Goal: Task Accomplishment & Management: Manage account settings

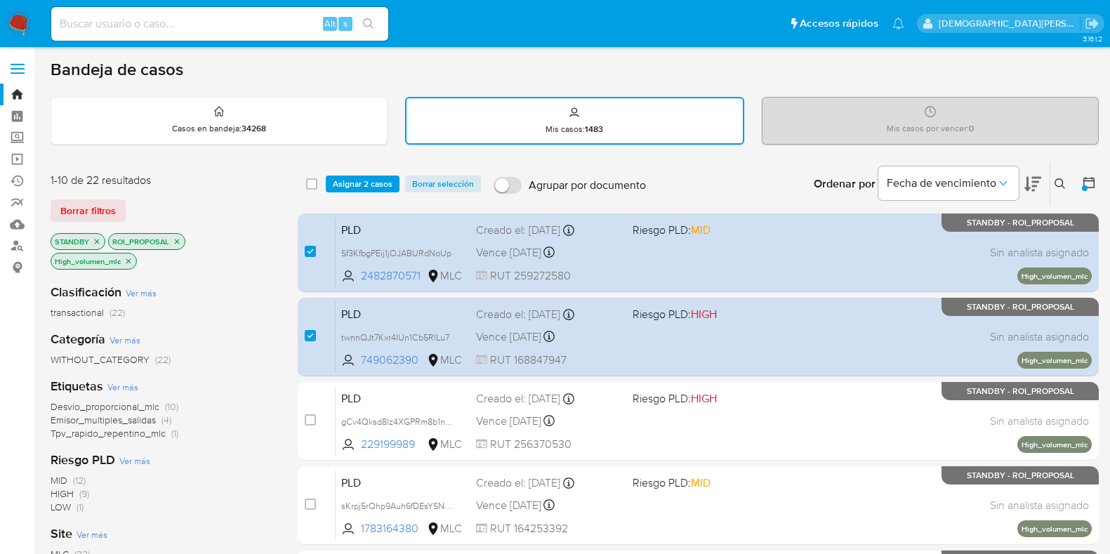
scroll to position [78, 0]
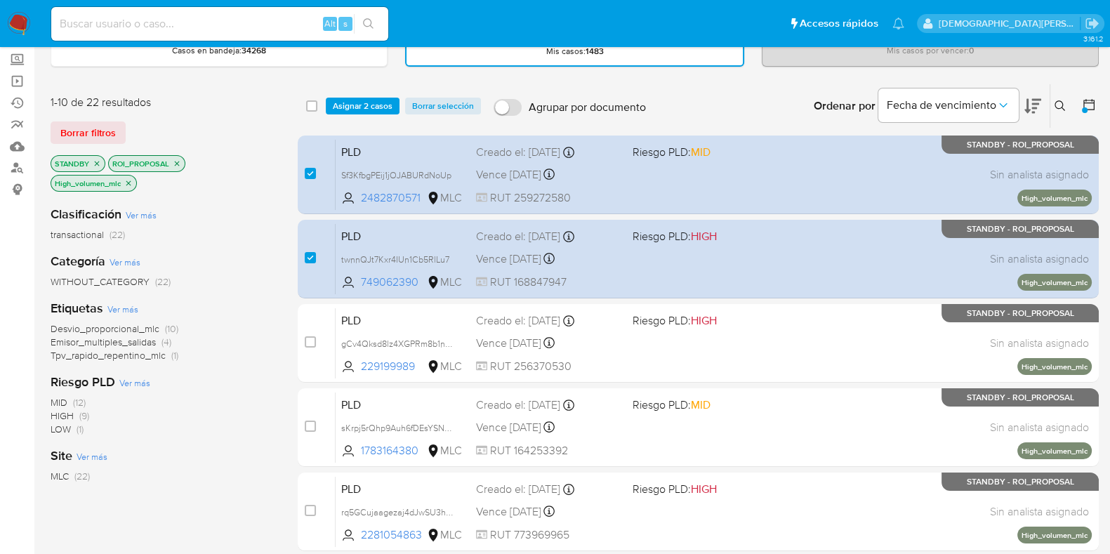
click at [380, 103] on span "Asignar 2 casos" at bounding box center [363, 106] width 60 height 14
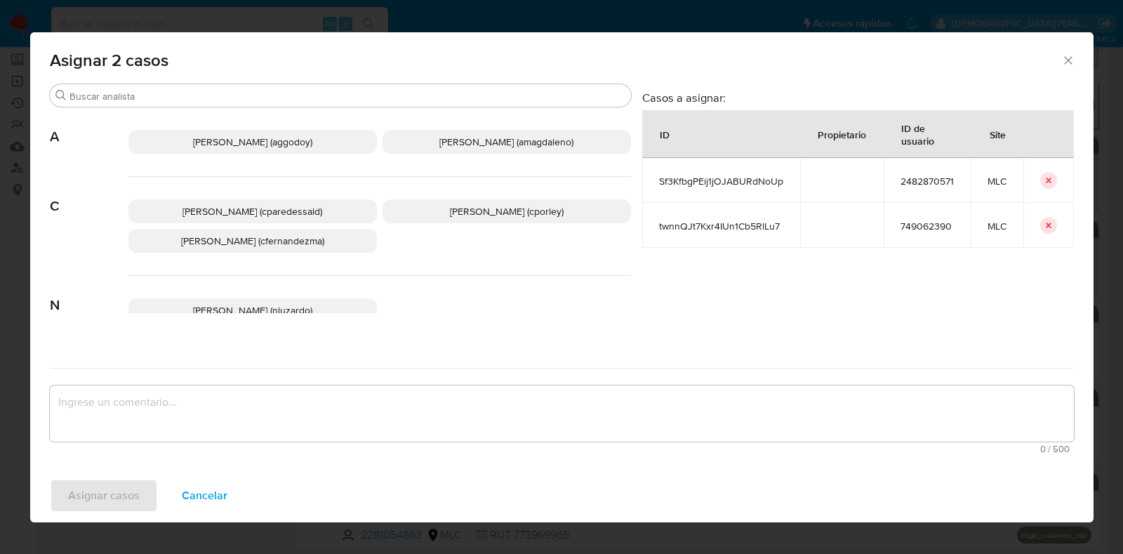
click at [513, 218] on p "Christian Porley (cporley)" at bounding box center [507, 211] width 248 height 24
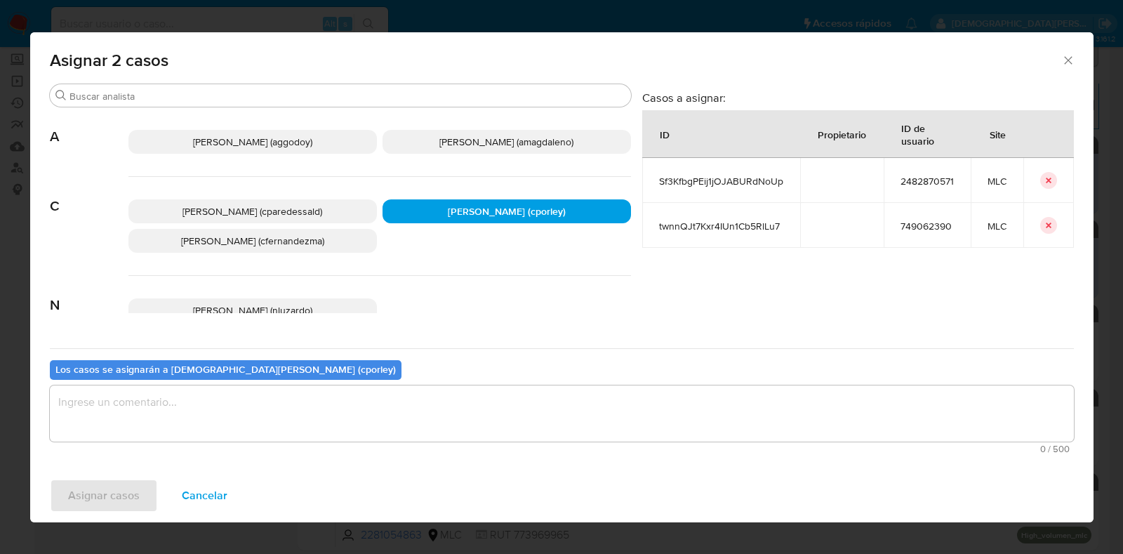
click at [432, 420] on textarea "assign-modal" at bounding box center [562, 413] width 1024 height 56
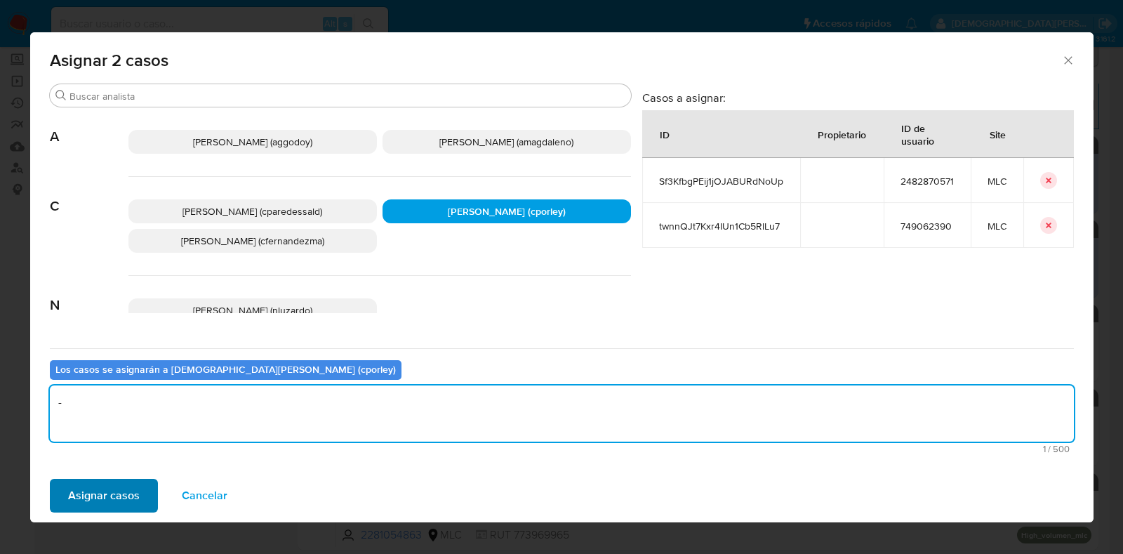
type textarea "-"
click at [98, 501] on span "Asignar casos" at bounding box center [104, 495] width 72 height 31
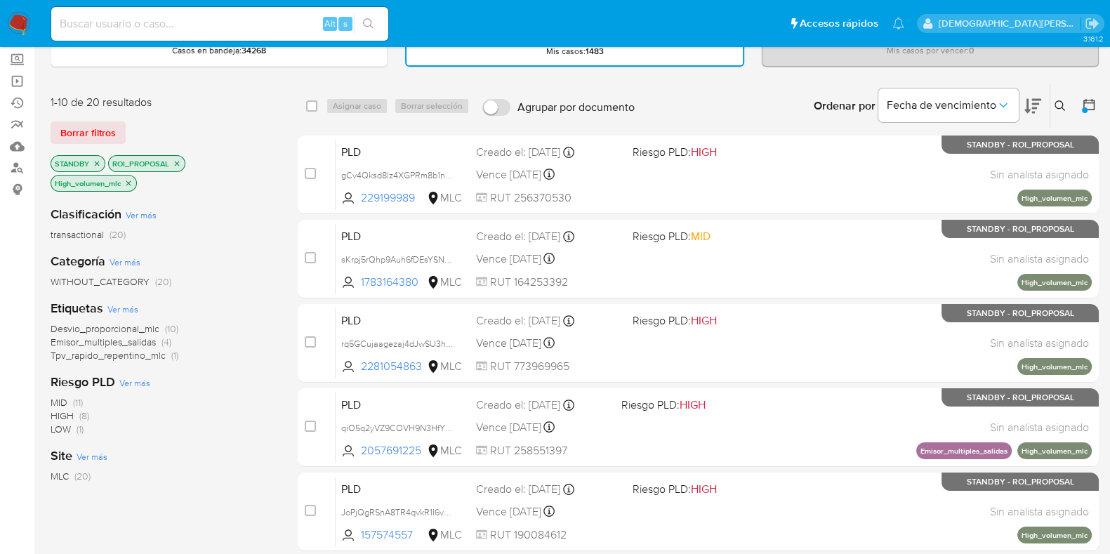
click at [127, 179] on icon "close-filter" at bounding box center [128, 183] width 8 height 8
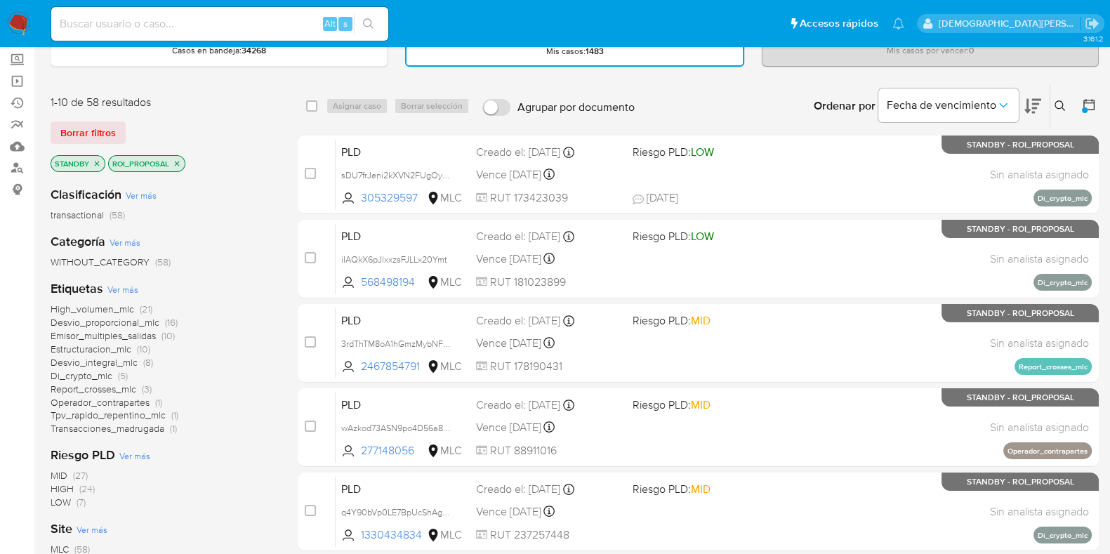
click at [178, 165] on icon "close-filter" at bounding box center [177, 163] width 8 height 8
click at [96, 164] on icon "close-filter" at bounding box center [97, 163] width 8 height 8
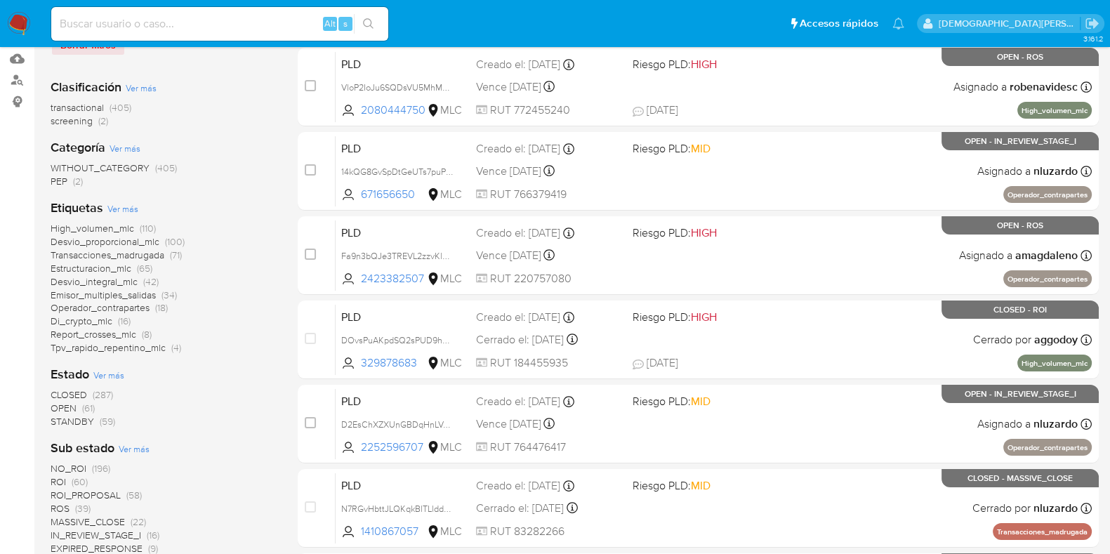
scroll to position [253, 0]
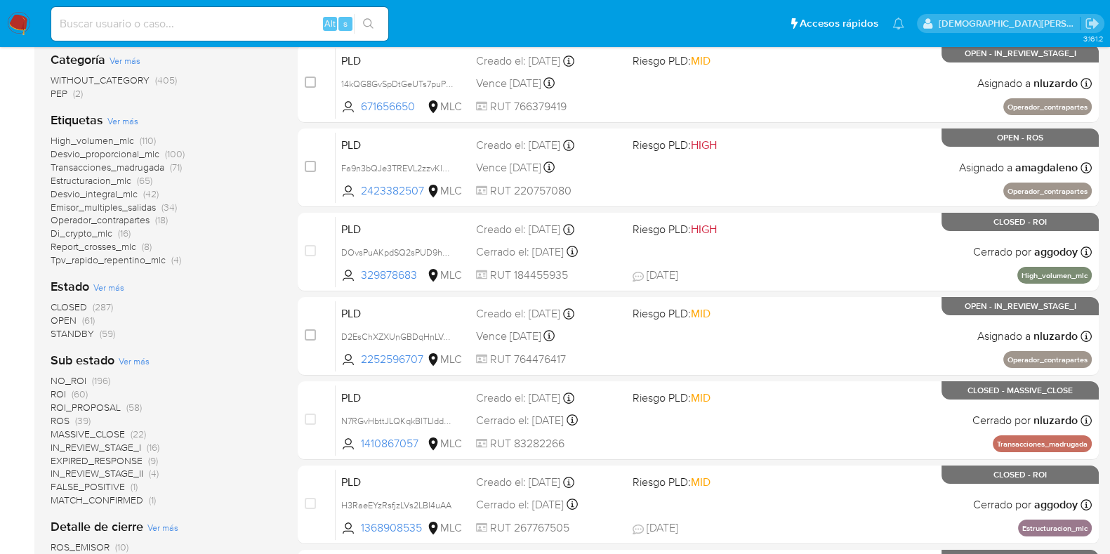
click at [88, 474] on span "IN_REVIEW_STAGE_II" at bounding box center [97, 473] width 93 height 14
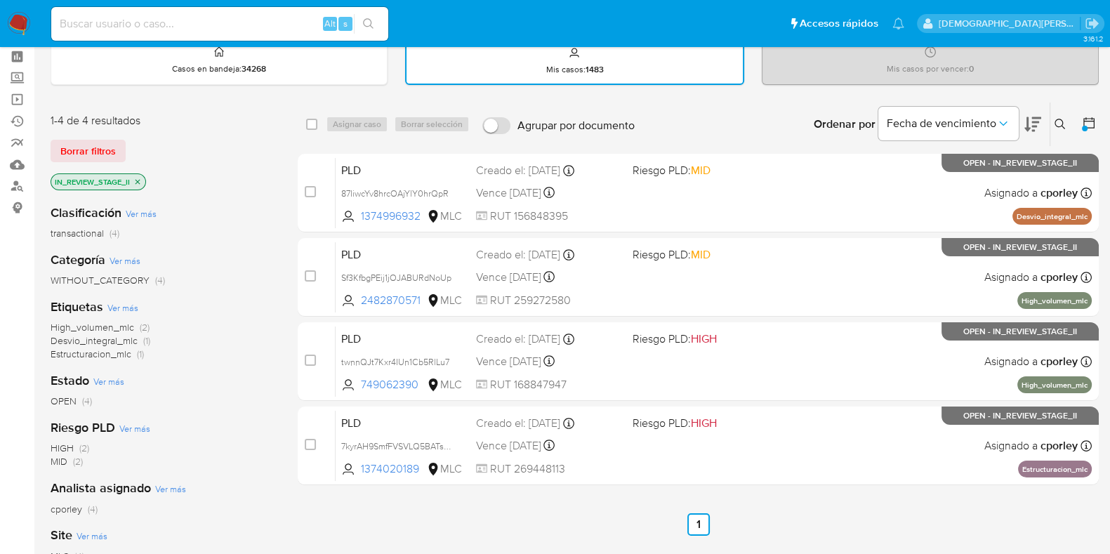
scroll to position [87, 0]
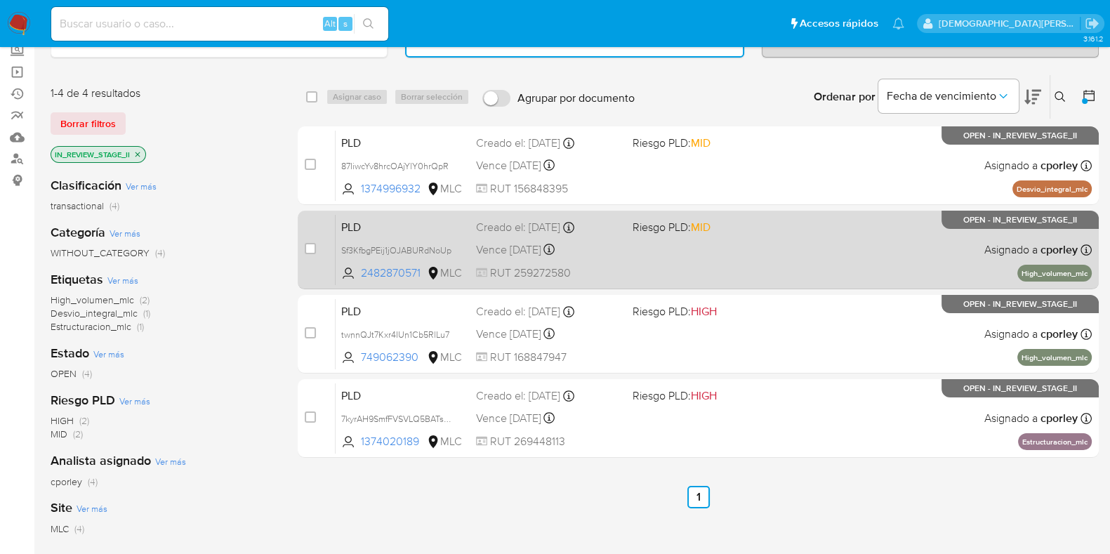
click at [627, 258] on div "PLD Sf3KfbgPEij1jOJABURdNoUp 2482870571 MLC Riesgo PLD: MID Creado el: 12/07/20…" at bounding box center [713, 249] width 756 height 71
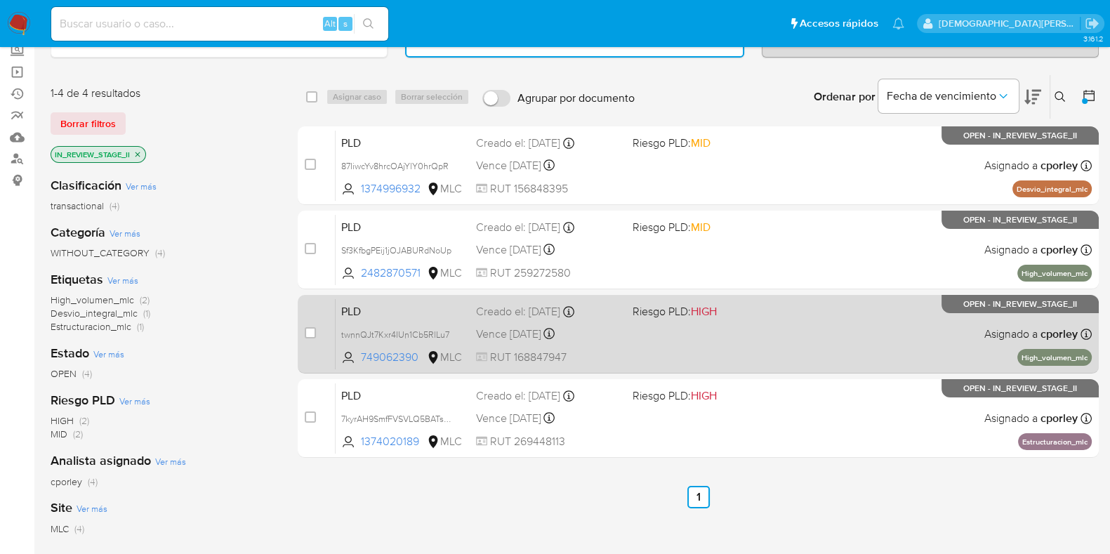
click at [597, 338] on div "Vence in 10 days Vence el 10/10/2025 16:09:03" at bounding box center [548, 333] width 145 height 19
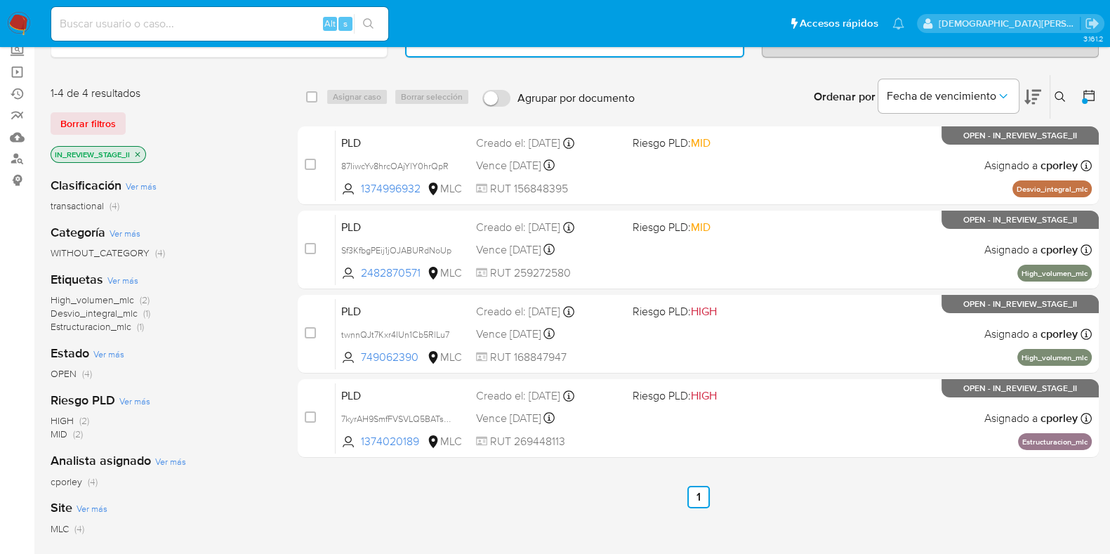
click at [140, 152] on icon "close-filter" at bounding box center [137, 154] width 8 height 8
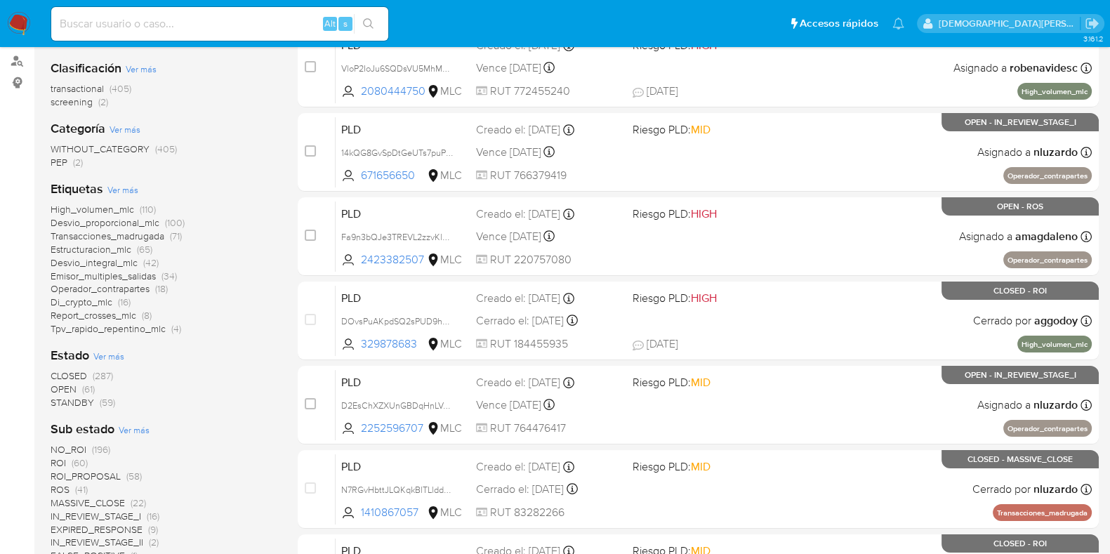
scroll to position [263, 0]
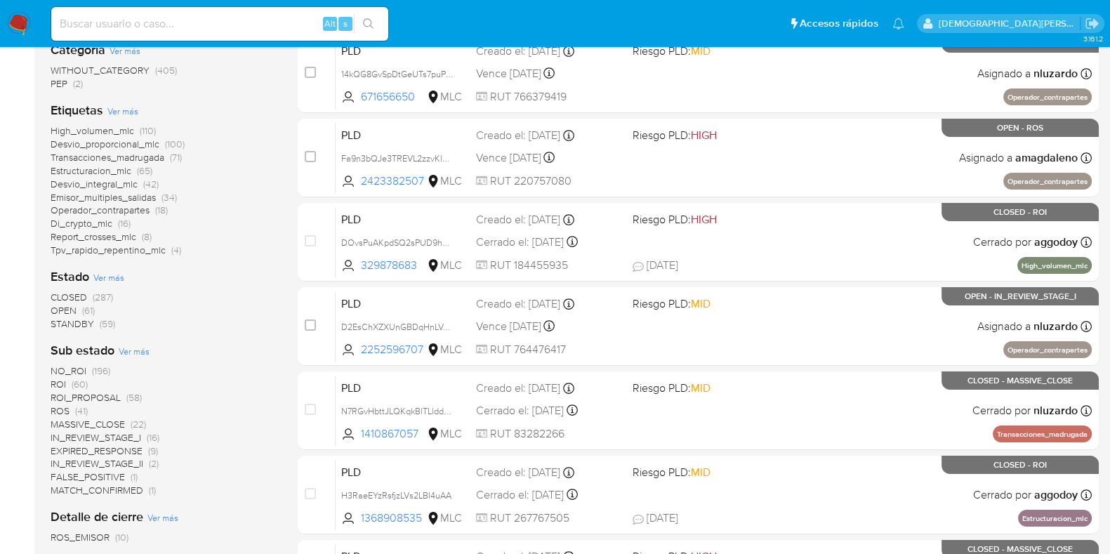
click at [70, 312] on span "OPEN" at bounding box center [64, 310] width 26 height 14
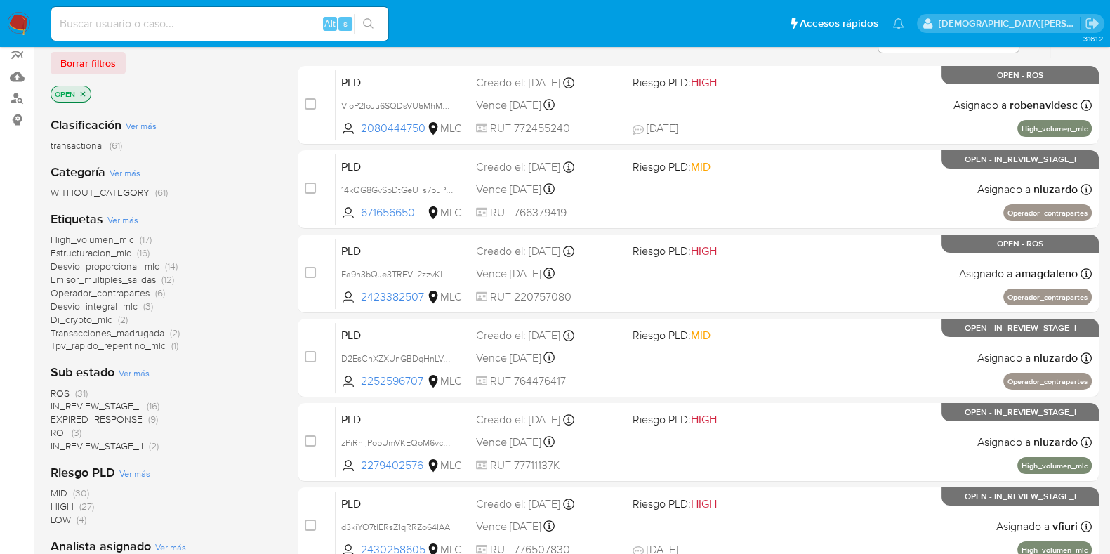
scroll to position [175, 0]
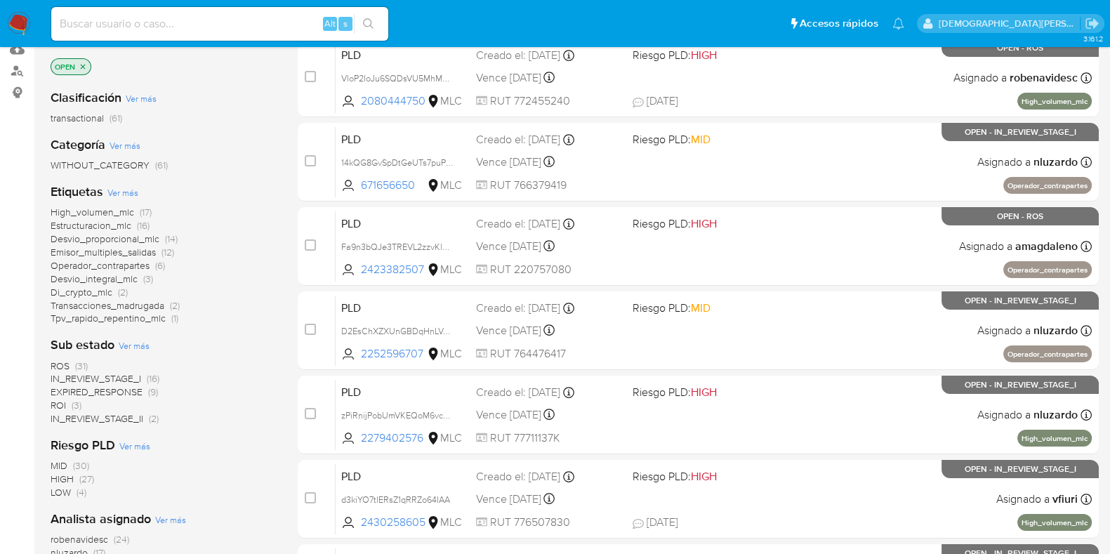
click at [60, 363] on span "ROS" at bounding box center [60, 366] width 19 height 14
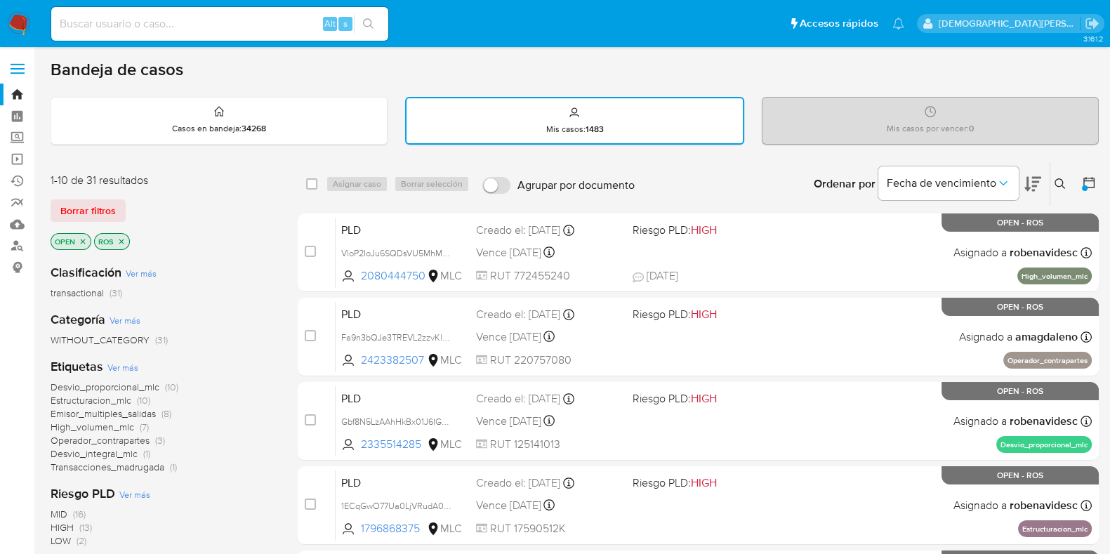
click at [120, 238] on icon "close-filter" at bounding box center [121, 241] width 8 height 8
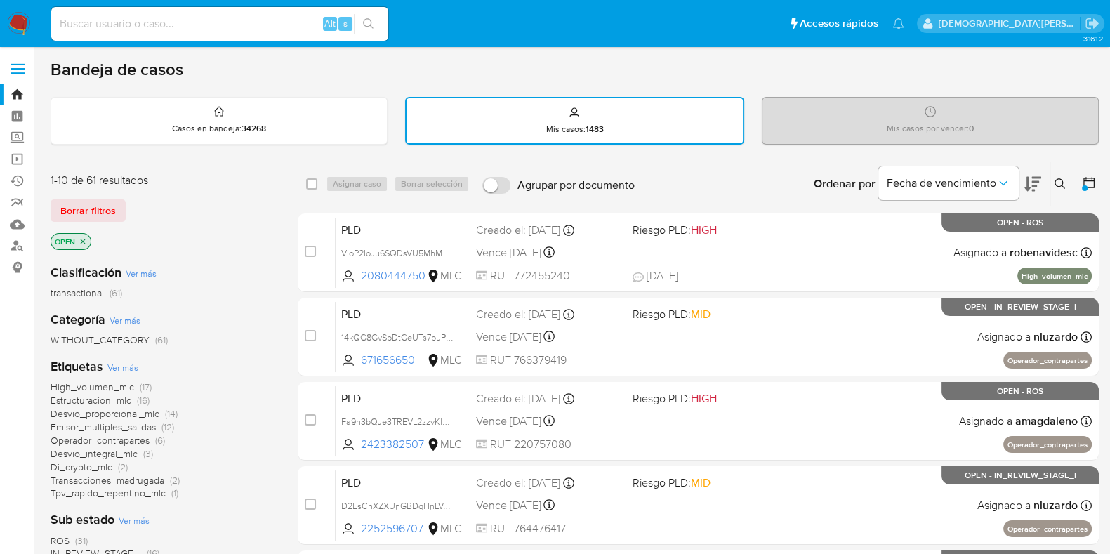
click at [86, 239] on icon "close-filter" at bounding box center [83, 241] width 8 height 8
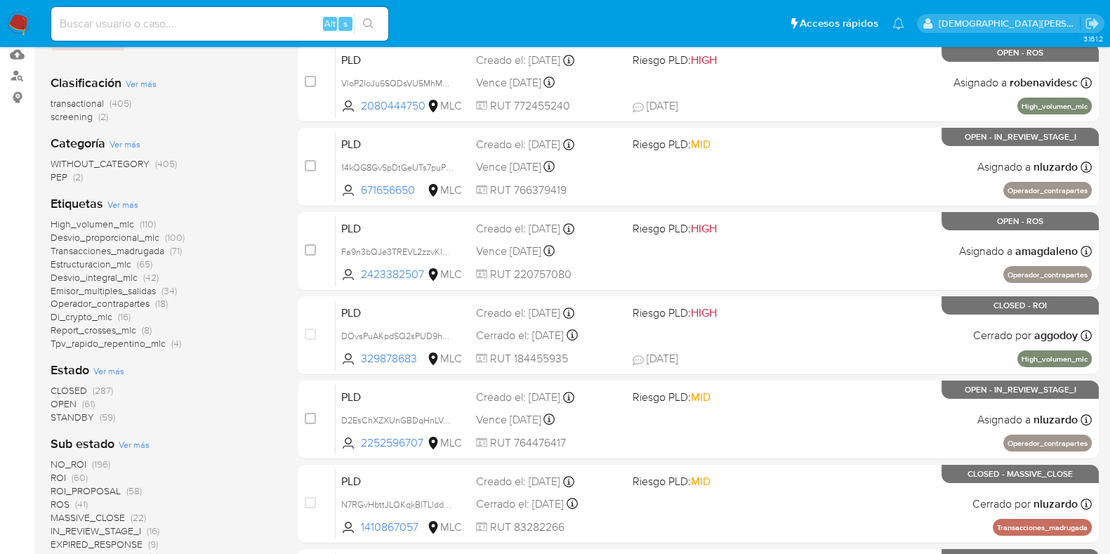
scroll to position [263, 0]
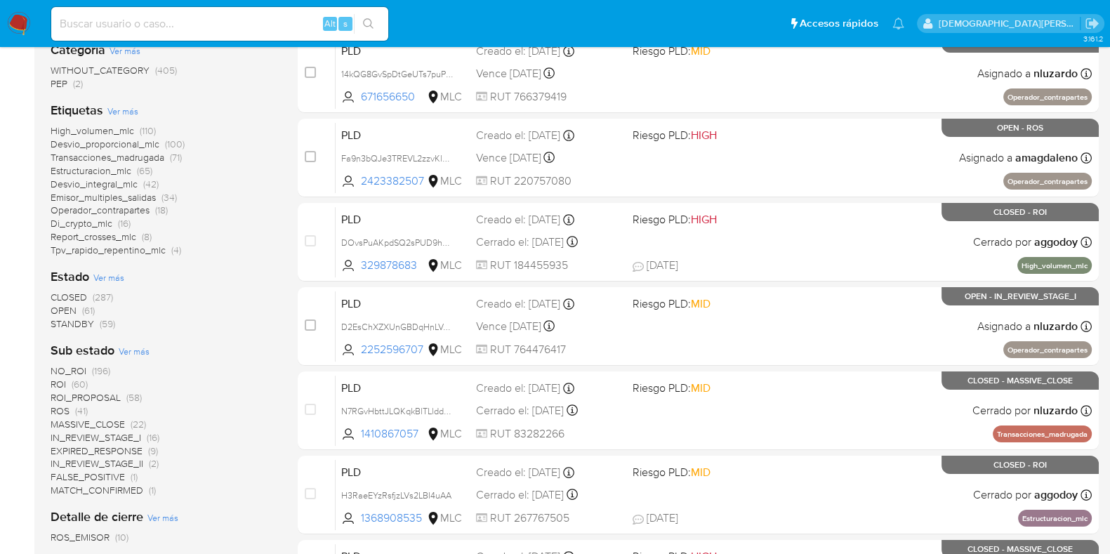
click at [107, 395] on span "ROI_PROPOSAL" at bounding box center [86, 397] width 70 height 14
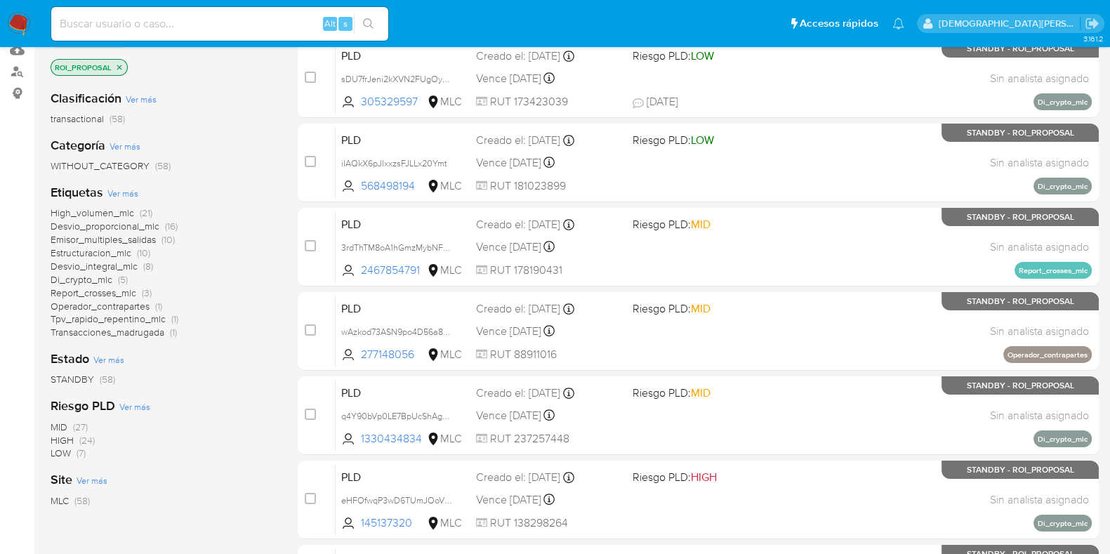
scroll to position [87, 0]
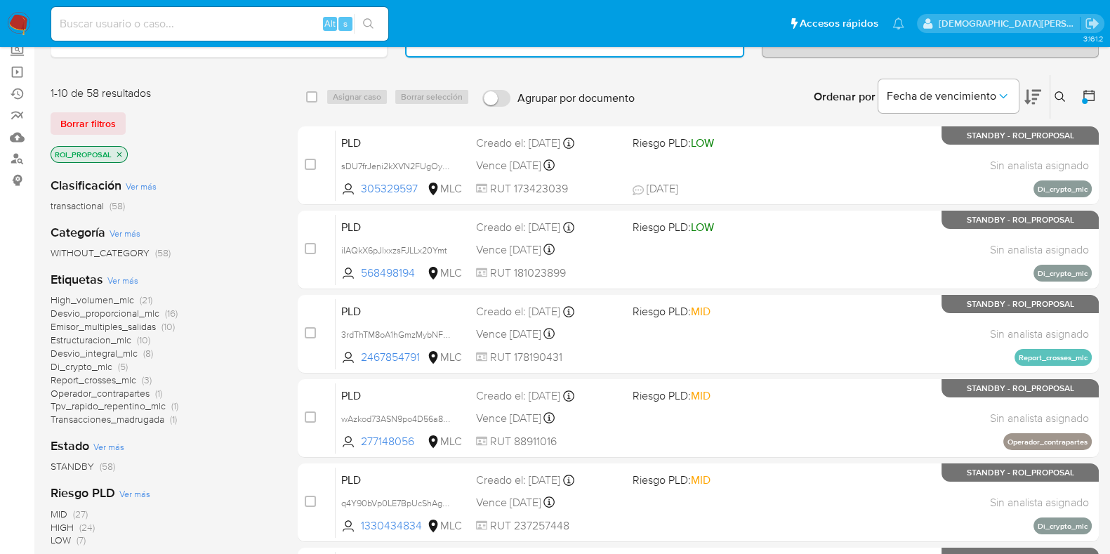
click at [130, 310] on span "Desvio_proporcional_mlc" at bounding box center [105, 313] width 109 height 14
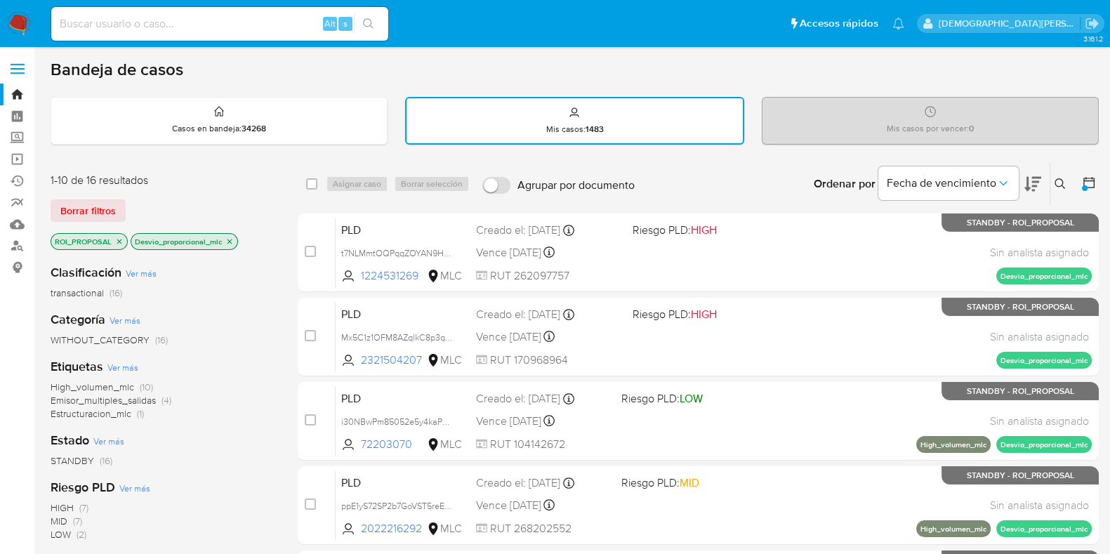
click at [232, 241] on icon "close-filter" at bounding box center [229, 241] width 8 height 8
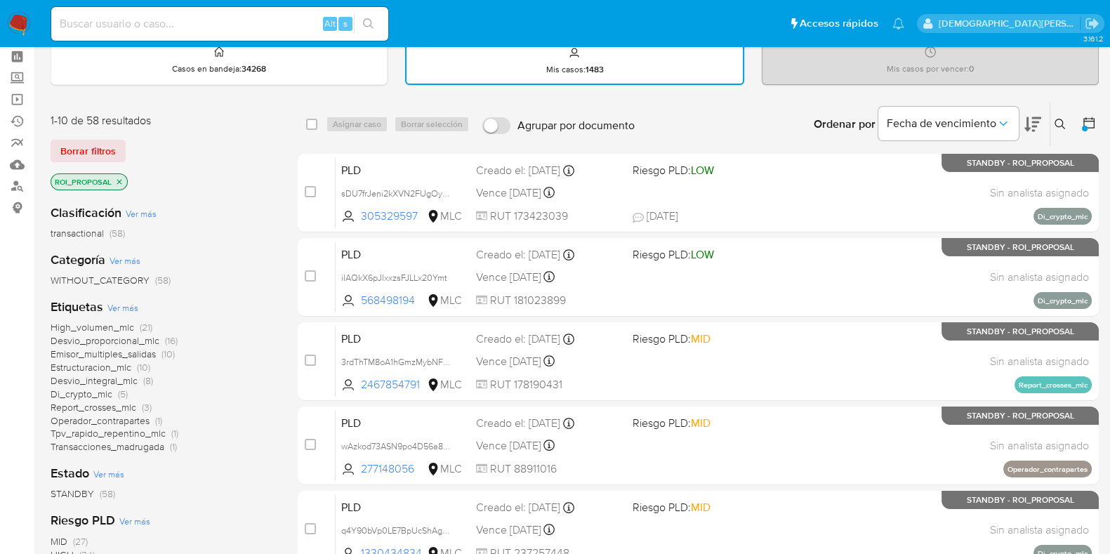
scroll to position [87, 0]
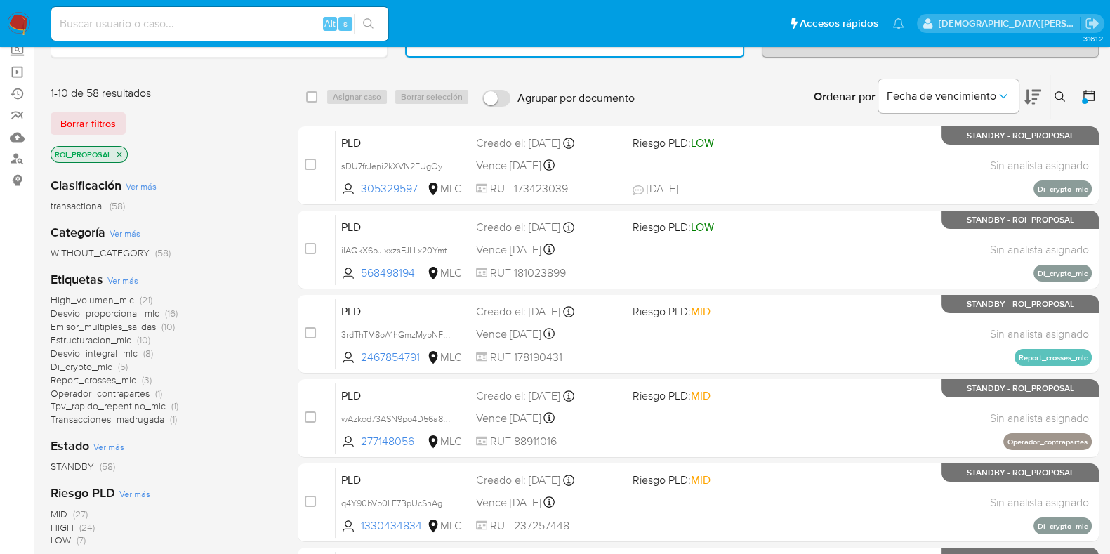
click at [105, 298] on span "High_volumen_mlc" at bounding box center [93, 300] width 84 height 14
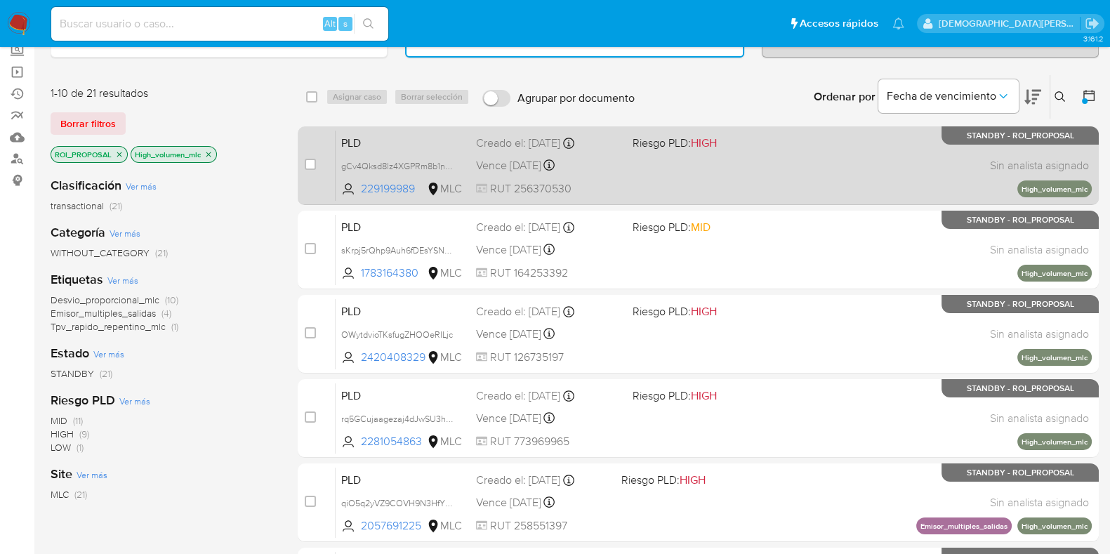
click at [737, 191] on div "PLD gCv4Qksd8lz4XGPRm8b1nb8E 229199989 MLC Riesgo PLD: HIGH Creado el: 12/07/20…" at bounding box center [713, 165] width 756 height 71
click at [312, 161] on input "checkbox" at bounding box center [310, 164] width 11 height 11
checkbox input "true"
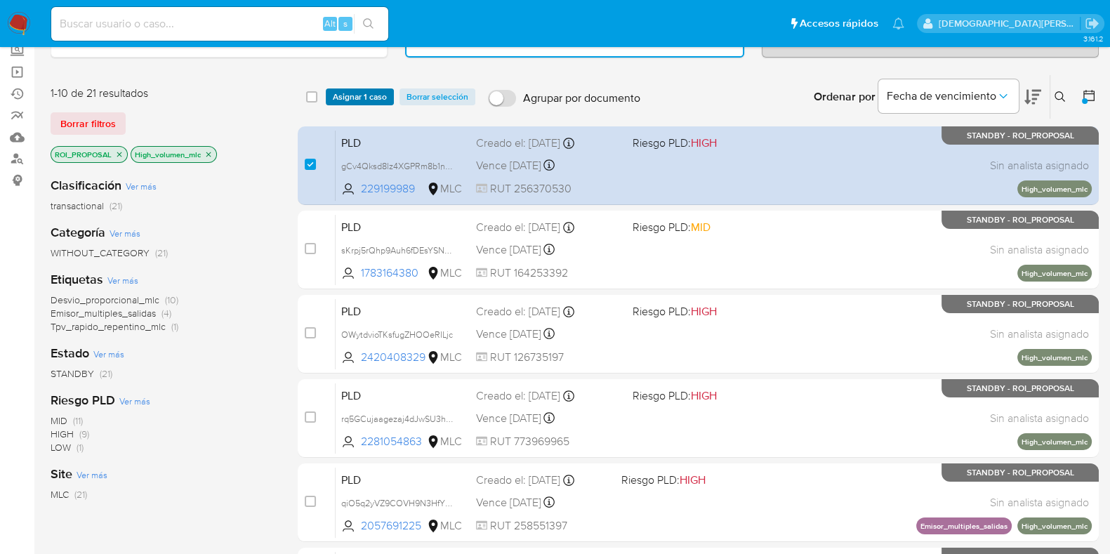
click at [362, 90] on span "Asignar 1 caso" at bounding box center [360, 97] width 54 height 14
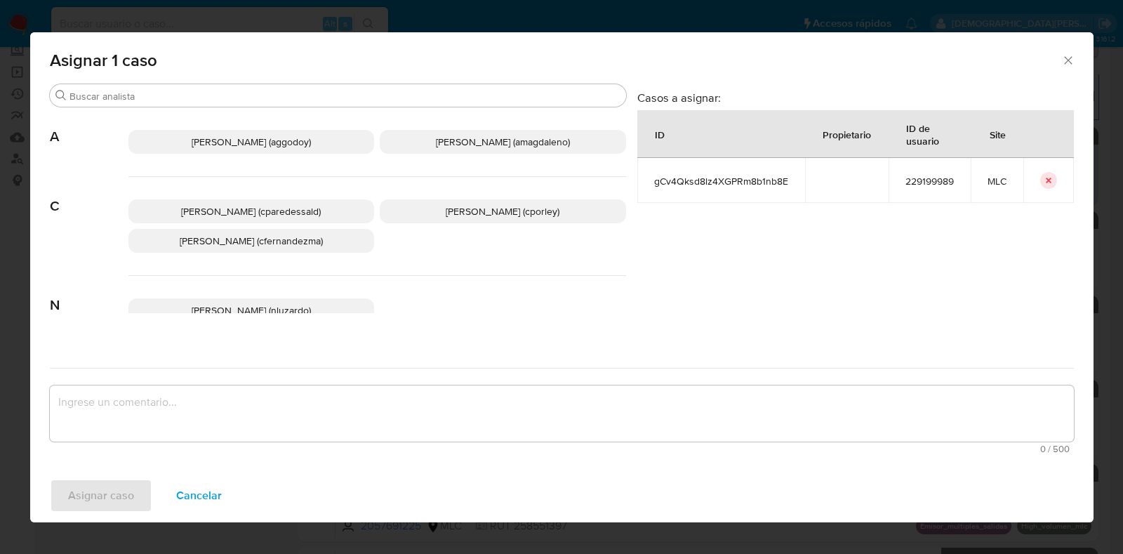
click at [465, 216] on span "Christian Porley (cporley)" at bounding box center [503, 211] width 114 height 14
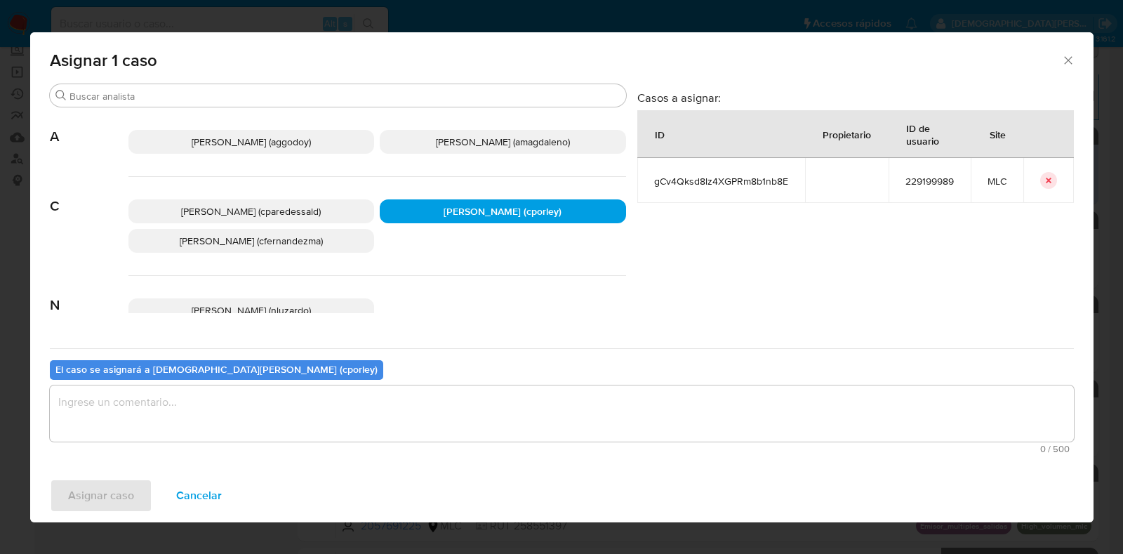
click at [450, 402] on textarea "assign-modal" at bounding box center [562, 413] width 1024 height 56
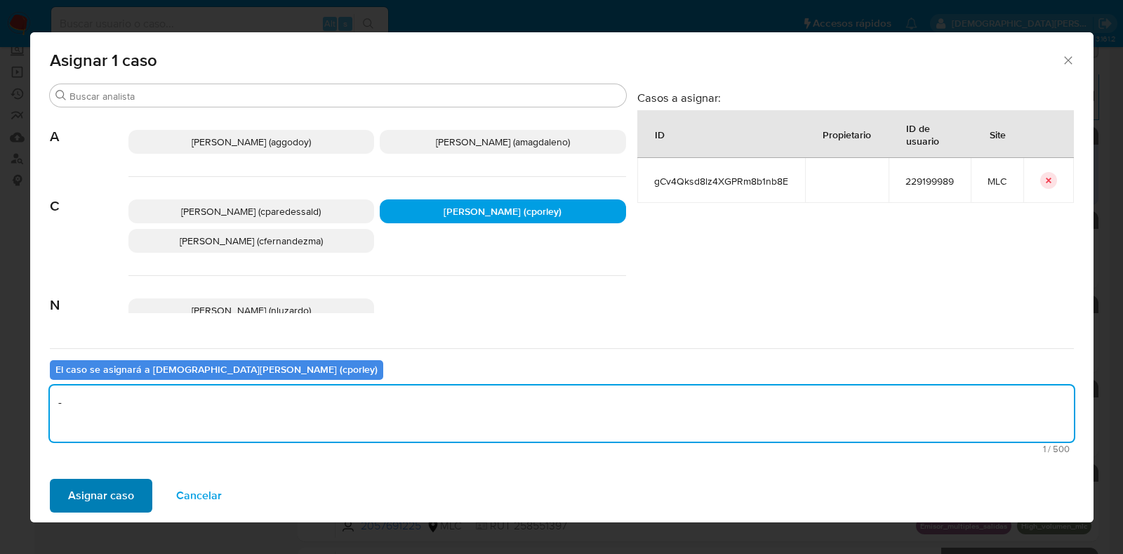
type textarea "-"
click at [130, 496] on span "Asignar caso" at bounding box center [101, 495] width 66 height 31
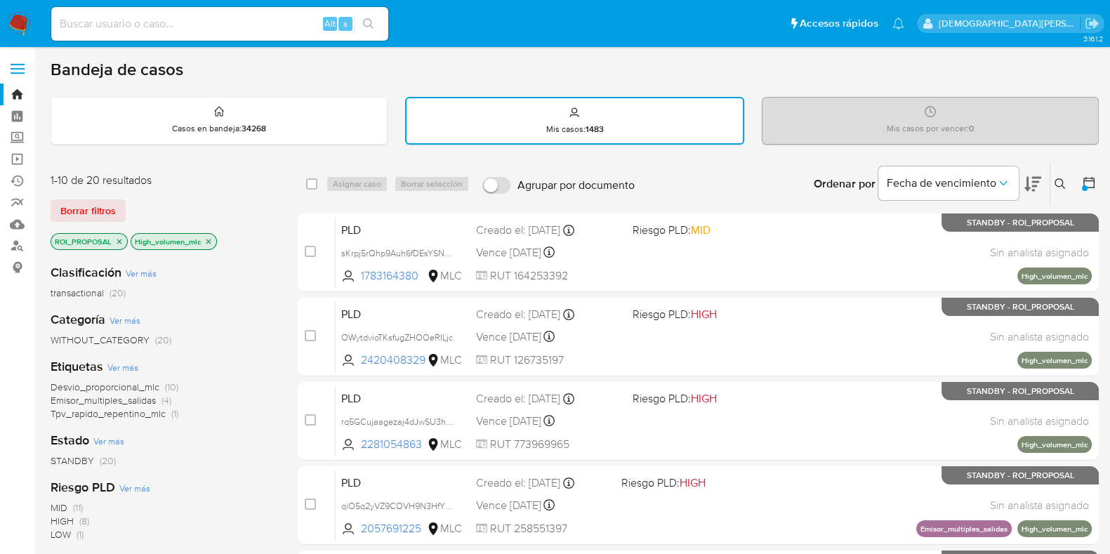
click at [208, 244] on p "High_volumen_mlc" at bounding box center [173, 241] width 85 height 15
click at [208, 240] on icon "close-filter" at bounding box center [208, 241] width 5 height 5
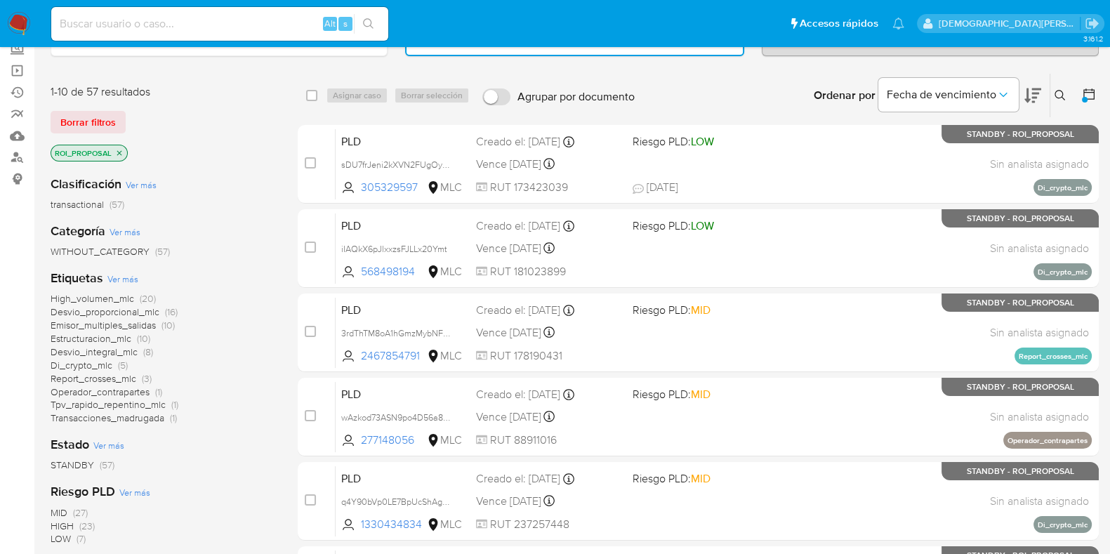
scroll to position [87, 0]
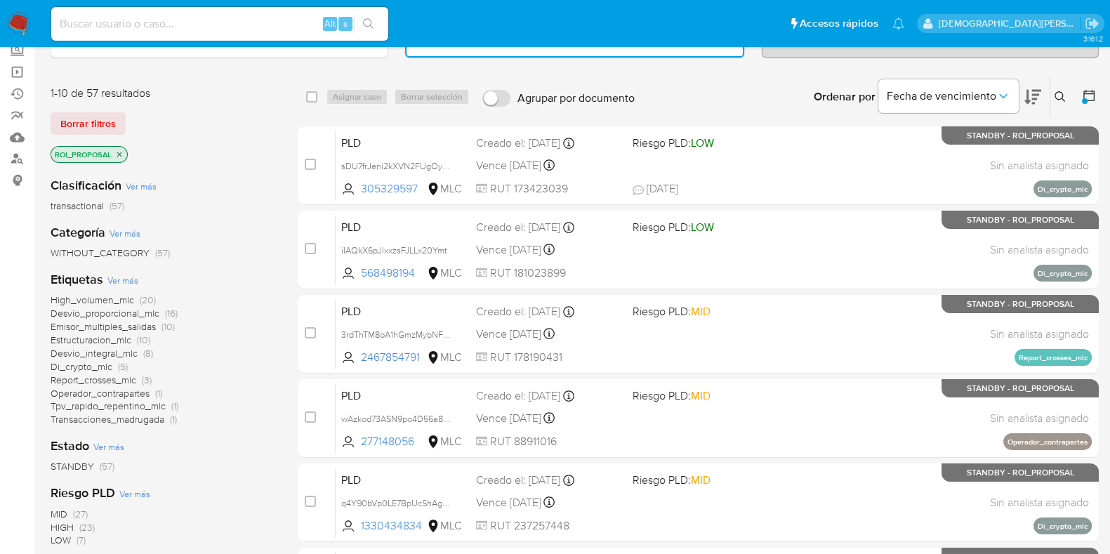
click at [121, 150] on icon "close-filter" at bounding box center [119, 154] width 8 height 8
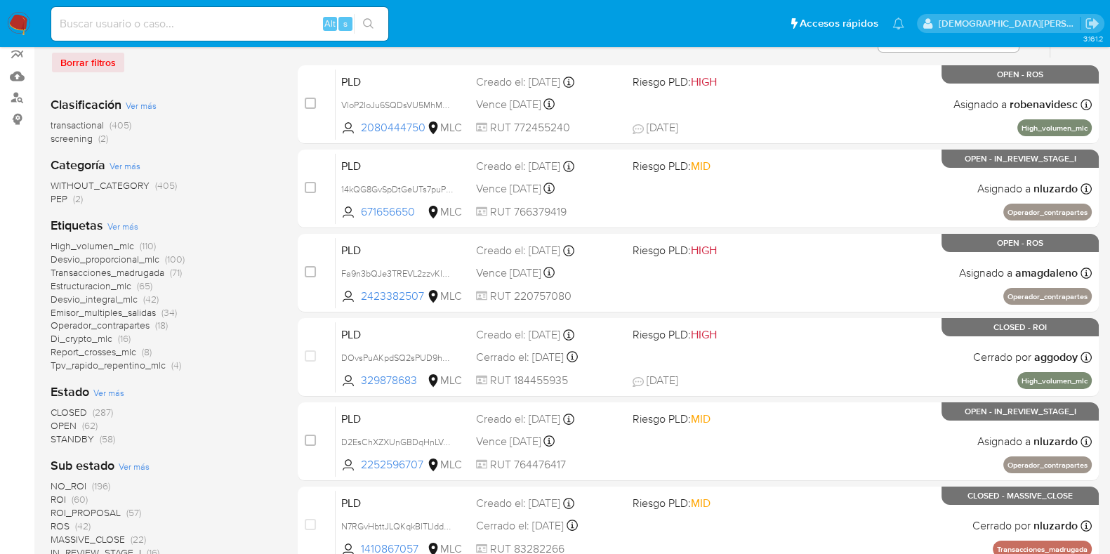
scroll to position [175, 0]
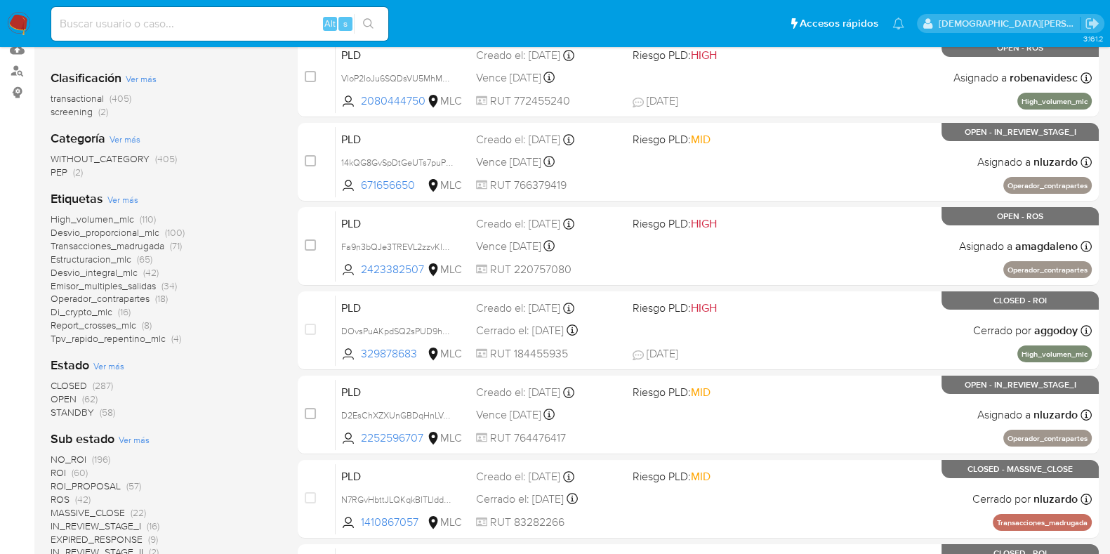
click at [109, 364] on span "Ver más" at bounding box center [108, 365] width 31 height 13
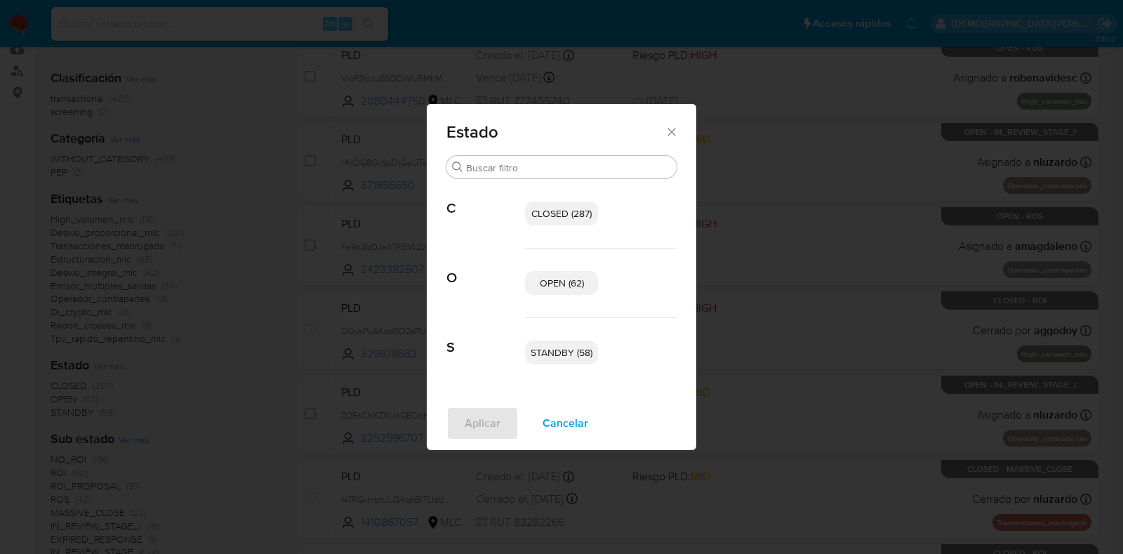
click at [579, 281] on span "OPEN (62)" at bounding box center [562, 283] width 44 height 14
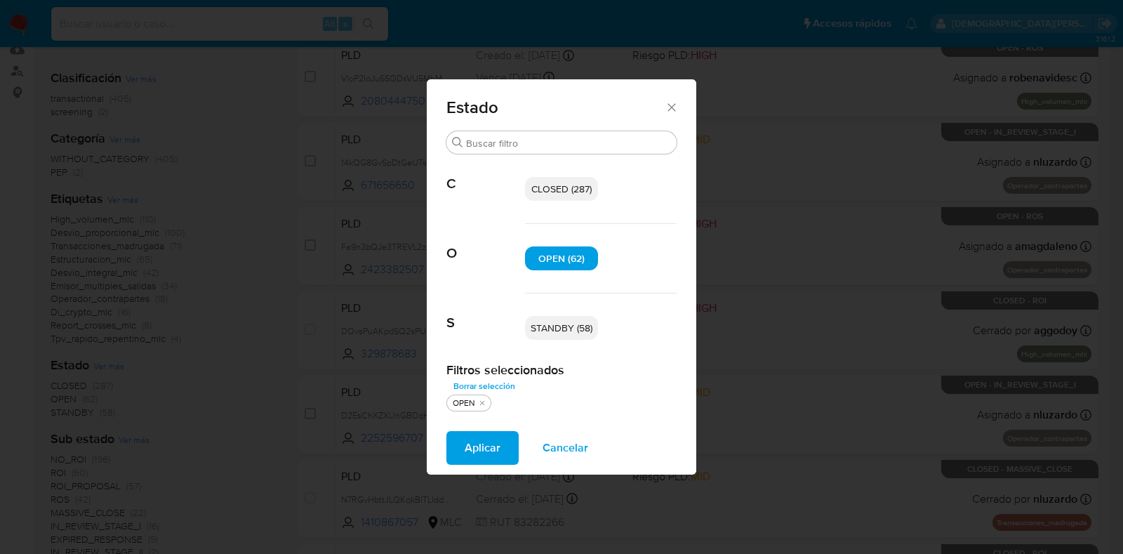
click at [564, 327] on span "STANDBY (58)" at bounding box center [562, 328] width 62 height 14
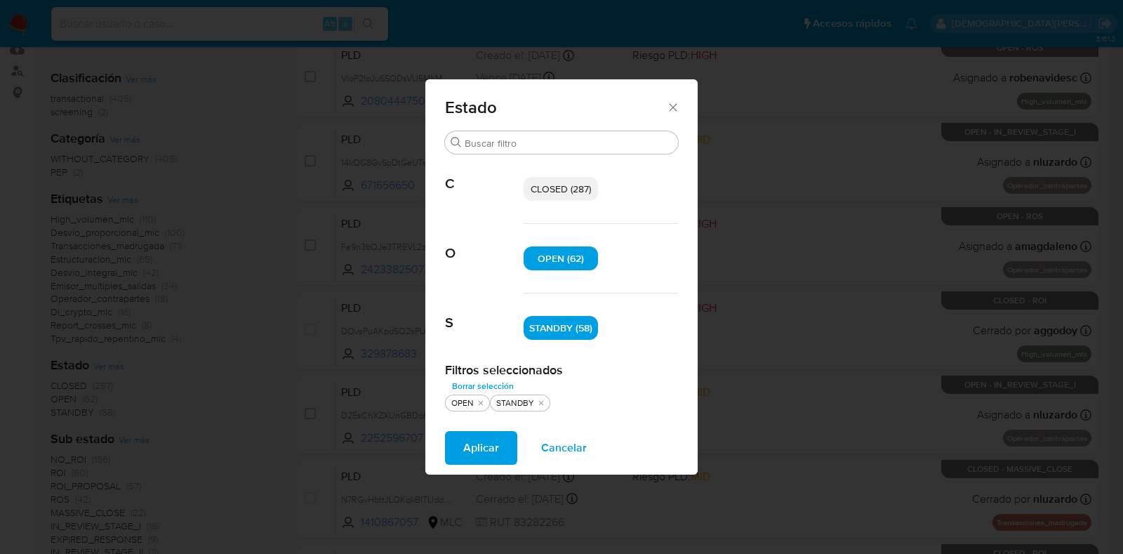
click at [492, 450] on span "Aplicar" at bounding box center [481, 447] width 36 height 31
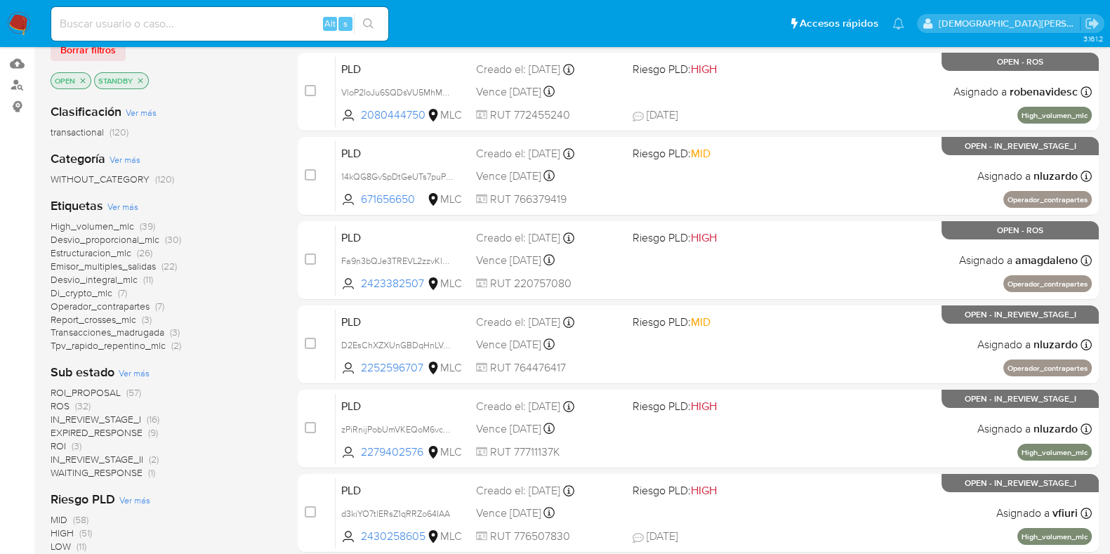
scroll to position [263, 0]
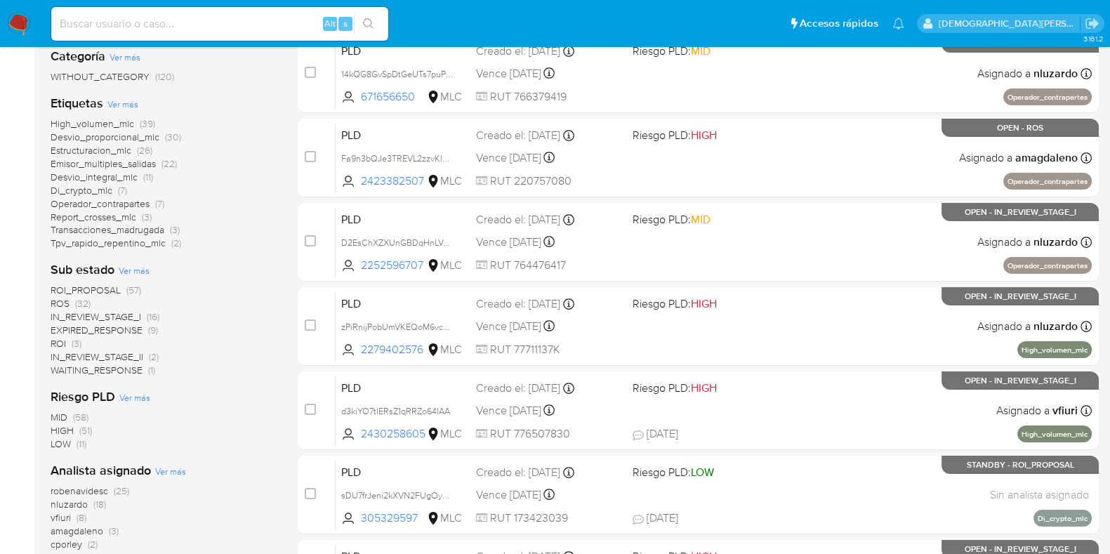
click at [126, 331] on span "EXPIRED_RESPONSE" at bounding box center [97, 330] width 92 height 14
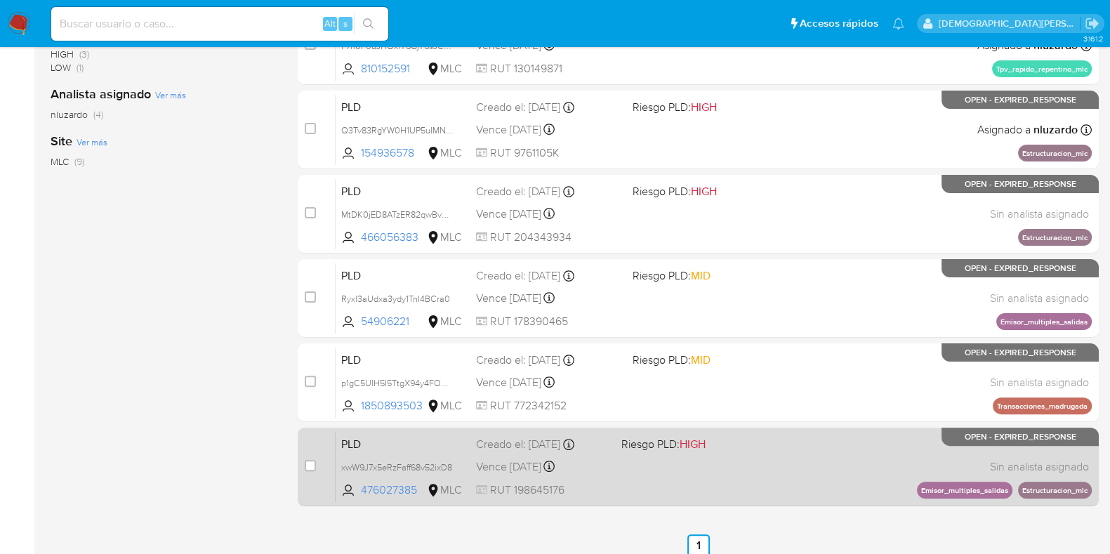
scroll to position [432, 0]
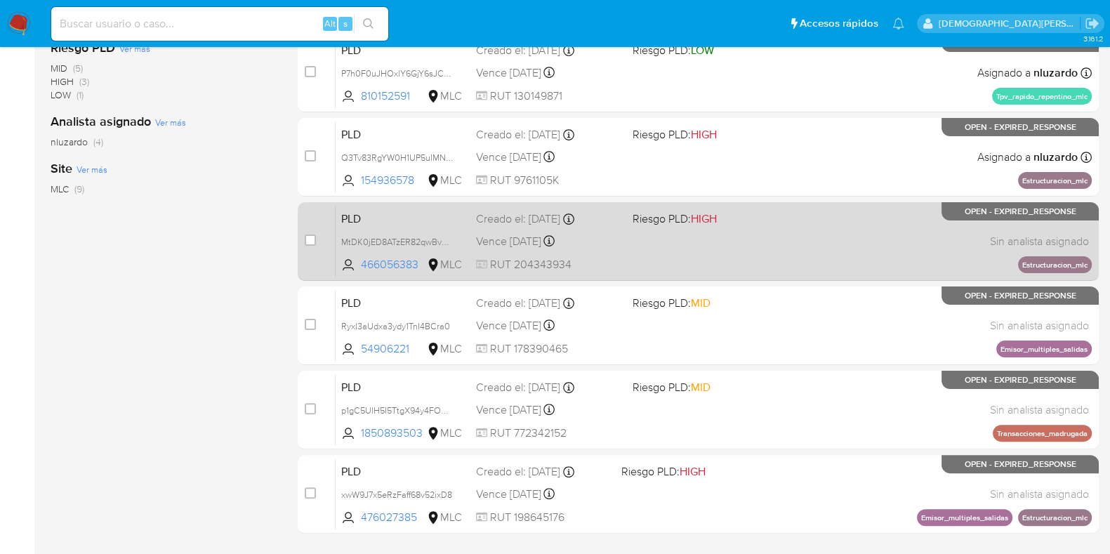
click at [800, 255] on div "PLD MtDK0jED8ATzER82qwBv6fNj 466056383 MLC Riesgo PLD: HIGH Creado el: 12/07/20…" at bounding box center [713, 241] width 756 height 71
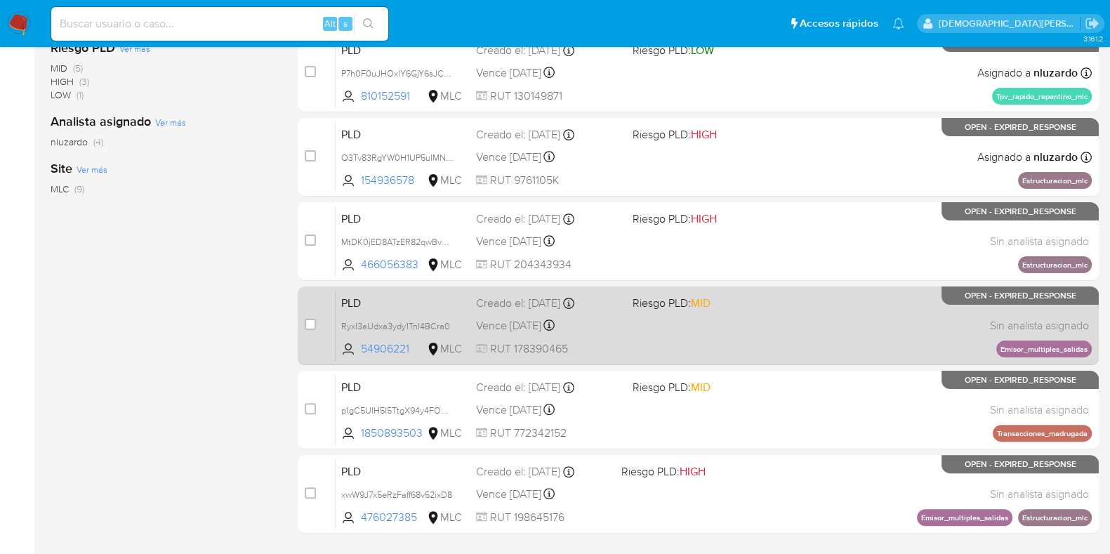
click at [780, 331] on div "PLD Ryxl3aUdxa3ydy1TnI4BCra0 54906221 MLC Riesgo PLD: MID Creado el: 12/07/2025…" at bounding box center [713, 325] width 756 height 71
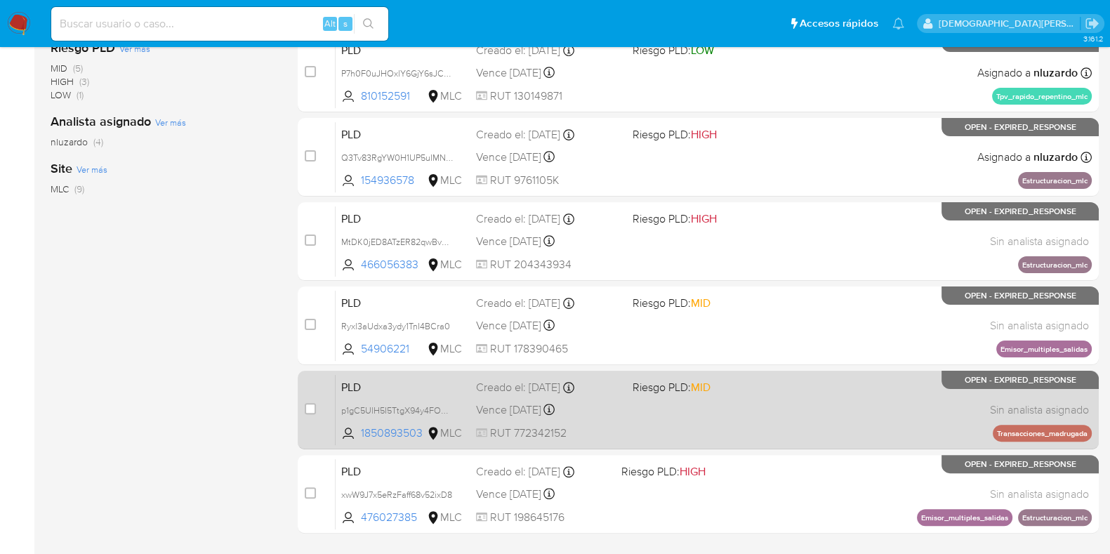
click at [780, 404] on div "PLD p1gC5UlH5I5TtgX94y4FOGVs 1850893503 MLC Riesgo PLD: MID Creado el: 12/07/20…" at bounding box center [713, 409] width 756 height 71
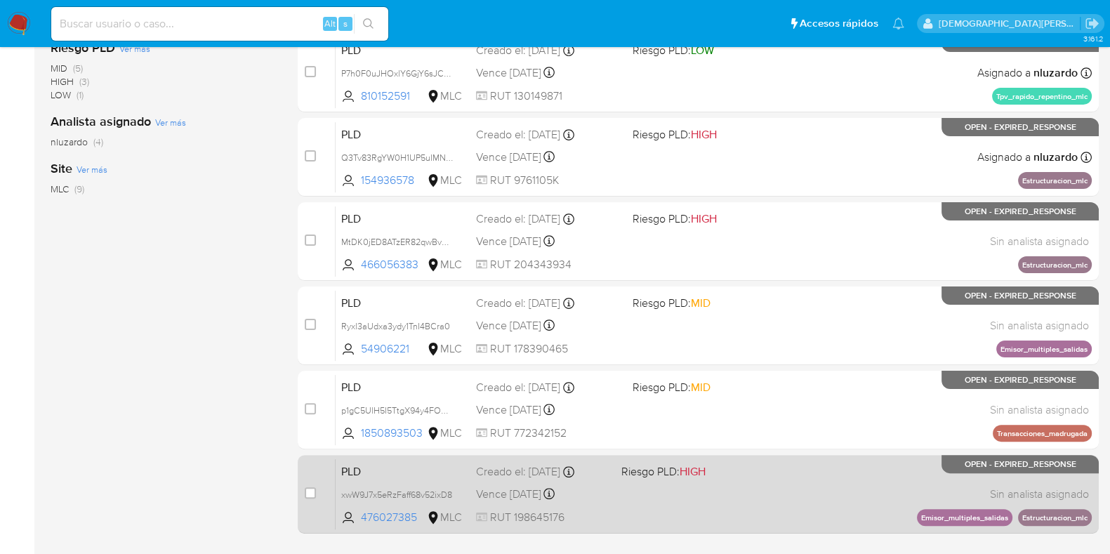
click at [747, 489] on div "PLD xwW9J7x5eRzFaff68v52ixD8 476027385 MLC Riesgo PLD: HIGH Creado el: 12/07/20…" at bounding box center [713, 493] width 756 height 71
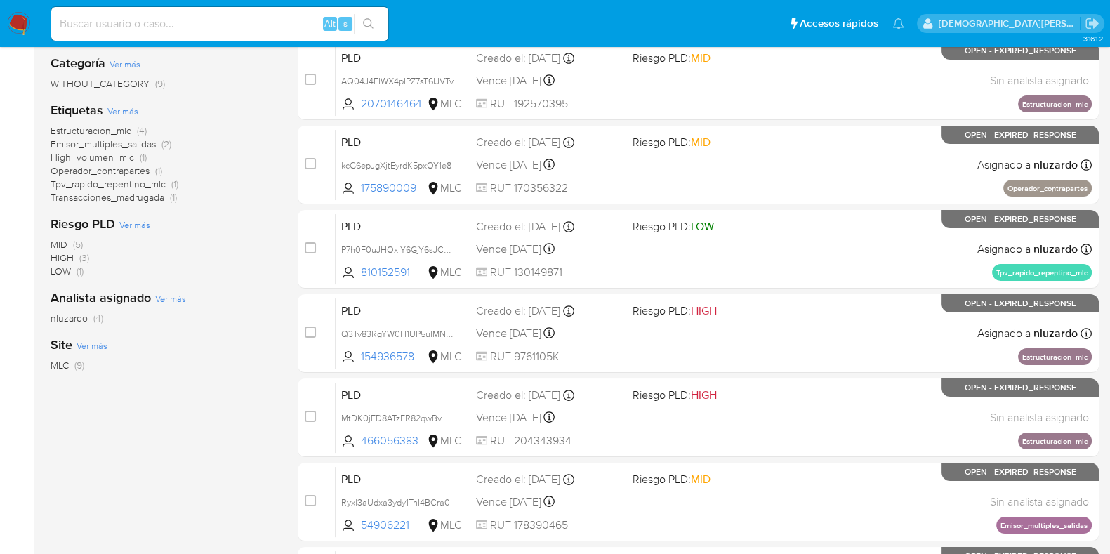
scroll to position [81, 0]
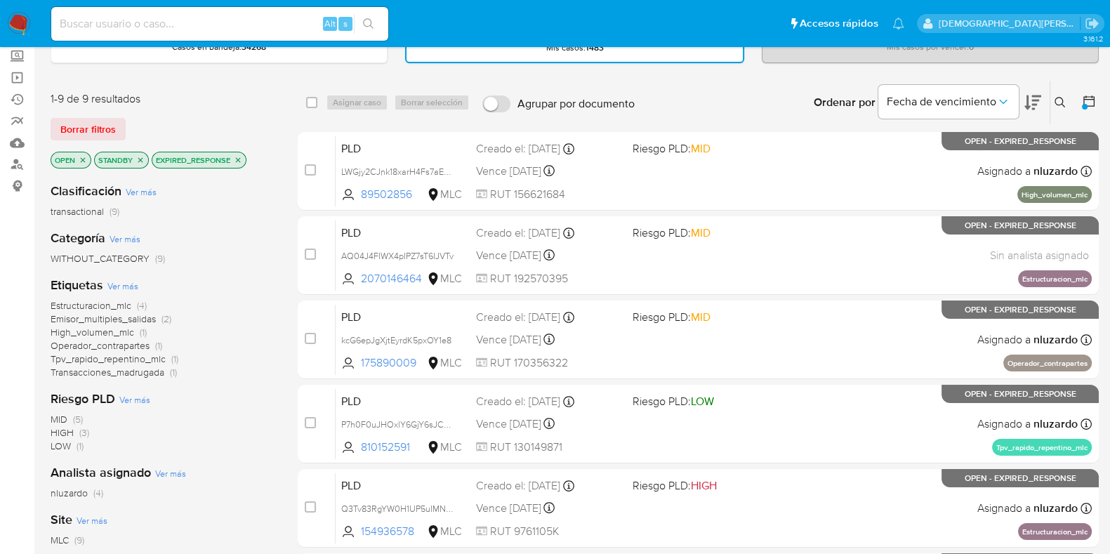
click at [236, 157] on icon "close-filter" at bounding box center [238, 159] width 5 height 5
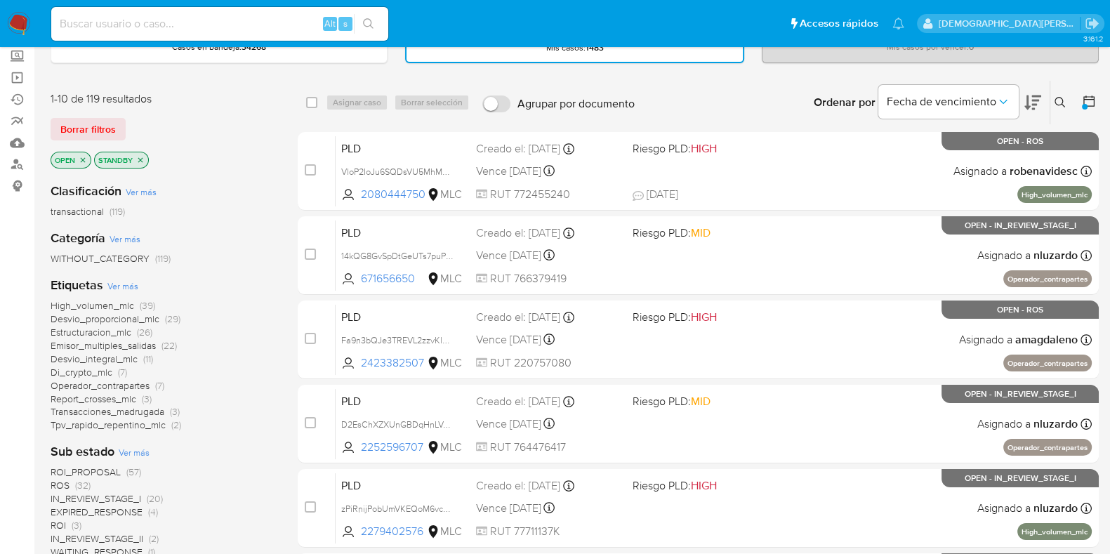
click at [141, 159] on icon "close-filter" at bounding box center [140, 160] width 8 height 8
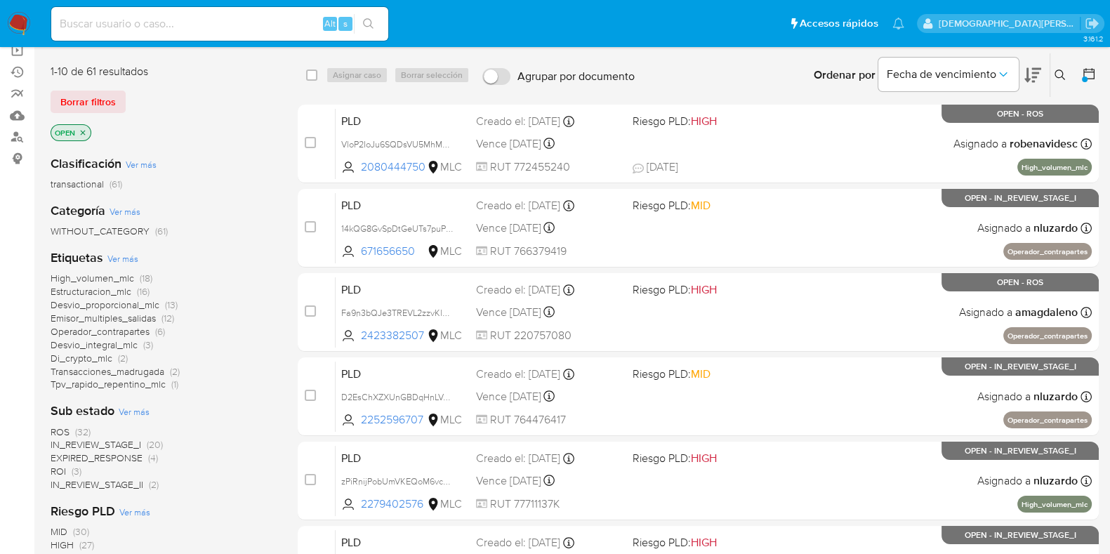
scroll to position [81, 0]
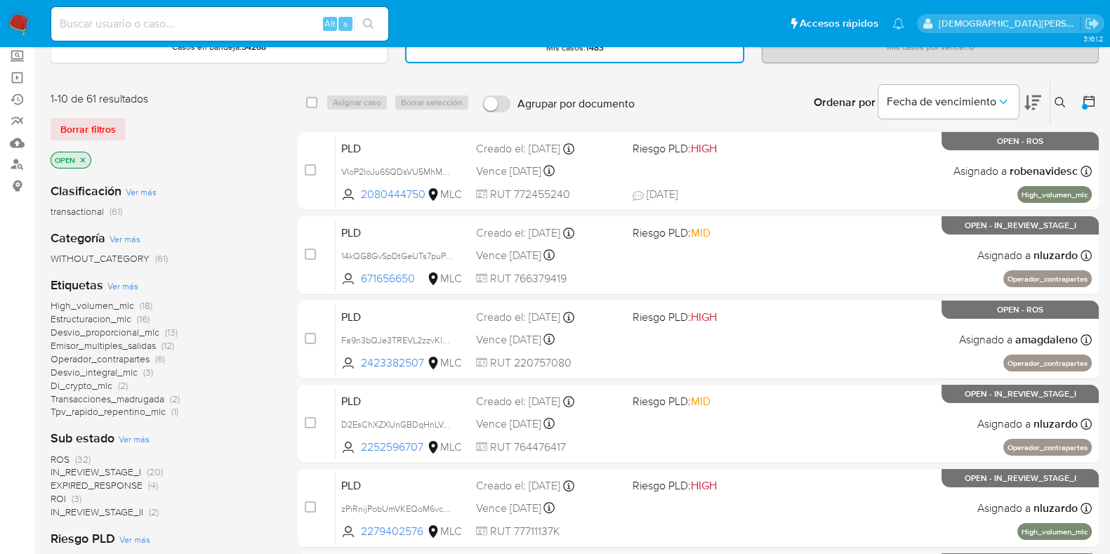
click at [84, 159] on icon "close-filter" at bounding box center [83, 159] width 5 height 5
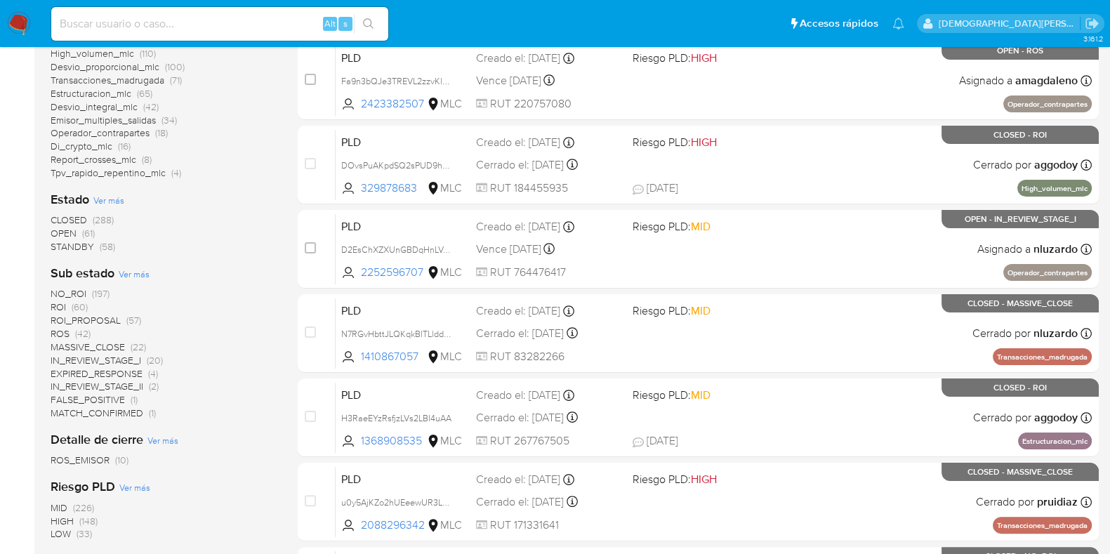
scroll to position [345, 0]
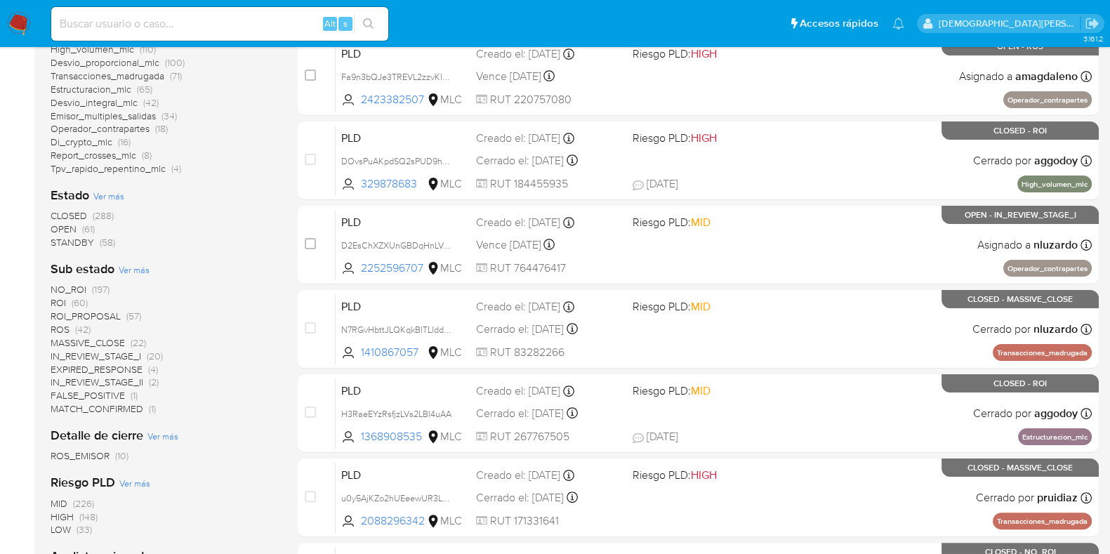
click at [61, 328] on span "ROS" at bounding box center [60, 329] width 19 height 14
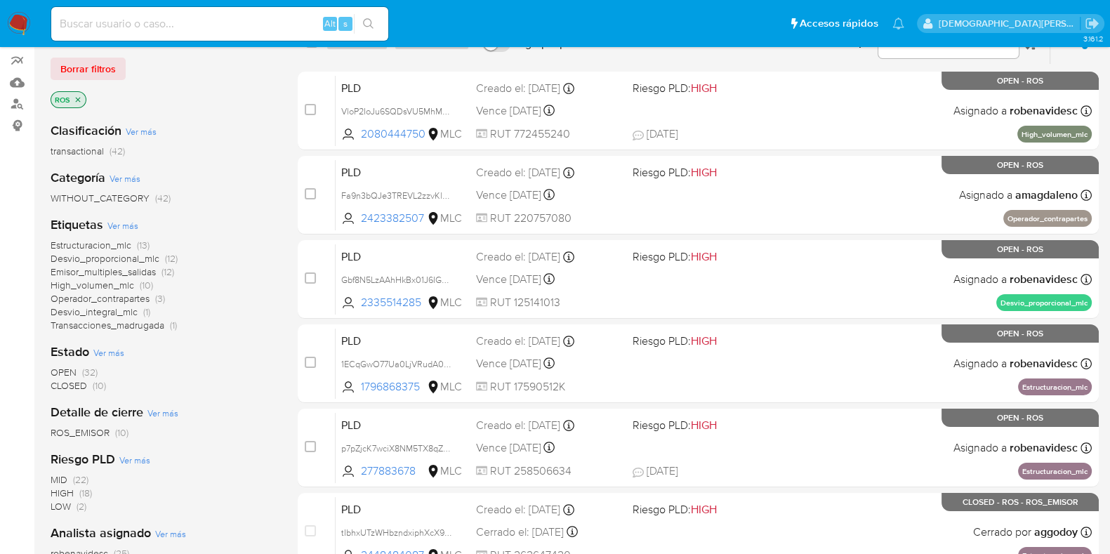
scroll to position [81, 0]
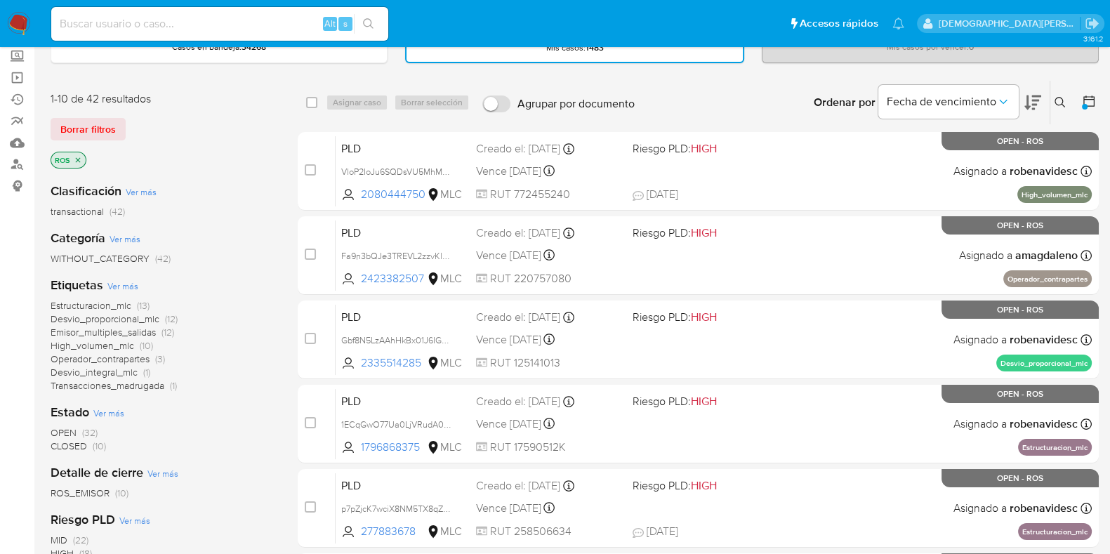
click at [77, 156] on icon "close-filter" at bounding box center [78, 160] width 8 height 8
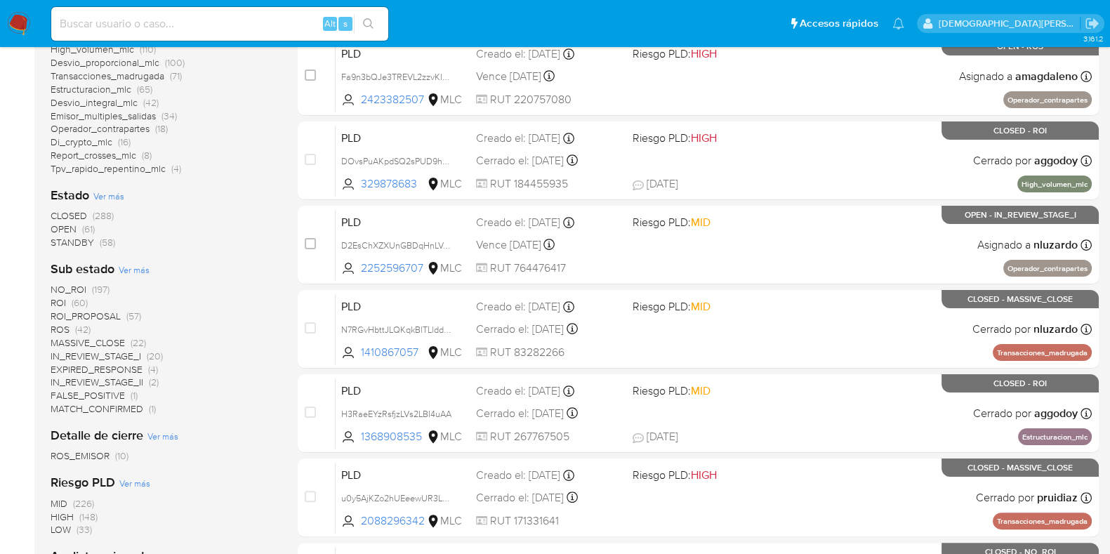
scroll to position [432, 0]
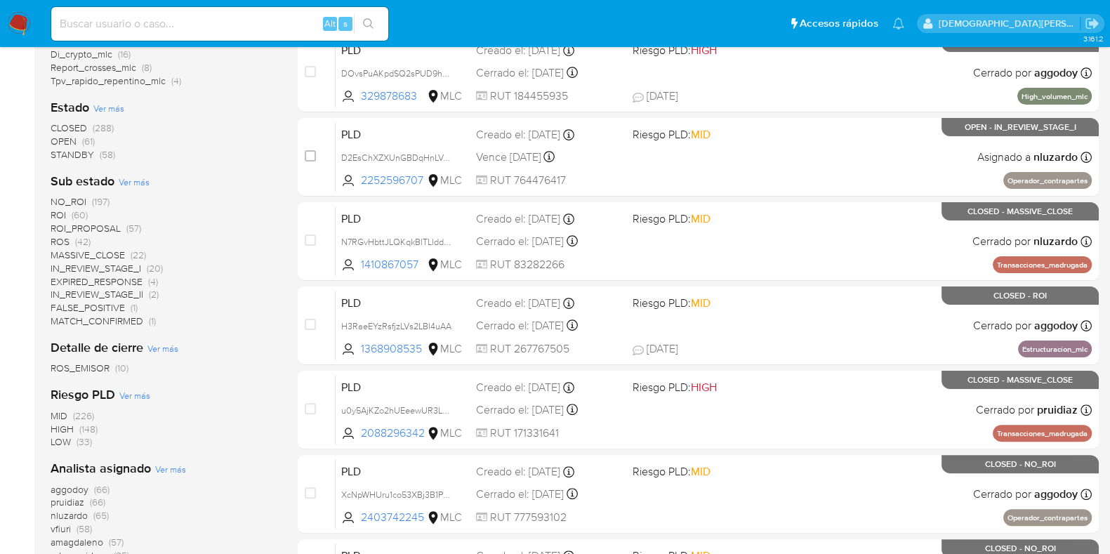
click at [66, 240] on span "ROS" at bounding box center [60, 241] width 19 height 14
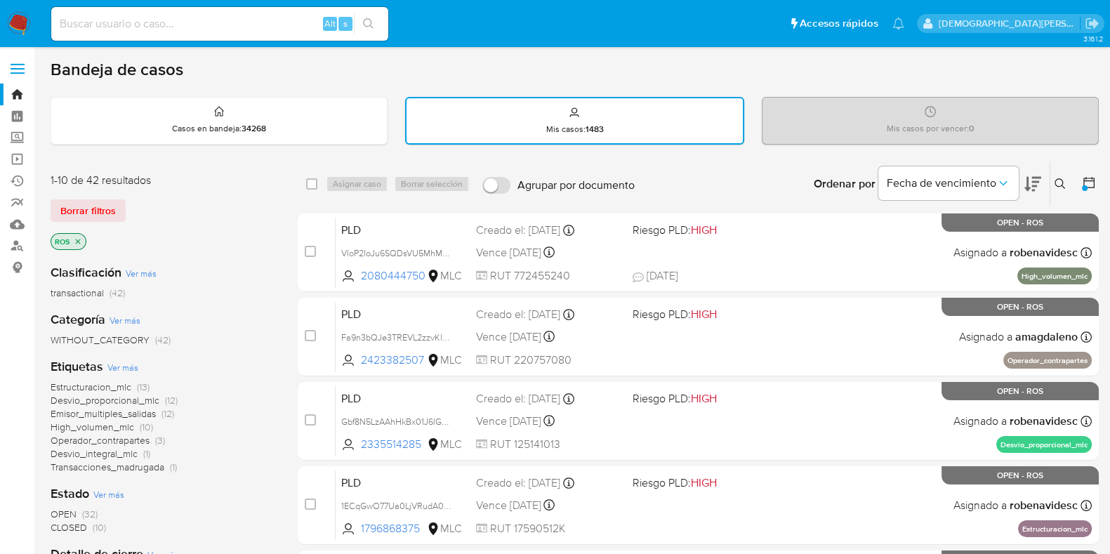
click at [79, 241] on icon "close-filter" at bounding box center [78, 241] width 8 height 8
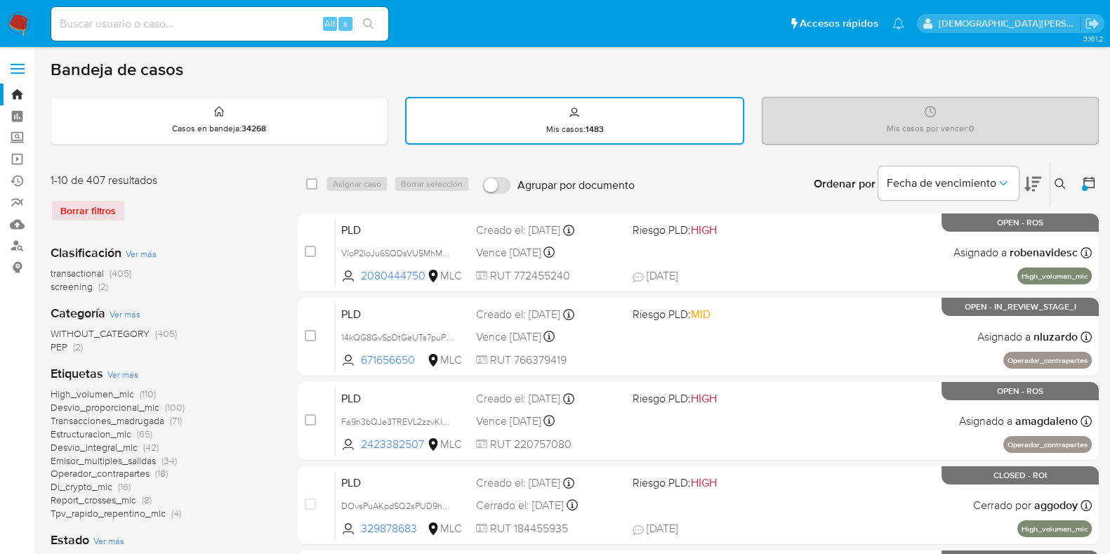
click at [1091, 180] on icon at bounding box center [1089, 182] width 14 height 14
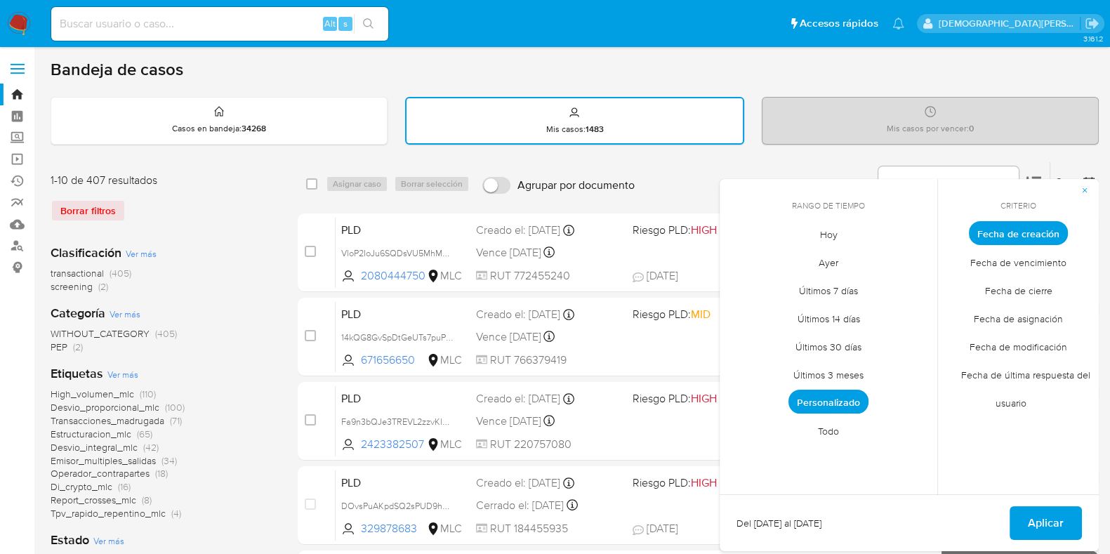
click at [832, 404] on span "Personalizado" at bounding box center [828, 402] width 80 height 24
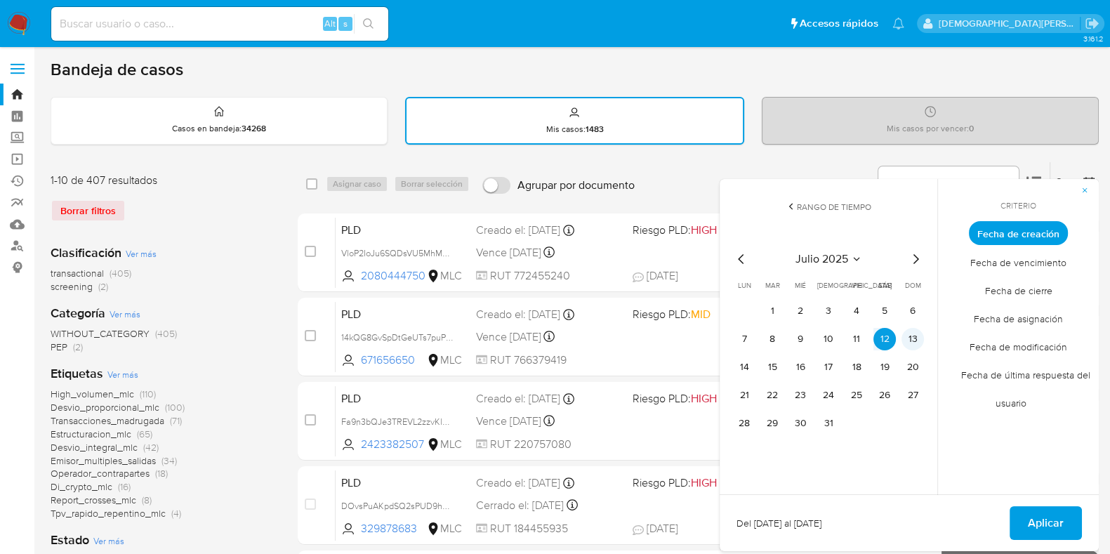
click at [916, 333] on button "13" at bounding box center [912, 339] width 22 height 22
click at [1021, 520] on button "Aplicar" at bounding box center [1045, 523] width 72 height 34
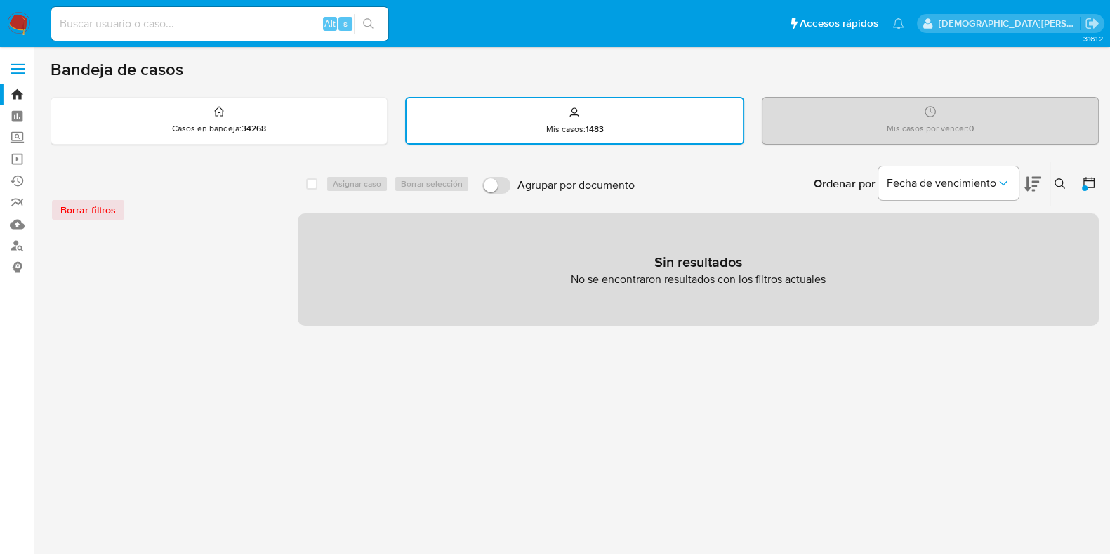
click at [1092, 178] on icon at bounding box center [1089, 182] width 14 height 14
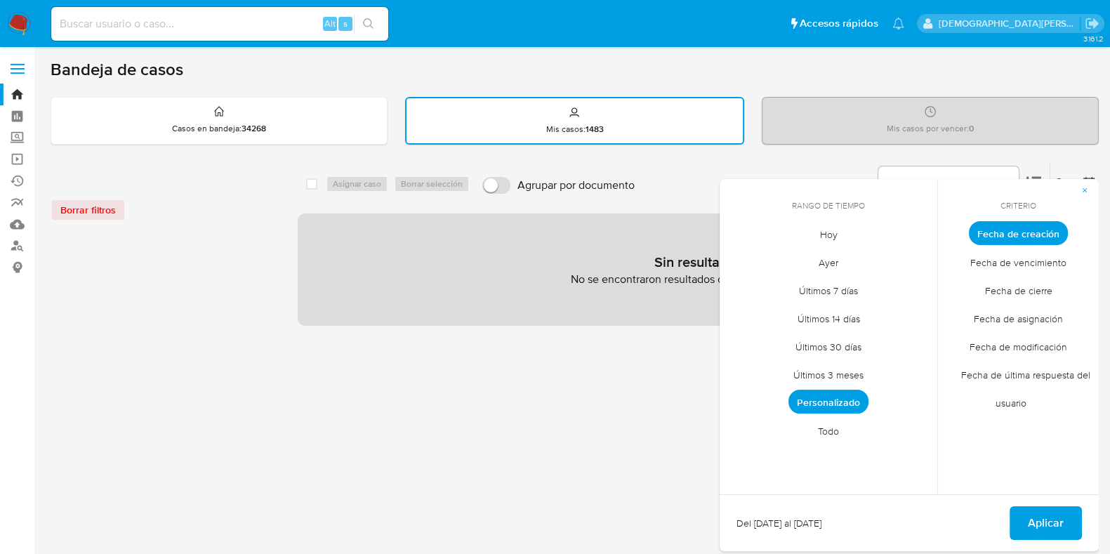
click at [834, 394] on span "Personalizado" at bounding box center [828, 402] width 80 height 24
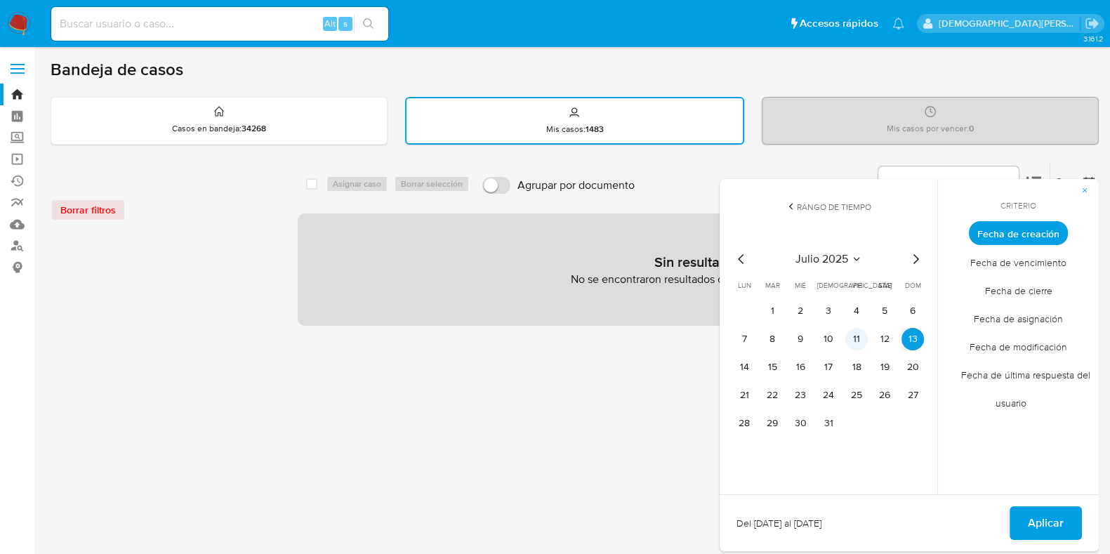
click at [861, 335] on button "11" at bounding box center [856, 339] width 22 height 22
click at [1040, 515] on span "Aplicar" at bounding box center [1045, 522] width 36 height 31
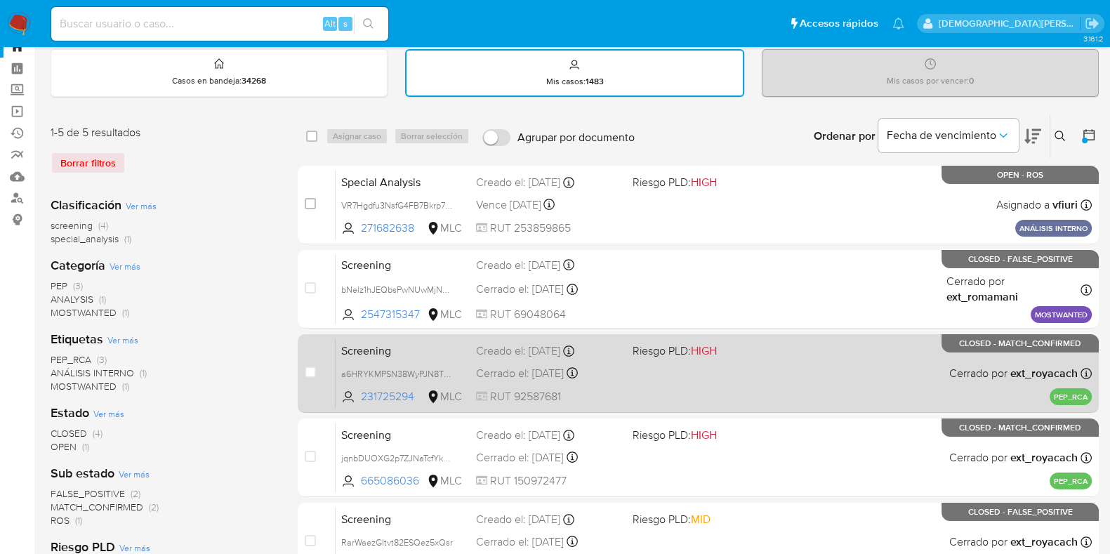
scroll to position [87, 0]
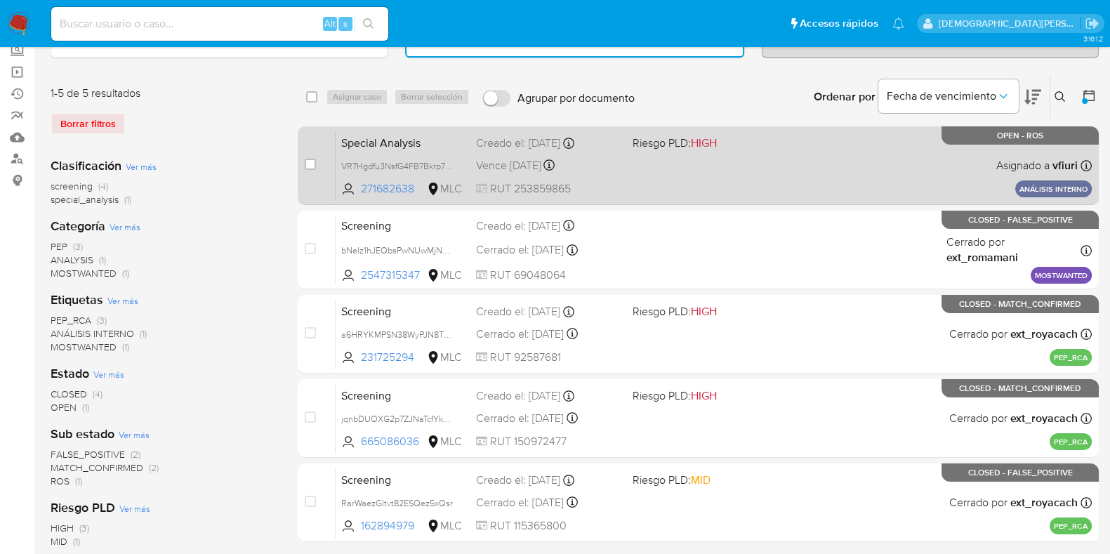
click at [642, 170] on div "Special Analysis VR7Hgdfu3NsfG4FB7Bkrp7dD 271682638 MLC Riesgo PLD: HIGH Creado…" at bounding box center [713, 165] width 756 height 71
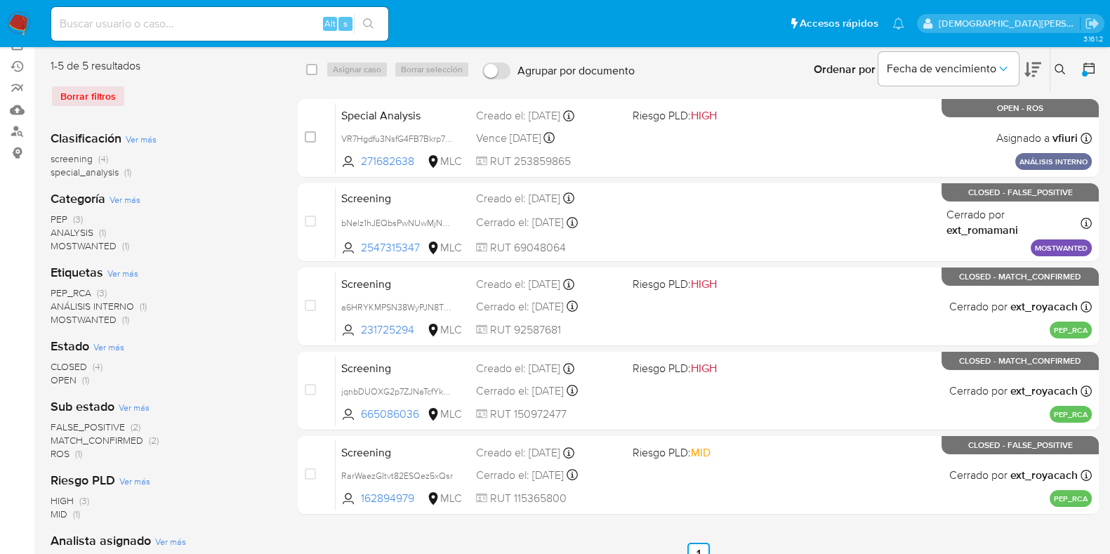
scroll to position [0, 0]
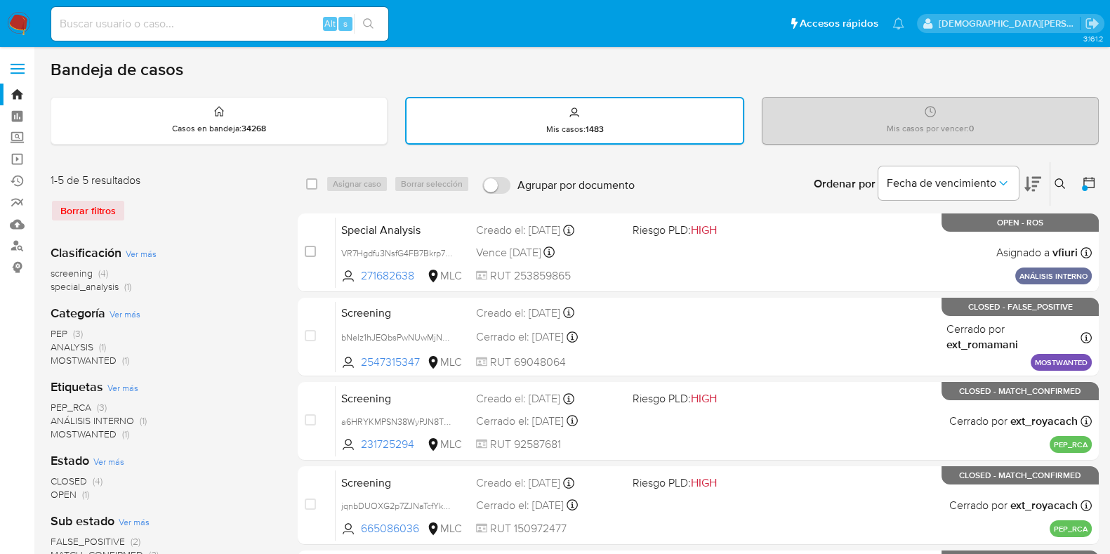
click at [1086, 184] on icon at bounding box center [1089, 182] width 14 height 14
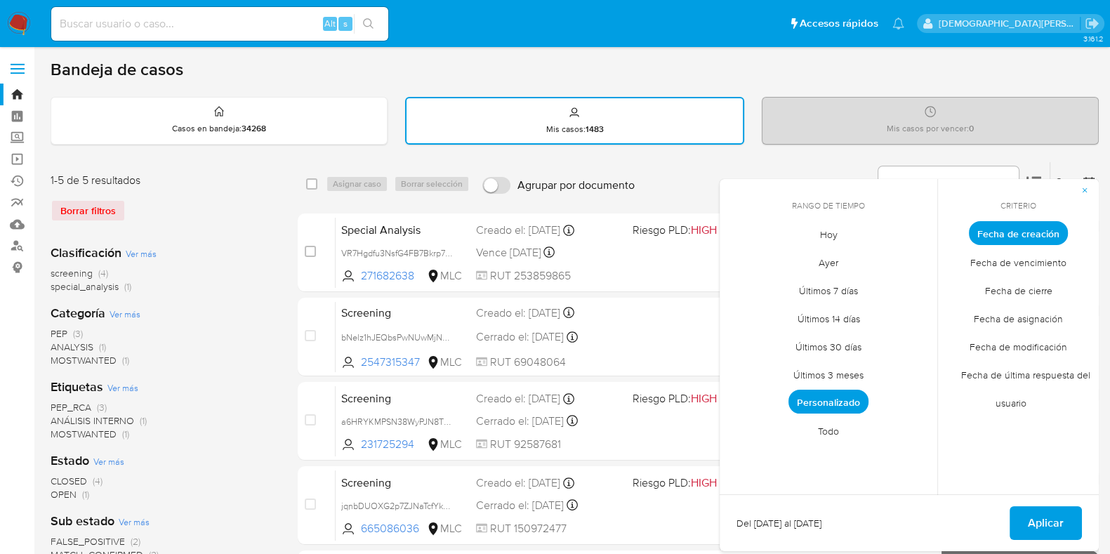
click at [846, 404] on span "Personalizado" at bounding box center [828, 402] width 80 height 24
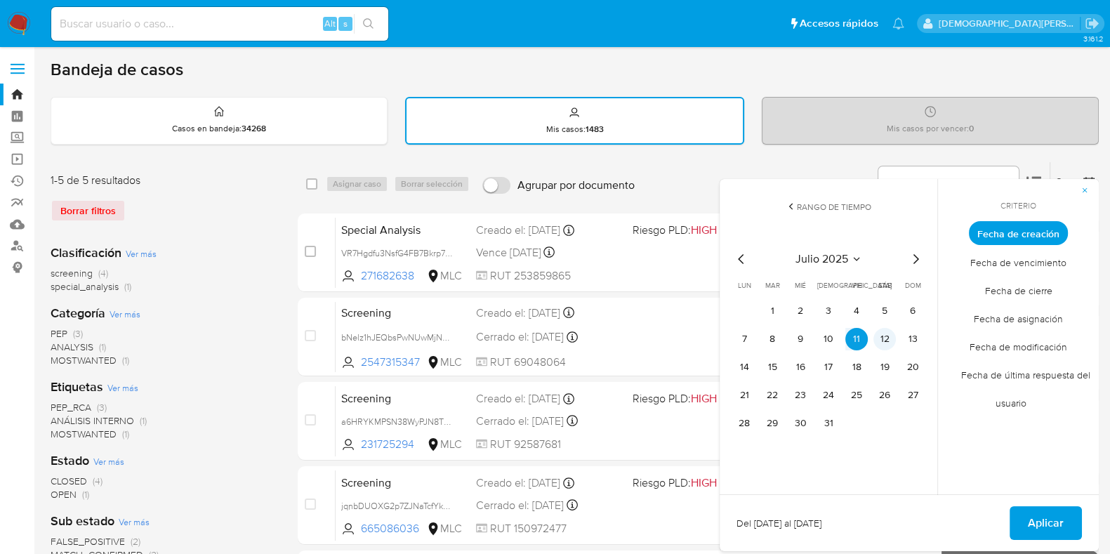
click at [886, 345] on button "12" at bounding box center [884, 339] width 22 height 22
click at [1030, 514] on span "Aplicar" at bounding box center [1045, 522] width 36 height 31
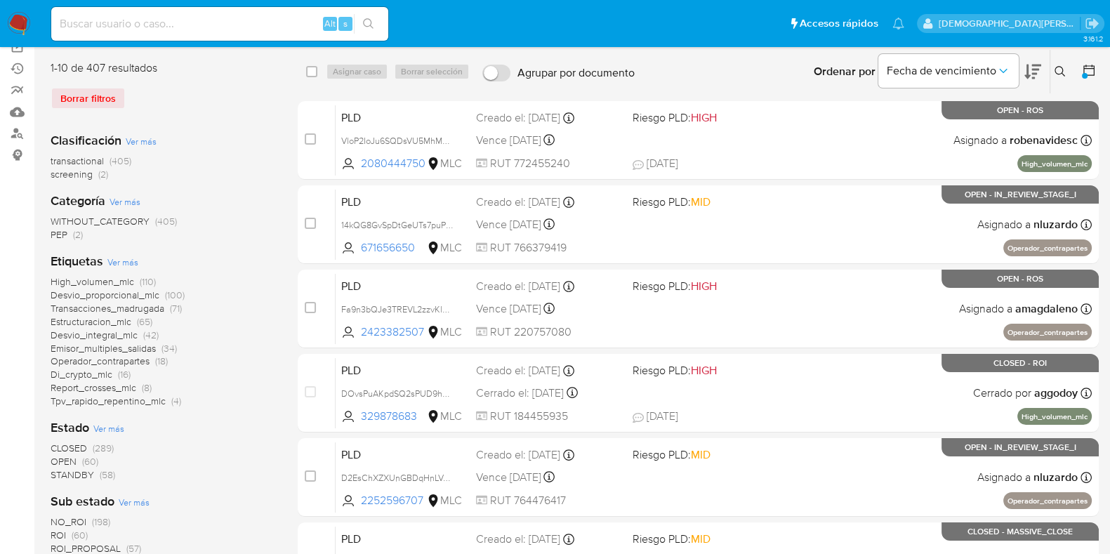
scroll to position [175, 0]
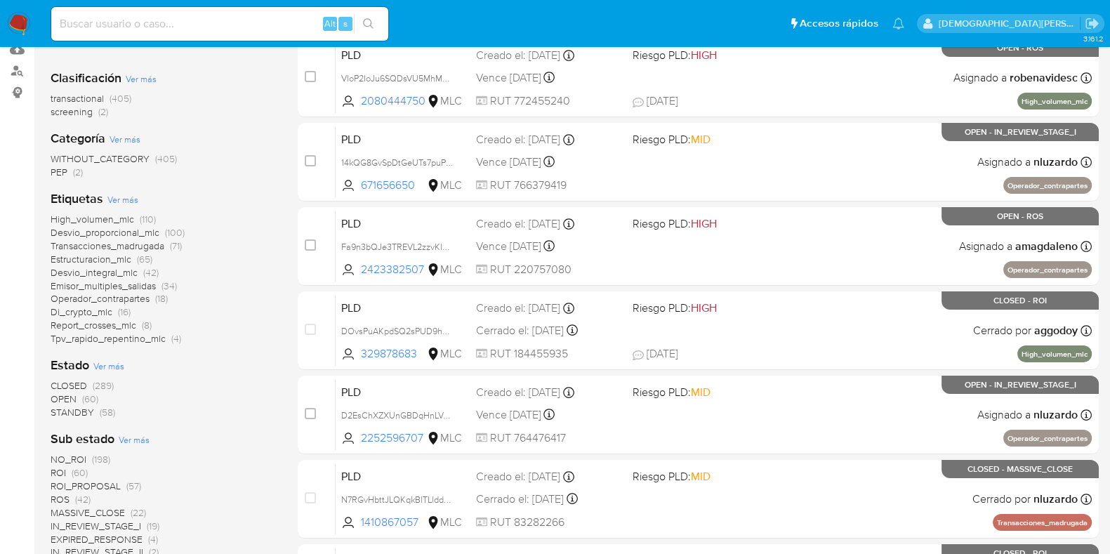
click at [60, 408] on span "STANDBY" at bounding box center [73, 412] width 44 height 14
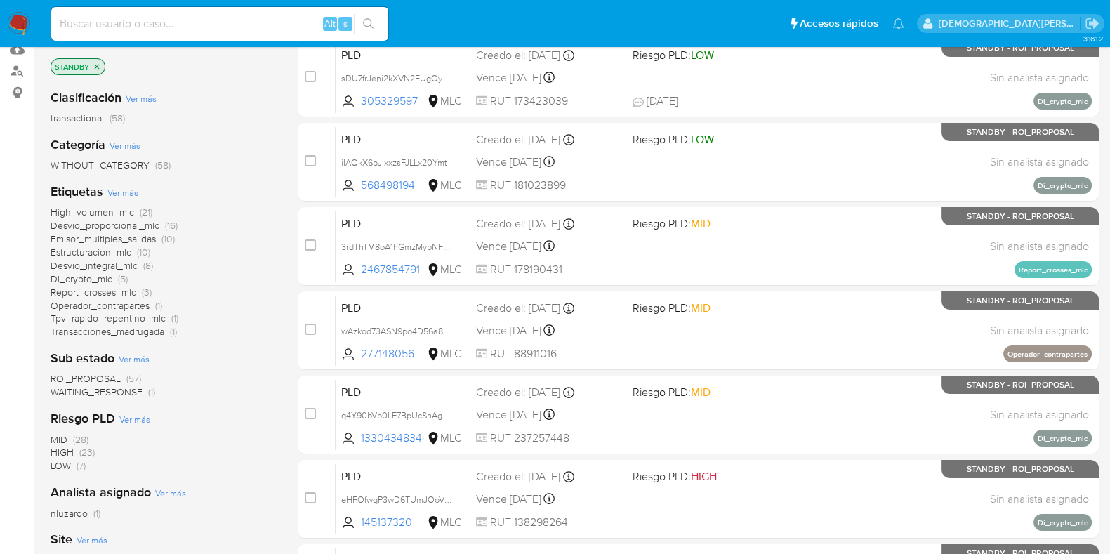
click at [100, 377] on span "ROI_PROPOSAL" at bounding box center [86, 378] width 70 height 14
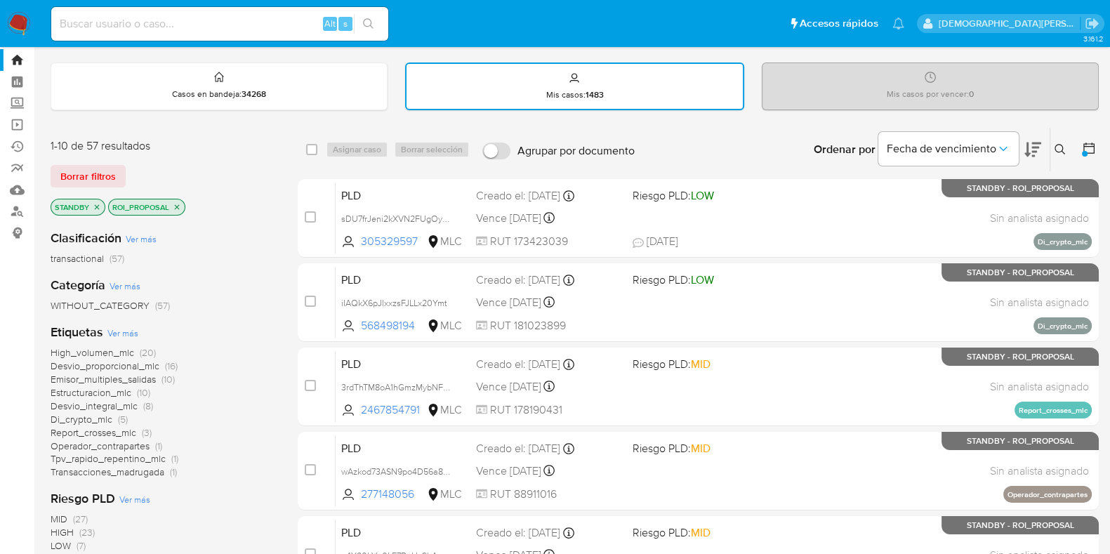
scroll to position [87, 0]
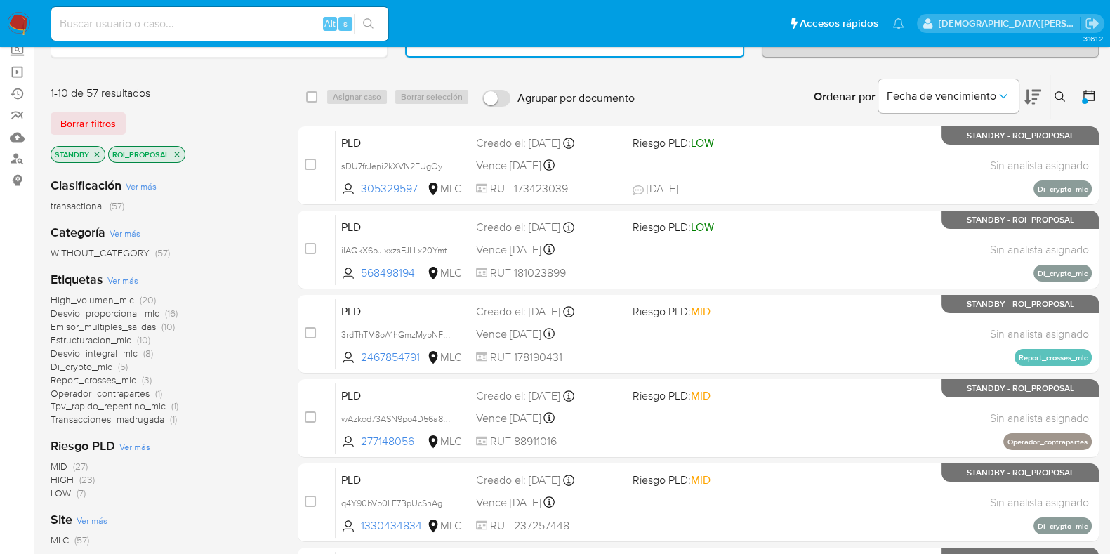
click at [89, 310] on span "Desvio_proporcional_mlc" at bounding box center [105, 313] width 109 height 14
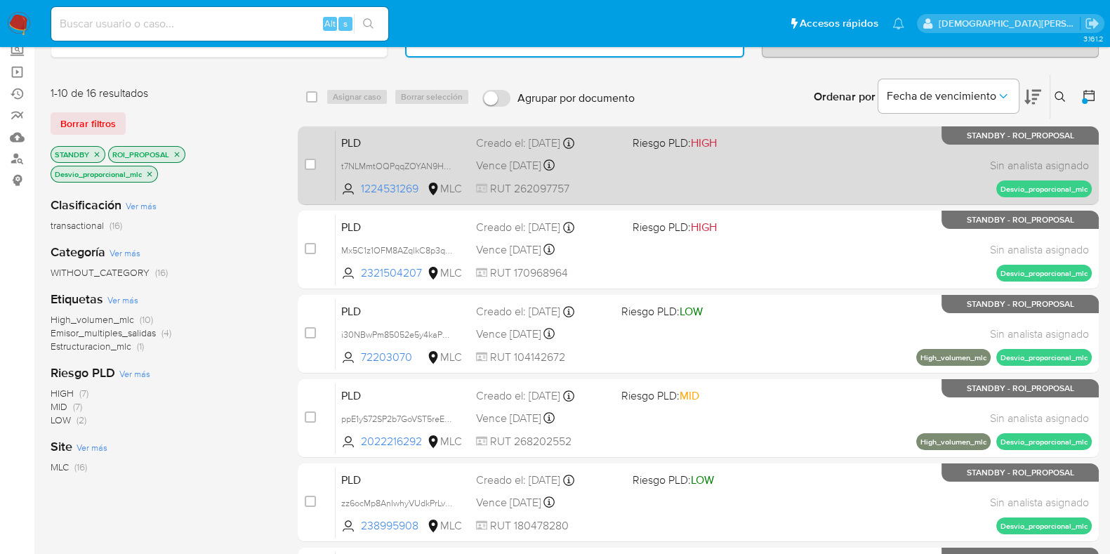
click at [790, 187] on div "PLD t7NLMmtOQPqqZOYAN9HqWf8n 1224531269 MLC Riesgo PLD: HIGH Creado el: 12/07/2…" at bounding box center [713, 165] width 756 height 71
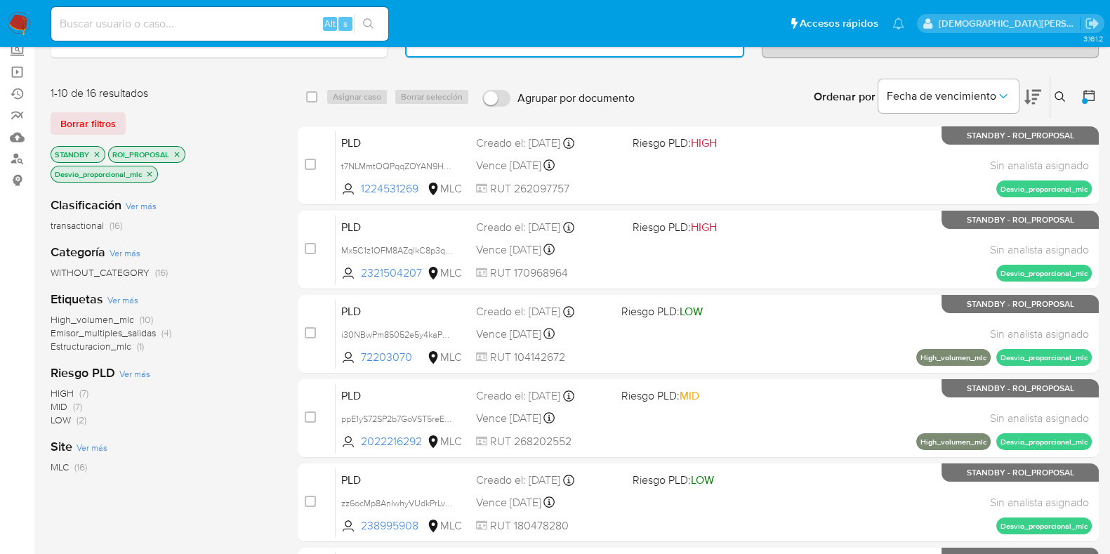
click at [149, 173] on icon "close-filter" at bounding box center [149, 174] width 8 height 8
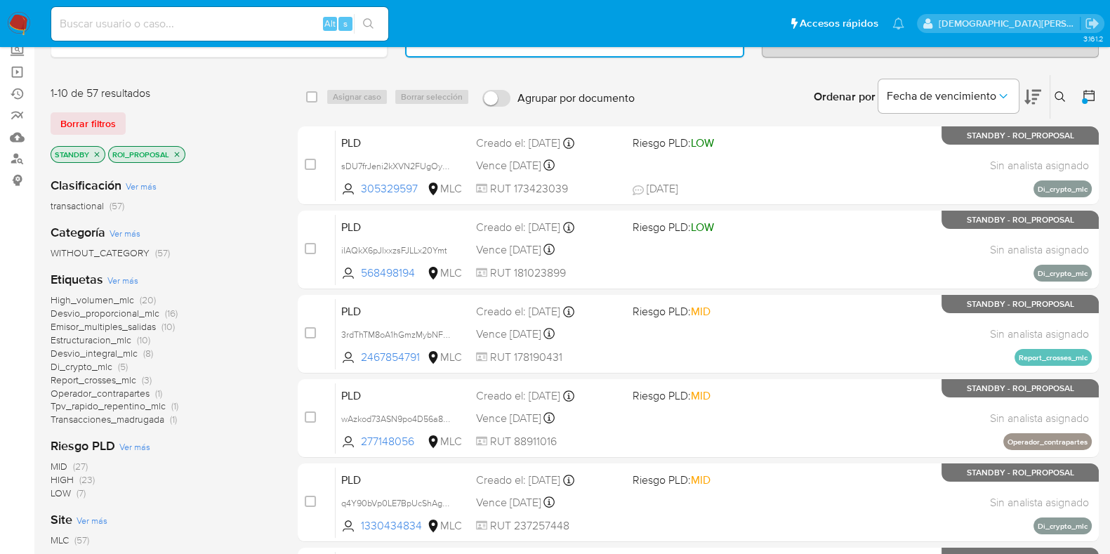
click at [110, 314] on span "Desvio_proporcional_mlc" at bounding box center [105, 313] width 109 height 14
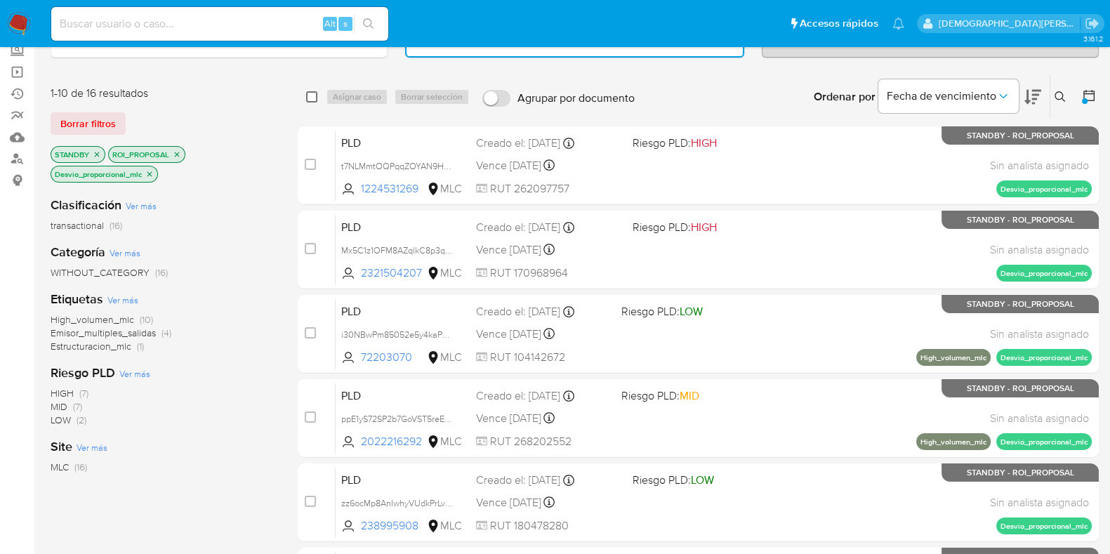
click at [312, 94] on input "checkbox" at bounding box center [311, 96] width 11 height 11
checkbox input "true"
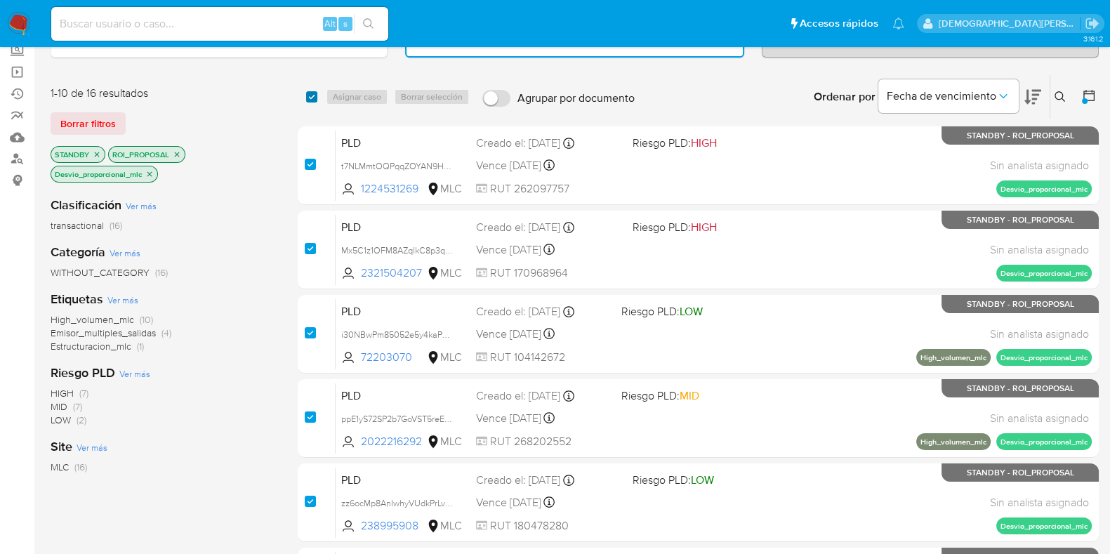
checkbox input "true"
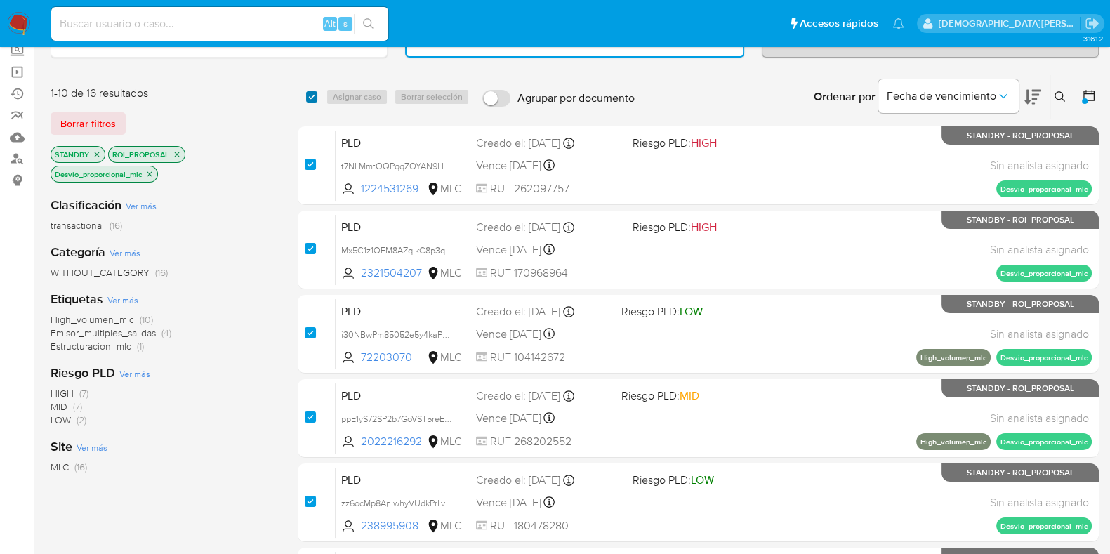
checkbox input "true"
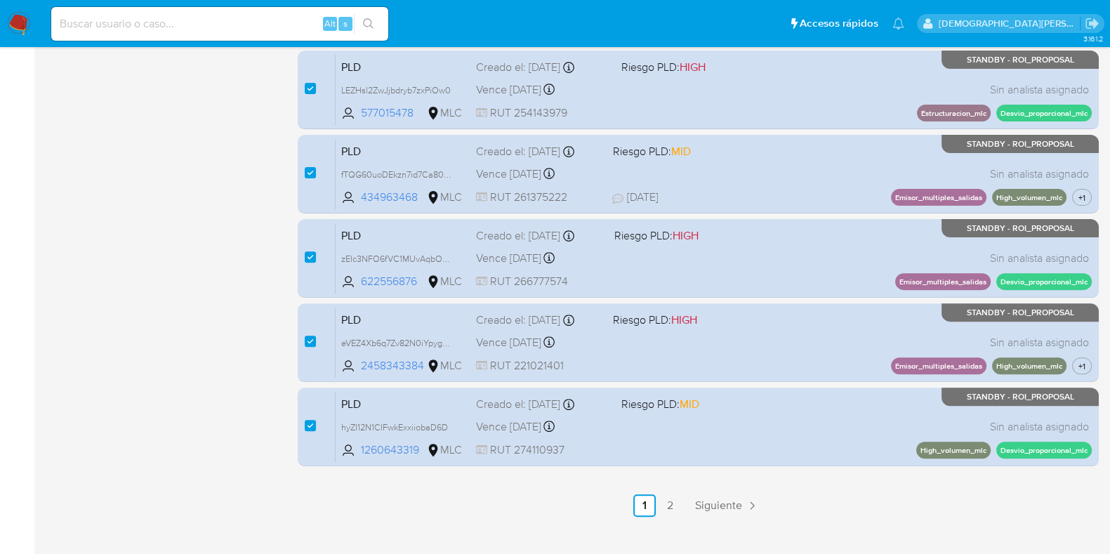
scroll to position [604, 0]
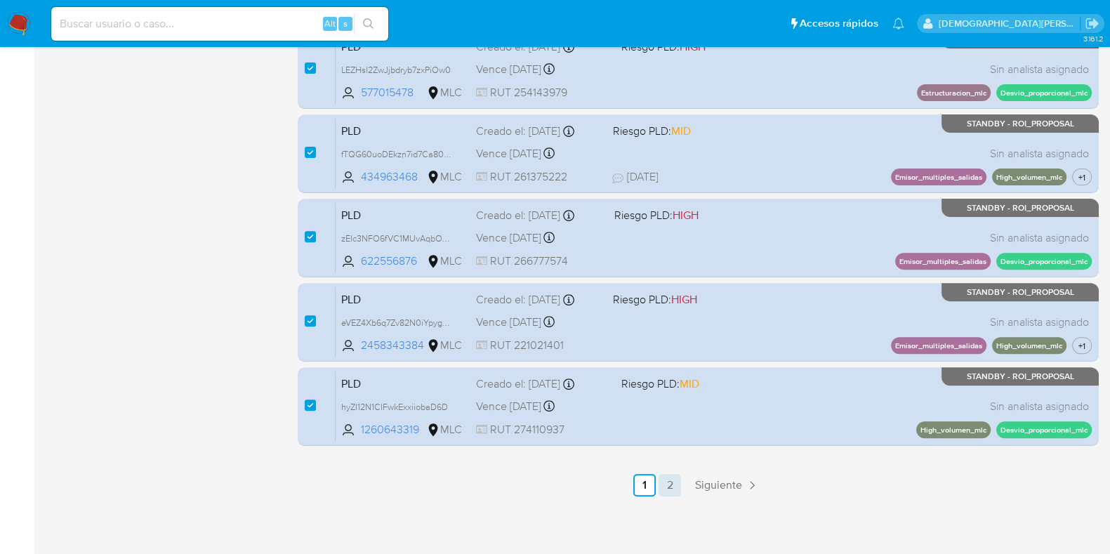
click at [667, 480] on link "2" at bounding box center [669, 485] width 22 height 22
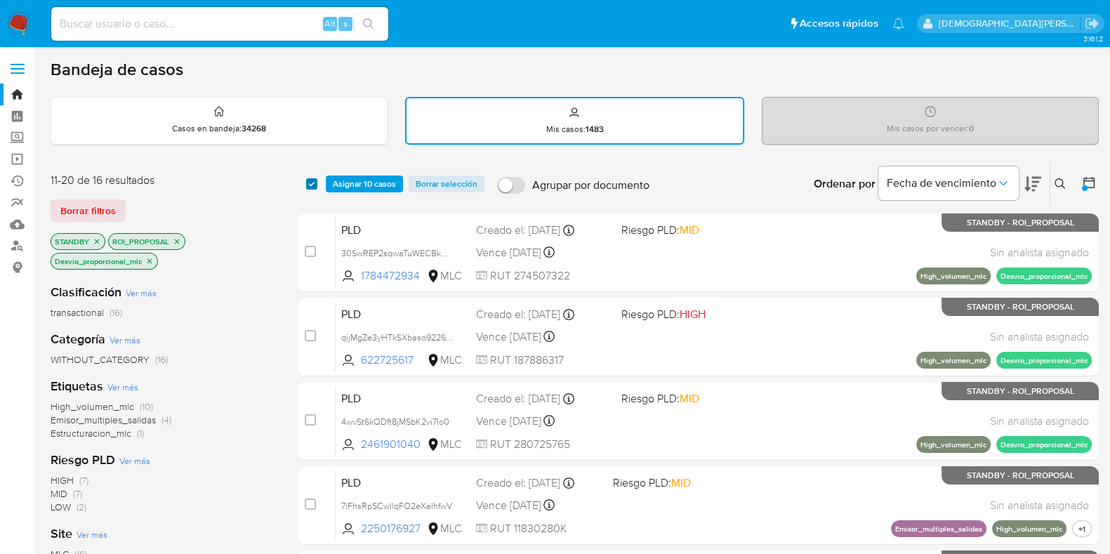
click at [307, 184] on input "checkbox" at bounding box center [311, 183] width 11 height 11
checkbox input "true"
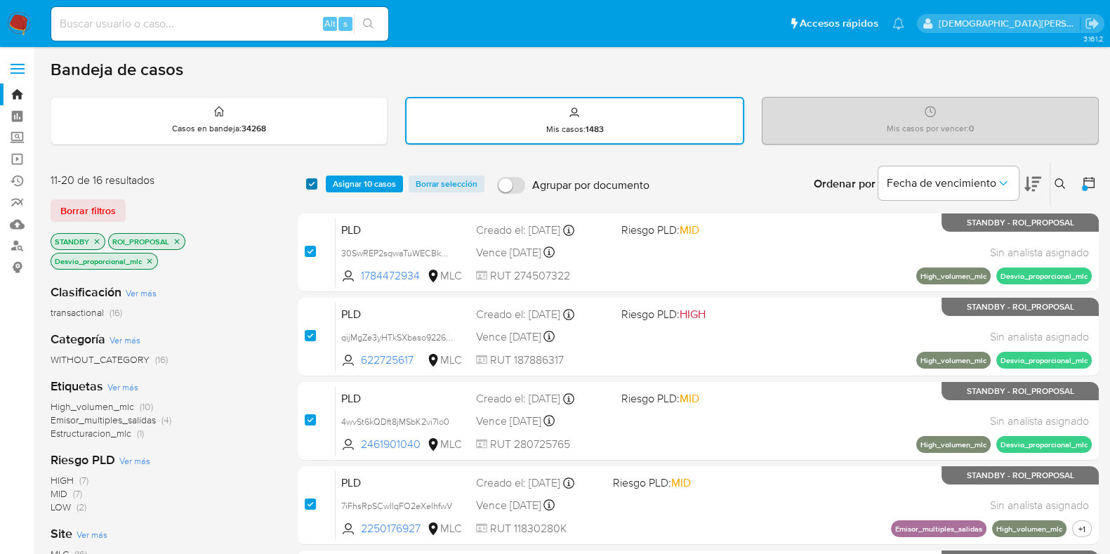
checkbox input "true"
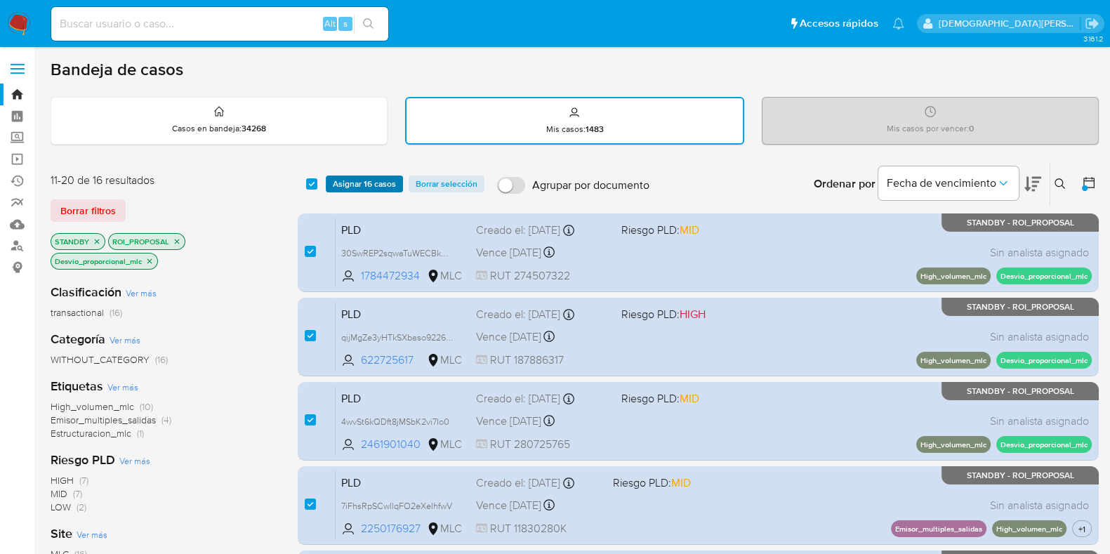
click at [351, 185] on span "Asignar 16 casos" at bounding box center [364, 184] width 63 height 14
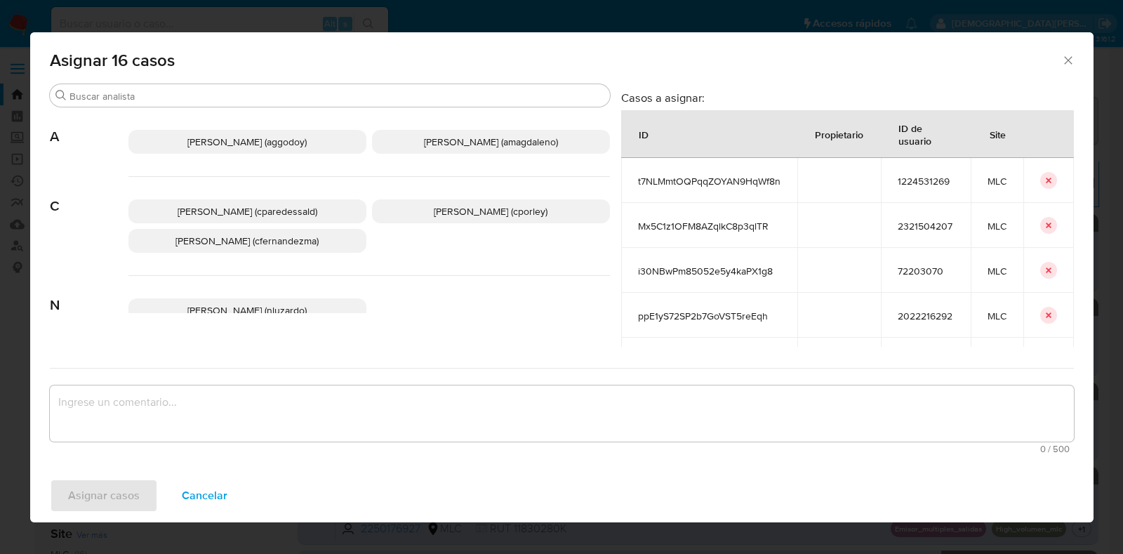
click at [439, 200] on p "Christian Porley (cporley)" at bounding box center [491, 211] width 238 height 24
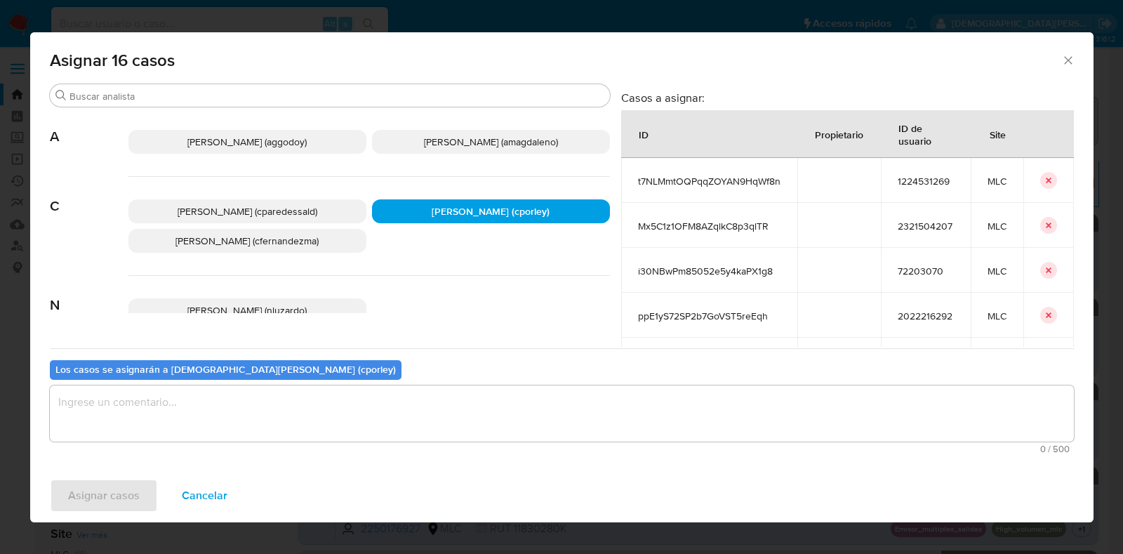
click at [340, 415] on textarea "assign-modal" at bounding box center [562, 413] width 1024 height 56
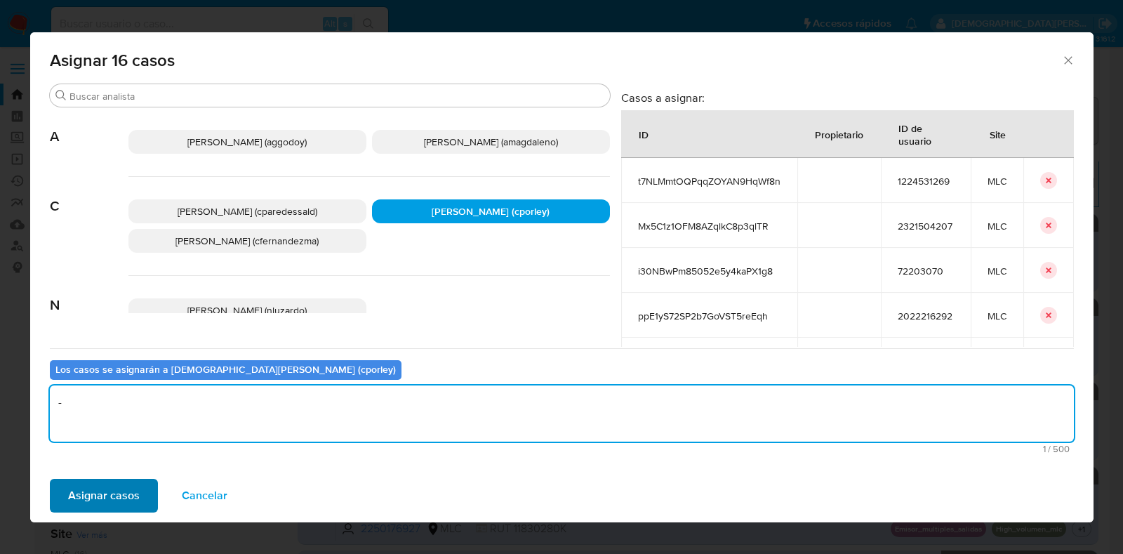
type textarea "-"
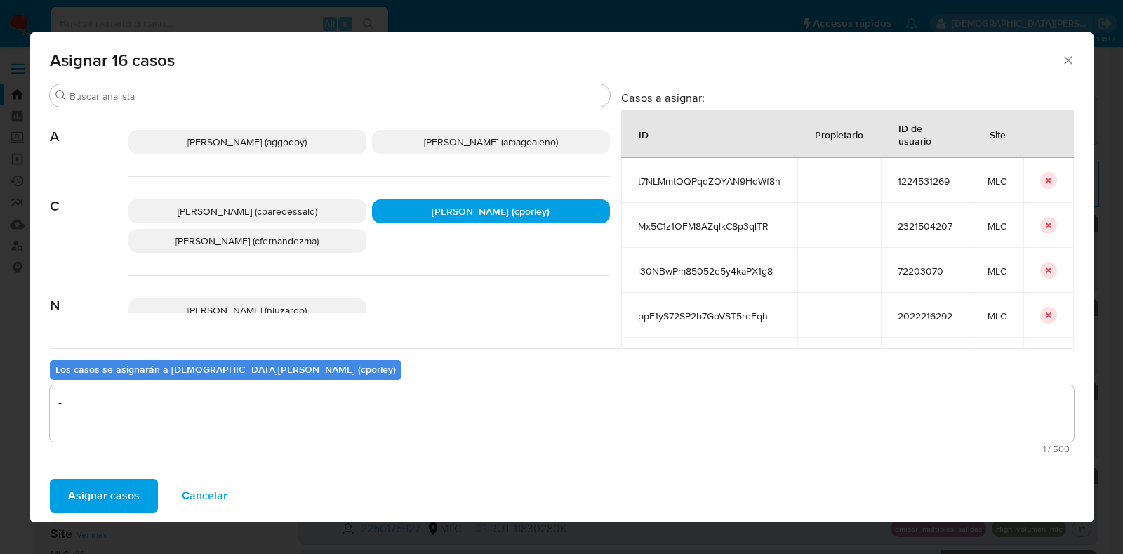
click at [126, 489] on span "Asignar casos" at bounding box center [104, 495] width 72 height 31
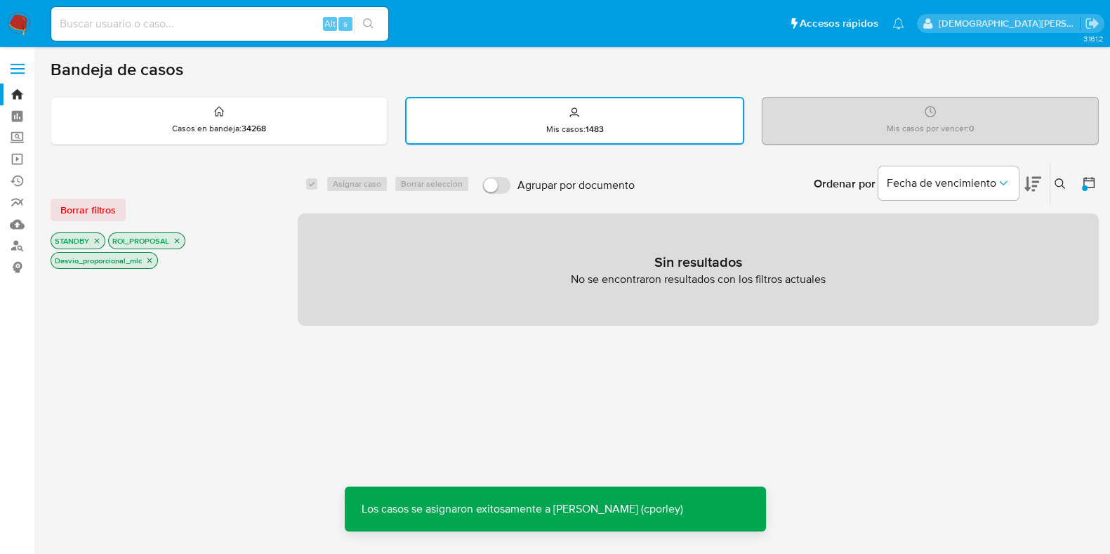
click at [175, 240] on icon "close-filter" at bounding box center [177, 241] width 5 height 5
click at [99, 240] on icon "close-filter" at bounding box center [97, 241] width 8 height 8
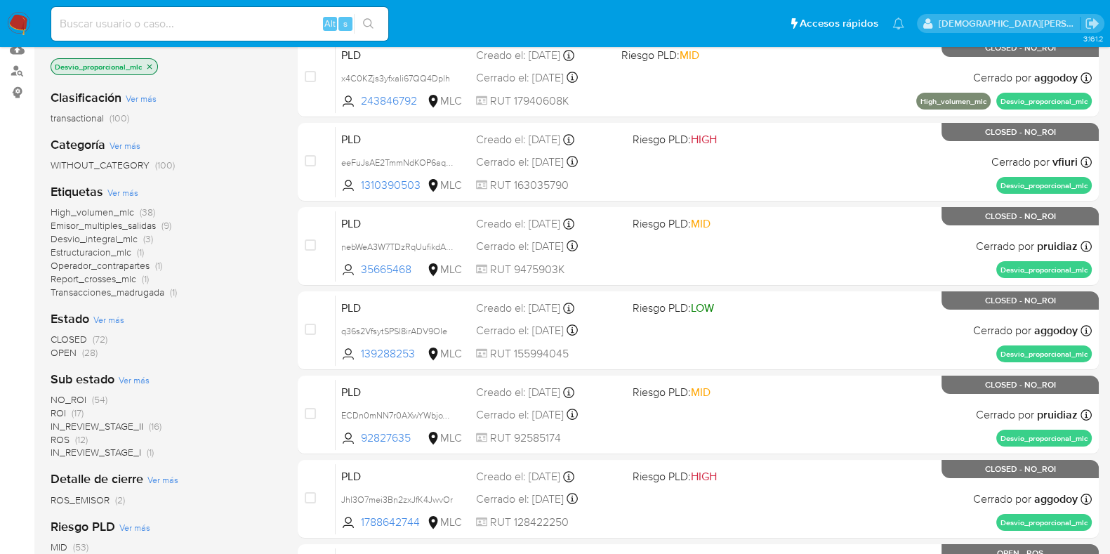
scroll to position [263, 0]
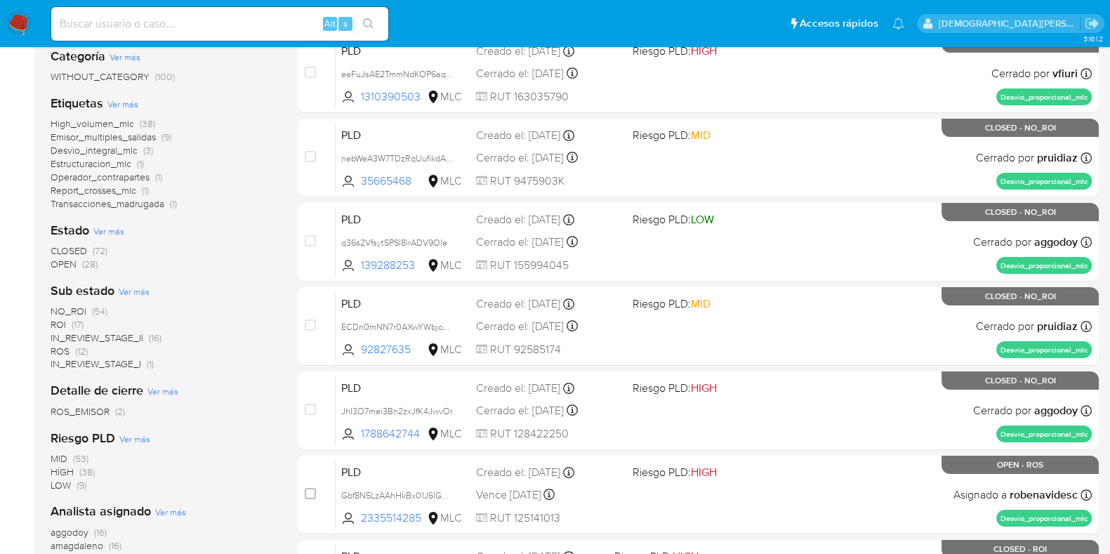
click at [105, 331] on span "IN_REVIEW_STAGE_II" at bounding box center [97, 338] width 93 height 14
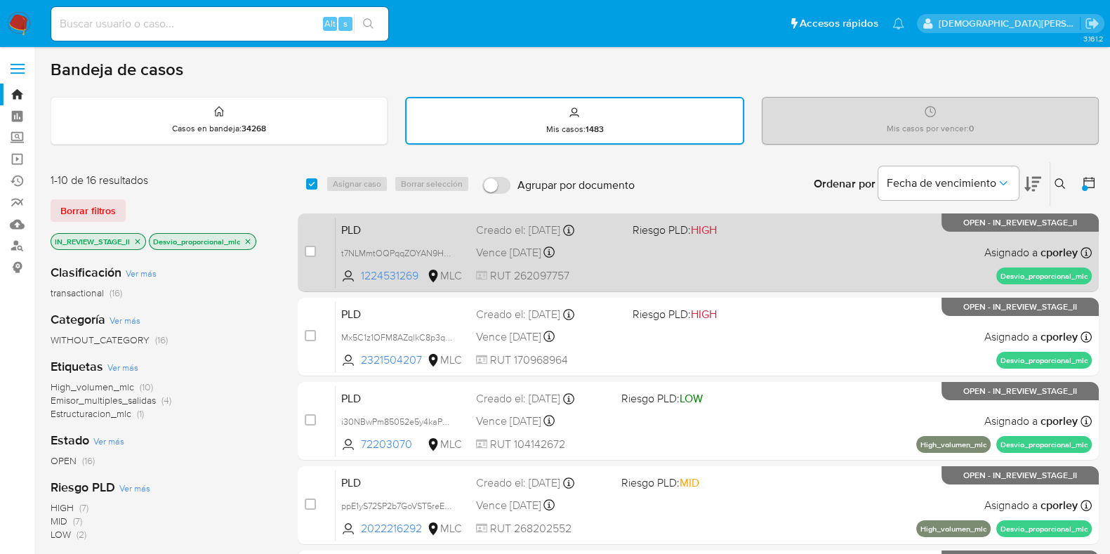
click at [746, 261] on div "PLD t7NLMmtOQPqqZOYAN9HqWf8n 1224531269 MLC Riesgo PLD: HIGH Creado el: 12/07/2…" at bounding box center [713, 252] width 756 height 71
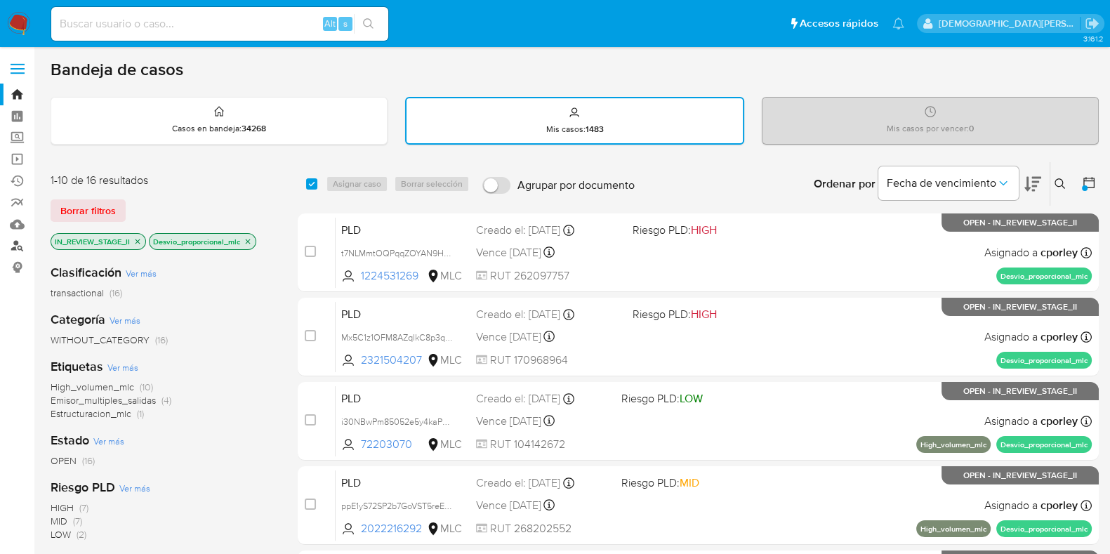
click at [13, 240] on link "Buscador de personas" at bounding box center [83, 246] width 167 height 22
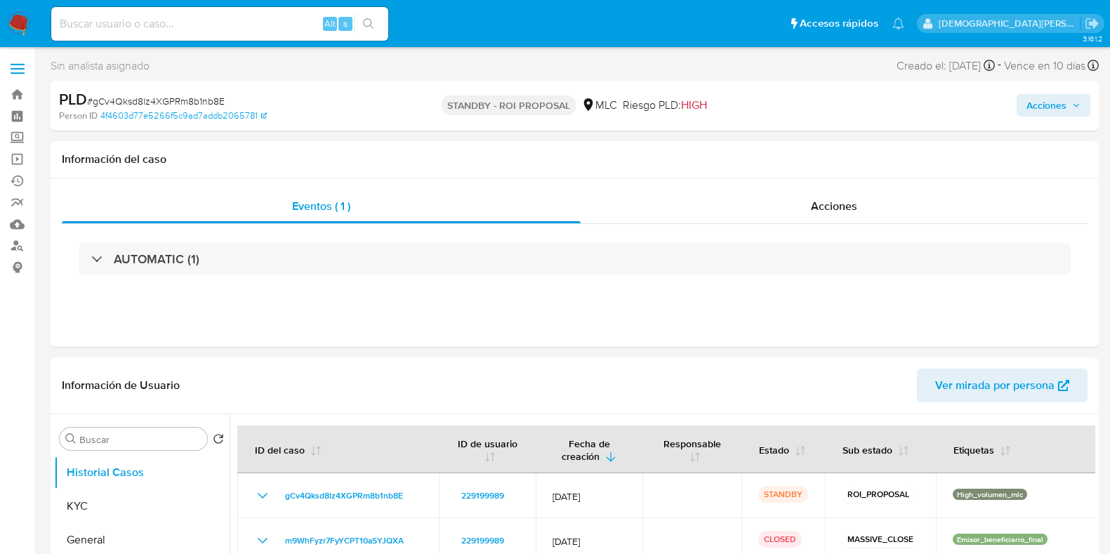
select select "10"
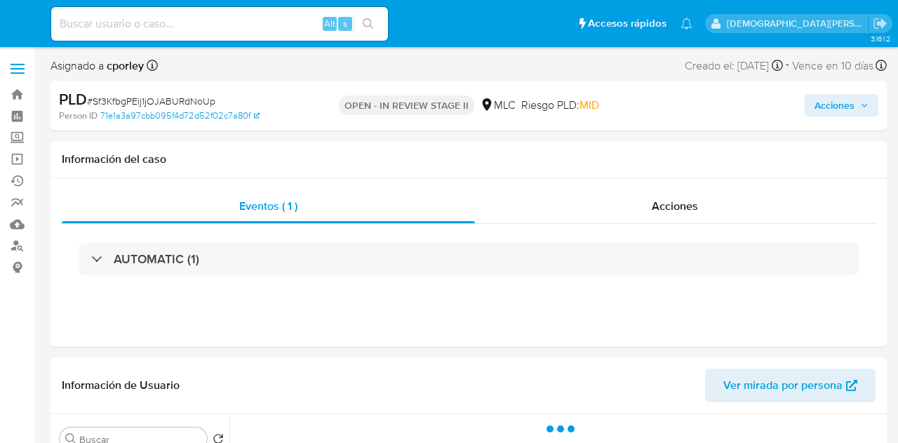
select select "10"
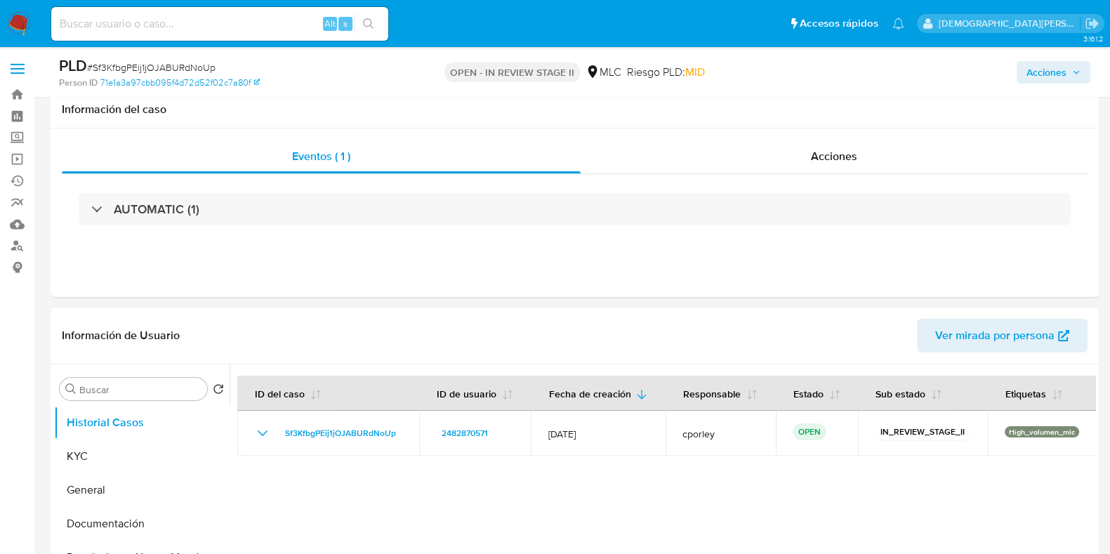
scroll to position [87, 0]
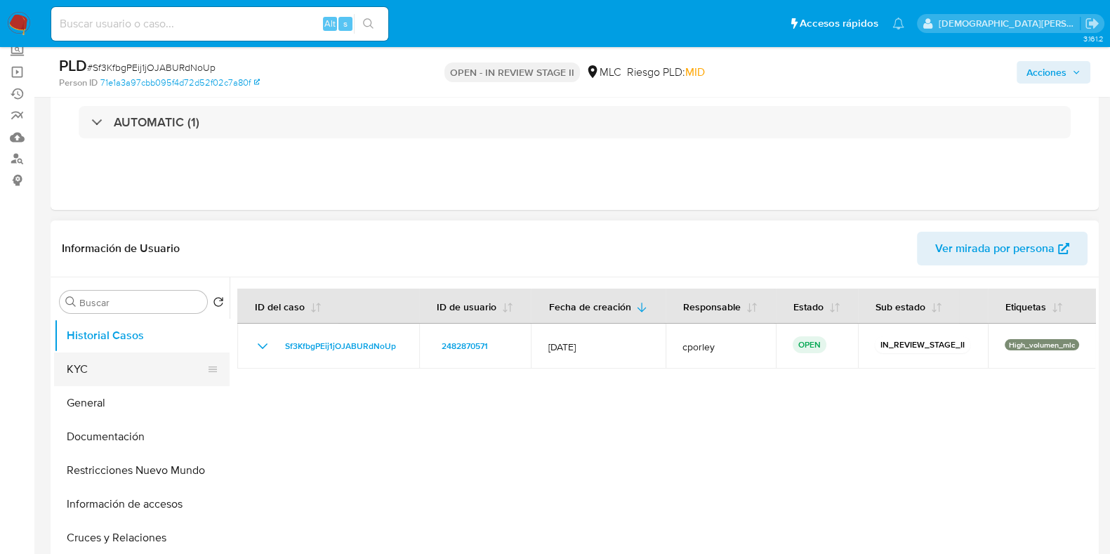
click at [145, 374] on button "KYC" at bounding box center [136, 369] width 164 height 34
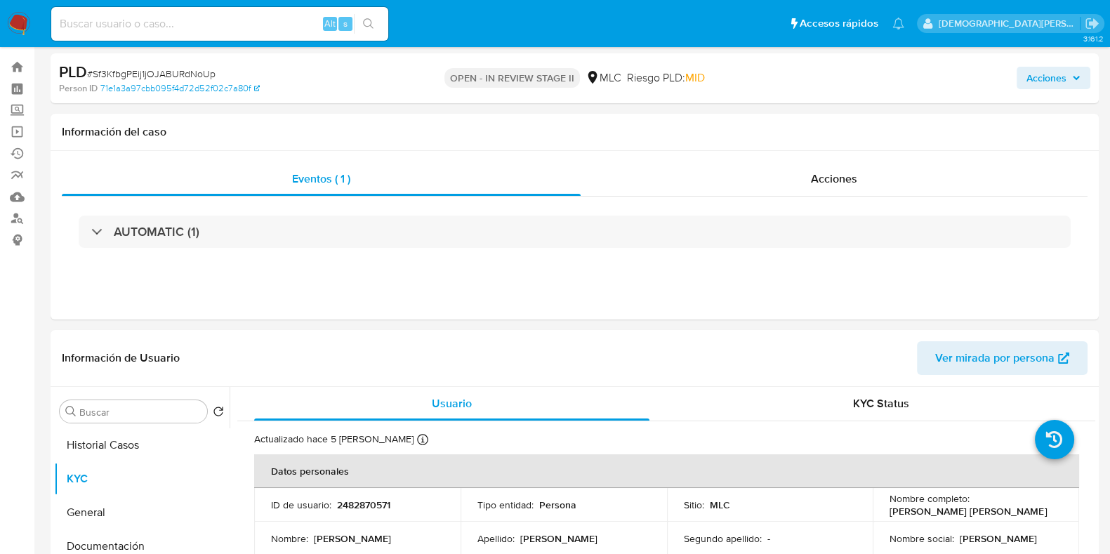
scroll to position [0, 0]
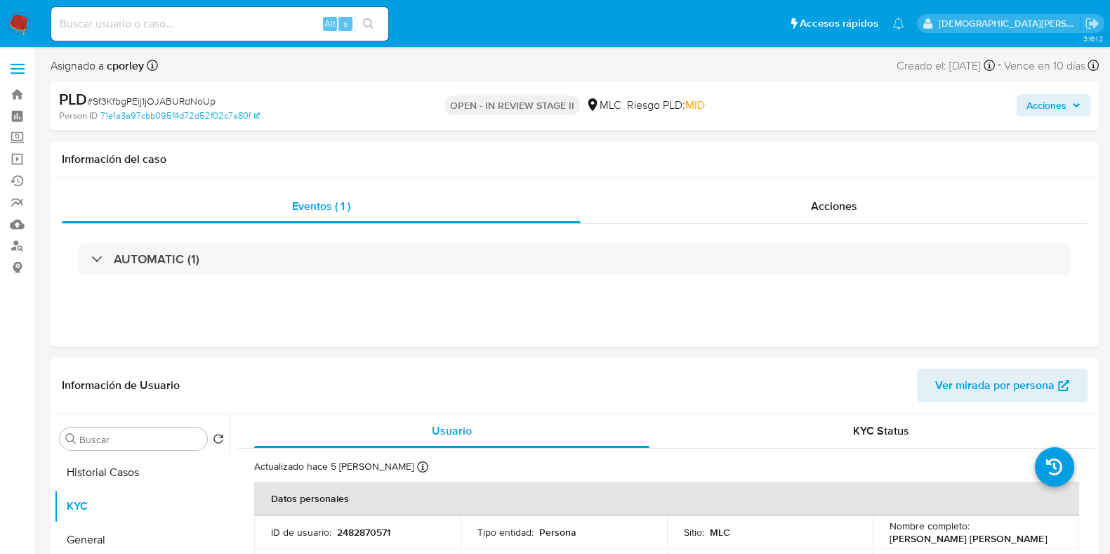
drag, startPoint x: 1043, startPoint y: 102, endPoint x: 1012, endPoint y: 117, distance: 34.2
click at [898, 103] on span "Acciones" at bounding box center [1046, 105] width 40 height 22
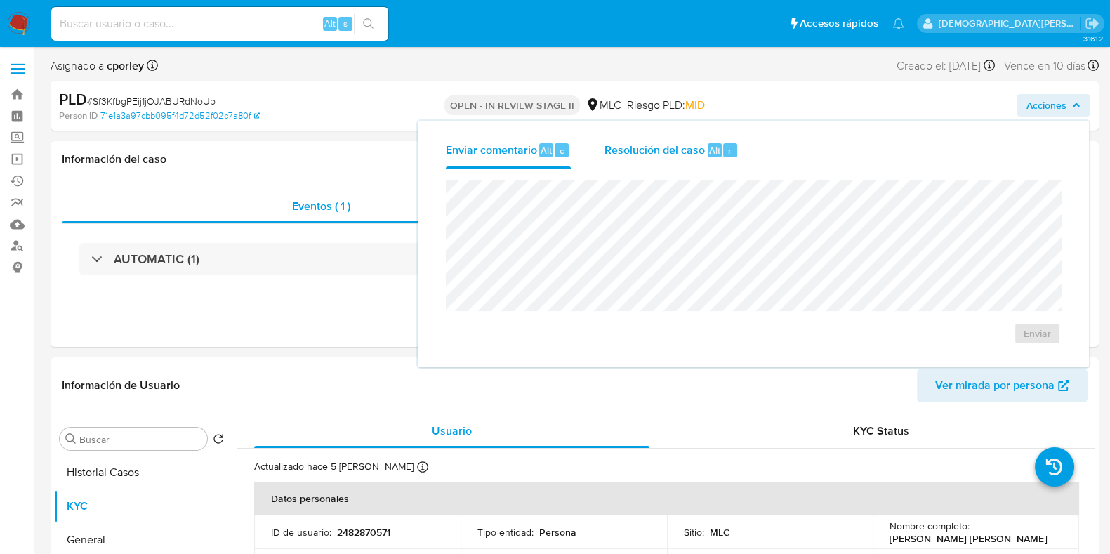
click at [663, 149] on span "Resolución del caso" at bounding box center [654, 150] width 100 height 16
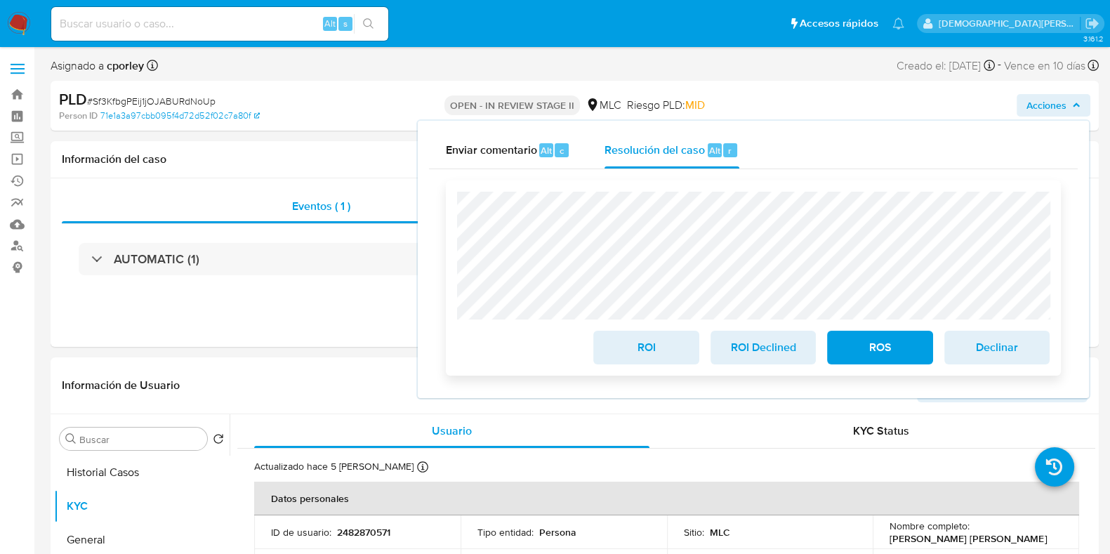
click at [870, 350] on span "ROS" at bounding box center [879, 347] width 69 height 31
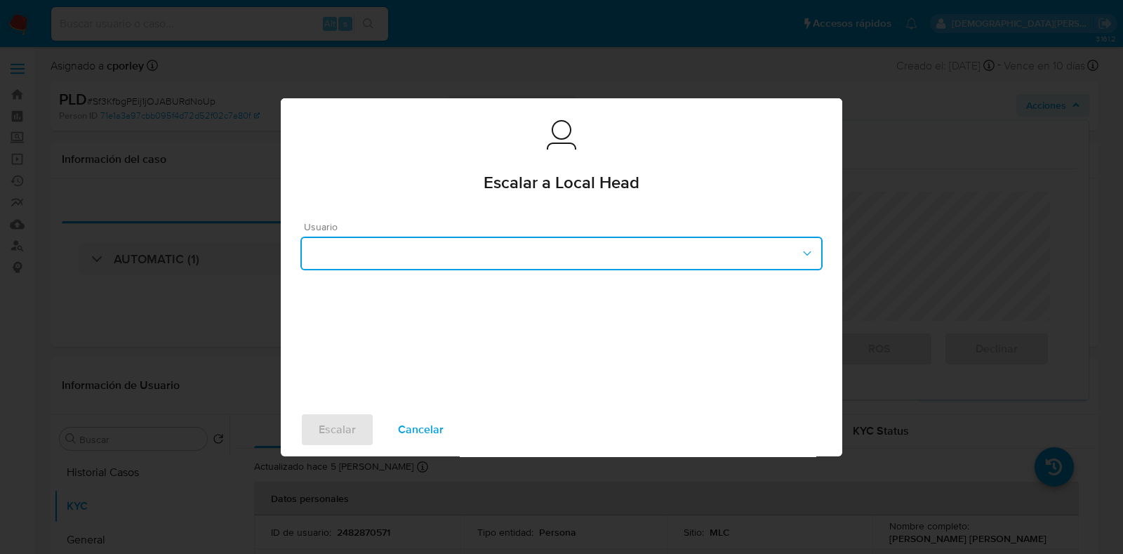
click at [507, 256] on button "button" at bounding box center [561, 254] width 522 height 34
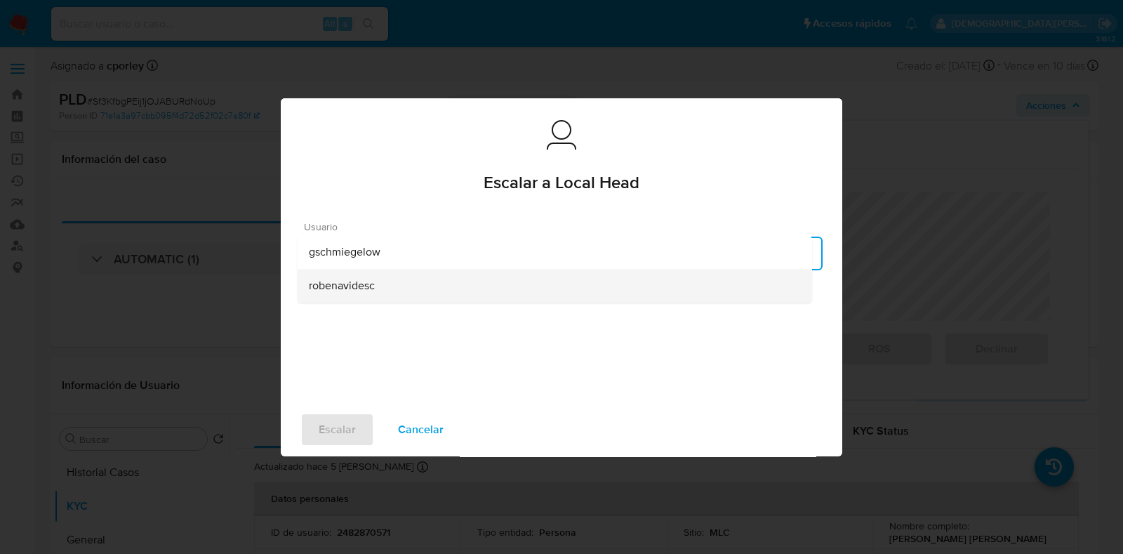
click at [352, 284] on span "robenavidesc" at bounding box center [342, 286] width 66 height 14
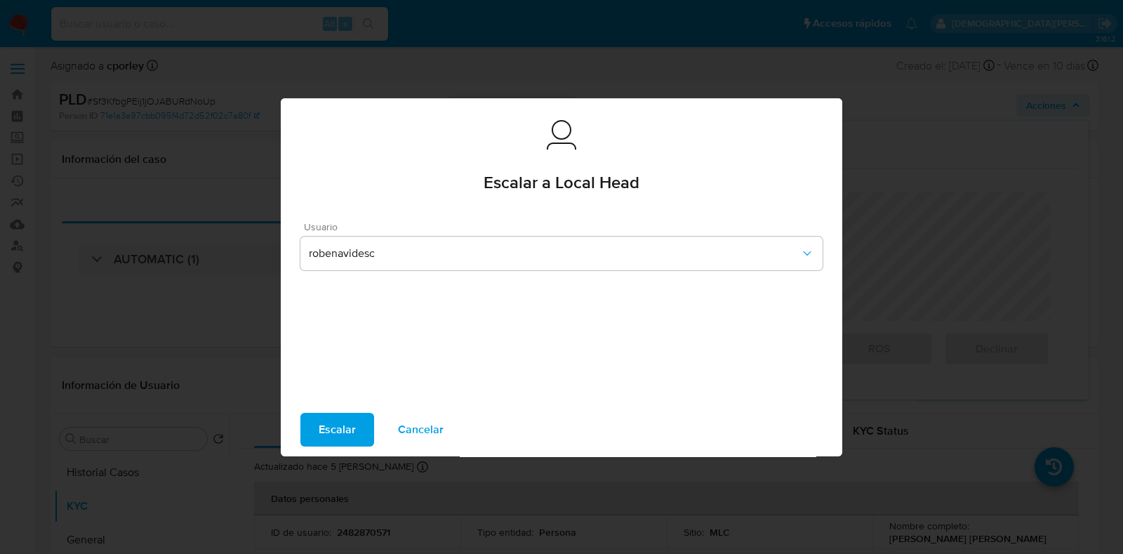
click at [319, 422] on span "Escalar" at bounding box center [337, 429] width 37 height 31
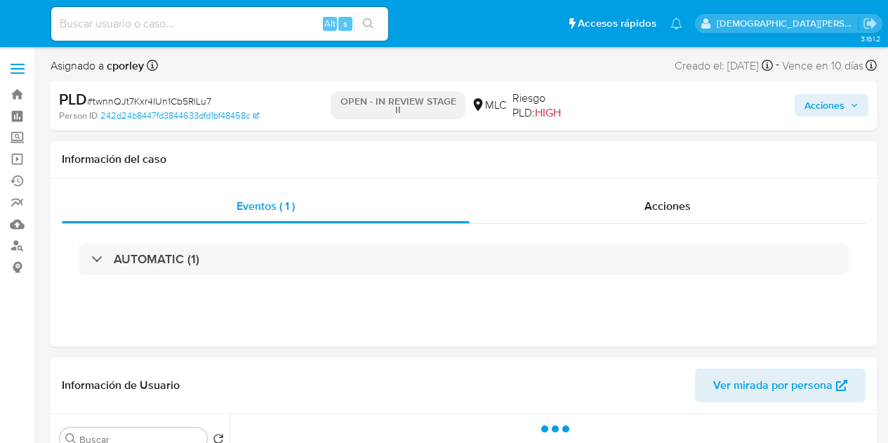
select select "10"
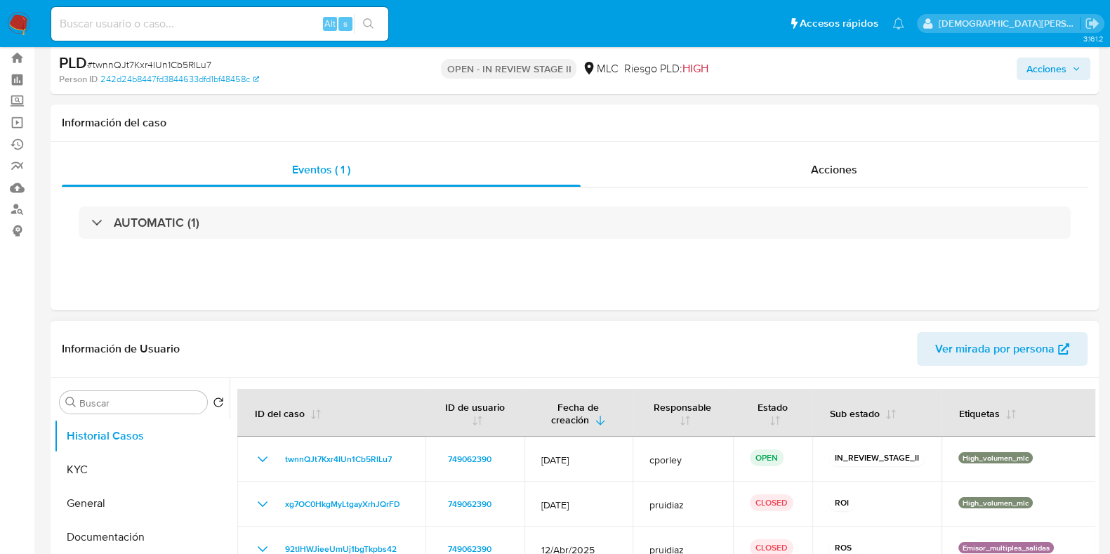
scroll to position [87, 0]
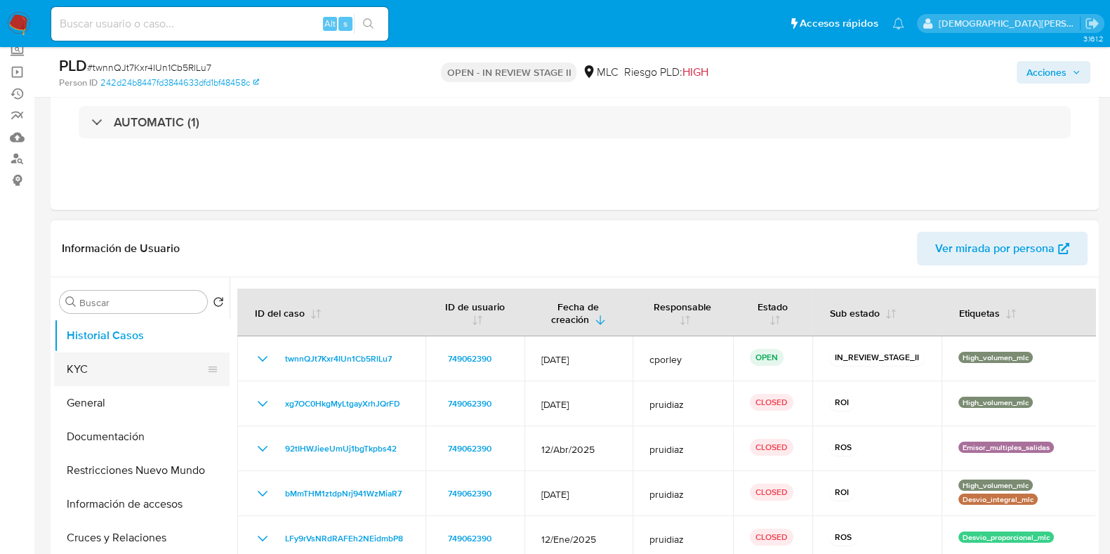
click at [112, 366] on button "KYC" at bounding box center [136, 369] width 164 height 34
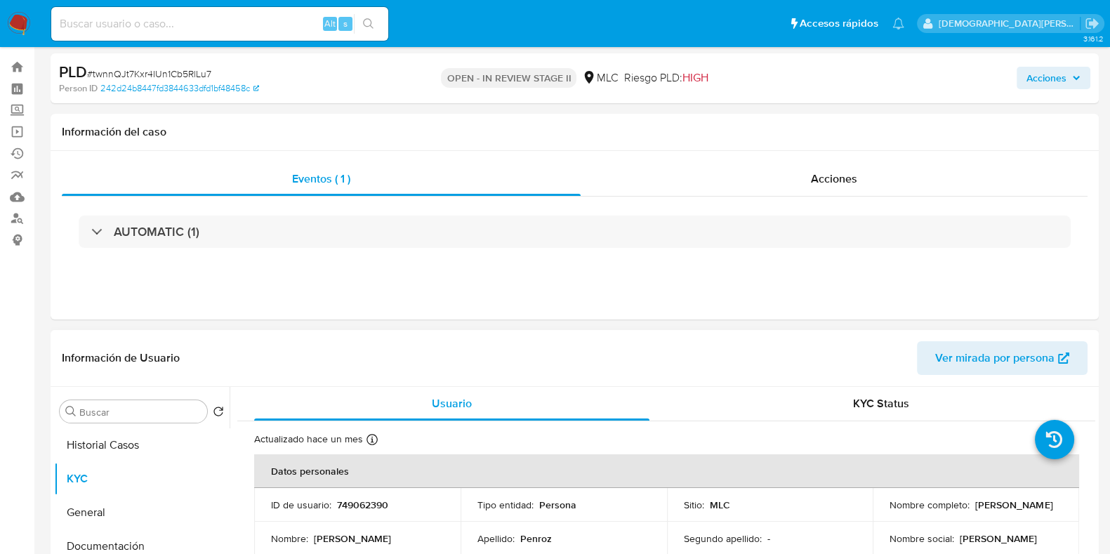
scroll to position [0, 0]
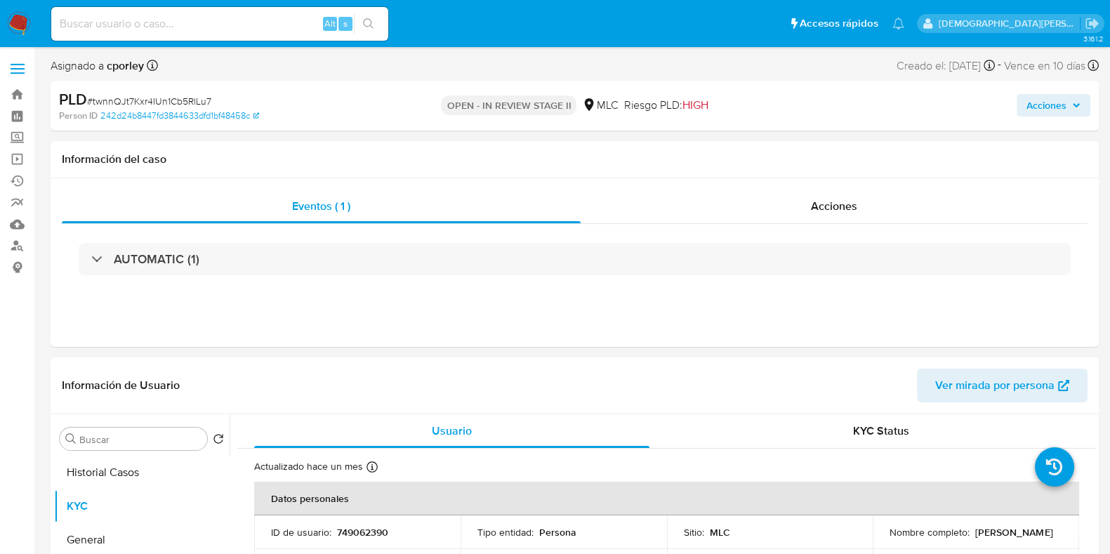
click at [887, 113] on span "Acciones" at bounding box center [1046, 105] width 40 height 22
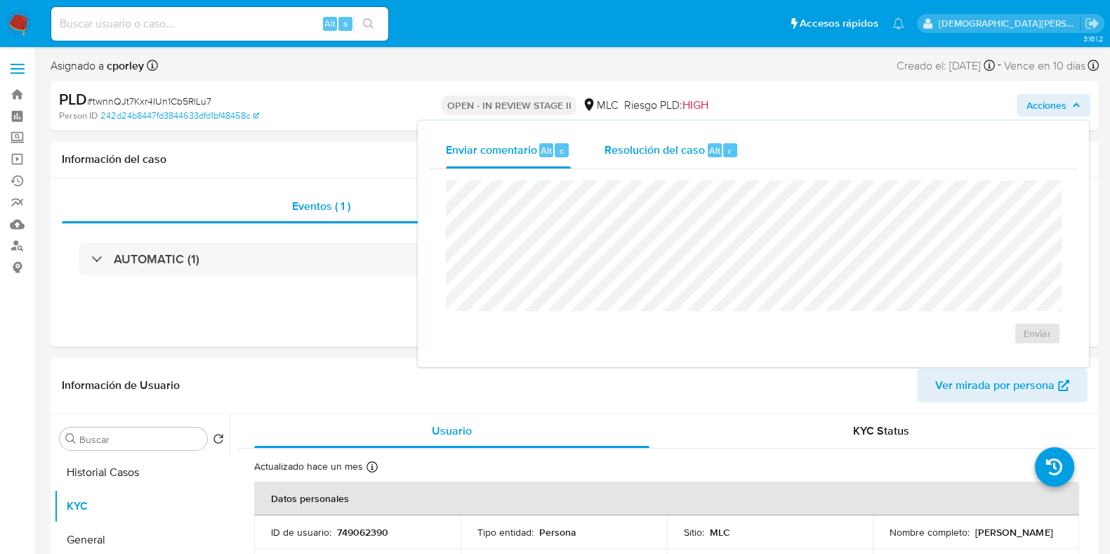
click at [667, 156] on span "Resolución del caso" at bounding box center [654, 150] width 100 height 16
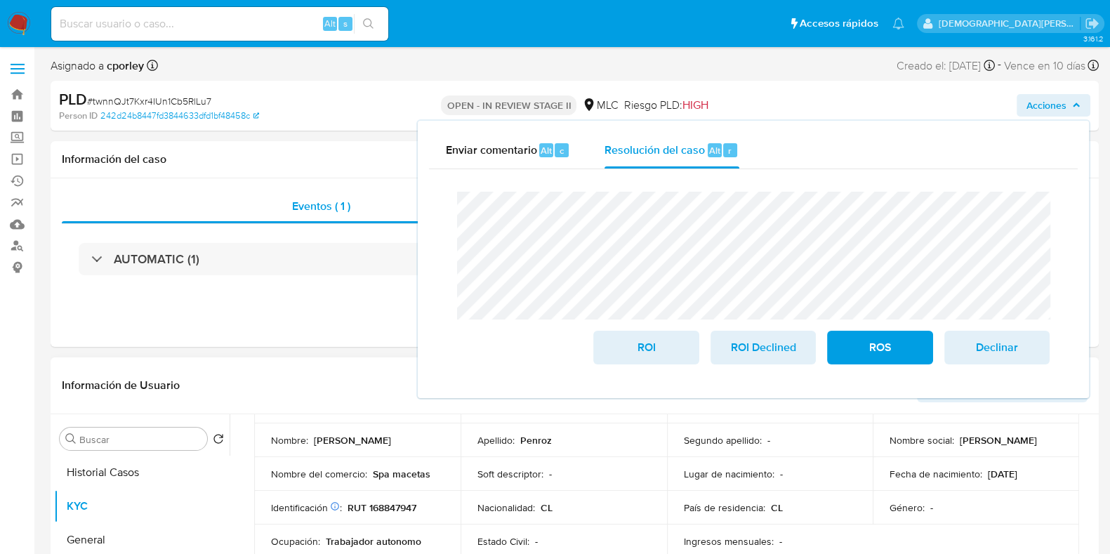
scroll to position [87, 0]
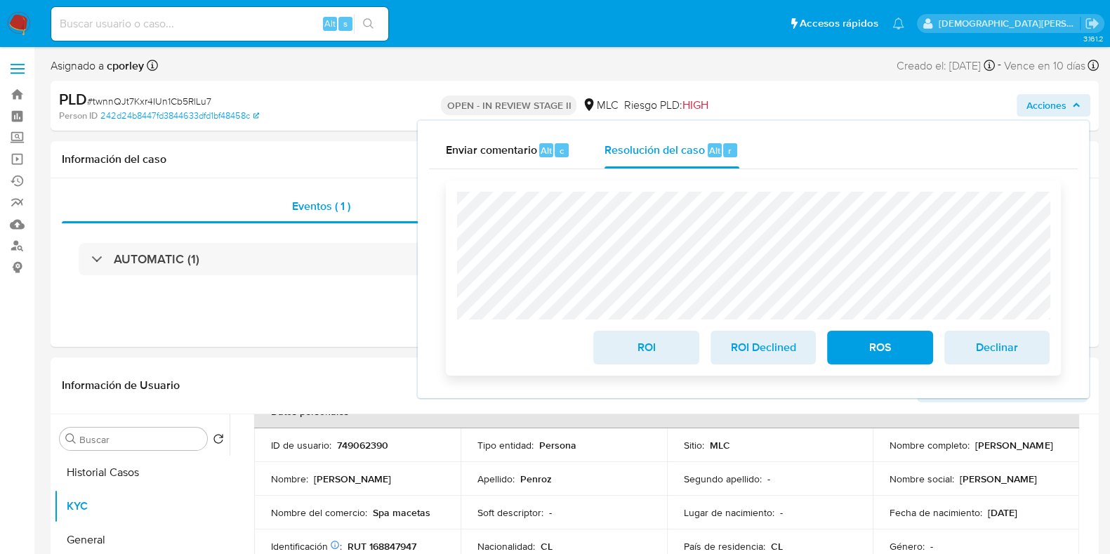
click at [858, 352] on span "ROS" at bounding box center [879, 347] width 69 height 31
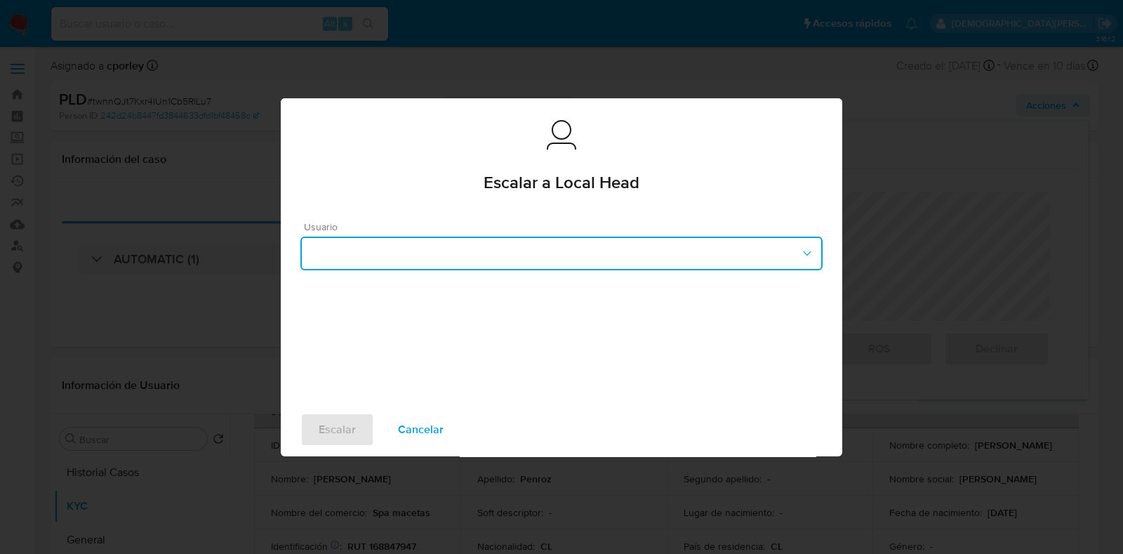
click at [385, 254] on button "button" at bounding box center [561, 254] width 522 height 34
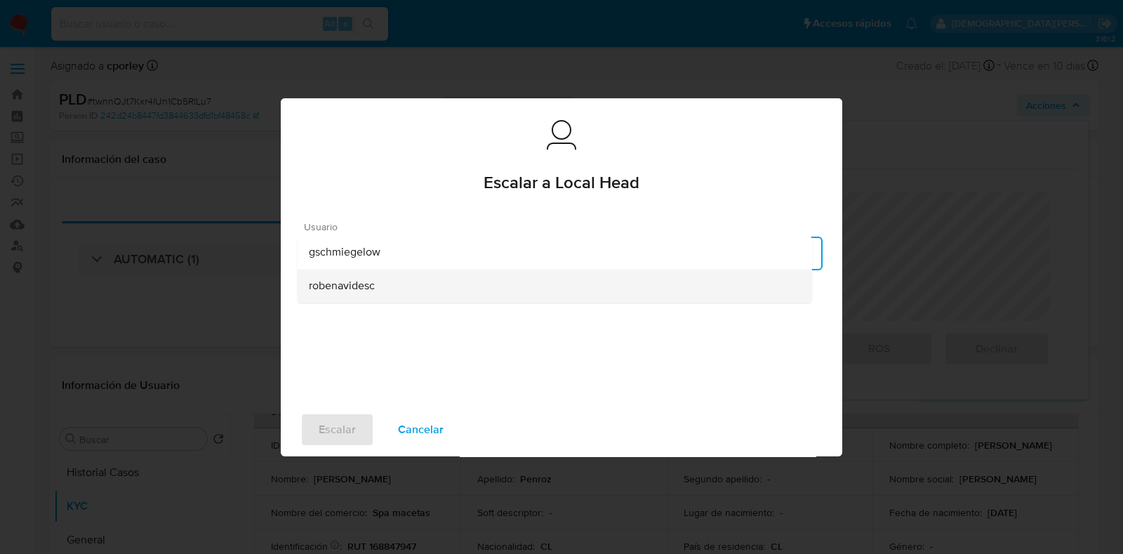
click at [337, 297] on div "robenavidesc" at bounding box center [555, 286] width 492 height 34
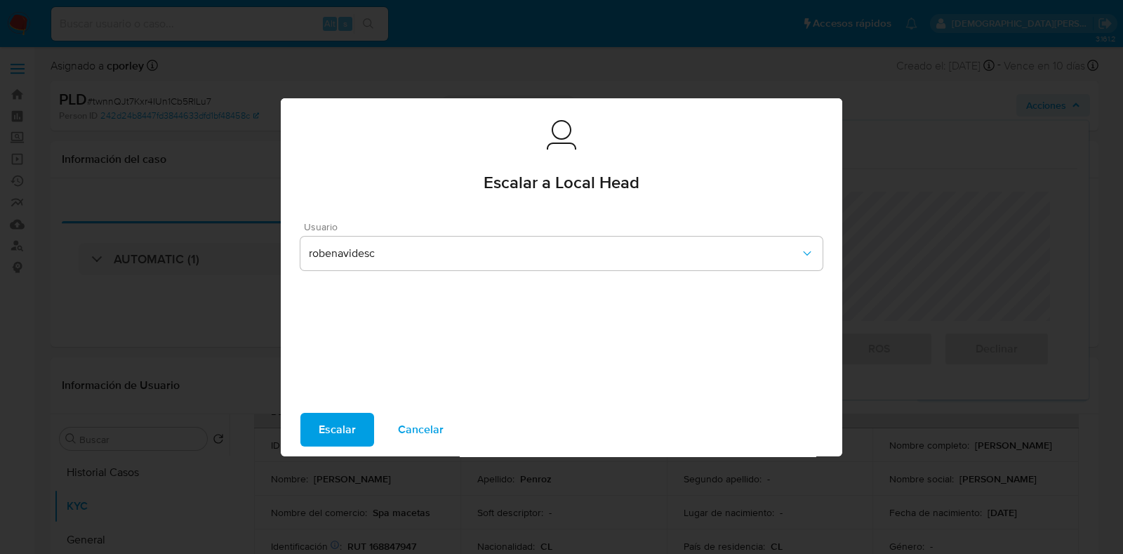
click at [330, 419] on span "Escalar" at bounding box center [337, 429] width 37 height 31
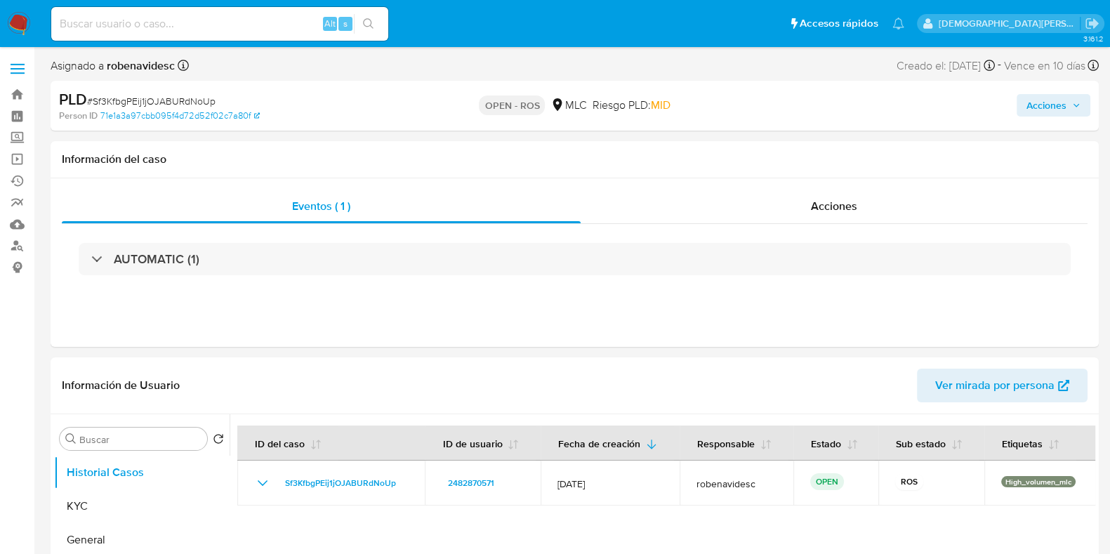
select select "10"
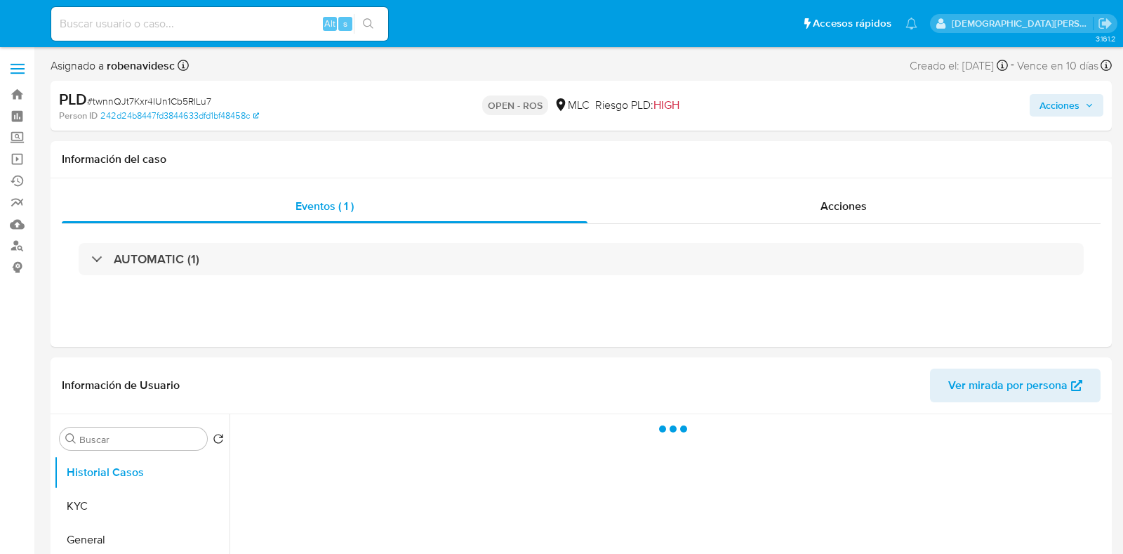
select select "10"
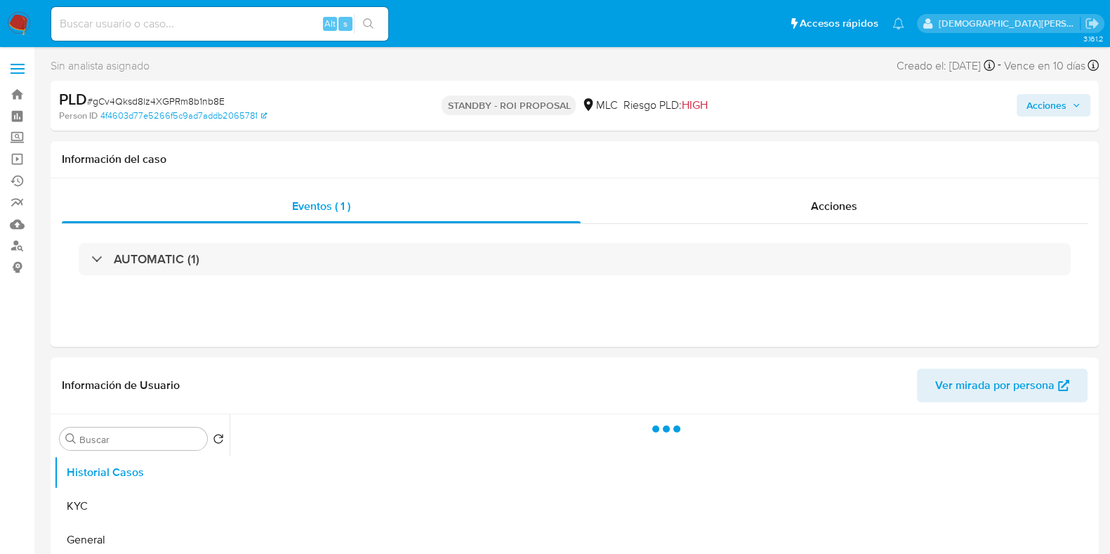
select select "10"
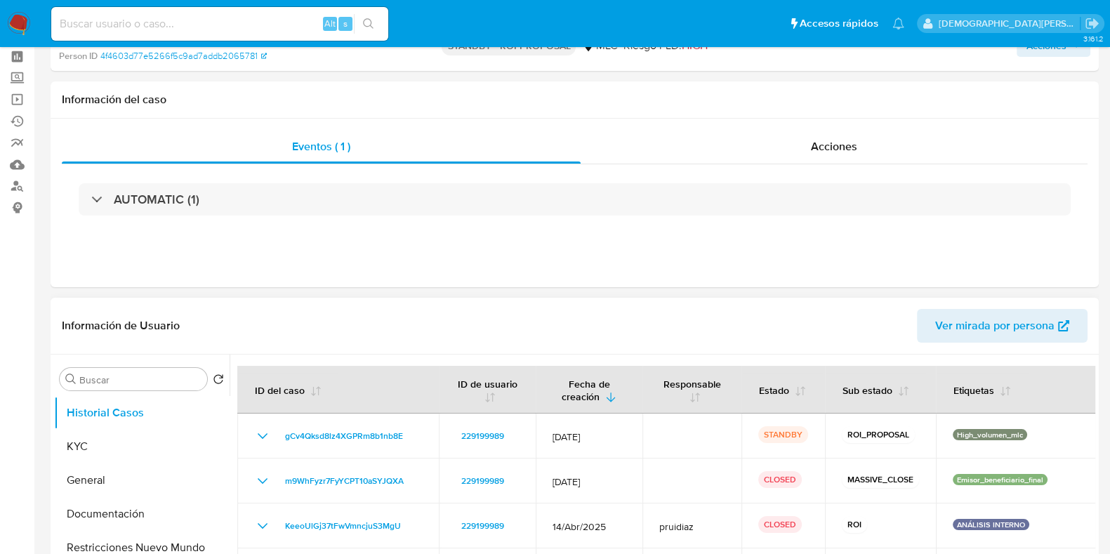
scroll to position [87, 0]
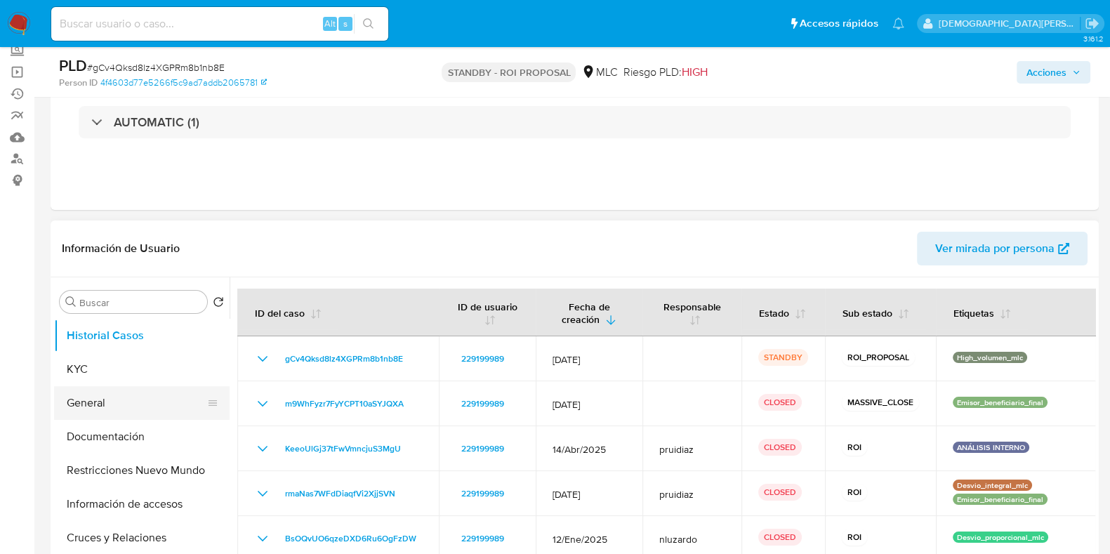
click at [149, 398] on button "General" at bounding box center [136, 403] width 164 height 34
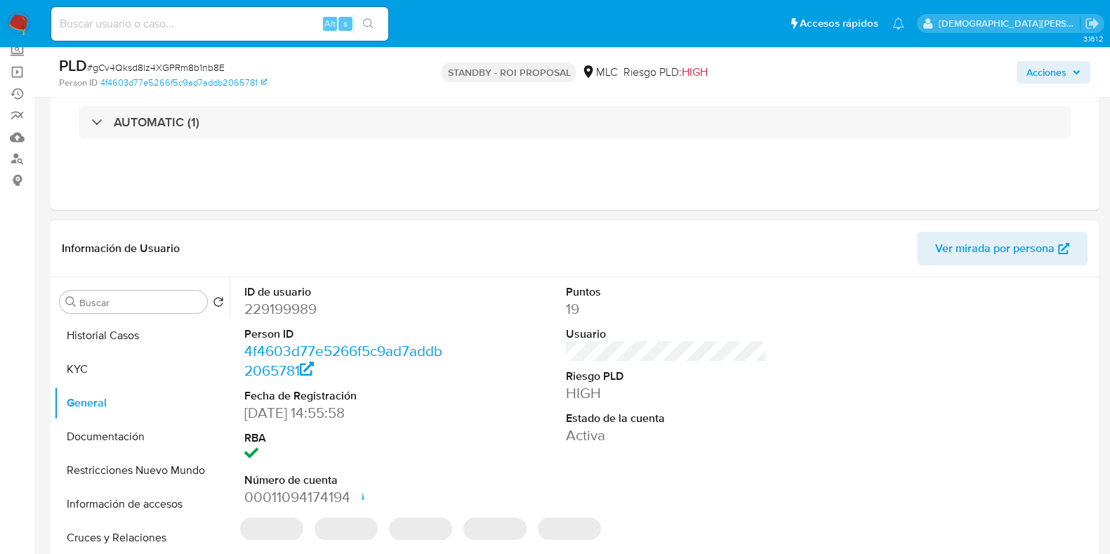
click at [281, 310] on dd "229199989" at bounding box center [344, 309] width 201 height 20
copy dd "229199989"
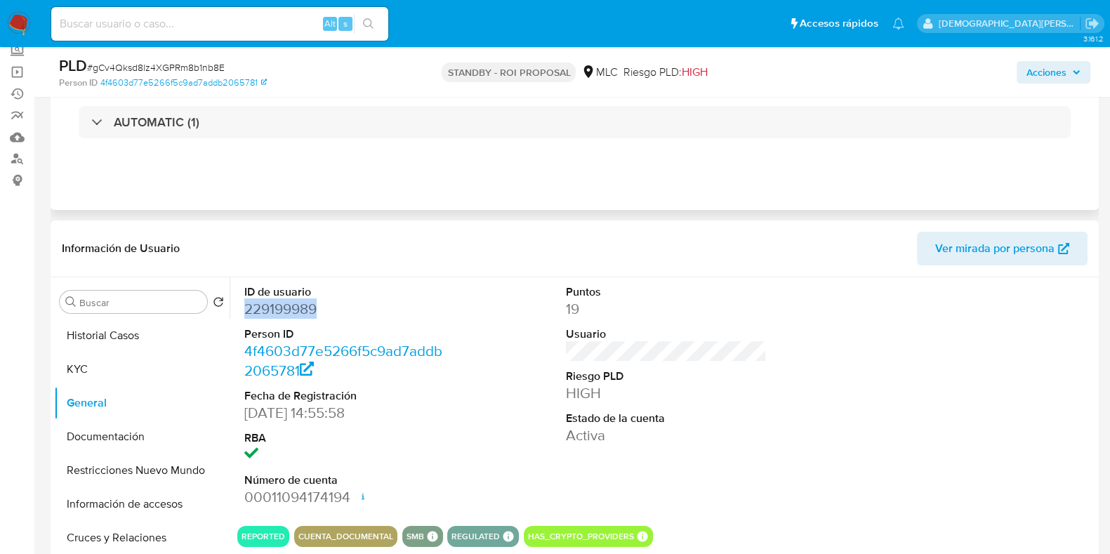
scroll to position [175, 0]
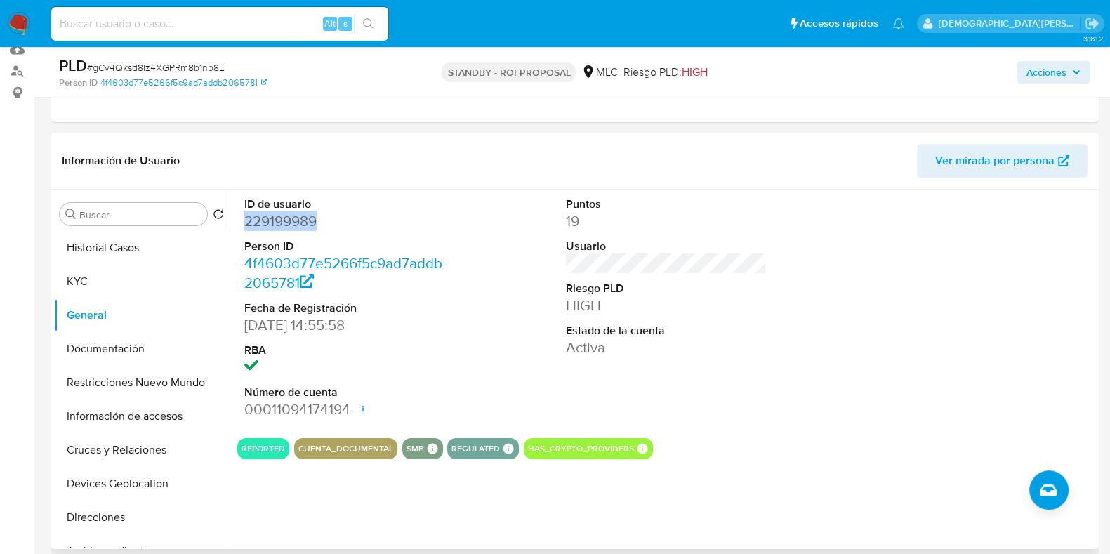
click at [272, 218] on dd "229199989" at bounding box center [344, 221] width 201 height 20
click at [276, 229] on dd "229199989" at bounding box center [344, 221] width 201 height 20
click at [145, 342] on button "Documentación" at bounding box center [136, 349] width 164 height 34
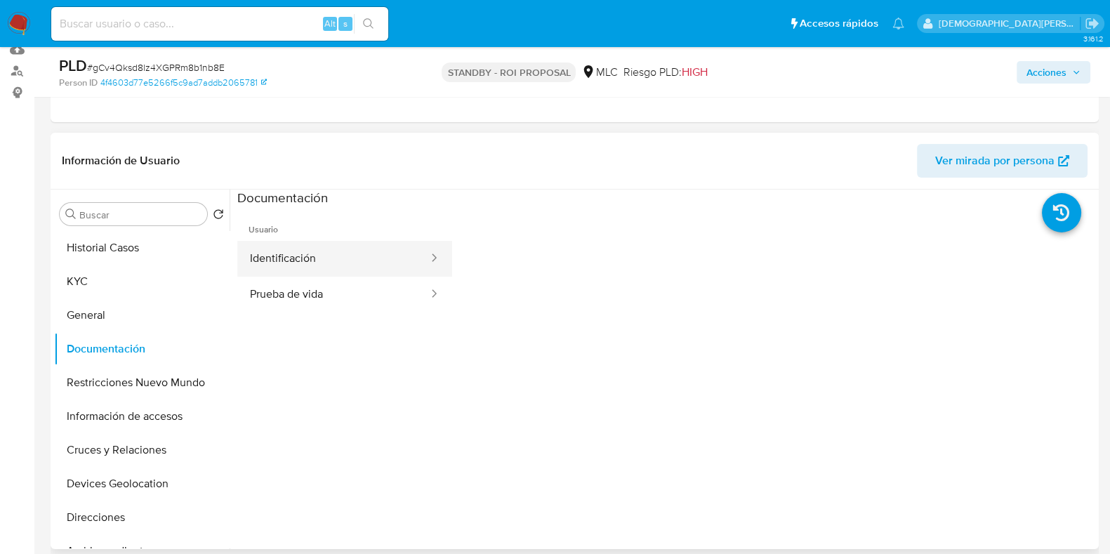
click at [372, 246] on button "Identificación" at bounding box center [333, 259] width 192 height 36
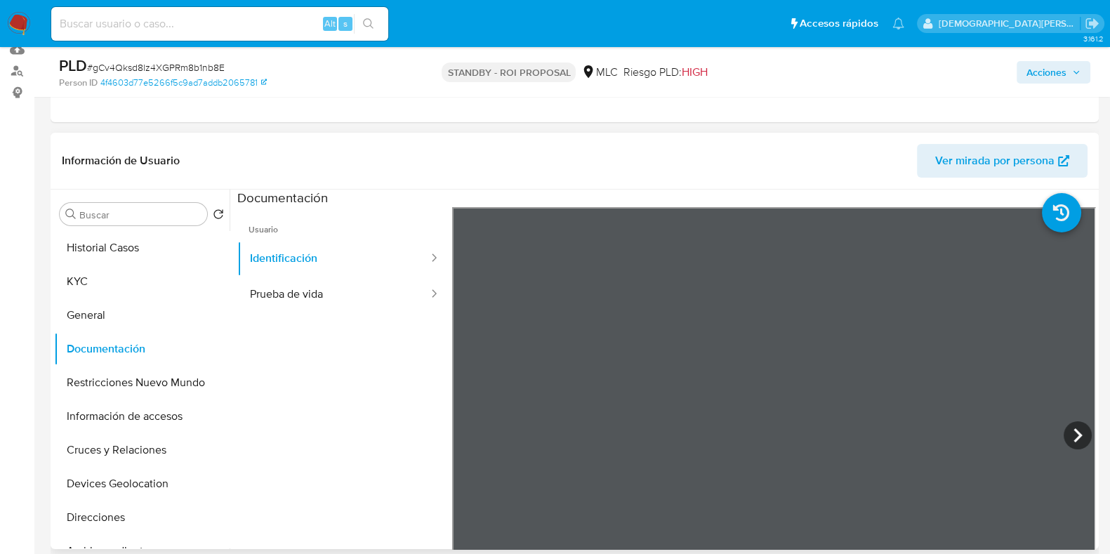
click at [787, 201] on section at bounding box center [666, 422] width 858 height 467
click at [887, 428] on icon at bounding box center [1077, 435] width 28 height 28
click at [474, 434] on icon at bounding box center [469, 435] width 28 height 28
click at [313, 294] on button "Prueba de vida" at bounding box center [333, 295] width 192 height 36
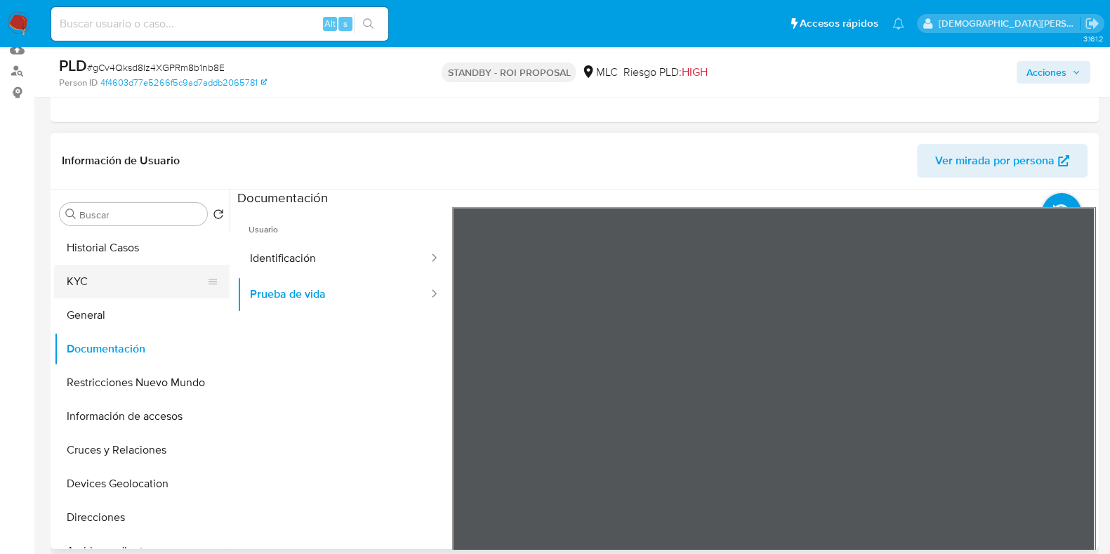
click at [122, 288] on button "KYC" at bounding box center [136, 282] width 164 height 34
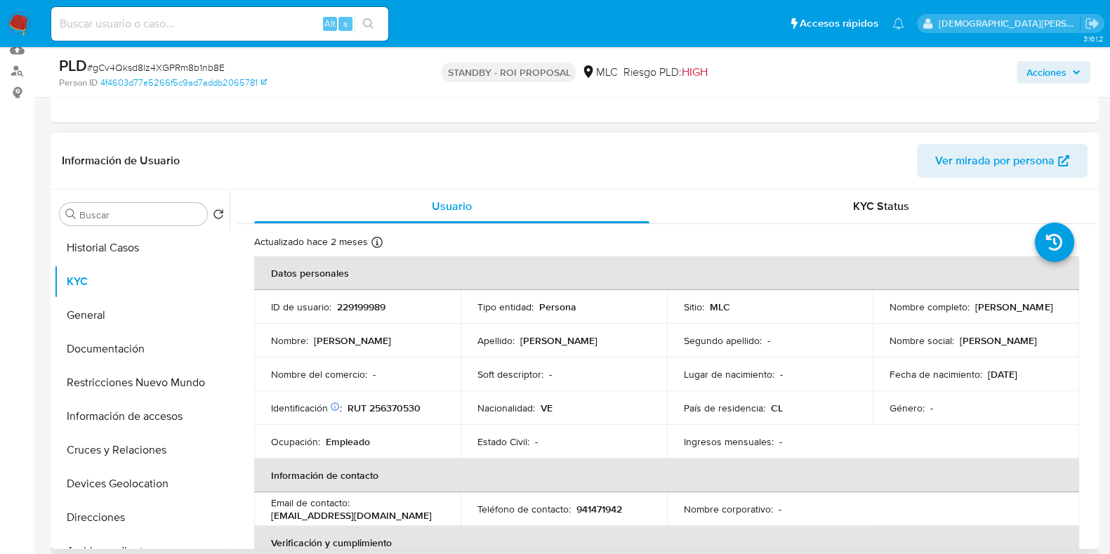
drag, startPoint x: 1049, startPoint y: 312, endPoint x: 884, endPoint y: 313, distance: 164.2
click at [887, 313] on div "Nombre completo : Douglas Gabriel Rodriguez Reyes" at bounding box center [975, 306] width 173 height 13
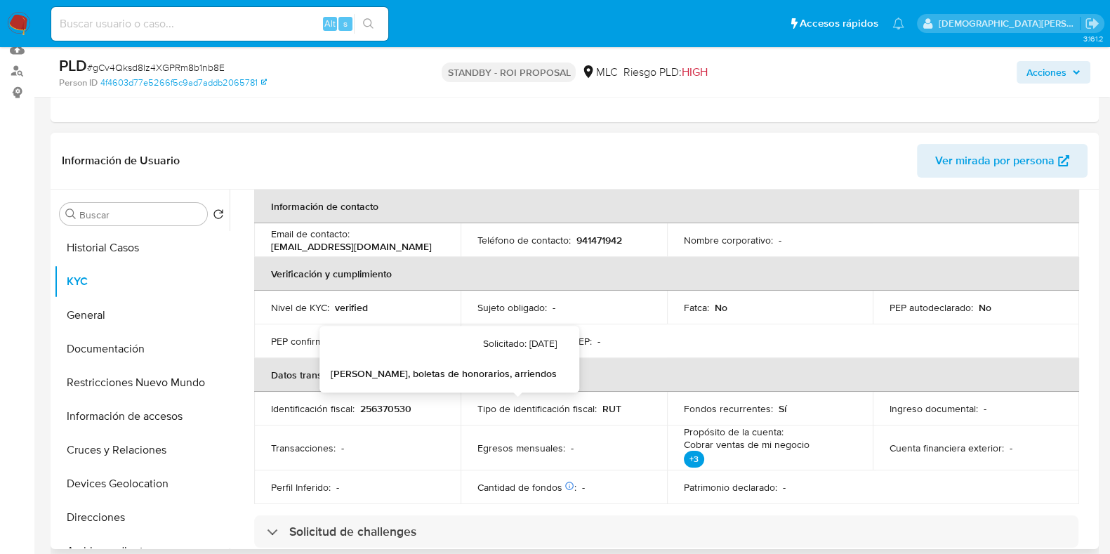
scroll to position [350, 0]
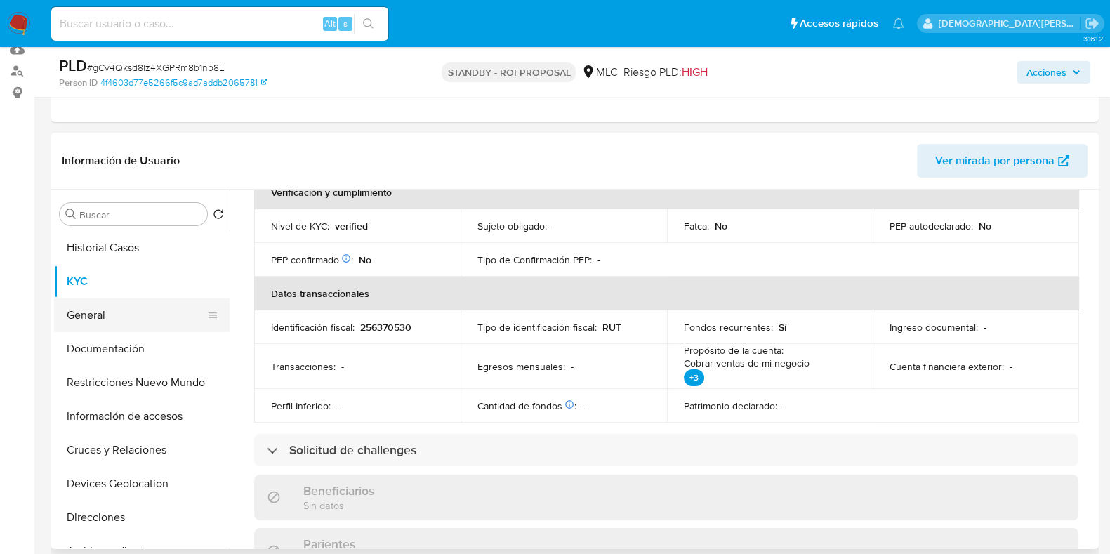
click at [126, 320] on button "General" at bounding box center [136, 315] width 164 height 34
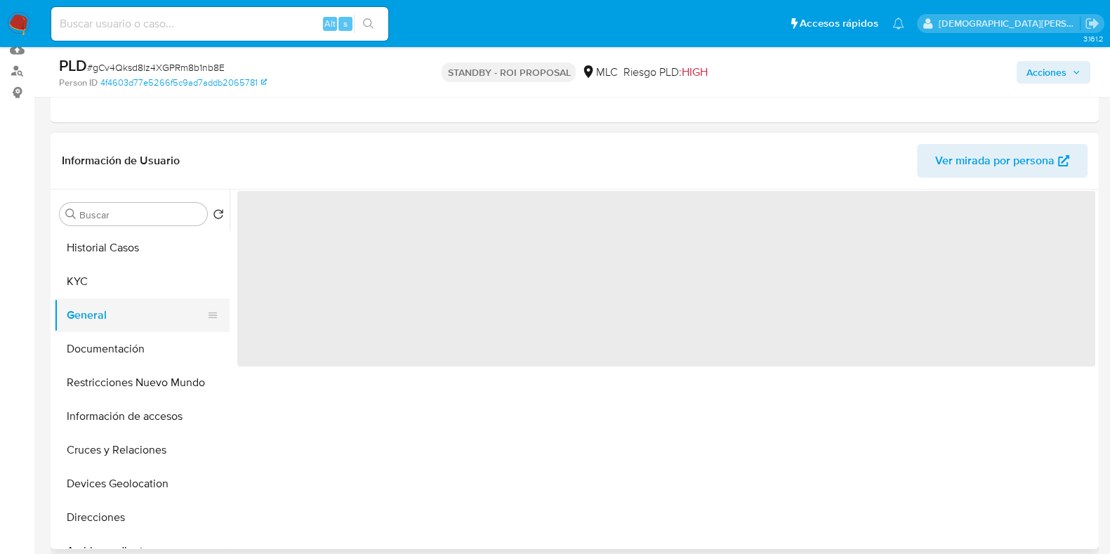
scroll to position [0, 0]
click at [135, 341] on button "Documentación" at bounding box center [136, 349] width 164 height 34
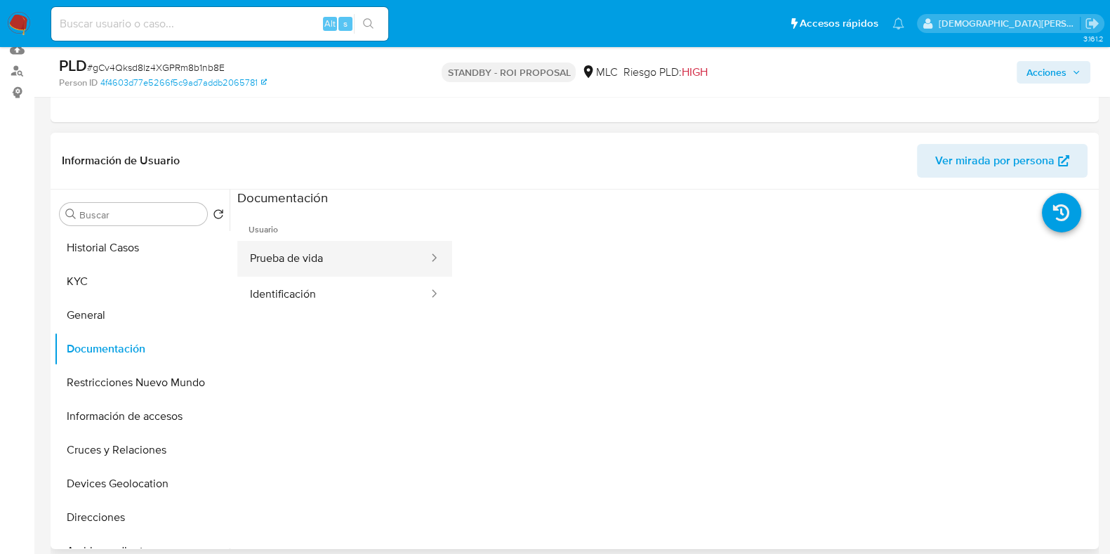
click at [311, 265] on button "Prueba de vida" at bounding box center [333, 259] width 192 height 36
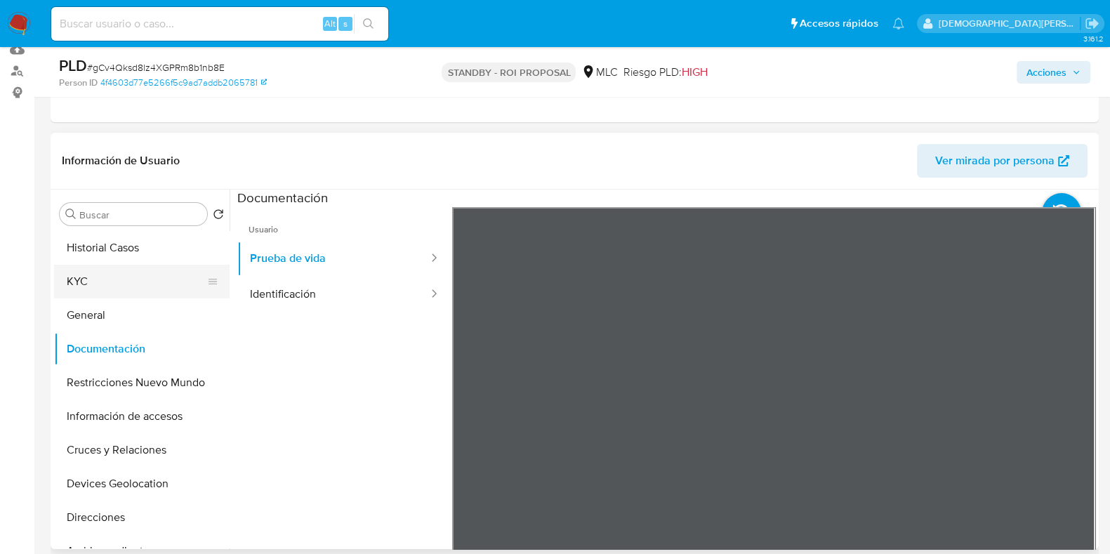
click at [127, 268] on button "KYC" at bounding box center [136, 282] width 164 height 34
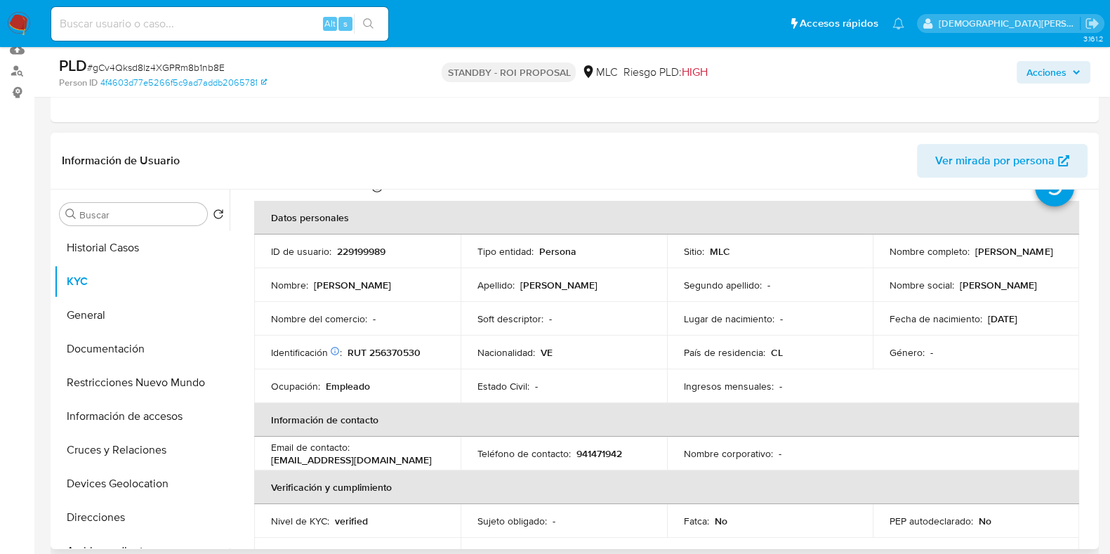
scroll to position [263, 0]
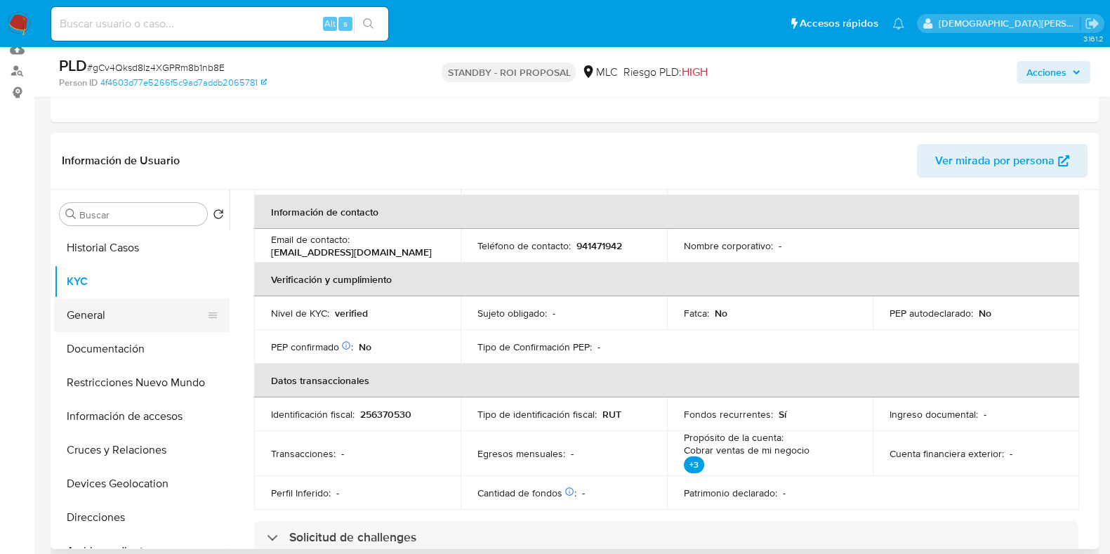
click at [137, 312] on button "General" at bounding box center [136, 315] width 164 height 34
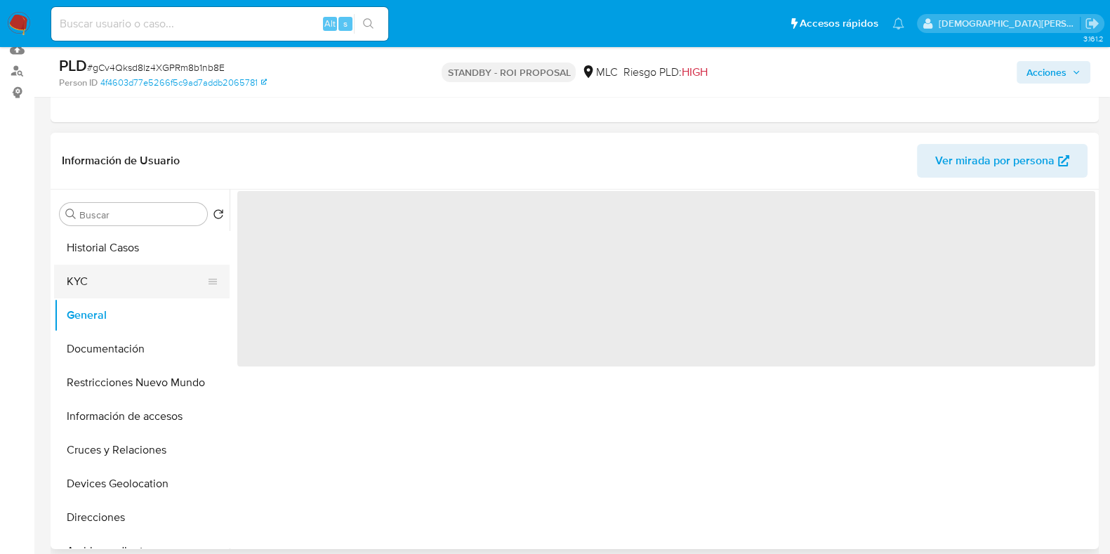
click at [147, 280] on button "KYC" at bounding box center [136, 282] width 164 height 34
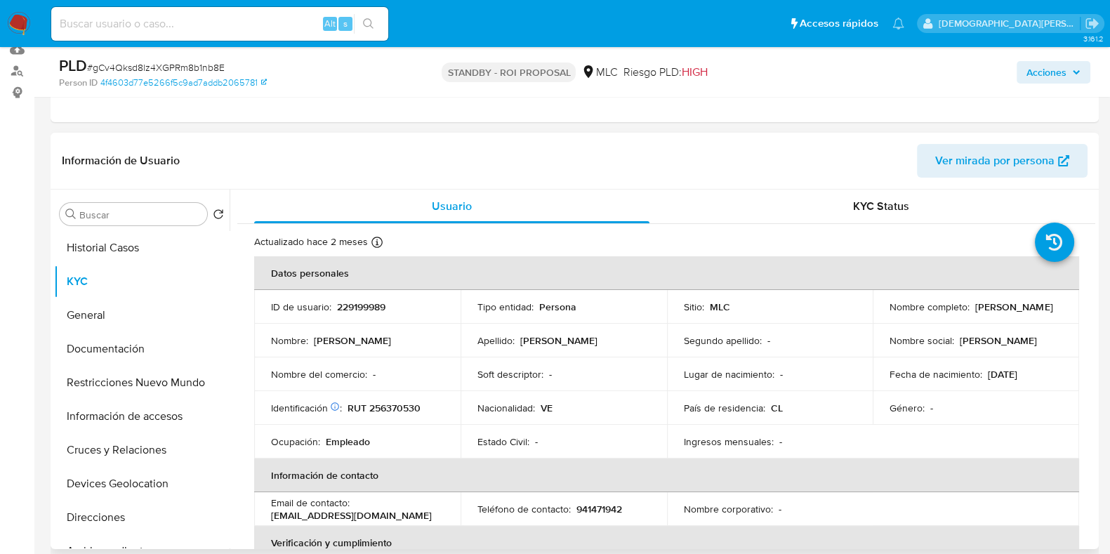
click at [887, 312] on p "Douglas Gabriel Rodriguez Reyes" at bounding box center [1013, 306] width 77 height 13
click at [887, 312] on div "Nombre completo : Douglas Gabriel Rodriguez Reyes" at bounding box center [975, 306] width 173 height 13
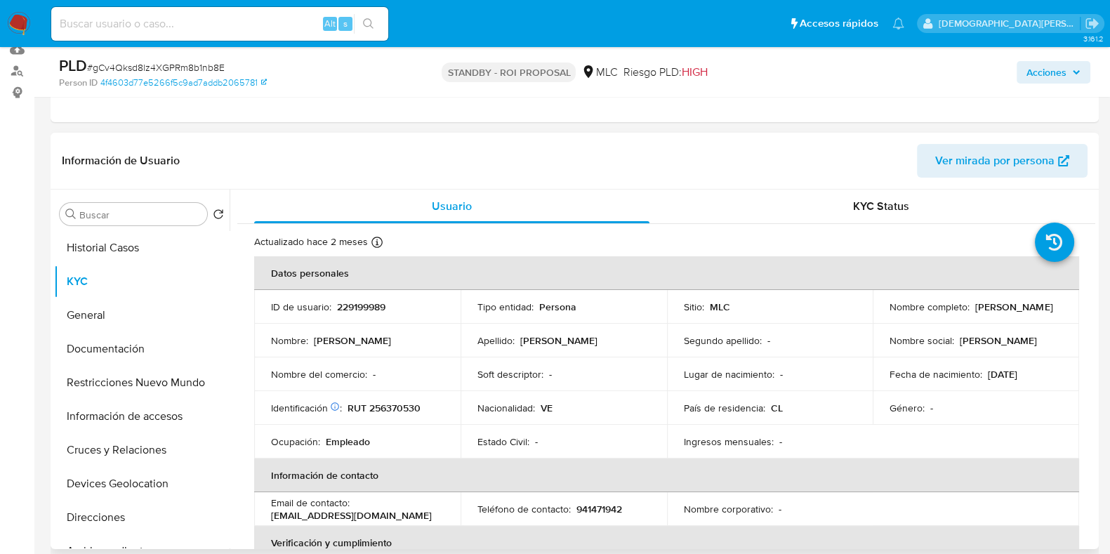
click at [887, 354] on td "Nombre social : Douglas" at bounding box center [975, 341] width 206 height 34
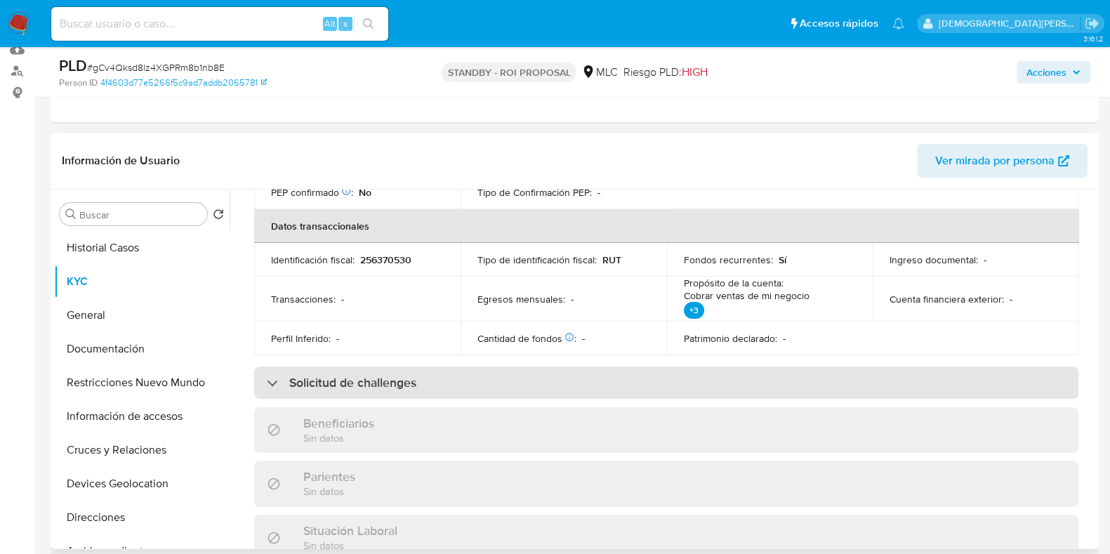
scroll to position [439, 0]
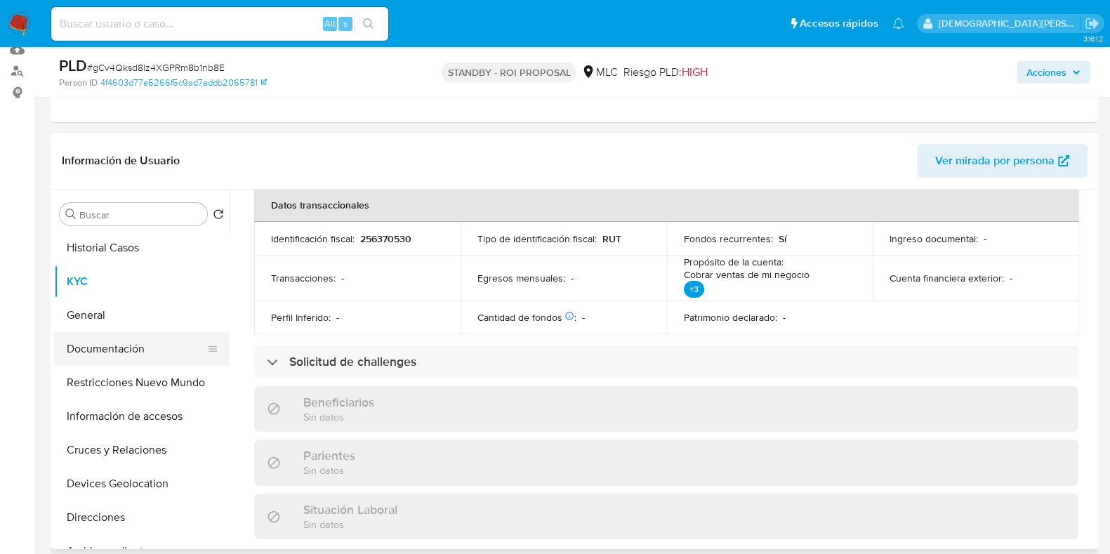
click at [101, 348] on button "Documentación" at bounding box center [136, 349] width 164 height 34
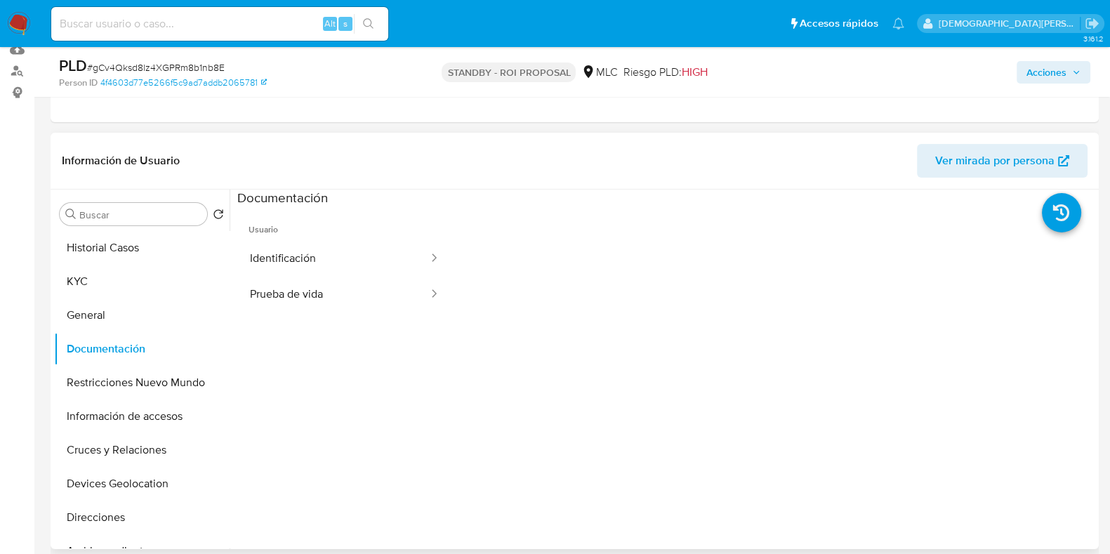
click at [299, 239] on span "Usuario" at bounding box center [344, 224] width 215 height 34
click at [305, 252] on button "Identificación" at bounding box center [333, 259] width 192 height 36
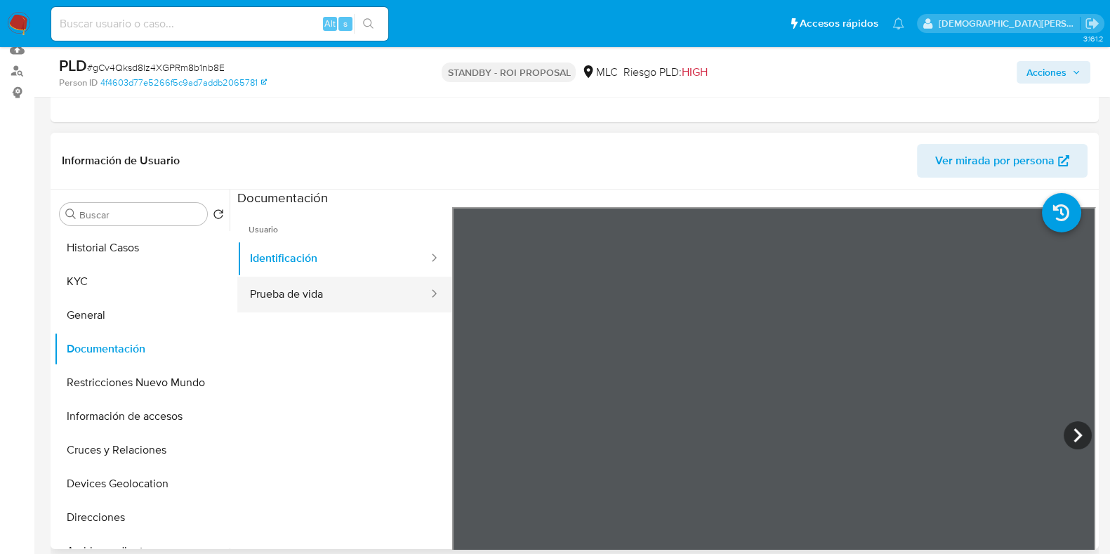
click at [344, 295] on button "Prueba de vida" at bounding box center [333, 295] width 192 height 36
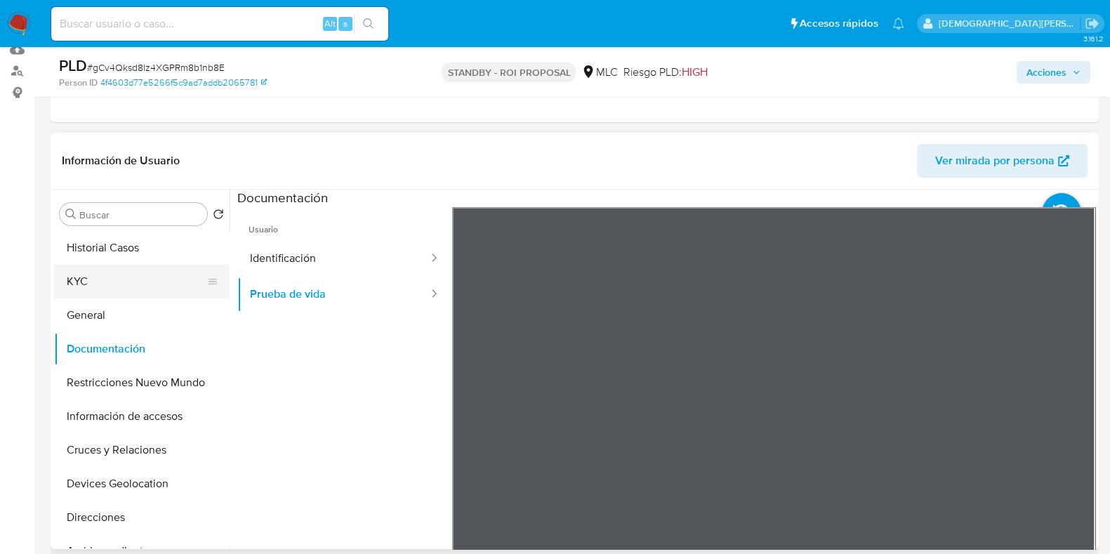
click at [135, 272] on button "KYC" at bounding box center [136, 282] width 164 height 34
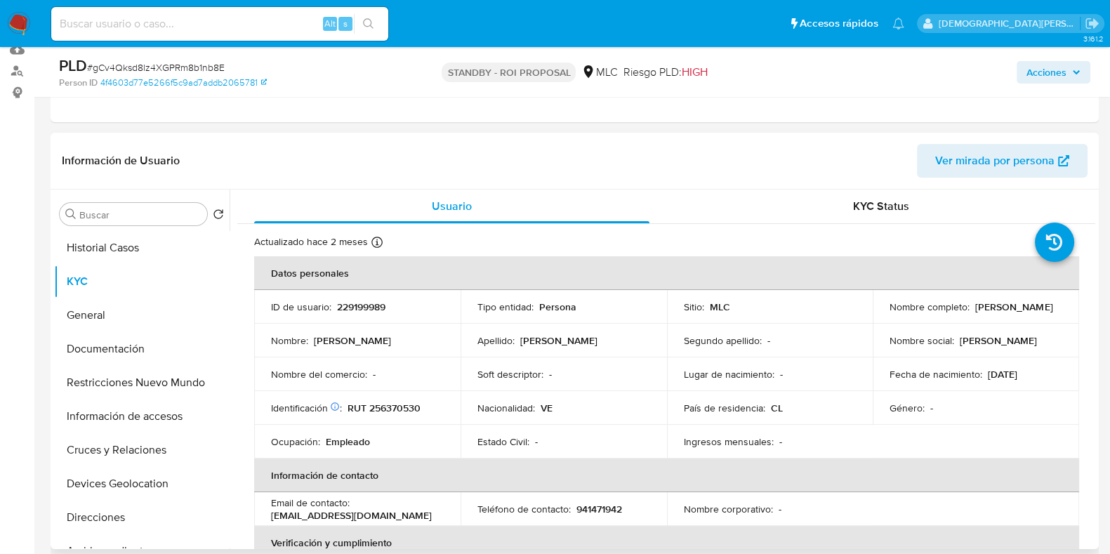
click at [358, 310] on p "229199989" at bounding box center [361, 306] width 48 height 13
copy p "229199989"
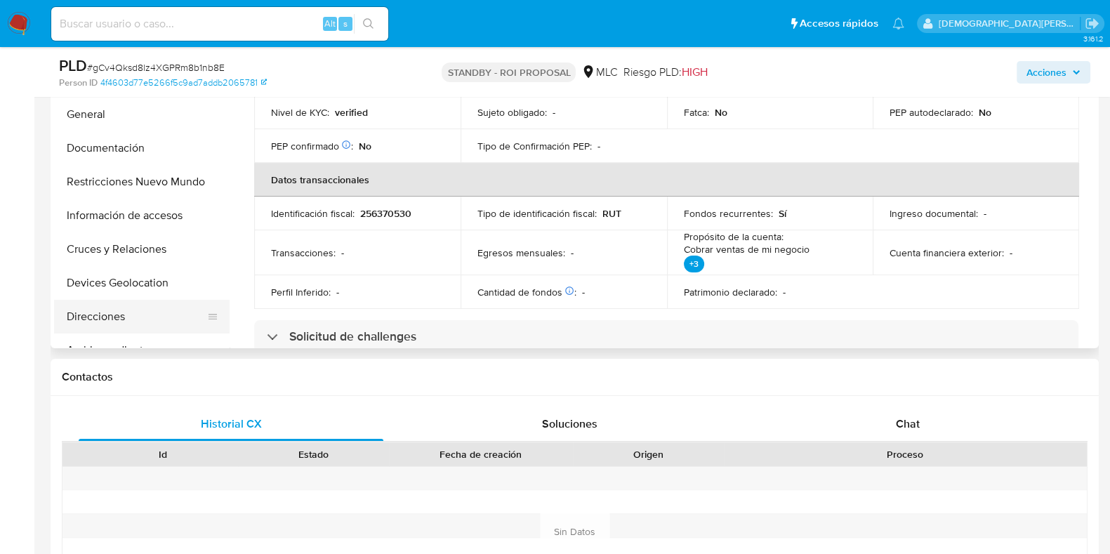
scroll to position [287, 0]
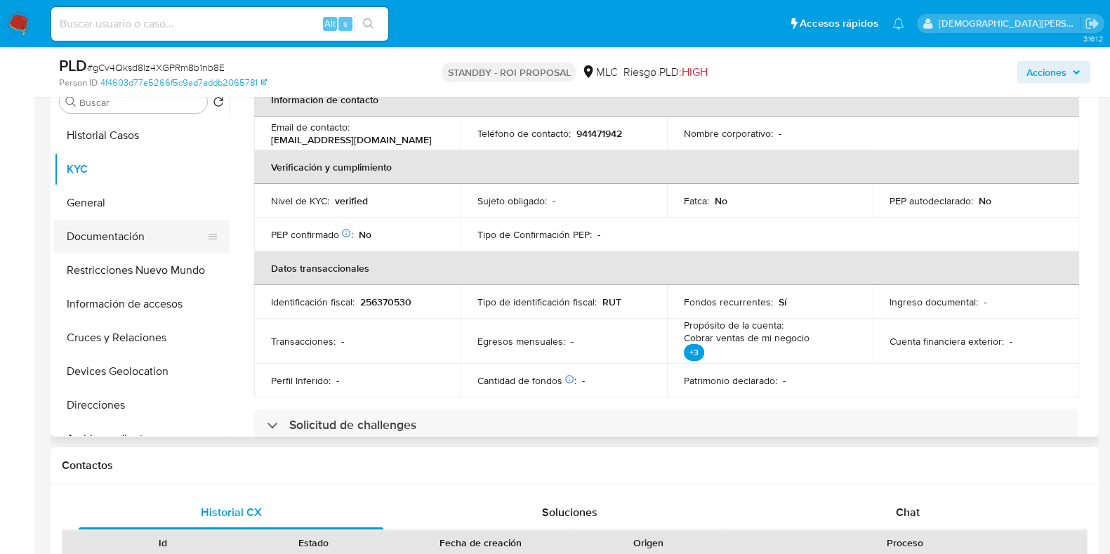
click at [122, 231] on button "Documentación" at bounding box center [136, 237] width 164 height 34
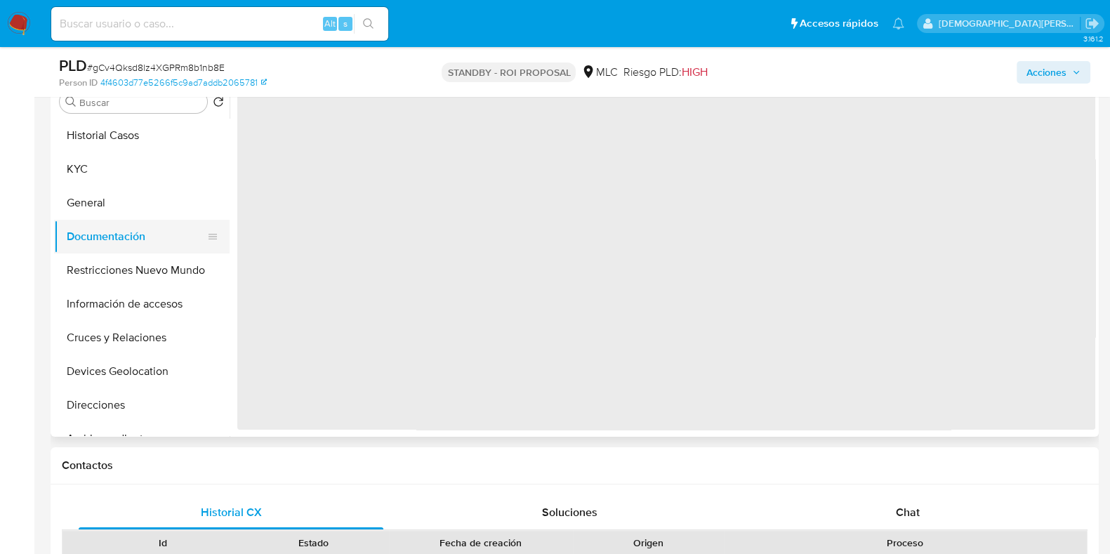
scroll to position [0, 0]
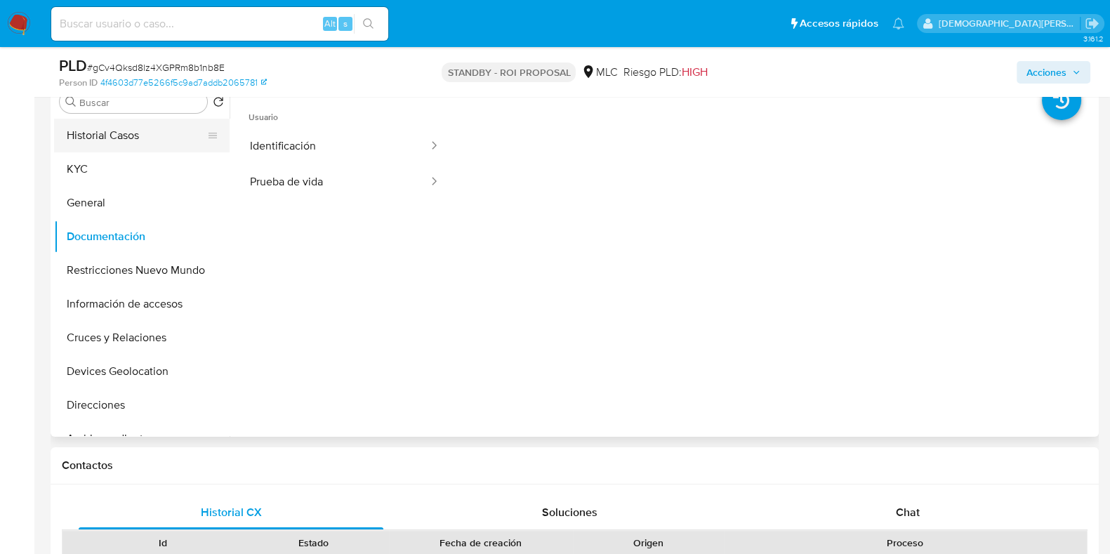
click at [108, 150] on button "Historial Casos" at bounding box center [136, 136] width 164 height 34
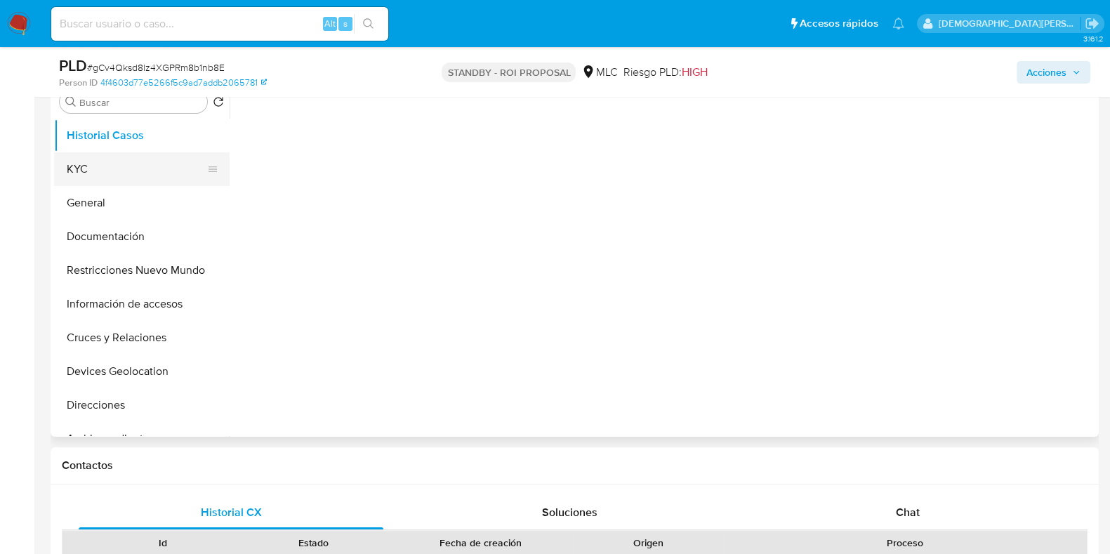
click at [168, 175] on button "KYC" at bounding box center [136, 169] width 164 height 34
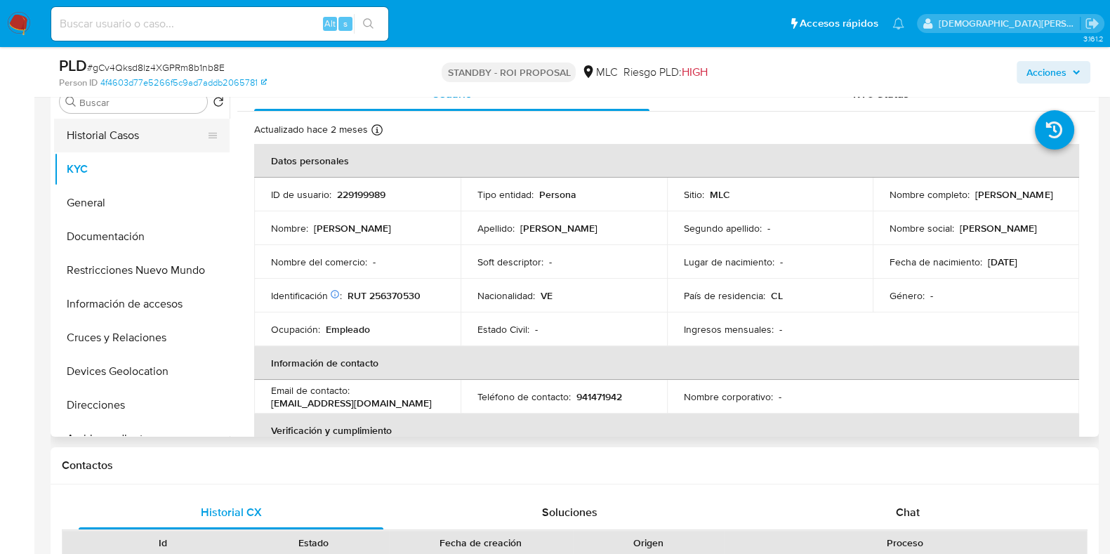
click at [110, 143] on button "Historial Casos" at bounding box center [136, 136] width 164 height 34
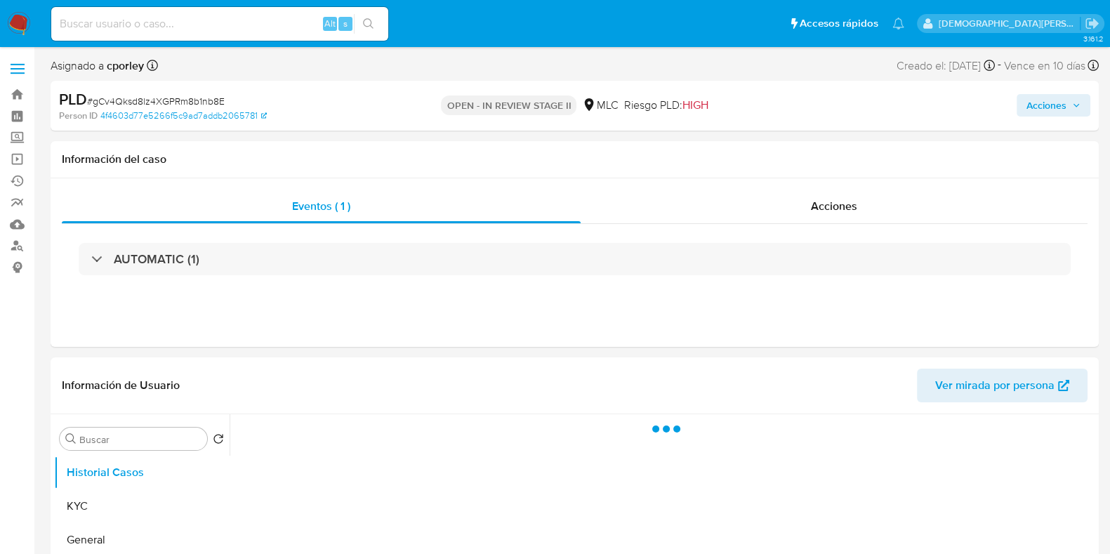
click at [1047, 108] on span "Acciones" at bounding box center [1046, 105] width 40 height 22
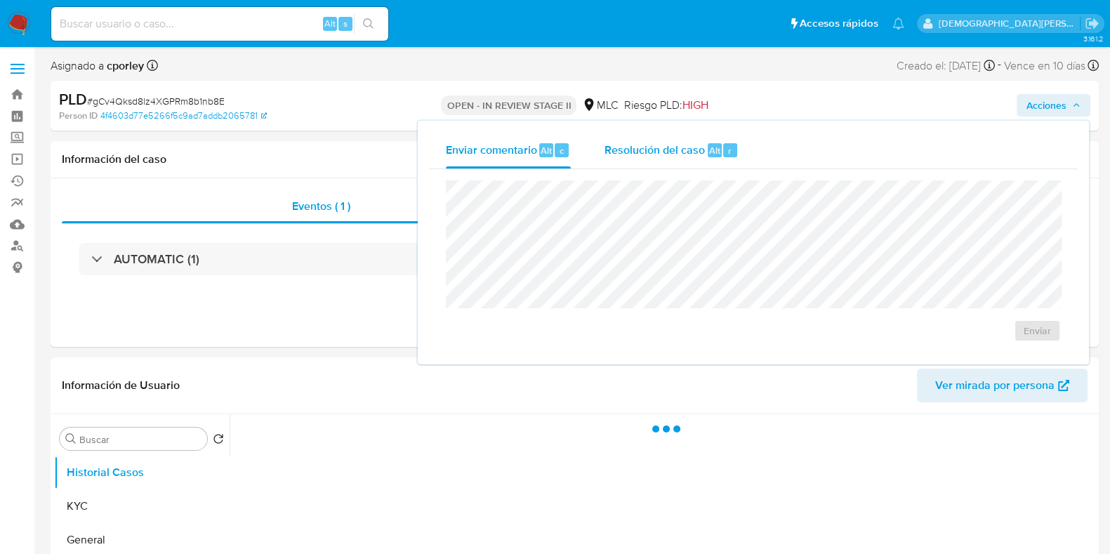
select select "10"
click at [643, 163] on div "Resolución del caso Alt r" at bounding box center [671, 150] width 134 height 36
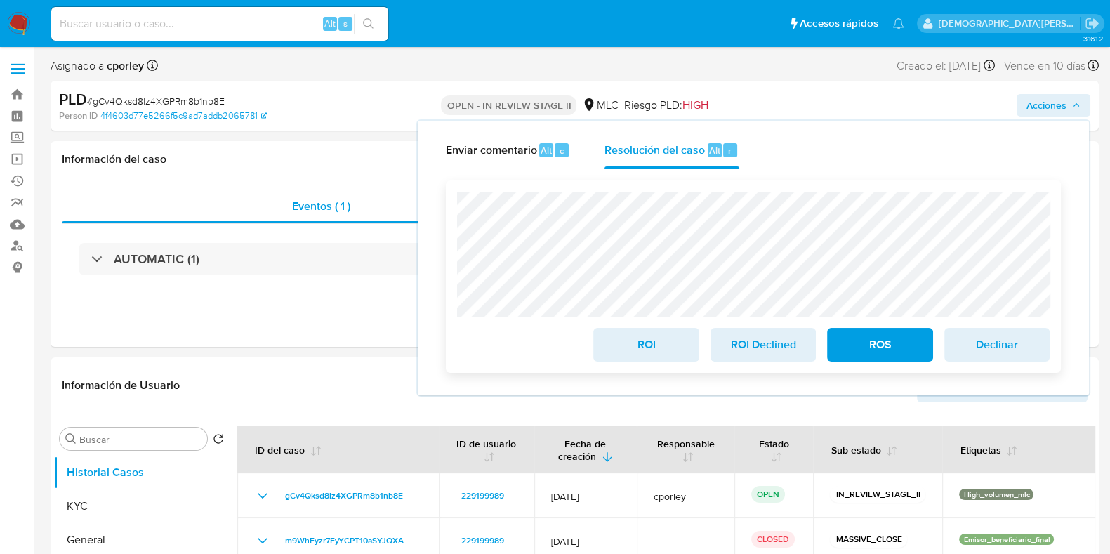
click at [884, 345] on span "ROS" at bounding box center [879, 344] width 69 height 31
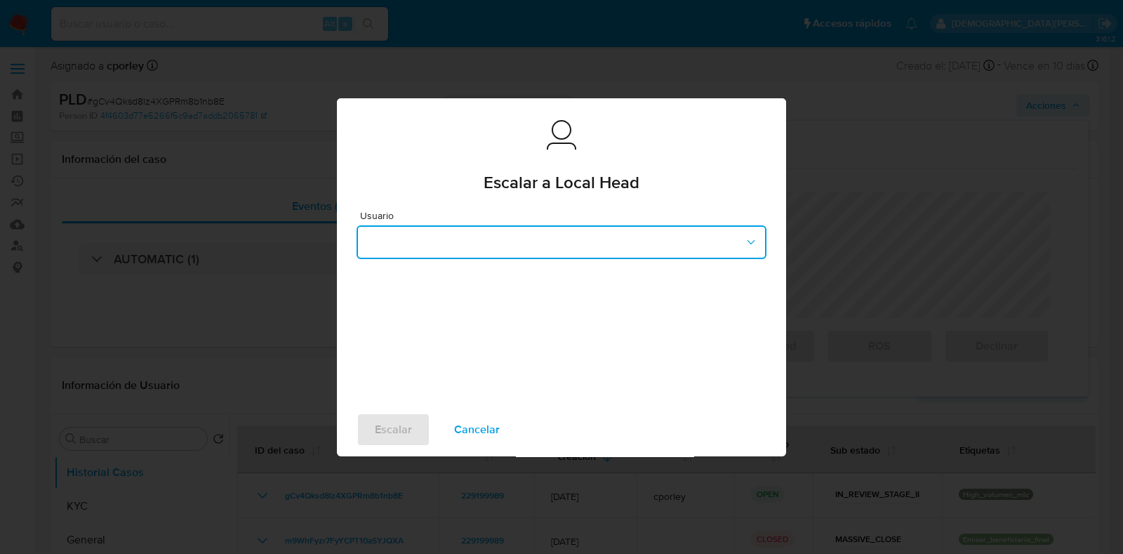
click at [439, 255] on button "button" at bounding box center [562, 242] width 410 height 34
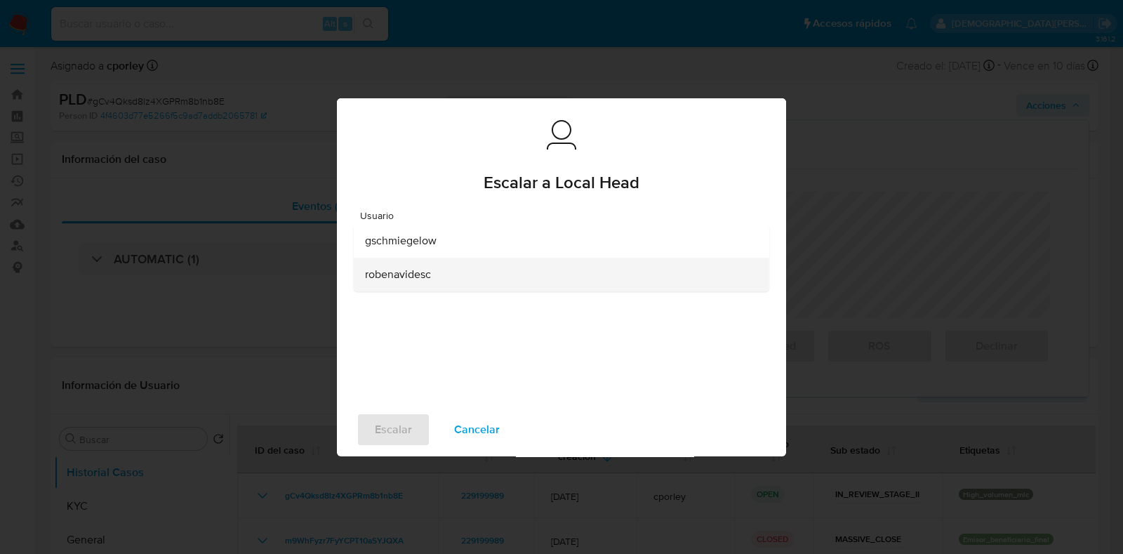
click at [411, 280] on span "robenavidesc" at bounding box center [398, 274] width 66 height 14
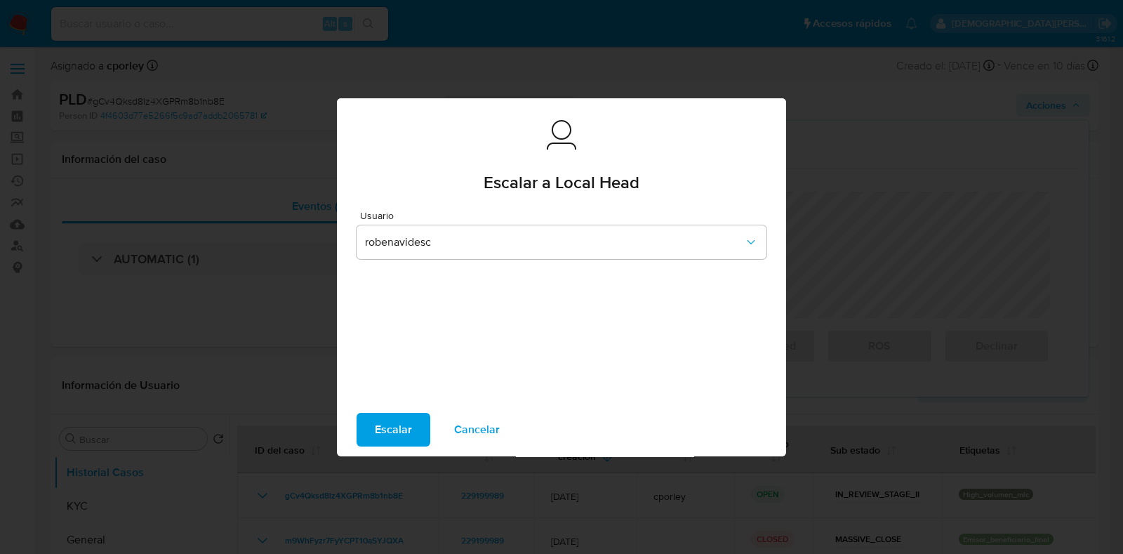
click at [406, 430] on span "Escalar" at bounding box center [393, 429] width 37 height 31
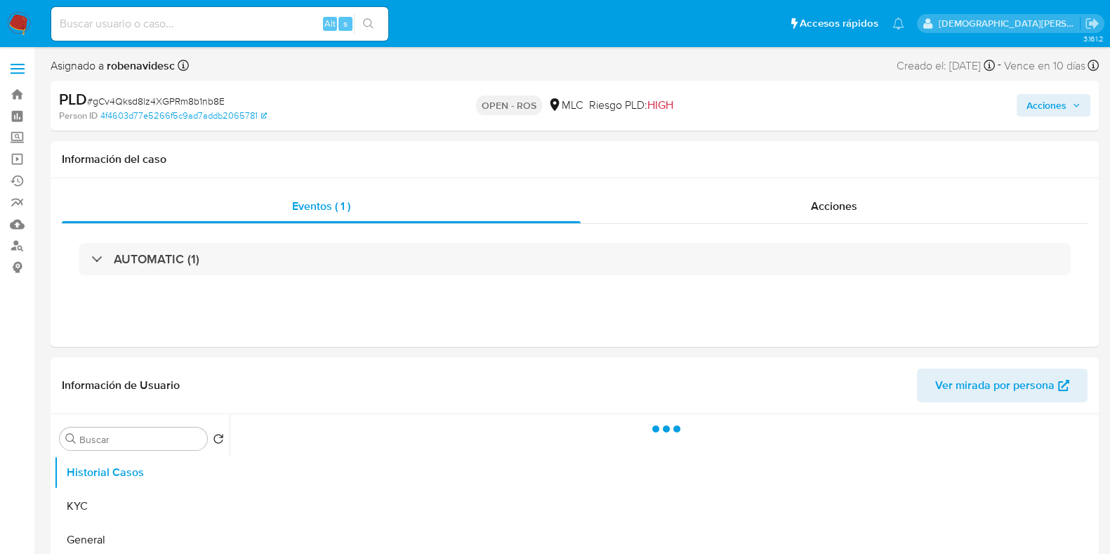
select select "10"
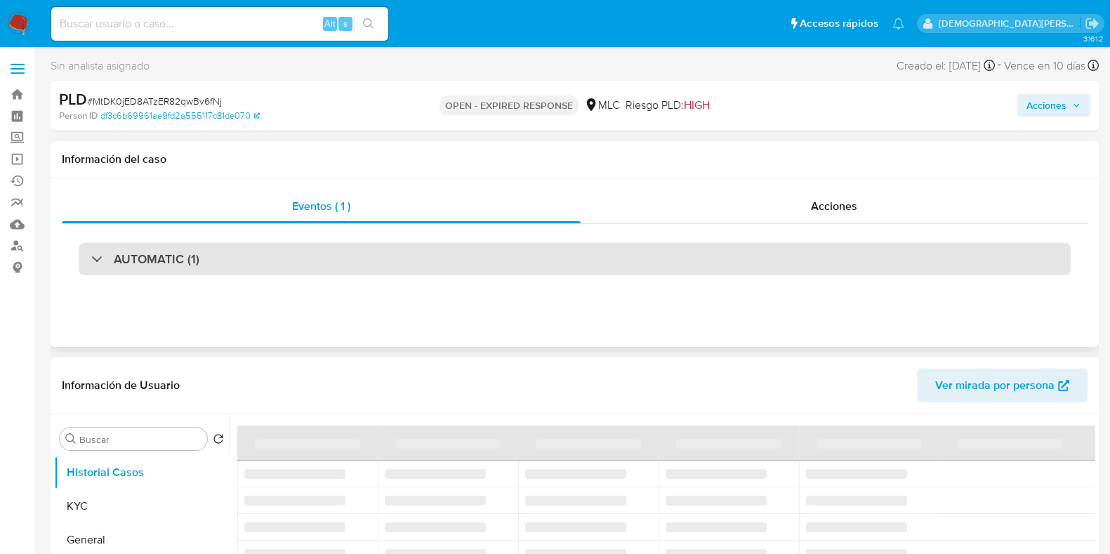
select select "10"
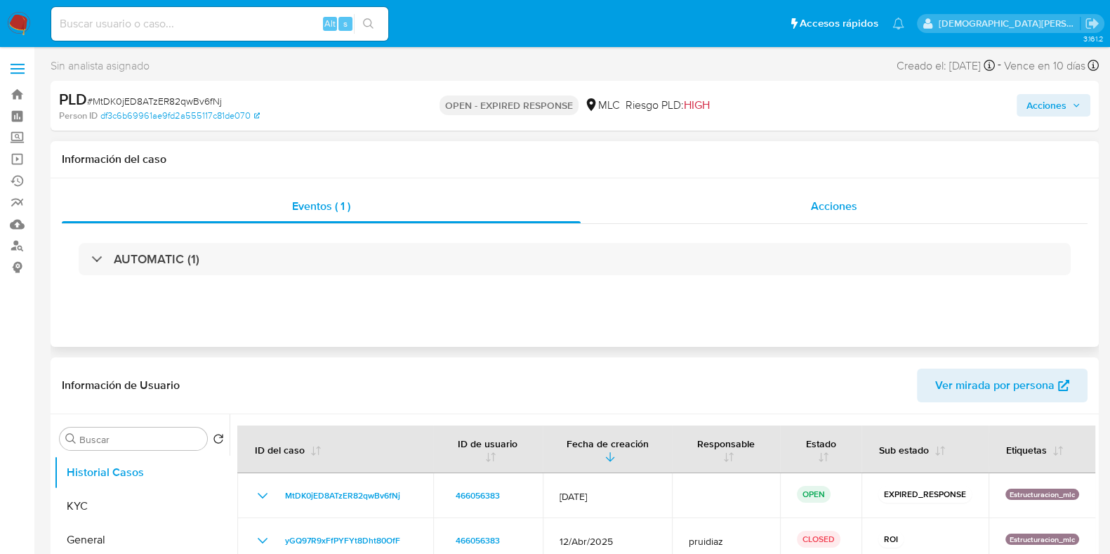
click at [815, 209] on span "Acciones" at bounding box center [834, 206] width 46 height 16
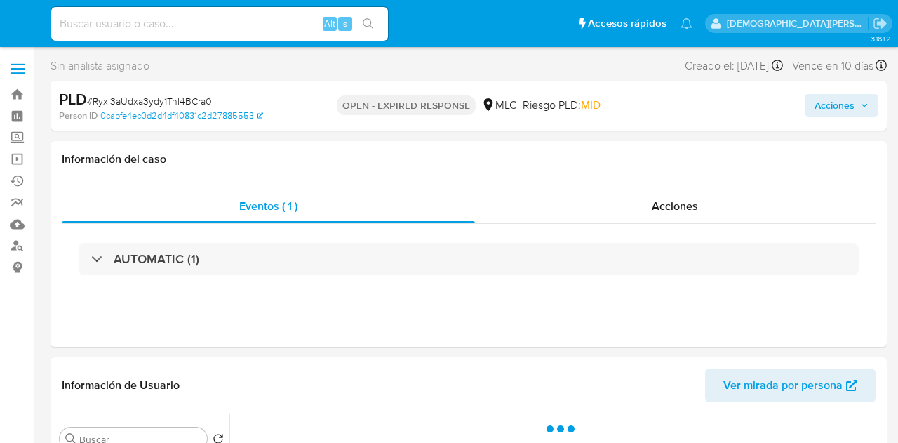
select select "10"
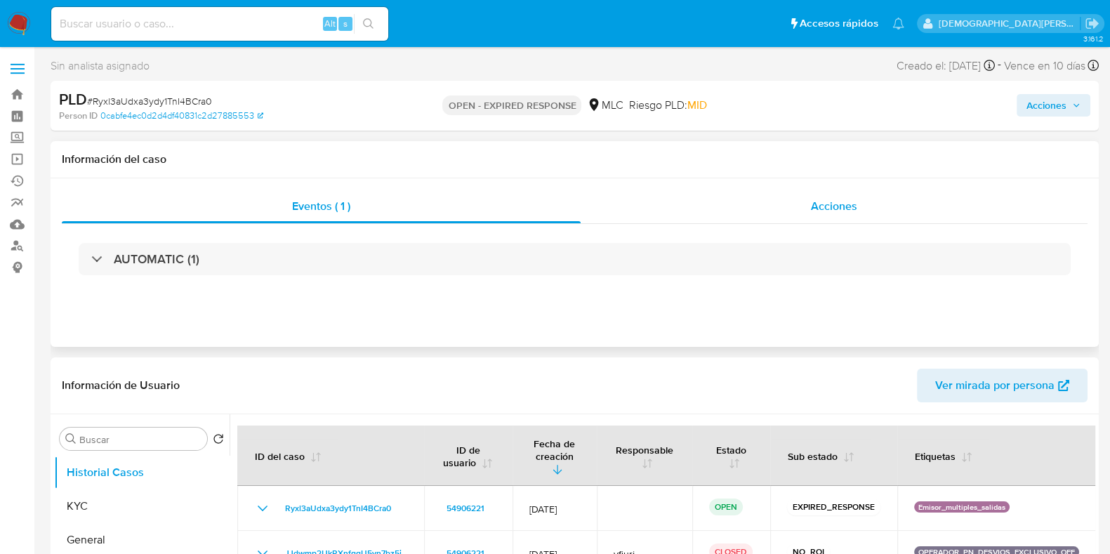
click at [772, 208] on div "Acciones" at bounding box center [833, 206] width 507 height 34
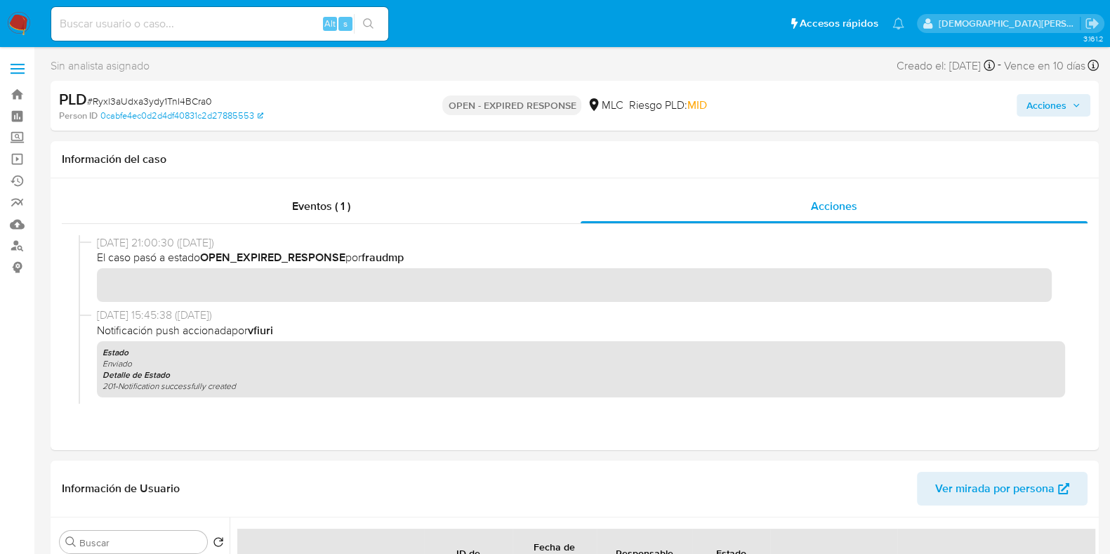
scroll to position [87, 0]
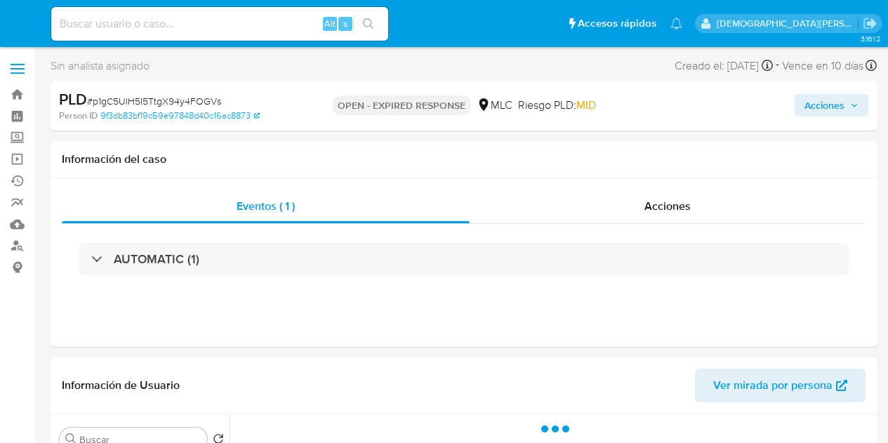
select select "10"
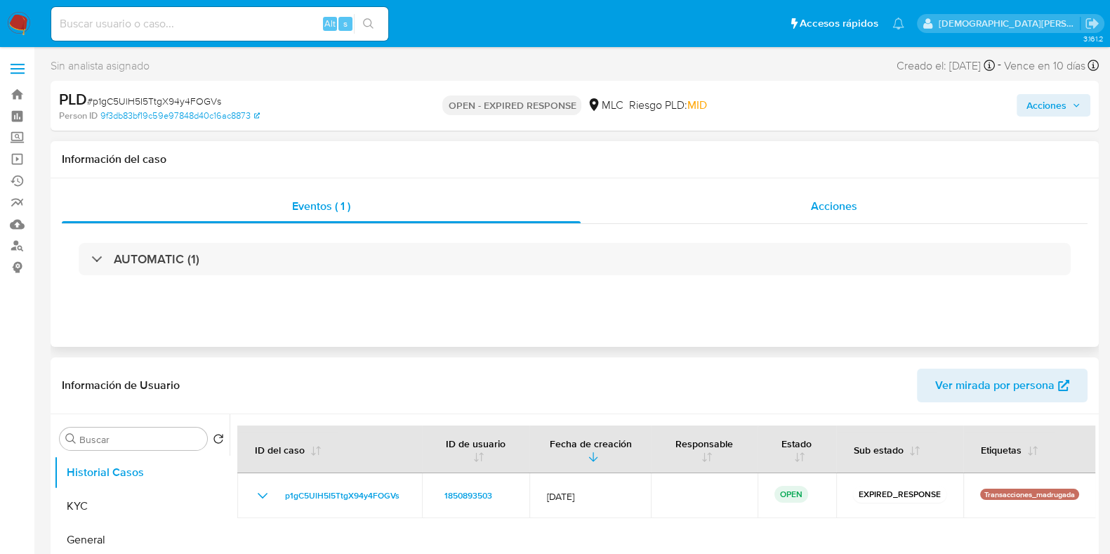
click at [841, 217] on div "Acciones" at bounding box center [833, 206] width 507 height 34
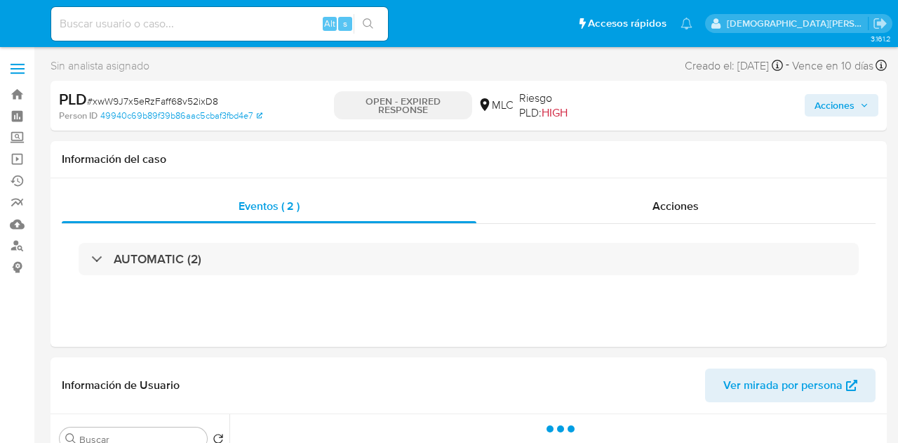
select select "10"
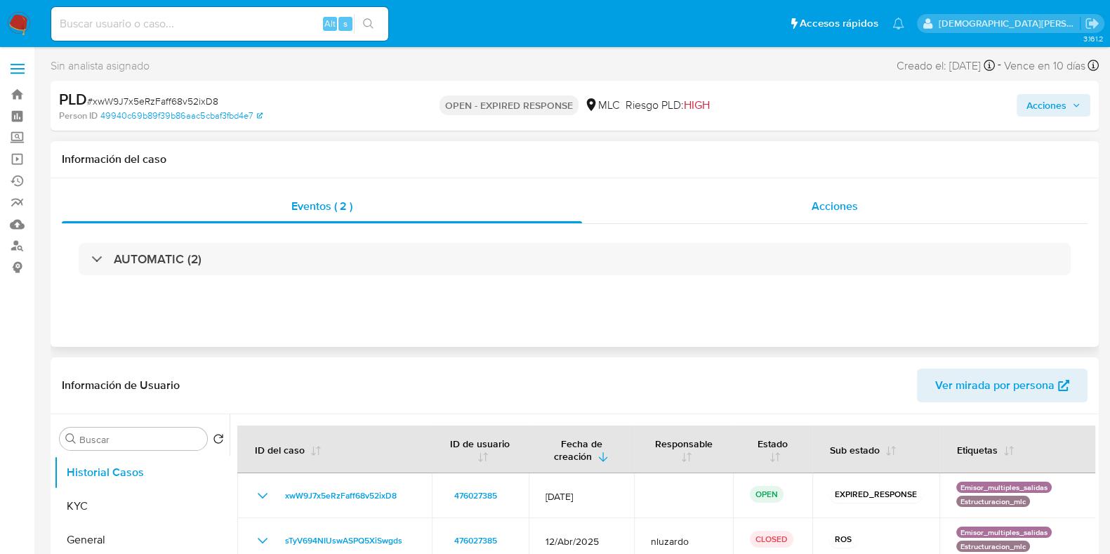
click at [818, 205] on span "Acciones" at bounding box center [834, 206] width 46 height 16
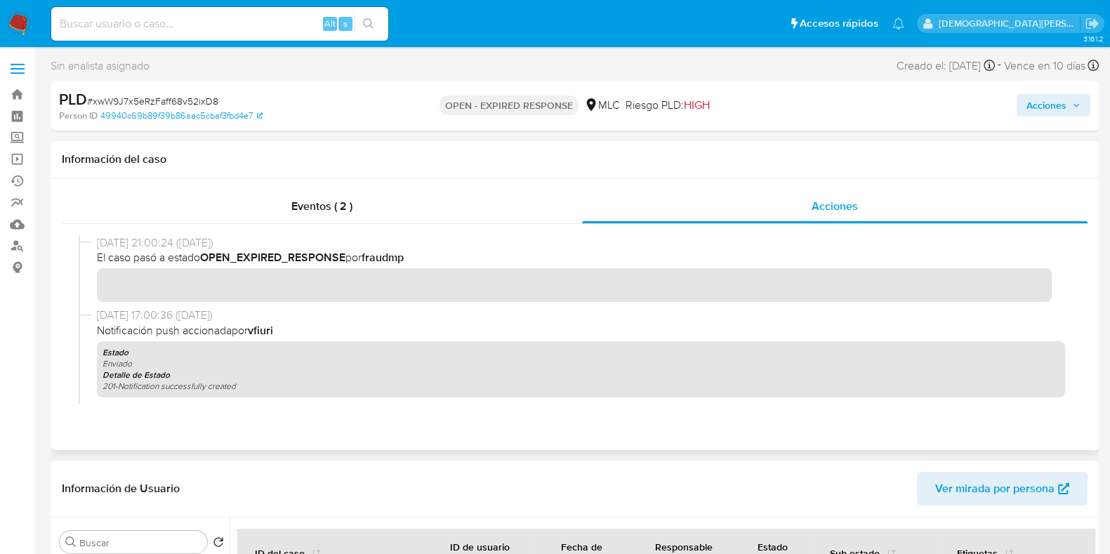
scroll to position [87, 0]
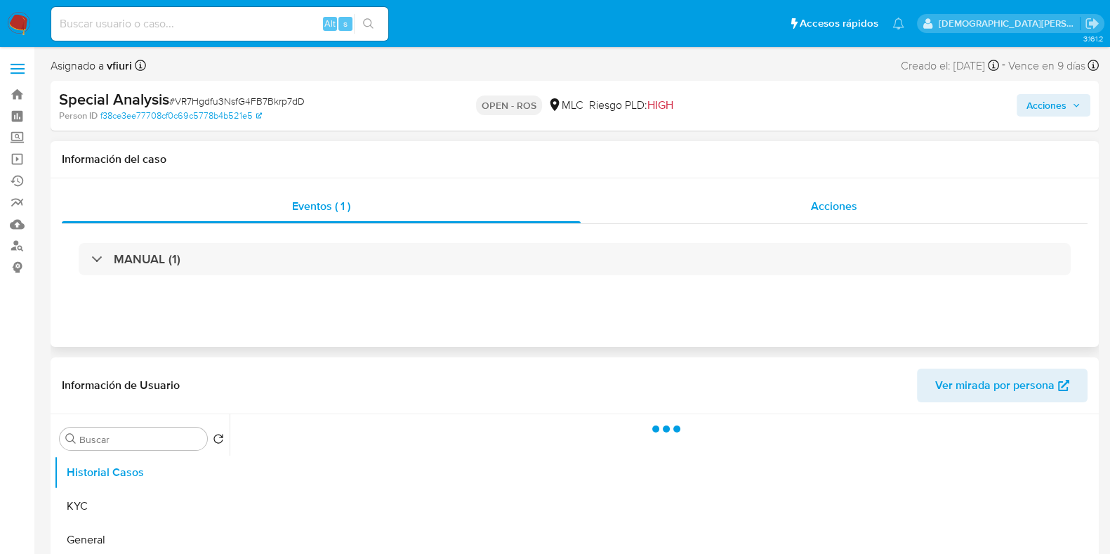
select select "10"
click at [778, 200] on div "Acciones" at bounding box center [833, 206] width 507 height 34
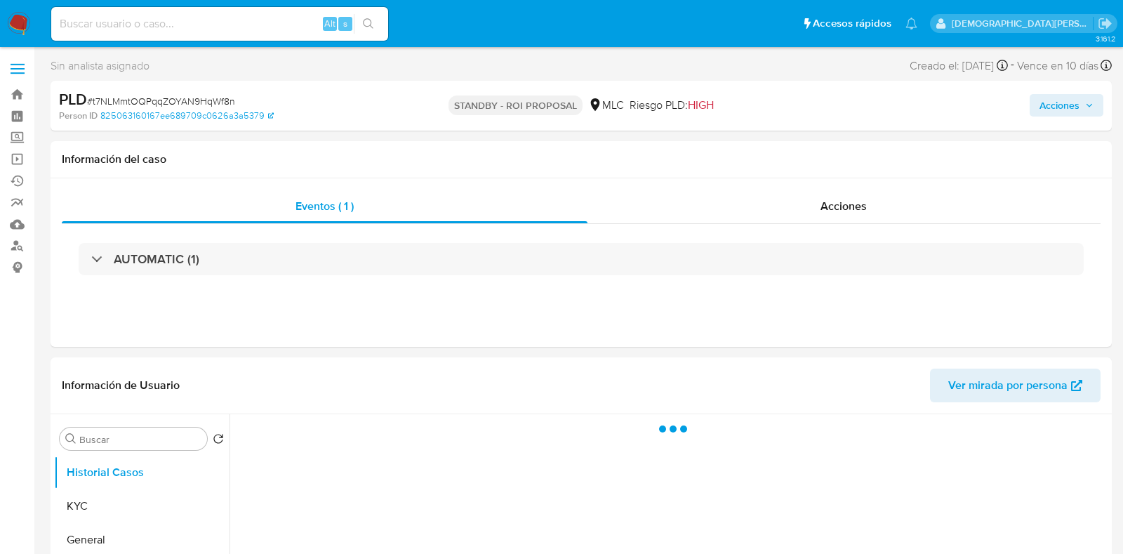
select select "10"
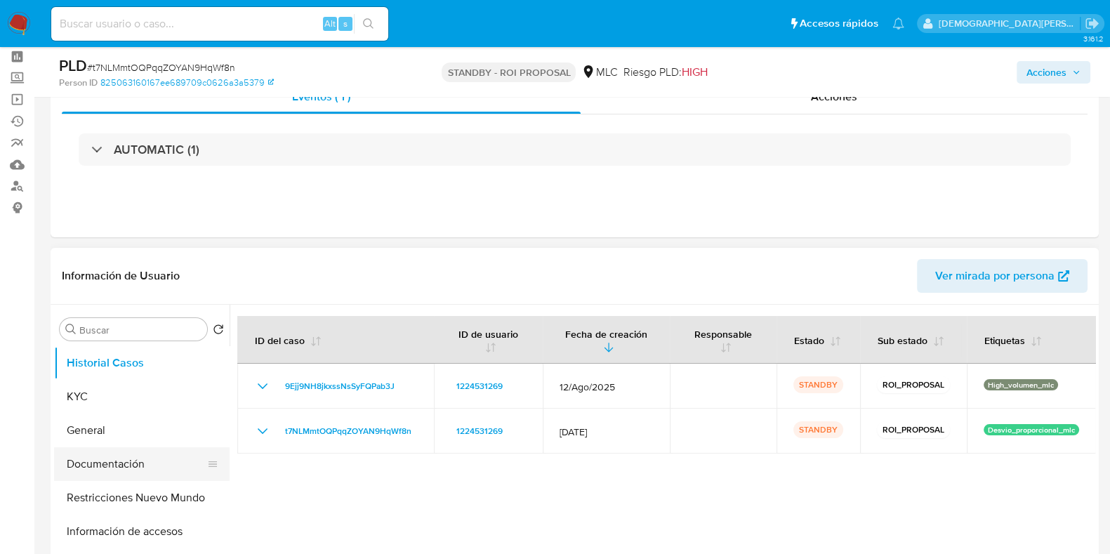
scroll to position [87, 0]
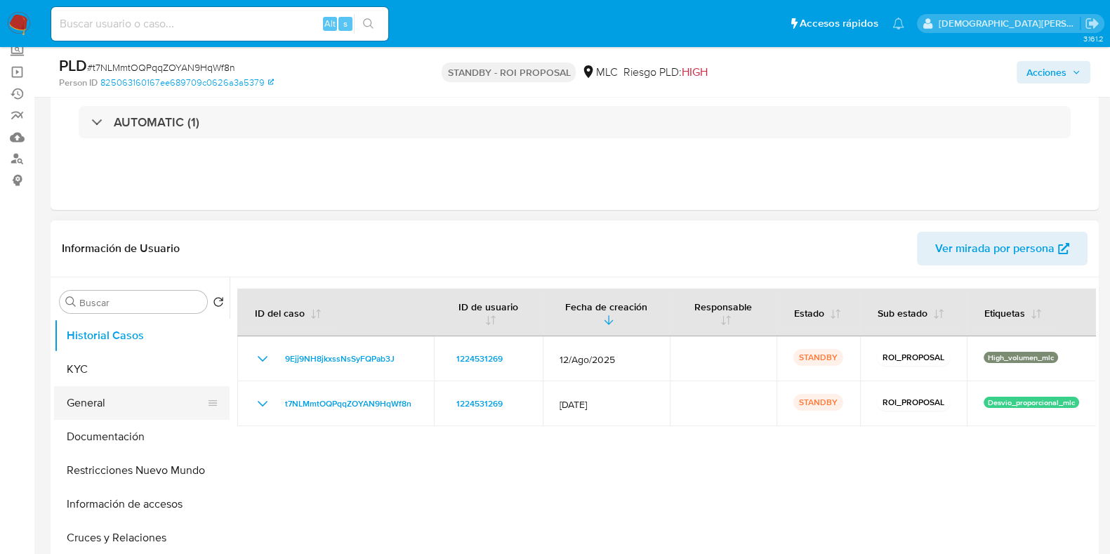
click at [131, 405] on button "General" at bounding box center [136, 403] width 164 height 34
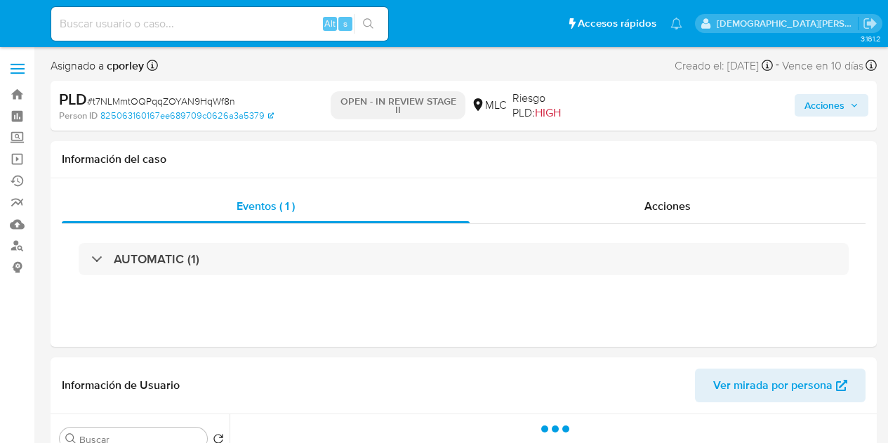
select select "10"
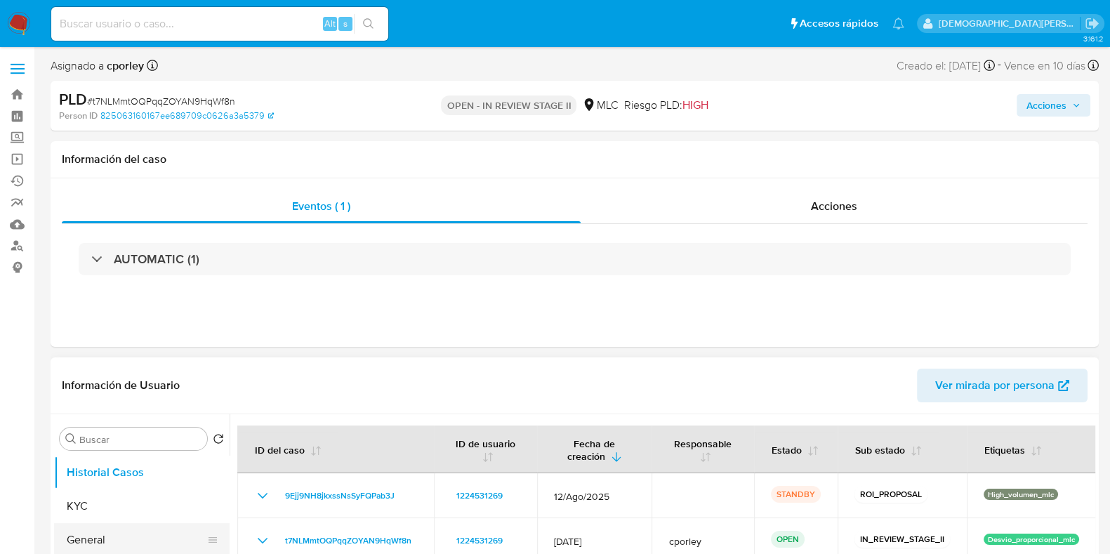
click at [107, 442] on button "General" at bounding box center [136, 540] width 164 height 34
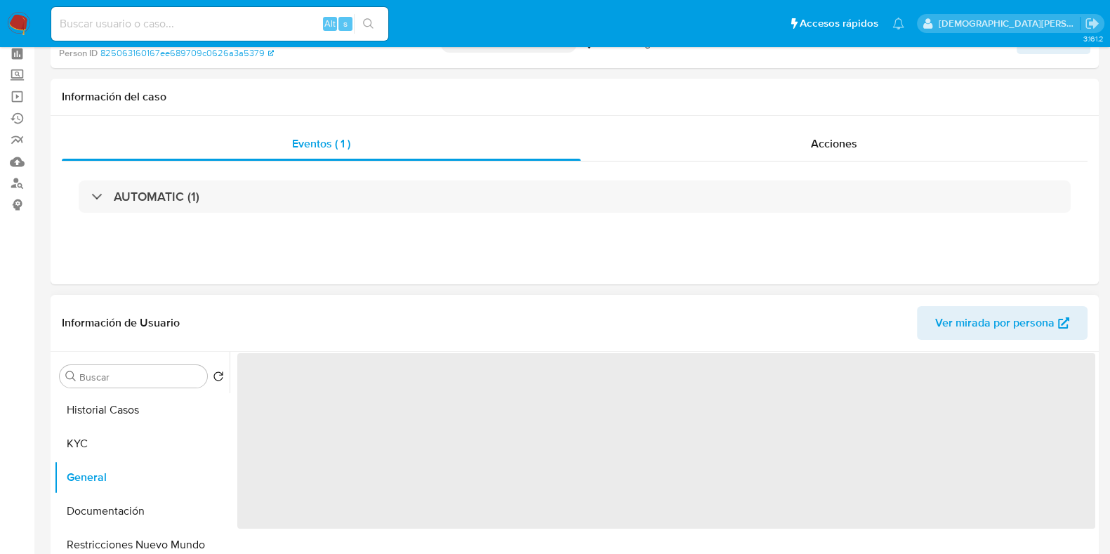
scroll to position [175, 0]
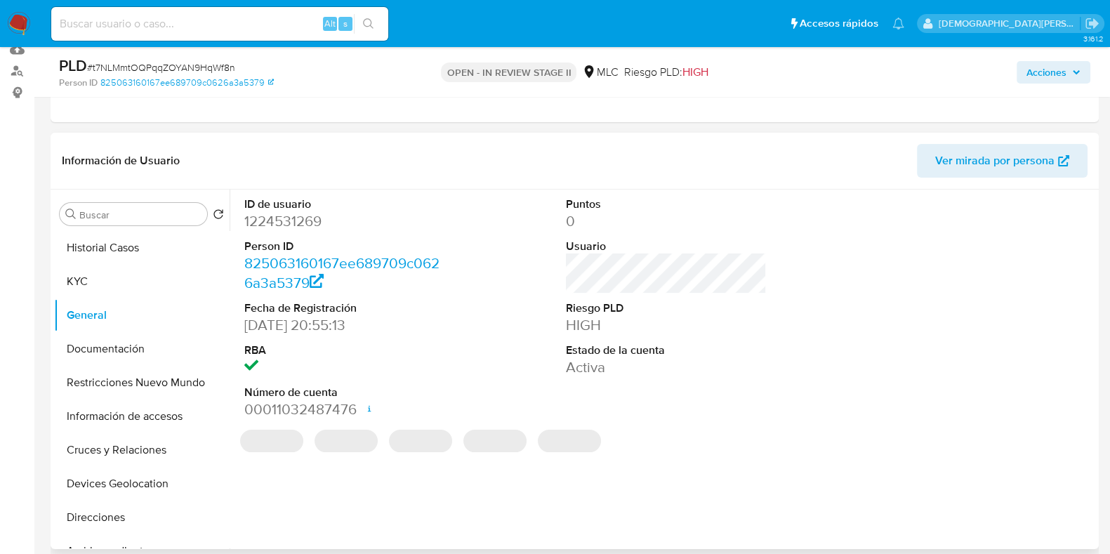
click at [275, 222] on dd "1224531269" at bounding box center [344, 221] width 201 height 20
copy dd "1224531269"
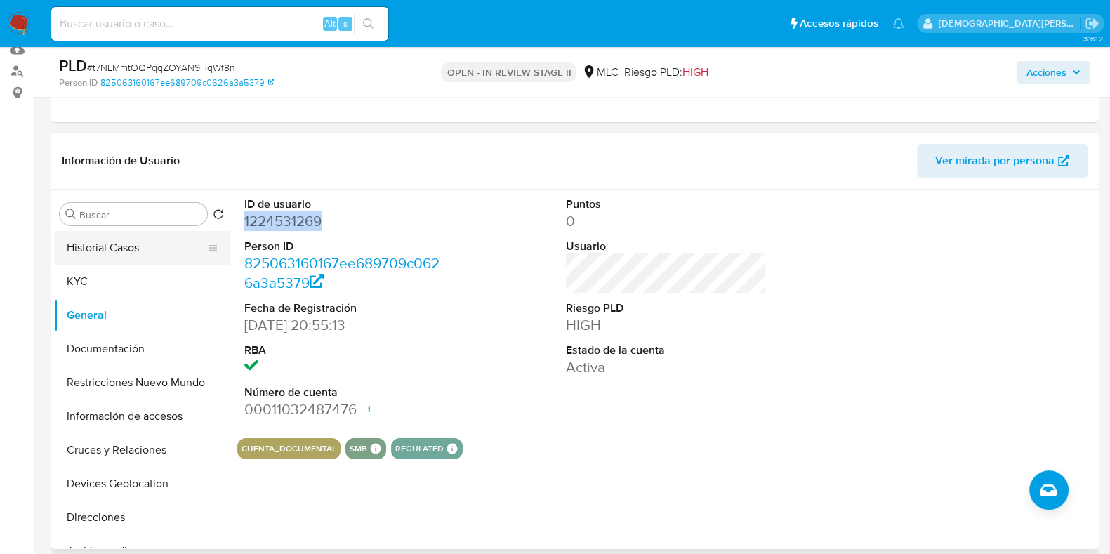
click at [161, 244] on button "Historial Casos" at bounding box center [136, 248] width 164 height 34
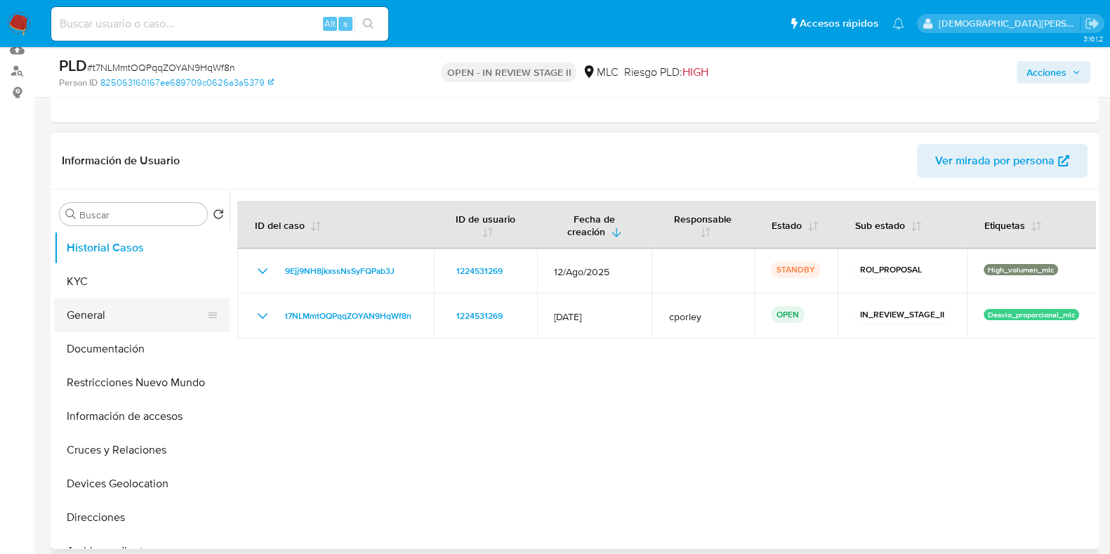
click at [105, 312] on button "General" at bounding box center [136, 315] width 164 height 34
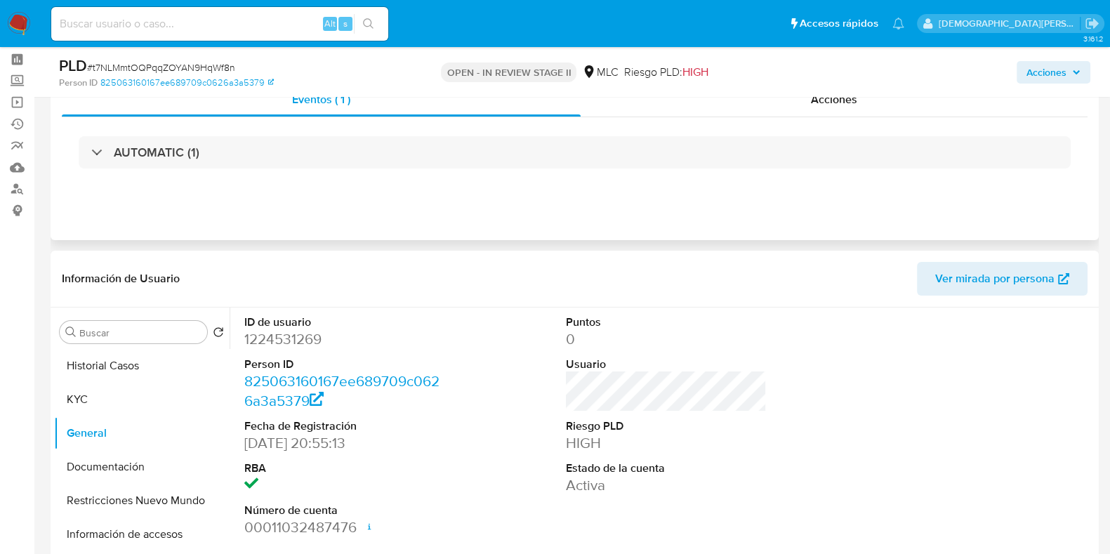
scroll to position [0, 0]
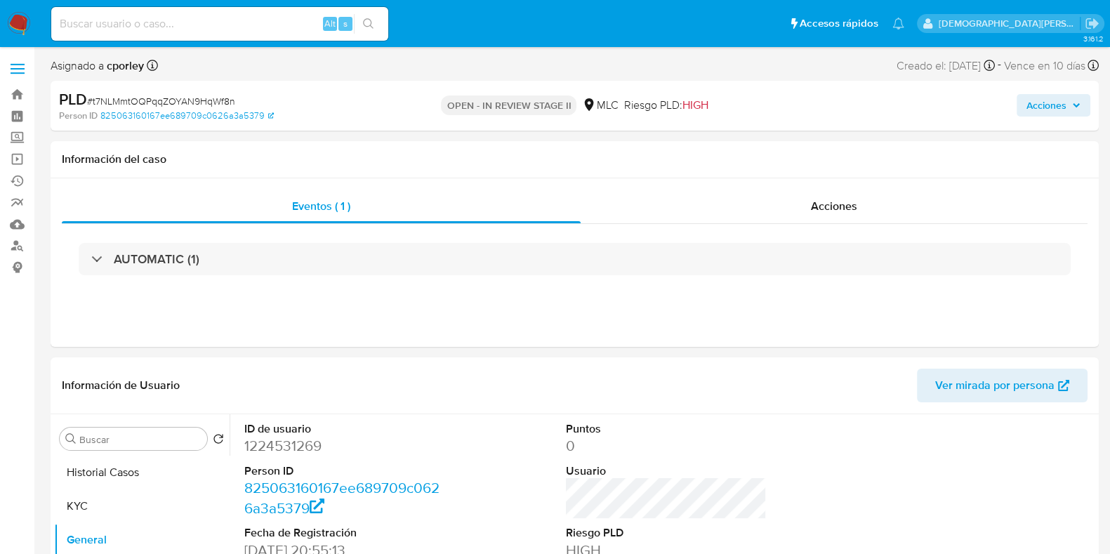
click at [887, 114] on span "Acciones" at bounding box center [1046, 105] width 40 height 22
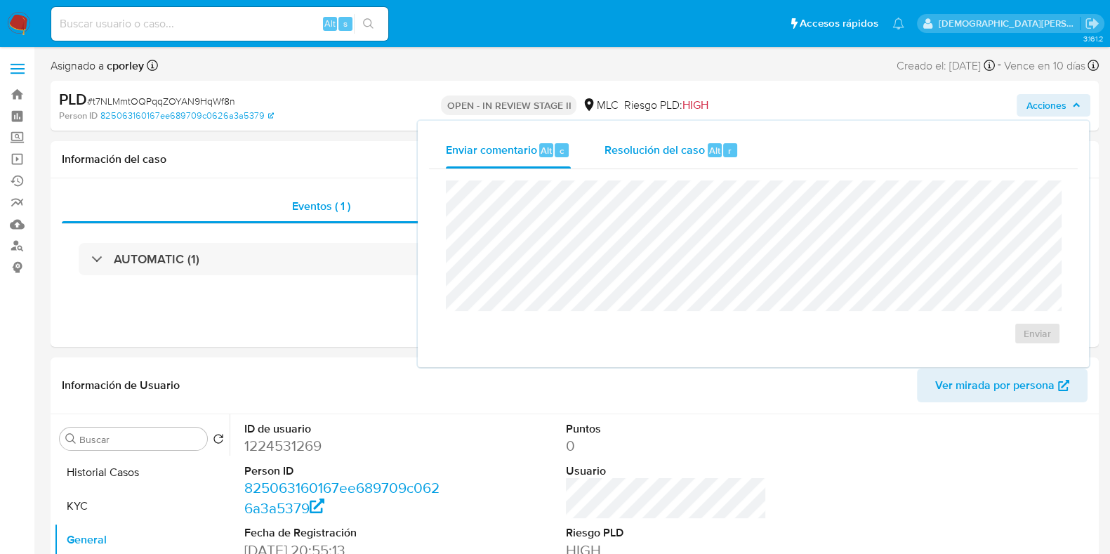
click at [645, 166] on div "Resolución del caso Alt r" at bounding box center [671, 150] width 134 height 36
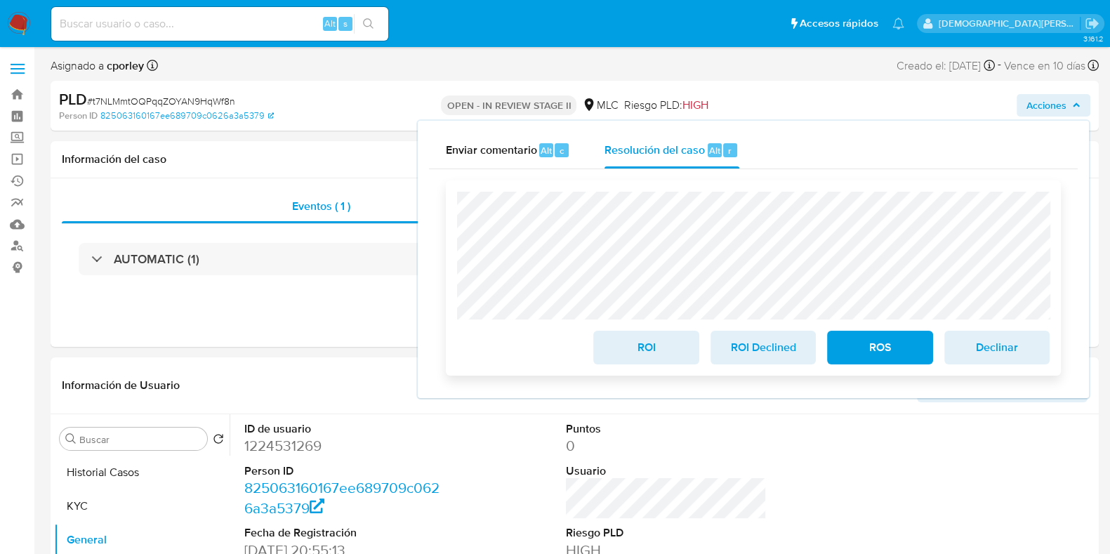
click at [882, 351] on span "ROS" at bounding box center [879, 347] width 69 height 31
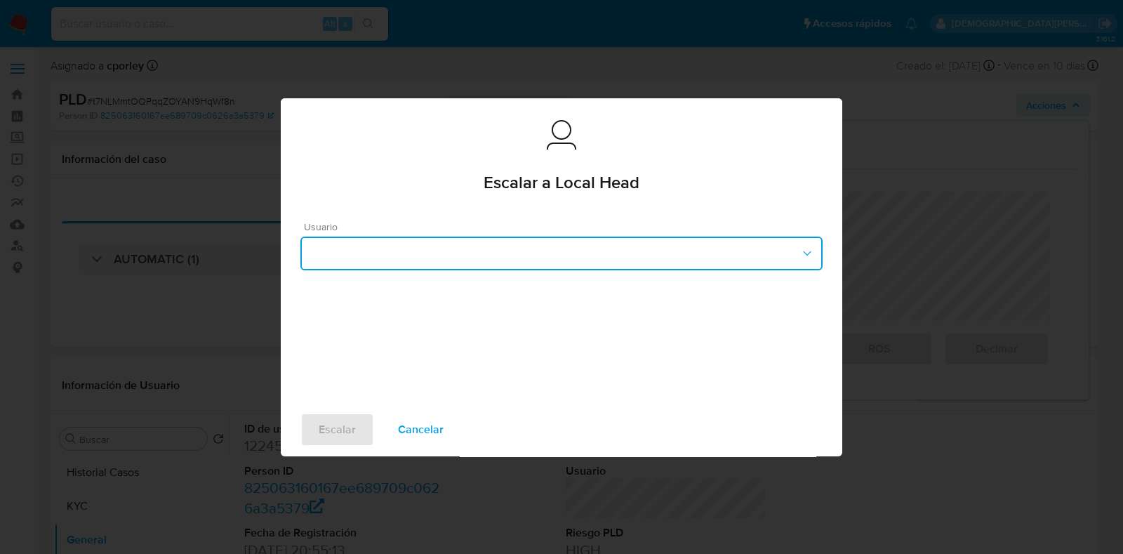
click at [522, 249] on button "button" at bounding box center [561, 254] width 522 height 34
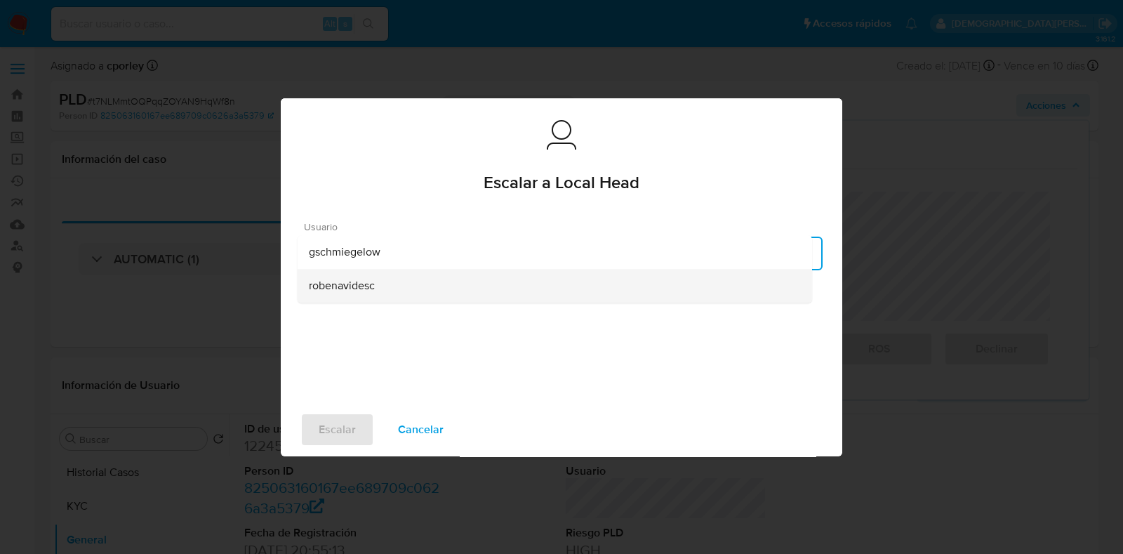
click at [383, 279] on div "robenavidesc" at bounding box center [555, 286] width 492 height 34
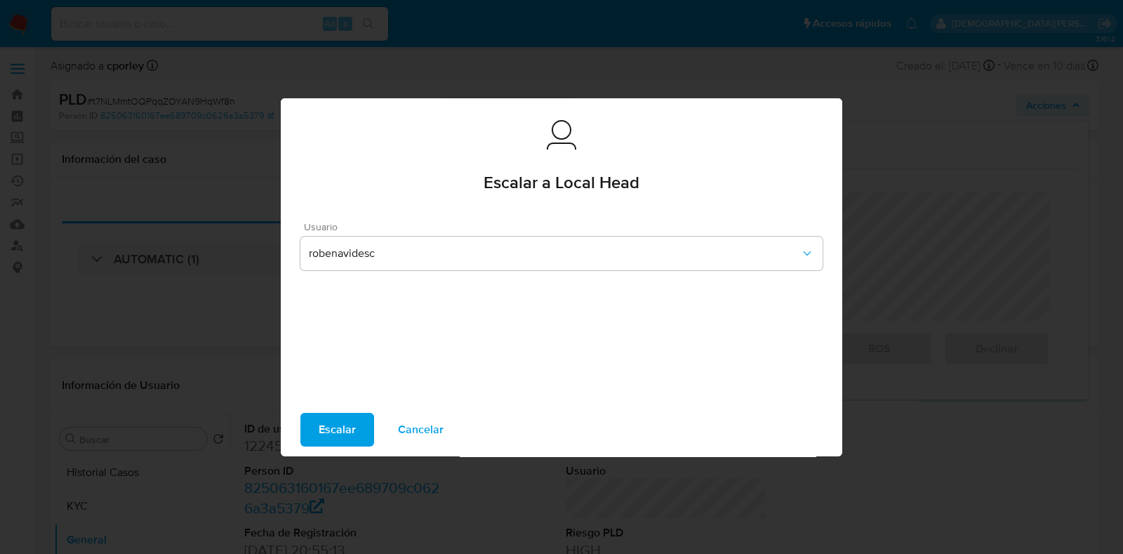
click at [337, 437] on span "Escalar" at bounding box center [337, 429] width 37 height 31
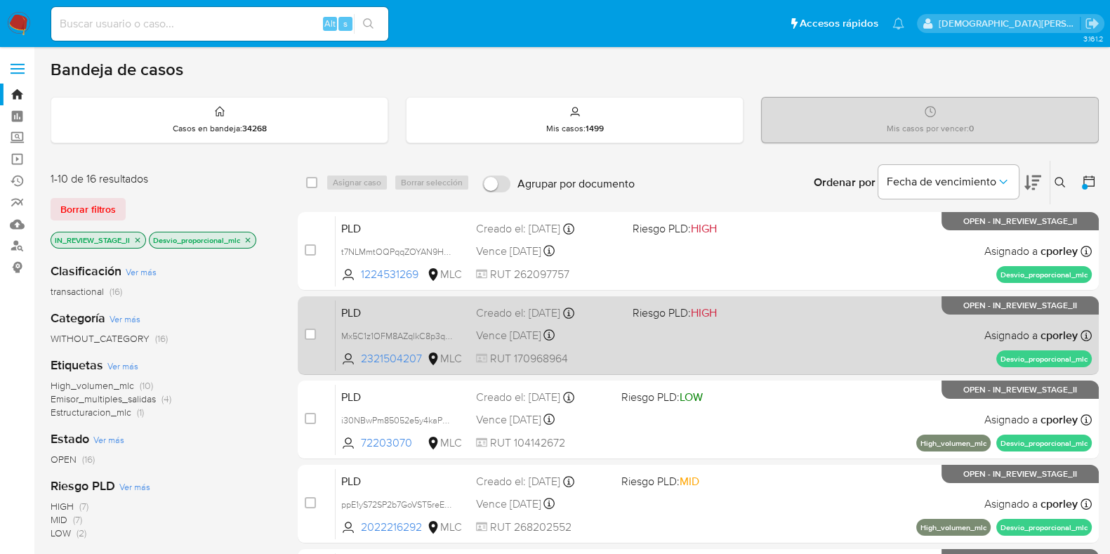
click at [755, 345] on div "PLD Mx5C1z1OFM8AZqlkC8p3qlTR 2321504207 MLC Riesgo PLD: HIGH Creado el: [DATE] …" at bounding box center [713, 335] width 756 height 71
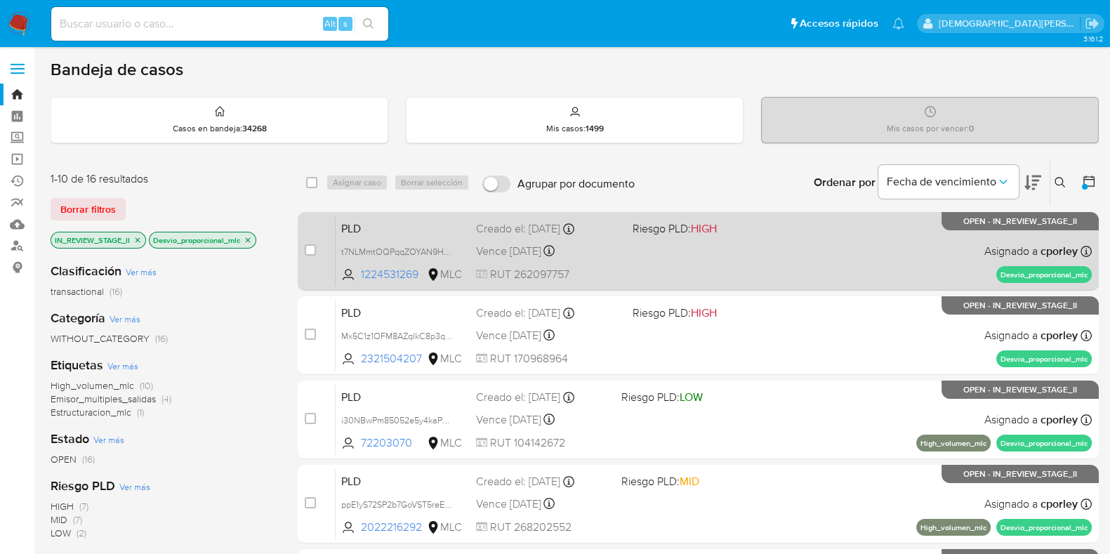
click at [647, 265] on div "PLD t7NLMmtOQPqqZOYAN9HqWf8n 1224531269 MLC Riesgo PLD: HIGH Creado el: [DATE] …" at bounding box center [713, 250] width 756 height 71
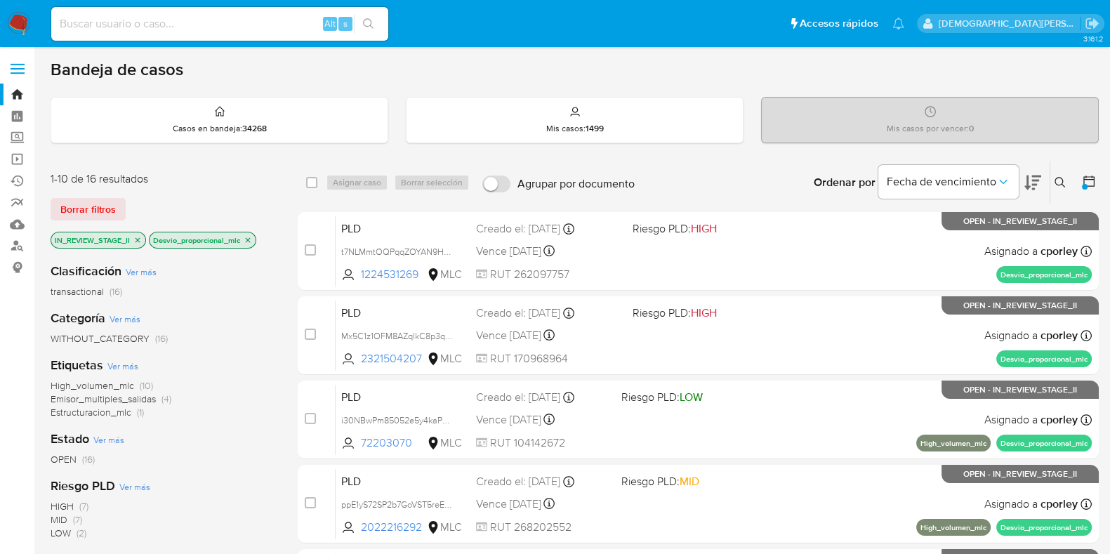
click at [139, 237] on icon "close-filter" at bounding box center [137, 239] width 5 height 5
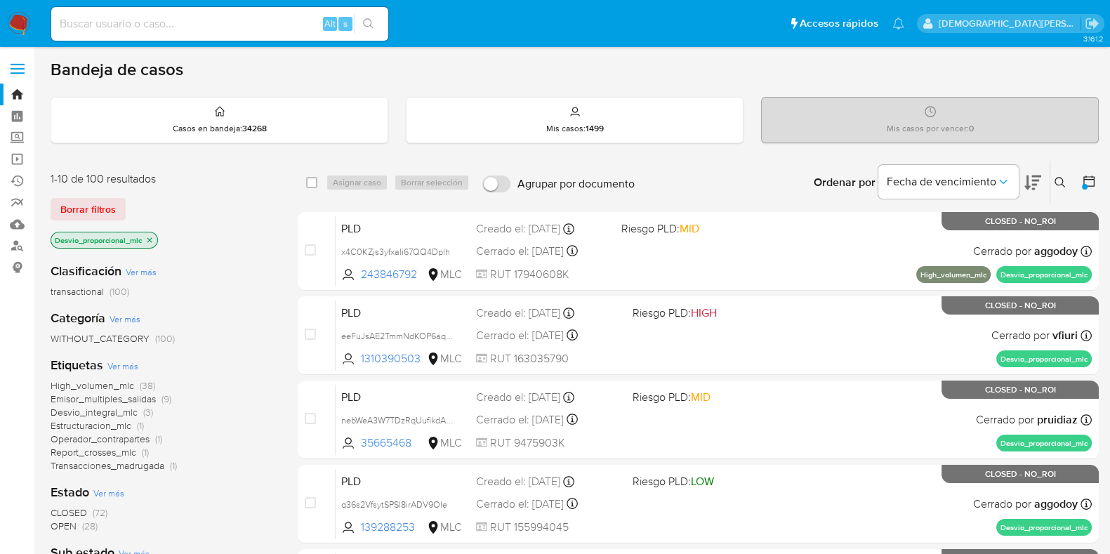
click at [147, 238] on icon "close-filter" at bounding box center [149, 240] width 8 height 8
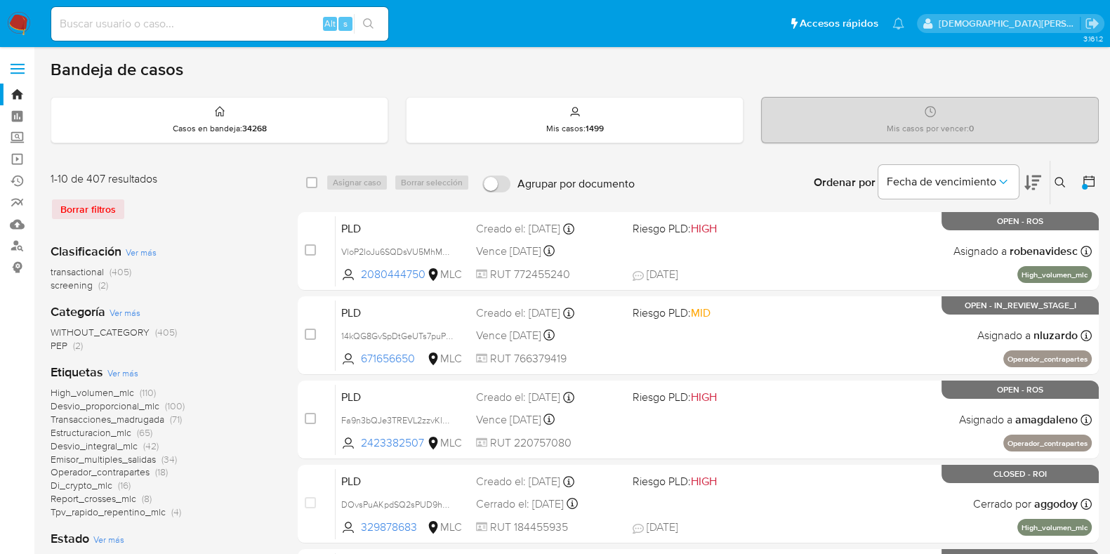
click at [1090, 177] on icon at bounding box center [1089, 181] width 14 height 14
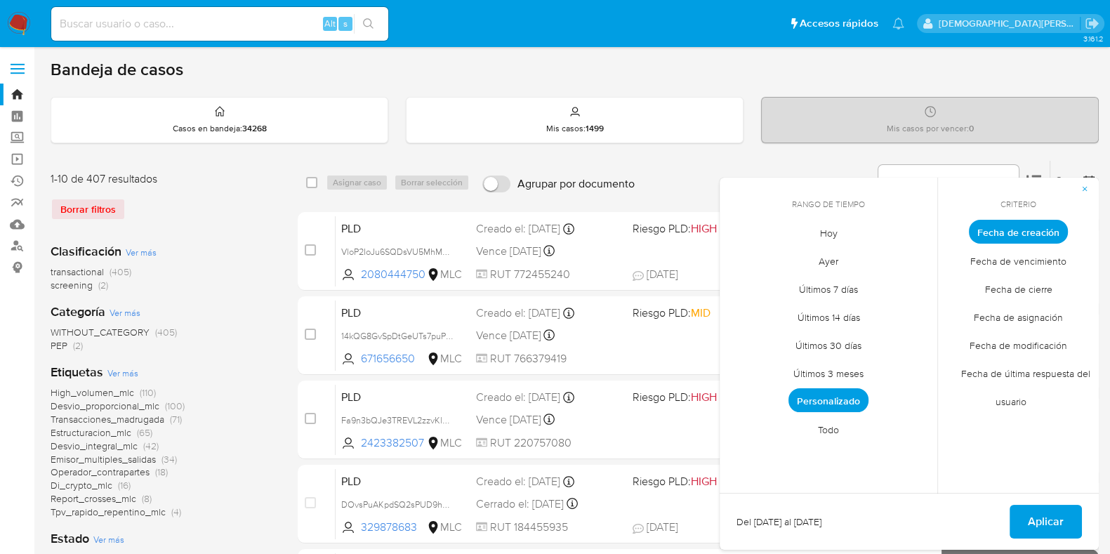
click at [820, 432] on span "Todo" at bounding box center [828, 429] width 51 height 29
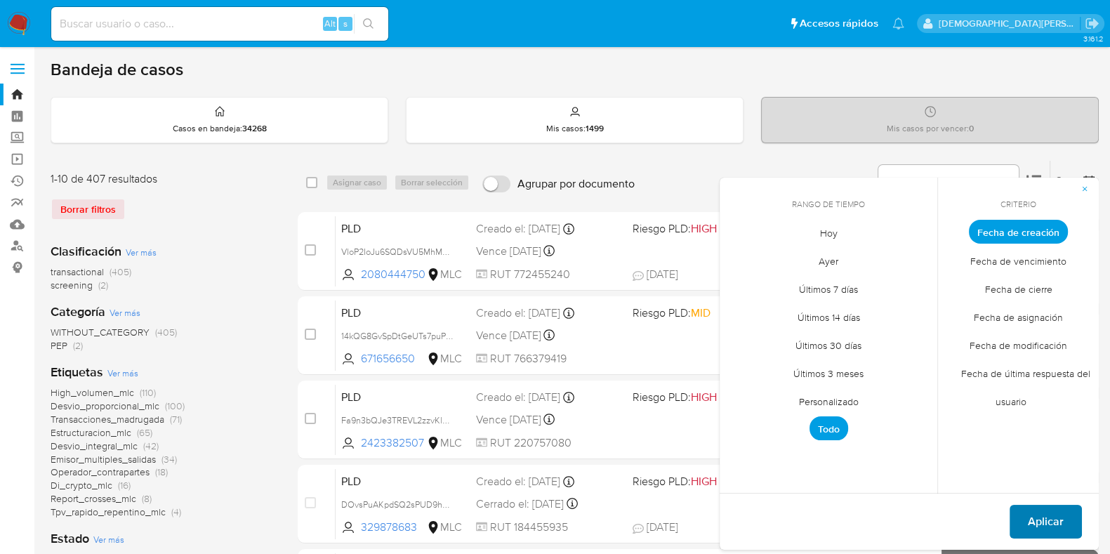
click at [1053, 514] on span "Aplicar" at bounding box center [1045, 521] width 36 height 31
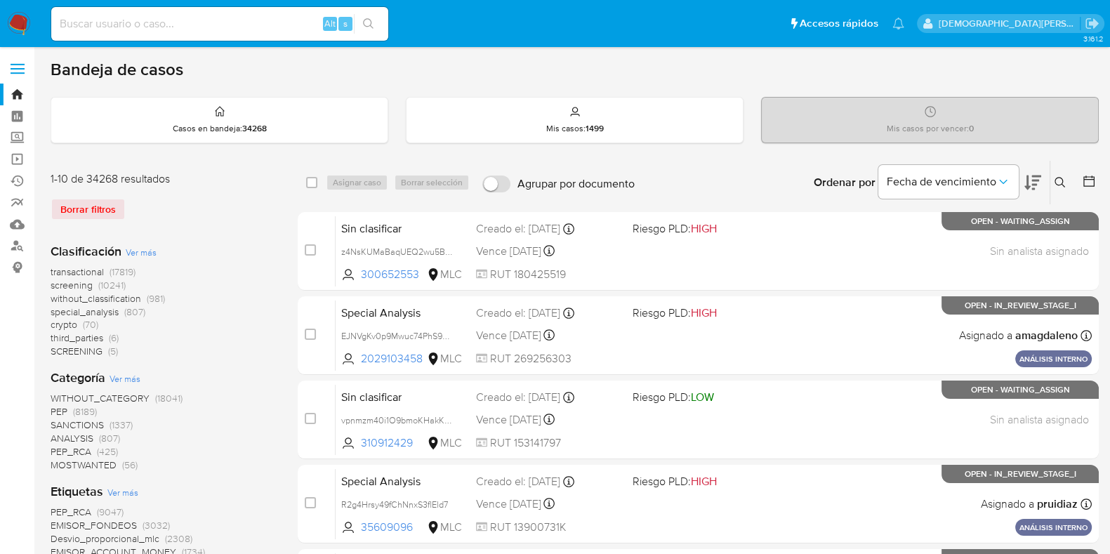
click at [1059, 177] on icon at bounding box center [1059, 182] width 11 height 11
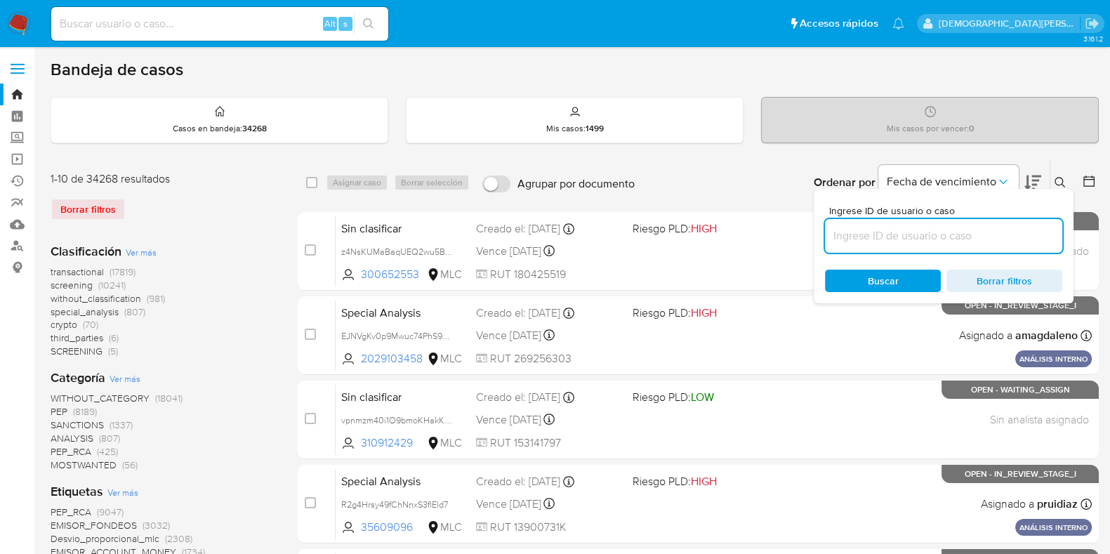
click at [951, 233] on input at bounding box center [943, 236] width 237 height 18
type input "1224531269"
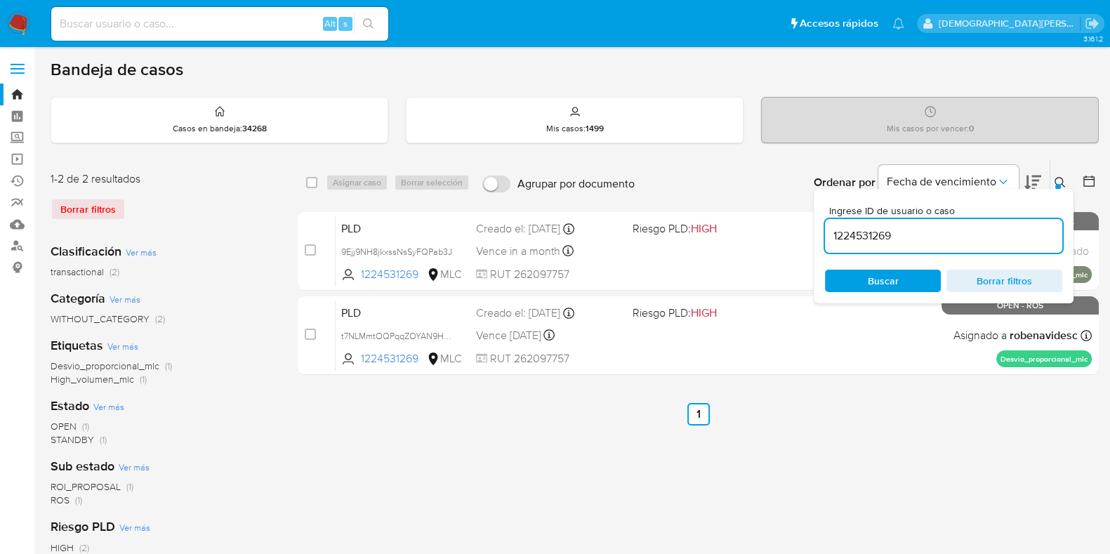
click at [407, 441] on div "select-all-cases-checkbox Asignar caso Borrar selección Agrupar por documento O…" at bounding box center [698, 468] width 801 height 616
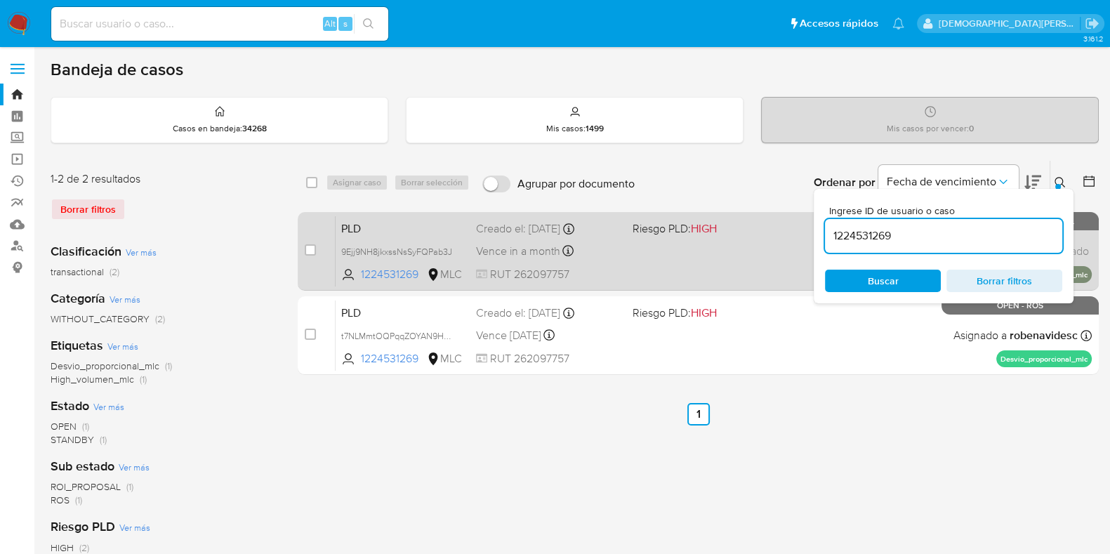
click at [311, 243] on div "case-item-checkbox" at bounding box center [310, 250] width 11 height 14
click at [309, 255] on div "case-item-checkbox" at bounding box center [310, 251] width 11 height 17
click at [309, 250] on input "checkbox" at bounding box center [310, 249] width 11 height 11
checkbox input "true"
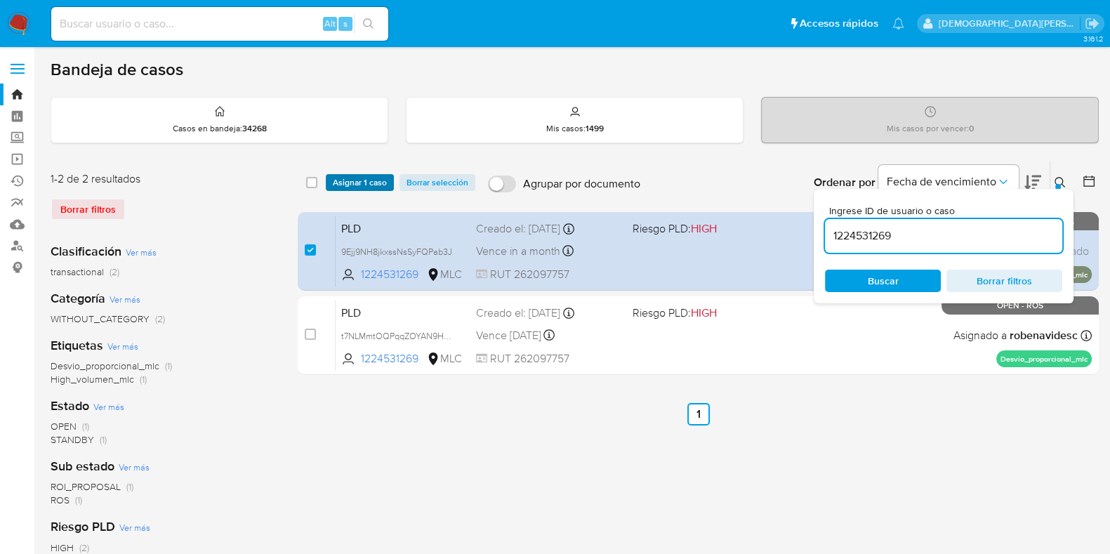
click at [378, 185] on span "Asignar 1 caso" at bounding box center [360, 182] width 54 height 14
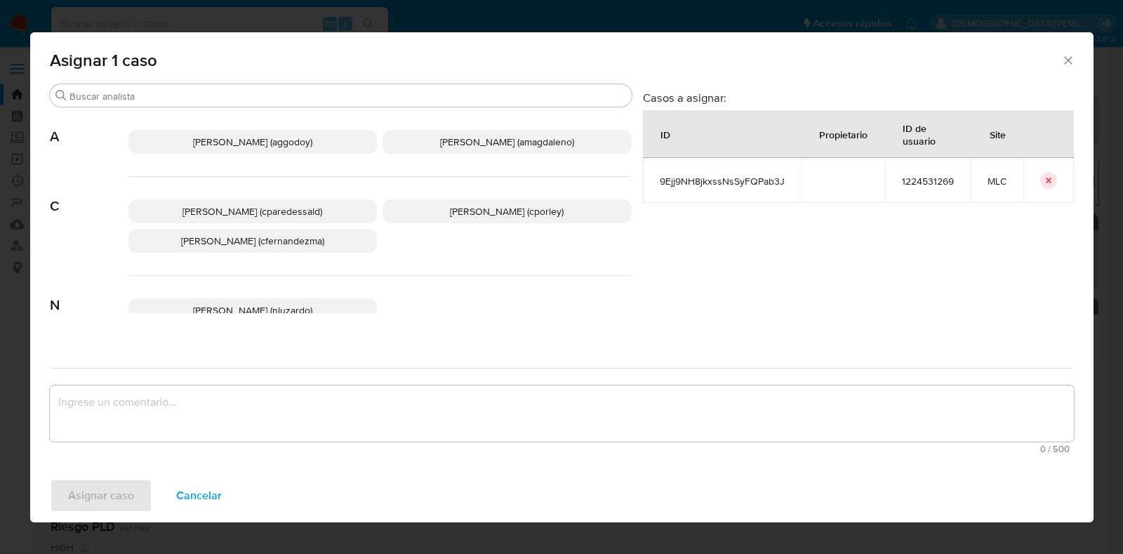
click at [489, 213] on span "[PERSON_NAME] (cporley)" at bounding box center [507, 211] width 114 height 14
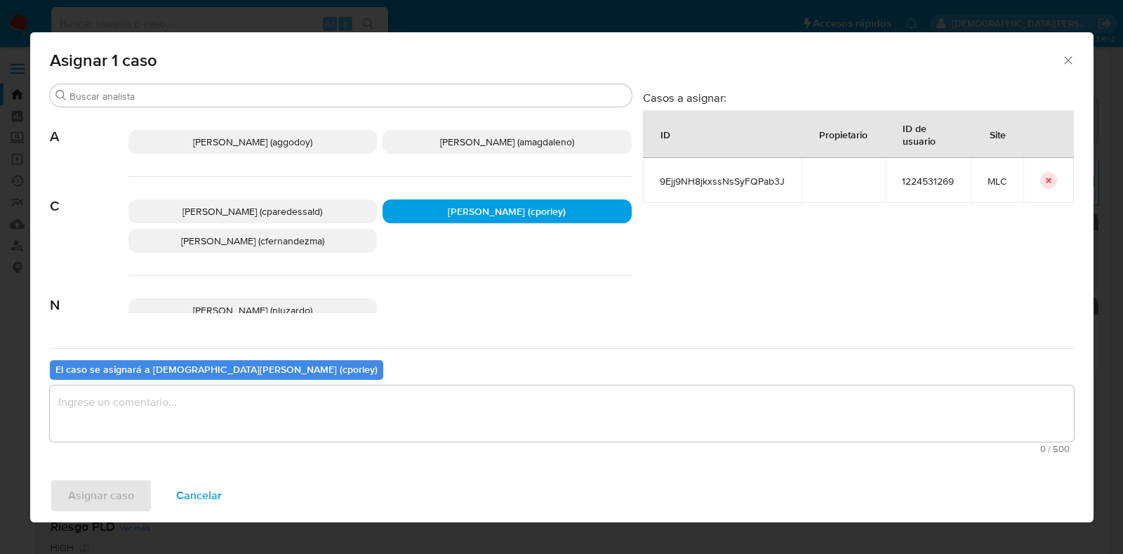
click at [407, 401] on textarea "assign-modal" at bounding box center [562, 413] width 1024 height 56
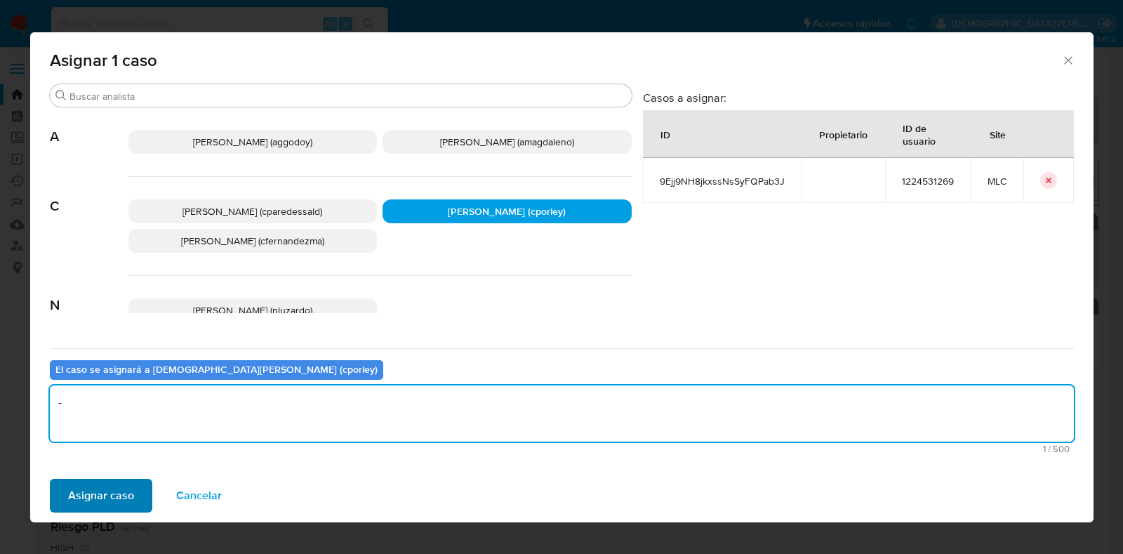
type textarea "-"
click at [116, 500] on span "Asignar caso" at bounding box center [101, 495] width 66 height 31
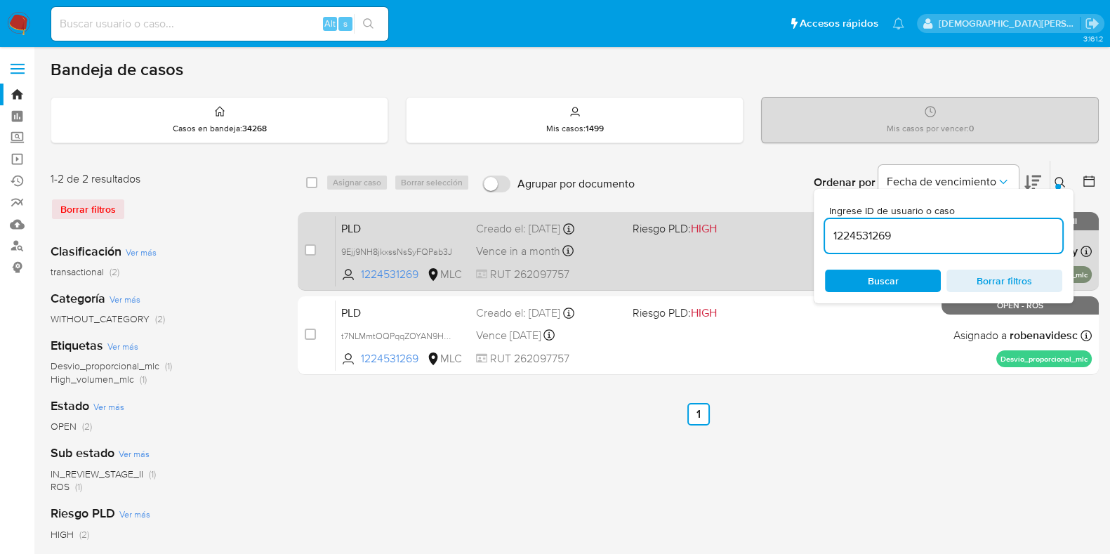
click at [641, 263] on div "PLD 9Ejj9NH8jkxssNsSyFQPab3J 1224531269 MLC Riesgo PLD: HIGH Creado el: [DATE] …" at bounding box center [713, 250] width 756 height 71
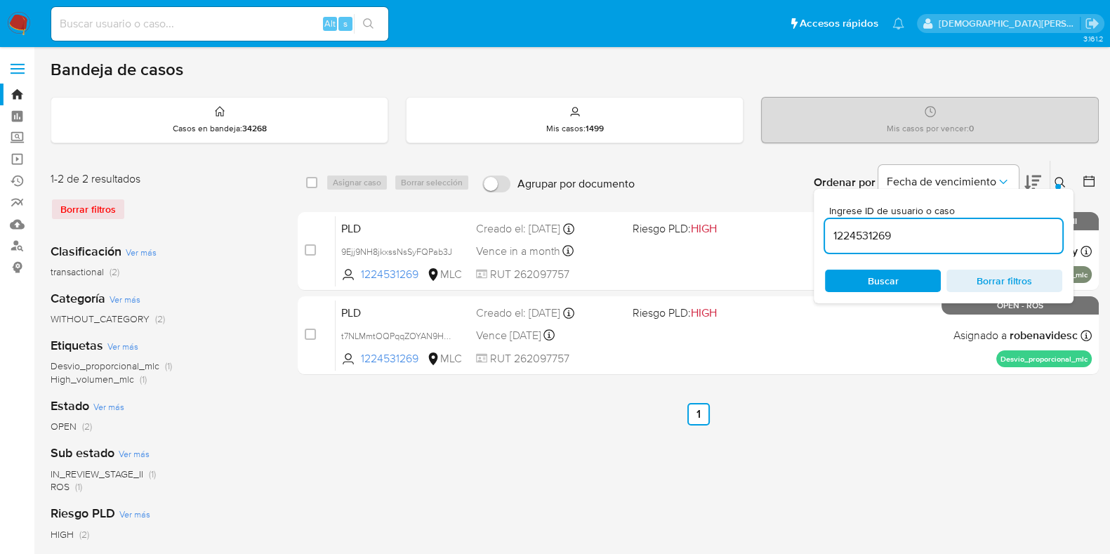
click at [999, 278] on span "Borrar filtros" at bounding box center [1004, 281] width 96 height 20
click at [861, 277] on span "Buscar" at bounding box center [882, 281] width 96 height 20
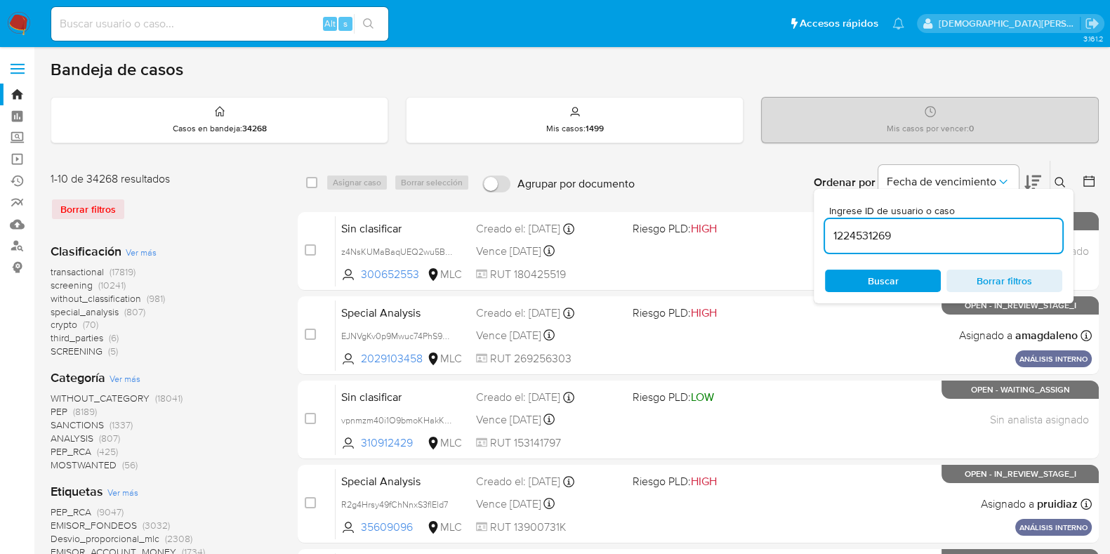
click at [1084, 178] on icon at bounding box center [1088, 180] width 11 height 11
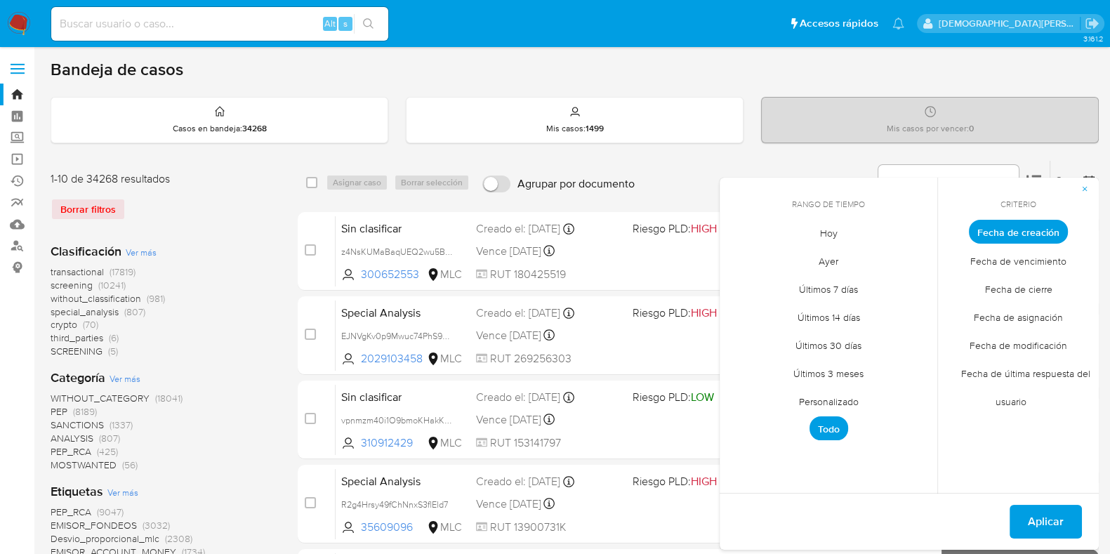
click at [837, 401] on span "Personalizado" at bounding box center [828, 401] width 89 height 29
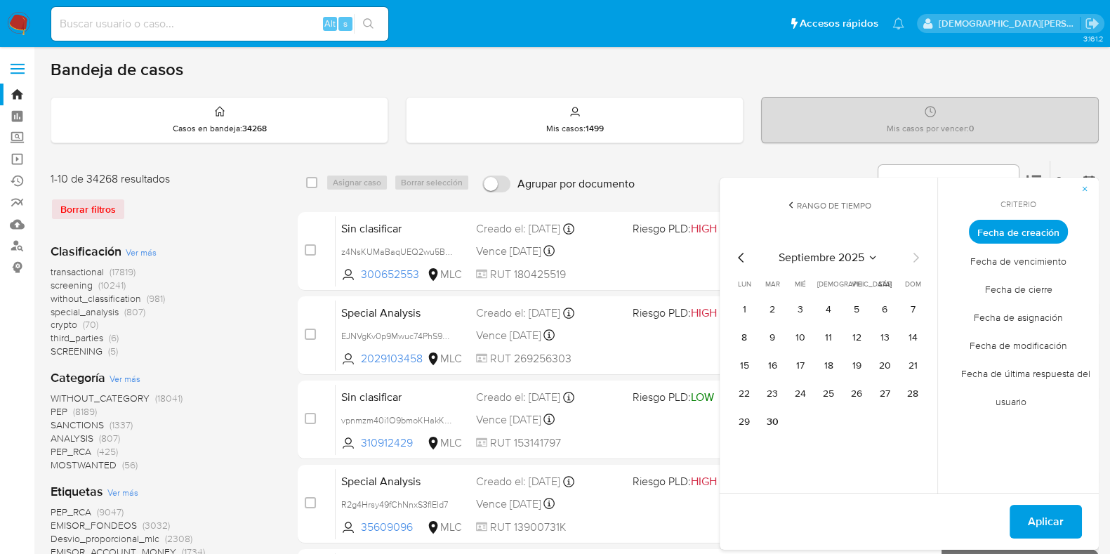
click at [794, 208] on icon at bounding box center [790, 204] width 11 height 11
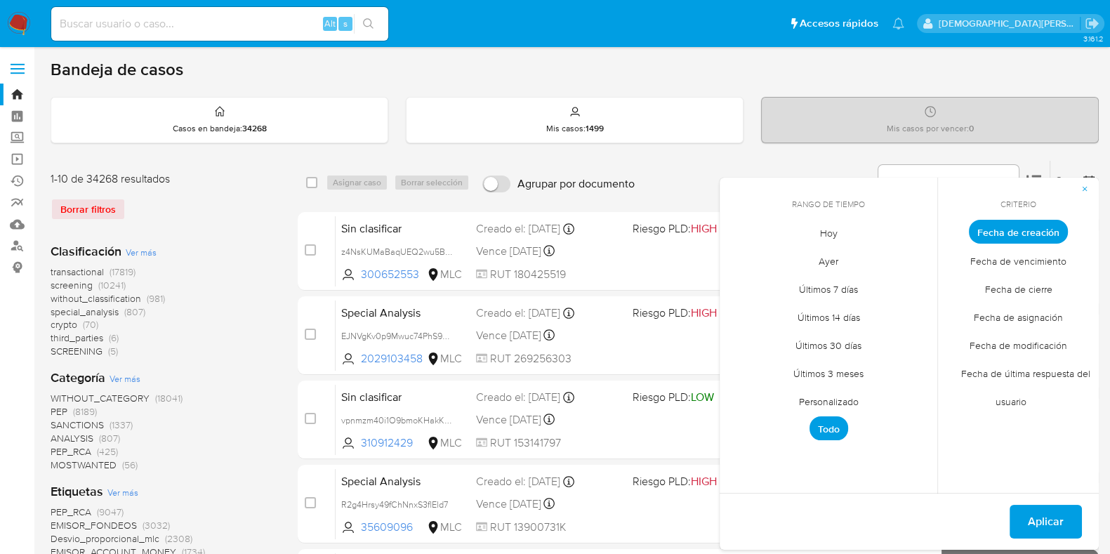
click at [1055, 524] on span "Aplicar" at bounding box center [1045, 521] width 36 height 31
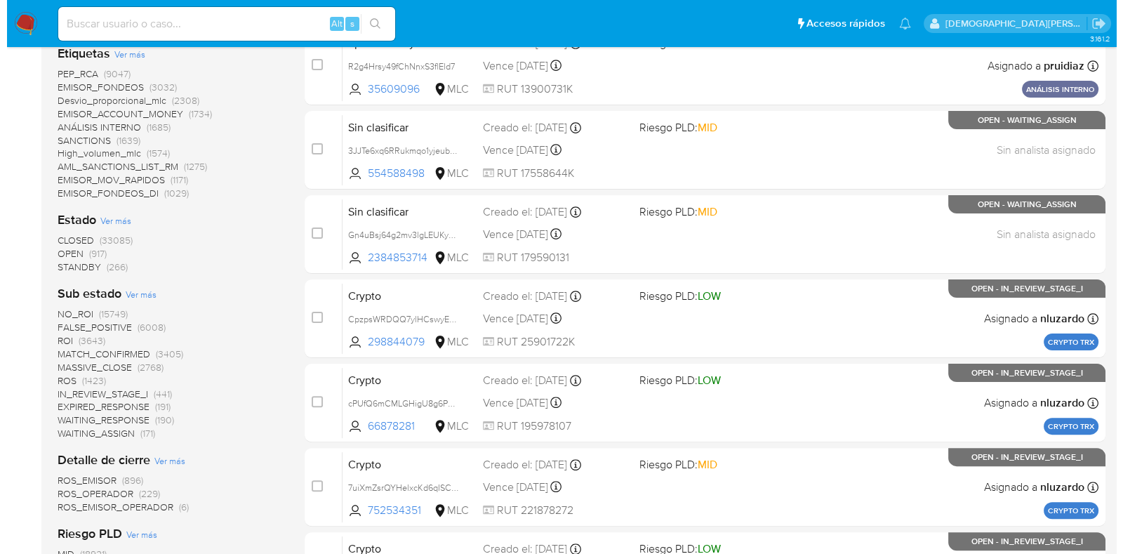
scroll to position [439, 0]
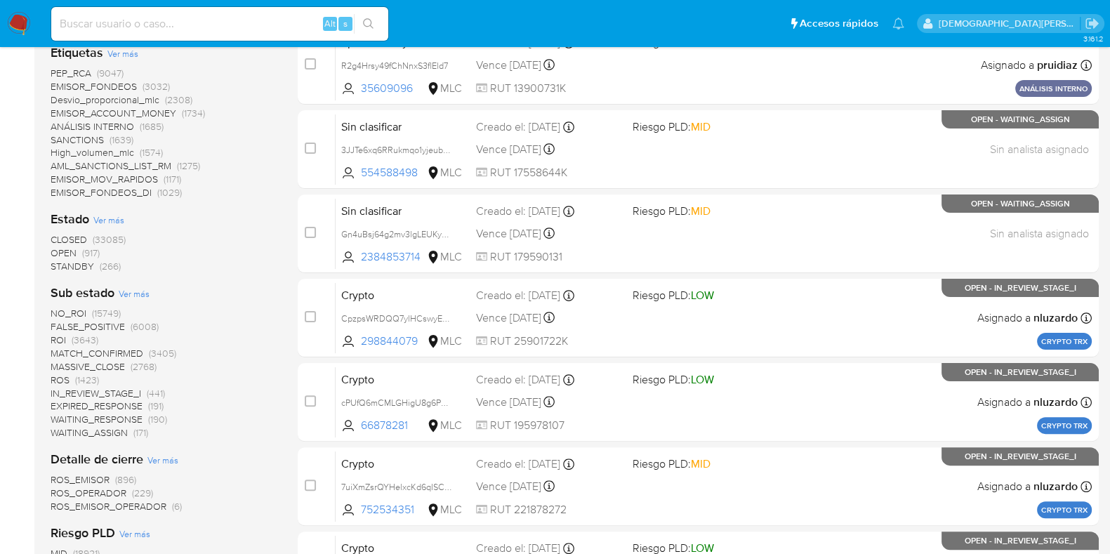
click at [140, 293] on span "Ver más" at bounding box center [134, 293] width 31 height 13
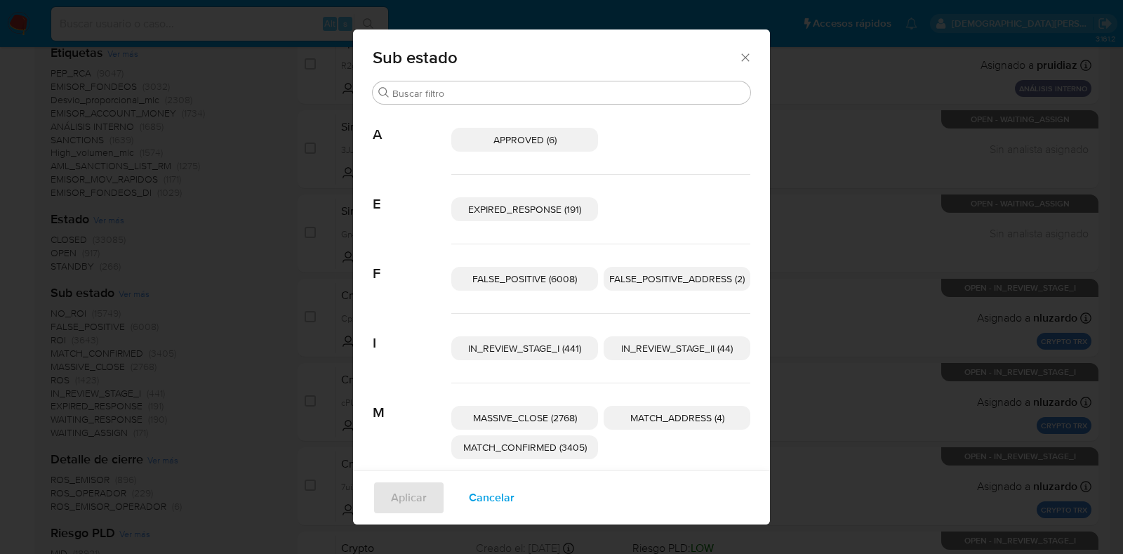
click at [639, 347] on span "IN_REVIEW_STAGE_II (44)" at bounding box center [677, 348] width 112 height 14
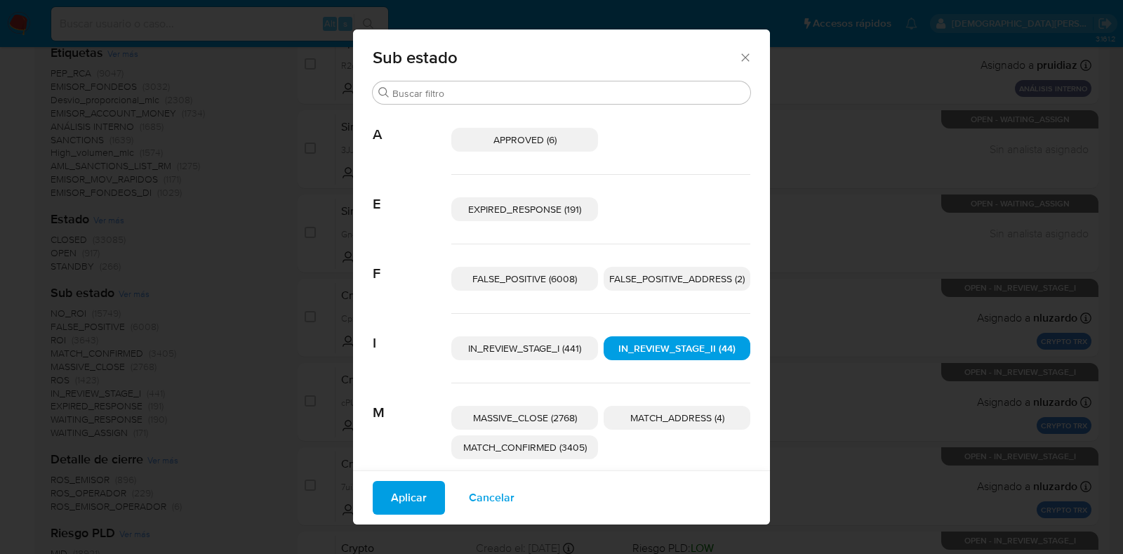
click at [418, 508] on button "Aplicar" at bounding box center [409, 498] width 72 height 34
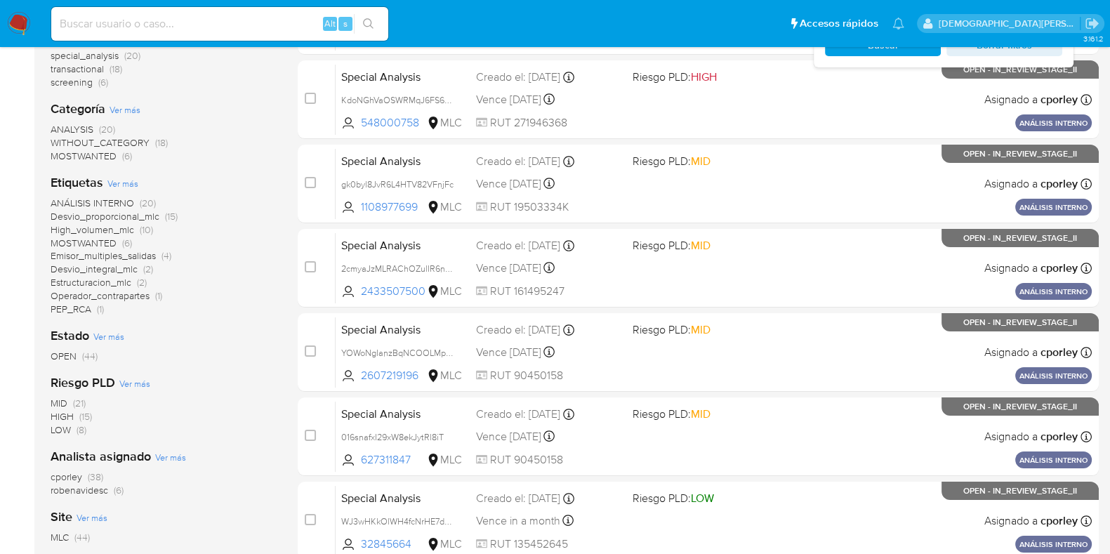
scroll to position [263, 0]
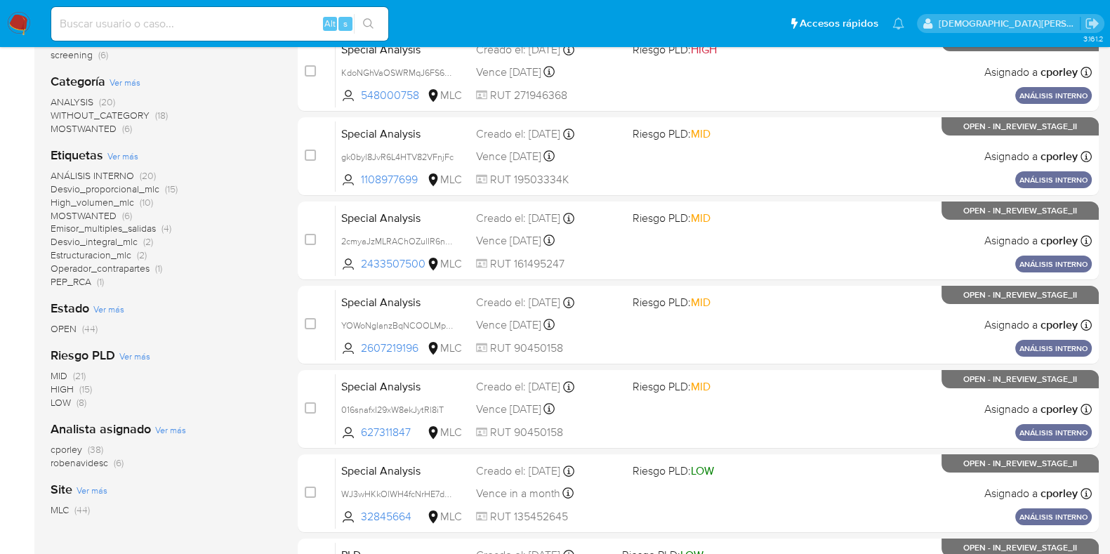
click at [93, 463] on span "robenavidesc" at bounding box center [80, 462] width 58 height 14
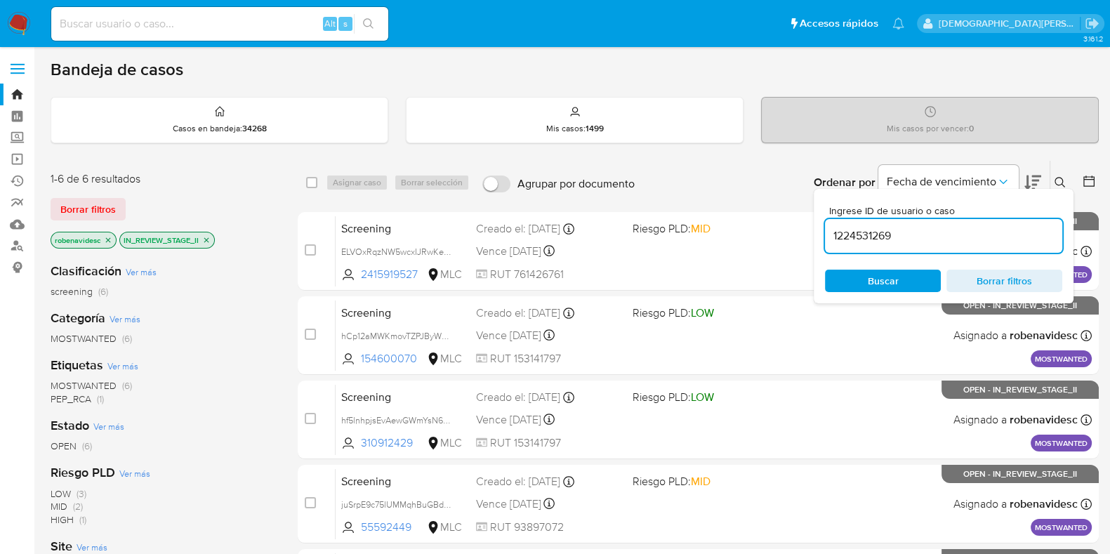
click at [109, 241] on icon "close-filter" at bounding box center [108, 240] width 8 height 8
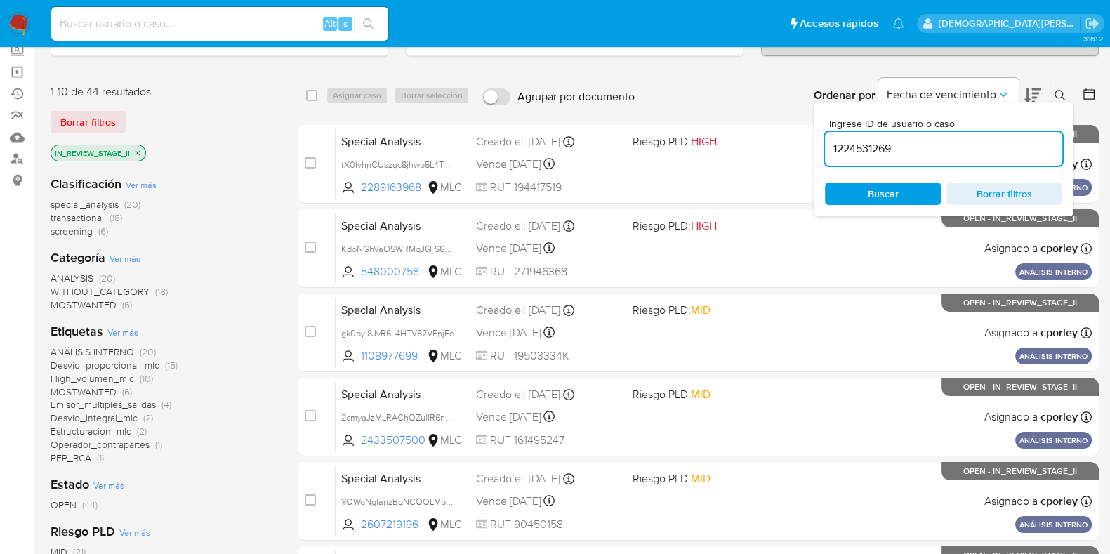
scroll to position [263, 0]
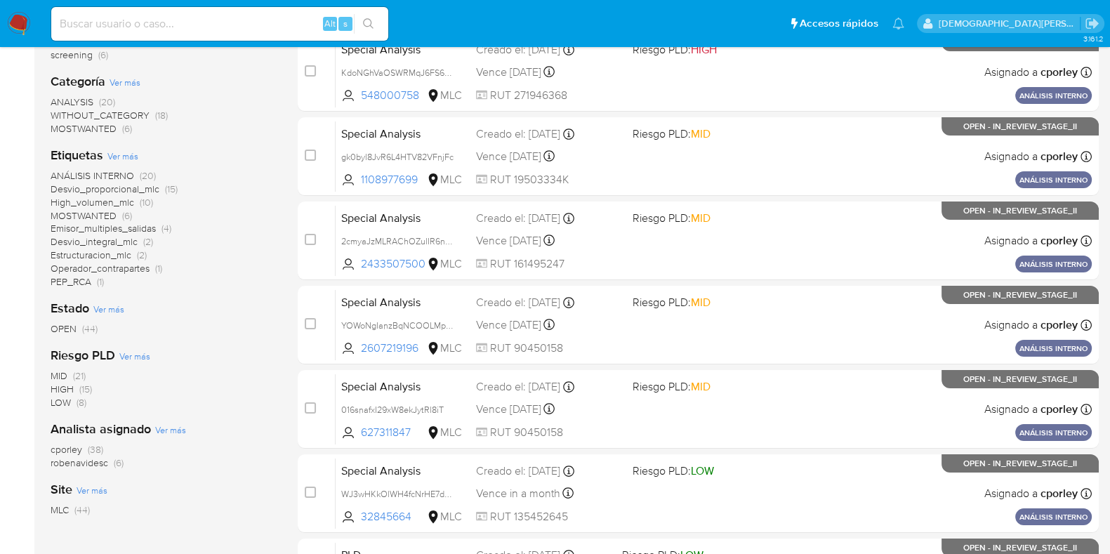
click at [74, 448] on span "cporley" at bounding box center [67, 449] width 32 height 14
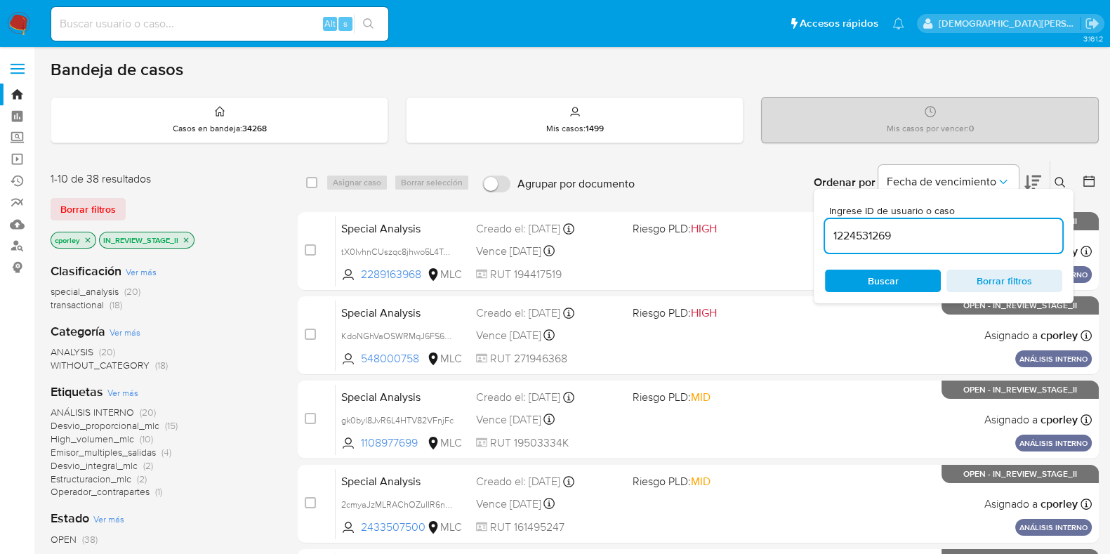
click at [1060, 174] on button at bounding box center [1061, 182] width 23 height 17
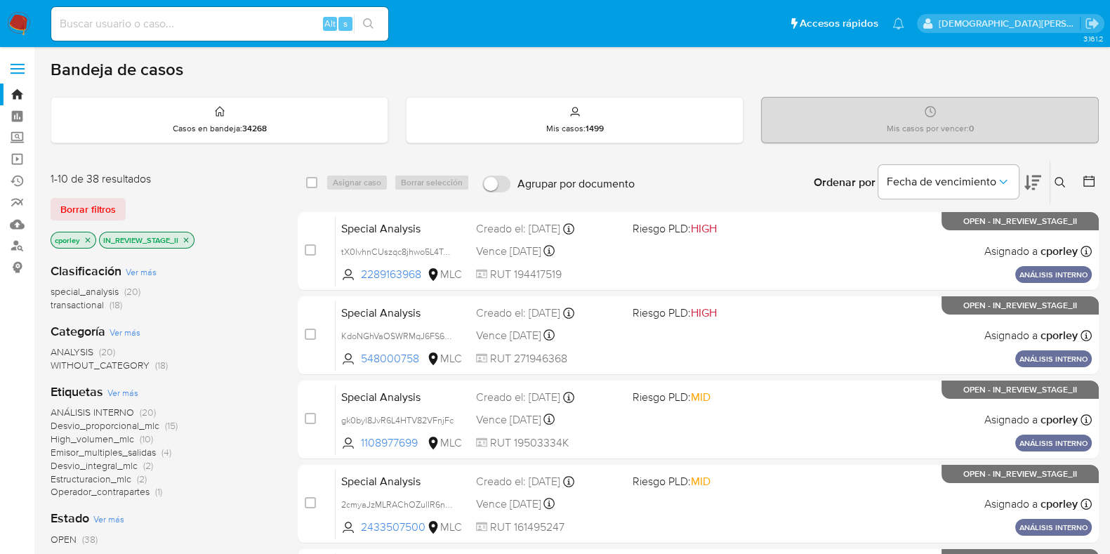
click at [1034, 178] on icon at bounding box center [1032, 182] width 17 height 15
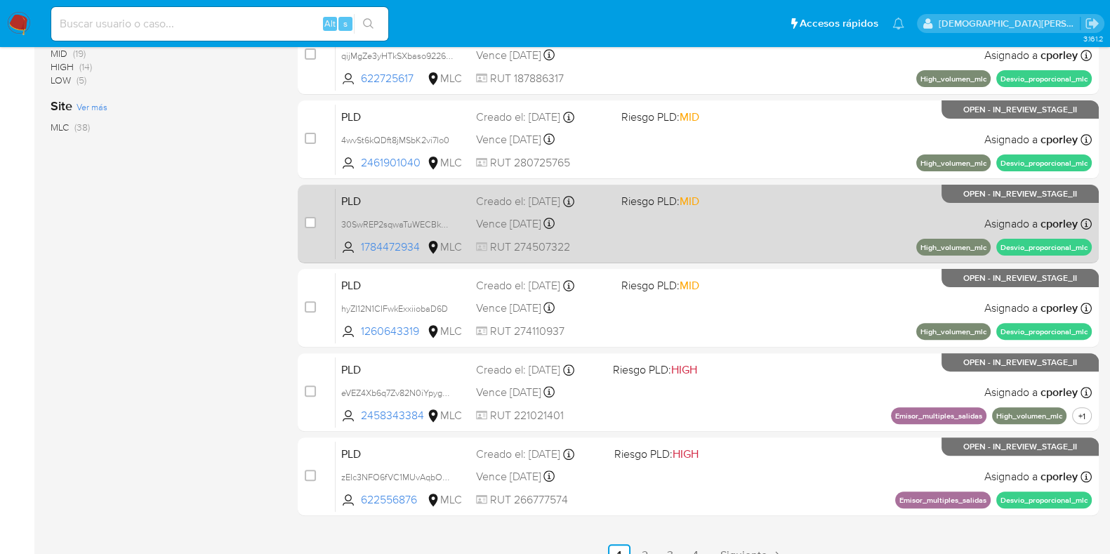
scroll to position [603, 0]
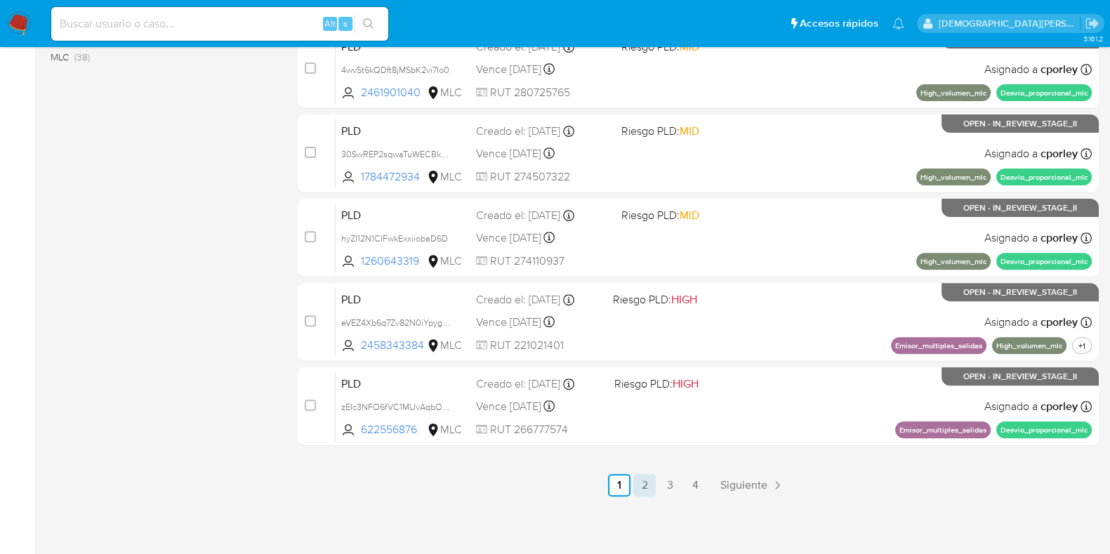
click at [641, 488] on link "2" at bounding box center [644, 485] width 22 height 22
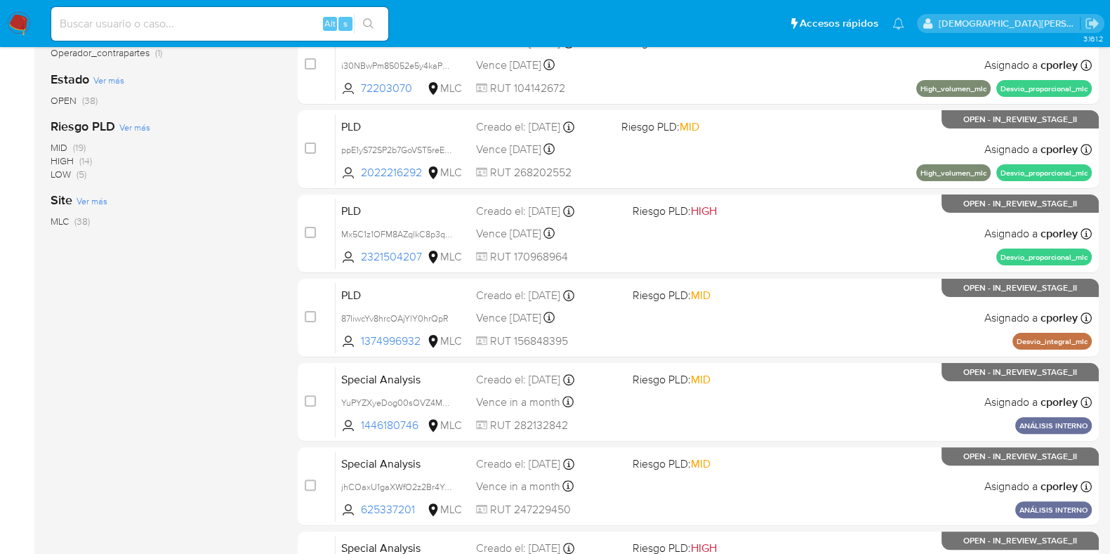
scroll to position [603, 0]
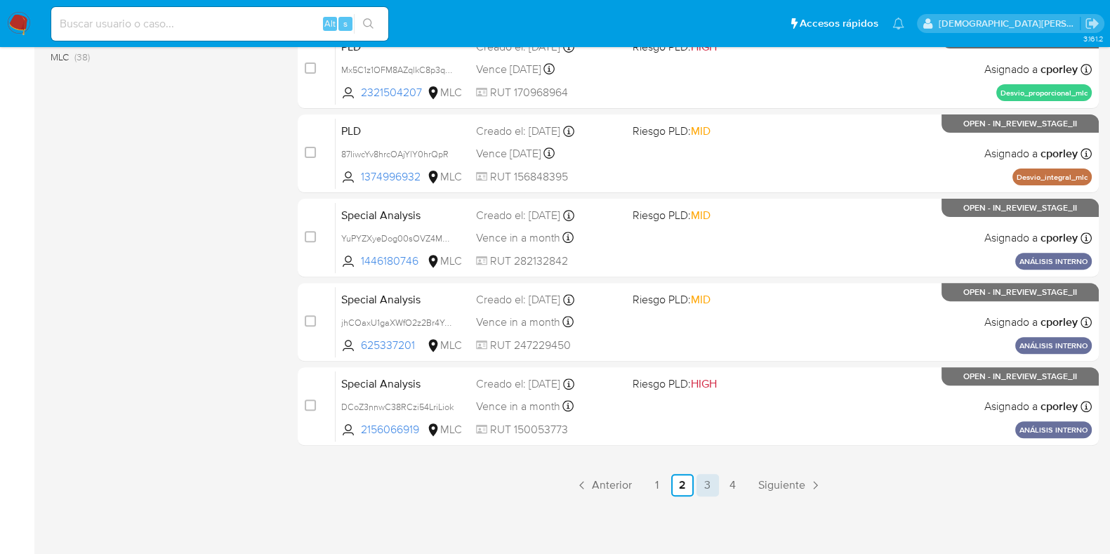
click at [710, 482] on link "3" at bounding box center [707, 485] width 22 height 22
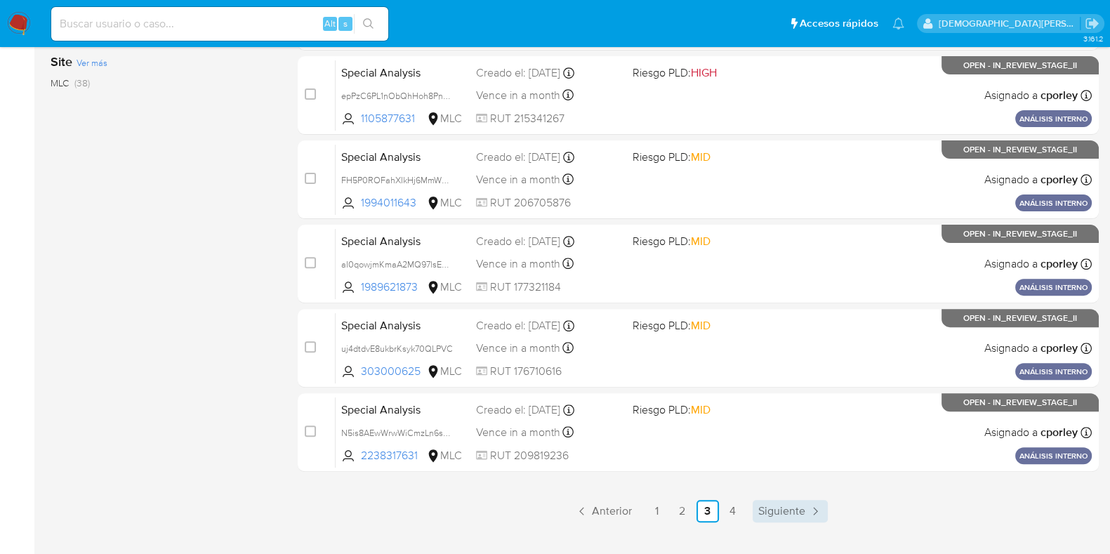
scroll to position [603, 0]
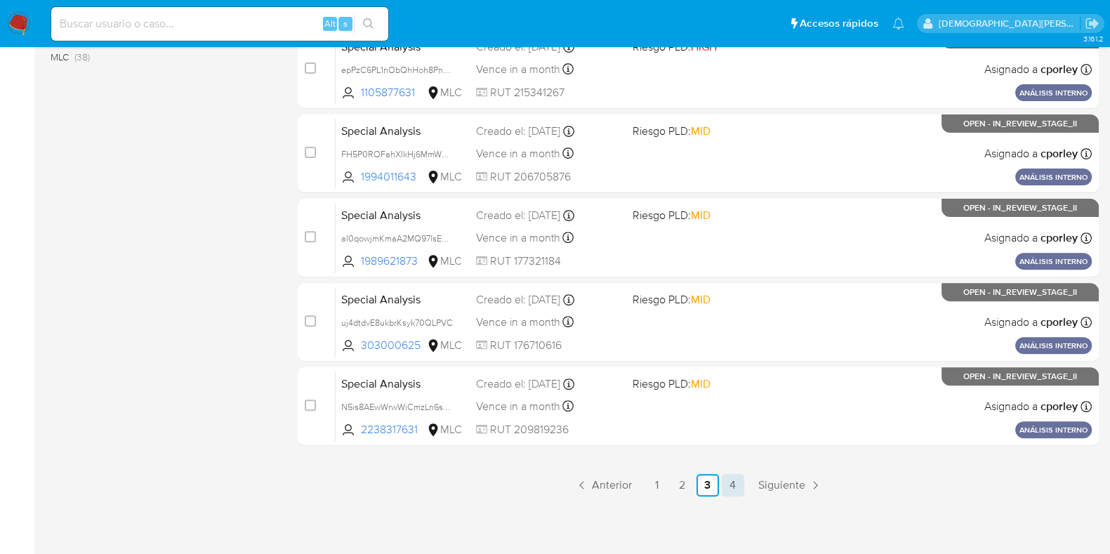
click at [728, 485] on link "4" at bounding box center [732, 485] width 22 height 22
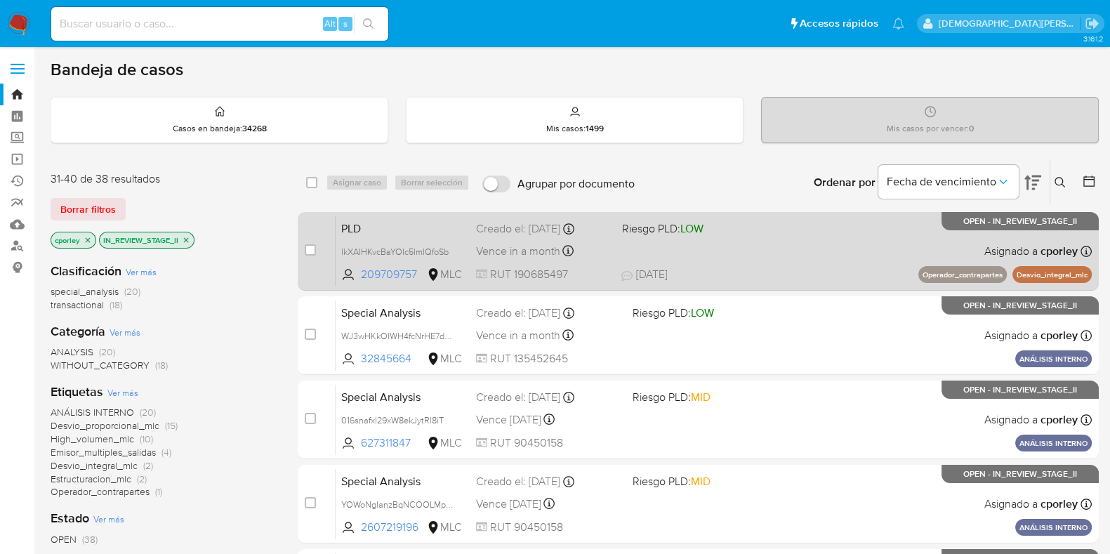
click at [736, 260] on div "PLD IkXAIHKvcBaYOIc5lmIQfoSb 209709757 MLC Riesgo PLD: LOW Creado el: [DATE] Cr…" at bounding box center [713, 250] width 756 height 71
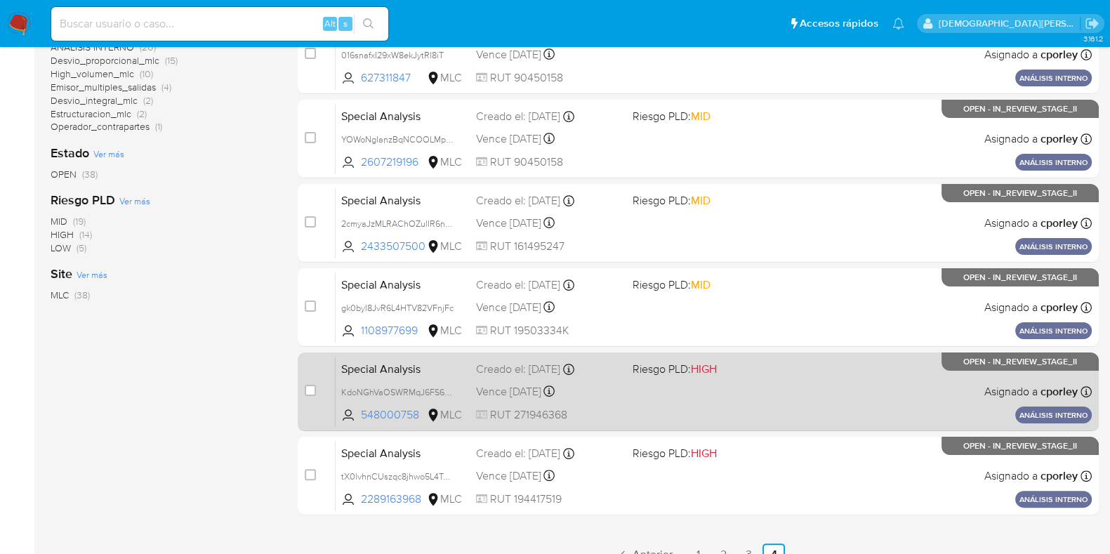
scroll to position [435, 0]
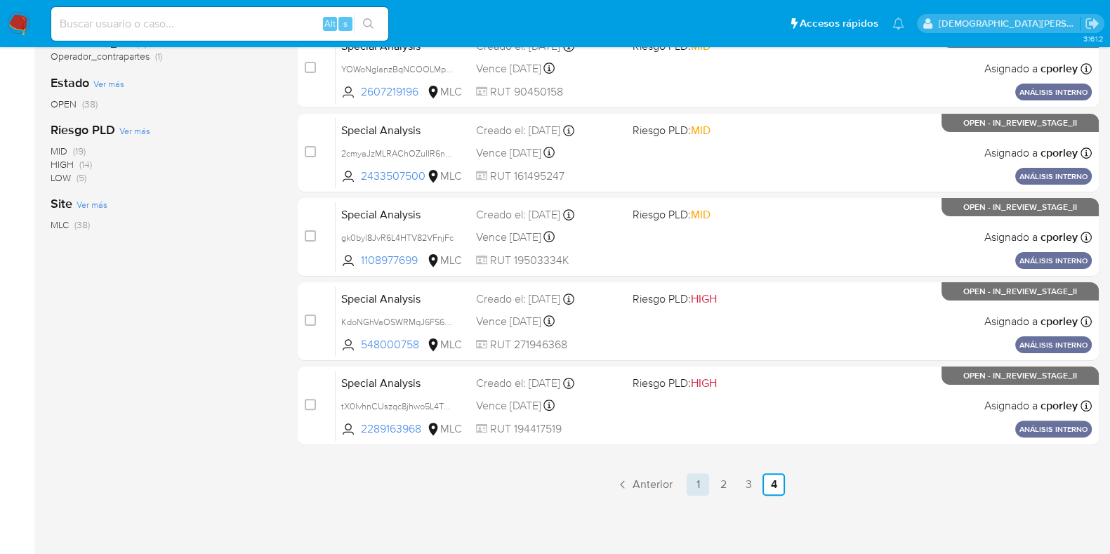
click at [693, 473] on link "1" at bounding box center [697, 484] width 22 height 22
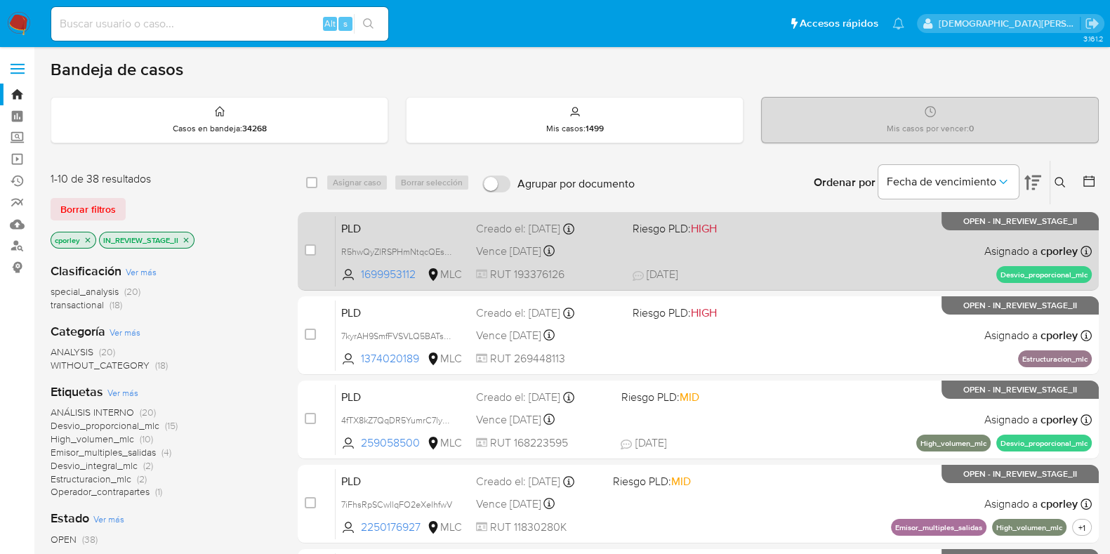
click at [820, 239] on div "PLD R5hwQyZlRSPHmNtqcQEsp37u 1699953112 MLC Riesgo PLD: HIGH Creado el: [DATE] …" at bounding box center [713, 250] width 756 height 71
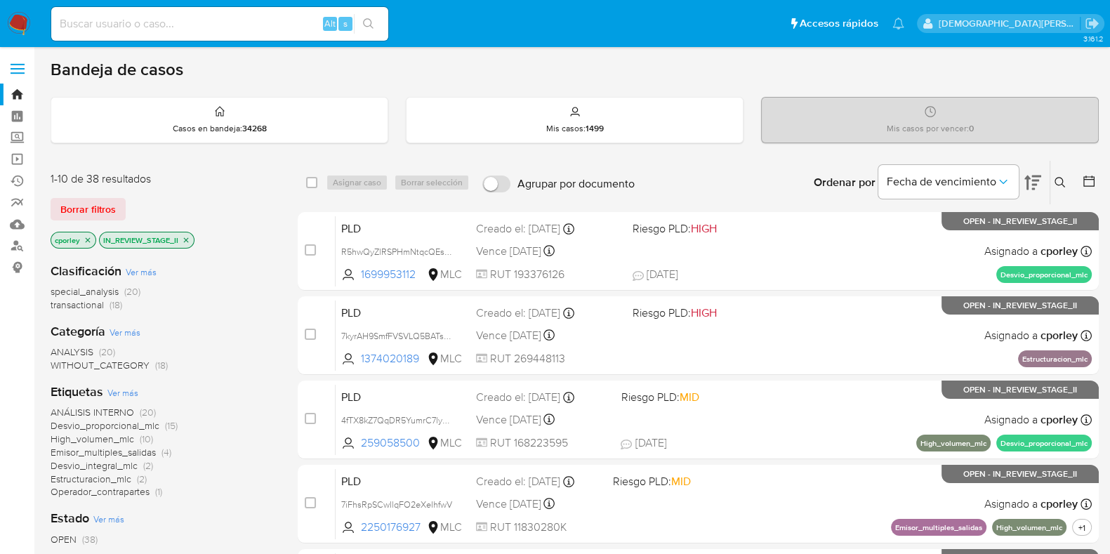
click at [102, 423] on span "Desvio_proporcional_mlc" at bounding box center [105, 425] width 109 height 14
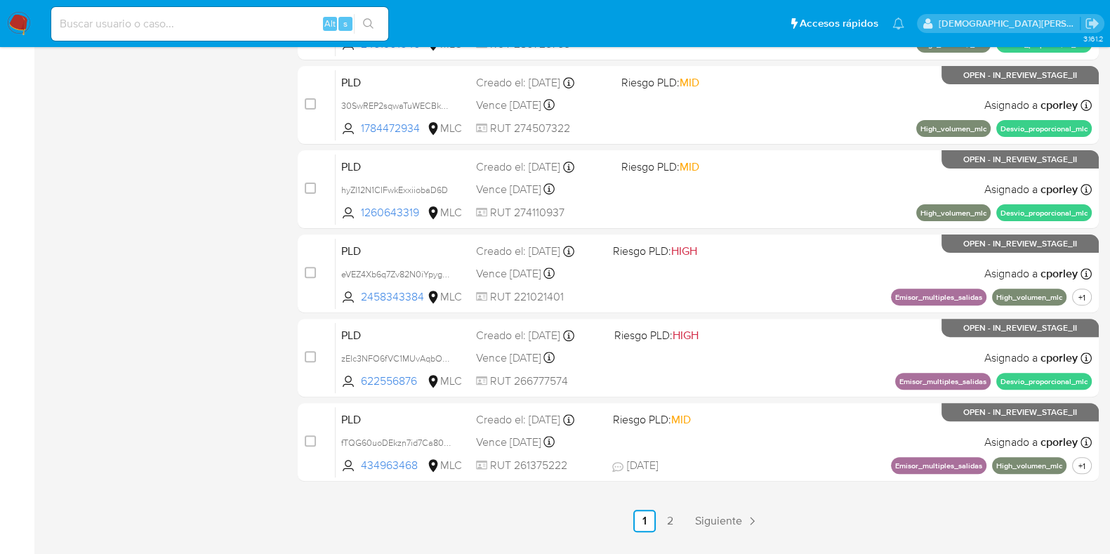
scroll to position [603, 0]
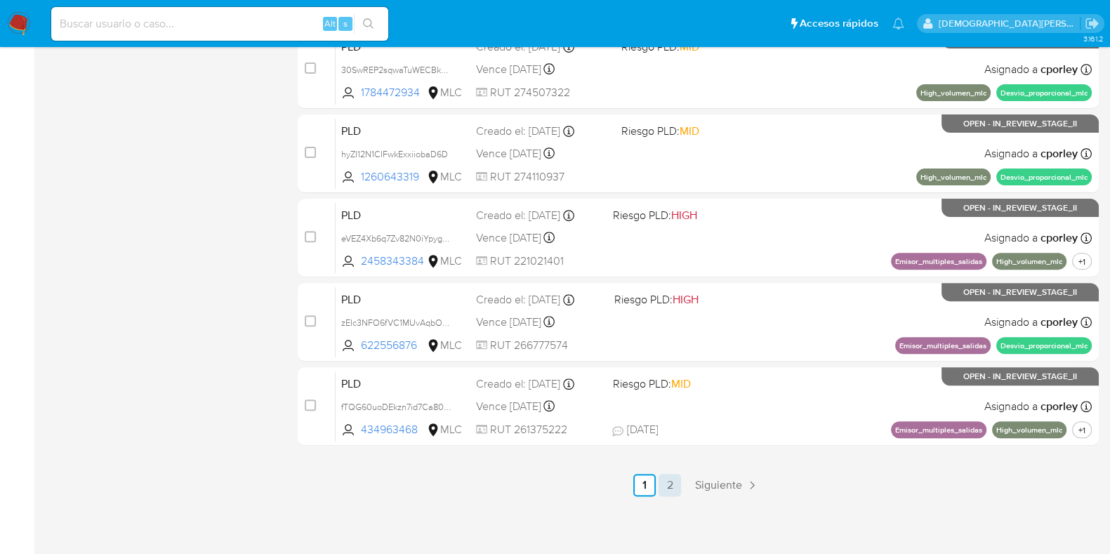
click at [668, 477] on link "2" at bounding box center [669, 485] width 22 height 22
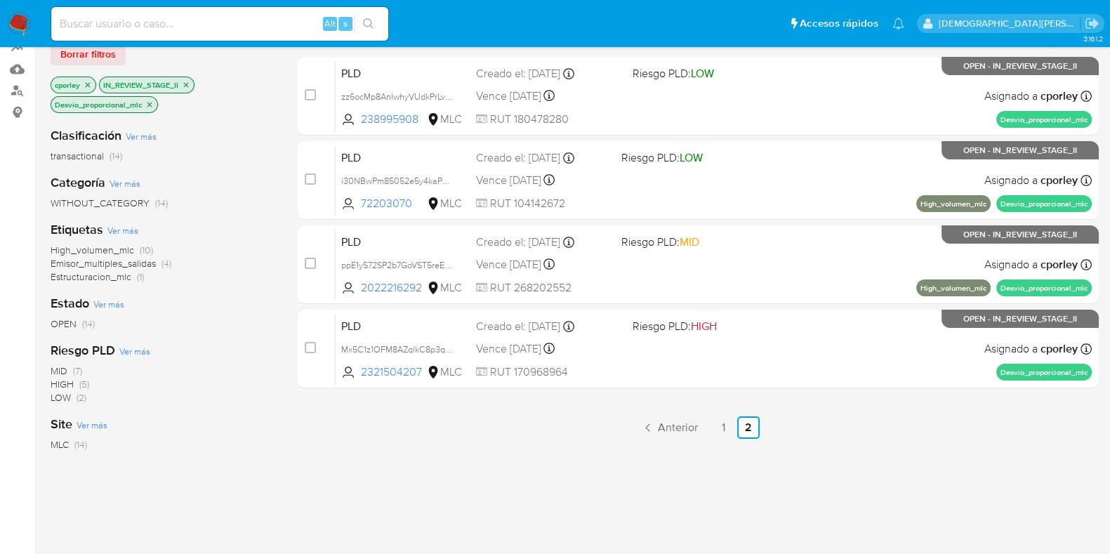
scroll to position [319, 0]
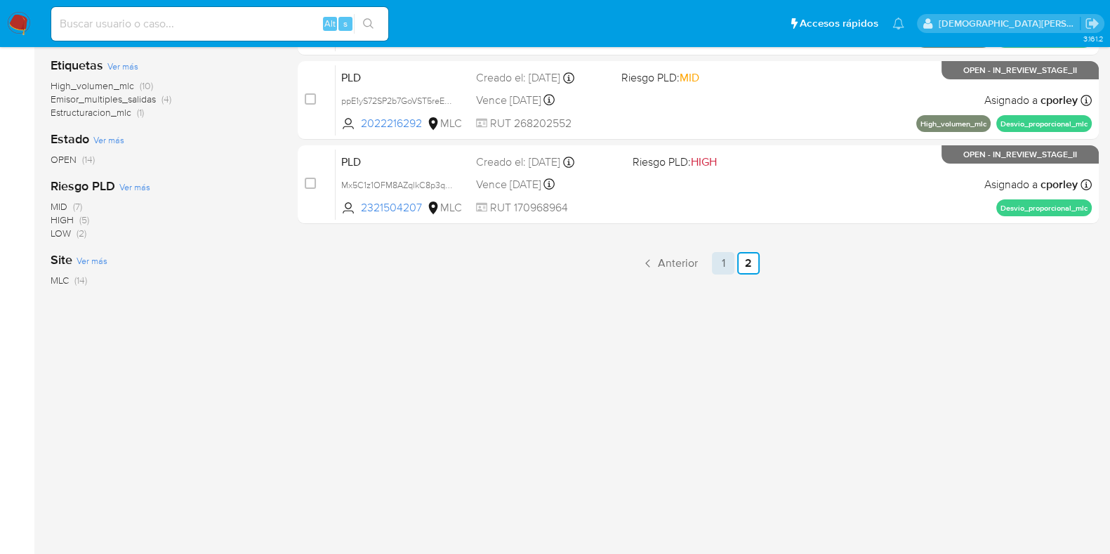
click at [729, 262] on link "1" at bounding box center [723, 263] width 22 height 22
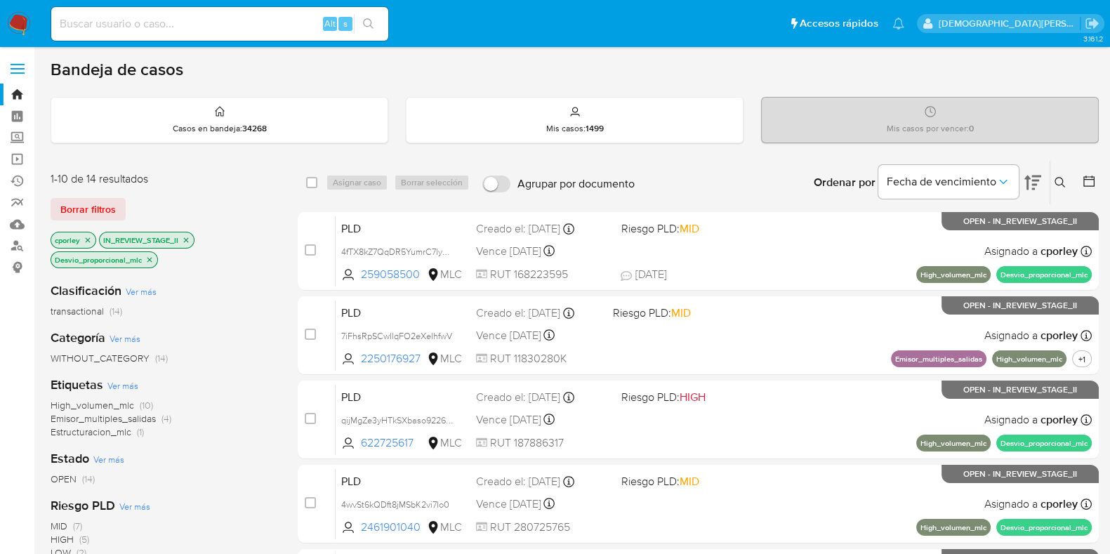
click at [1089, 181] on icon at bounding box center [1089, 181] width 14 height 14
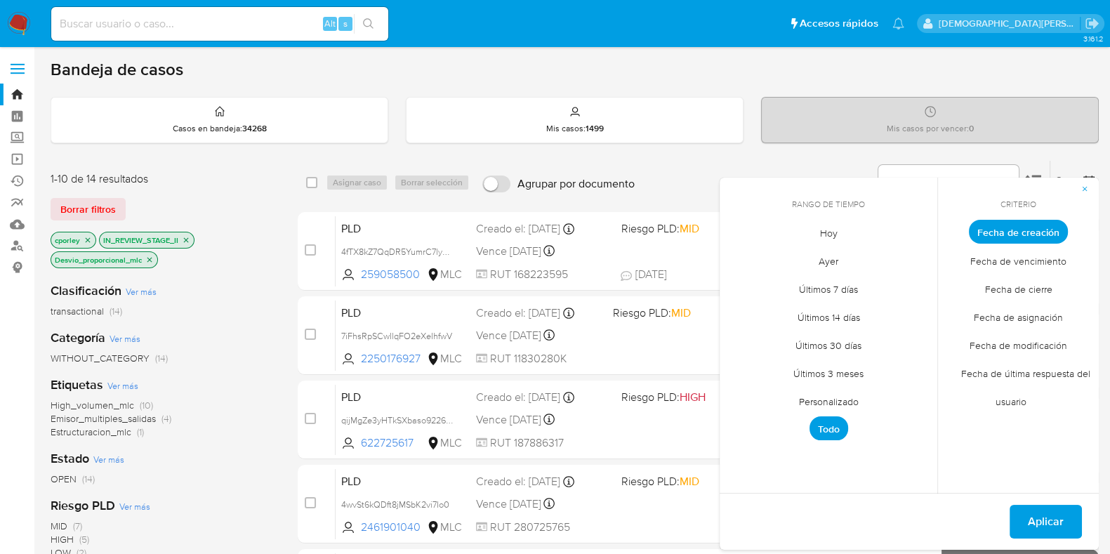
click at [844, 397] on span "Personalizado" at bounding box center [828, 401] width 89 height 29
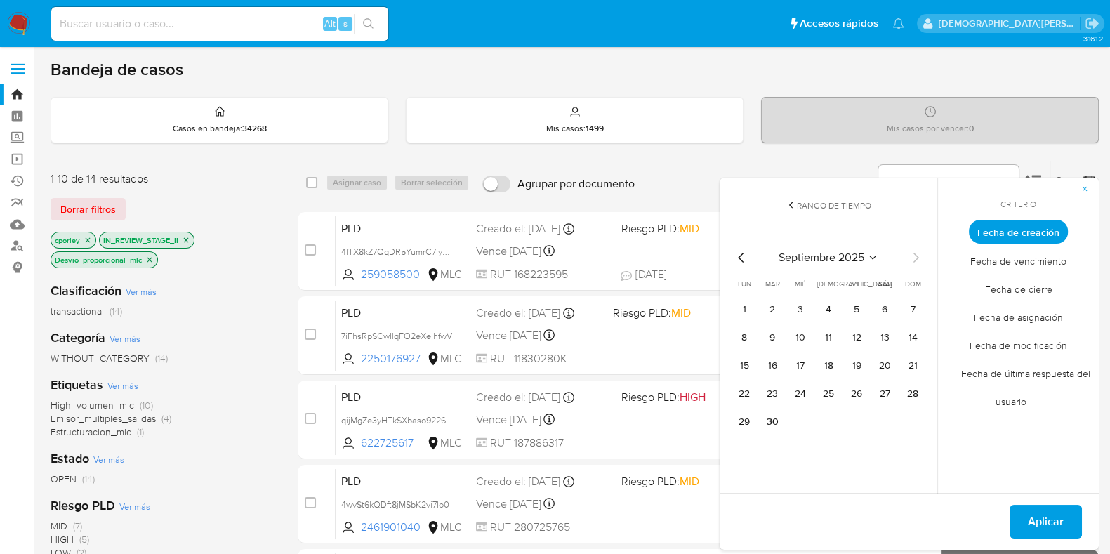
click at [739, 258] on icon "Mes anterior" at bounding box center [741, 258] width 6 height 10
click at [881, 335] on button "12" at bounding box center [884, 337] width 22 height 22
click at [1031, 508] on span "Aplicar" at bounding box center [1045, 521] width 36 height 31
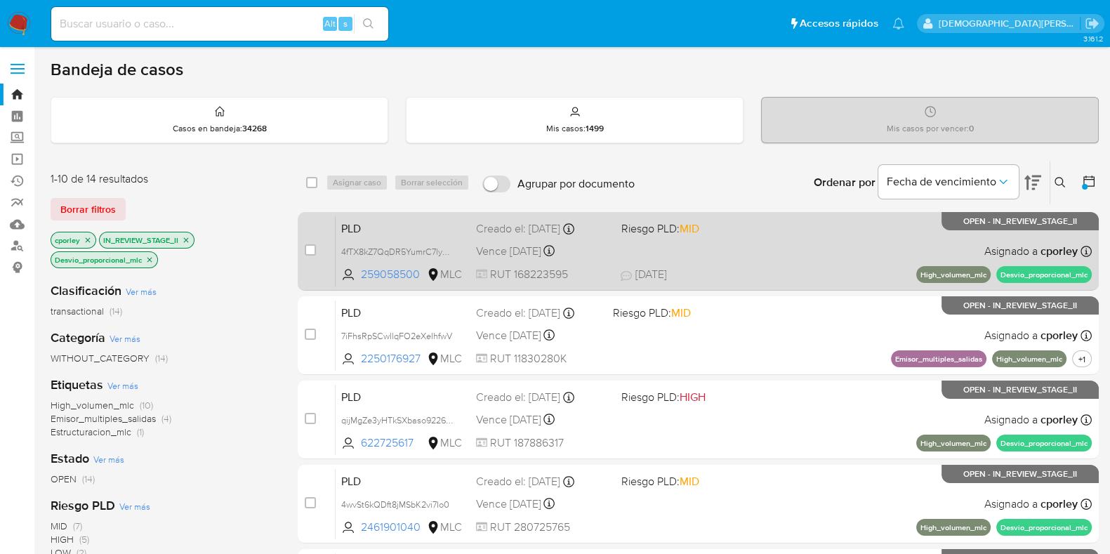
click at [744, 233] on span "Riesgo PLD: MID" at bounding box center [686, 227] width 133 height 18
click at [310, 251] on input "checkbox" at bounding box center [310, 249] width 11 height 11
checkbox input "true"
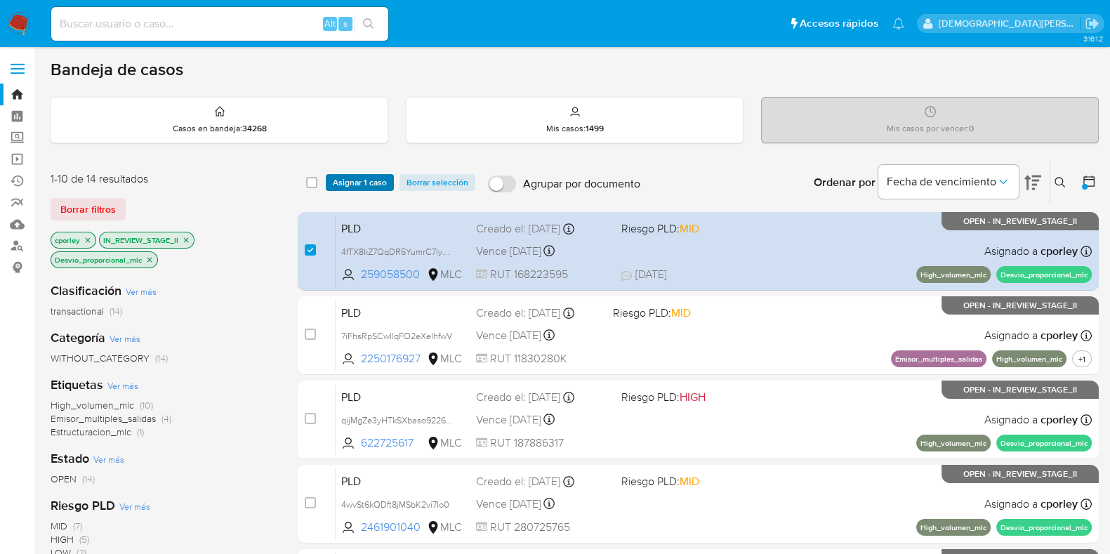
click at [354, 182] on span "Asignar 1 caso" at bounding box center [360, 182] width 54 height 14
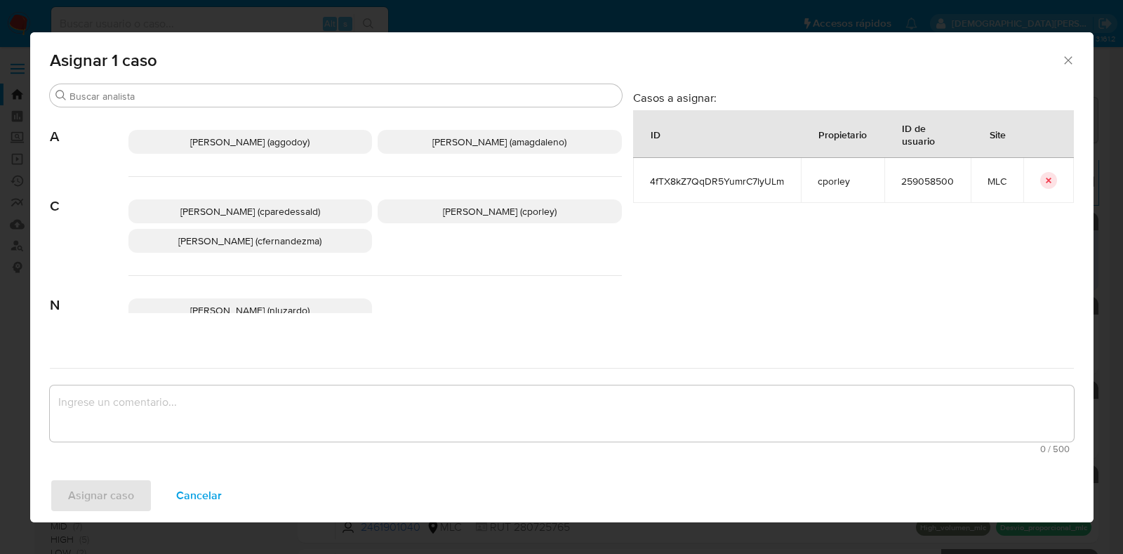
click at [202, 497] on span "Cancelar" at bounding box center [199, 495] width 46 height 31
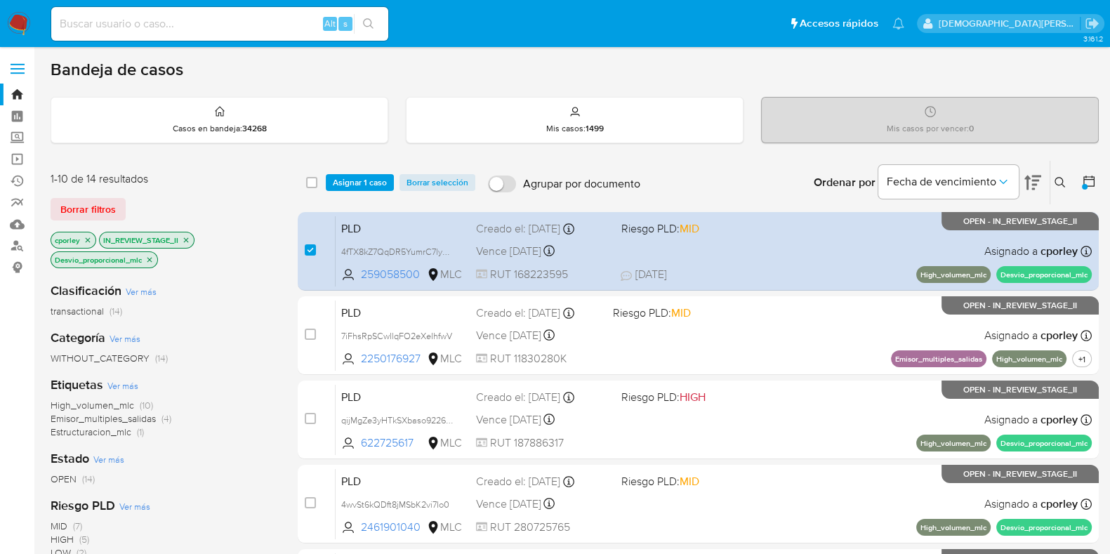
click at [243, 326] on div "Clasificación Ver más transactional (14) Categoría Ver más WITHOUT_CATEGORY (14…" at bounding box center [163, 509] width 225 height 477
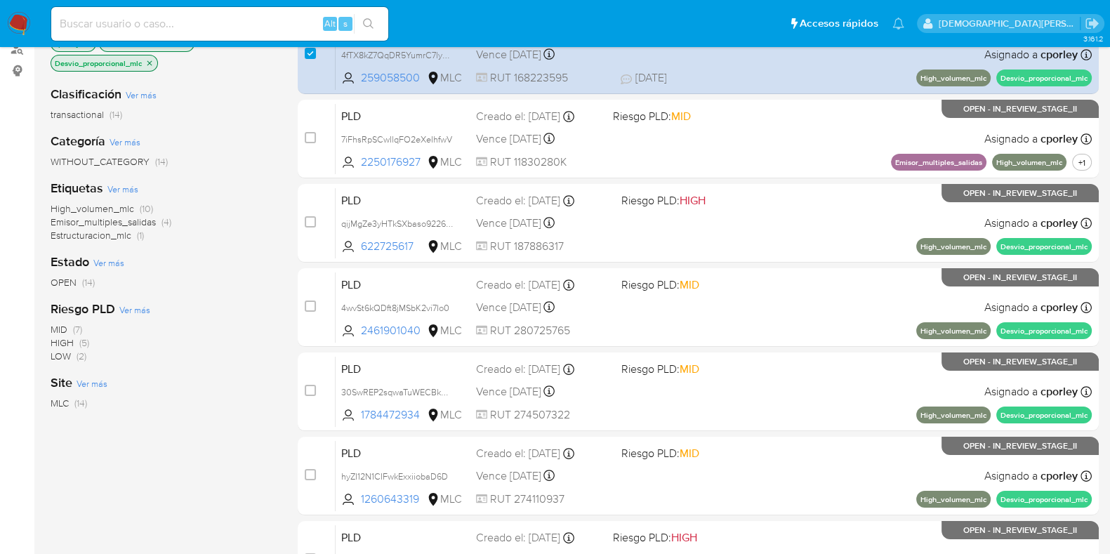
scroll to position [603, 0]
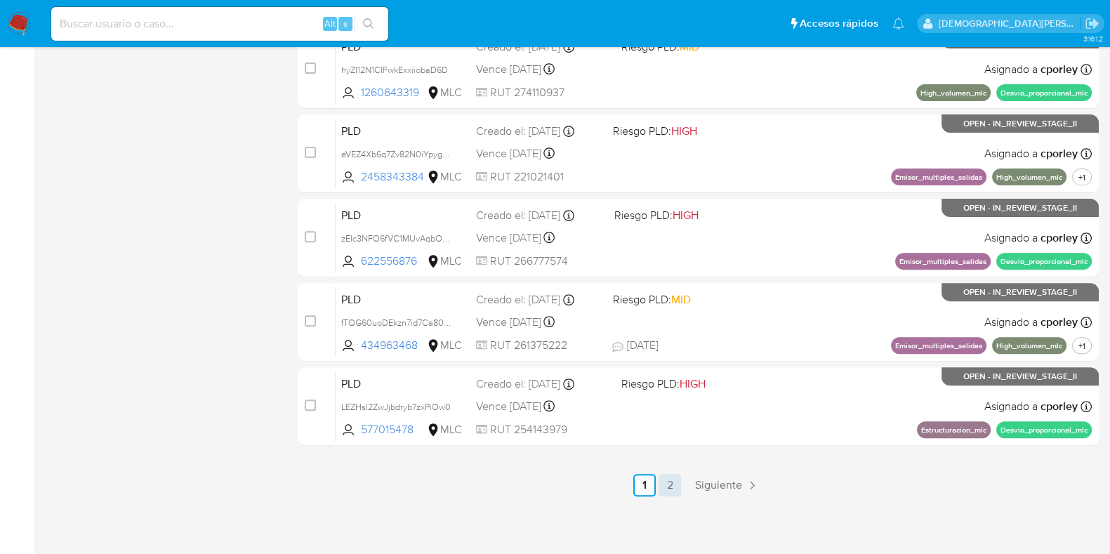
click at [674, 492] on link "2" at bounding box center [669, 485] width 22 height 22
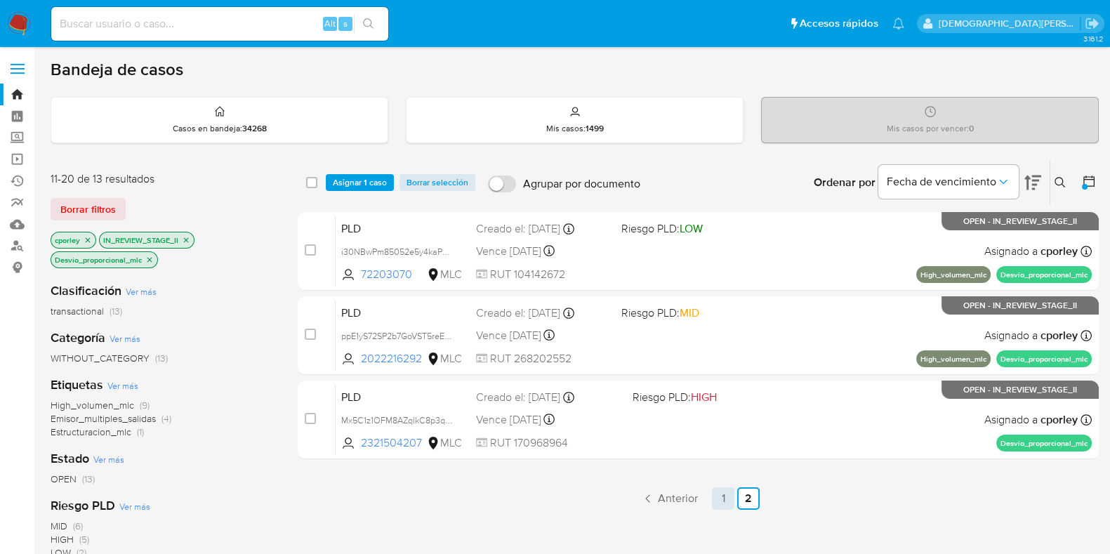
click at [724, 500] on link "1" at bounding box center [723, 498] width 22 height 22
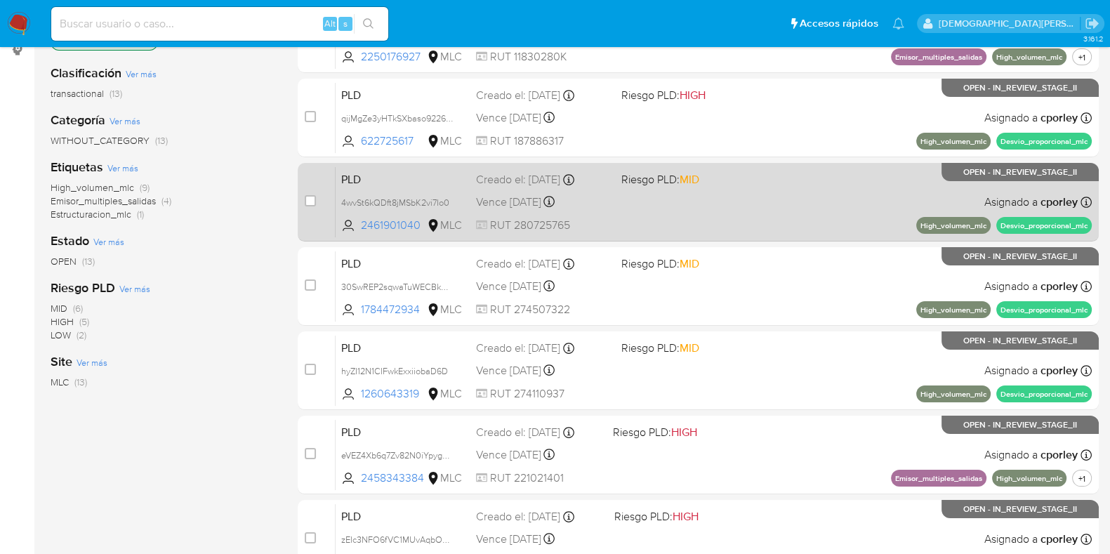
scroll to position [77, 0]
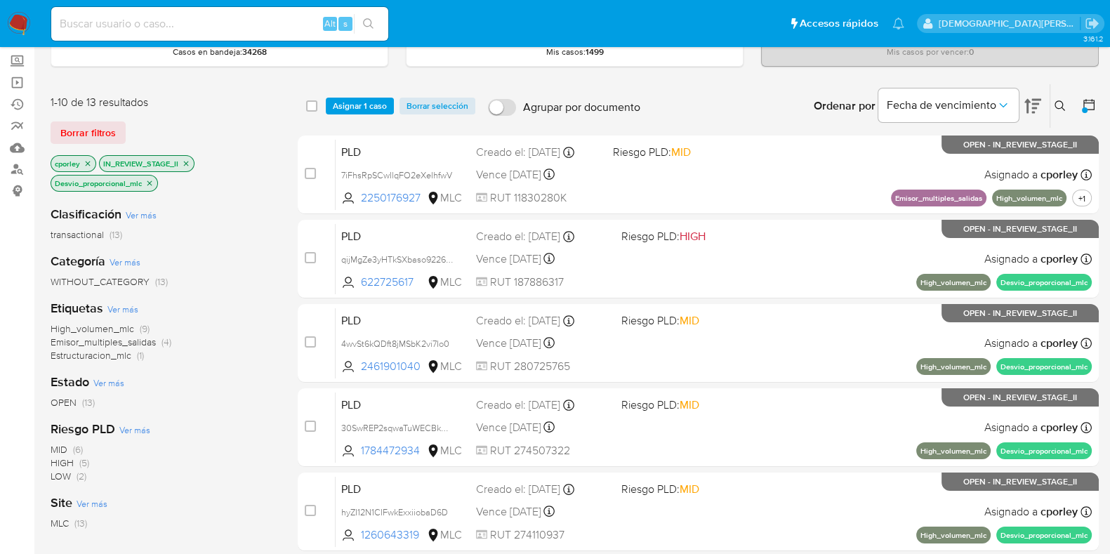
click at [331, 107] on button "Asignar 1 caso" at bounding box center [360, 106] width 68 height 17
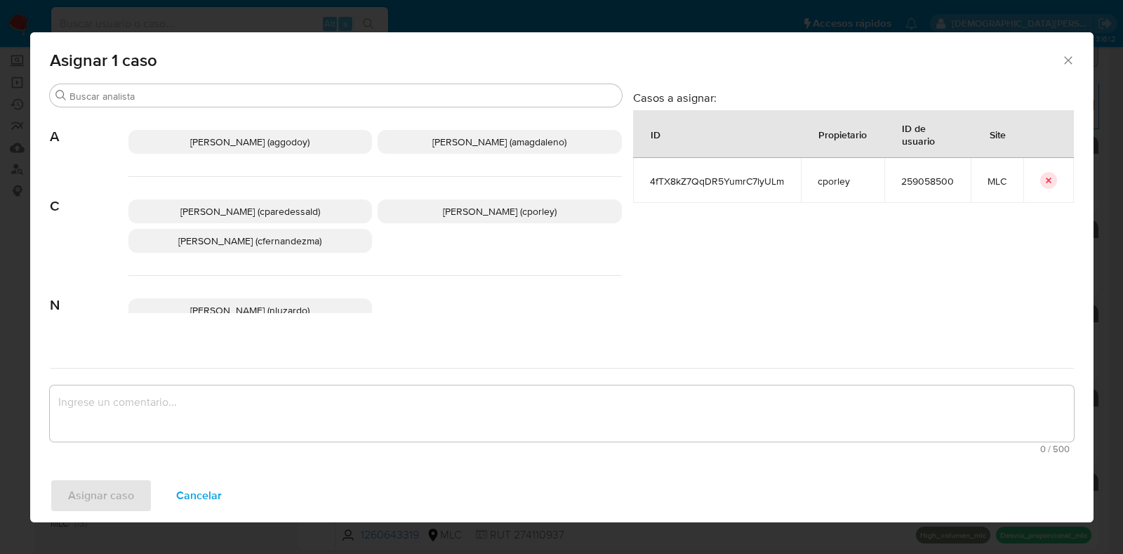
click at [1049, 180] on icon "icon-button" at bounding box center [1048, 180] width 5 height 5
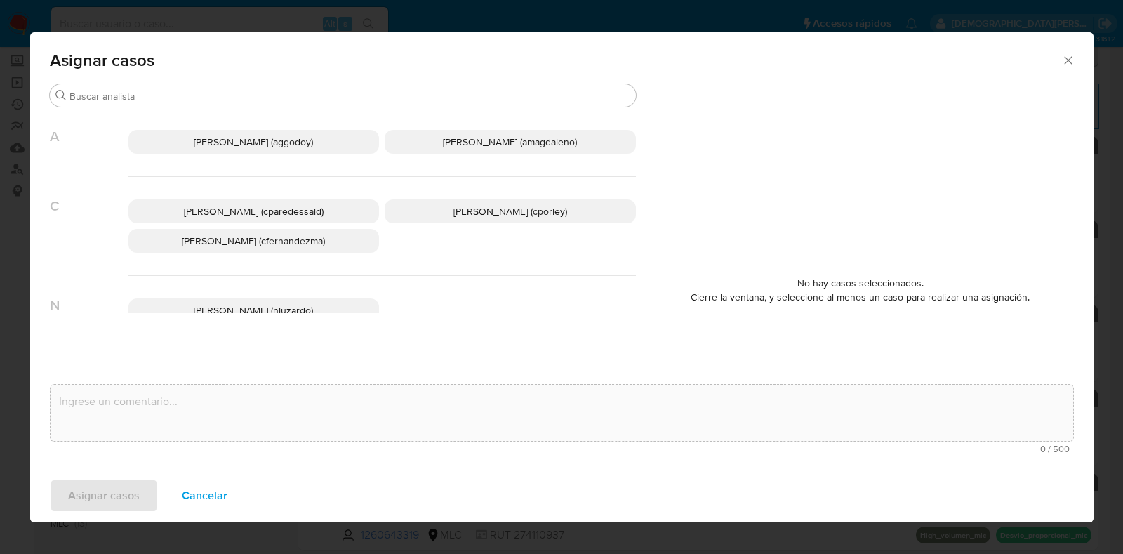
drag, startPoint x: 1072, startPoint y: 56, endPoint x: 1066, endPoint y: 62, distance: 7.9
click at [1069, 59] on icon "Cerrar ventana" at bounding box center [1068, 60] width 14 height 14
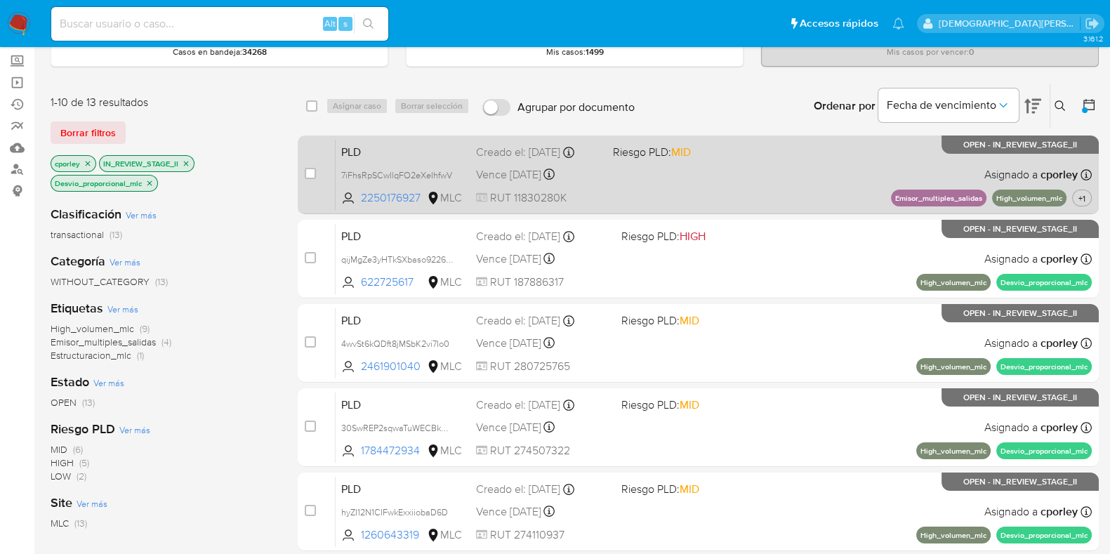
click at [733, 198] on div "PLD 7iFhsRpSCwIlqFO2eXeIhfwV 2250176927 MLC Riesgo PLD: MID Creado el: 12/07/20…" at bounding box center [713, 174] width 756 height 71
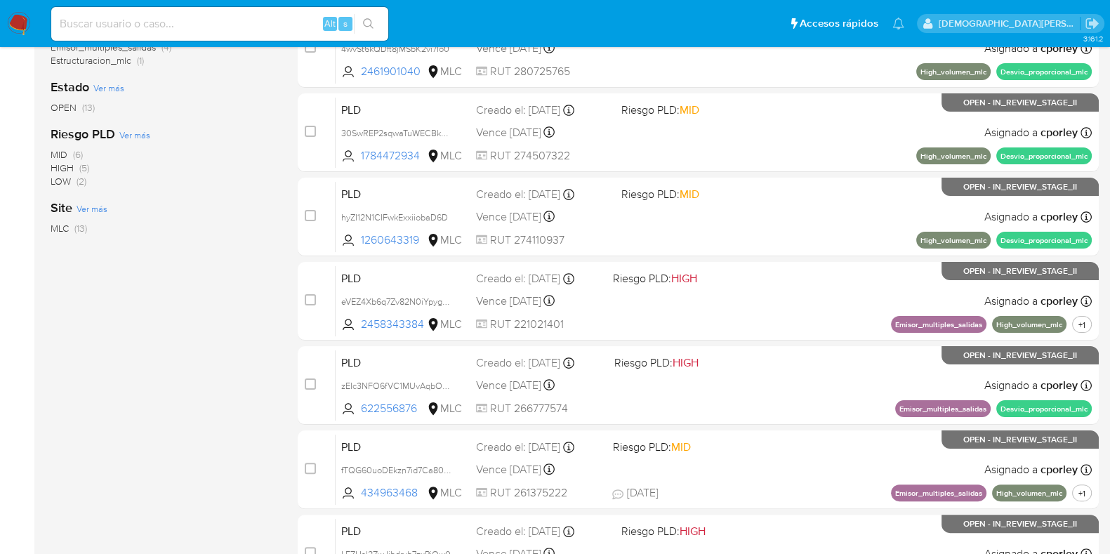
scroll to position [603, 0]
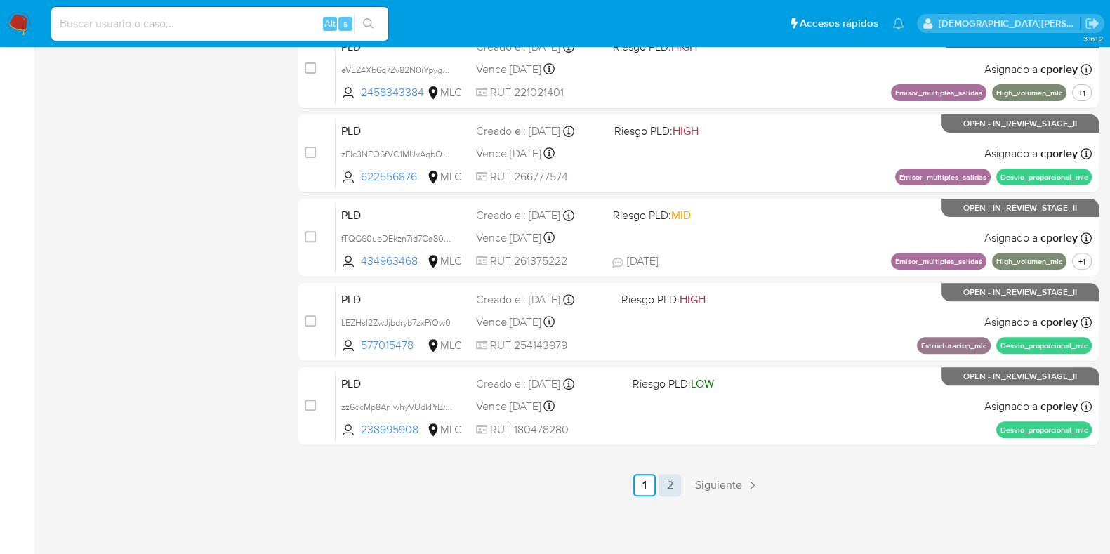
click at [667, 486] on link "2" at bounding box center [669, 485] width 22 height 22
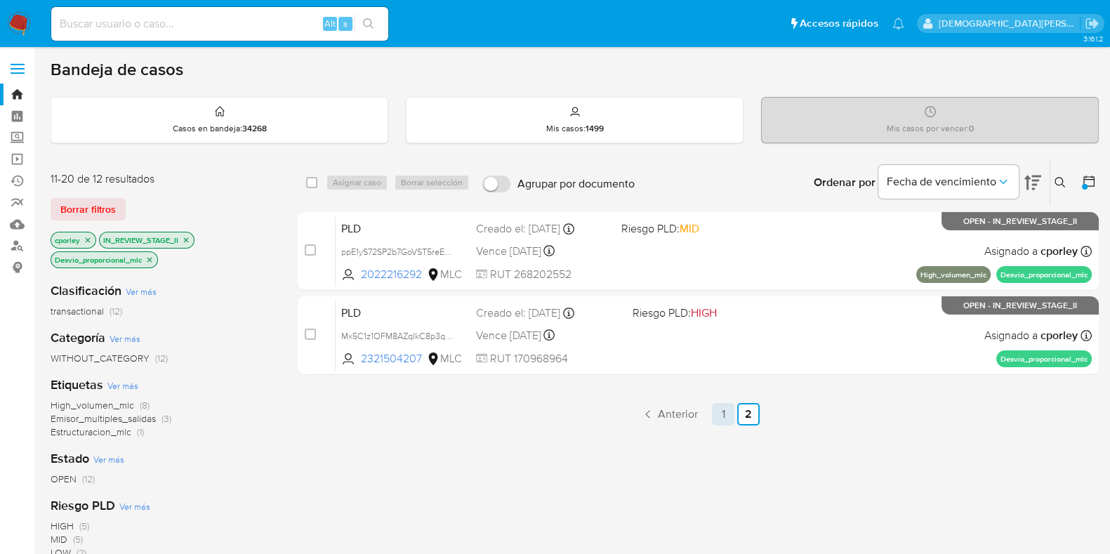
click at [722, 415] on link "1" at bounding box center [723, 414] width 22 height 22
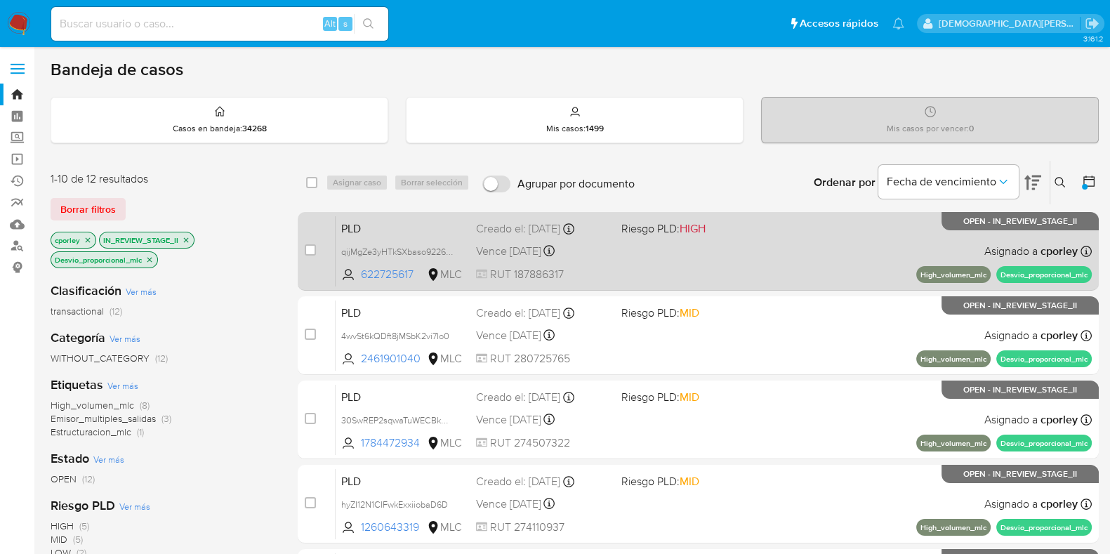
click at [707, 272] on div "PLD qijMgZe3yHTkSXbaso9226xe 622725617 MLC Riesgo PLD: HIGH Creado el: 12/07/20…" at bounding box center [713, 250] width 756 height 71
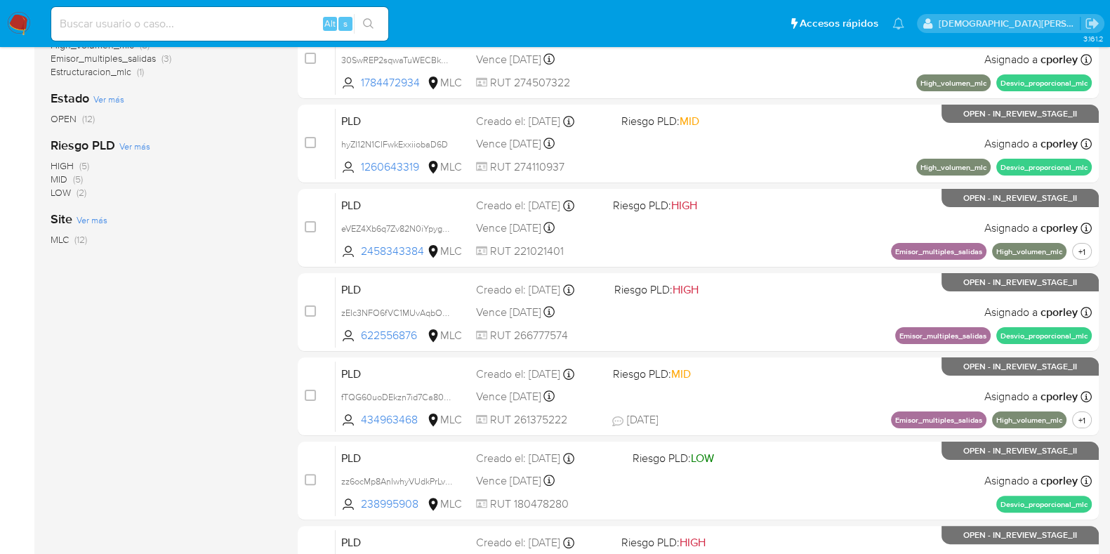
scroll to position [603, 0]
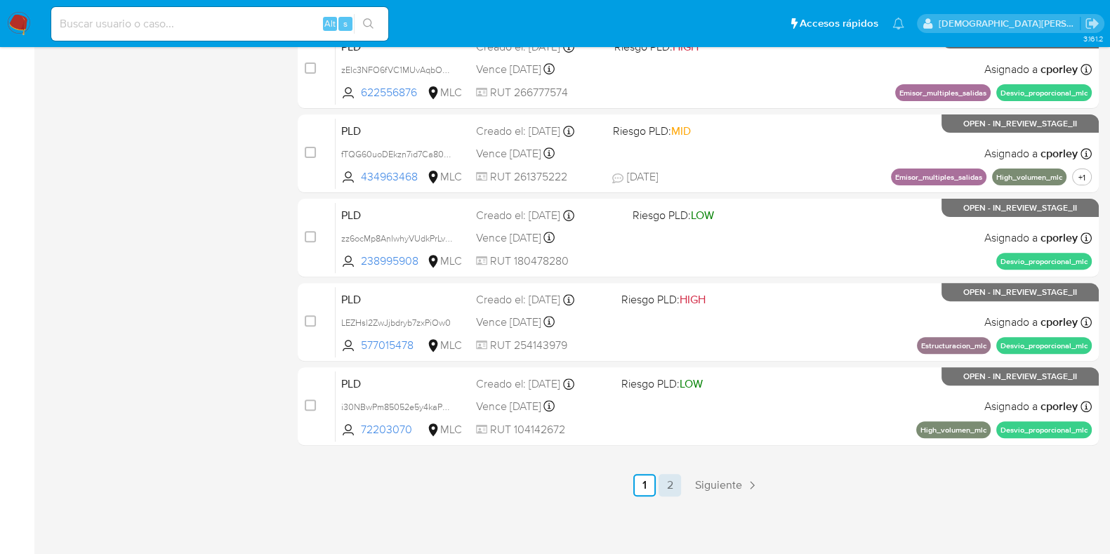
click at [667, 486] on link "2" at bounding box center [669, 485] width 22 height 22
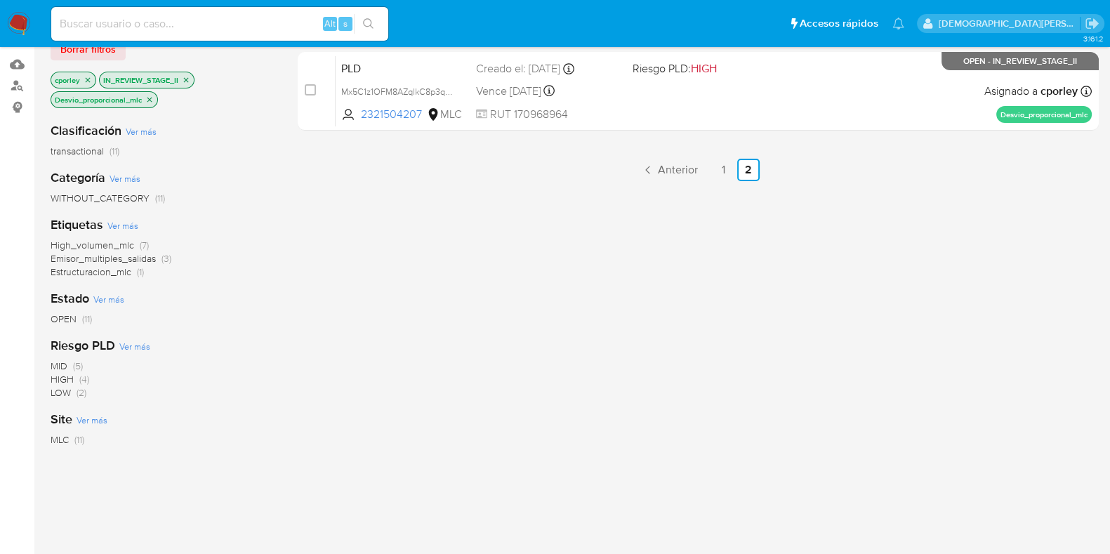
scroll to position [175, 0]
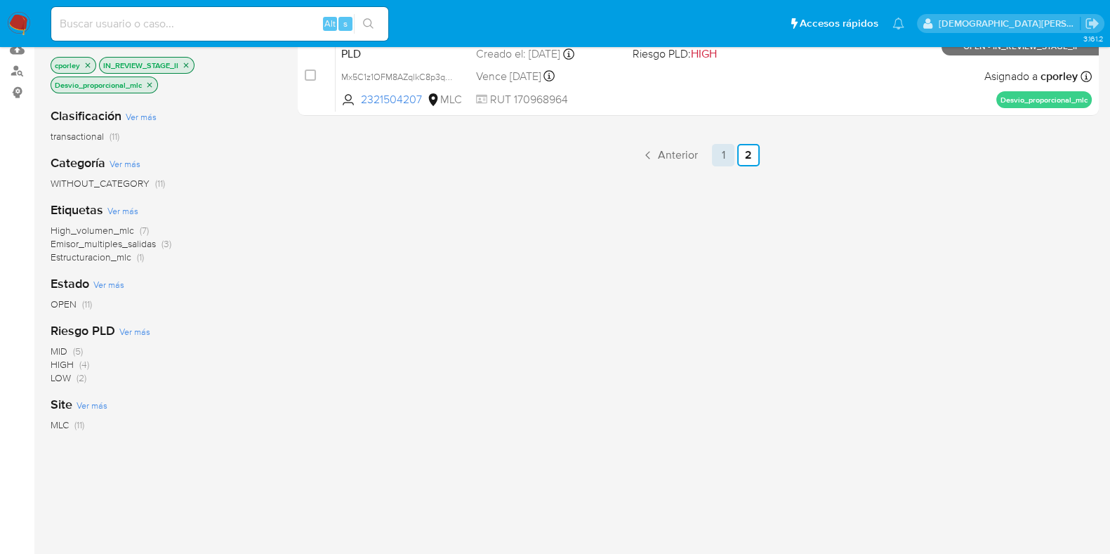
click at [727, 150] on link "1" at bounding box center [723, 155] width 22 height 22
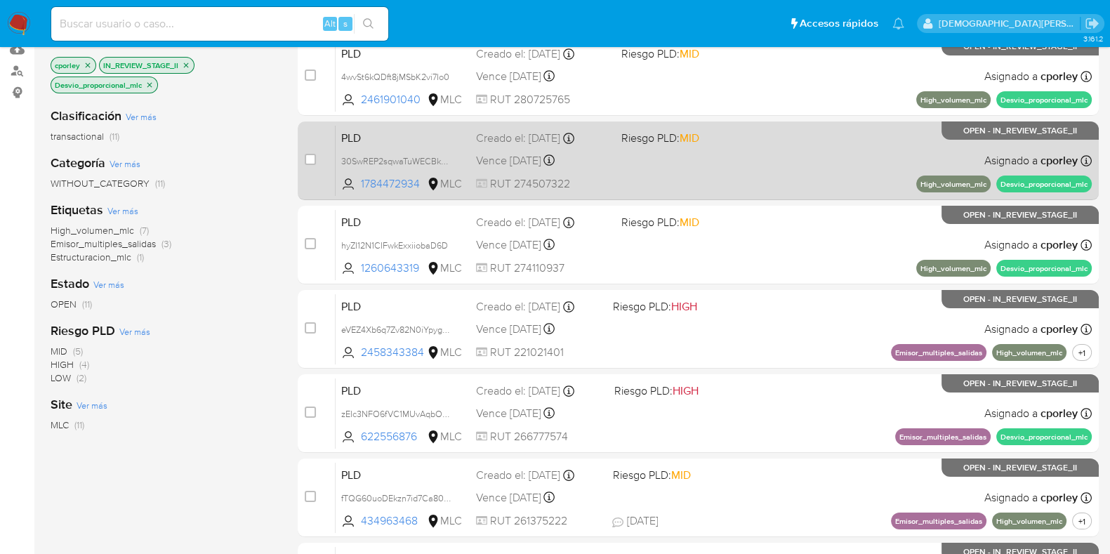
scroll to position [87, 0]
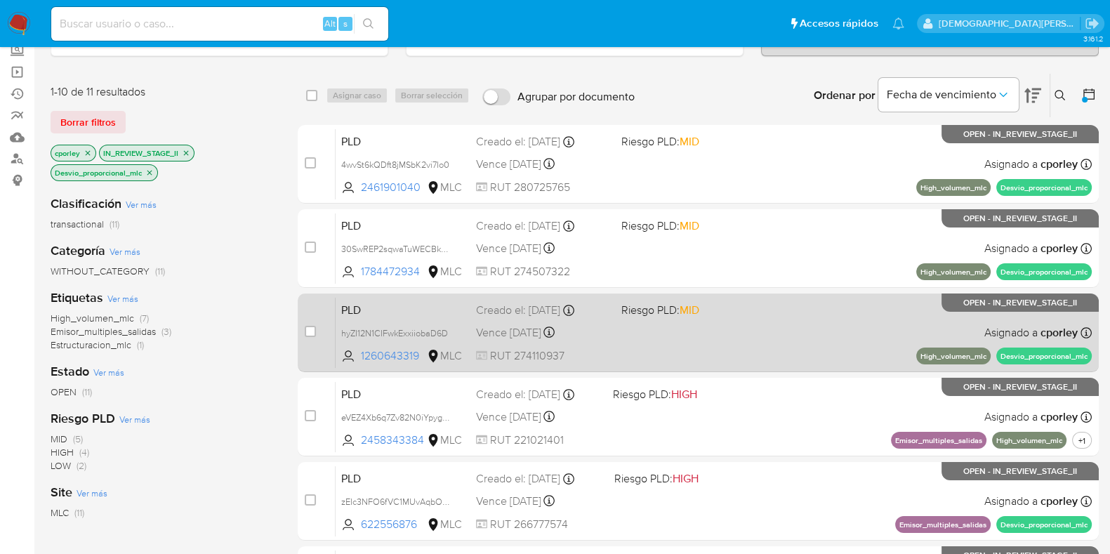
click at [1085, 354] on p "Desvio_proporcional_mlc" at bounding box center [1043, 355] width 95 height 17
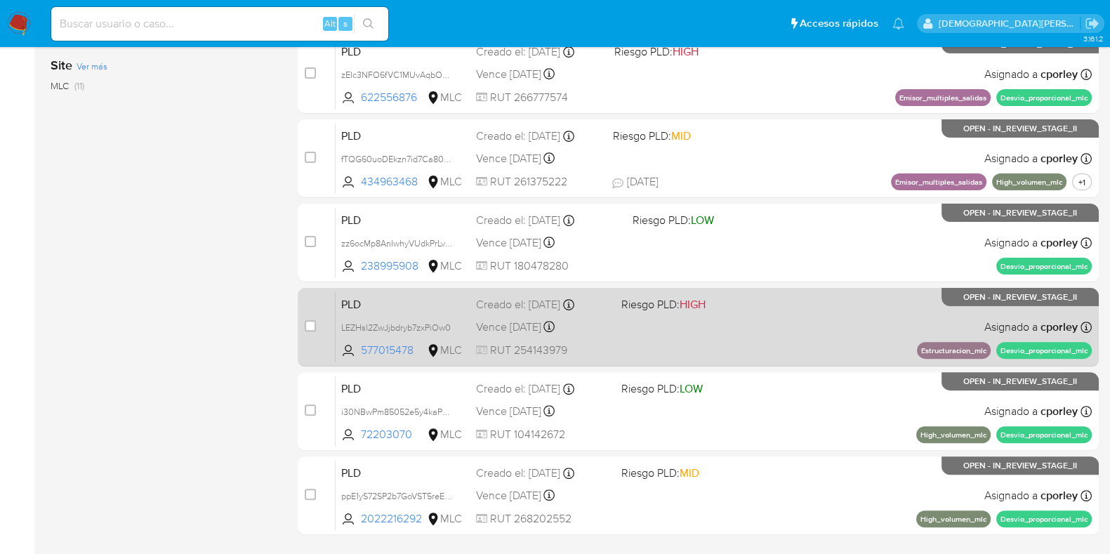
scroll to position [603, 0]
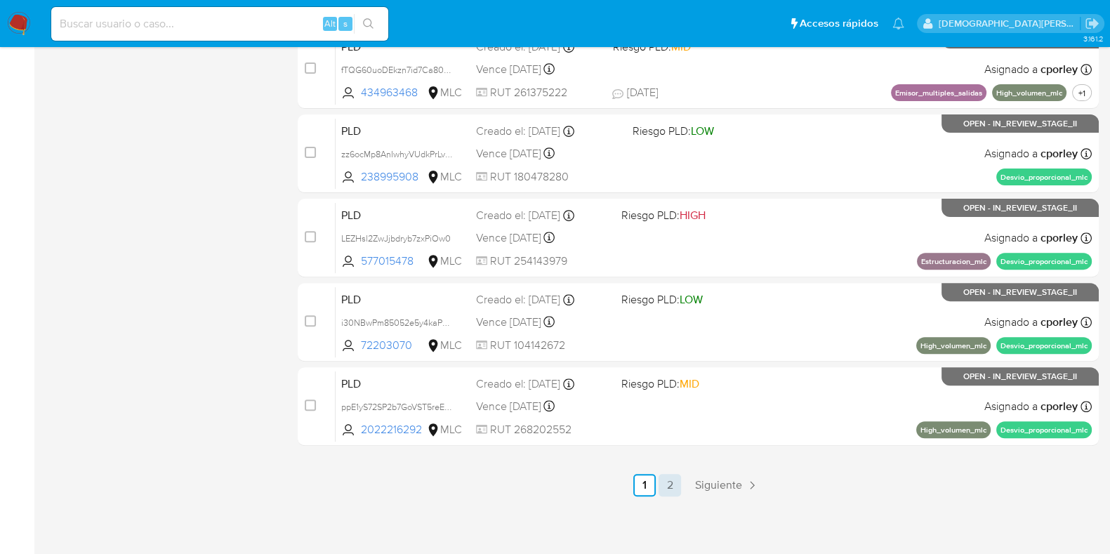
click at [665, 477] on link "2" at bounding box center [669, 485] width 22 height 22
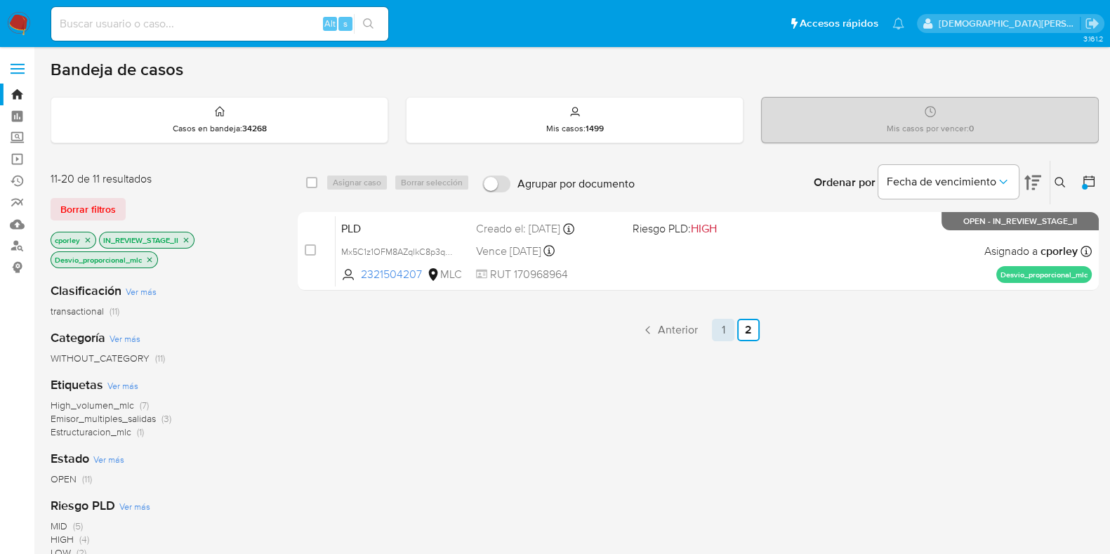
click at [716, 326] on link "1" at bounding box center [723, 330] width 22 height 22
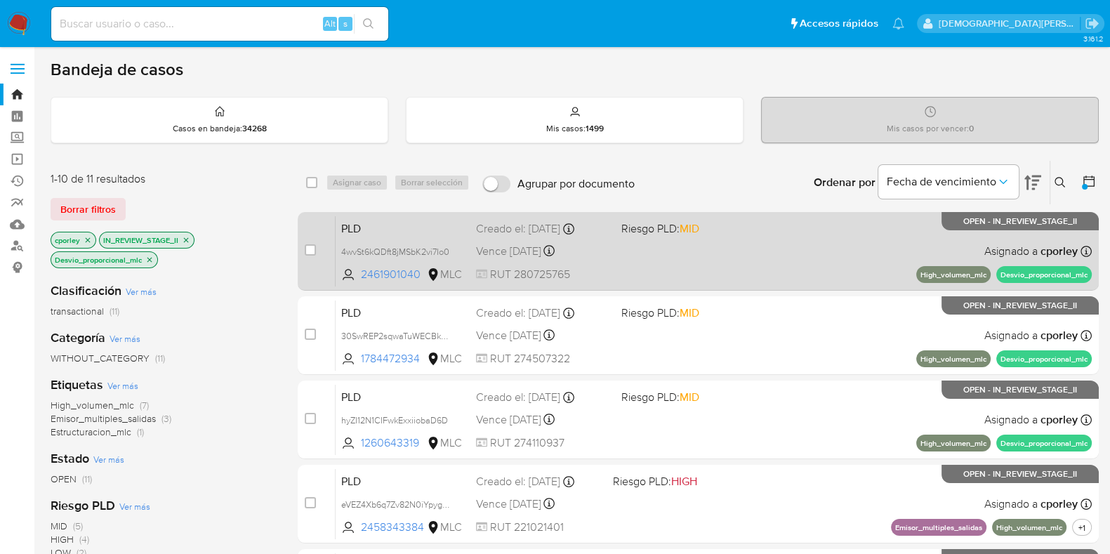
click at [762, 276] on div "PLD 4wvSt6kQDft8jMSbK2vi7Io0 2461901040 MLC Riesgo PLD: MID Creado el: 12/07/20…" at bounding box center [713, 250] width 756 height 71
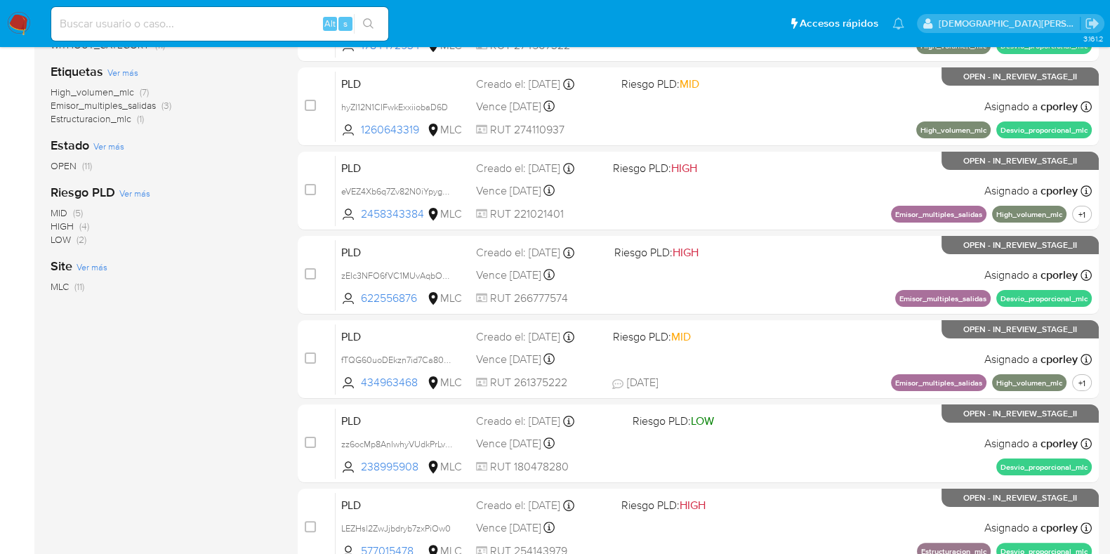
scroll to position [603, 0]
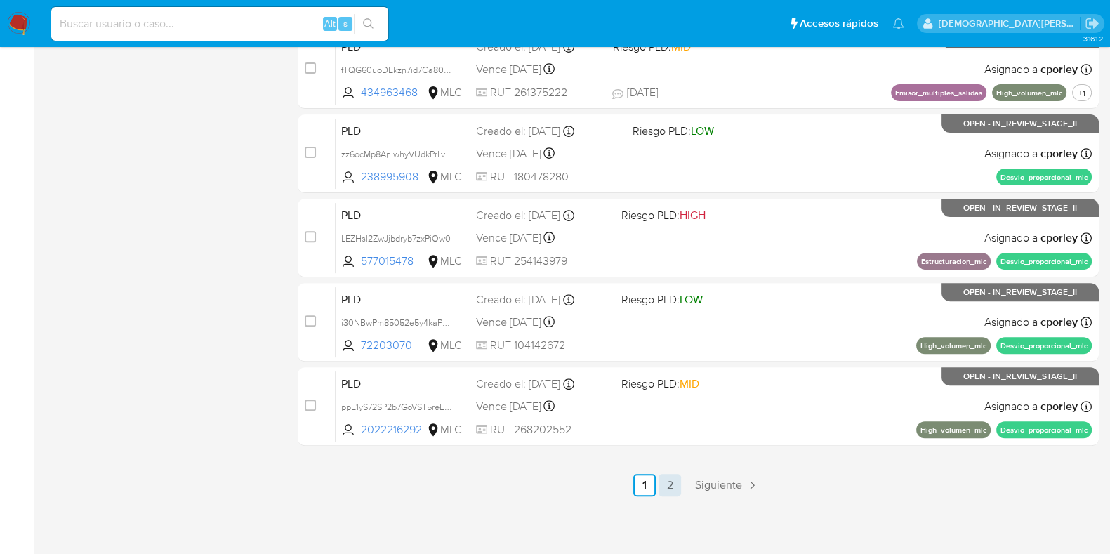
click at [674, 482] on link "2" at bounding box center [669, 485] width 22 height 22
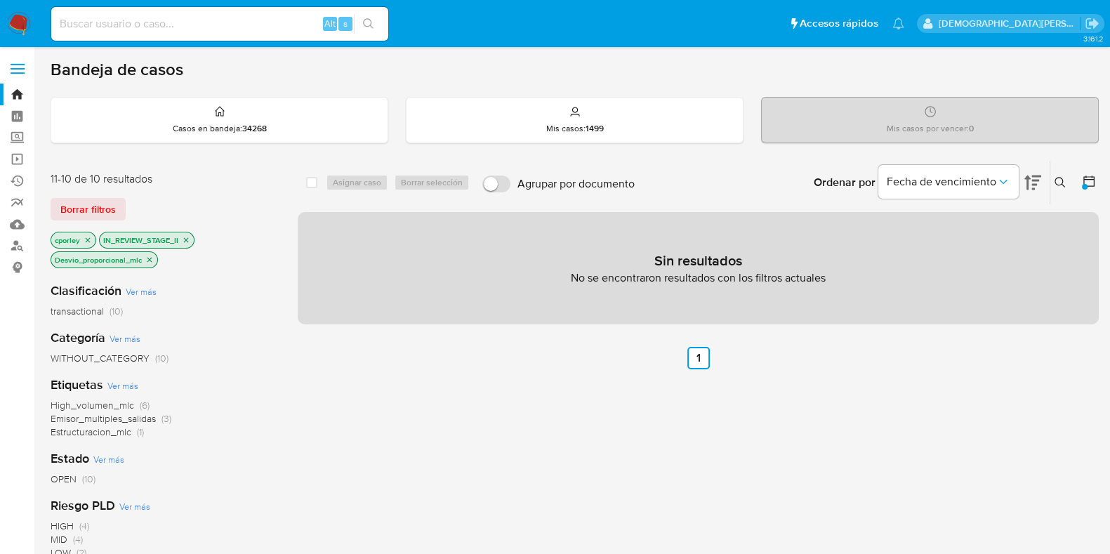
click at [102, 304] on span "transactional" at bounding box center [77, 311] width 53 height 14
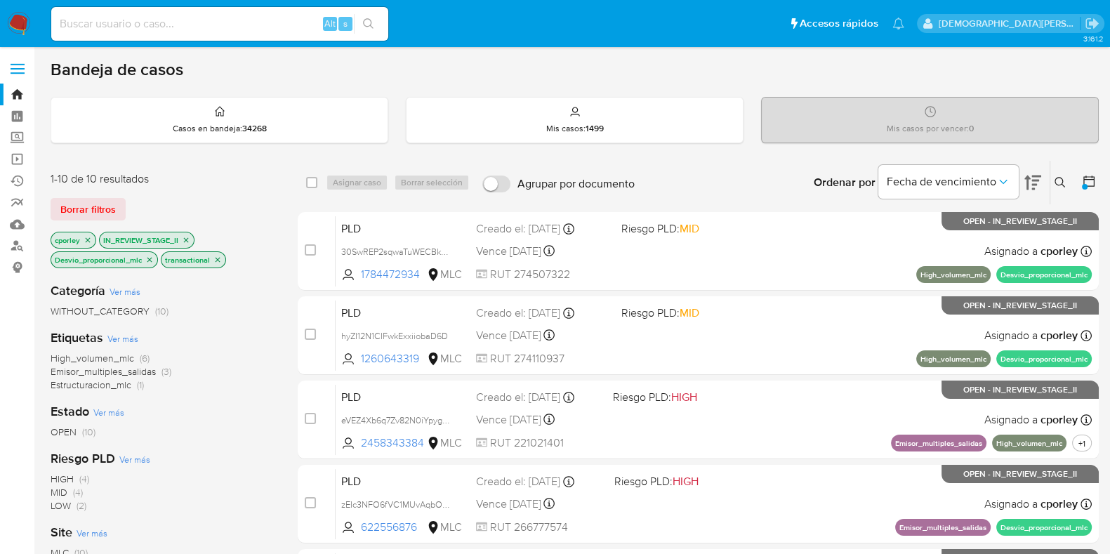
click at [220, 259] on icon "close-filter" at bounding box center [217, 259] width 8 height 8
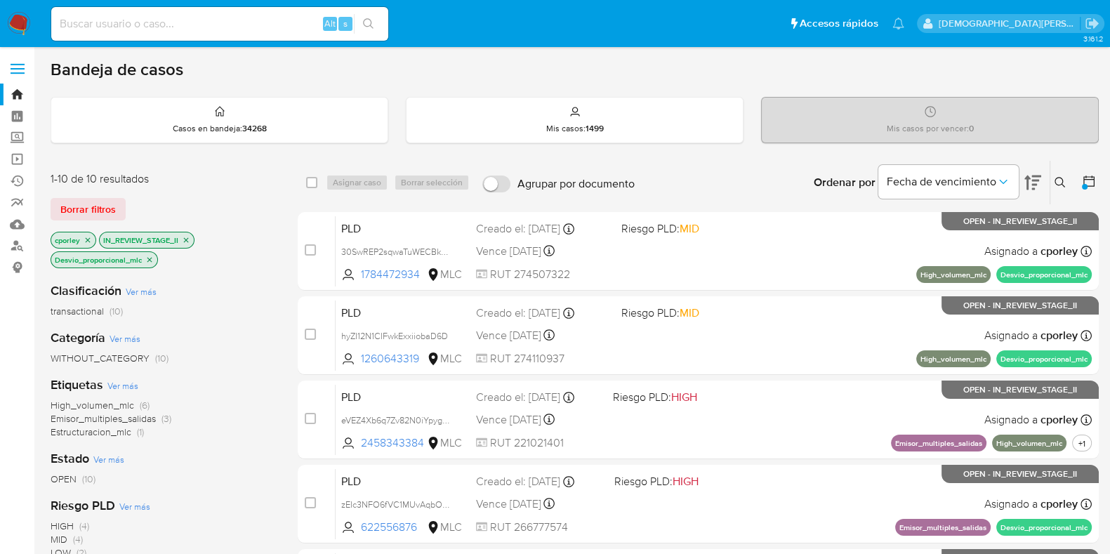
click at [152, 258] on icon "close-filter" at bounding box center [149, 259] width 8 height 8
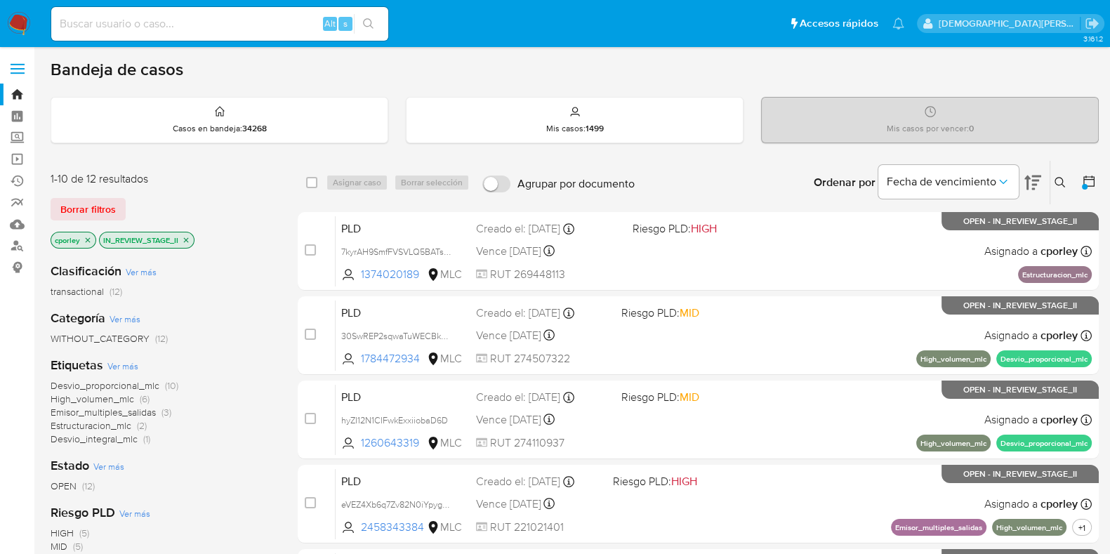
click at [88, 239] on icon "close-filter" at bounding box center [88, 240] width 8 height 8
click at [140, 237] on icon "close-filter" at bounding box center [137, 239] width 5 height 5
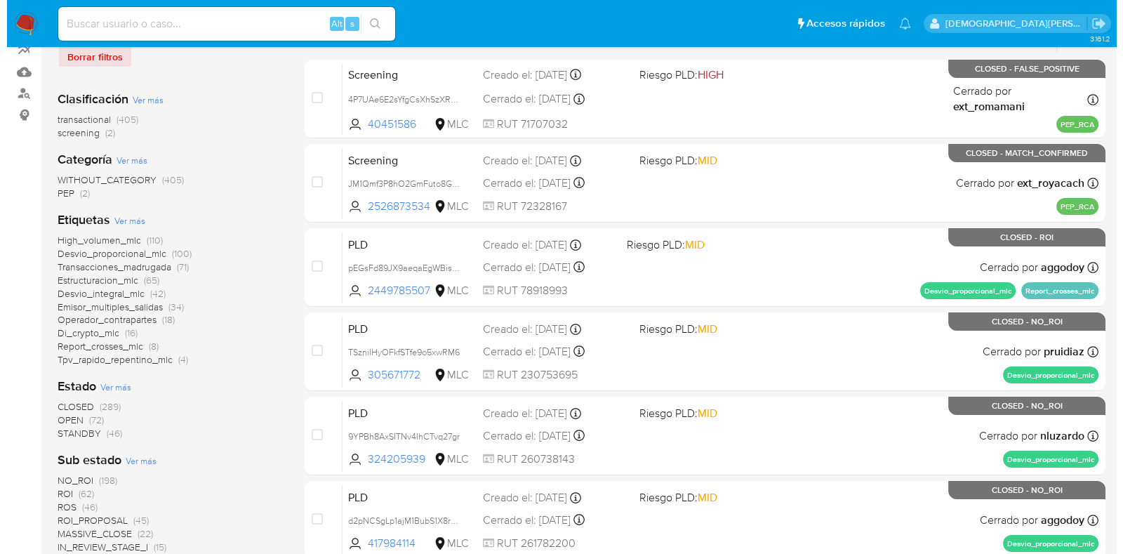
scroll to position [175, 0]
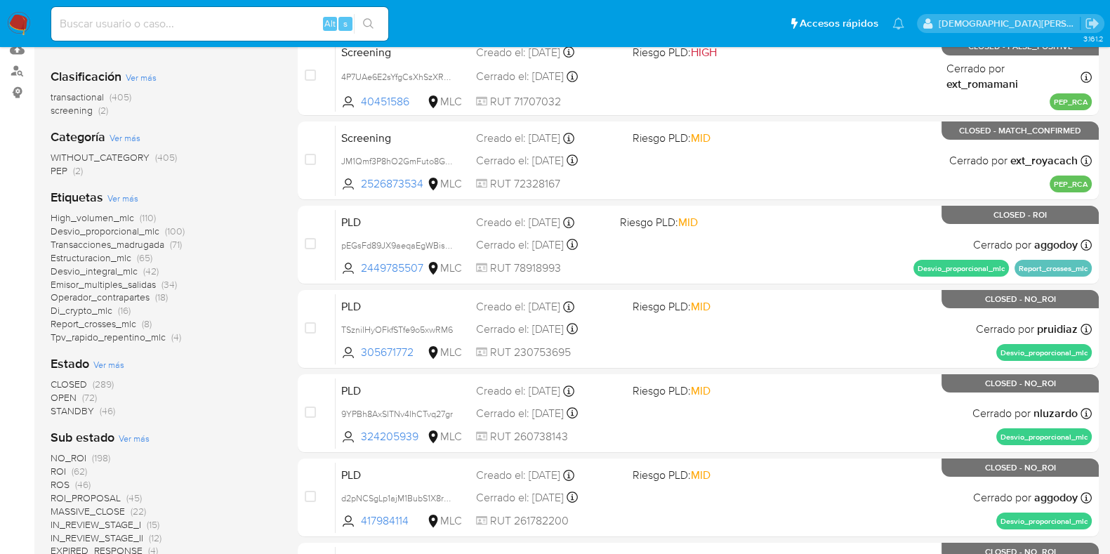
click at [114, 363] on span "Ver más" at bounding box center [108, 364] width 31 height 13
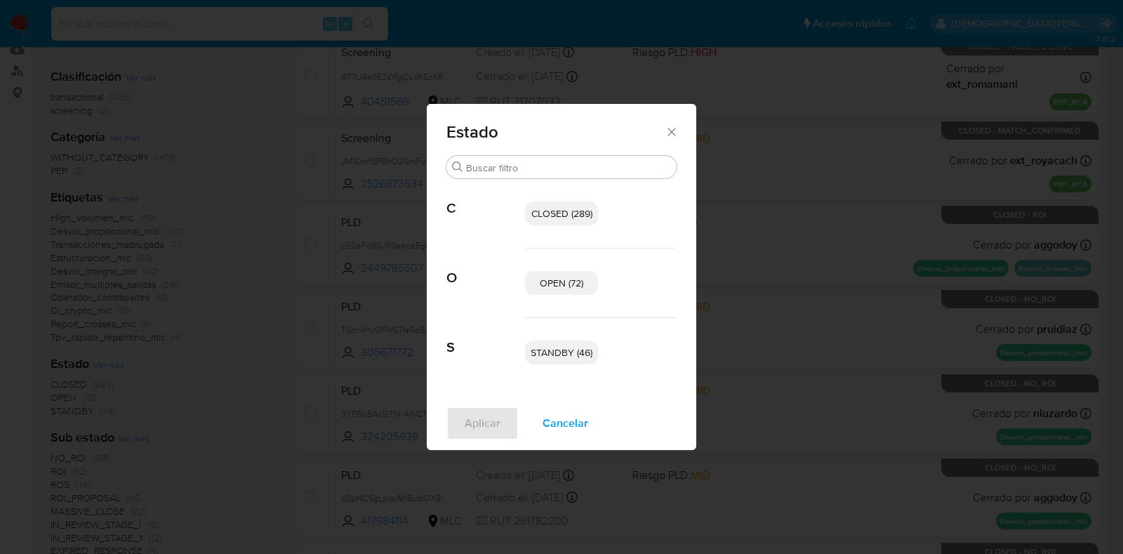
click at [549, 274] on p "OPEN (72)" at bounding box center [561, 283] width 73 height 24
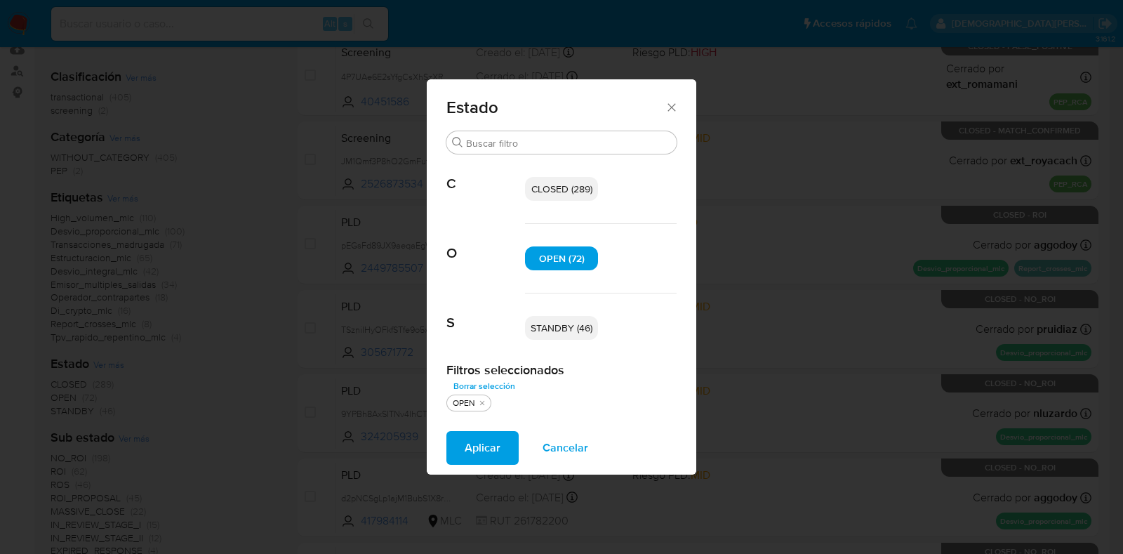
click at [575, 336] on p "STANDBY (46)" at bounding box center [561, 328] width 73 height 24
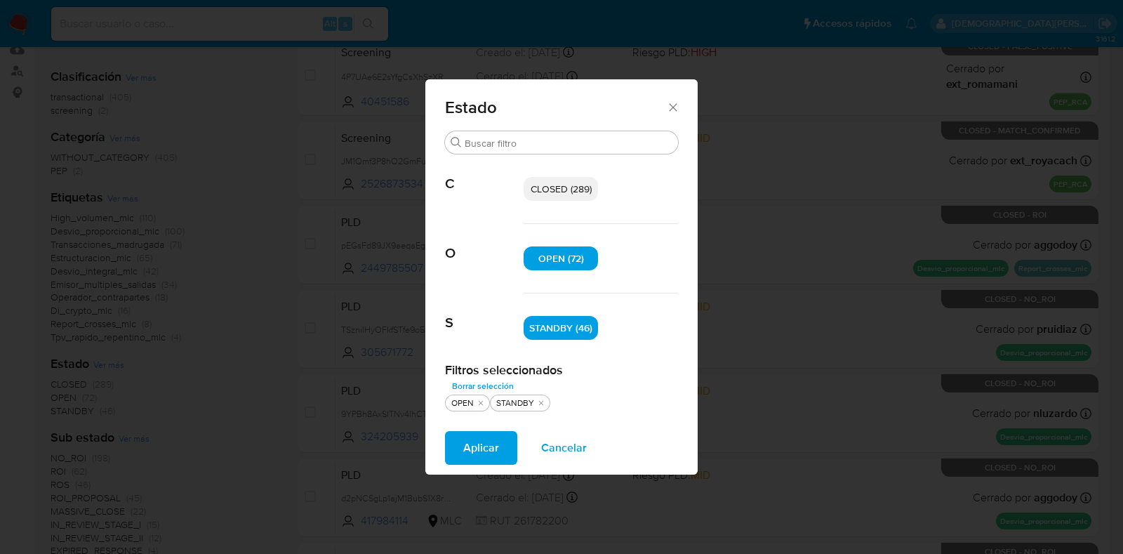
click at [491, 434] on span "Aplicar" at bounding box center [481, 447] width 36 height 31
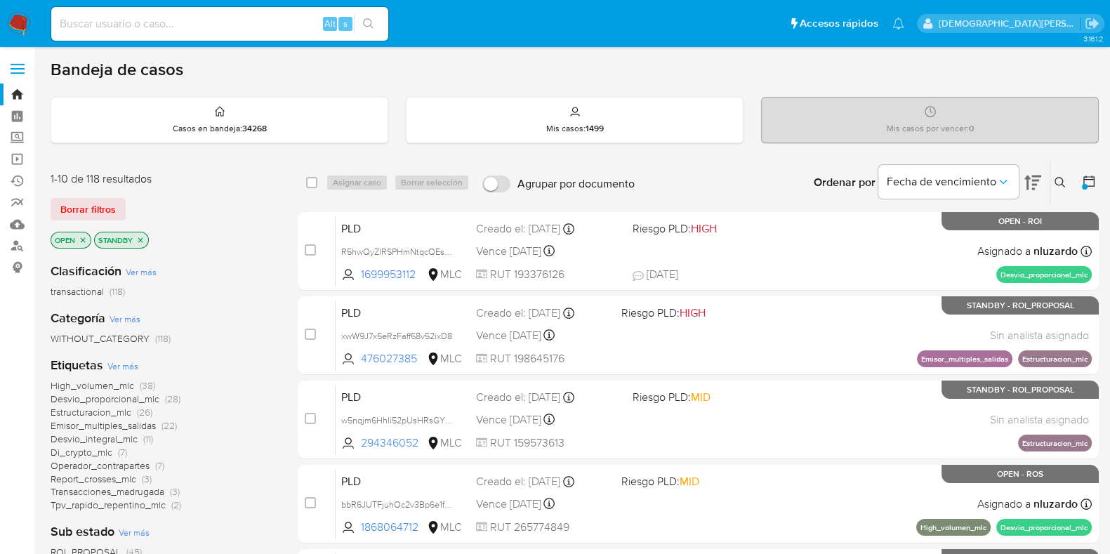
scroll to position [175, 0]
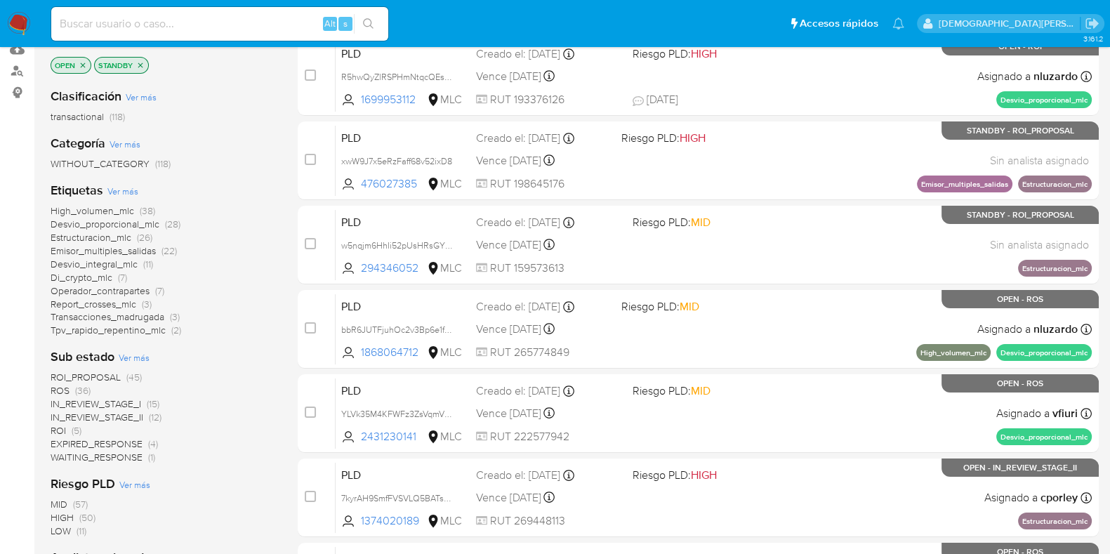
click at [130, 416] on span "IN_REVIEW_STAGE_II" at bounding box center [97, 417] width 93 height 14
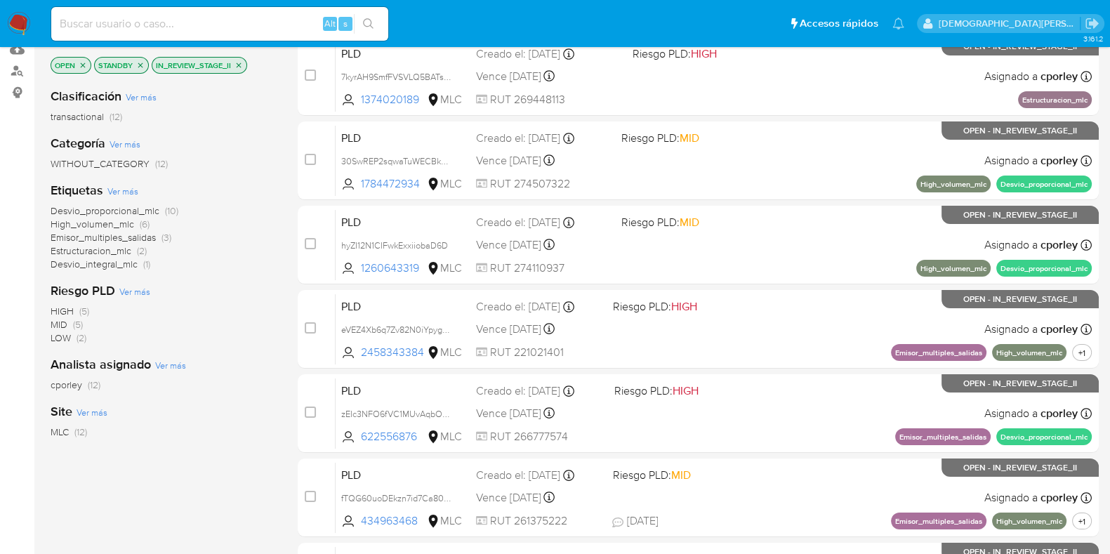
click at [241, 61] on icon "close-filter" at bounding box center [238, 65] width 8 height 8
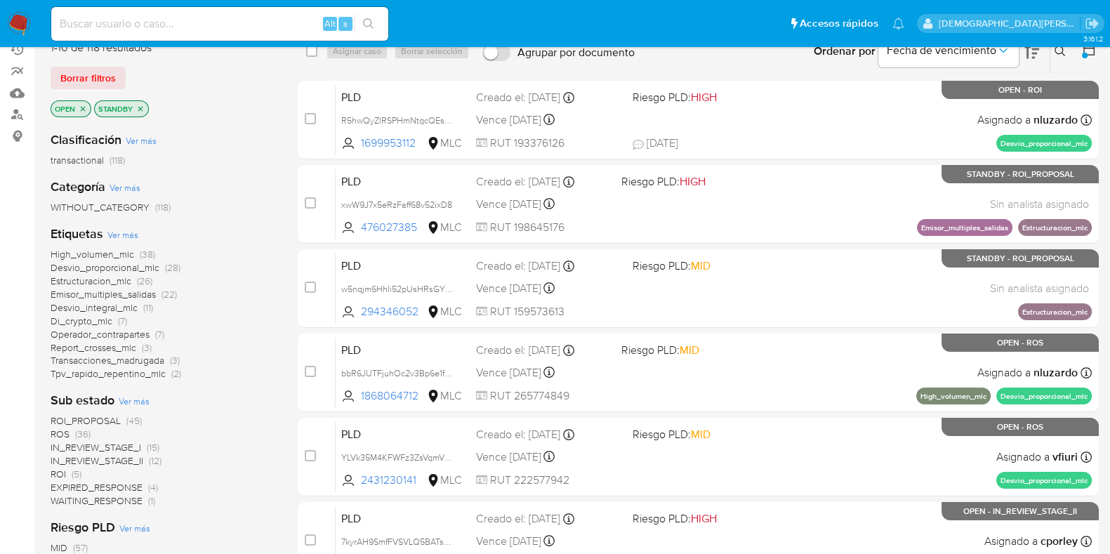
scroll to position [175, 0]
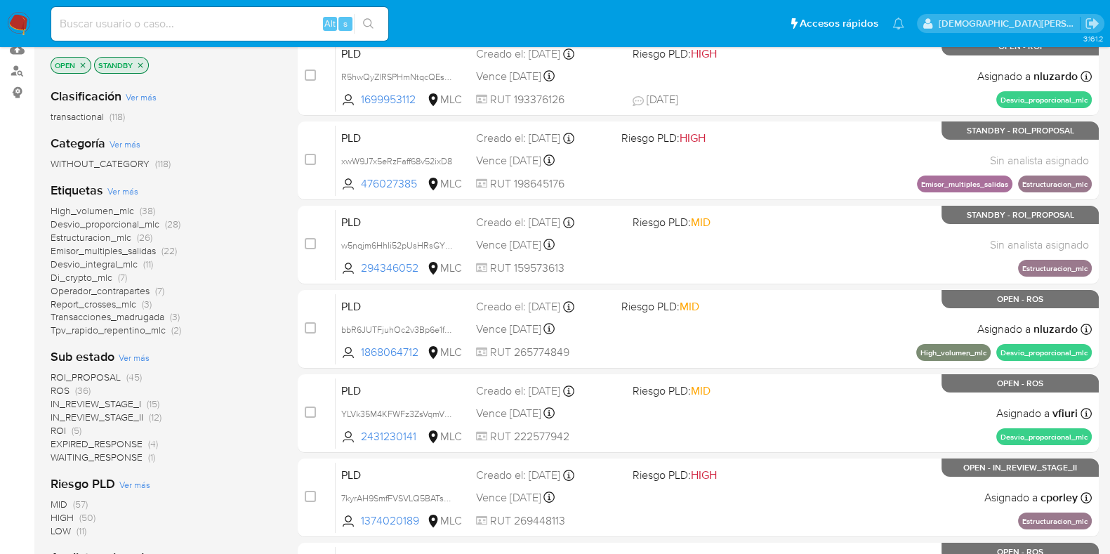
click at [140, 61] on icon "close-filter" at bounding box center [140, 65] width 8 height 8
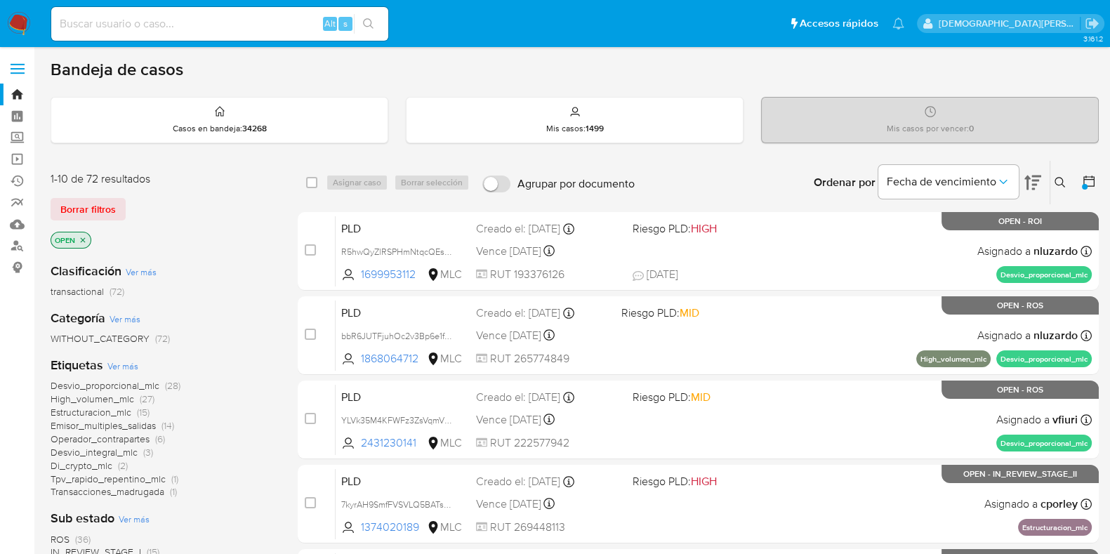
click at [86, 240] on icon "close-filter" at bounding box center [83, 240] width 8 height 8
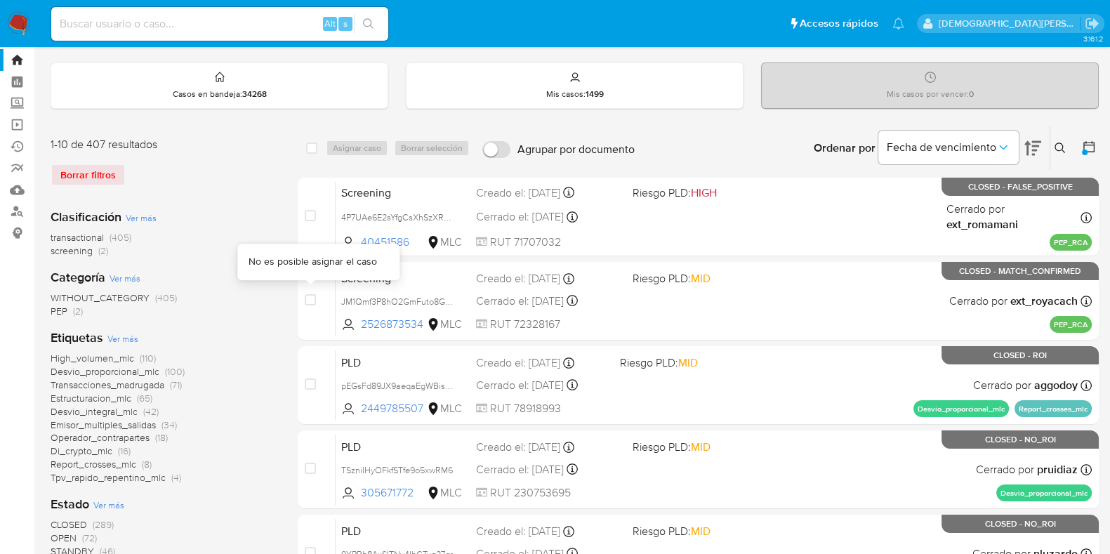
scroll to position [87, 0]
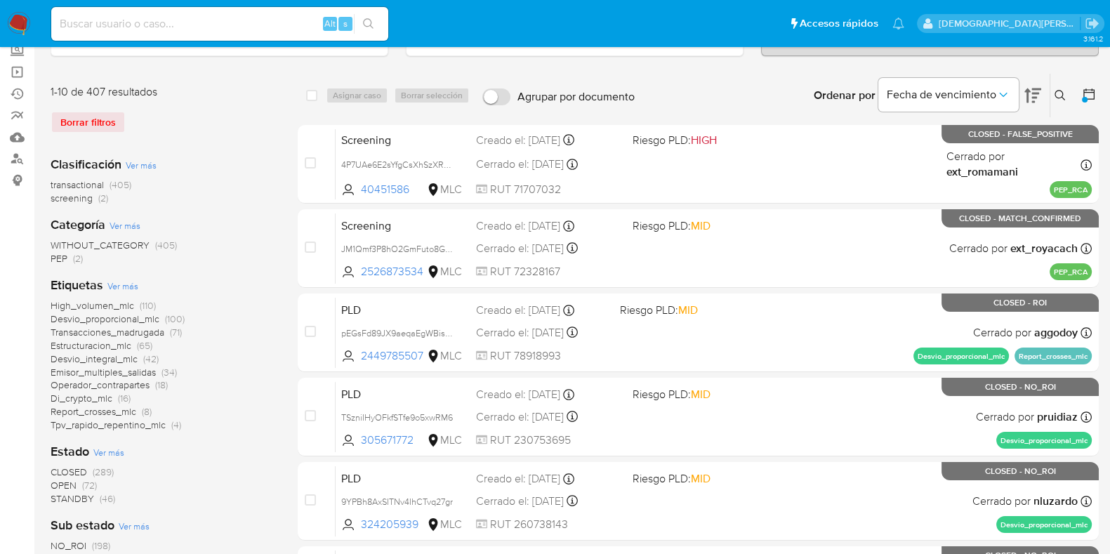
click at [67, 493] on span "STANDBY" at bounding box center [73, 498] width 44 height 14
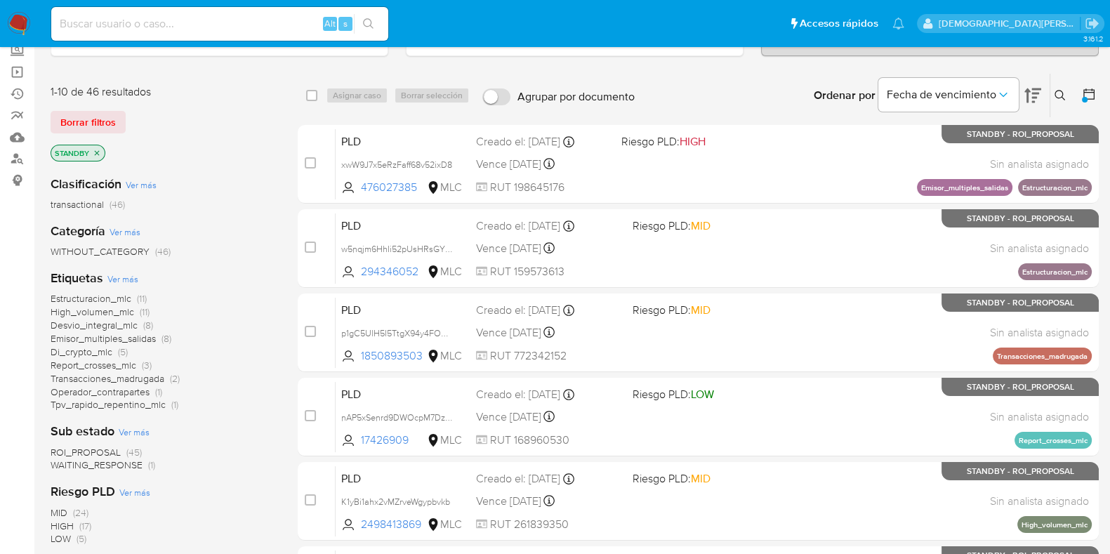
click at [105, 445] on span "ROI_PROPOSAL" at bounding box center [86, 452] width 70 height 14
click at [173, 149] on icon "close-filter" at bounding box center [177, 153] width 8 height 8
click at [95, 151] on icon "close-filter" at bounding box center [97, 153] width 8 height 8
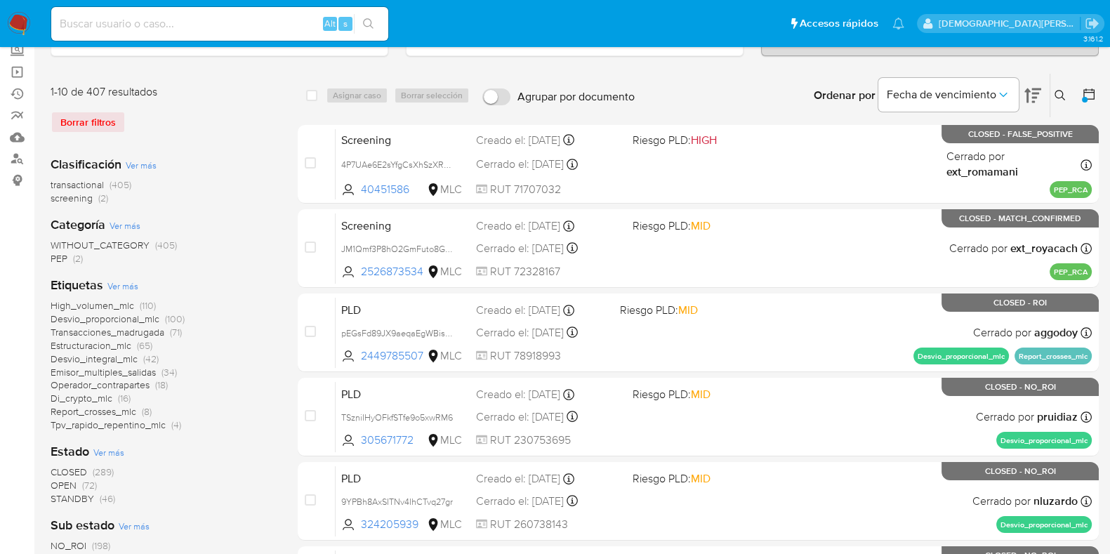
scroll to position [175, 0]
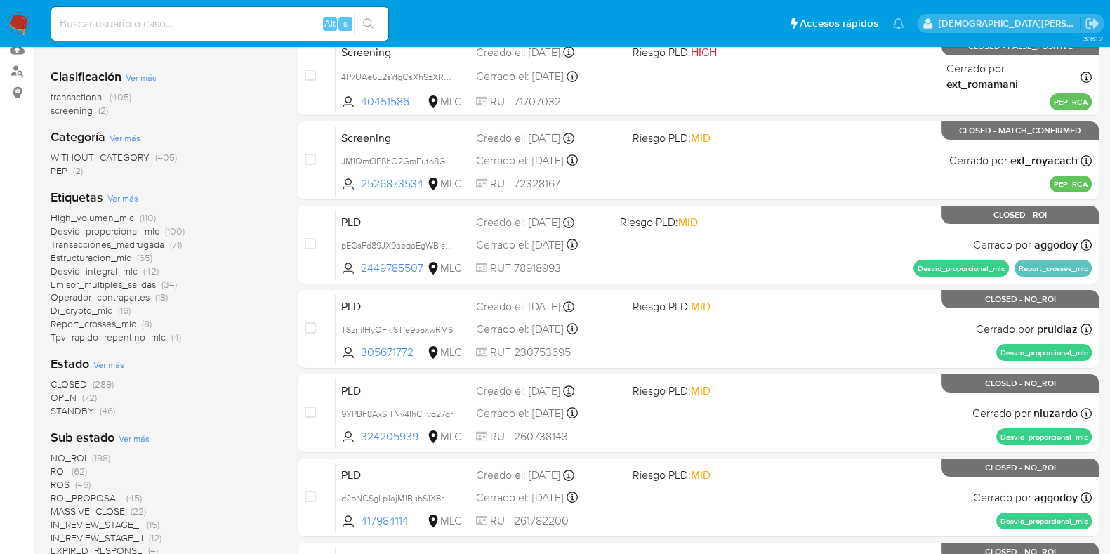
click at [105, 534] on span "IN_REVIEW_STAGE_II" at bounding box center [97, 538] width 93 height 14
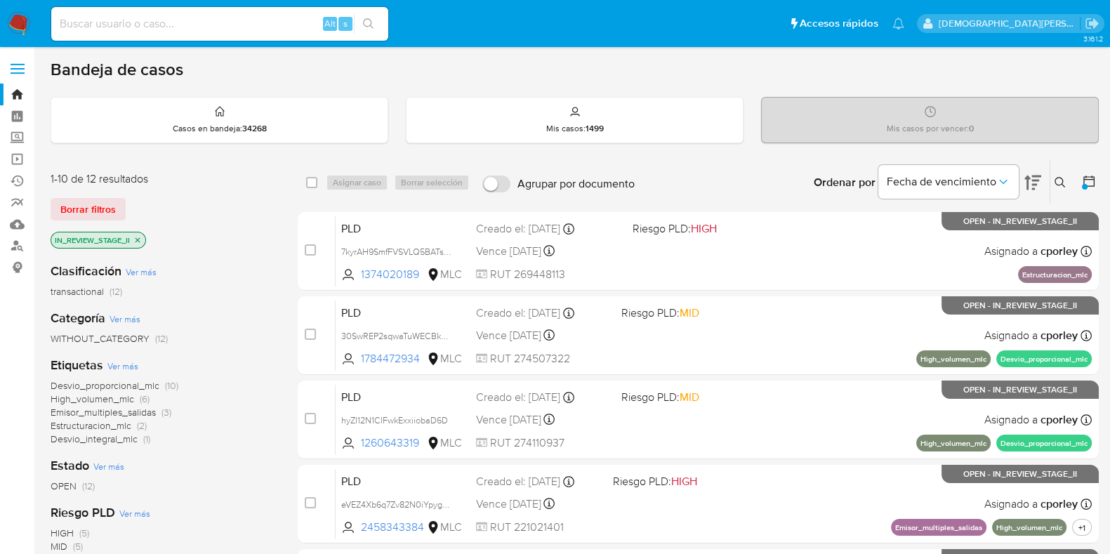
click at [101, 387] on span "Desvio_proporcional_mlc" at bounding box center [105, 385] width 109 height 14
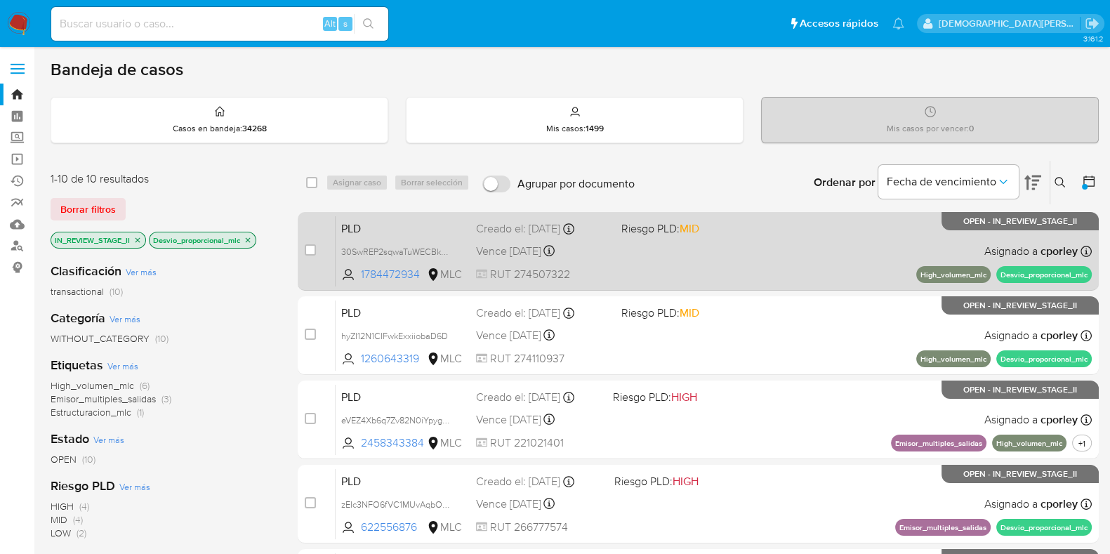
click at [678, 271] on div "PLD 30SwREP2sqwaTuWECBkREgPV 1784472934 MLC Riesgo PLD: MID Creado el: 12/07/20…" at bounding box center [713, 250] width 756 height 71
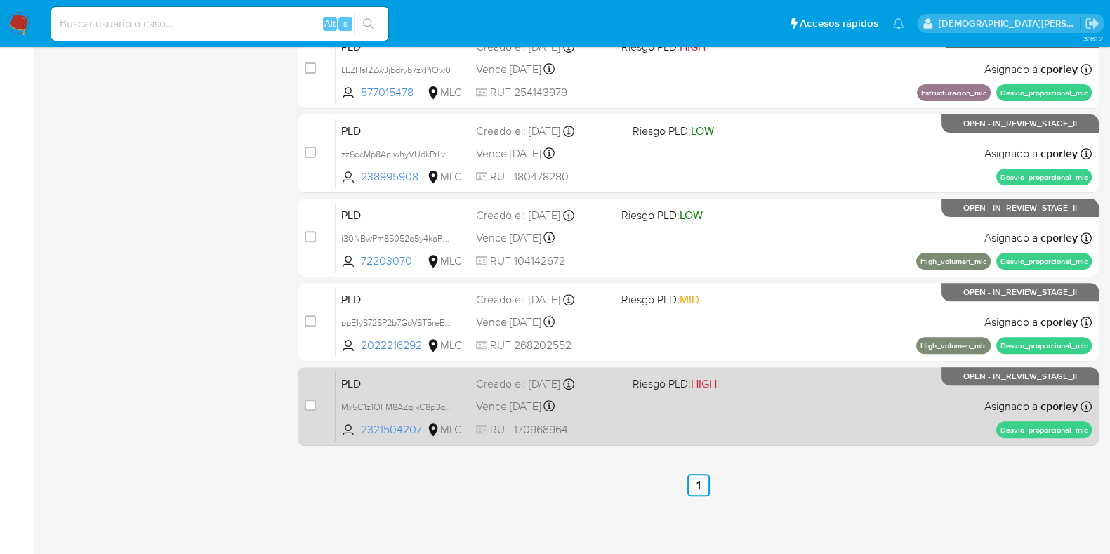
scroll to position [603, 0]
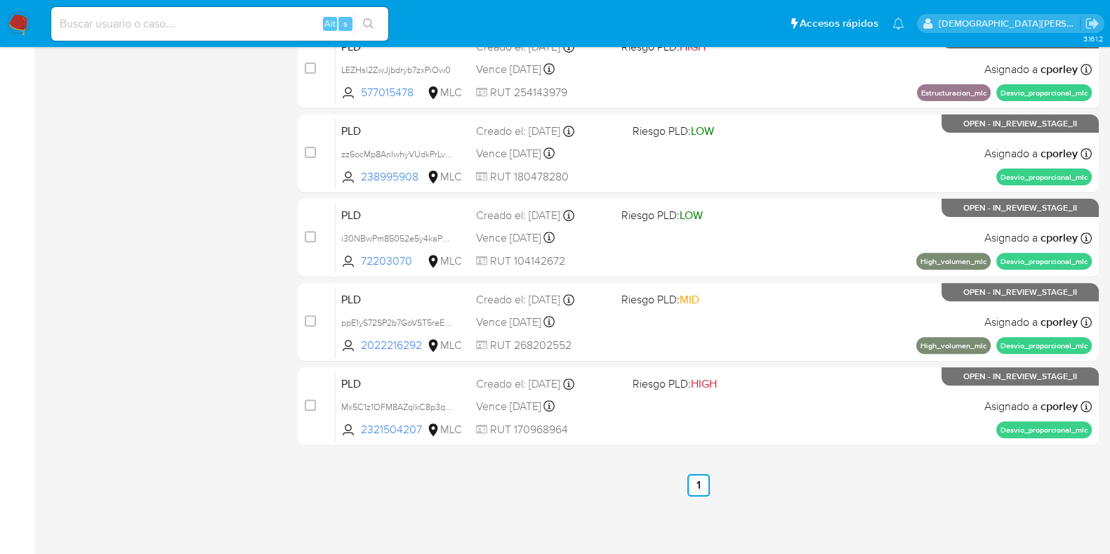
click at [703, 477] on link "1" at bounding box center [698, 485] width 22 height 22
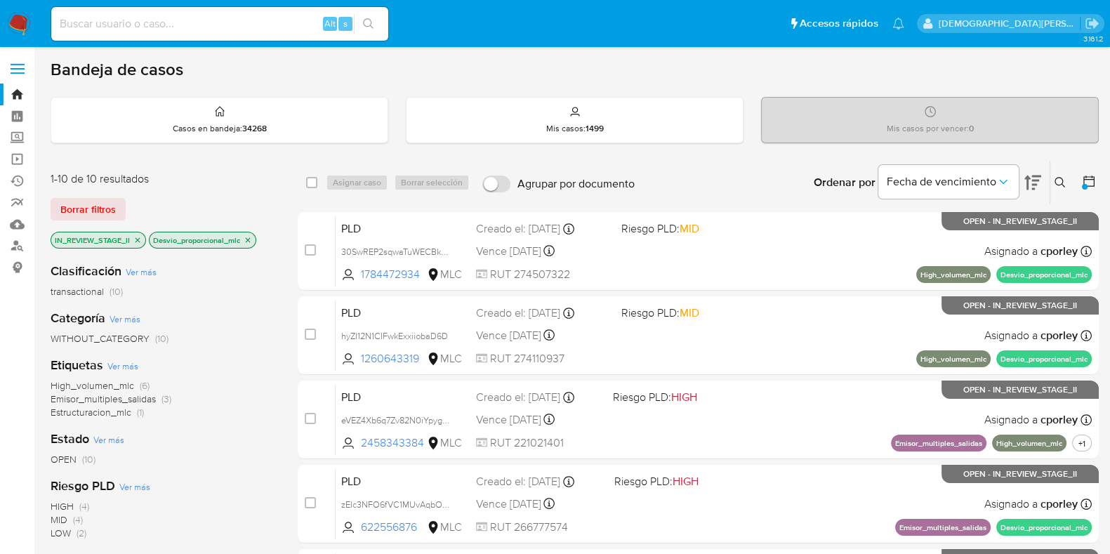
click at [251, 239] on icon "close-filter" at bounding box center [248, 240] width 8 height 8
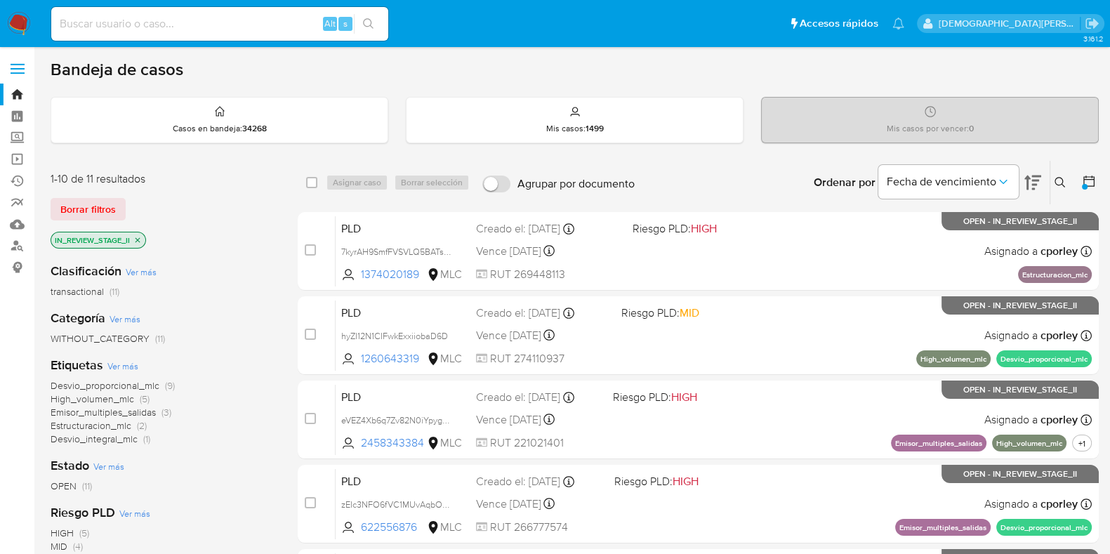
scroll to position [87, 0]
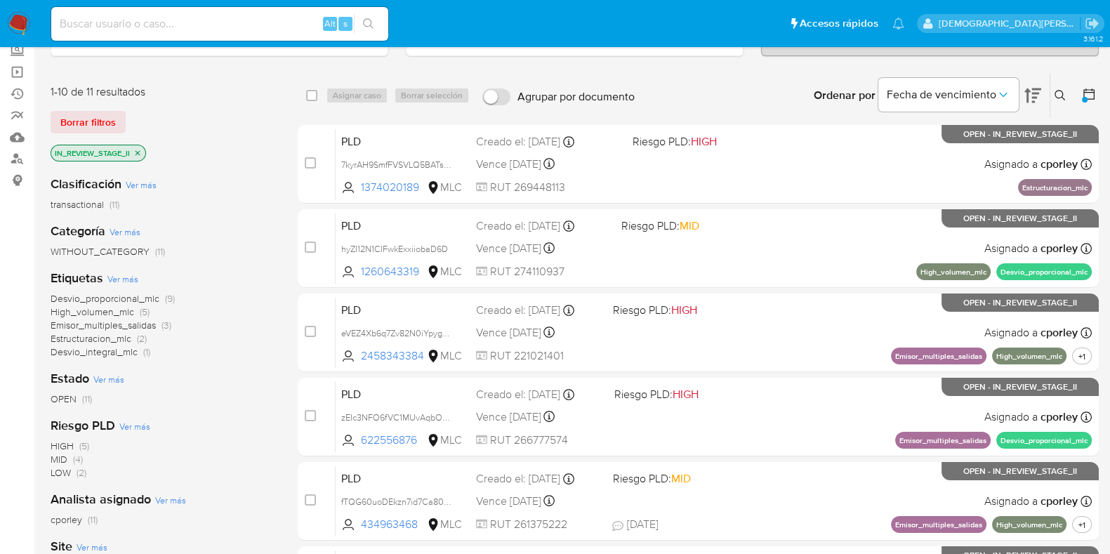
click at [128, 298] on span "Desvio_proporcional_mlc" at bounding box center [105, 298] width 109 height 14
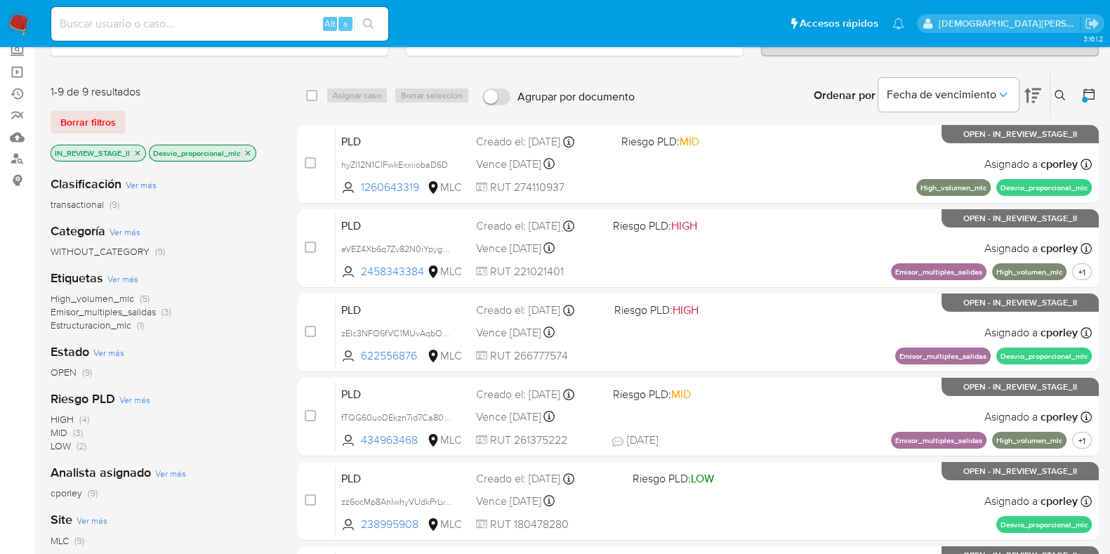
click at [138, 152] on icon "close-filter" at bounding box center [137, 153] width 8 height 8
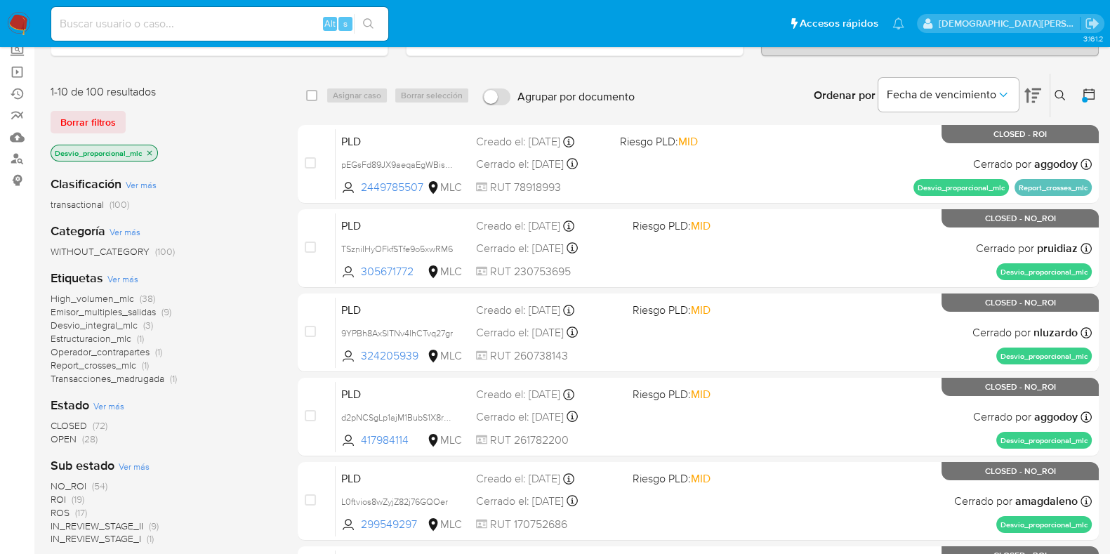
click at [152, 149] on icon "close-filter" at bounding box center [149, 153] width 8 height 8
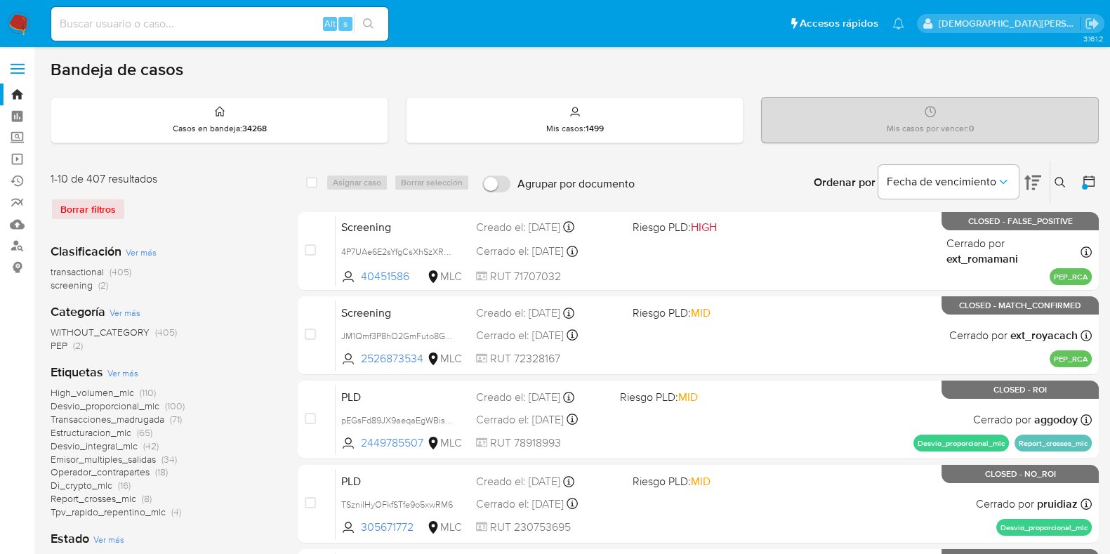
click at [1095, 186] on icon at bounding box center [1089, 181] width 14 height 14
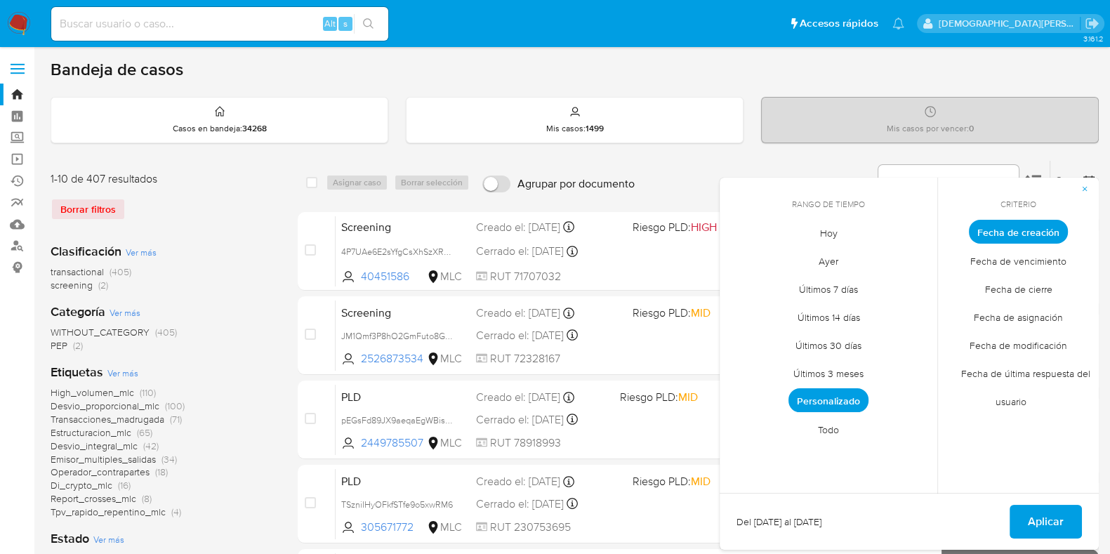
click at [1016, 342] on span "Fecha de modificación" at bounding box center [1018, 345] width 127 height 29
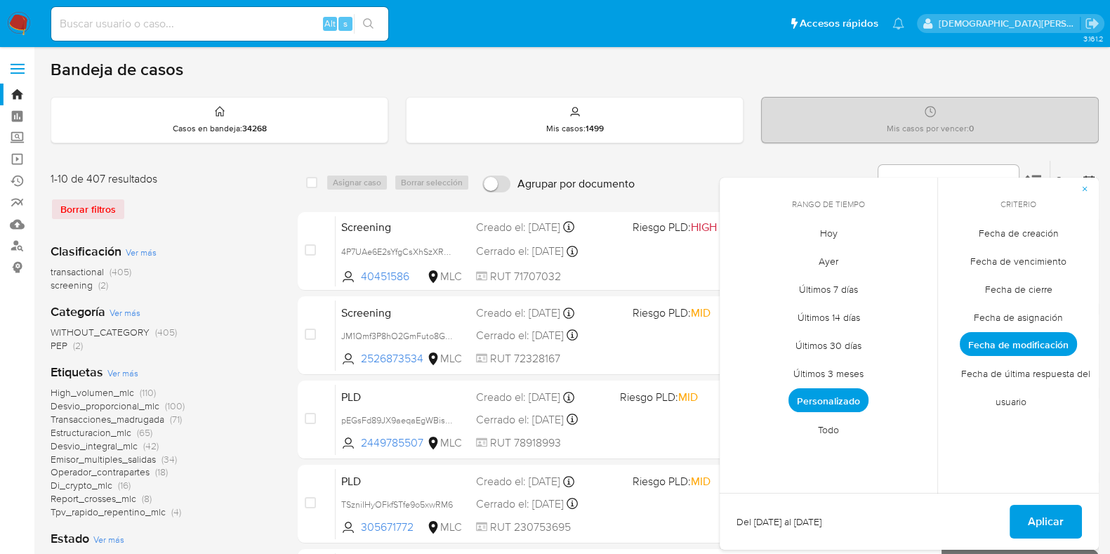
click at [833, 236] on span "Hoy" at bounding box center [828, 232] width 47 height 29
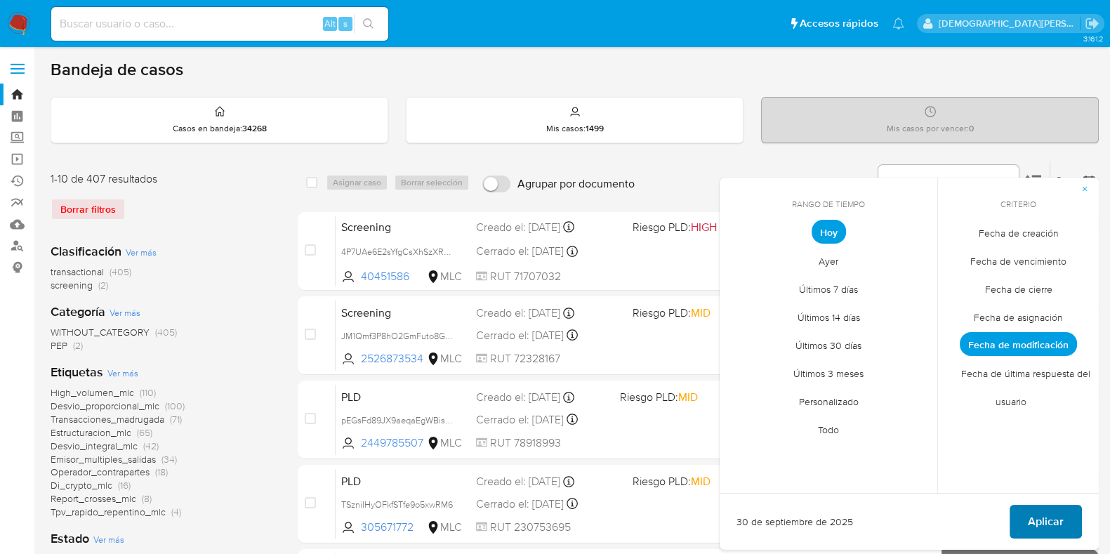
click at [1024, 517] on button "Aplicar" at bounding box center [1045, 522] width 72 height 34
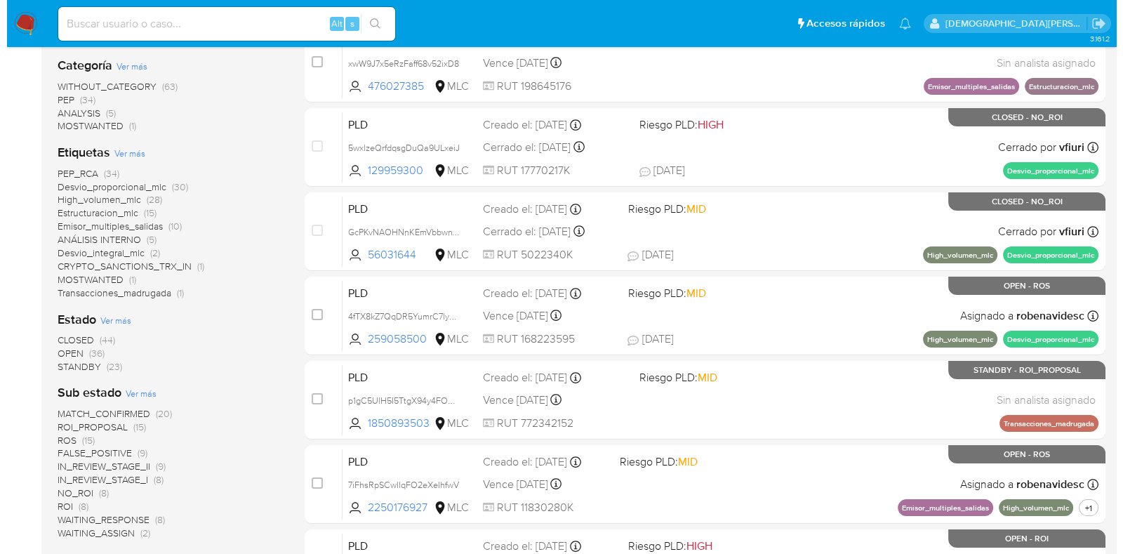
scroll to position [350, 0]
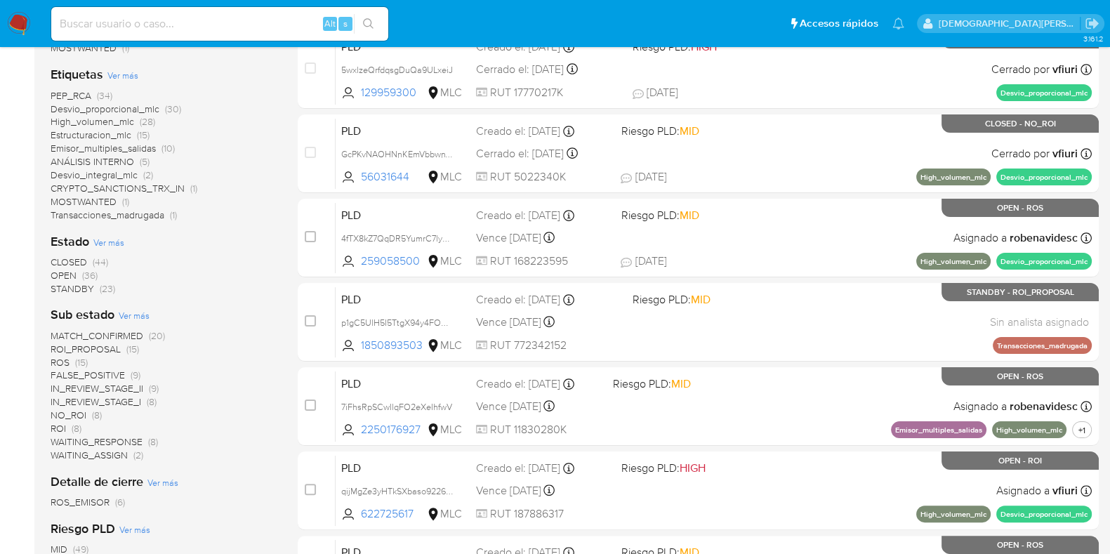
click at [112, 236] on span "Ver más" at bounding box center [108, 242] width 31 height 13
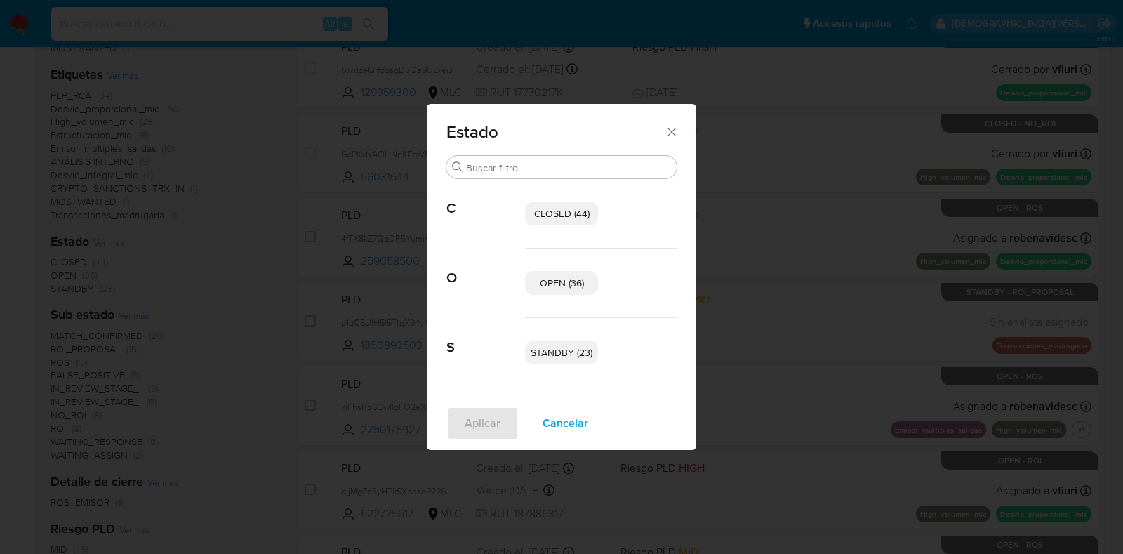
click at [576, 212] on span "CLOSED (44)" at bounding box center [561, 213] width 55 height 14
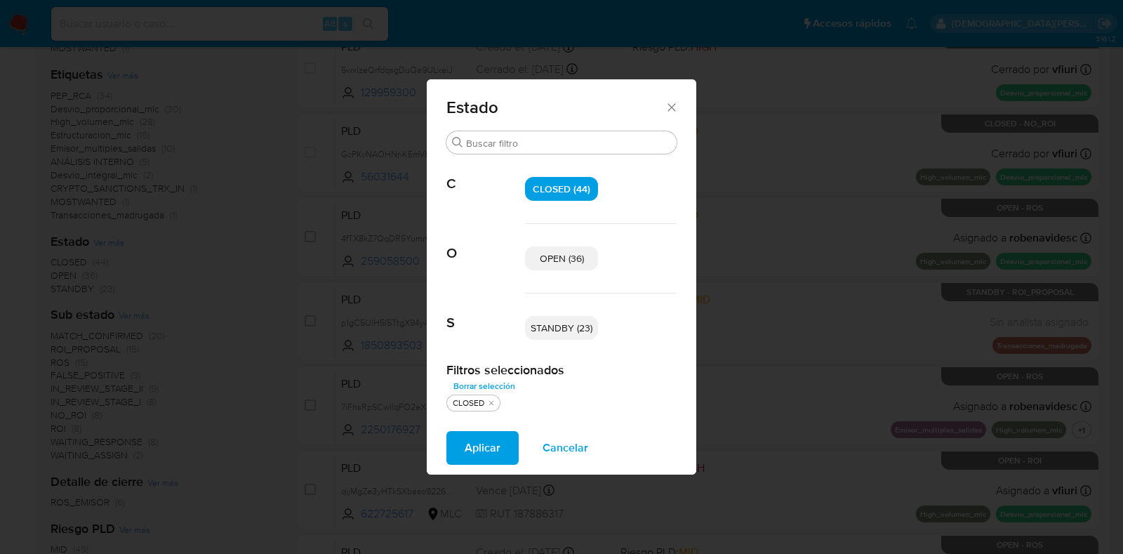
click at [581, 259] on span "OPEN (36)" at bounding box center [562, 258] width 44 height 14
click at [582, 328] on span "STANDBY (23)" at bounding box center [562, 328] width 62 height 14
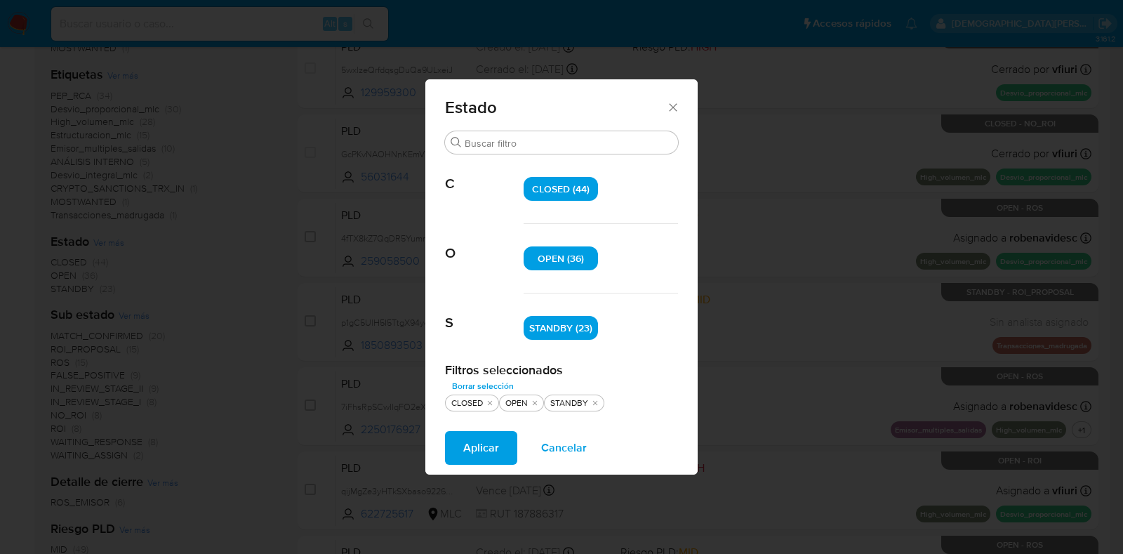
click at [491, 446] on span "Aplicar" at bounding box center [481, 447] width 36 height 31
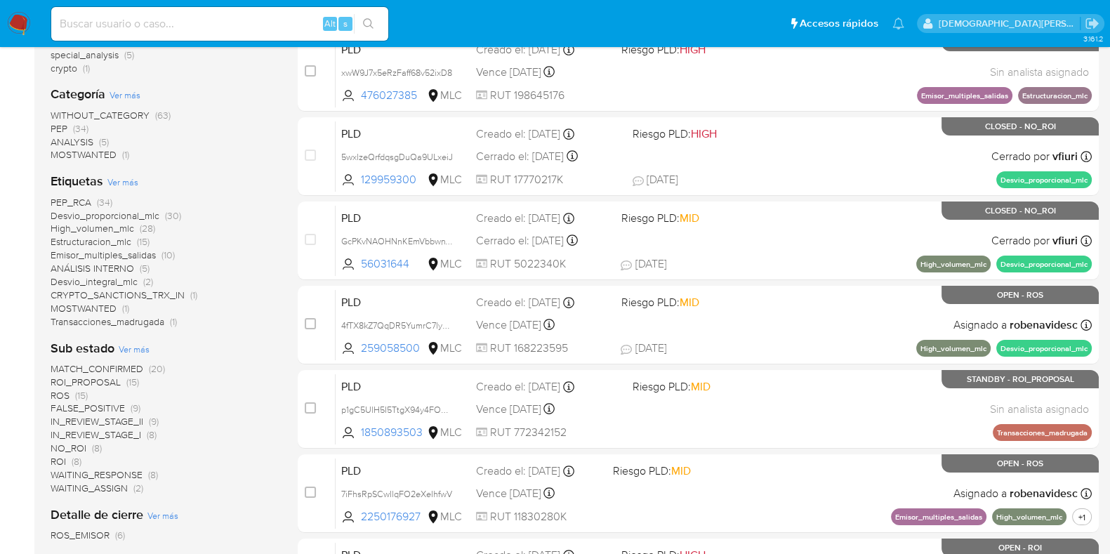
scroll to position [439, 0]
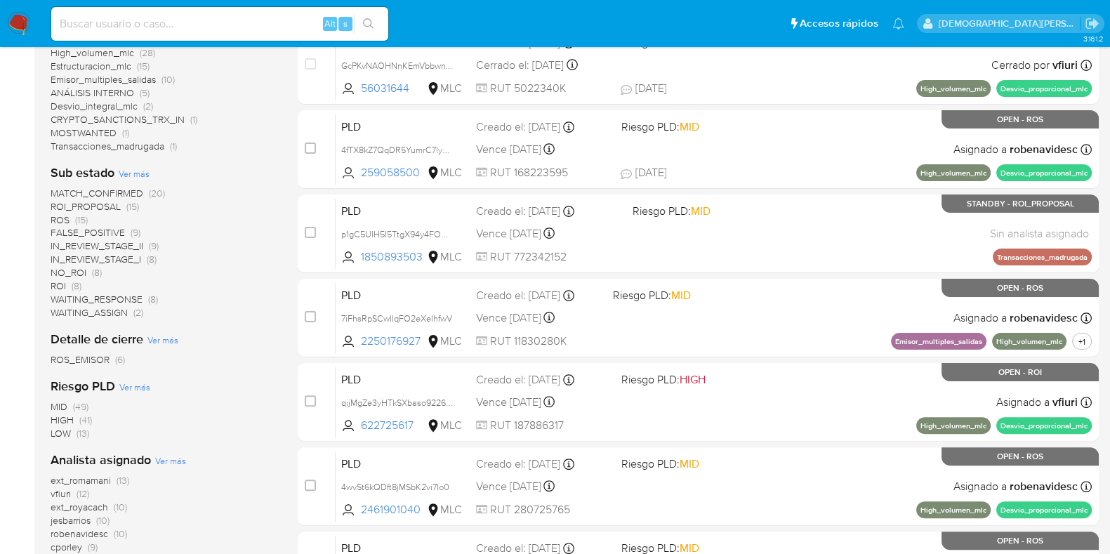
click at [60, 216] on span "ROS" at bounding box center [60, 220] width 19 height 14
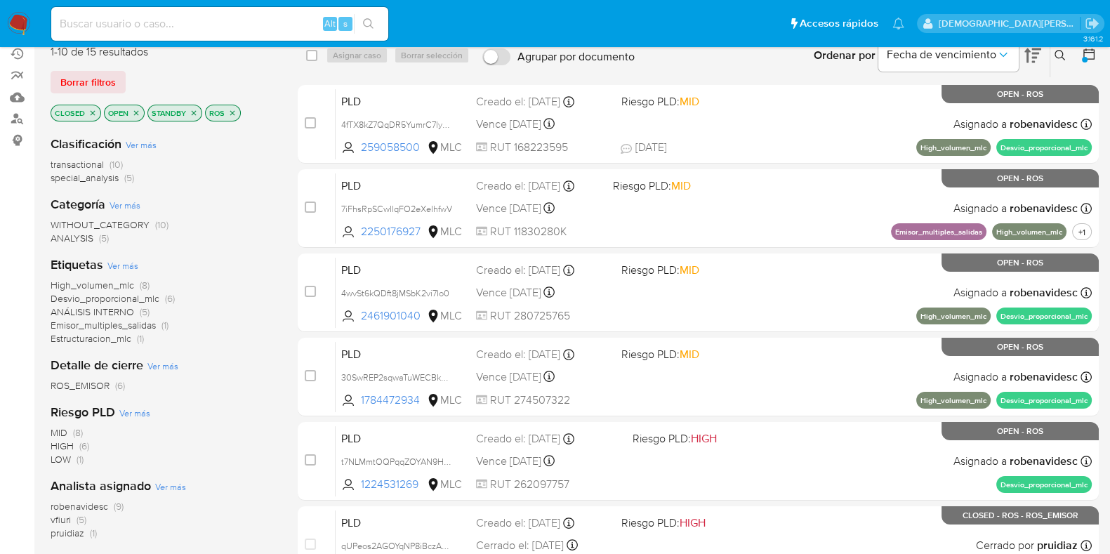
scroll to position [87, 0]
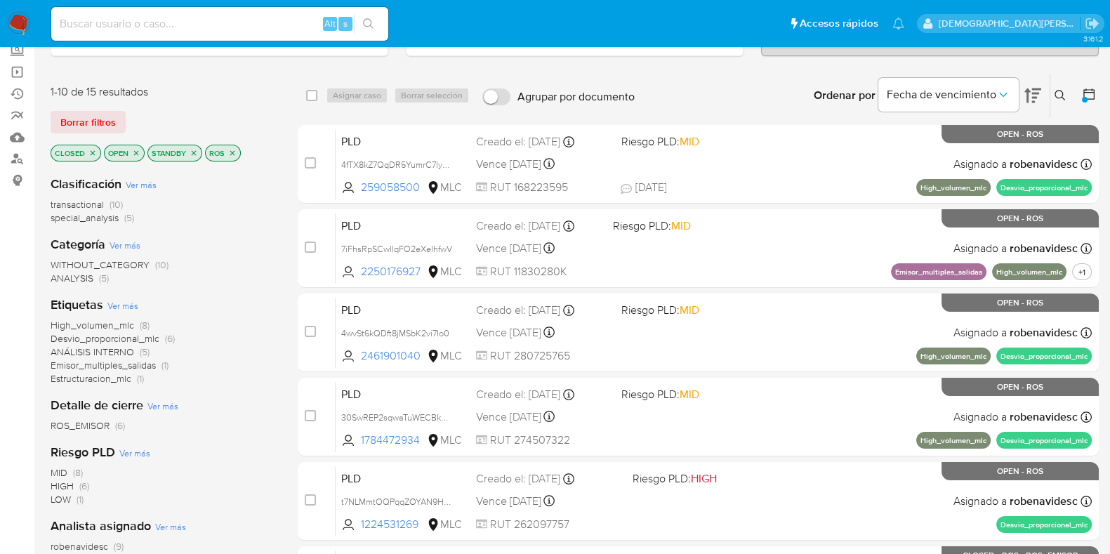
click at [91, 151] on icon "close-filter" at bounding box center [93, 152] width 5 height 5
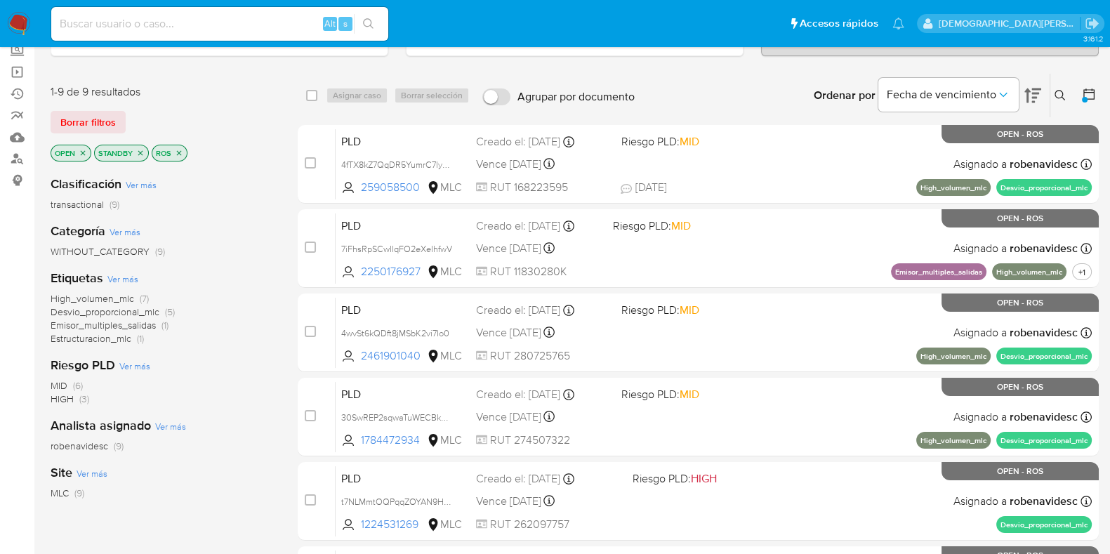
click at [179, 150] on icon "close-filter" at bounding box center [179, 152] width 5 height 5
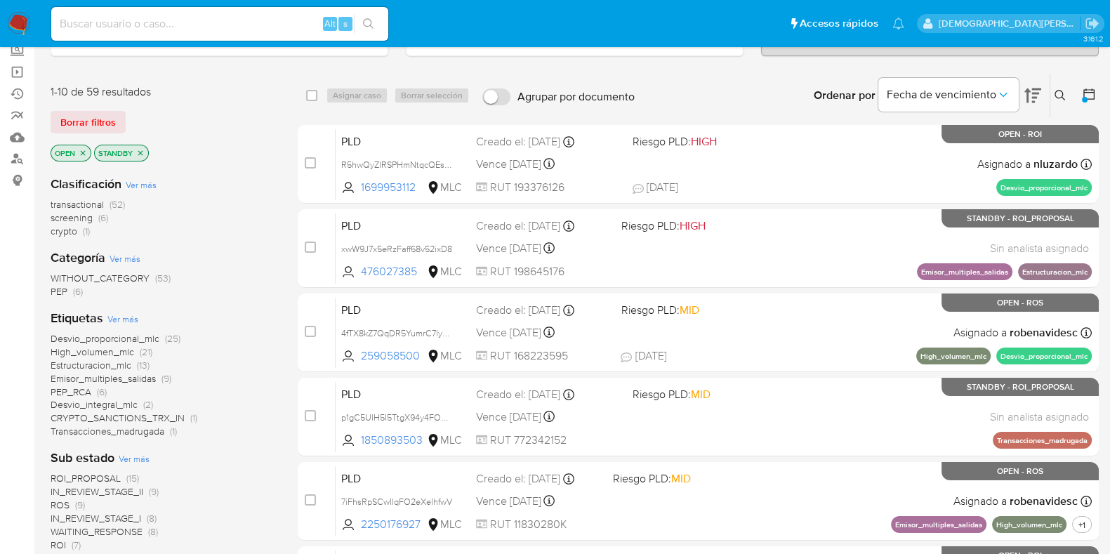
click at [143, 152] on icon "close-filter" at bounding box center [140, 153] width 8 height 8
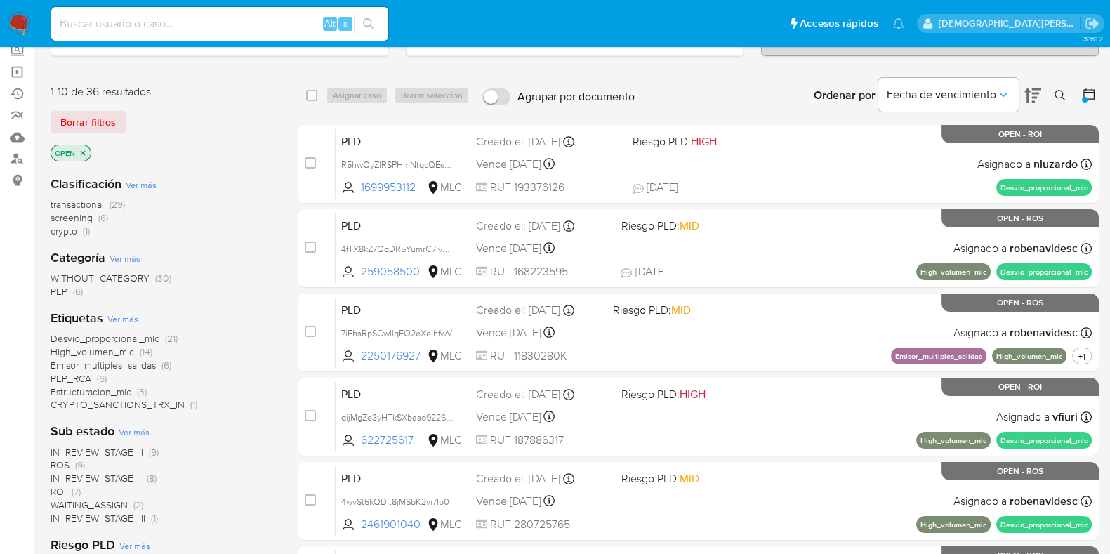
click at [84, 150] on icon "close-filter" at bounding box center [83, 152] width 5 height 5
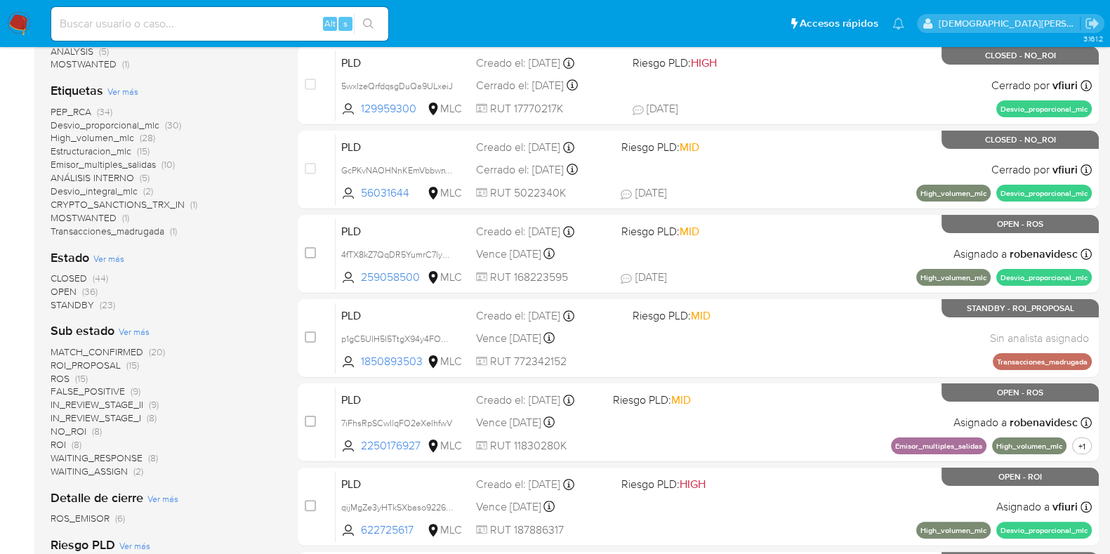
scroll to position [350, 0]
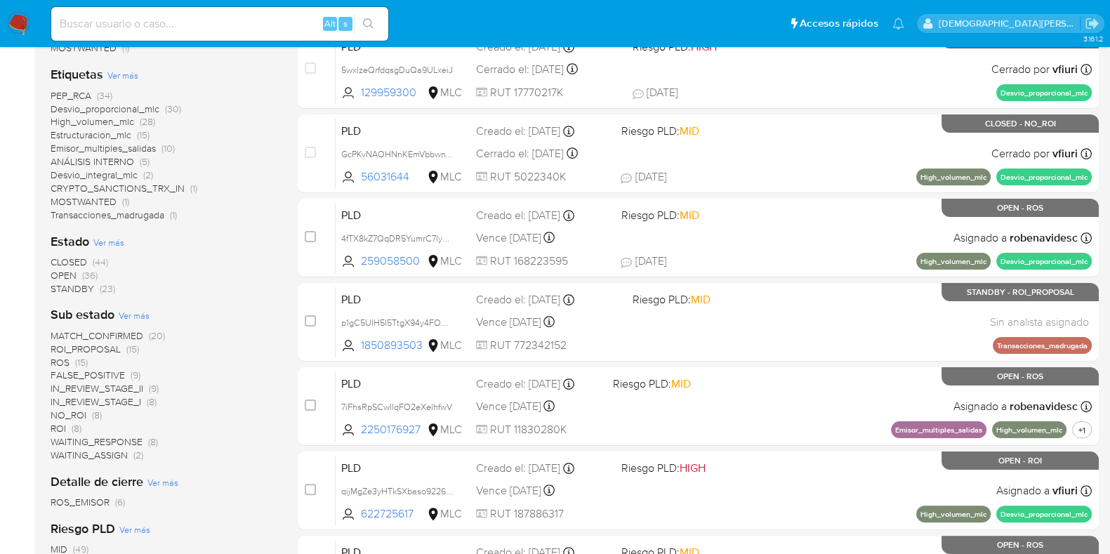
click at [56, 426] on span "ROI" at bounding box center [58, 428] width 15 height 14
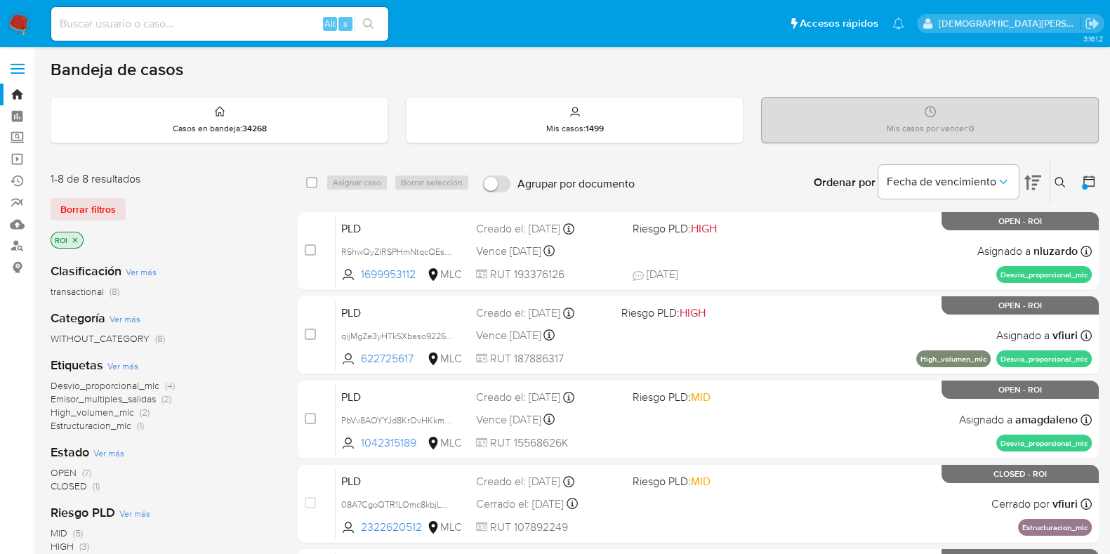
click at [74, 238] on icon "close-filter" at bounding box center [75, 239] width 5 height 5
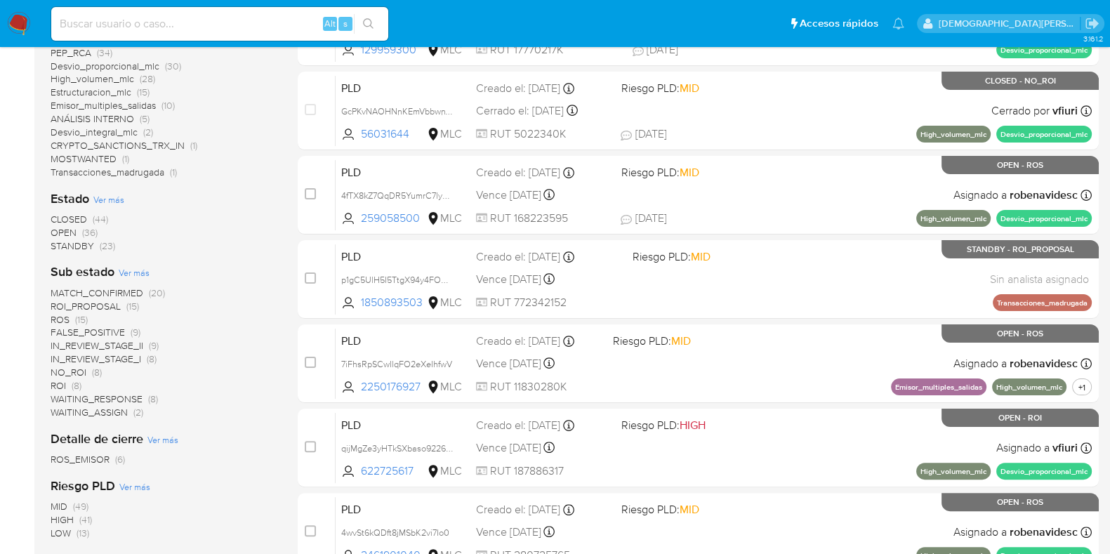
scroll to position [439, 0]
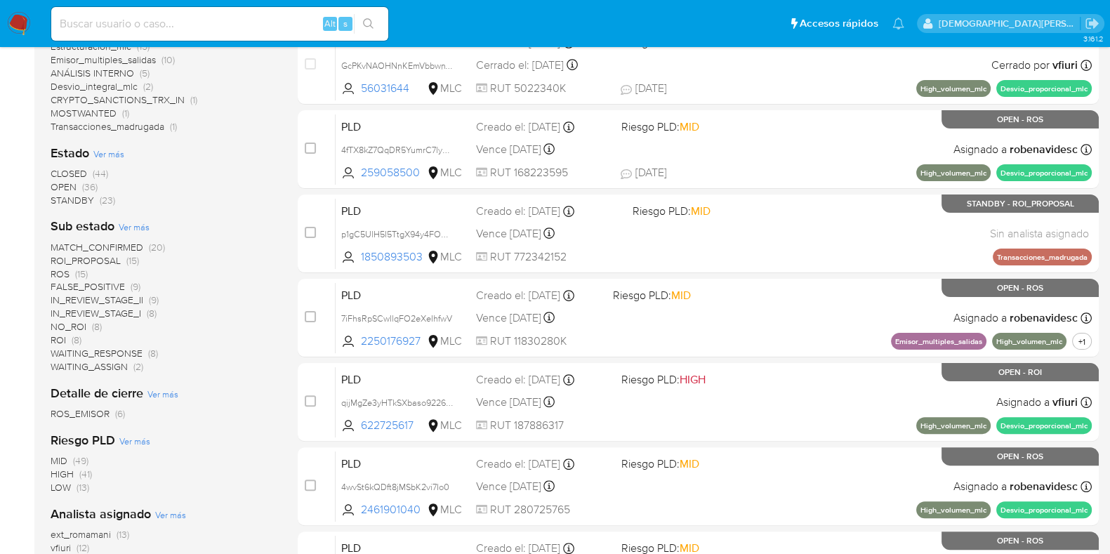
click at [74, 169] on span "CLOSED" at bounding box center [69, 173] width 36 height 14
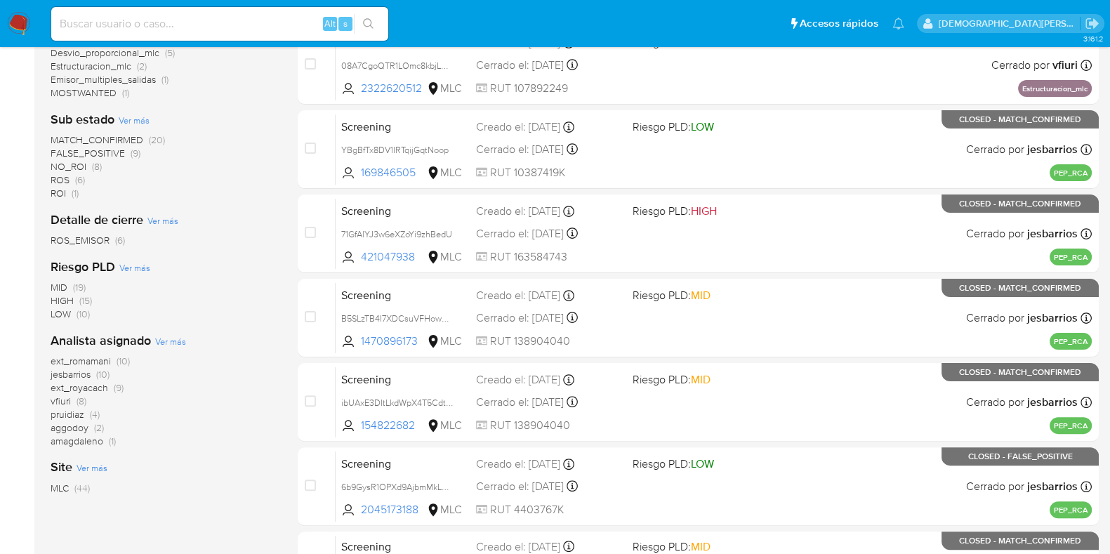
click at [53, 189] on span "ROI" at bounding box center [58, 193] width 15 height 14
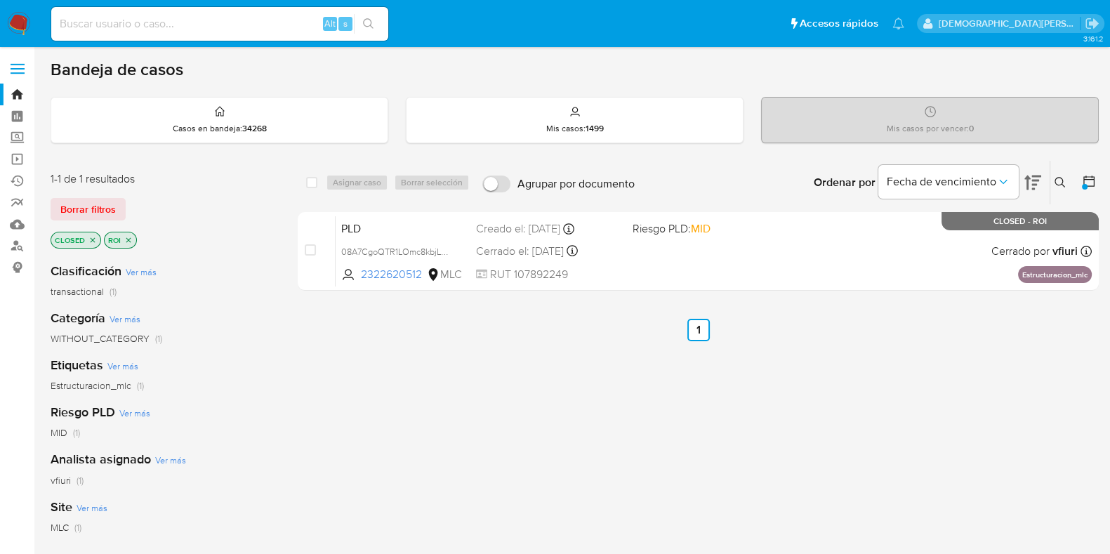
click at [128, 237] on icon "close-filter" at bounding box center [128, 239] width 5 height 5
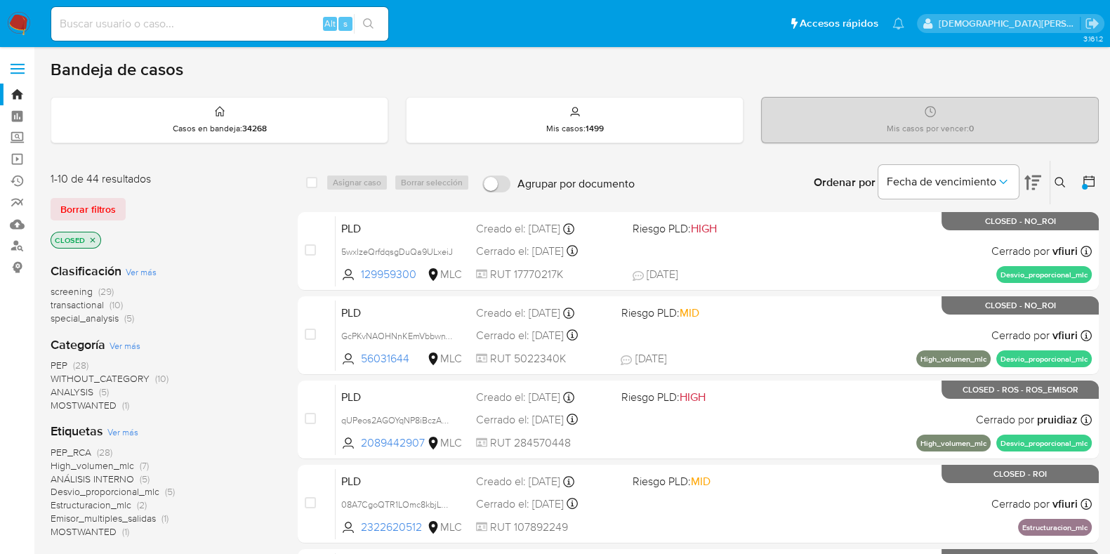
click at [91, 240] on icon "close-filter" at bounding box center [93, 239] width 5 height 5
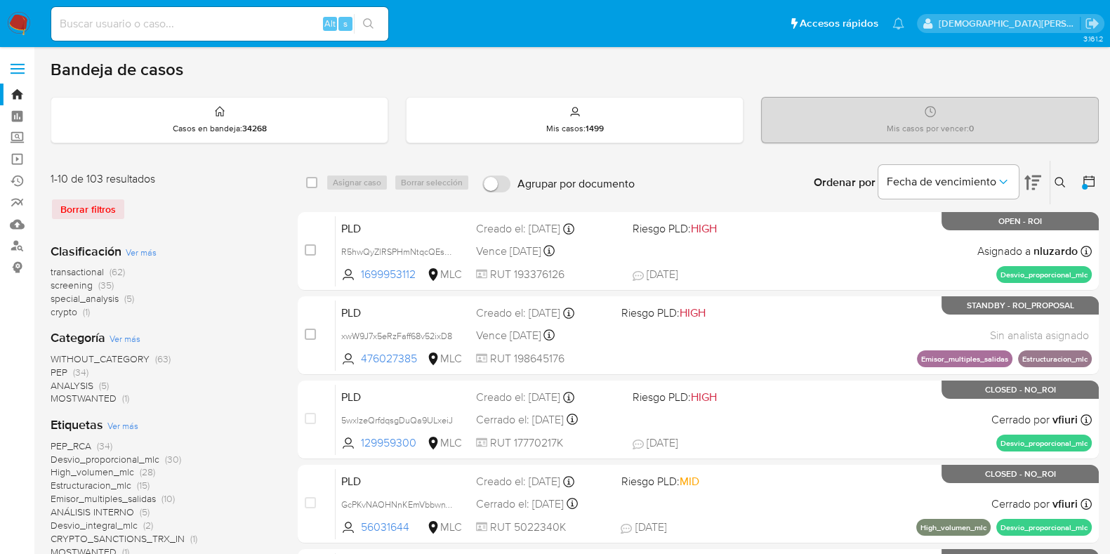
scroll to position [263, 0]
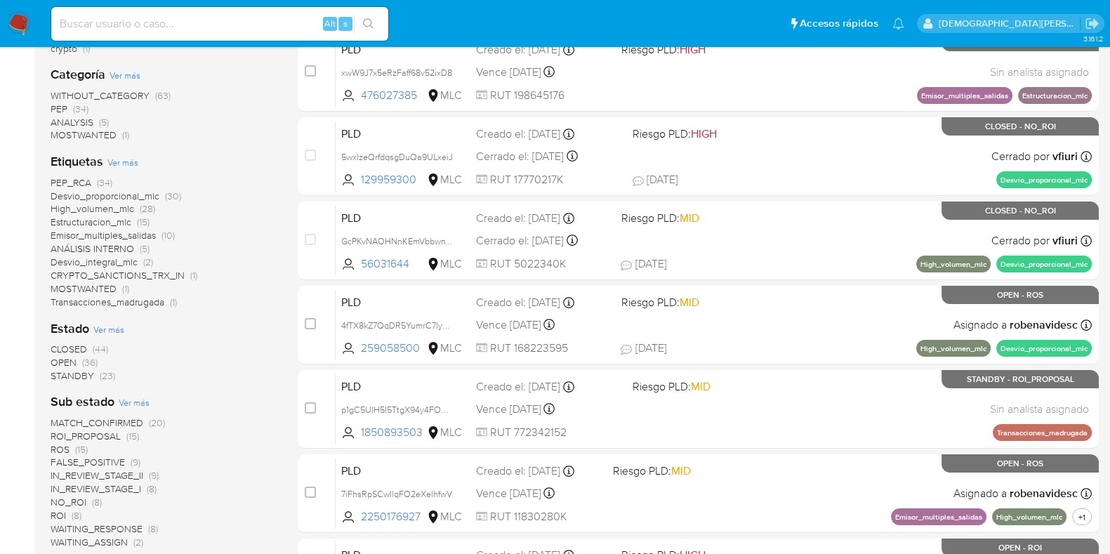
click at [69, 361] on span "OPEN" at bounding box center [64, 362] width 26 height 14
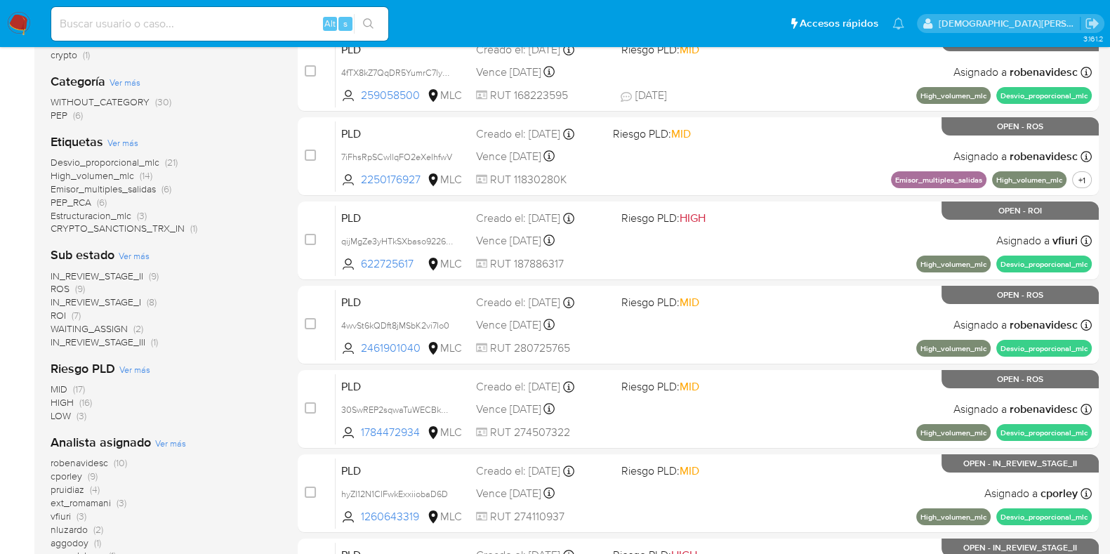
click at [56, 310] on span "ROI" at bounding box center [58, 315] width 15 height 14
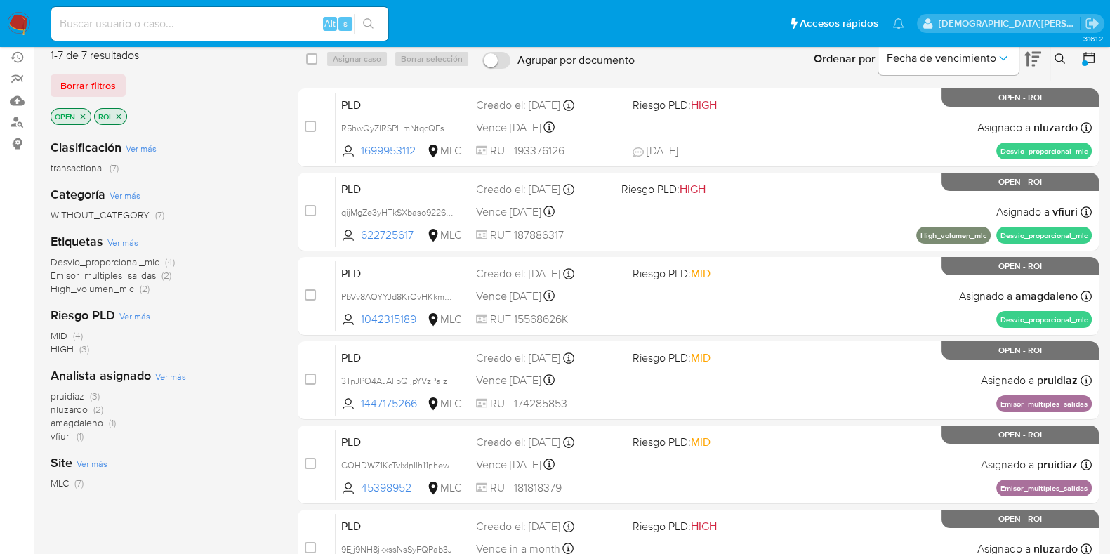
scroll to position [87, 0]
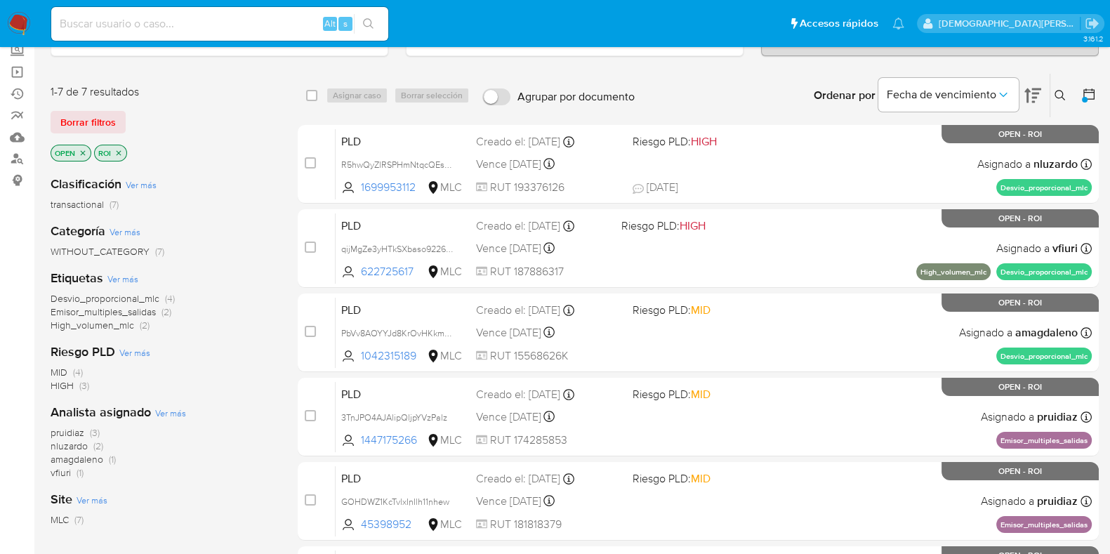
click at [1087, 96] on icon at bounding box center [1089, 94] width 14 height 14
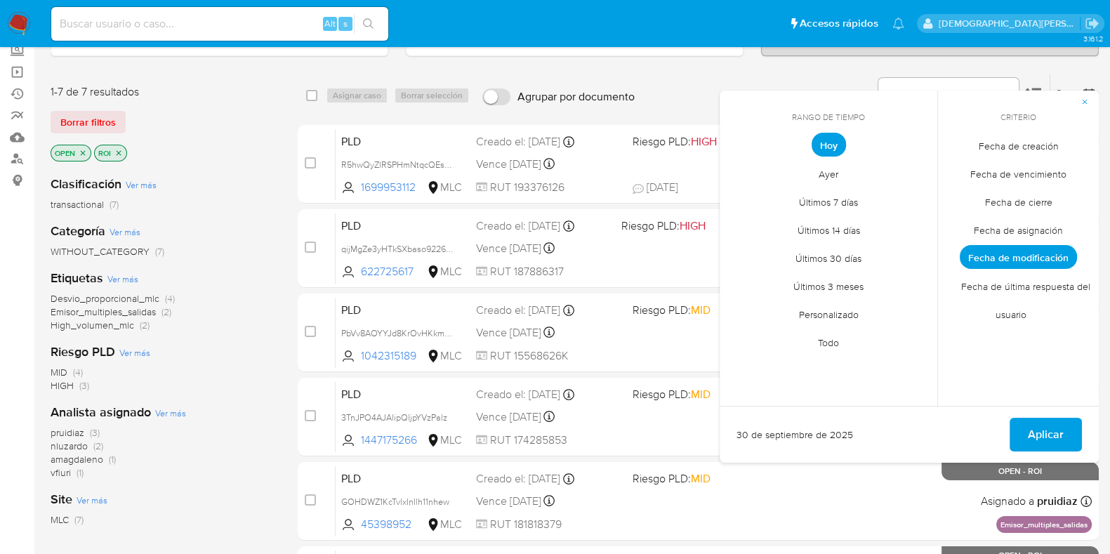
click at [1011, 199] on span "Fecha de cierre" at bounding box center [1018, 201] width 97 height 29
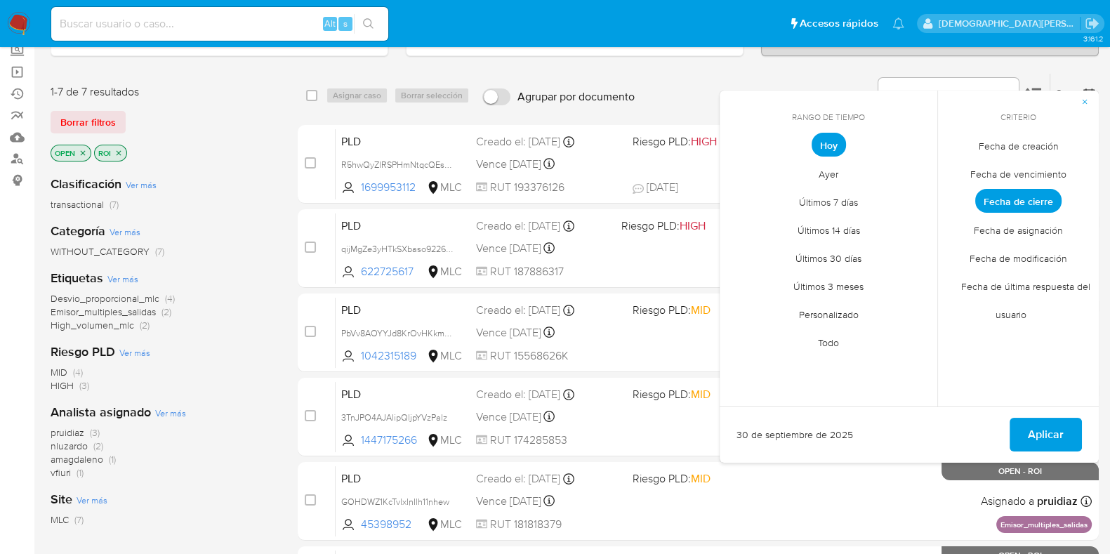
click at [849, 308] on span "Personalizado" at bounding box center [828, 314] width 89 height 29
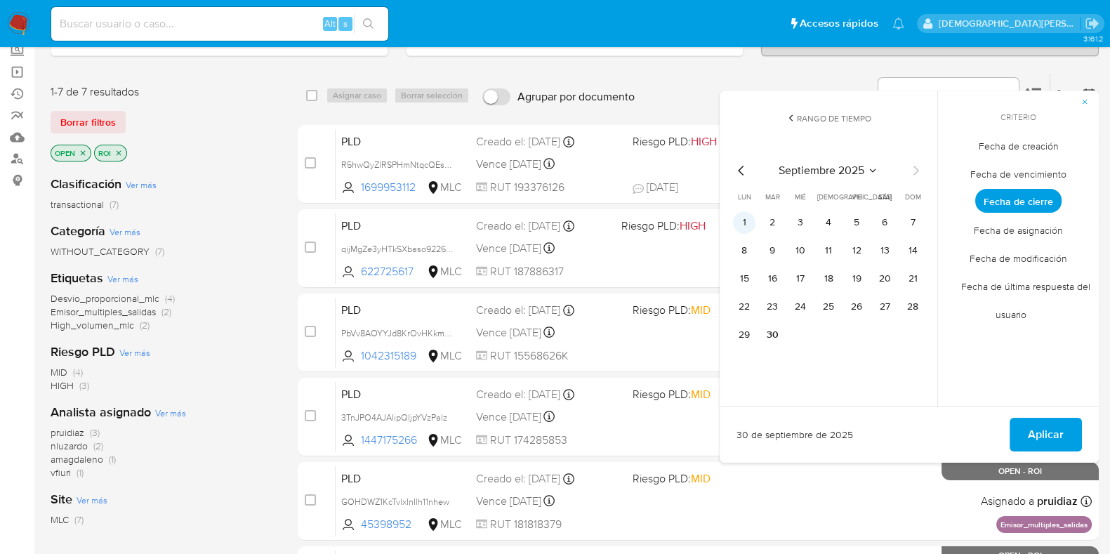
click at [745, 220] on button "1" at bounding box center [744, 222] width 22 height 22
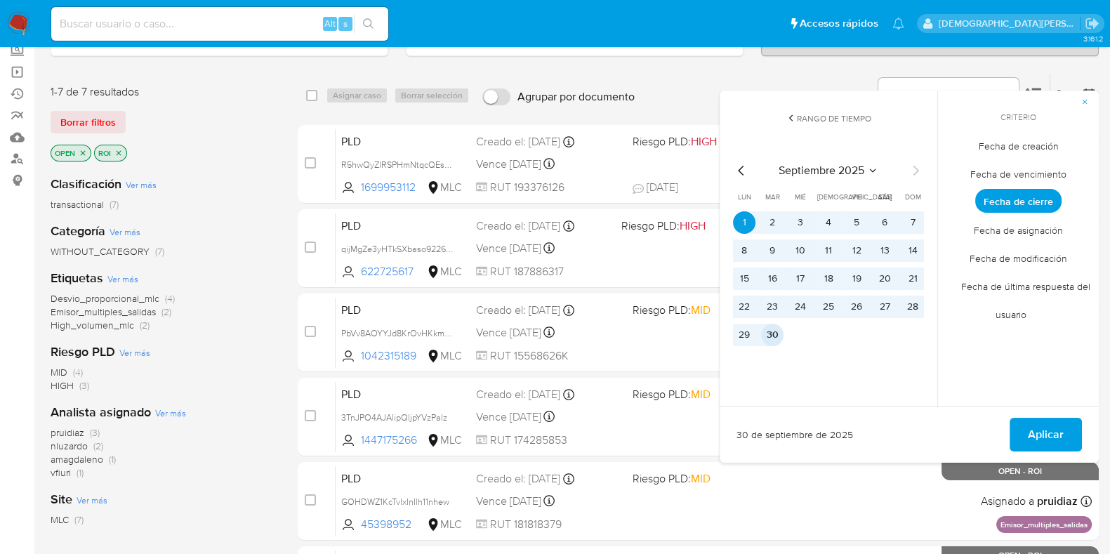
click at [774, 338] on button "30" at bounding box center [772, 335] width 22 height 22
click at [1032, 419] on span "Aplicar" at bounding box center [1045, 434] width 36 height 31
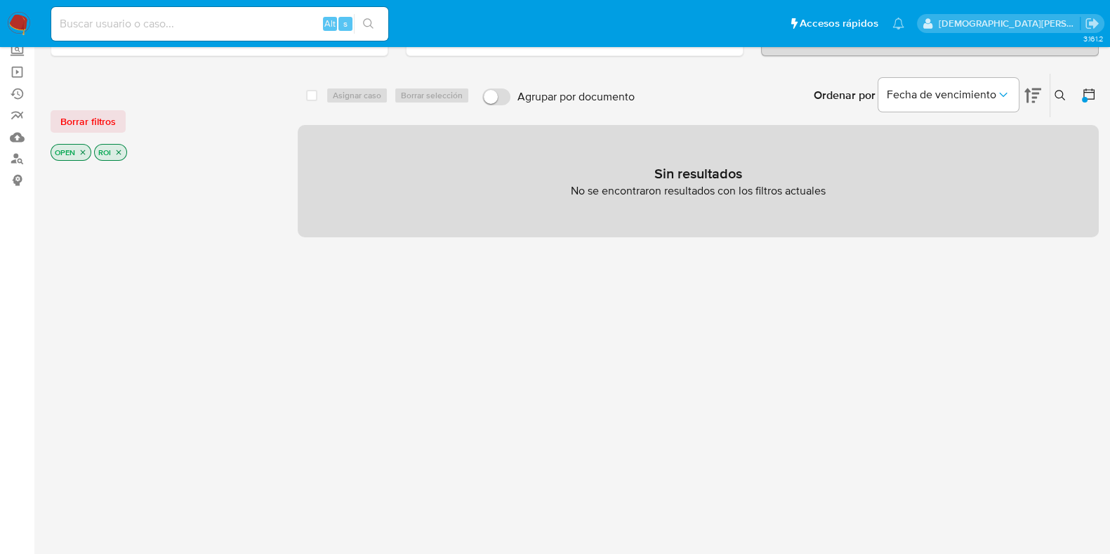
click at [122, 152] on icon "close-filter" at bounding box center [118, 152] width 8 height 8
click at [84, 152] on icon "close-filter" at bounding box center [83, 152] width 5 height 5
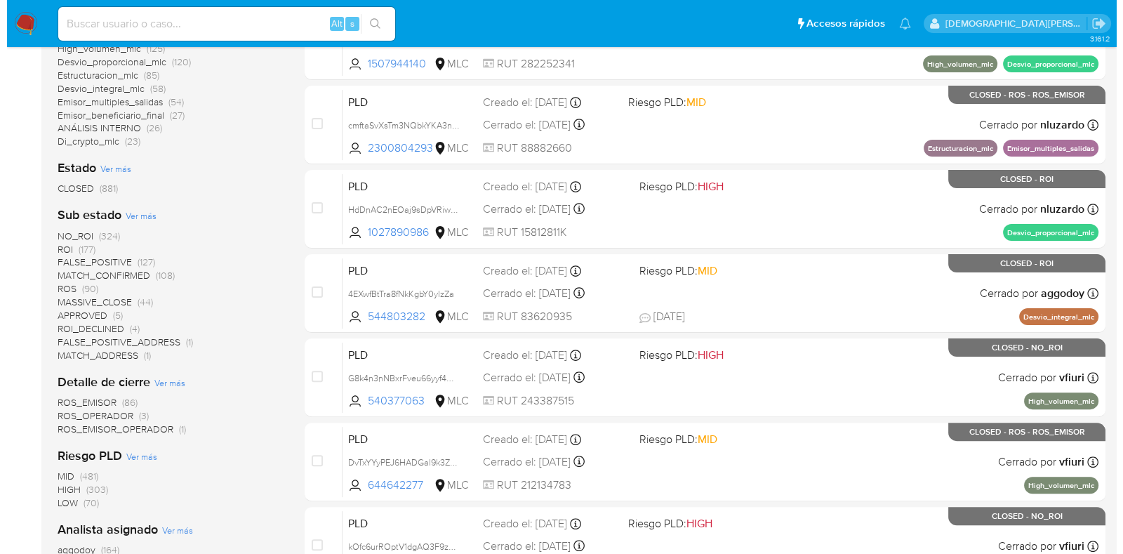
scroll to position [526, 0]
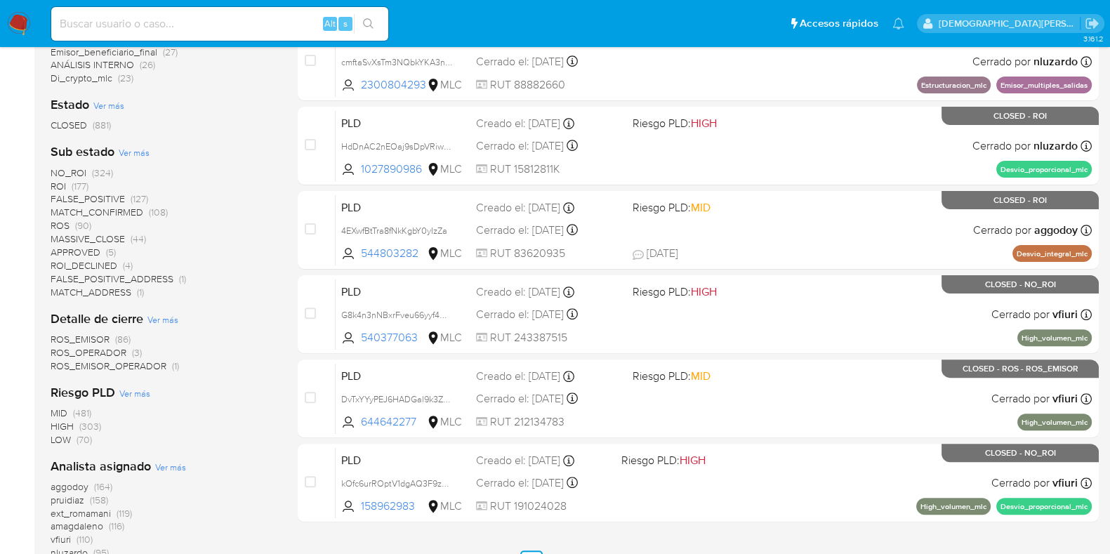
click at [139, 152] on span "Ver más" at bounding box center [134, 152] width 31 height 13
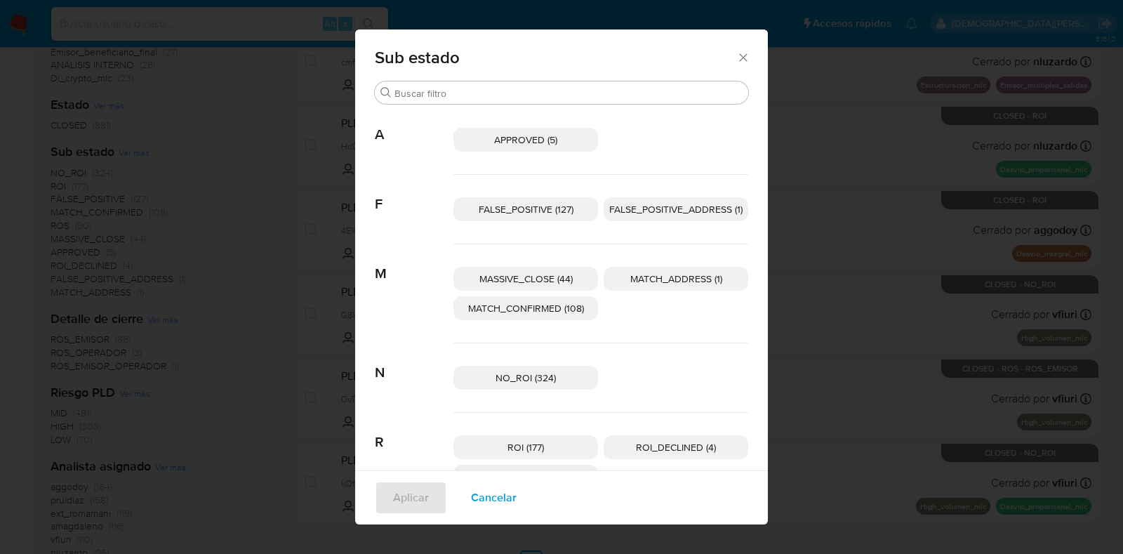
click at [507, 445] on span "ROI (177)" at bounding box center [525, 447] width 36 height 14
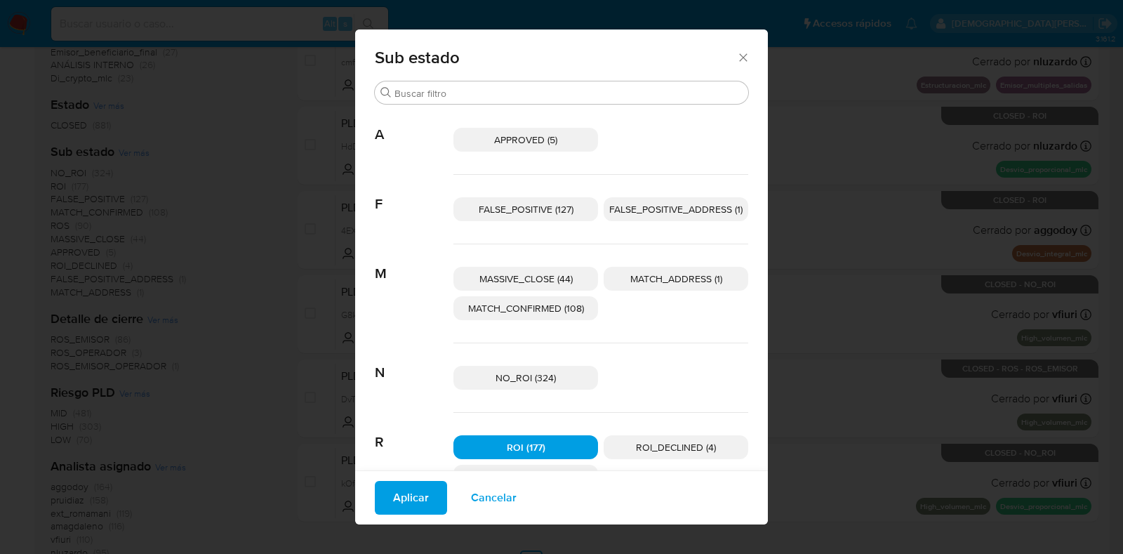
click at [658, 446] on span "ROI_DECLINED (4)" at bounding box center [676, 447] width 80 height 14
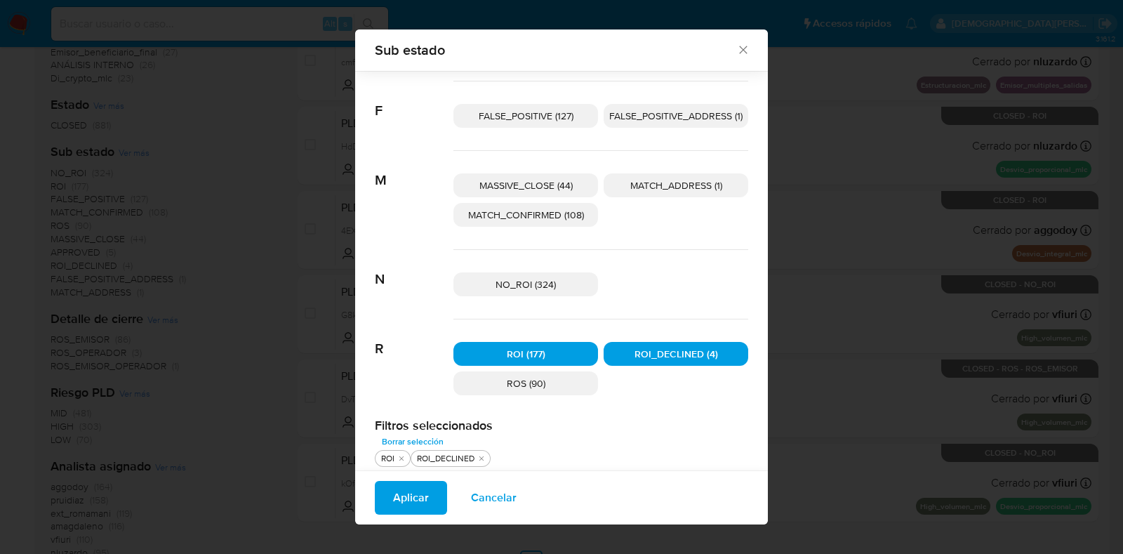
scroll to position [87, 0]
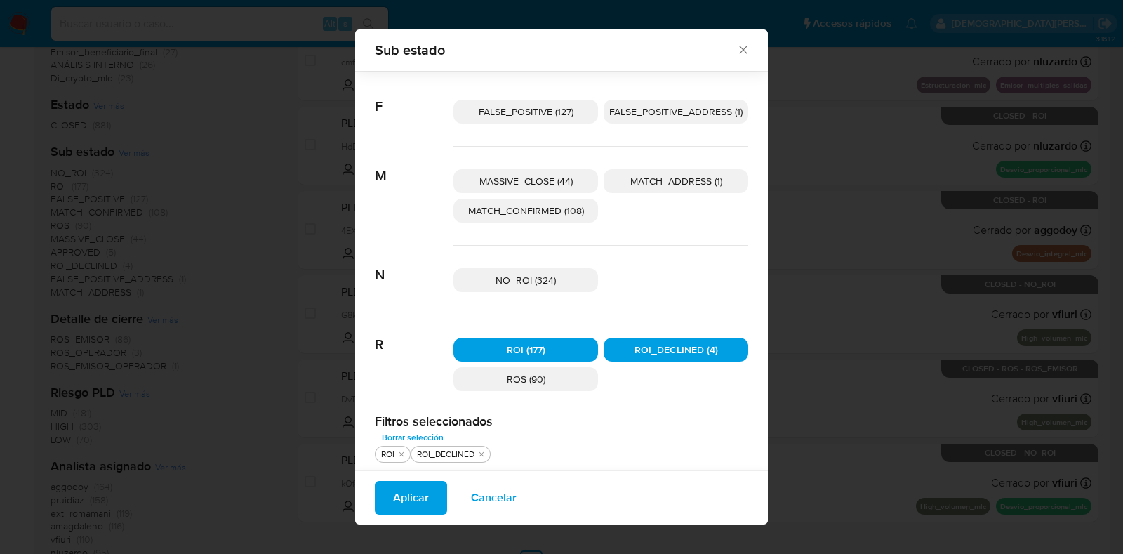
click at [537, 274] on span "NO_ROI (324)" at bounding box center [525, 280] width 60 height 14
click at [518, 380] on span "ROS (90)" at bounding box center [526, 379] width 39 height 14
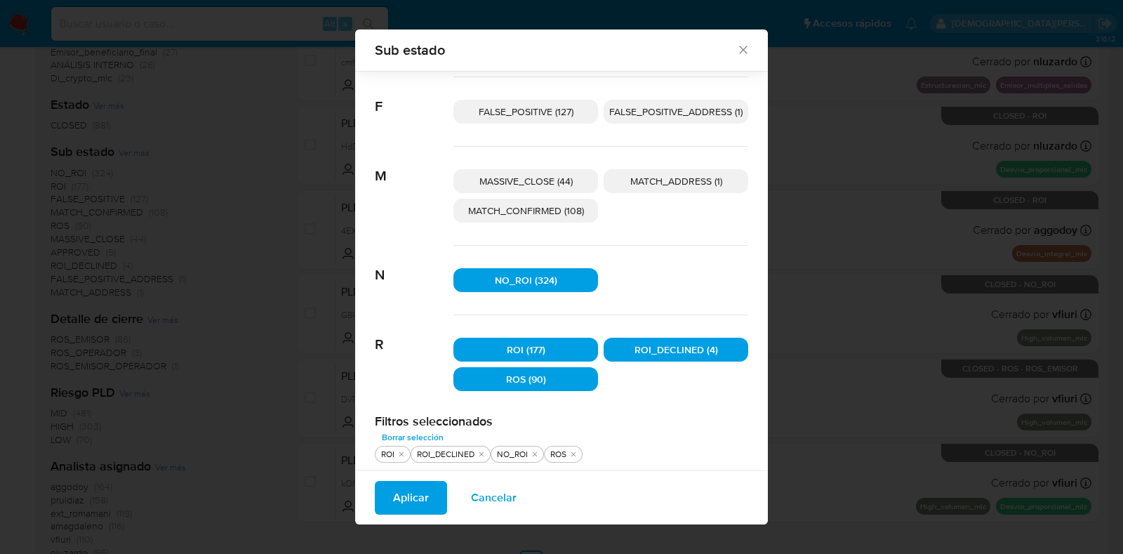
scroll to position [0, 0]
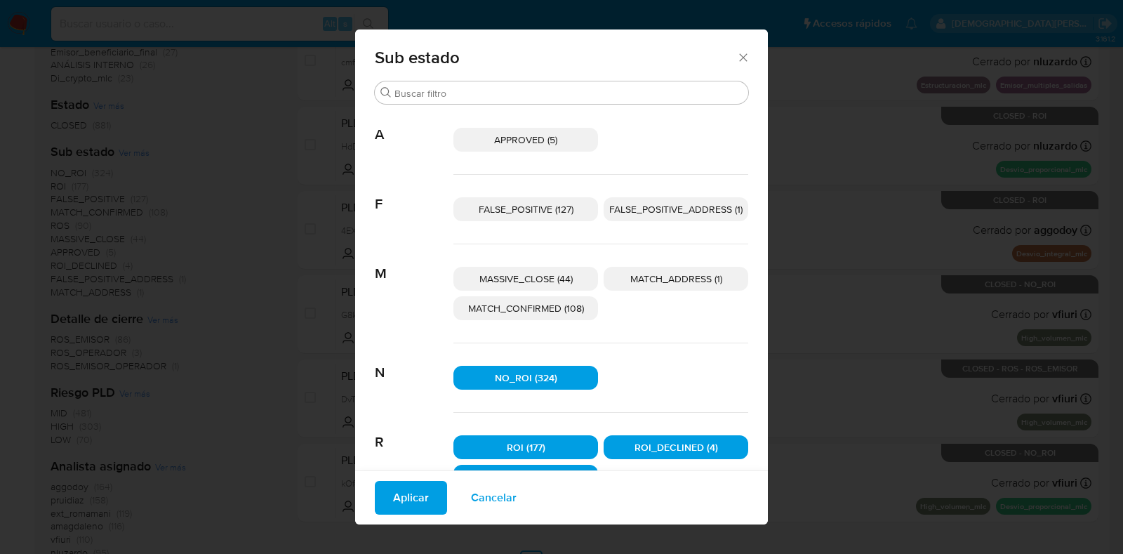
click at [397, 493] on span "Aplicar" at bounding box center [411, 497] width 36 height 31
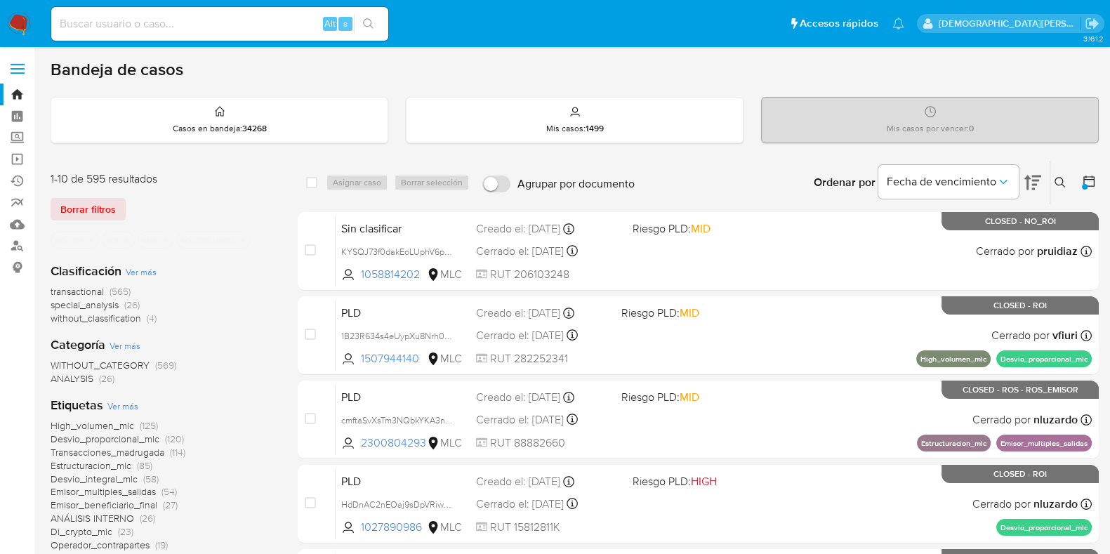
click at [240, 240] on icon "close-filter" at bounding box center [242, 239] width 5 height 5
click at [163, 237] on icon "close-filter" at bounding box center [165, 240] width 8 height 8
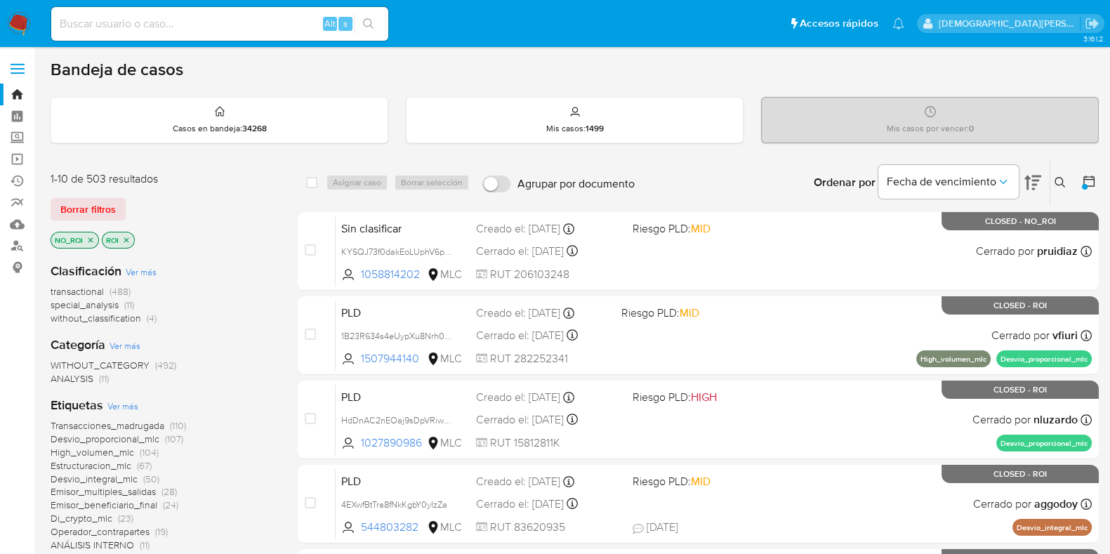
click at [125, 239] on icon "close-filter" at bounding box center [126, 240] width 8 height 8
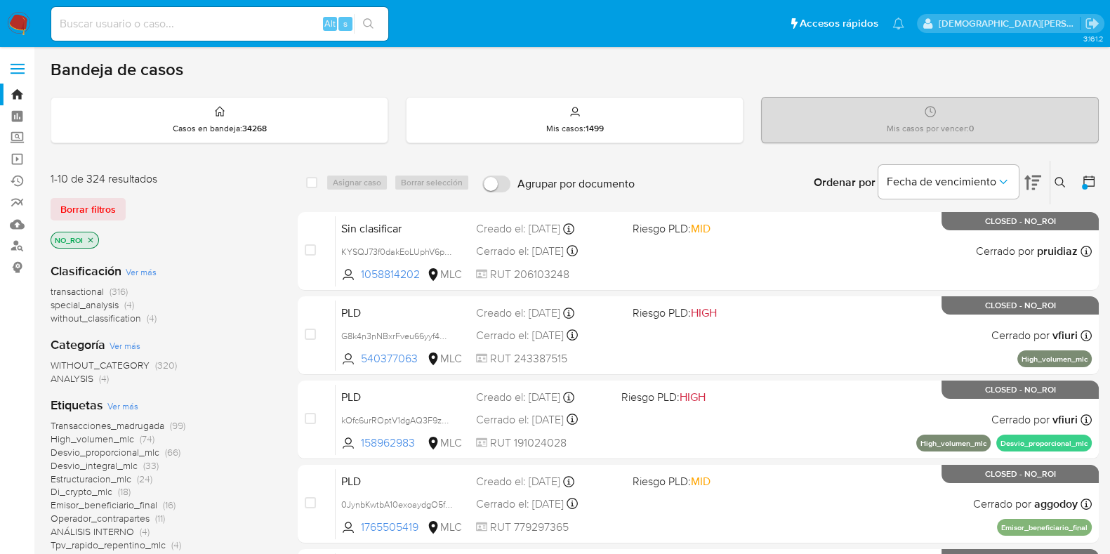
click at [86, 237] on p "NO_ROI" at bounding box center [74, 239] width 47 height 15
click at [90, 236] on icon "close-filter" at bounding box center [90, 240] width 8 height 8
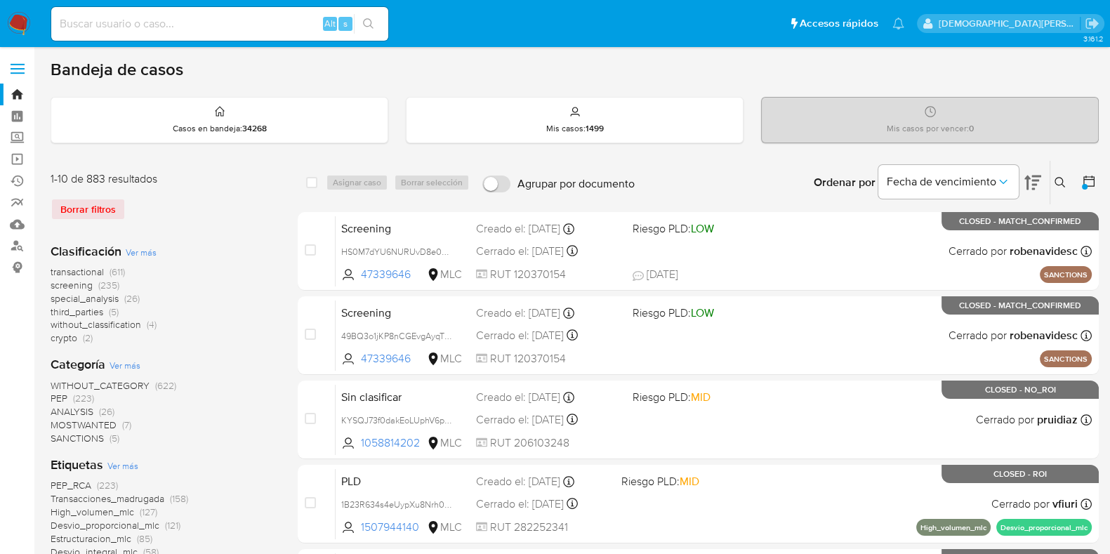
click at [1085, 179] on icon at bounding box center [1089, 181] width 14 height 14
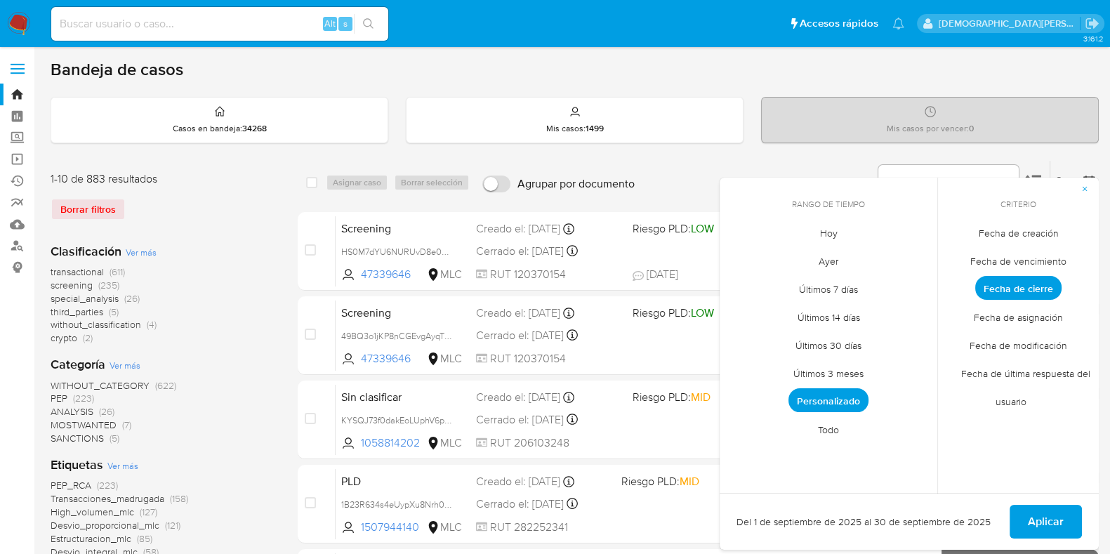
click at [1022, 230] on span "Fecha de creación" at bounding box center [1018, 232] width 109 height 29
click at [853, 395] on span "Personalizado" at bounding box center [828, 400] width 80 height 24
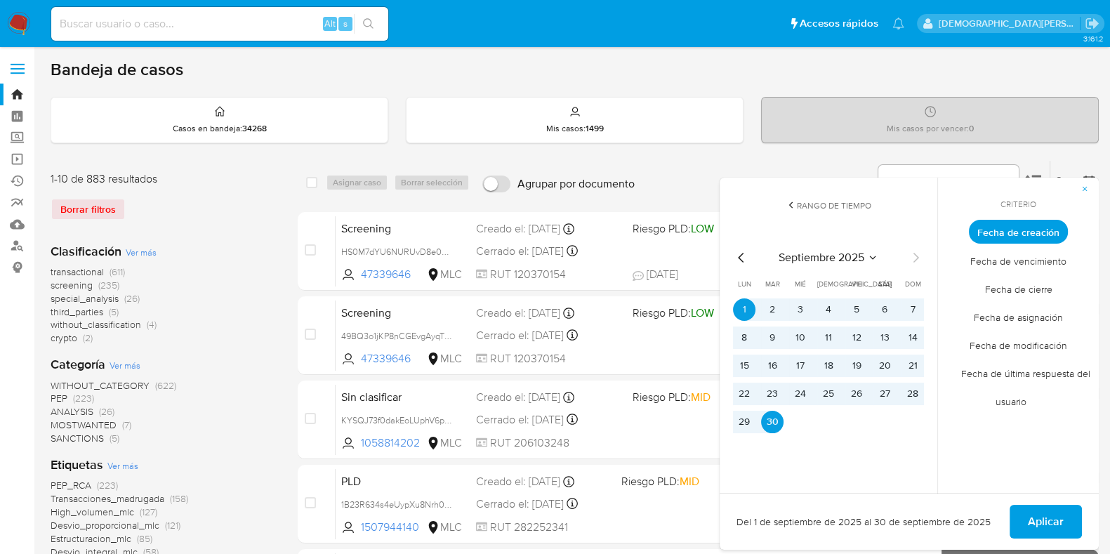
click at [741, 262] on icon "Mes anterior" at bounding box center [741, 257] width 17 height 17
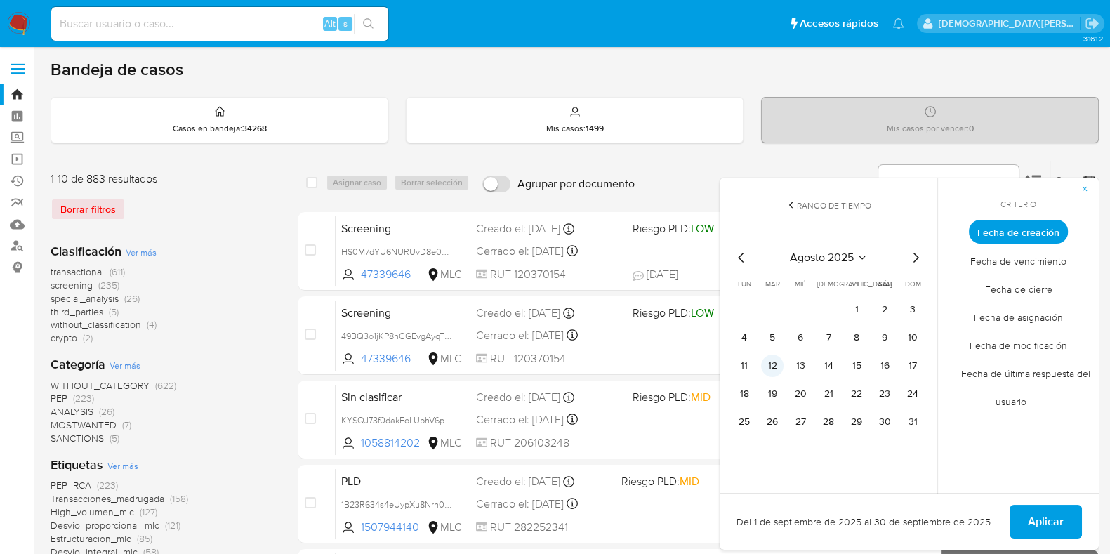
click at [776, 366] on button "12" at bounding box center [772, 365] width 22 height 22
click at [1029, 514] on span "Aplicar" at bounding box center [1045, 521] width 36 height 31
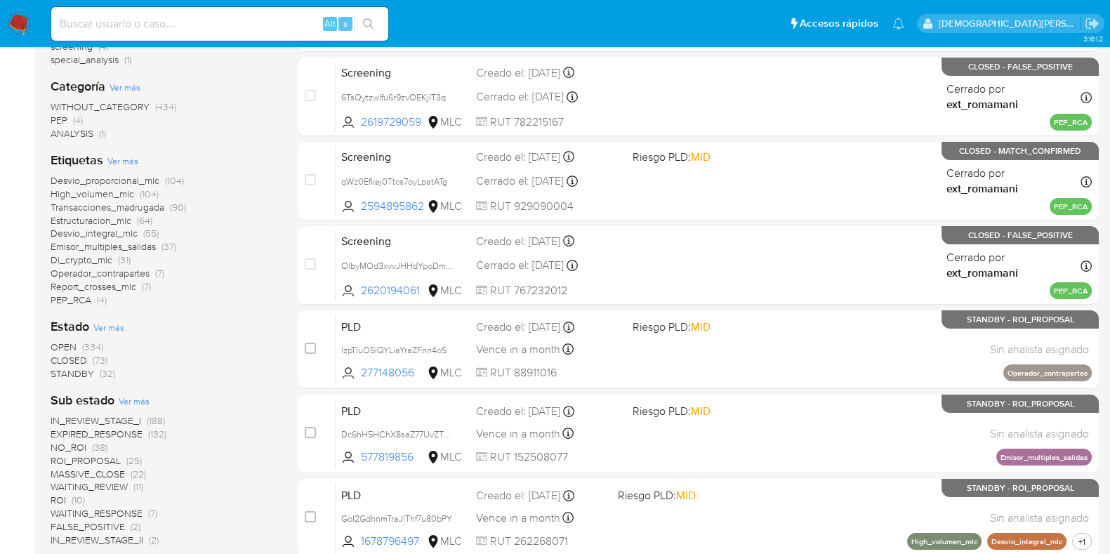
scroll to position [263, 0]
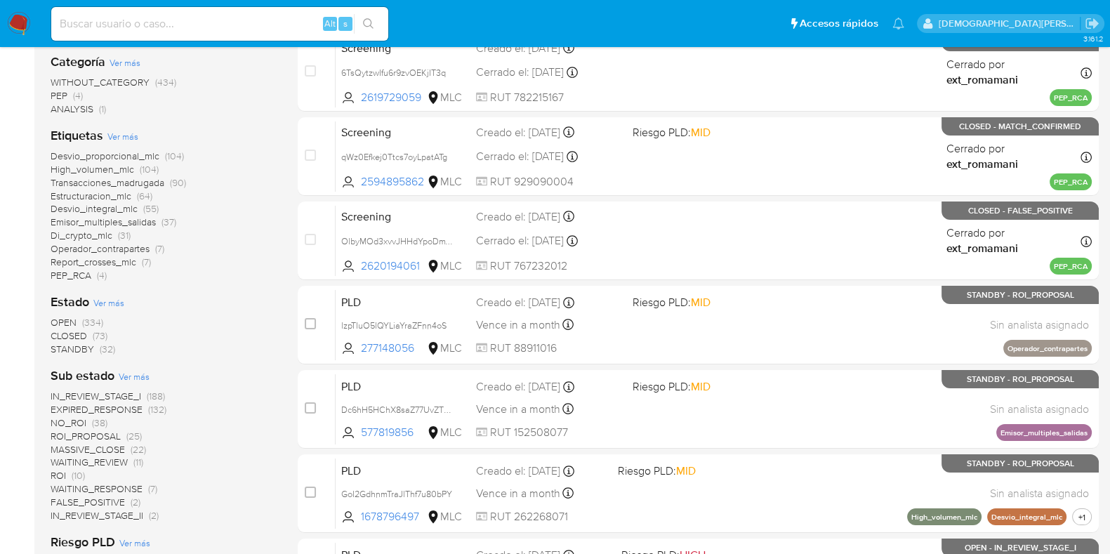
drag, startPoint x: 46, startPoint y: 296, endPoint x: 121, endPoint y: 345, distance: 90.3
click at [121, 345] on main "3.161.2" at bounding box center [555, 323] width 1110 height 1173
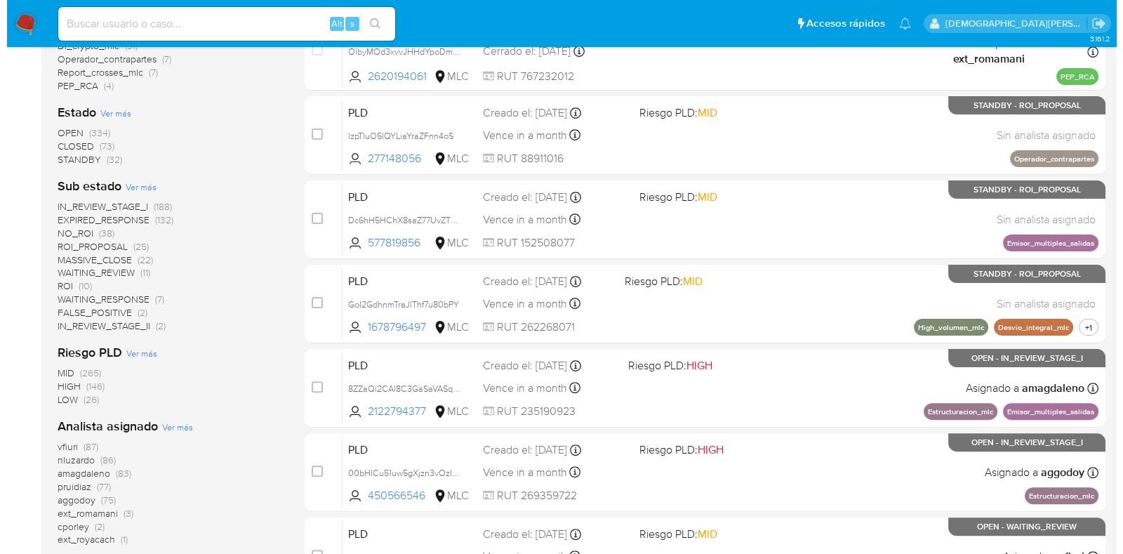
scroll to position [350, 0]
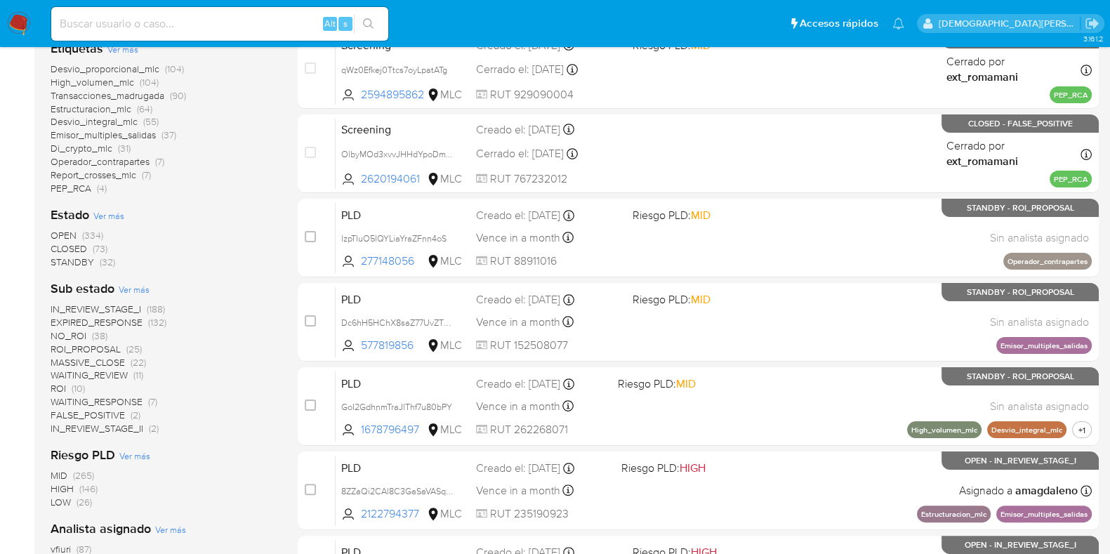
click at [112, 218] on span "Ver más" at bounding box center [108, 215] width 31 height 13
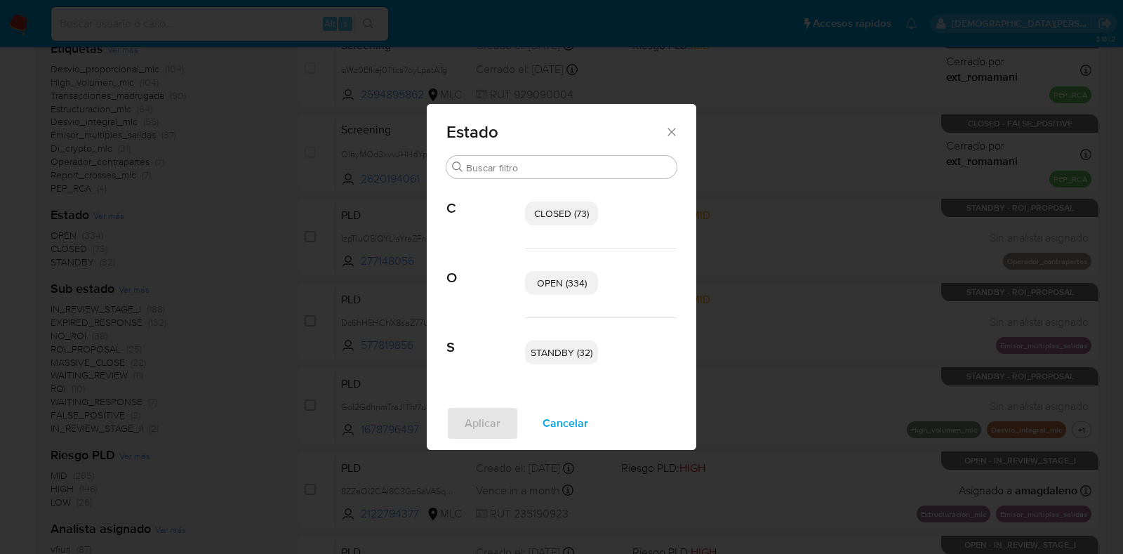
click at [545, 277] on span "OPEN (334)" at bounding box center [562, 283] width 50 height 14
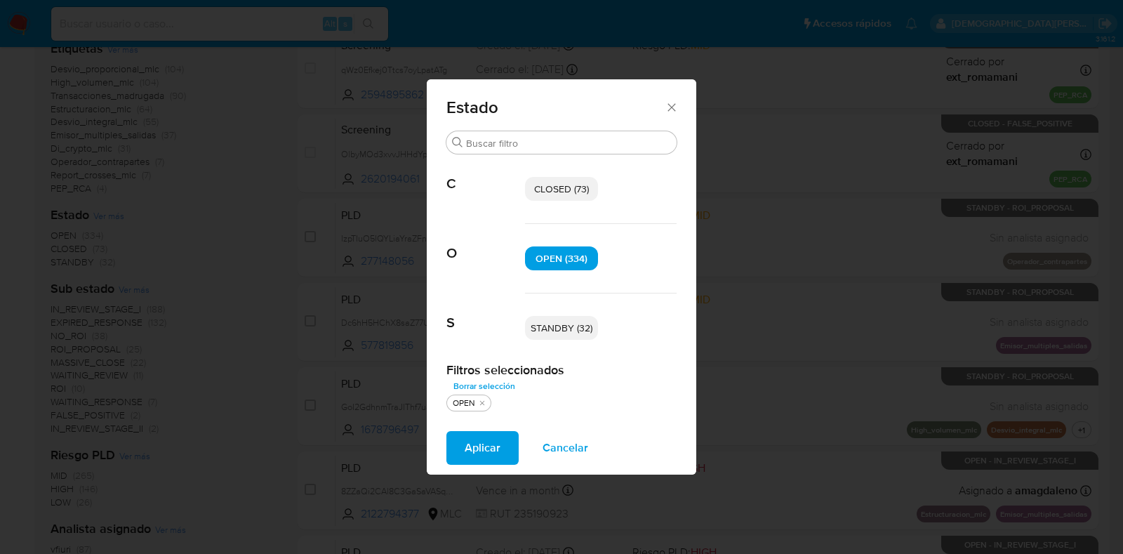
click at [565, 255] on span "OPEN (334)" at bounding box center [562, 258] width 52 height 14
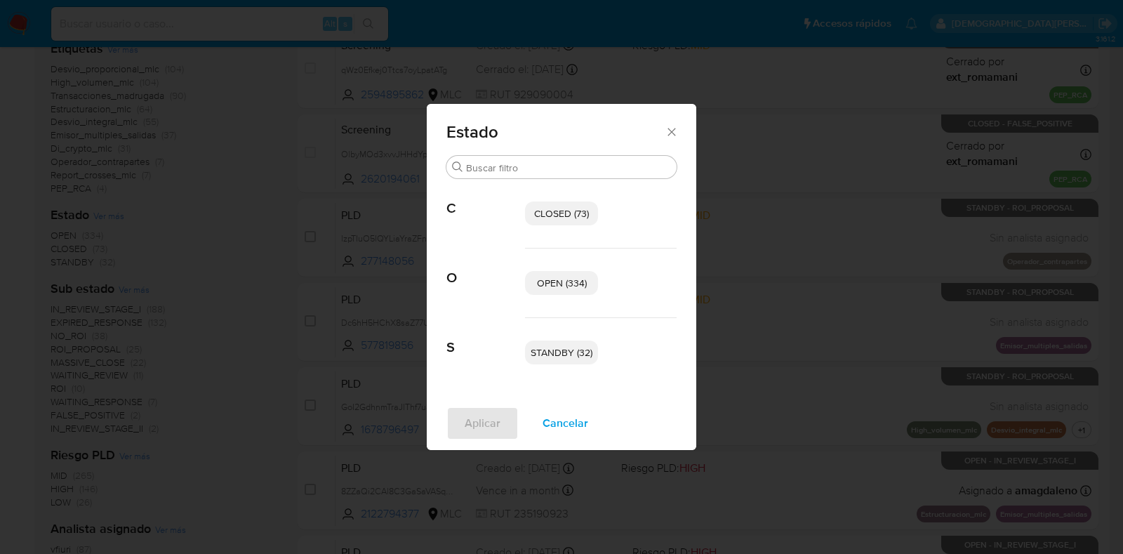
click at [563, 212] on span "CLOSED (73)" at bounding box center [561, 213] width 55 height 14
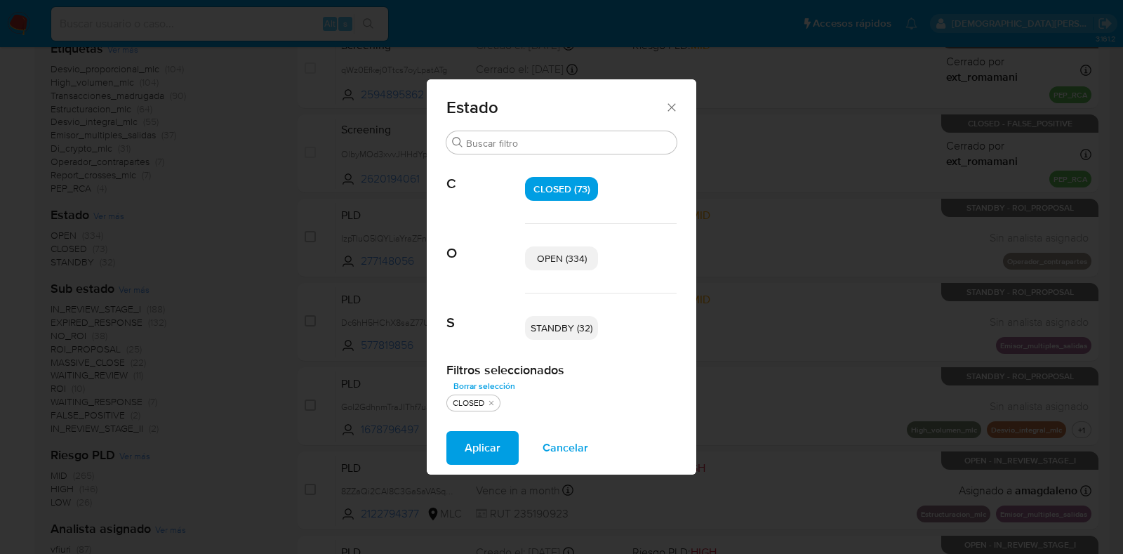
click at [566, 328] on span "STANDBY (32)" at bounding box center [562, 328] width 62 height 14
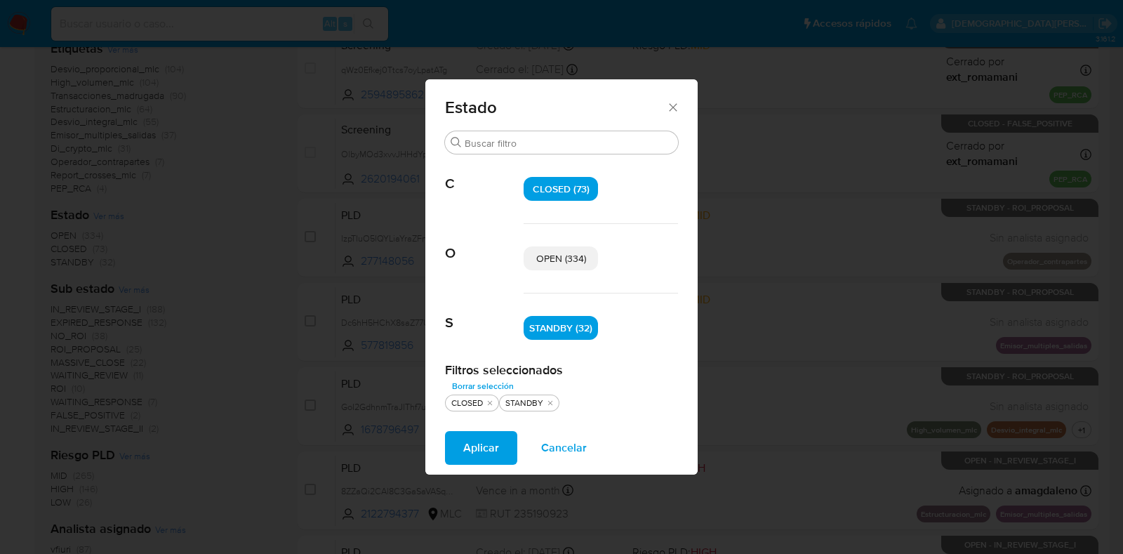
click at [487, 446] on span "Aplicar" at bounding box center [481, 447] width 36 height 31
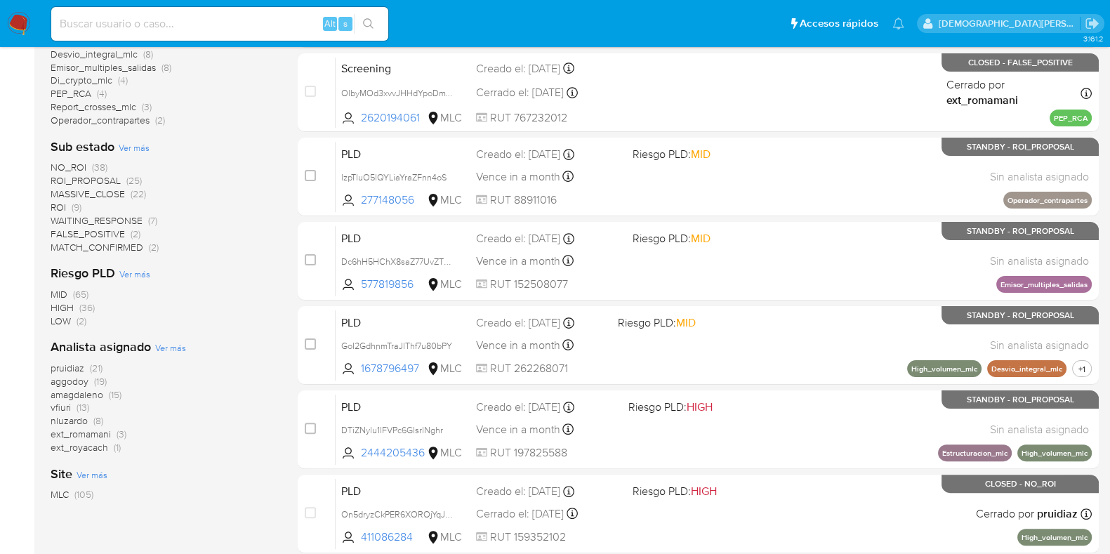
scroll to position [439, 0]
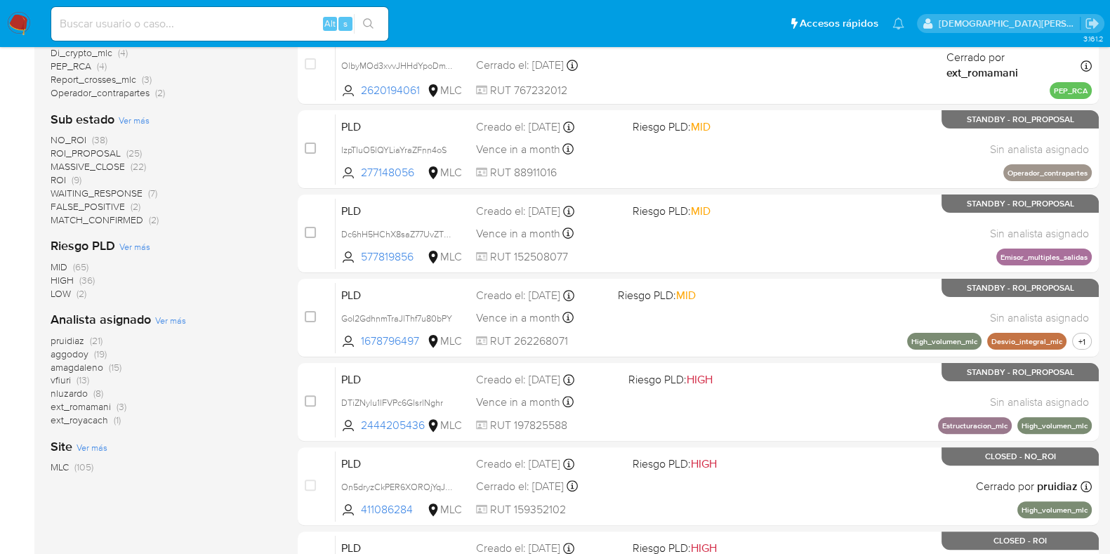
drag, startPoint x: 46, startPoint y: 338, endPoint x: 112, endPoint y: 390, distance: 83.4
click at [112, 390] on main "3.161.2" at bounding box center [555, 140] width 1110 height 1159
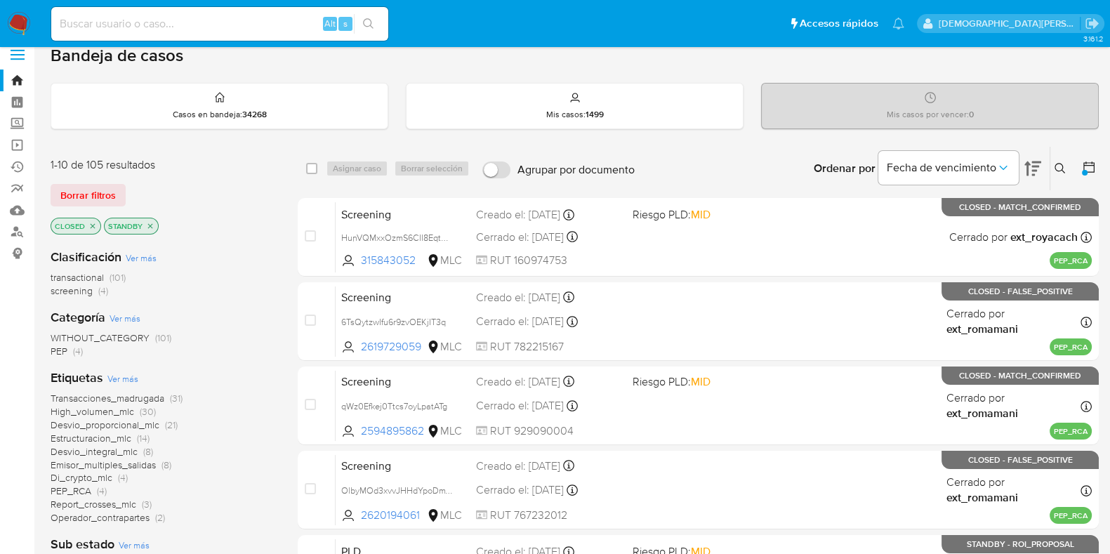
scroll to position [0, 0]
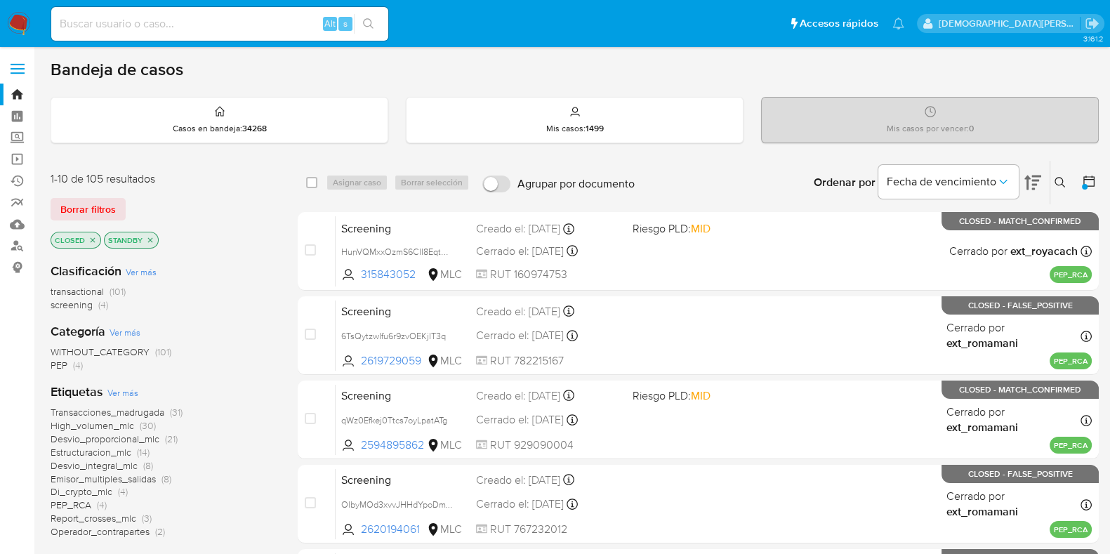
click at [1086, 177] on icon at bounding box center [1089, 181] width 14 height 14
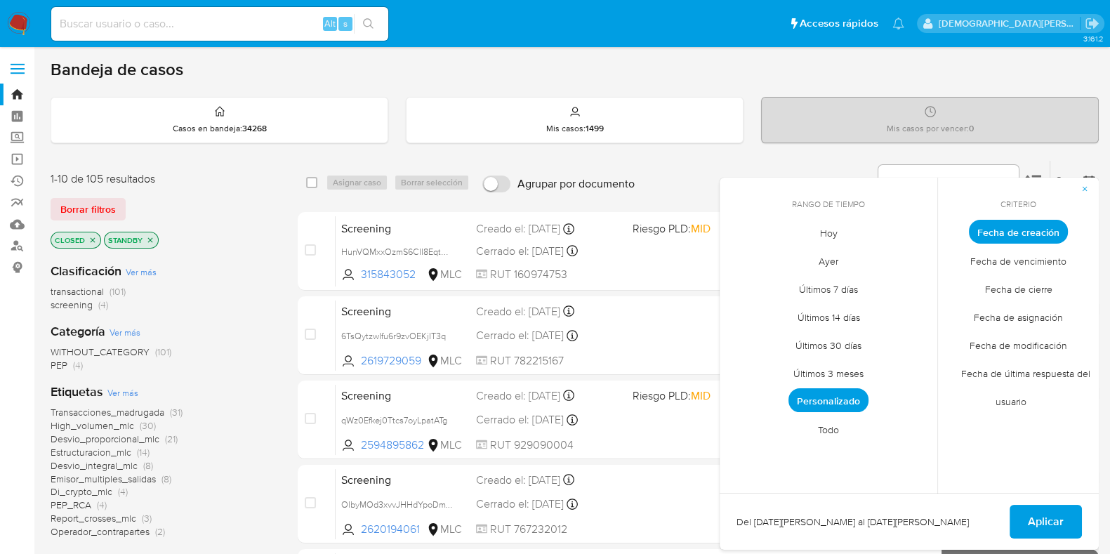
click at [843, 394] on span "Personalizado" at bounding box center [828, 400] width 80 height 24
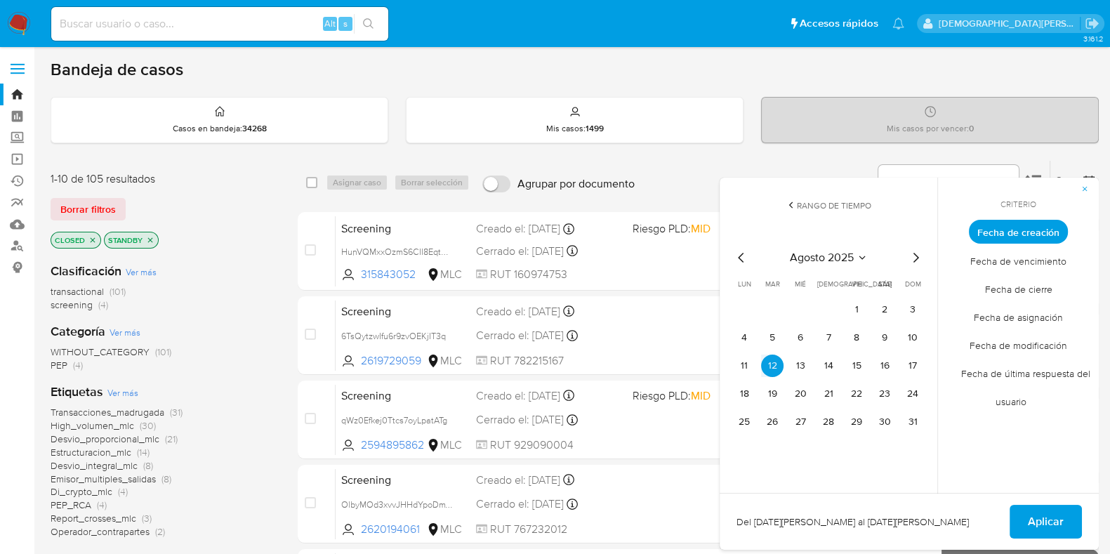
click at [740, 255] on icon "Mes anterior" at bounding box center [741, 258] width 6 height 10
click at [877, 337] on button "12" at bounding box center [884, 337] width 22 height 22
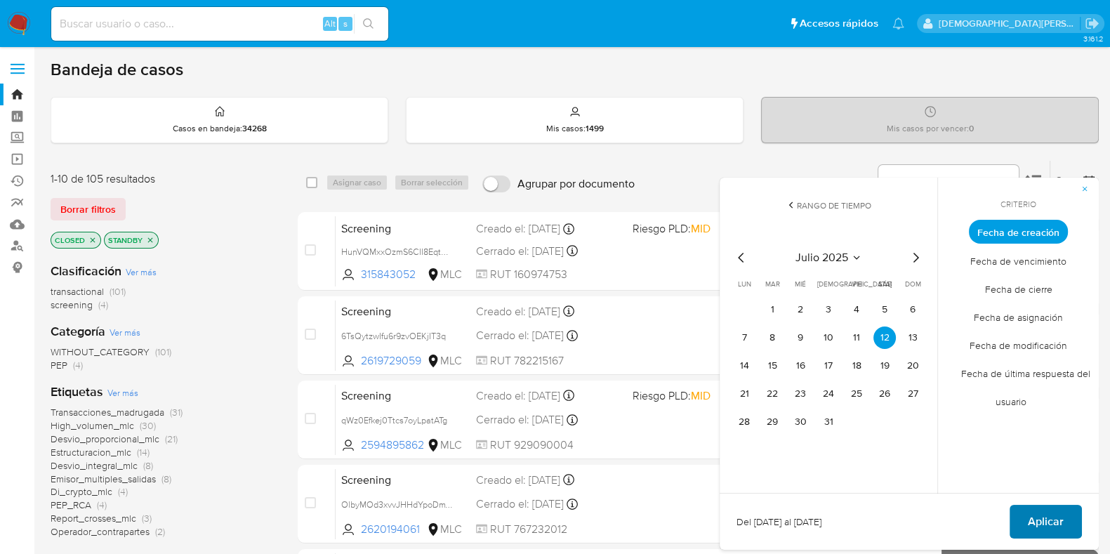
click at [1042, 508] on span "Aplicar" at bounding box center [1045, 521] width 36 height 31
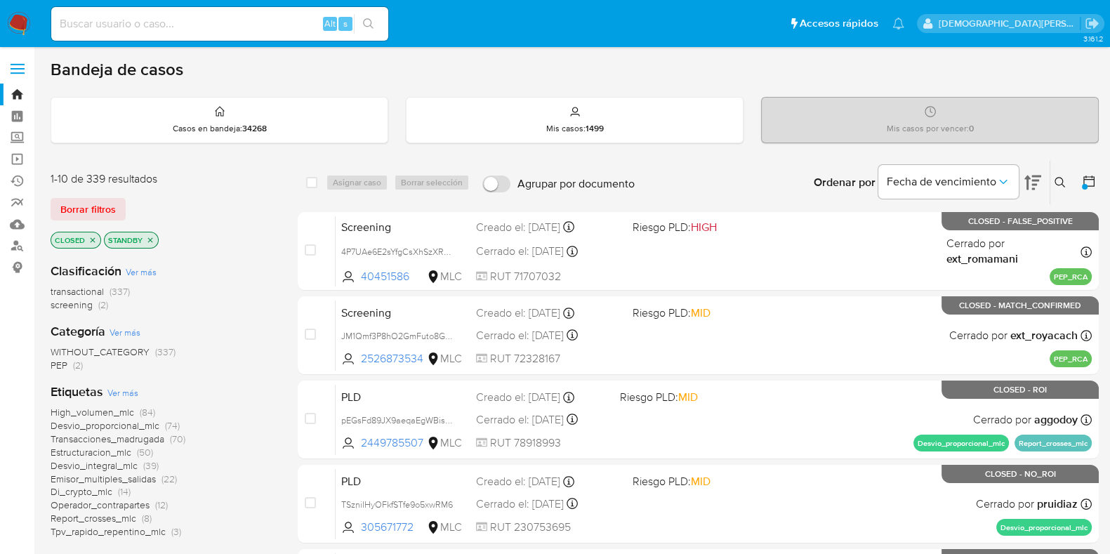
click at [151, 236] on icon "close-filter" at bounding box center [150, 240] width 8 height 8
click at [95, 238] on icon "close-filter" at bounding box center [92, 240] width 8 height 8
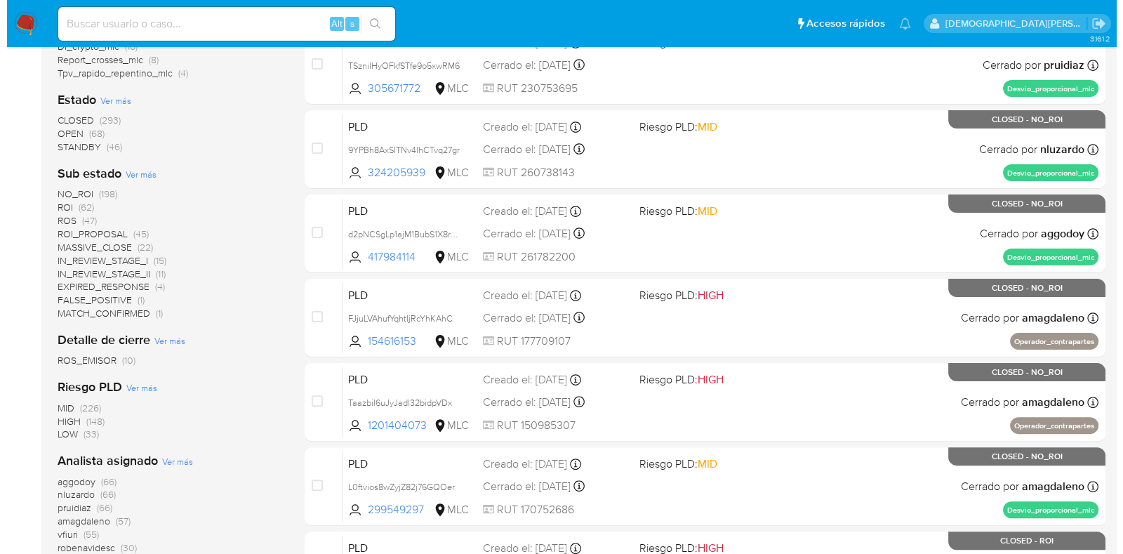
scroll to position [350, 0]
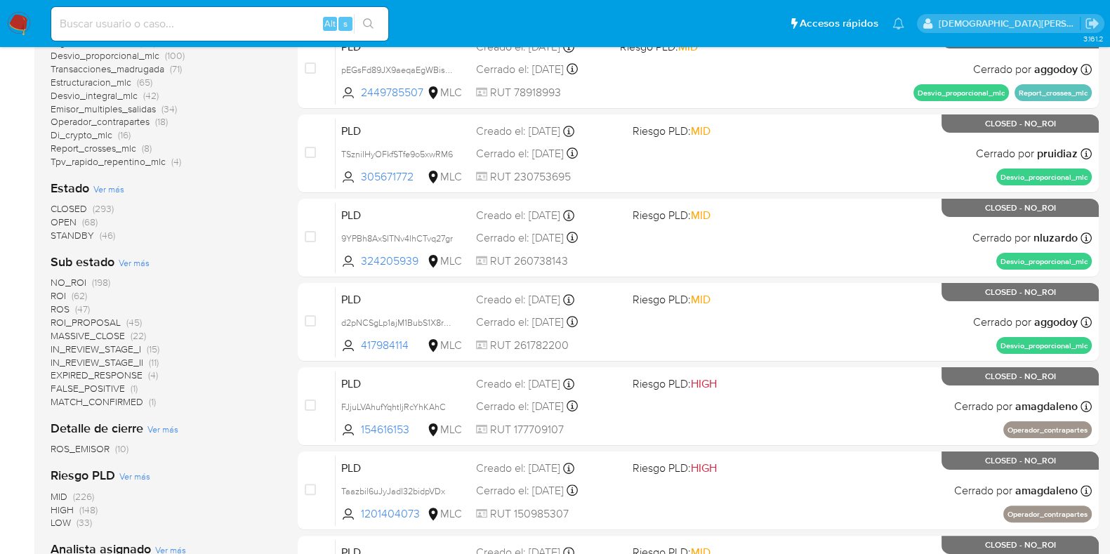
click at [112, 186] on span "Ver más" at bounding box center [108, 188] width 31 height 13
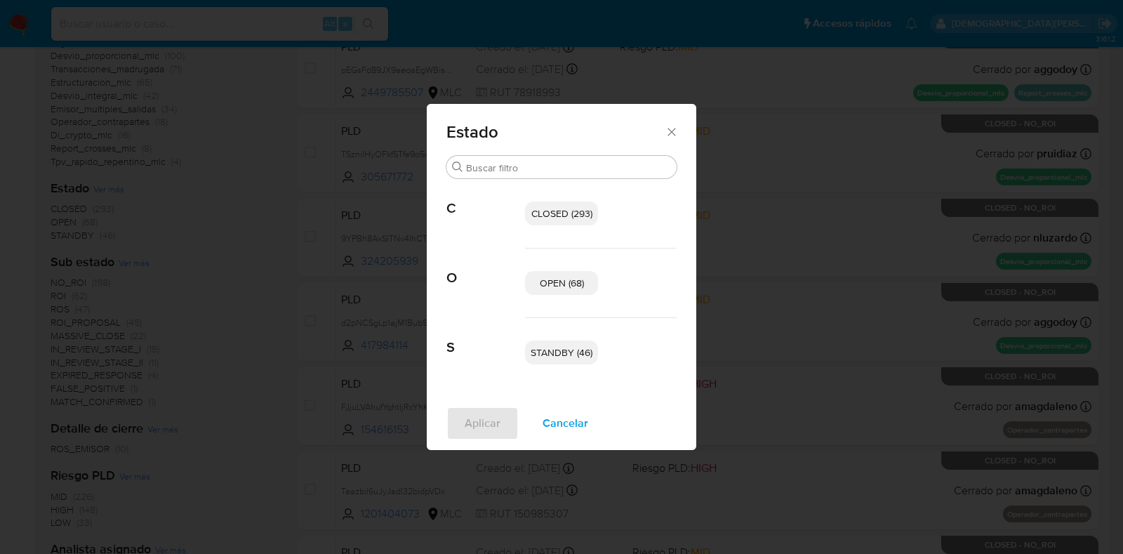
click at [586, 279] on p "OPEN (68)" at bounding box center [561, 283] width 73 height 24
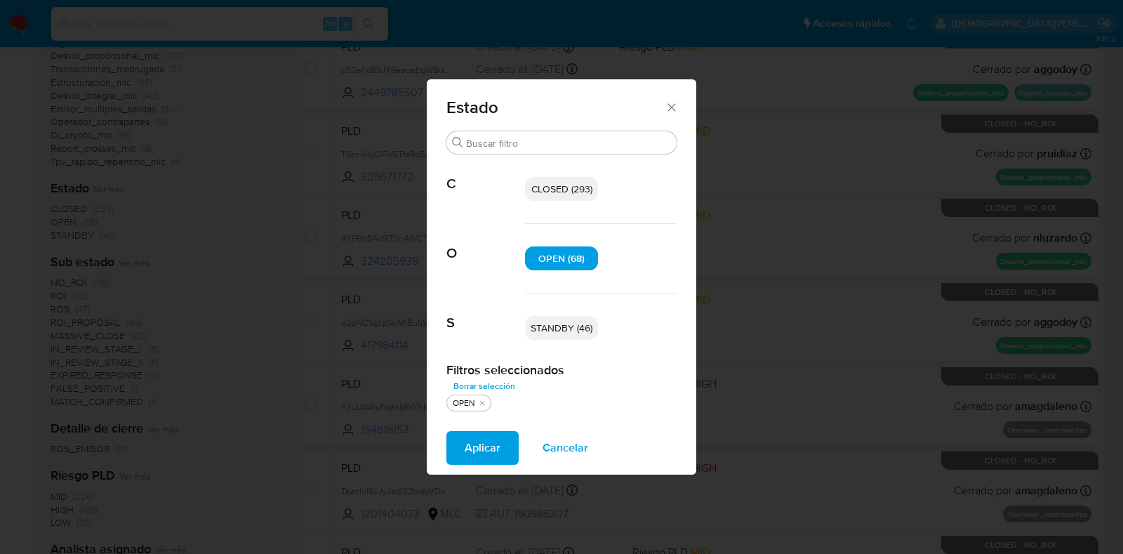
click at [586, 322] on span "STANDBY (46)" at bounding box center [562, 328] width 62 height 14
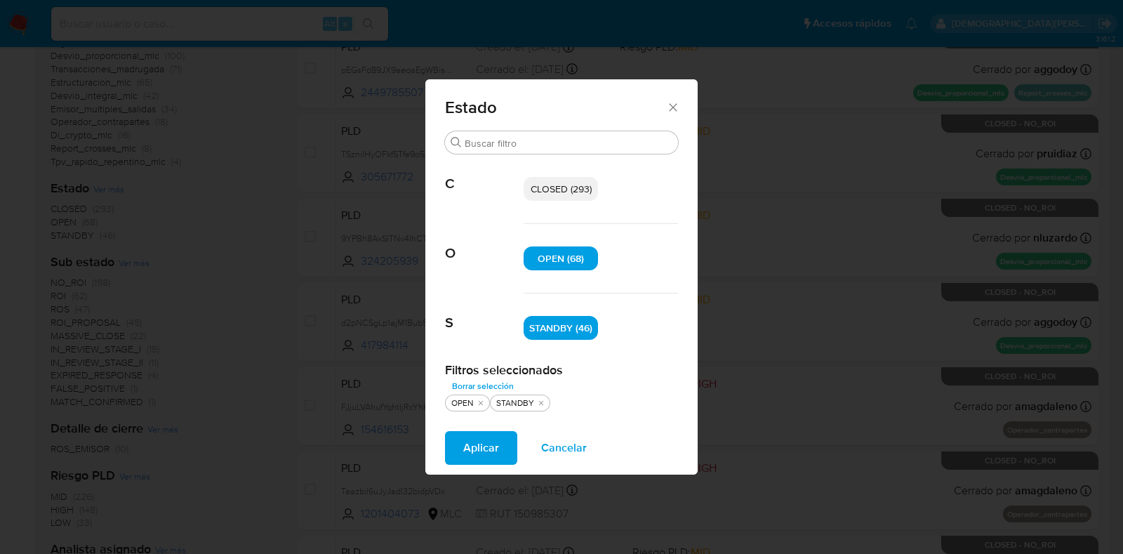
click at [503, 458] on button "Aplicar" at bounding box center [481, 448] width 72 height 34
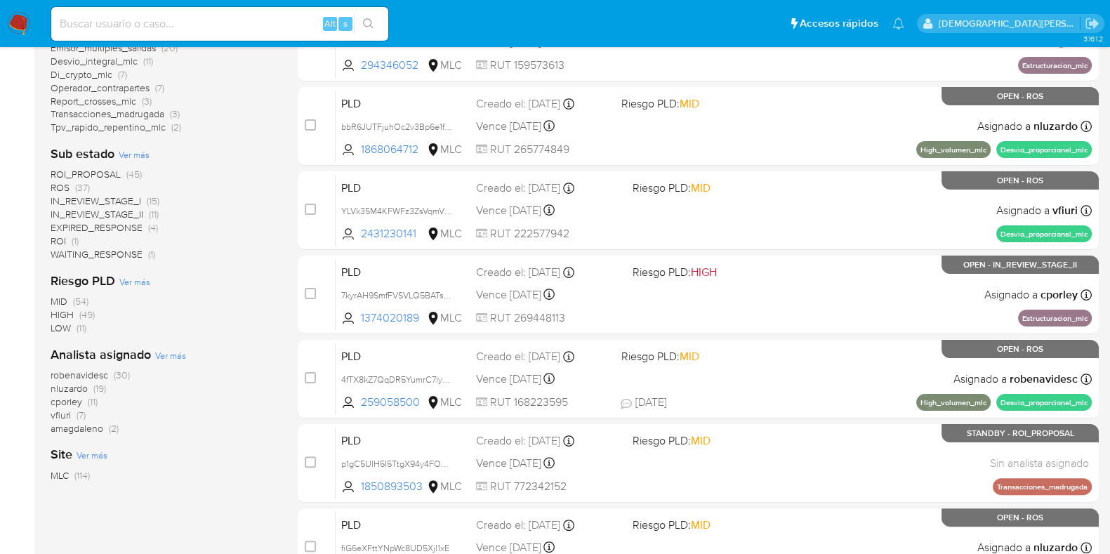
scroll to position [350, 0]
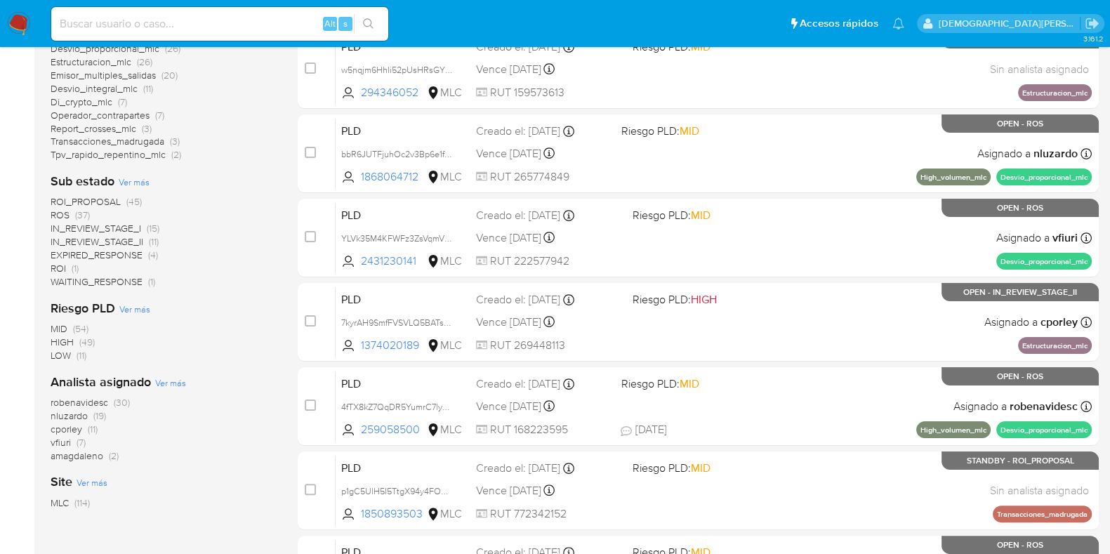
click at [130, 278] on span "WAITING_RESPONSE" at bounding box center [97, 281] width 92 height 14
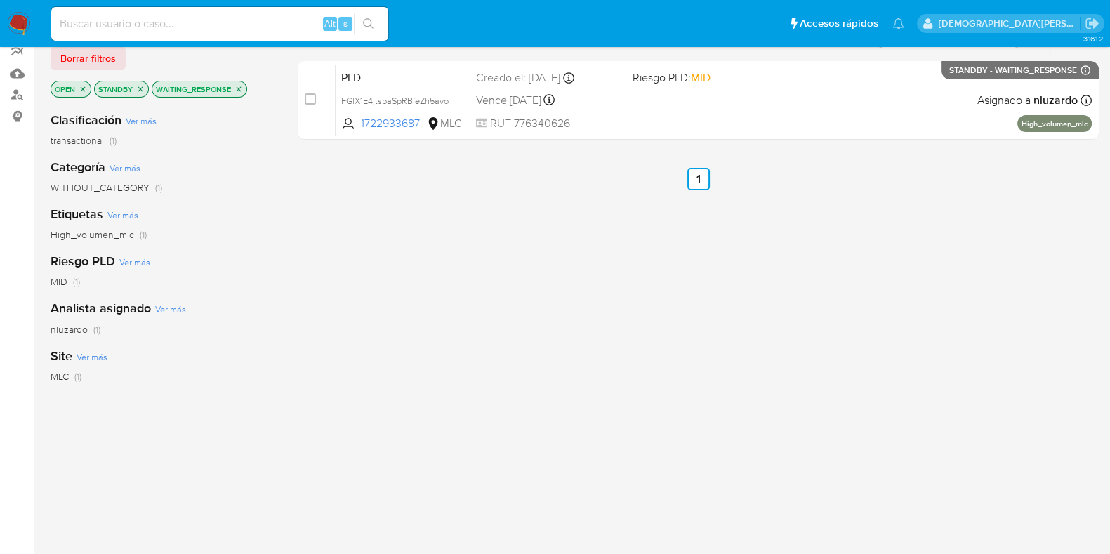
scroll to position [36, 0]
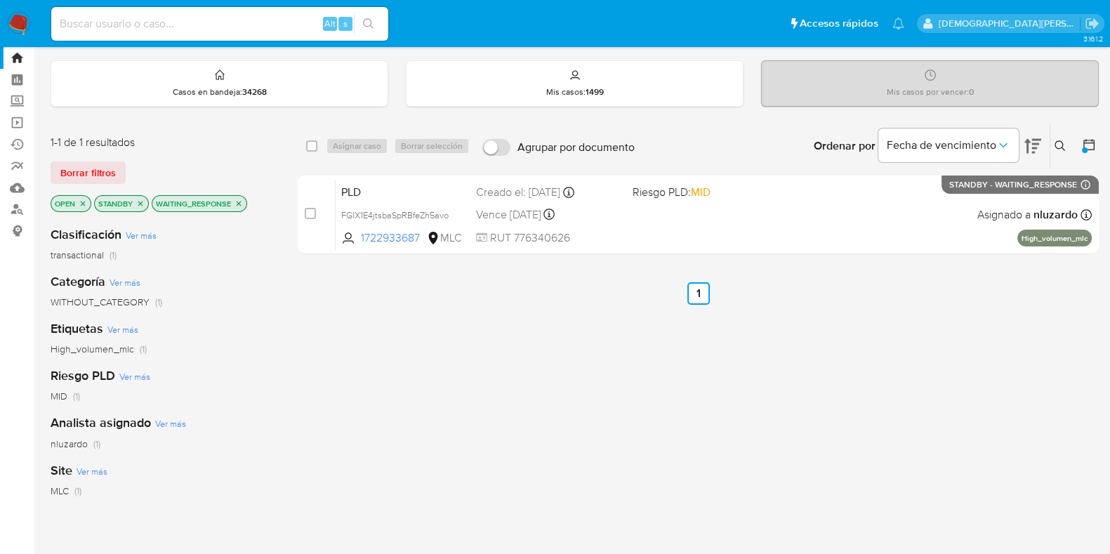
click at [239, 202] on icon "close-filter" at bounding box center [239, 203] width 5 height 5
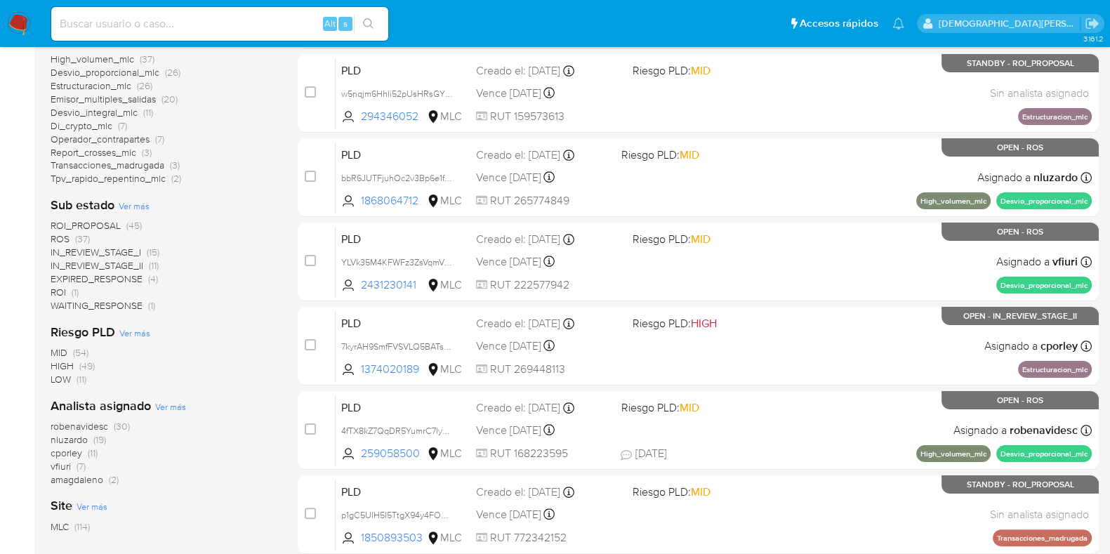
scroll to position [300, 0]
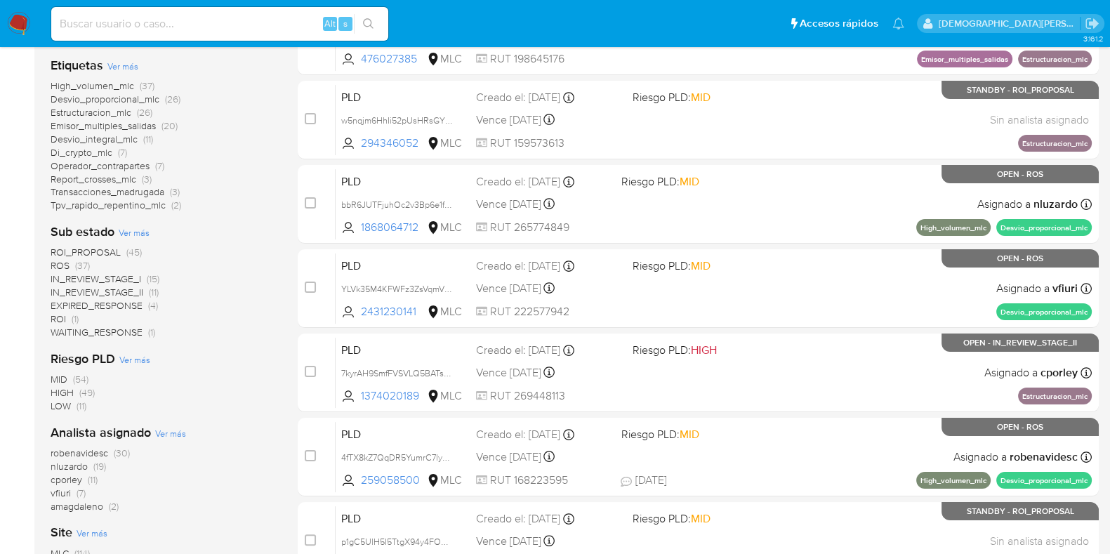
click at [131, 227] on span "Ver más" at bounding box center [134, 232] width 31 height 13
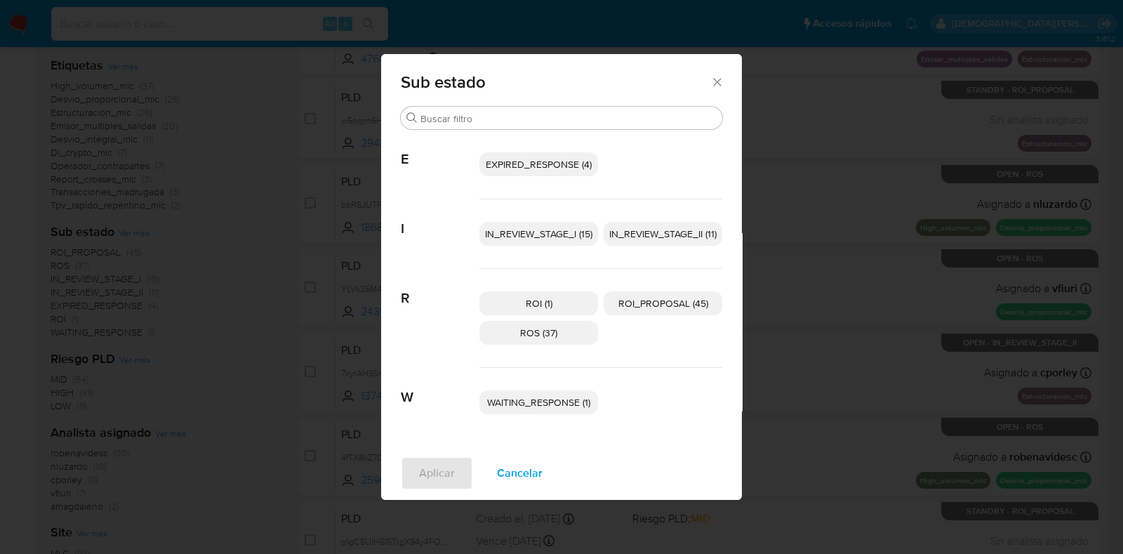
click at [555, 233] on span "IN_REVIEW_STAGE_I (15)" at bounding box center [538, 234] width 107 height 14
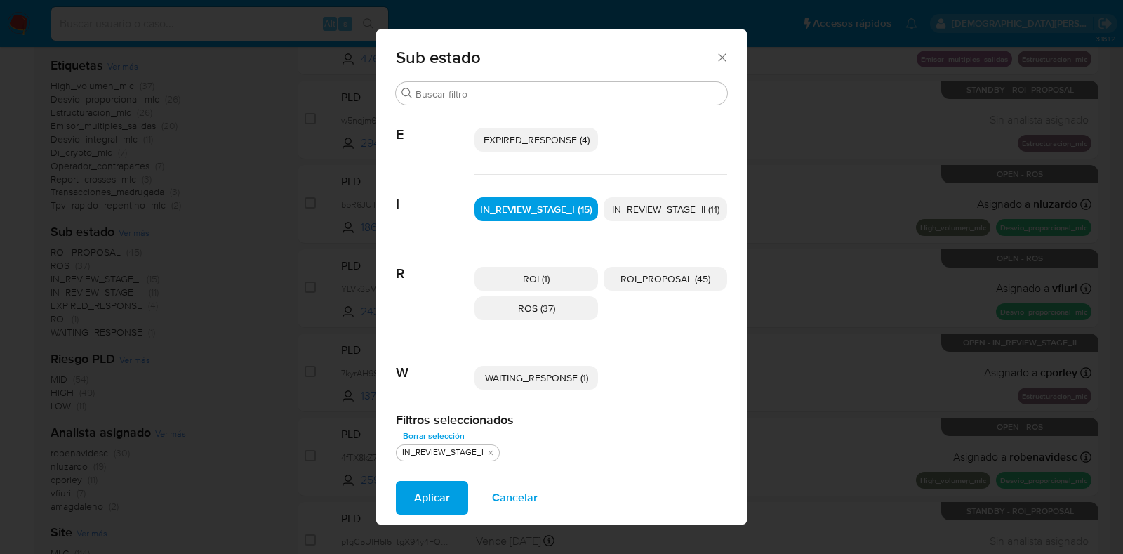
click at [551, 373] on span "WAITING_RESPONSE (1)" at bounding box center [536, 378] width 103 height 14
click at [434, 503] on span "Aplicar" at bounding box center [432, 497] width 36 height 31
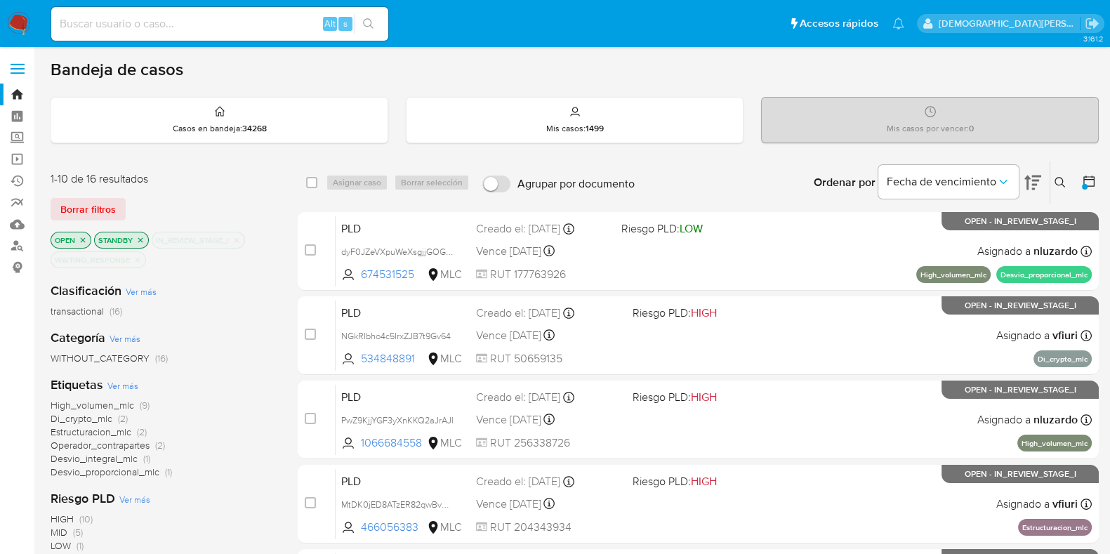
click at [138, 260] on icon "close-filter" at bounding box center [137, 259] width 8 height 8
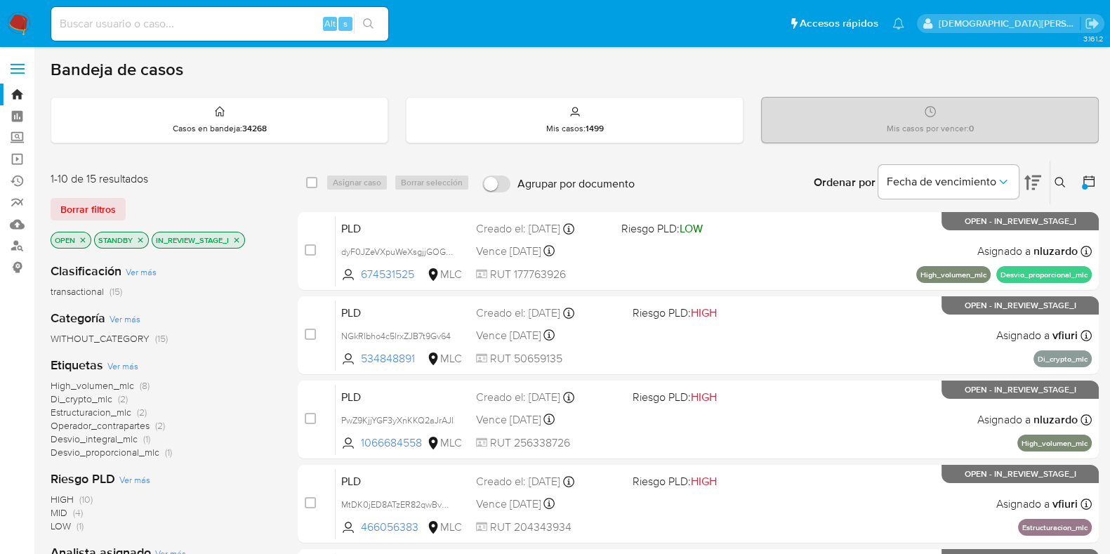
click at [240, 237] on icon "close-filter" at bounding box center [236, 240] width 8 height 8
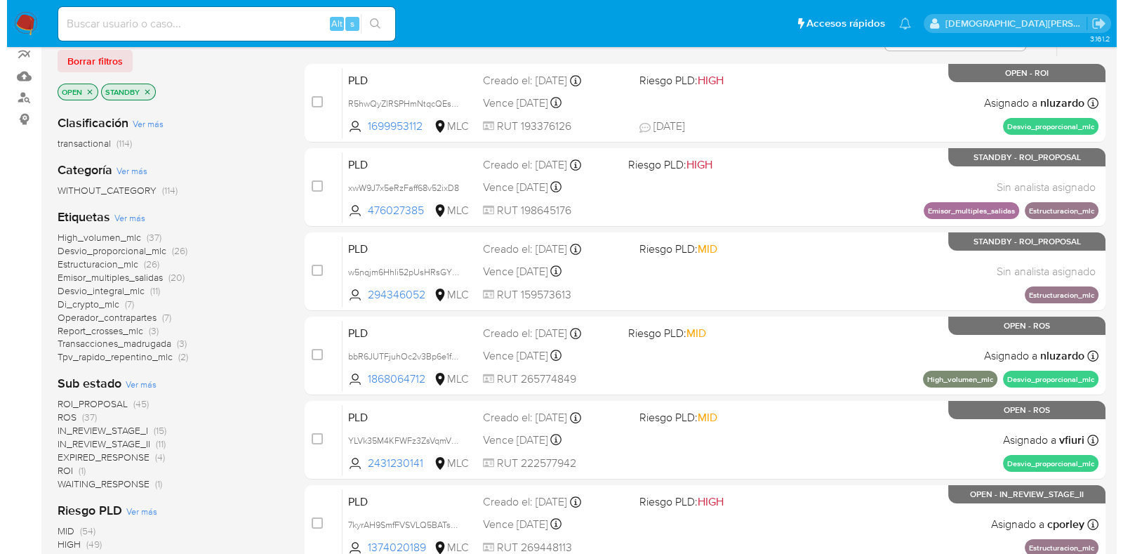
scroll to position [175, 0]
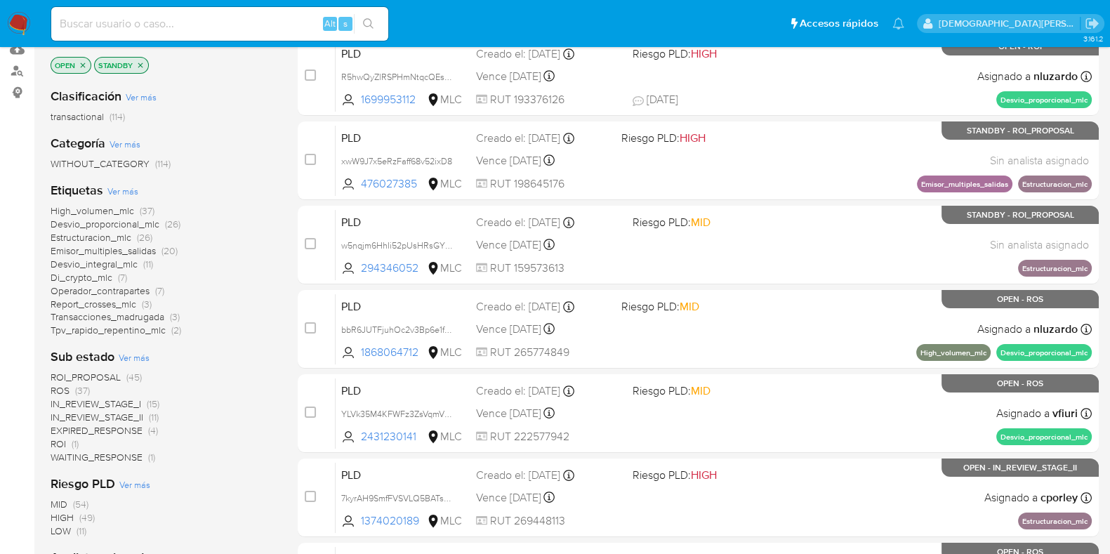
click at [141, 356] on span "Ver más" at bounding box center [134, 357] width 31 height 13
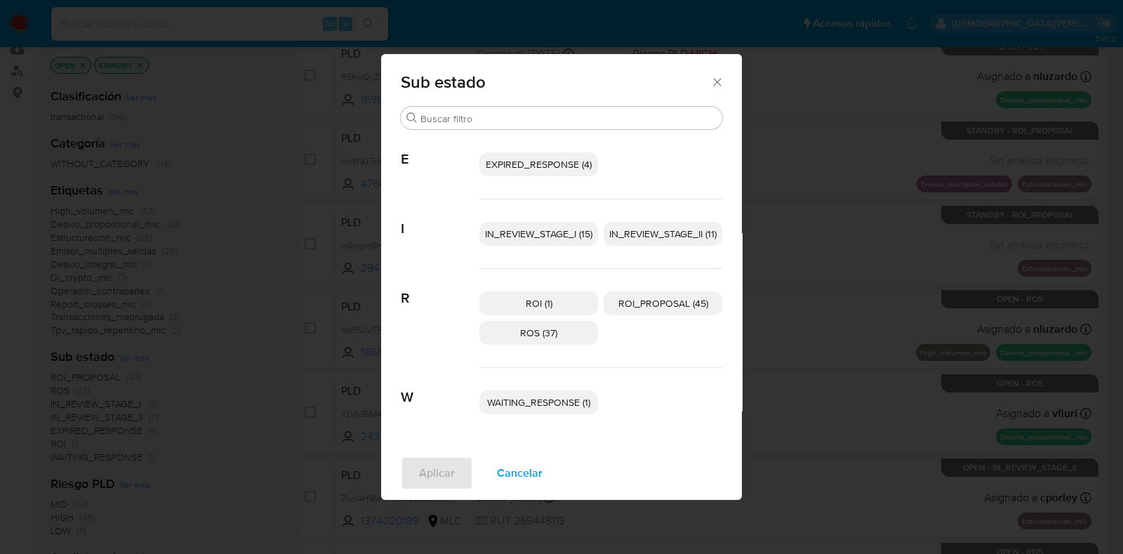
click at [557, 240] on span "IN_REVIEW_STAGE_I (15)" at bounding box center [538, 234] width 107 height 14
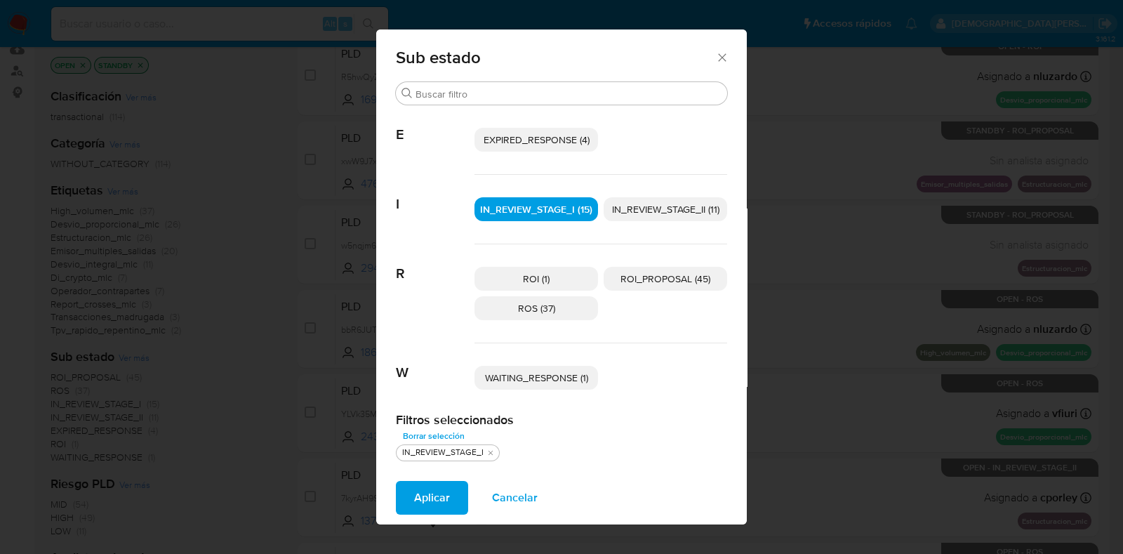
click at [552, 377] on span "WAITING_RESPONSE (1)" at bounding box center [536, 378] width 103 height 14
click at [560, 138] on span "EXPIRED_RESPONSE (4)" at bounding box center [537, 140] width 106 height 14
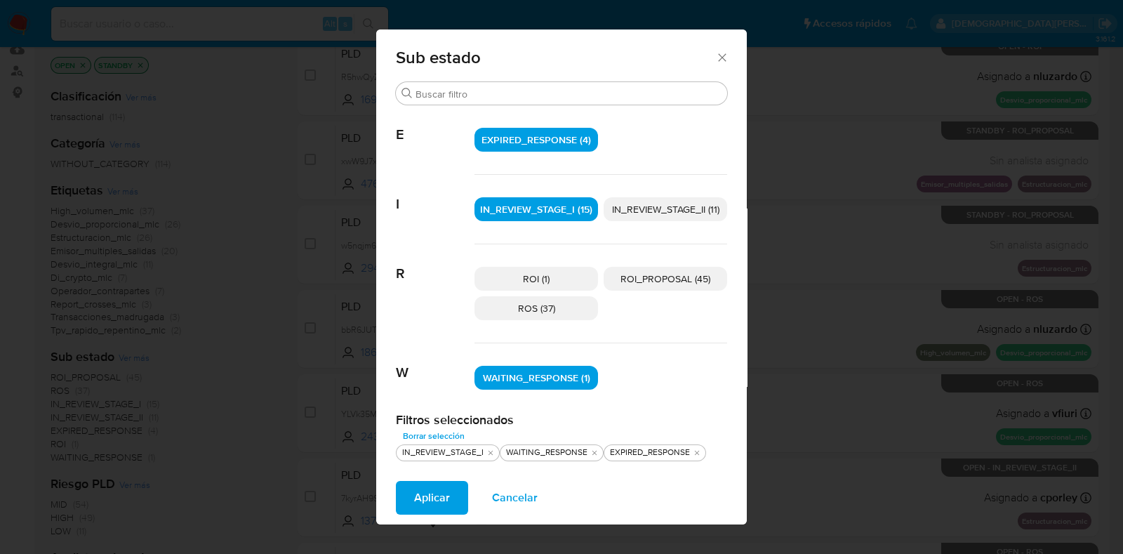
click at [437, 494] on span "Aplicar" at bounding box center [432, 497] width 36 height 31
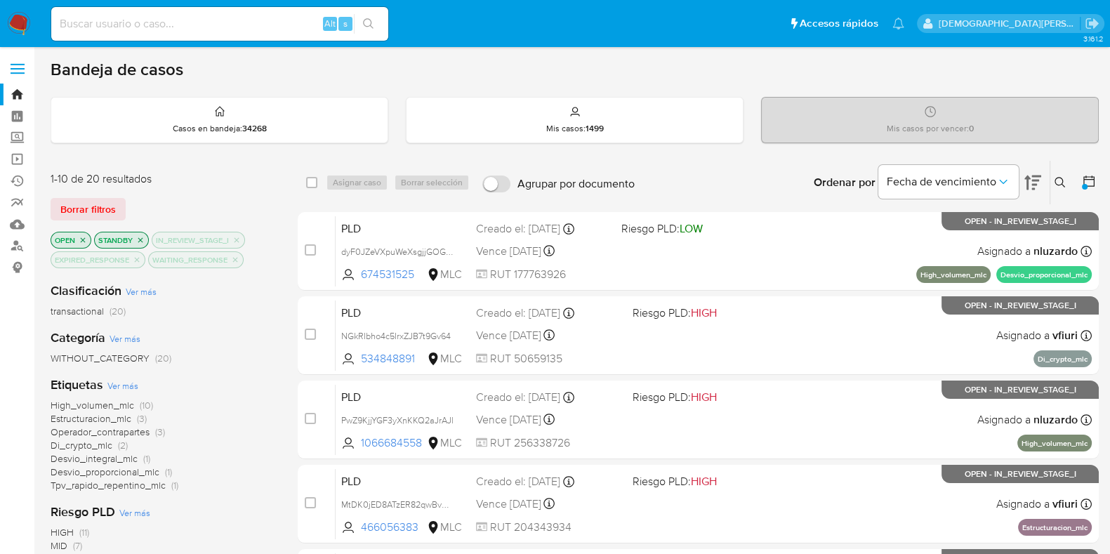
click at [1084, 177] on icon at bounding box center [1089, 181] width 14 height 14
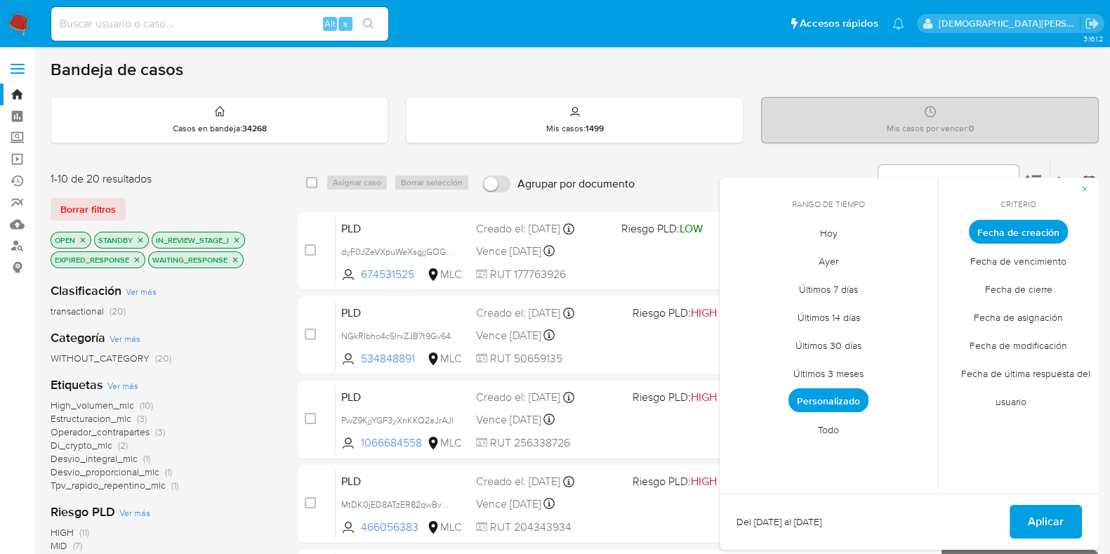
click at [1030, 288] on span "Fecha de cierre" at bounding box center [1018, 288] width 97 height 29
click at [839, 399] on span "Personalizado" at bounding box center [828, 400] width 80 height 24
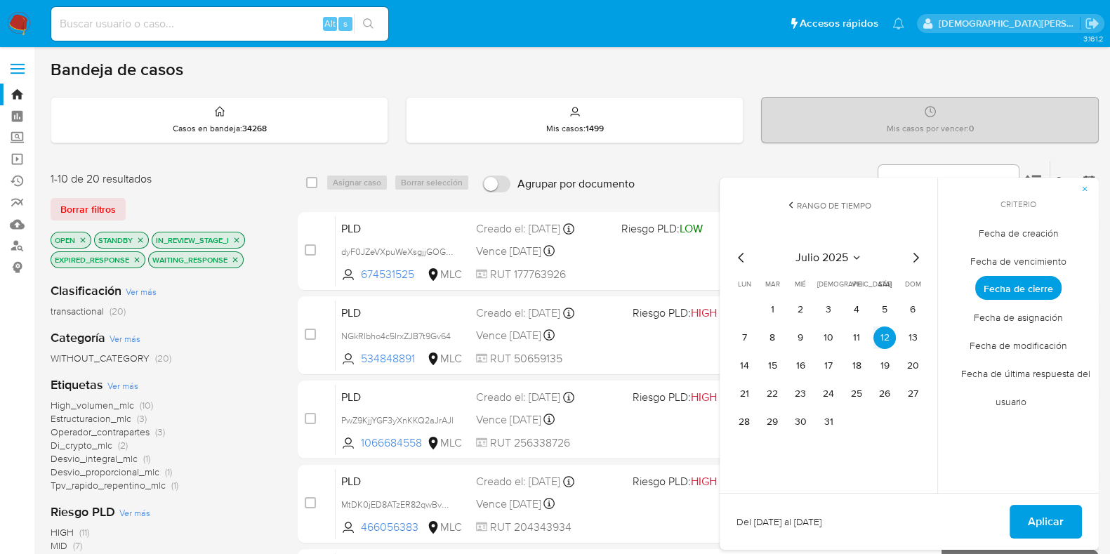
click at [914, 254] on icon "Mes siguiente" at bounding box center [916, 258] width 6 height 10
click at [740, 305] on button "1" at bounding box center [744, 309] width 22 height 22
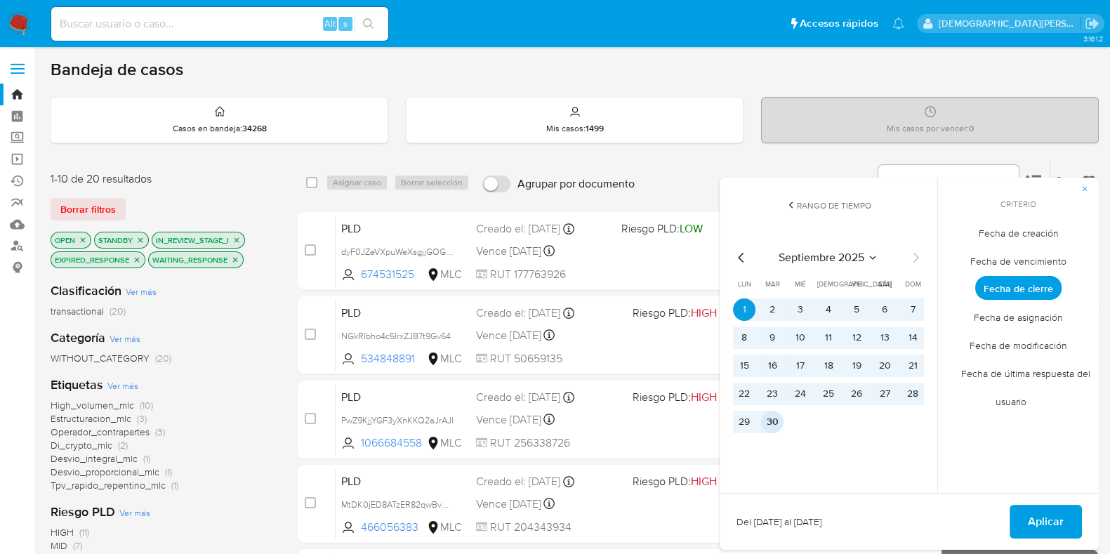
click at [771, 429] on button "30" at bounding box center [772, 422] width 22 height 22
click at [1030, 514] on span "Aplicar" at bounding box center [1045, 521] width 36 height 31
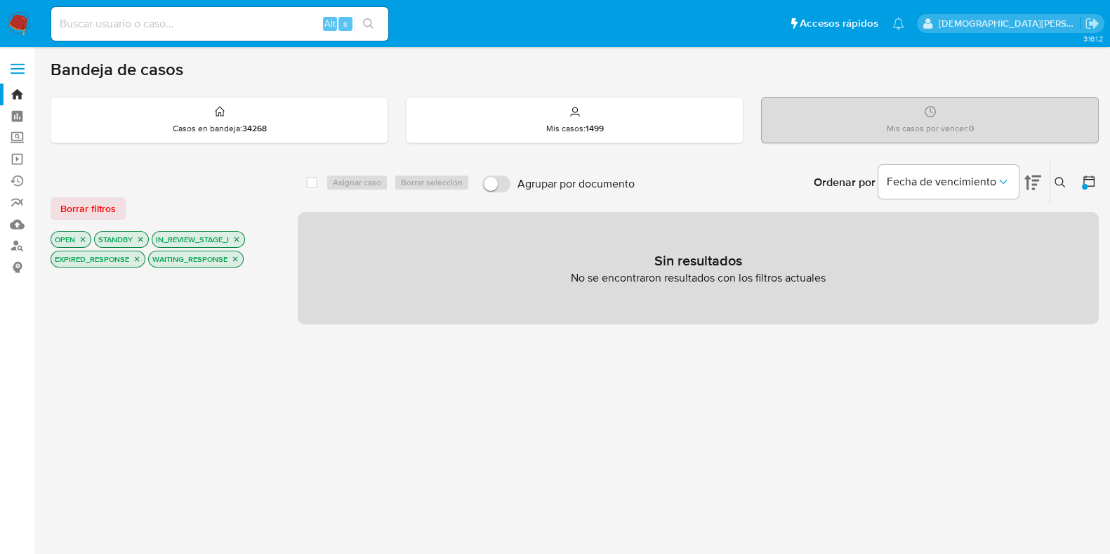
click at [235, 258] on icon "close-filter" at bounding box center [235, 259] width 8 height 8
click at [138, 257] on icon "close-filter" at bounding box center [137, 259] width 8 height 8
click at [239, 240] on icon "close-filter" at bounding box center [236, 239] width 5 height 5
drag, startPoint x: 140, startPoint y: 237, endPoint x: 93, endPoint y: 227, distance: 47.9
click at [140, 235] on icon "close-filter" at bounding box center [140, 239] width 8 height 8
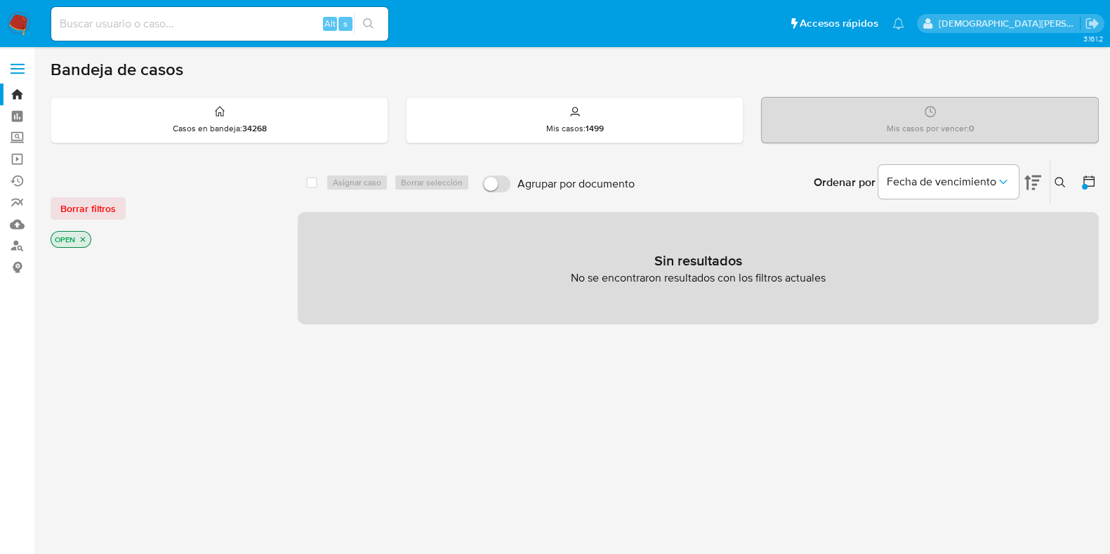
click at [84, 238] on icon "close-filter" at bounding box center [83, 239] width 8 height 8
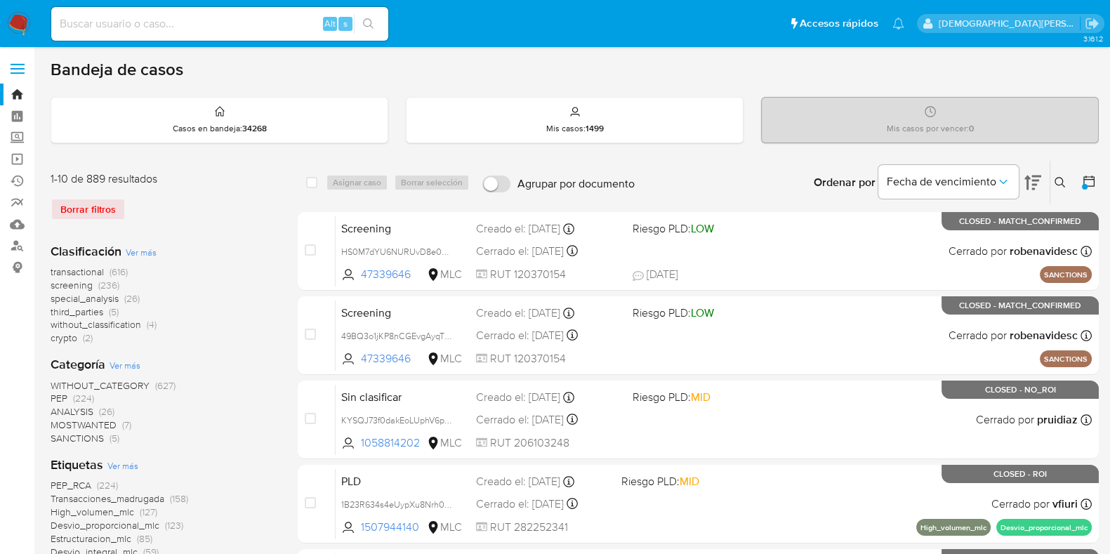
click at [151, 249] on span "Ver más" at bounding box center [141, 252] width 31 height 13
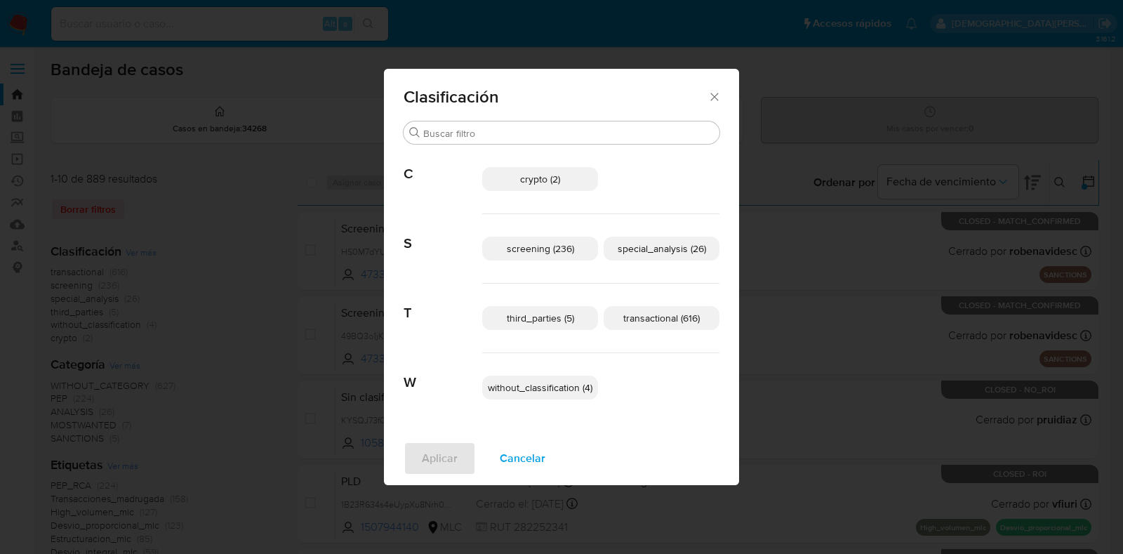
click at [670, 317] on span "transactional (616)" at bounding box center [661, 318] width 77 height 14
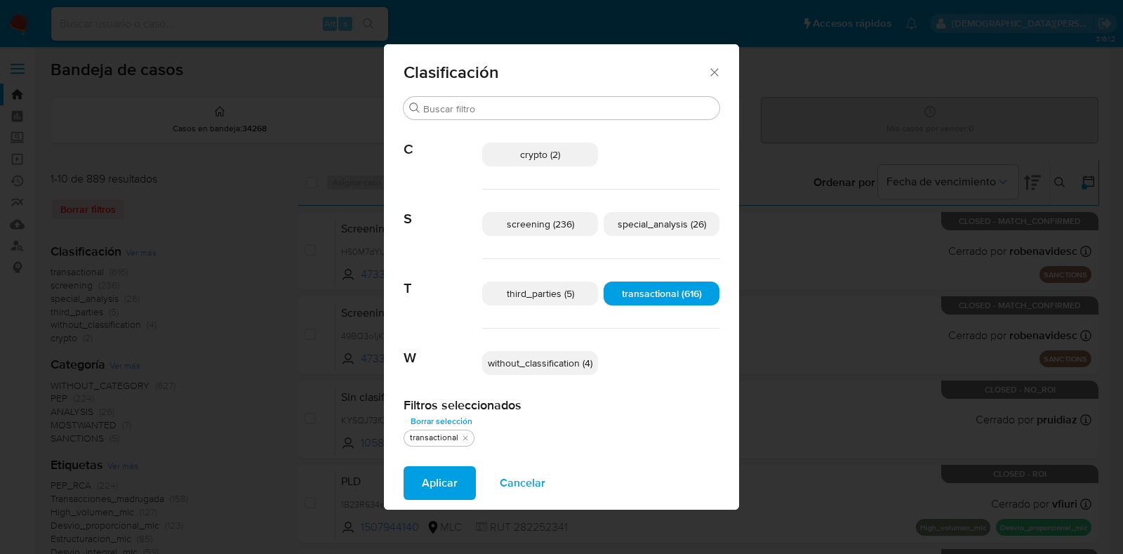
click at [674, 233] on p "special_analysis (26)" at bounding box center [662, 224] width 116 height 24
click at [417, 484] on button "Aplicar" at bounding box center [440, 483] width 72 height 34
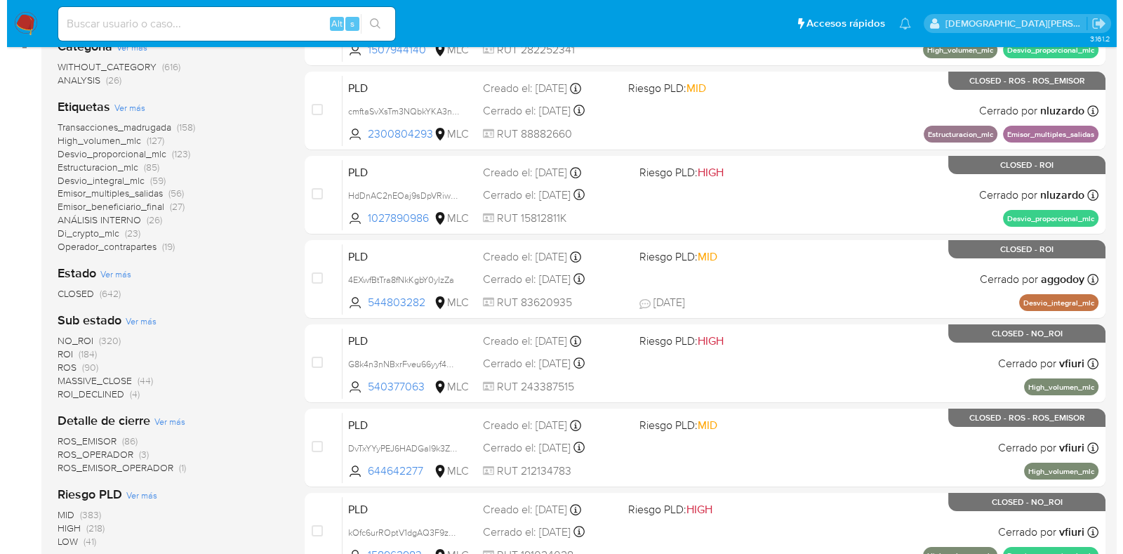
scroll to position [263, 0]
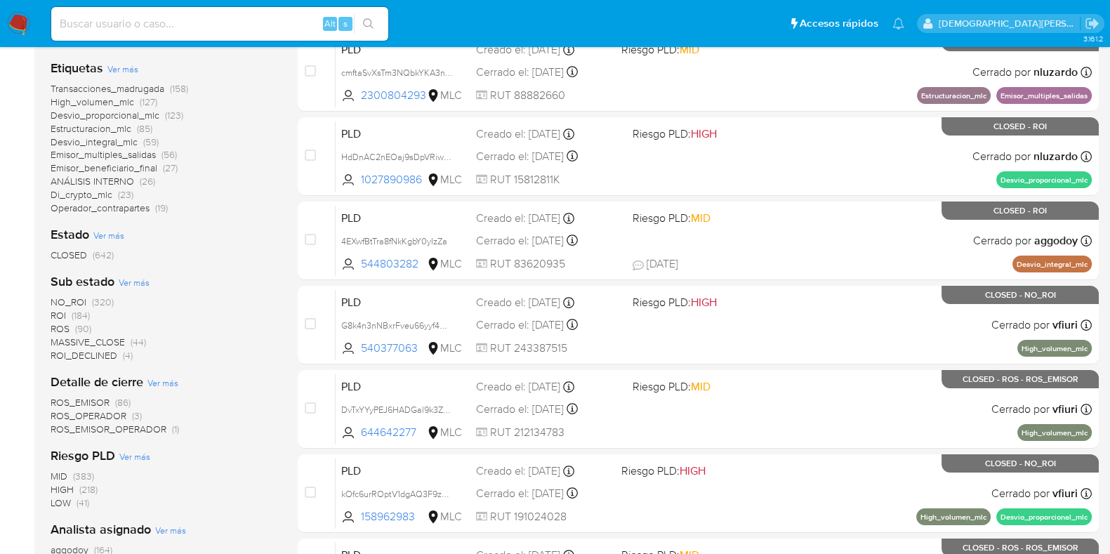
click at [144, 282] on span "Ver más" at bounding box center [134, 282] width 31 height 13
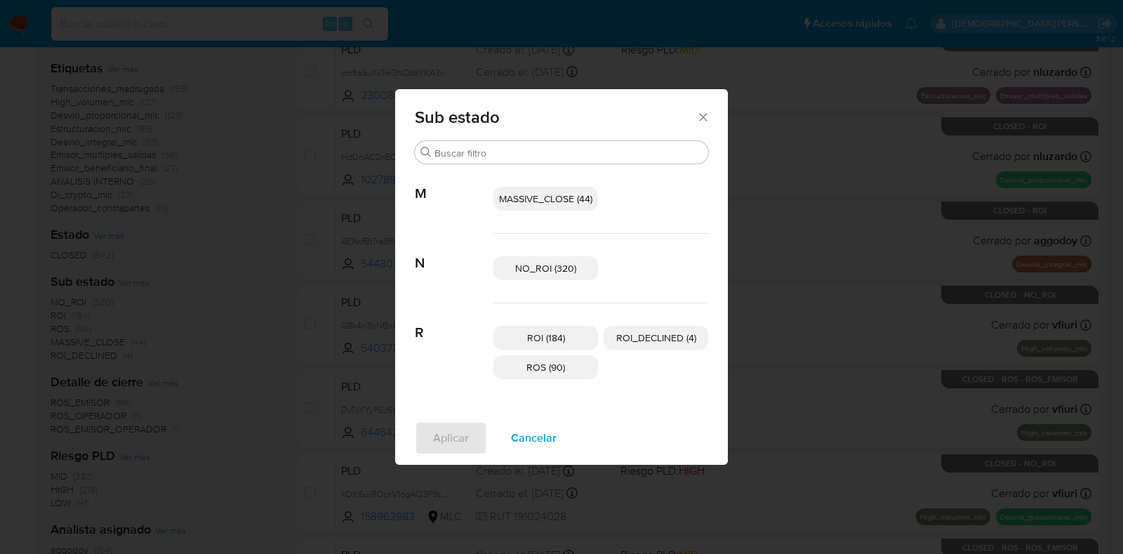
click at [539, 270] on span "NO_ROI (320)" at bounding box center [545, 268] width 61 height 14
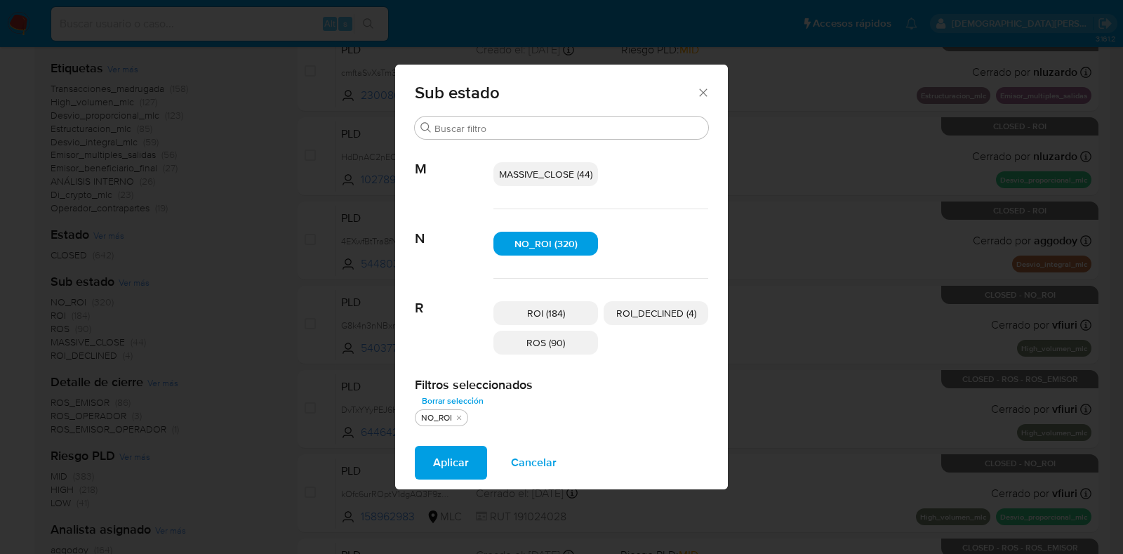
click at [536, 311] on span "ROI (184)" at bounding box center [546, 313] width 38 height 14
drag, startPoint x: 544, startPoint y: 342, endPoint x: 623, endPoint y: 316, distance: 82.8
click at [546, 342] on span "ROS (90)" at bounding box center [545, 342] width 39 height 14
click at [623, 315] on span "ROI_DECLINED (4)" at bounding box center [656, 313] width 80 height 14
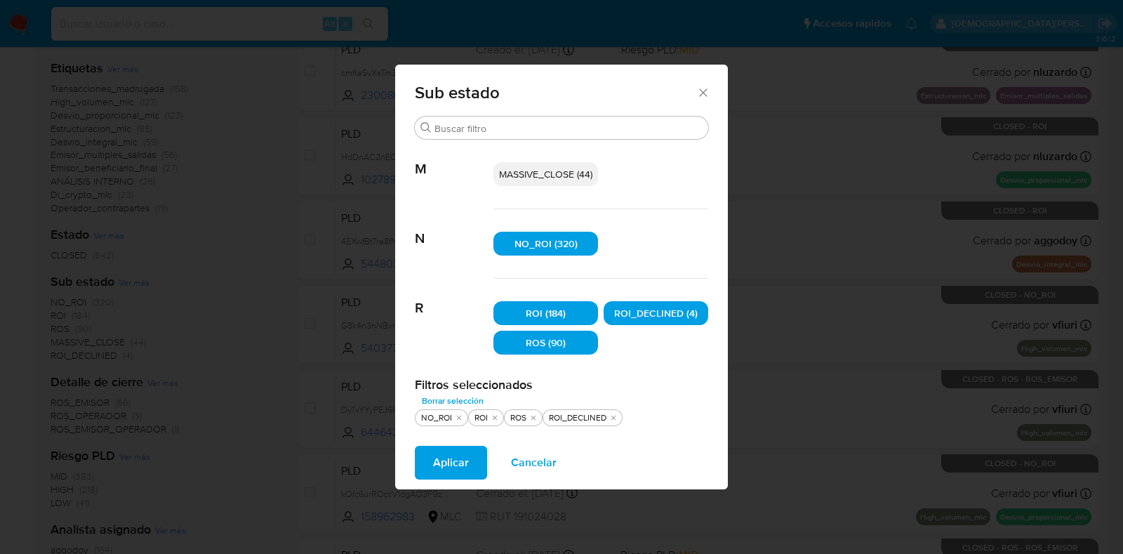
click at [458, 455] on span "Aplicar" at bounding box center [451, 462] width 36 height 31
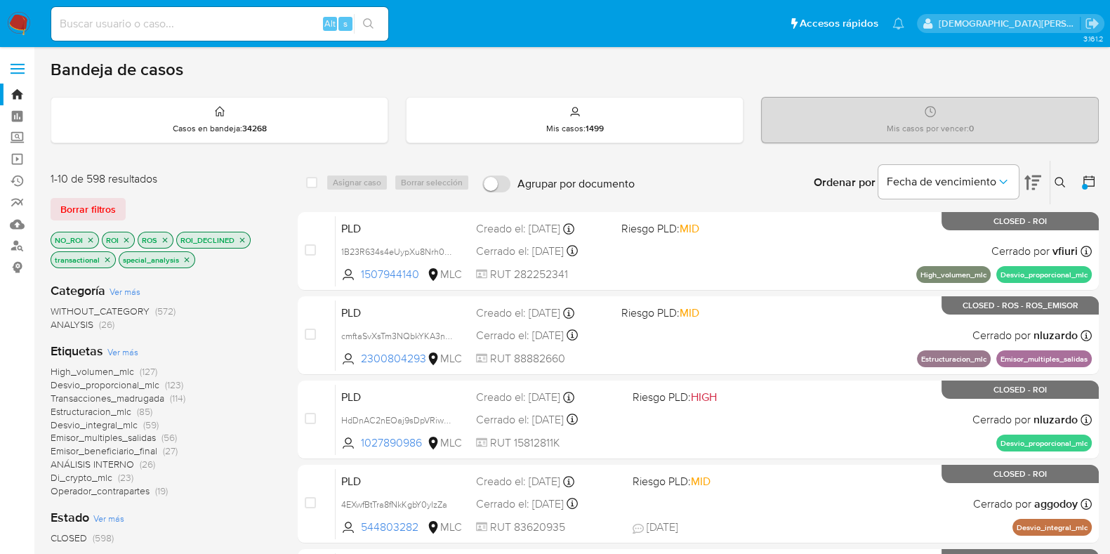
click at [1096, 180] on button at bounding box center [1090, 182] width 17 height 17
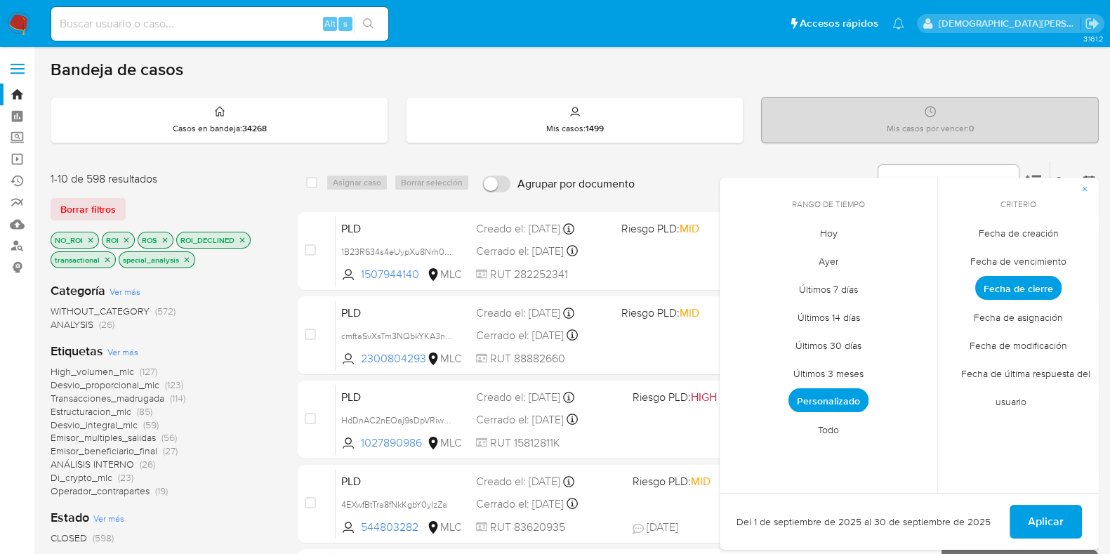
click at [1033, 234] on span "Fecha de creación" at bounding box center [1018, 232] width 109 height 29
click at [823, 395] on span "Personalizado" at bounding box center [828, 400] width 80 height 24
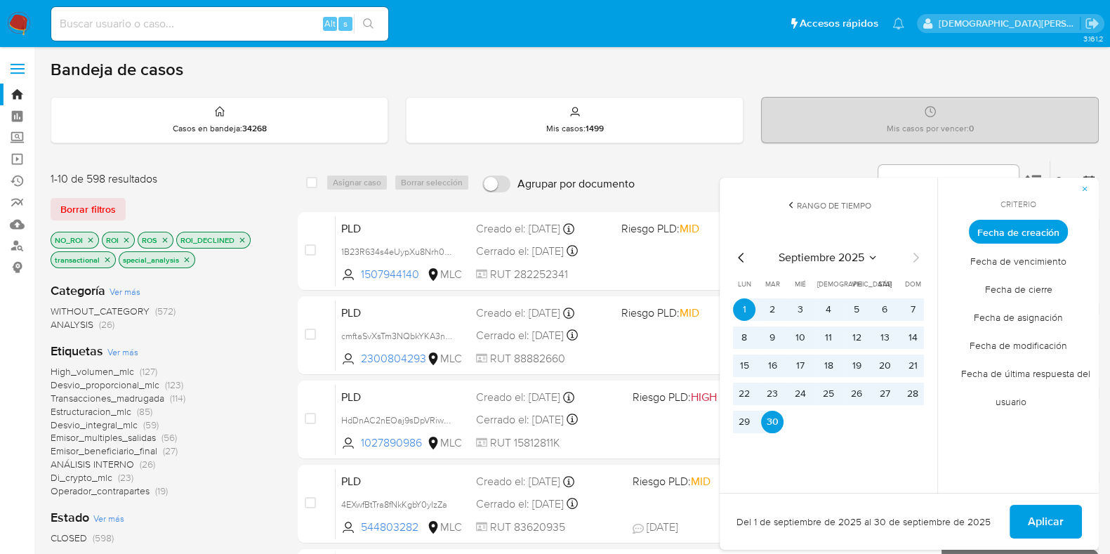
click at [743, 261] on icon "Mes anterior" at bounding box center [741, 258] width 6 height 10
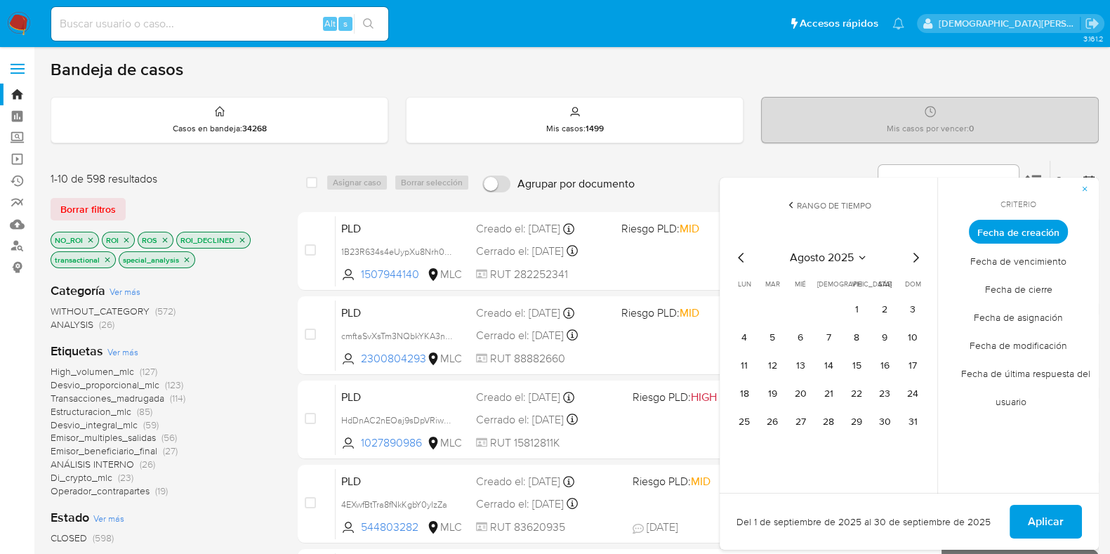
click at [743, 261] on icon "Mes anterior" at bounding box center [741, 258] width 6 height 10
click at [877, 338] on button "12" at bounding box center [884, 337] width 22 height 22
click at [1042, 519] on span "Aplicar" at bounding box center [1045, 521] width 36 height 31
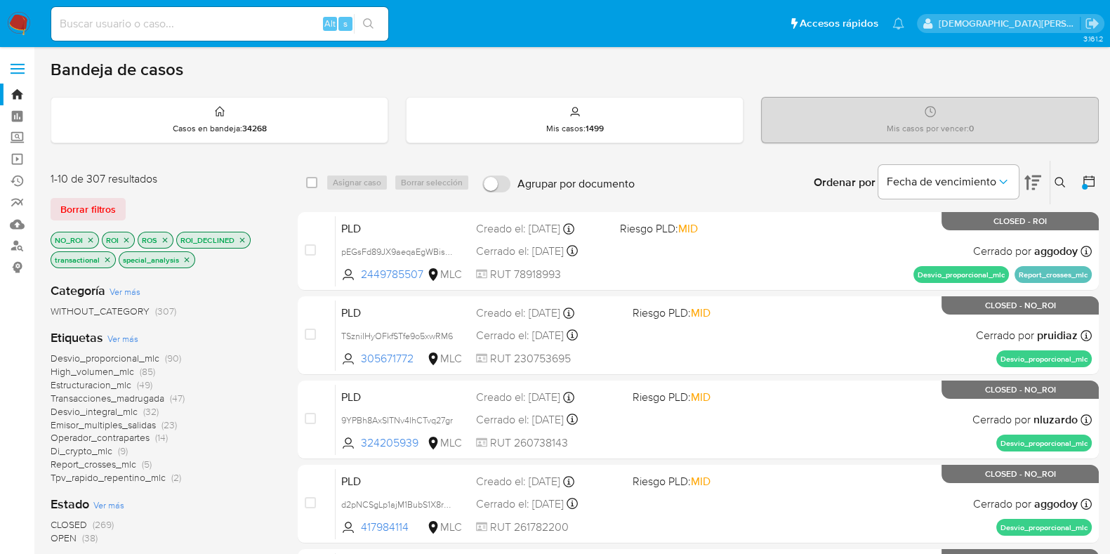
click at [186, 256] on icon "close-filter" at bounding box center [186, 259] width 8 height 8
click at [107, 255] on icon "close-filter" at bounding box center [107, 259] width 8 height 8
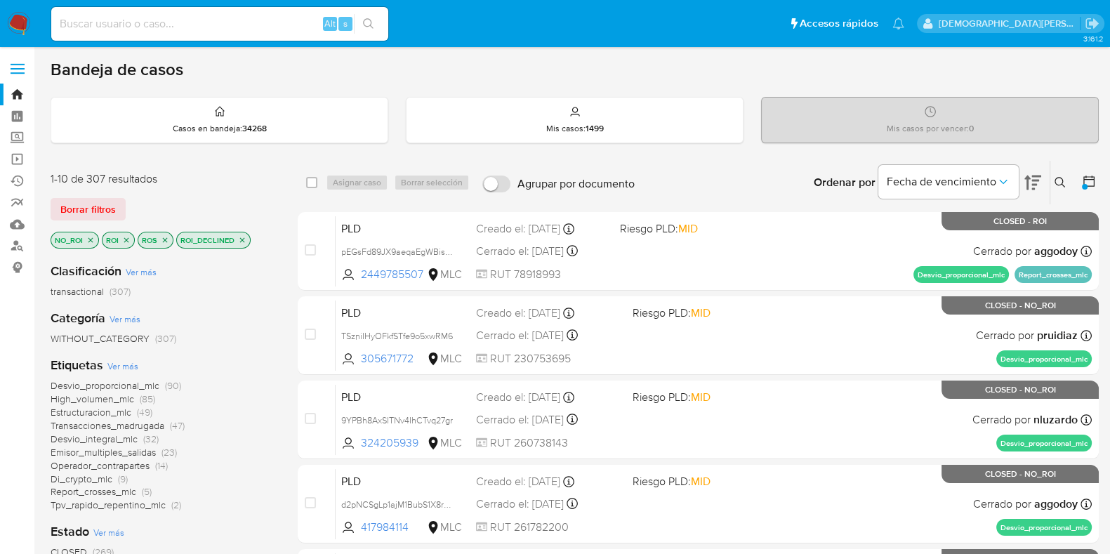
click at [244, 240] on icon "close-filter" at bounding box center [242, 240] width 8 height 8
click at [168, 238] on icon "close-filter" at bounding box center [165, 240] width 8 height 8
click at [126, 236] on icon "close-filter" at bounding box center [126, 240] width 8 height 8
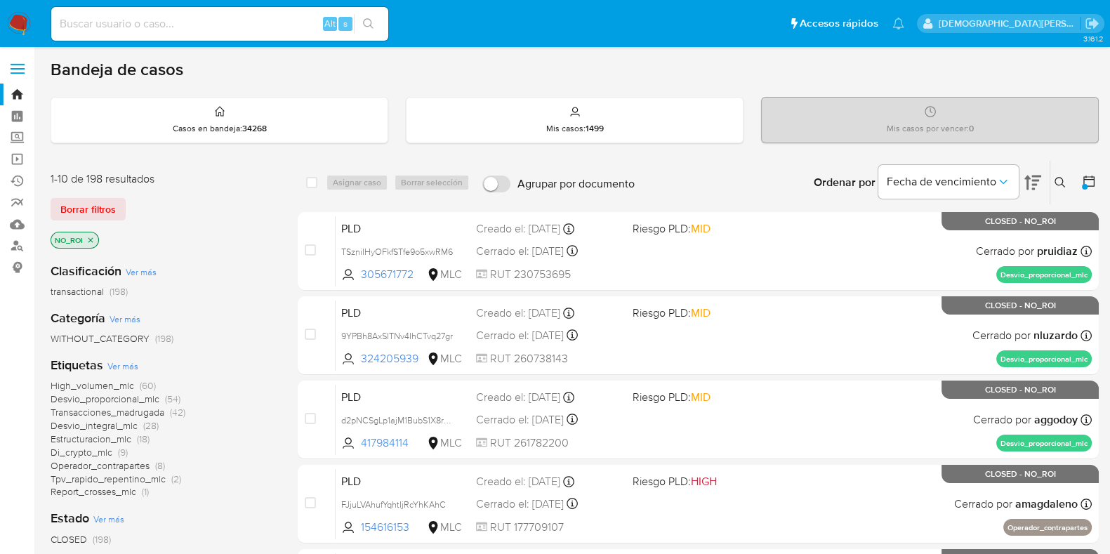
click at [91, 238] on icon "close-filter" at bounding box center [90, 239] width 5 height 5
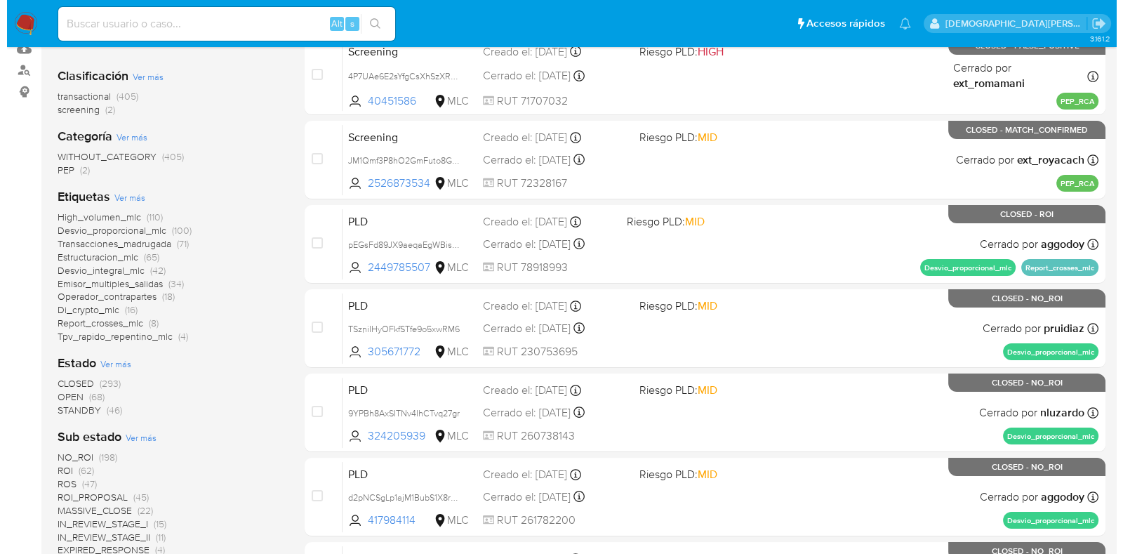
scroll to position [263, 0]
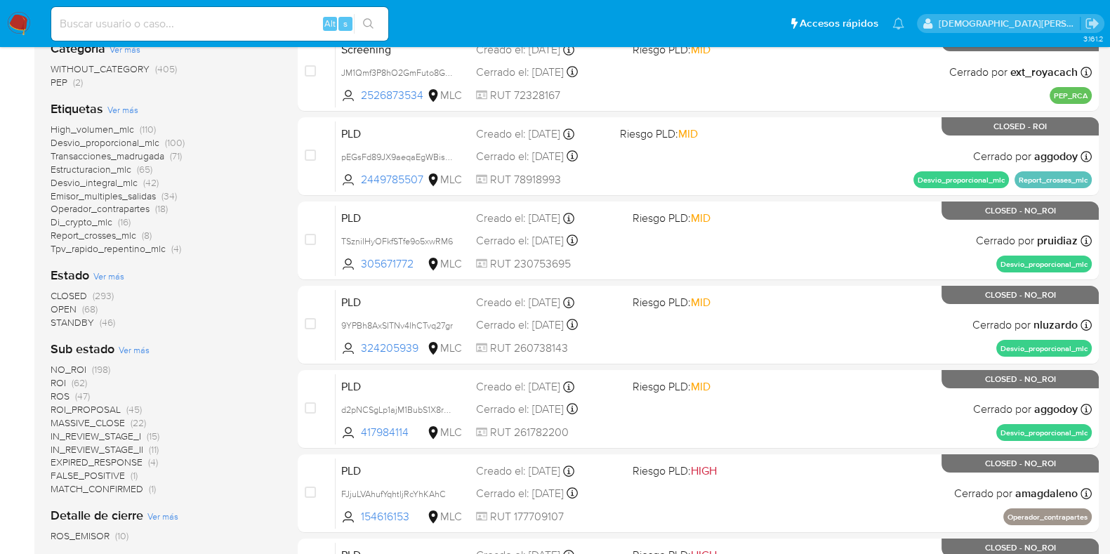
click at [121, 270] on span "Ver más" at bounding box center [108, 276] width 31 height 13
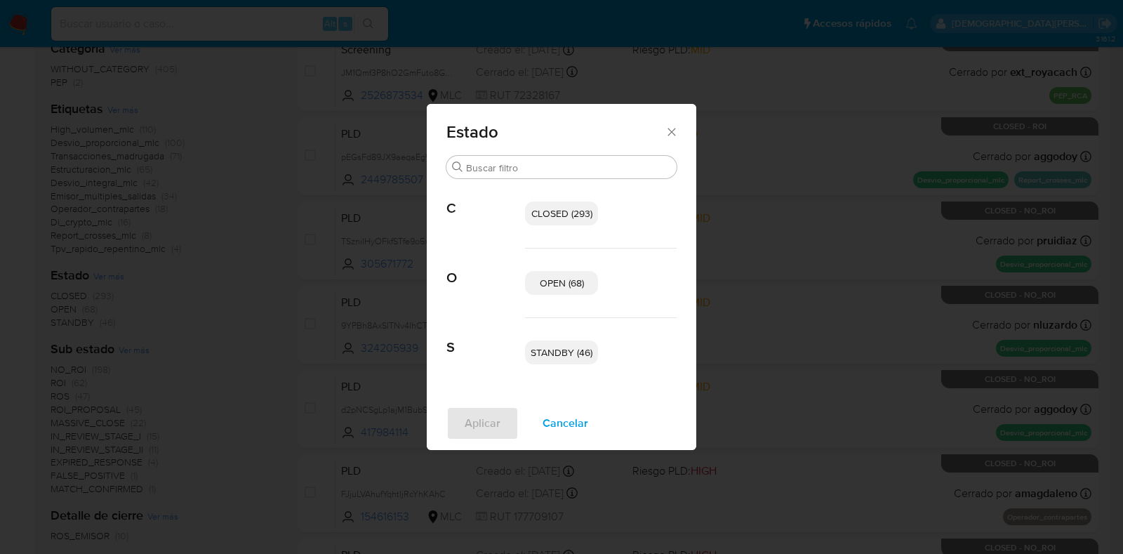
click at [558, 282] on span "OPEN (68)" at bounding box center [562, 283] width 44 height 14
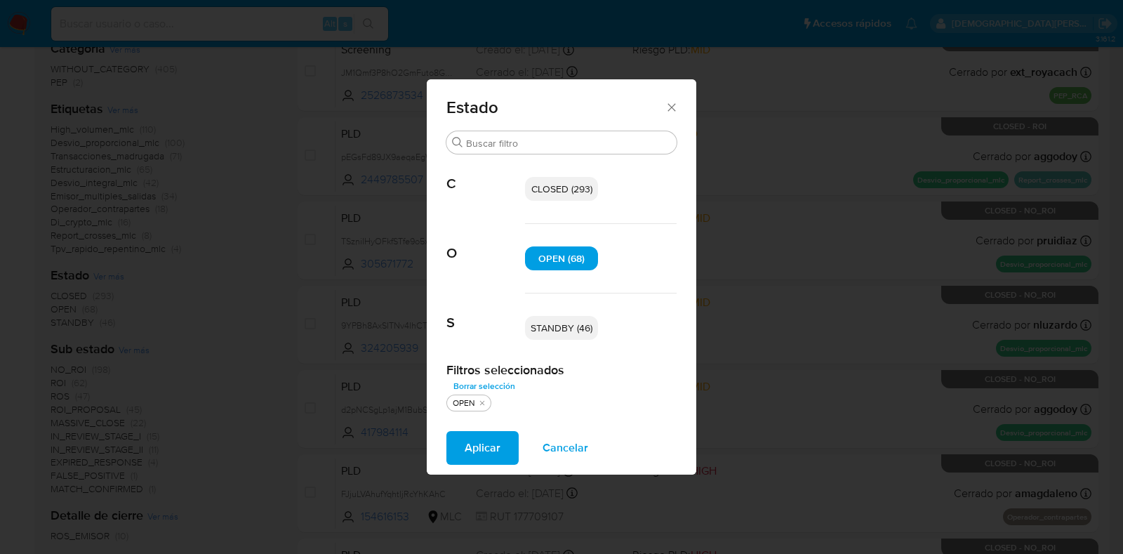
drag, startPoint x: 561, startPoint y: 322, endPoint x: 519, endPoint y: 415, distance: 101.8
click at [561, 322] on span "STANDBY (46)" at bounding box center [562, 328] width 62 height 14
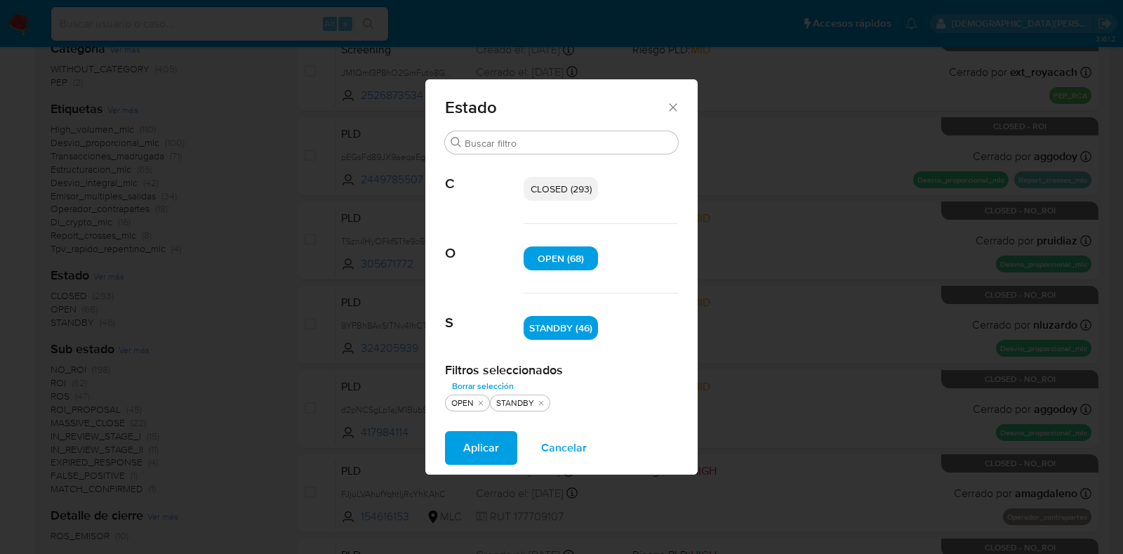
click at [466, 451] on span "Aplicar" at bounding box center [481, 447] width 36 height 31
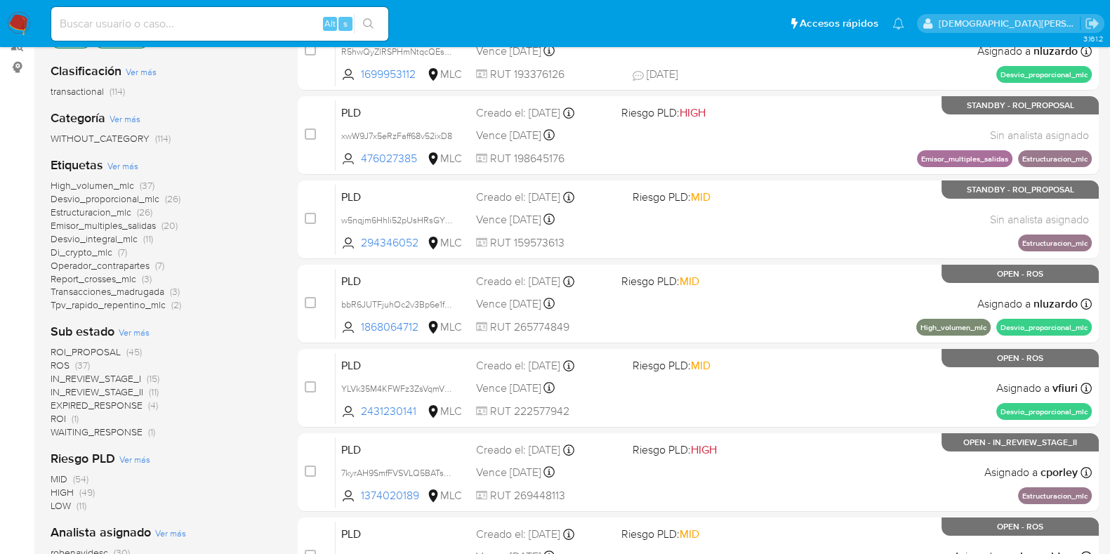
scroll to position [87, 0]
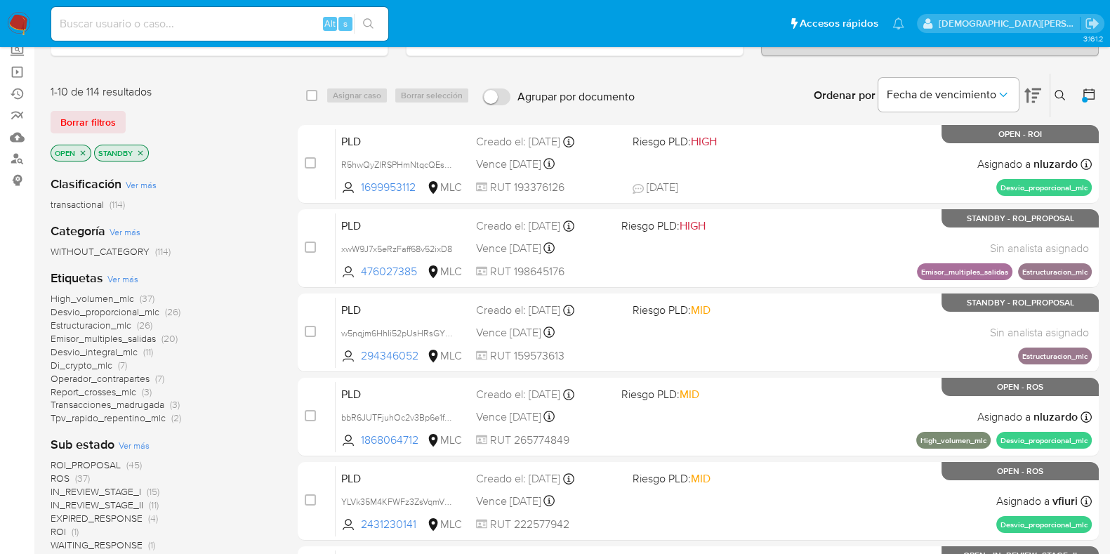
click at [142, 151] on icon "close-filter" at bounding box center [140, 153] width 8 height 8
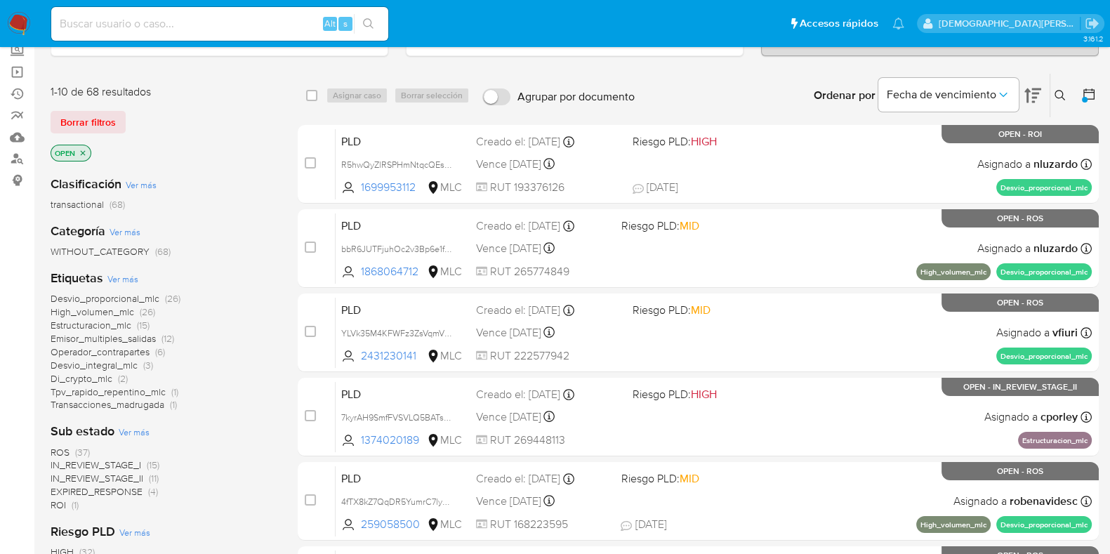
click at [83, 152] on icon "close-filter" at bounding box center [83, 153] width 8 height 8
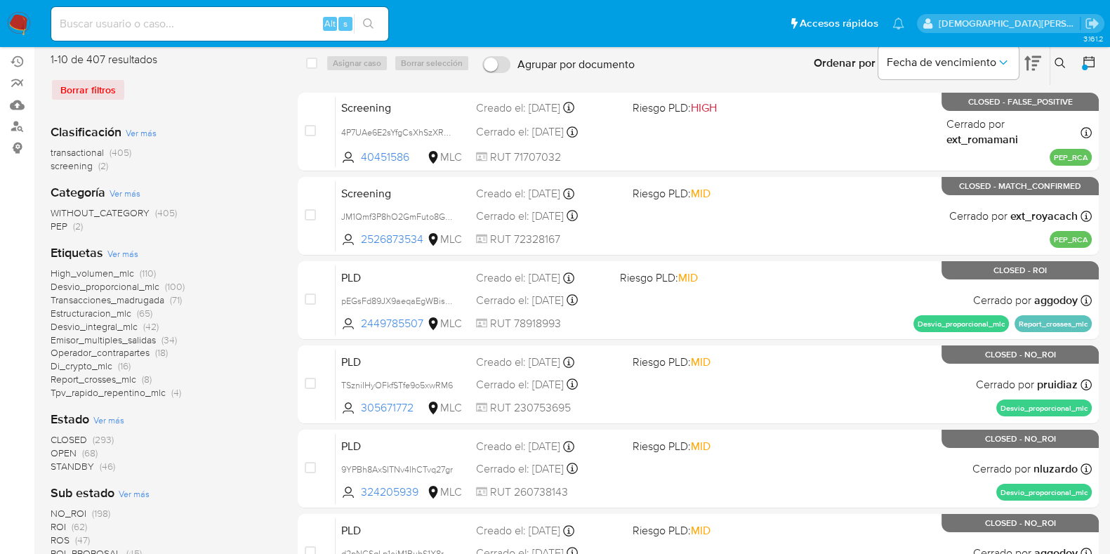
scroll to position [263, 0]
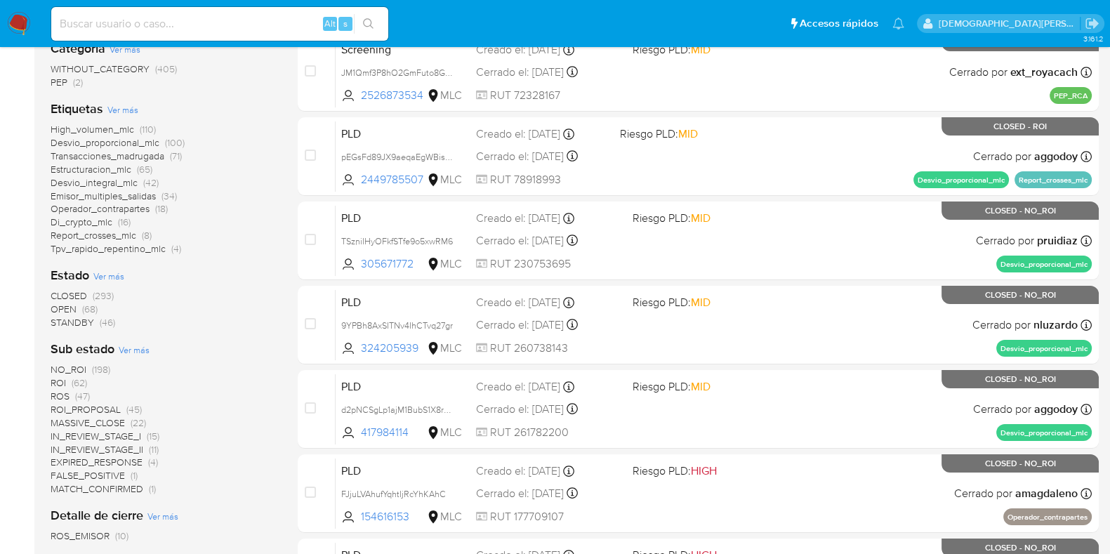
click at [140, 350] on span "Ver más" at bounding box center [134, 349] width 31 height 13
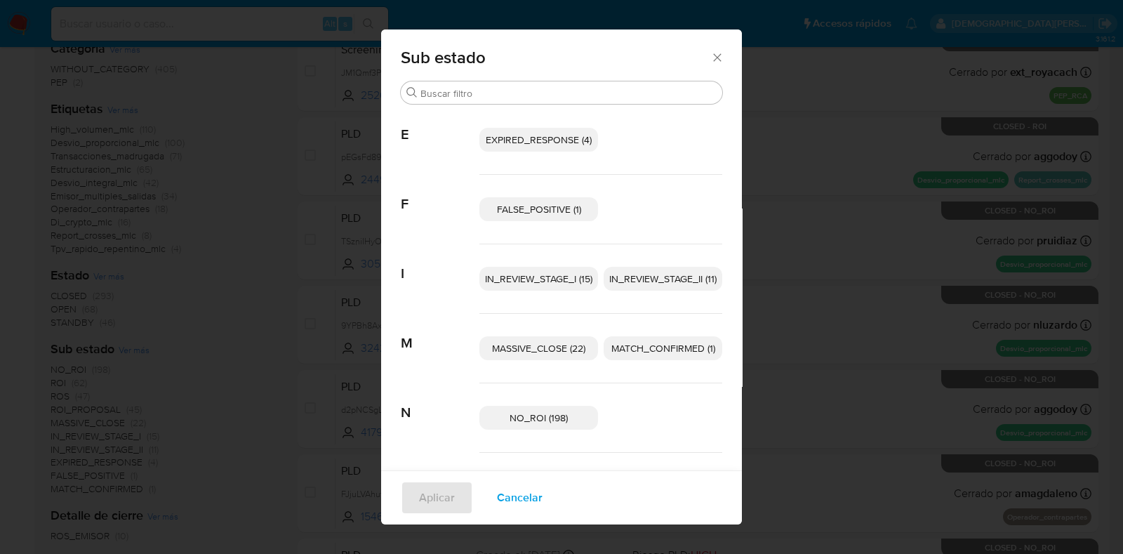
click at [716, 58] on icon "Cerrar" at bounding box center [717, 58] width 14 height 14
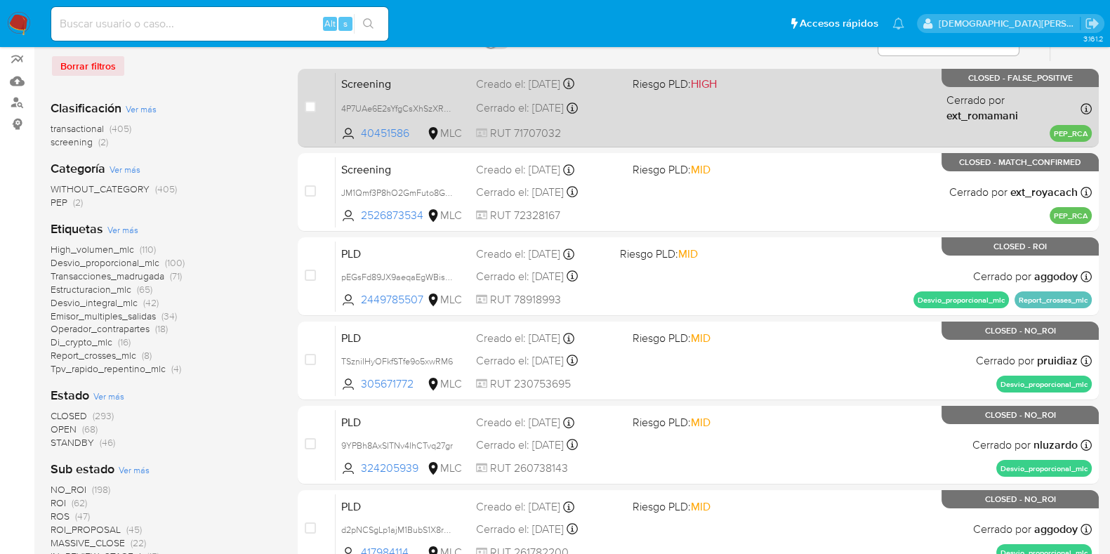
scroll to position [87, 0]
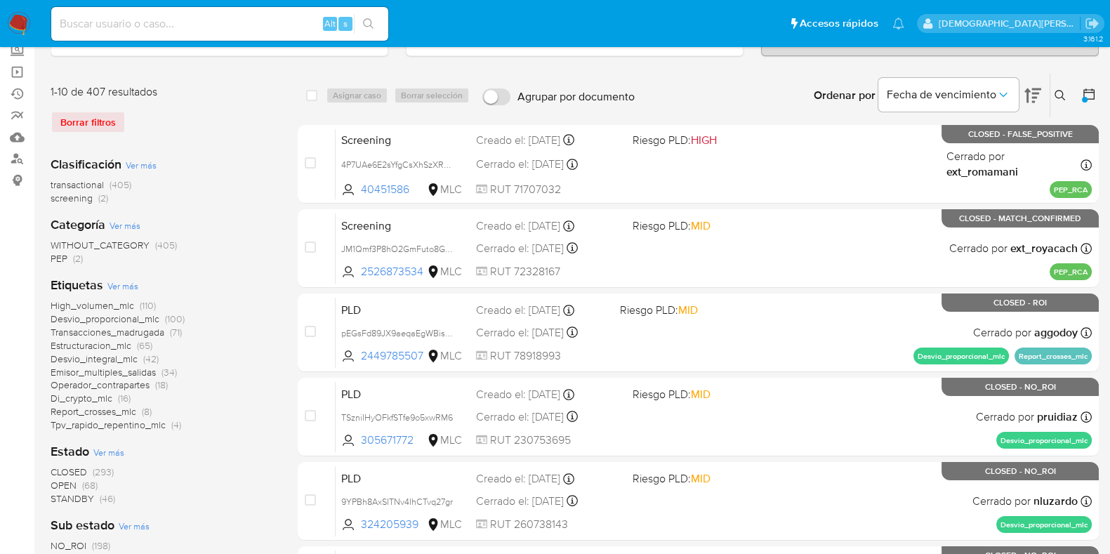
click at [1078, 92] on div at bounding box center [1085, 96] width 25 height 44
click at [1080, 92] on div at bounding box center [1085, 96] width 25 height 44
click at [1086, 92] on icon at bounding box center [1089, 94] width 14 height 14
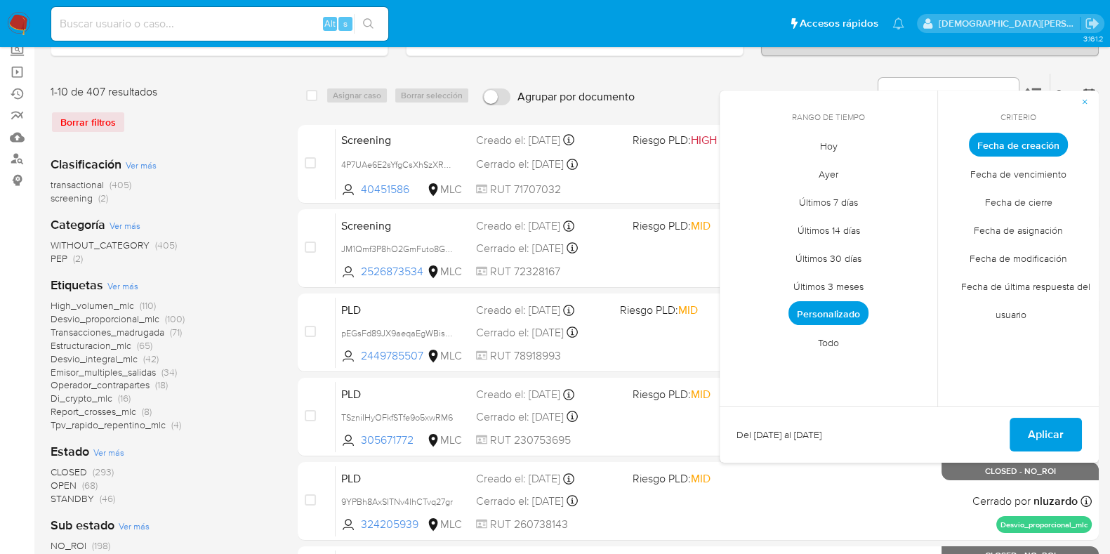
click at [1025, 190] on span "Fecha de cierre" at bounding box center [1018, 201] width 97 height 29
click at [825, 310] on span "Personalizado" at bounding box center [828, 313] width 80 height 24
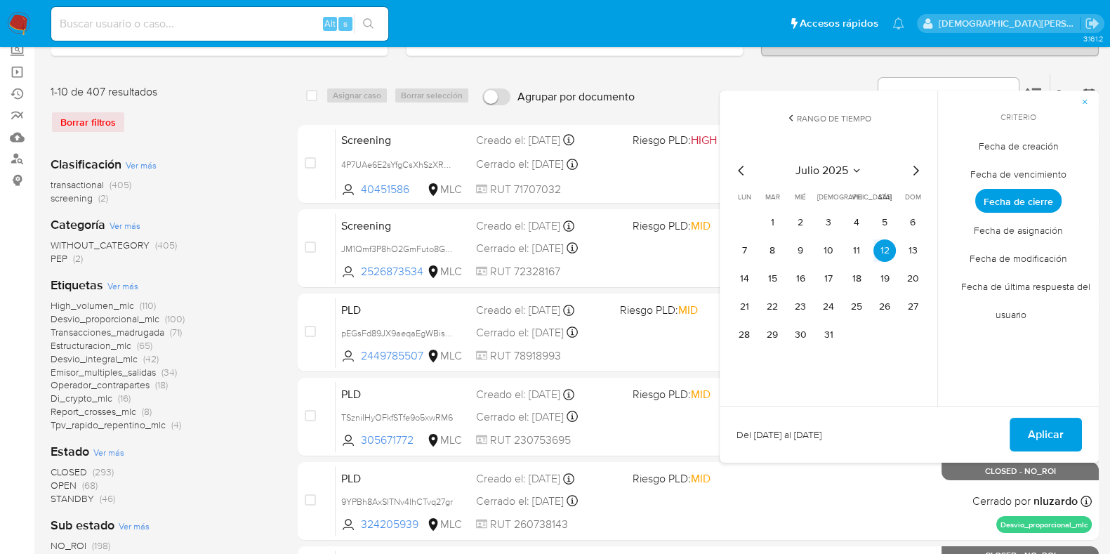
click at [914, 167] on icon "Mes siguiente" at bounding box center [915, 170] width 17 height 17
click at [916, 166] on icon "Mes siguiente" at bounding box center [915, 170] width 17 height 17
click at [744, 222] on button "1" at bounding box center [744, 222] width 22 height 22
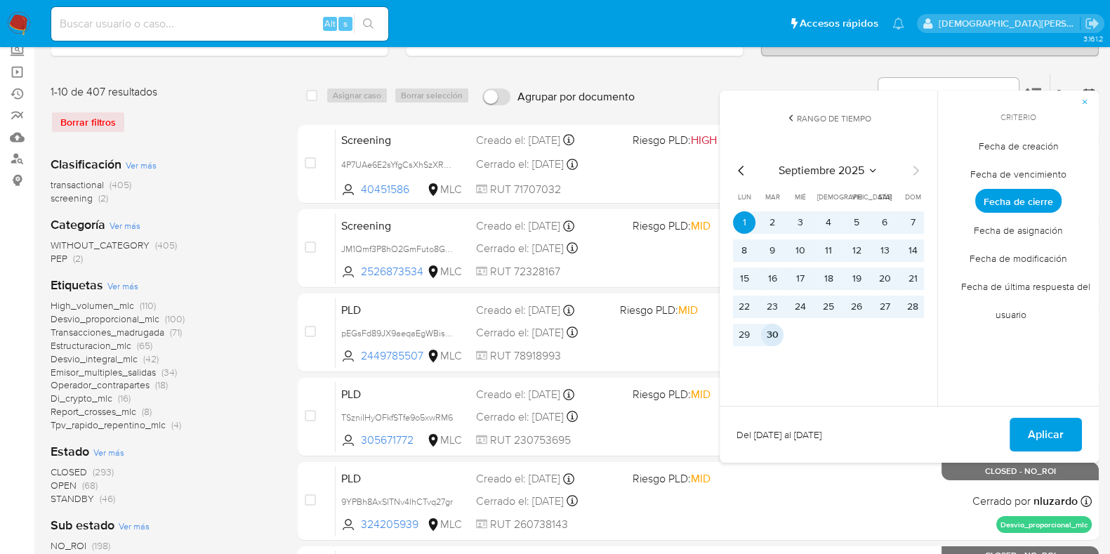
click at [765, 328] on button "30" at bounding box center [772, 335] width 22 height 22
click at [1021, 418] on button "Aplicar" at bounding box center [1045, 435] width 72 height 34
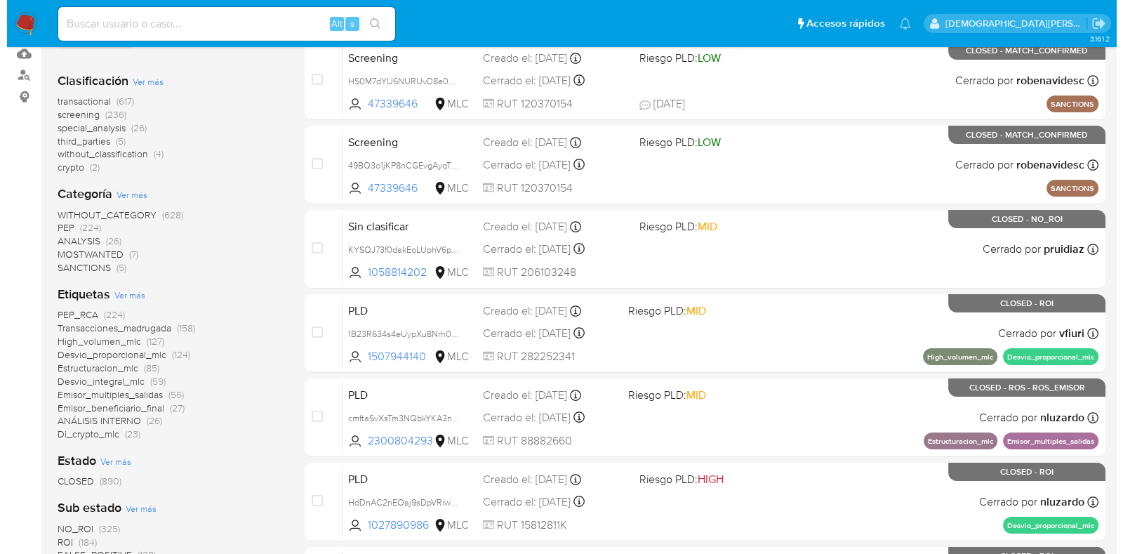
scroll to position [263, 0]
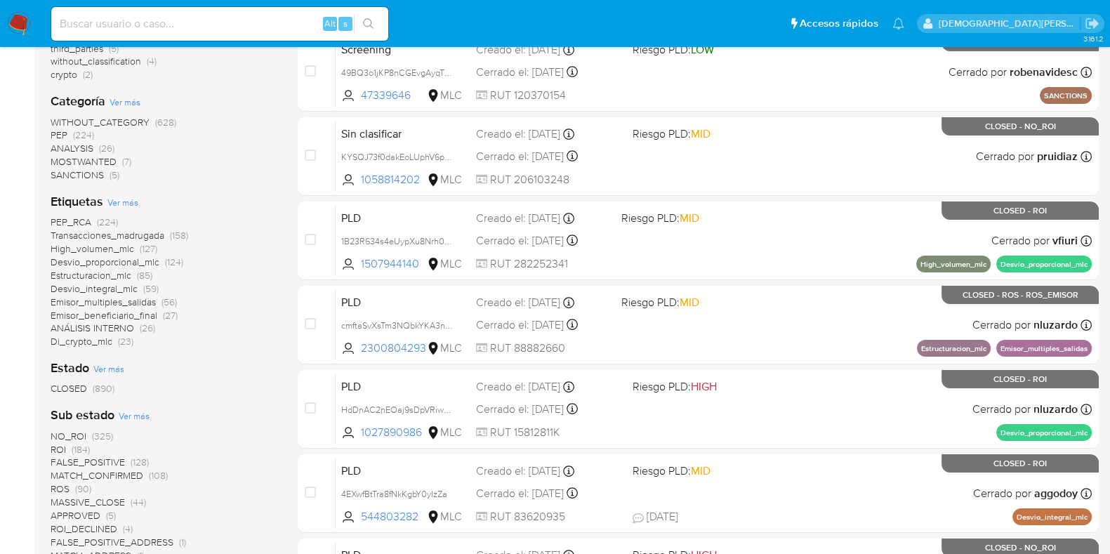
click at [138, 415] on span "Ver más" at bounding box center [134, 415] width 31 height 13
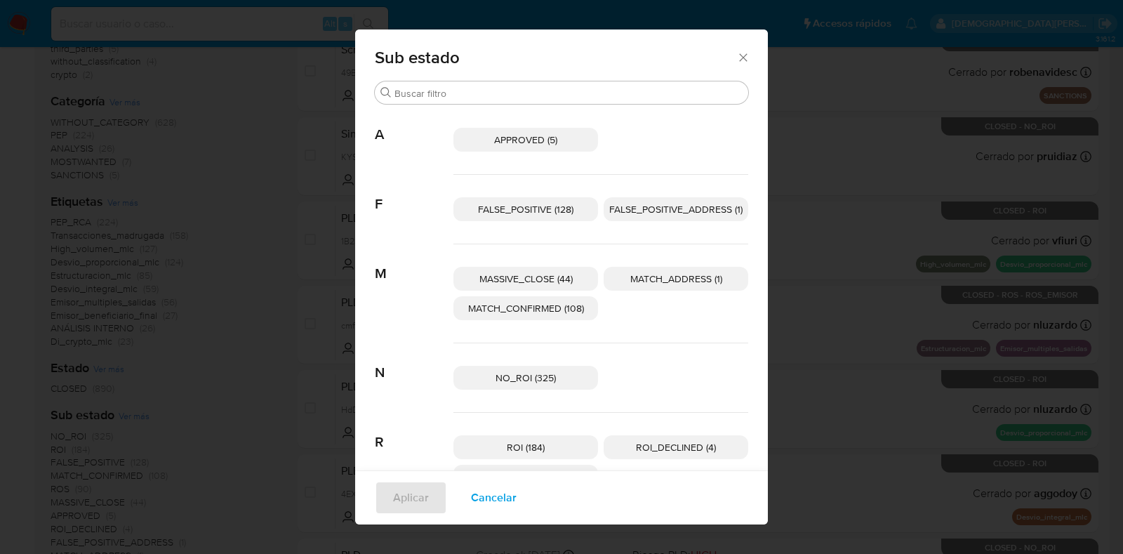
scroll to position [49, 0]
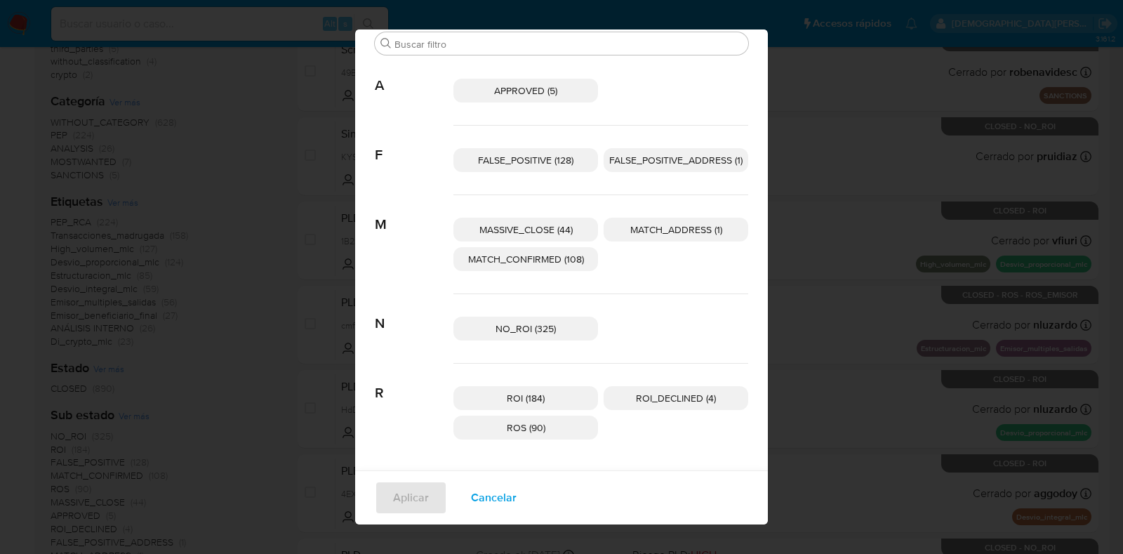
click at [523, 393] on span "ROI (184)" at bounding box center [526, 398] width 38 height 14
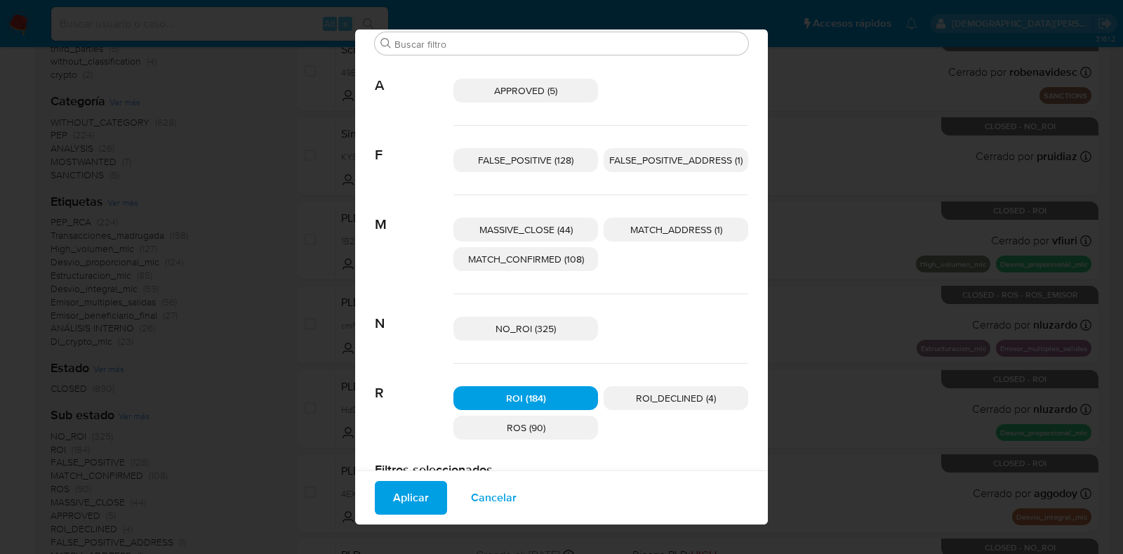
click at [536, 425] on span "ROS (90)" at bounding box center [526, 427] width 39 height 14
click at [654, 400] on span "ROI_DECLINED (4)" at bounding box center [676, 398] width 80 height 14
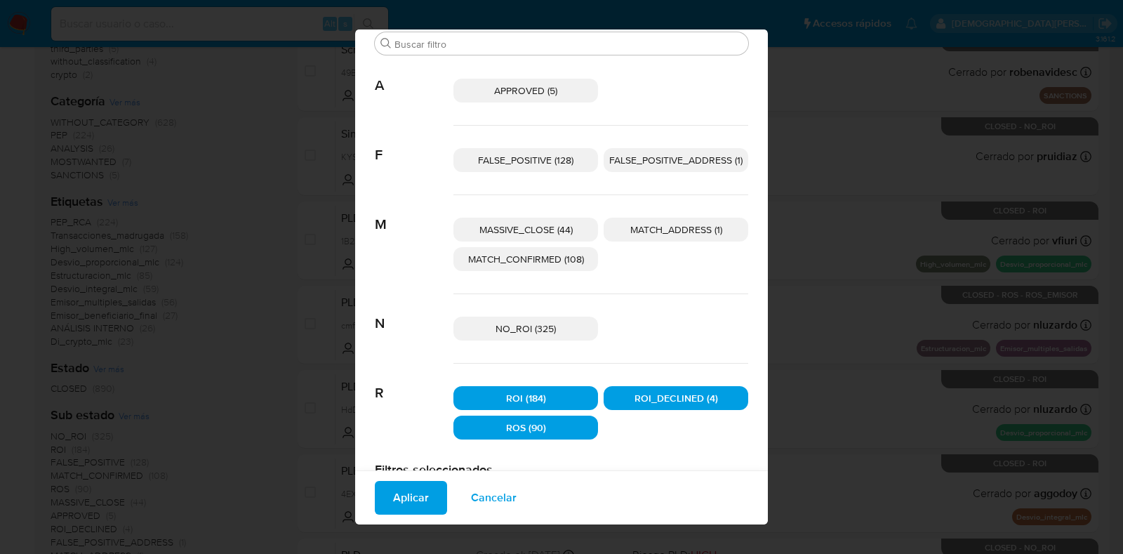
click at [408, 493] on span "Aplicar" at bounding box center [411, 497] width 36 height 31
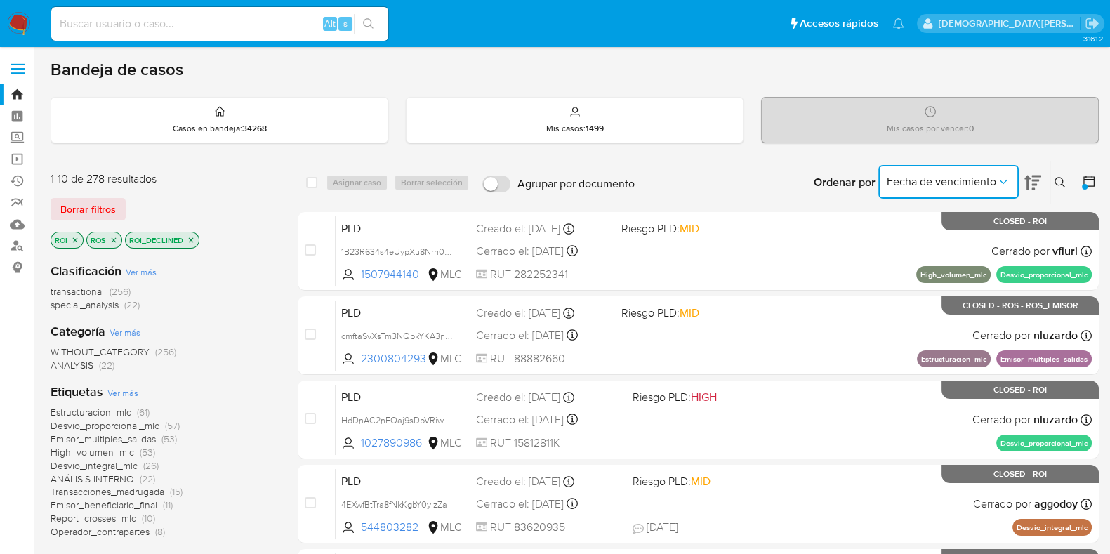
click at [1008, 181] on icon "Ordenar por" at bounding box center [1003, 182] width 14 height 14
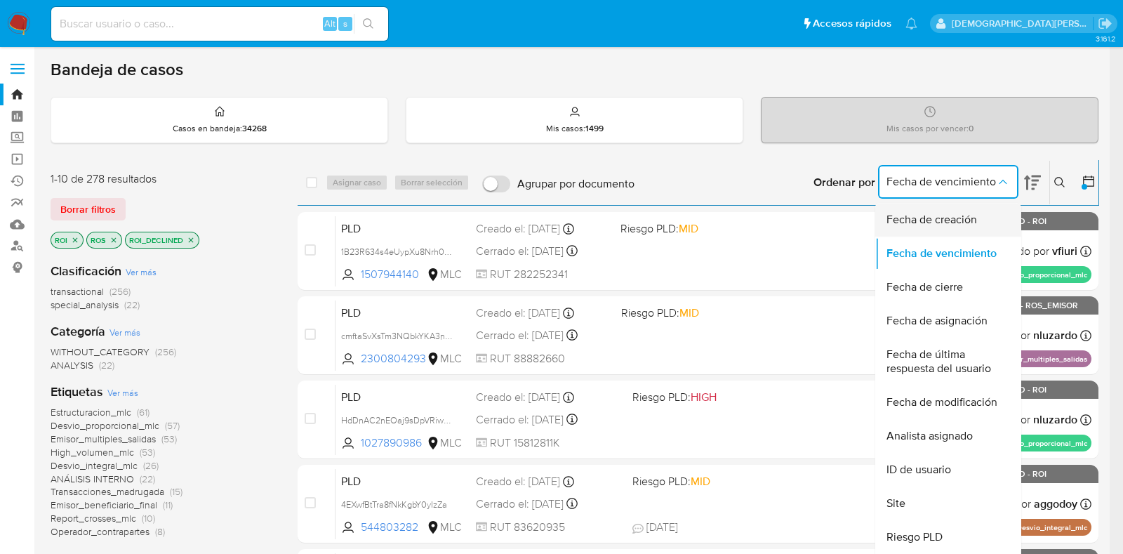
click at [962, 227] on div "Fecha de creación" at bounding box center [943, 220] width 115 height 34
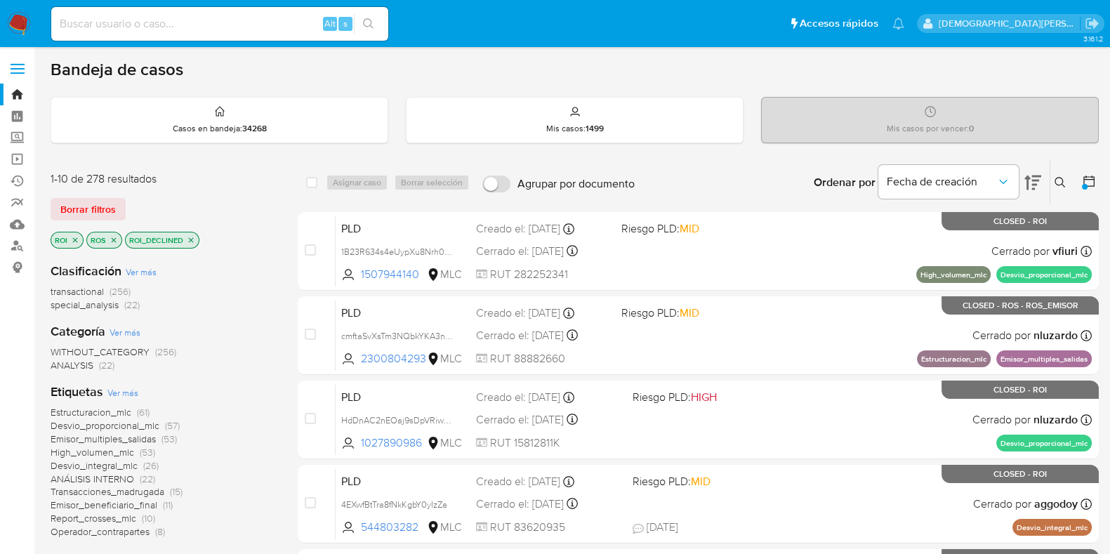
click at [1028, 180] on icon at bounding box center [1032, 182] width 17 height 15
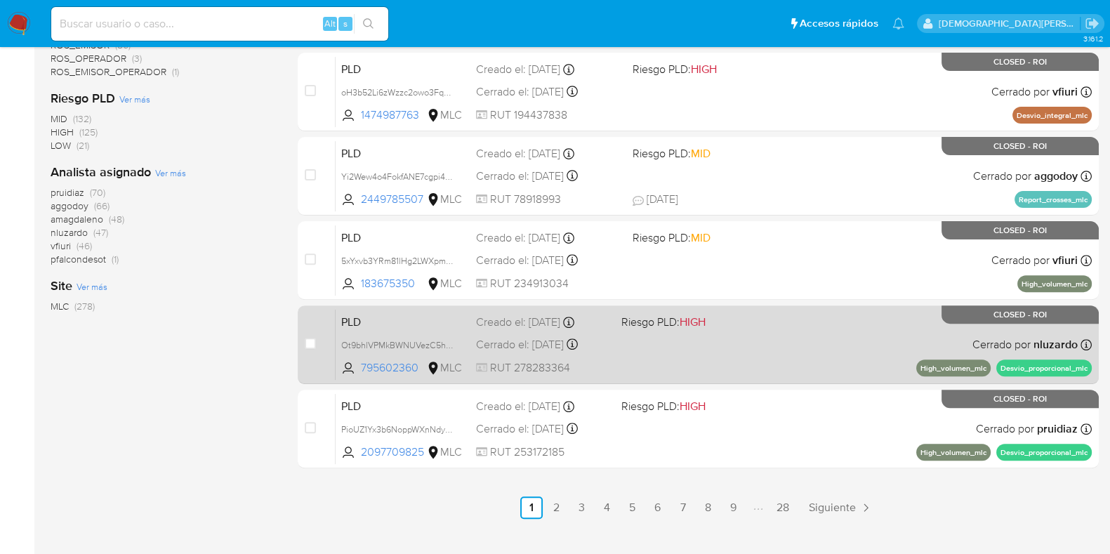
scroll to position [603, 0]
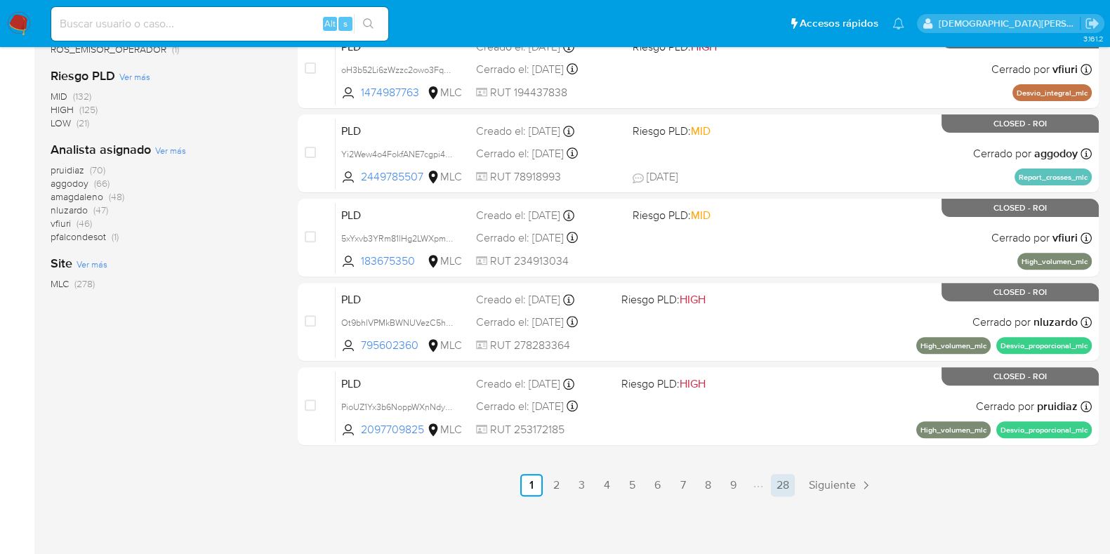
click at [779, 482] on link "28" at bounding box center [783, 485] width 24 height 22
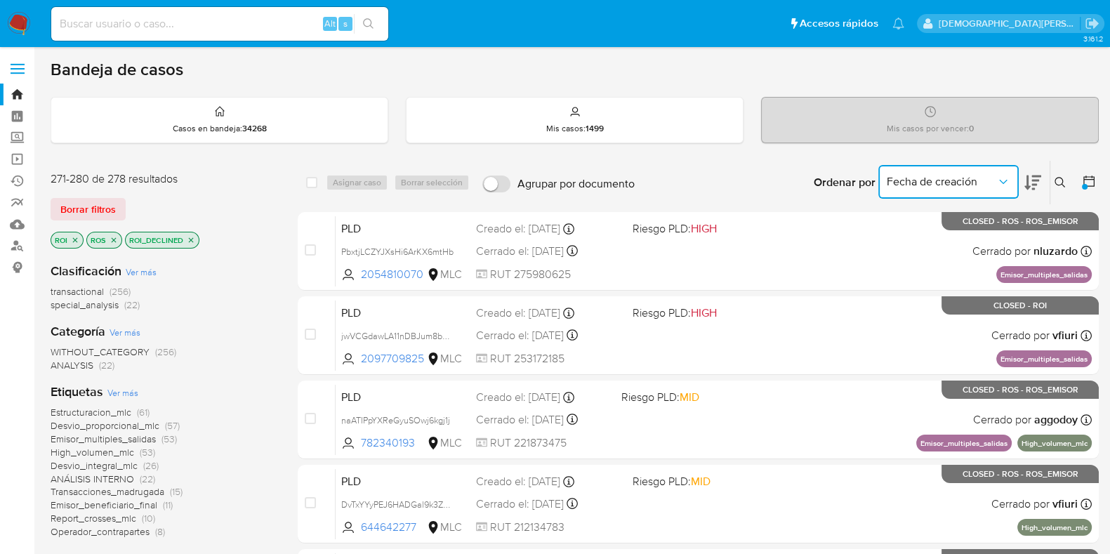
click at [1004, 179] on icon "Ordenar por" at bounding box center [1003, 182] width 14 height 14
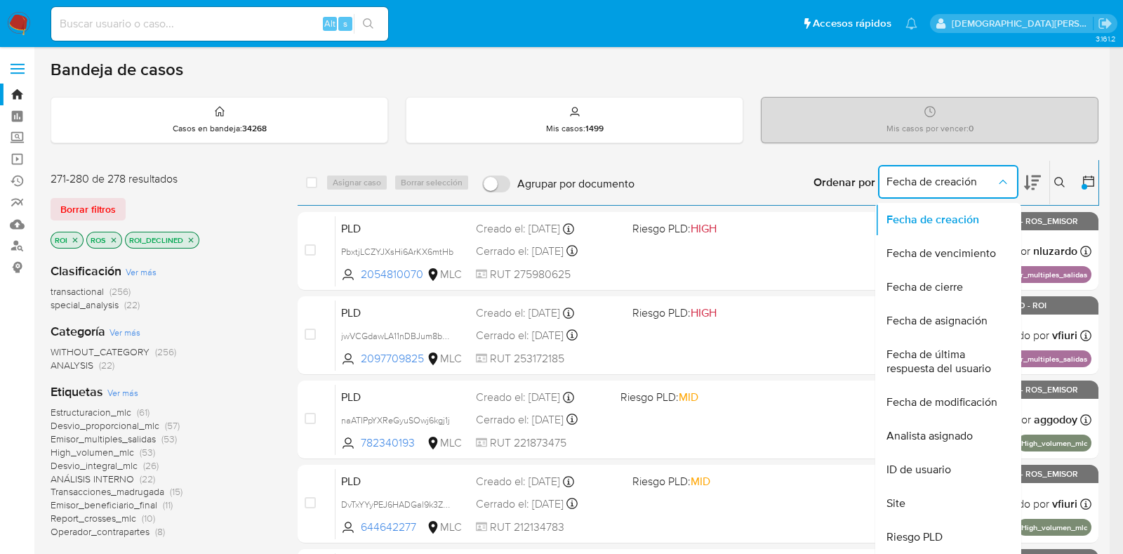
click at [1004, 180] on icon "Ordenar por" at bounding box center [1003, 182] width 8 height 4
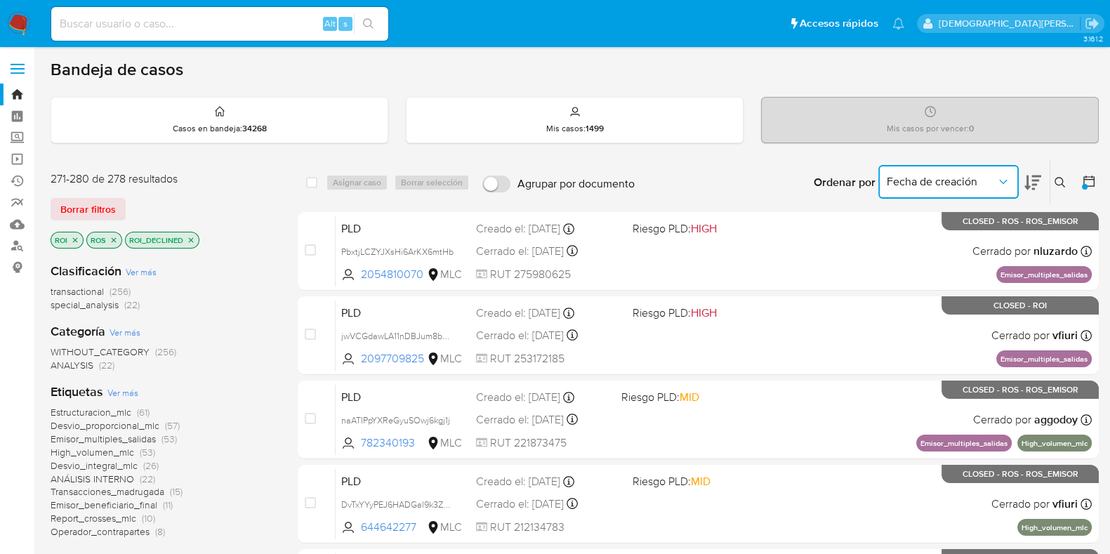
click at [188, 239] on icon "close-filter" at bounding box center [191, 240] width 8 height 8
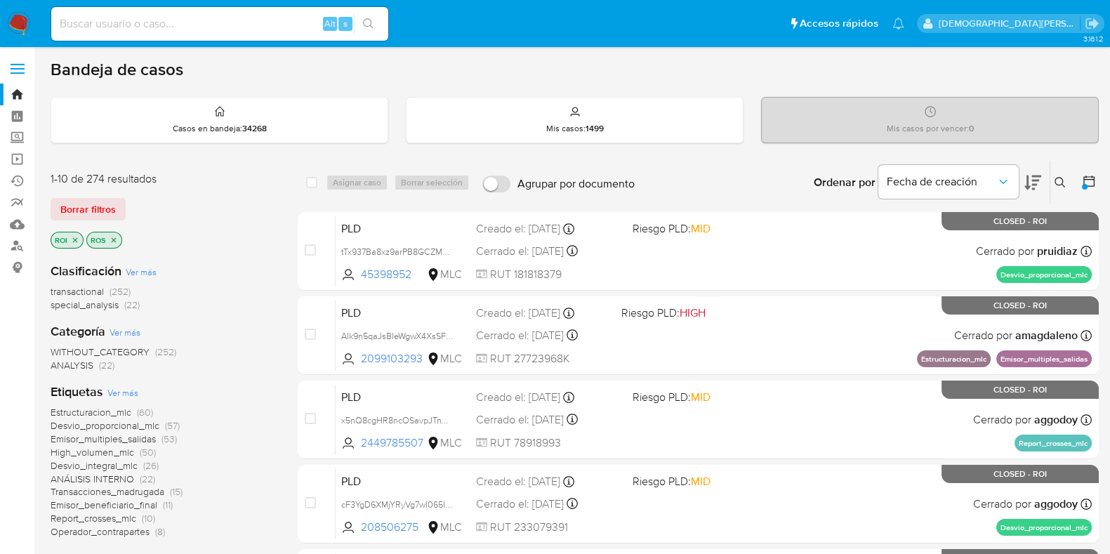
click at [110, 239] on icon "close-filter" at bounding box center [113, 240] width 8 height 8
click at [72, 236] on icon "close-filter" at bounding box center [75, 240] width 8 height 8
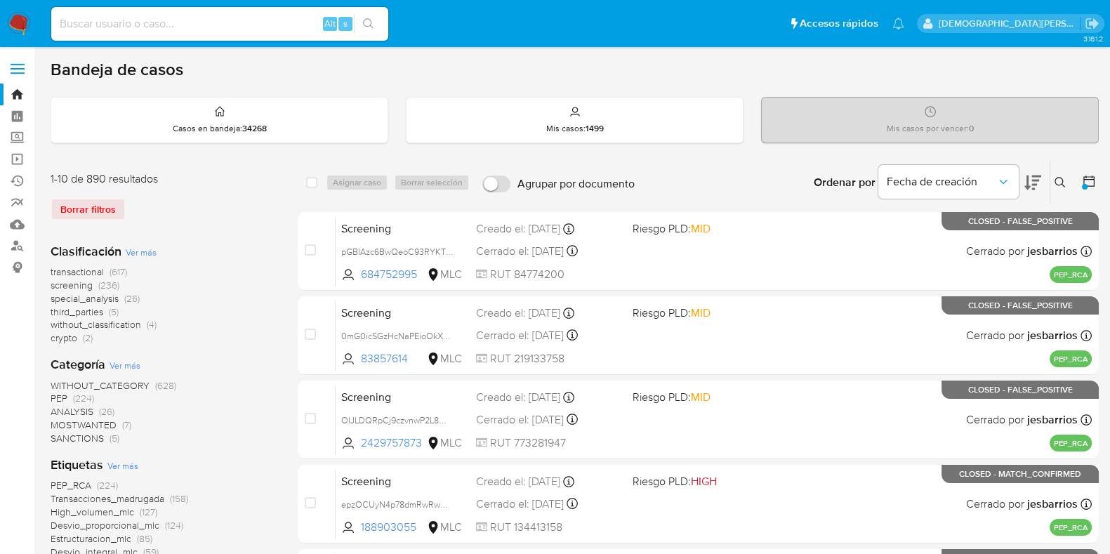
click at [147, 252] on span "Ver más" at bounding box center [141, 252] width 31 height 13
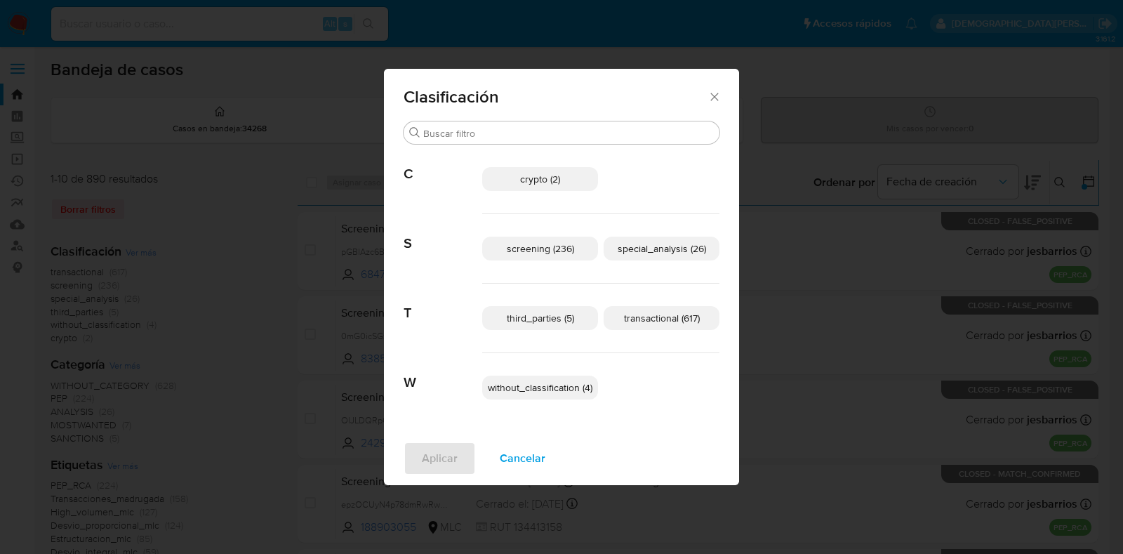
click at [659, 246] on span "special_analysis (26)" at bounding box center [662, 248] width 88 height 14
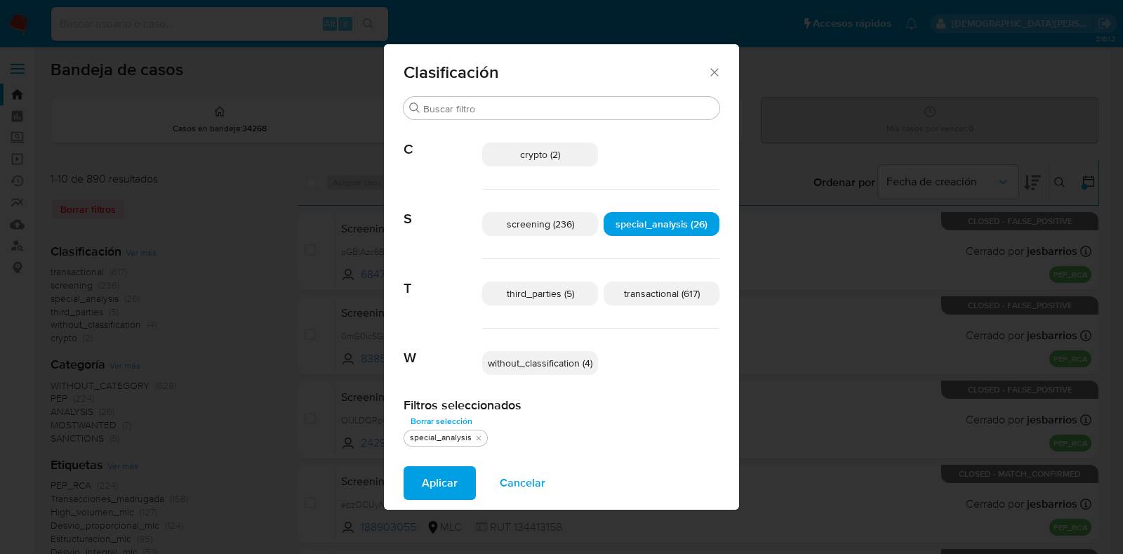
click at [653, 296] on span "transactional (617)" at bounding box center [662, 293] width 76 height 14
click at [425, 484] on span "Aplicar" at bounding box center [440, 482] width 36 height 31
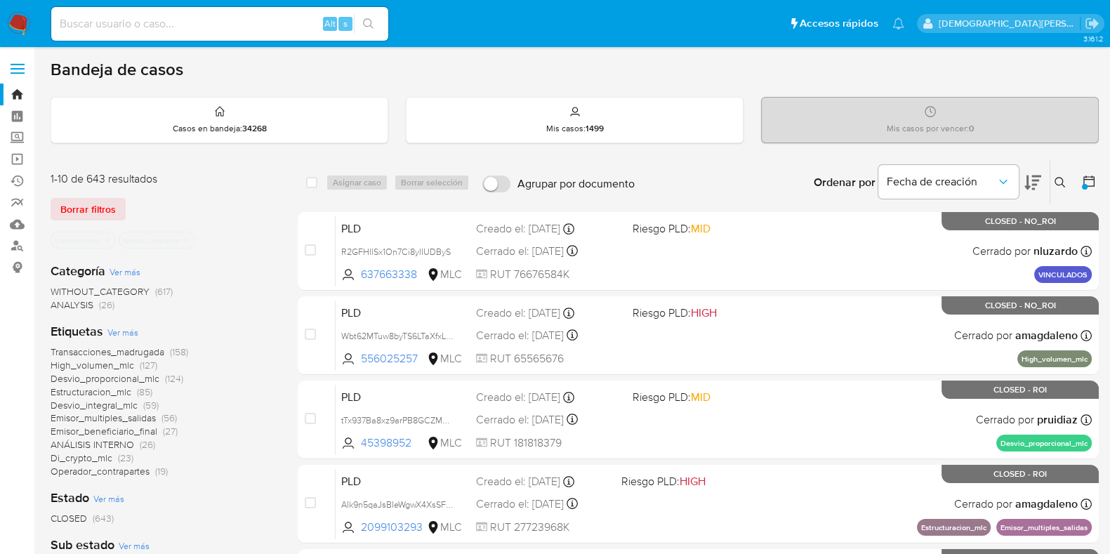
click at [1029, 182] on icon at bounding box center [1032, 182] width 17 height 17
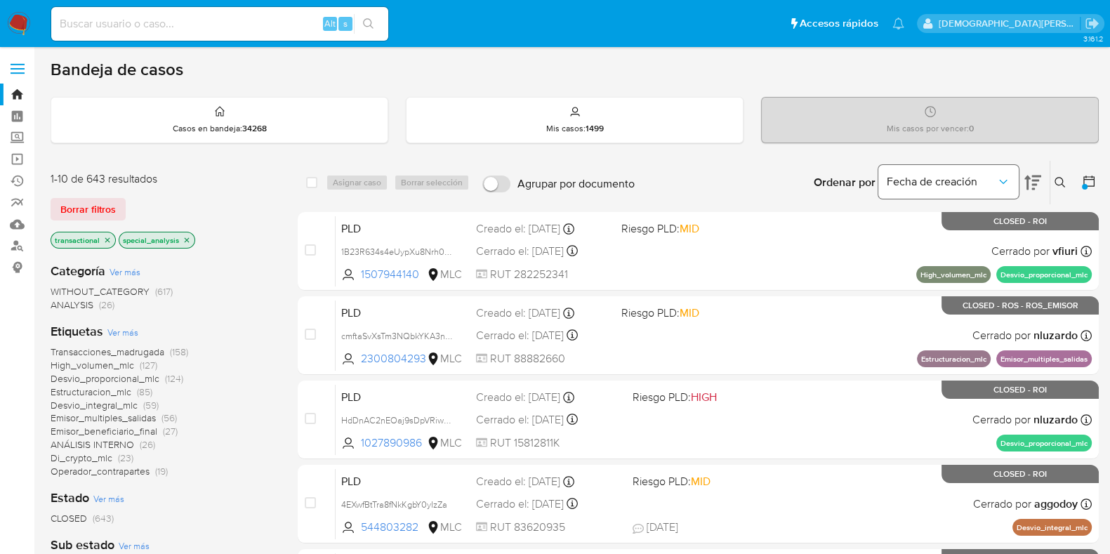
click at [999, 180] on icon "Ordenar por" at bounding box center [1003, 182] width 14 height 14
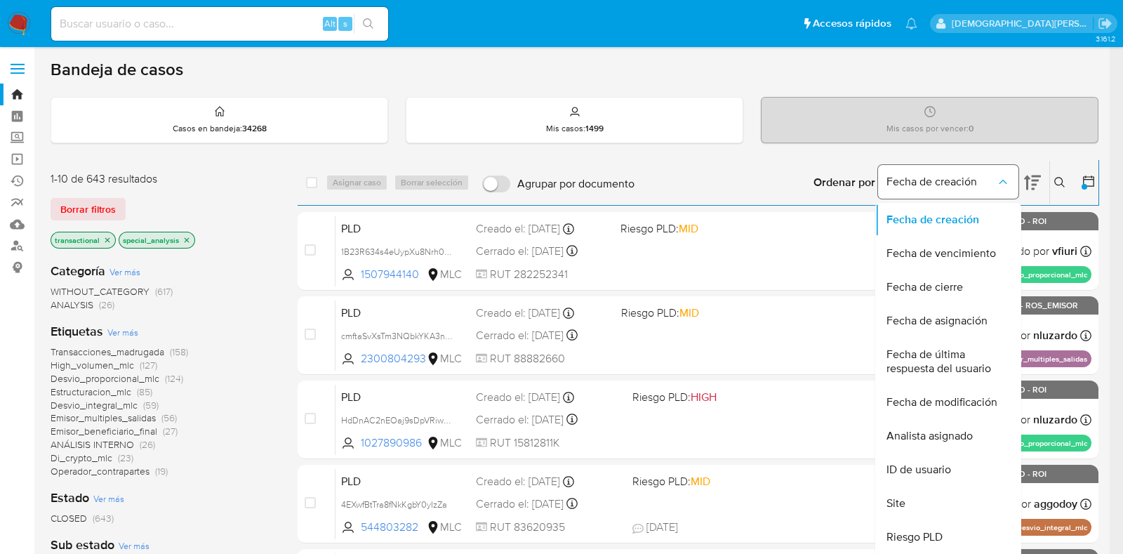
click at [999, 180] on icon "Ordenar por" at bounding box center [1003, 182] width 14 height 14
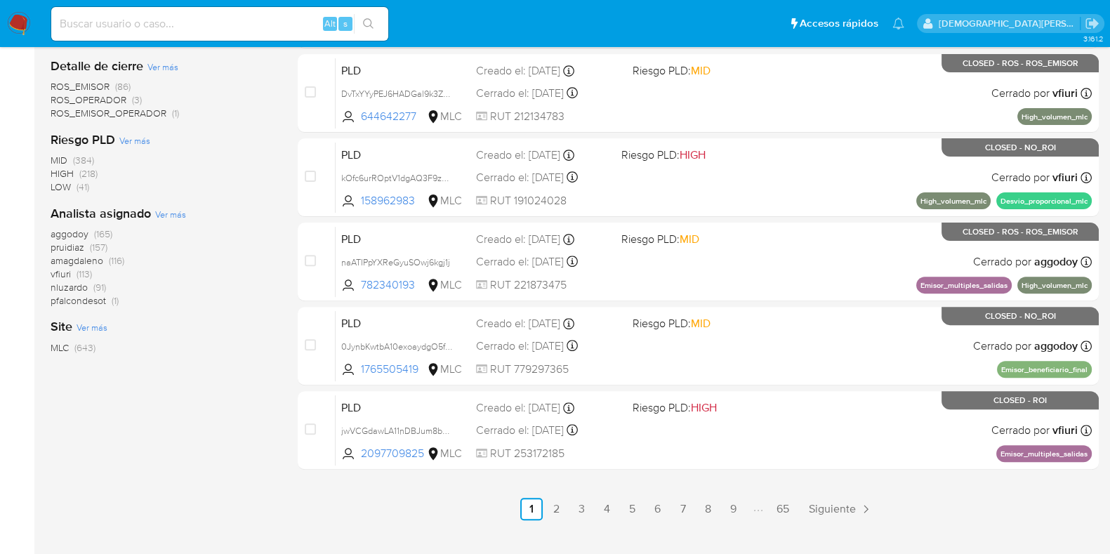
scroll to position [603, 0]
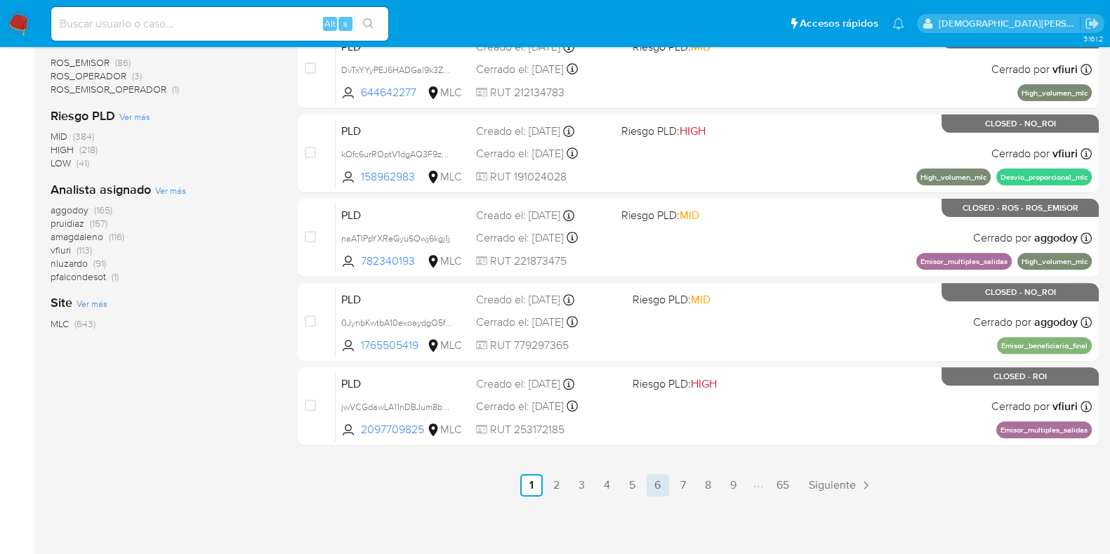
click at [656, 484] on link "6" at bounding box center [657, 485] width 22 height 22
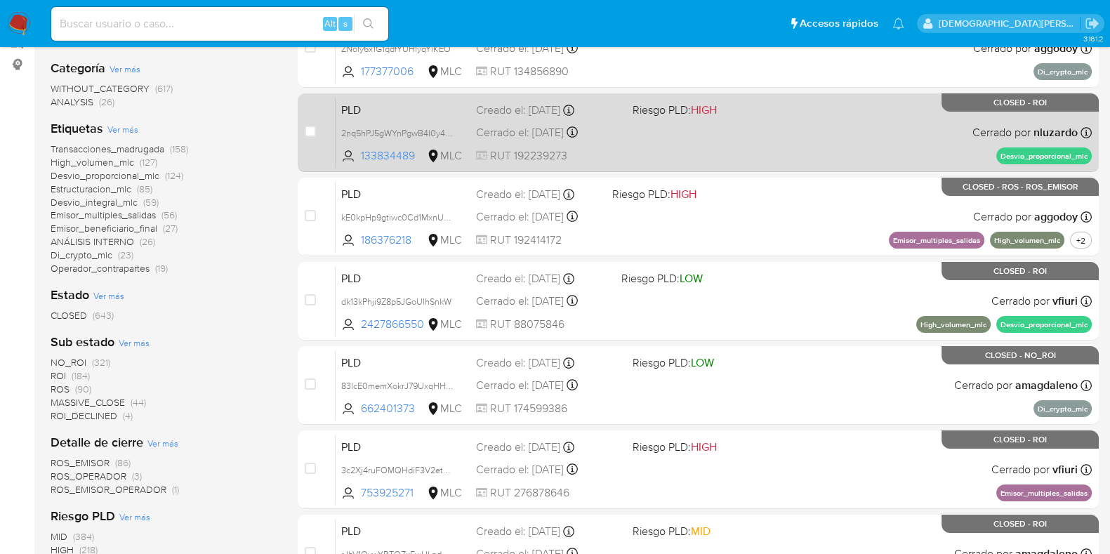
scroll to position [603, 0]
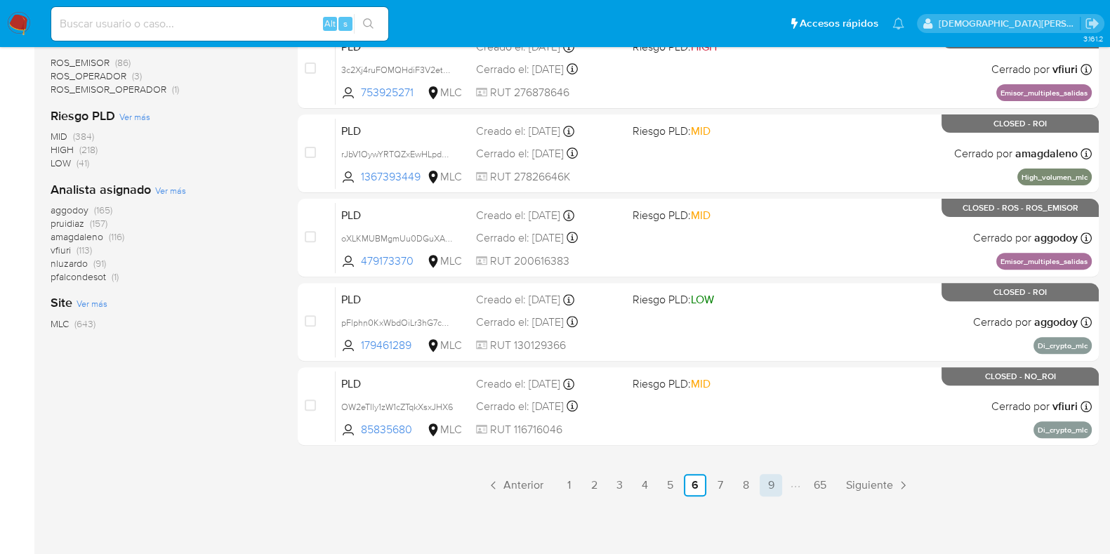
click at [766, 484] on link "9" at bounding box center [770, 485] width 22 height 22
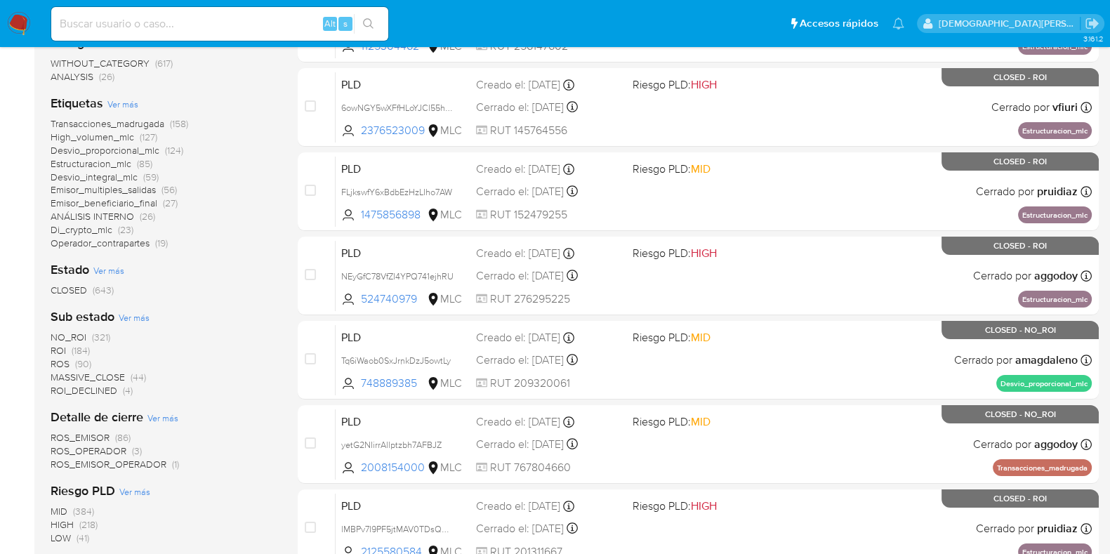
scroll to position [603, 0]
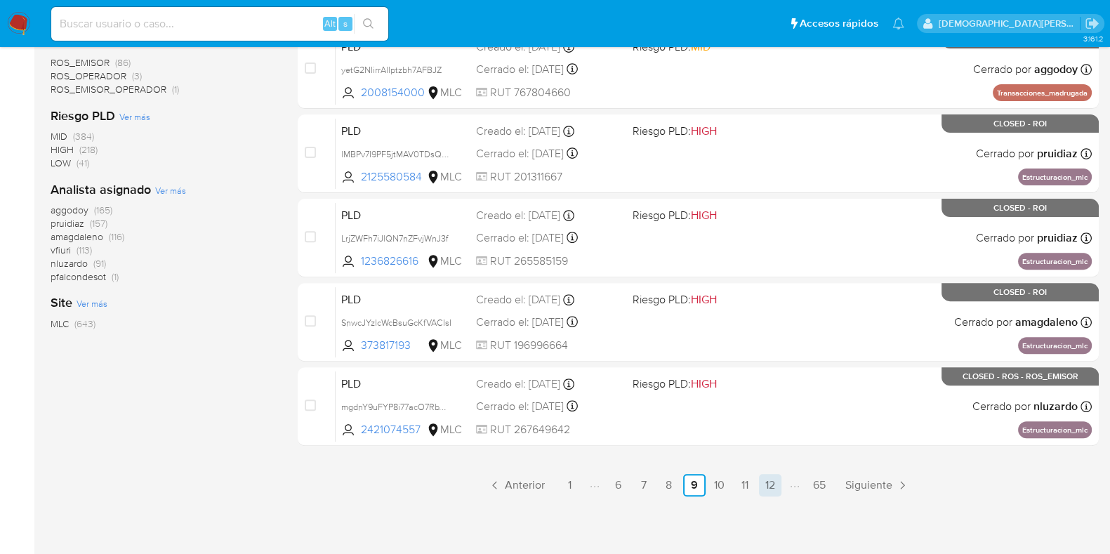
click at [766, 480] on link "12" at bounding box center [770, 485] width 22 height 22
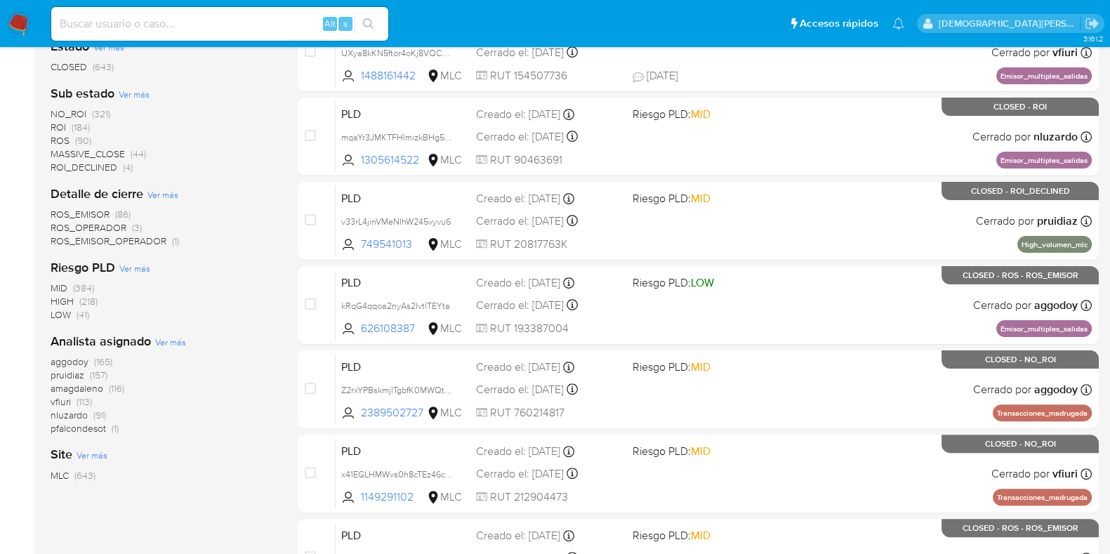
scroll to position [603, 0]
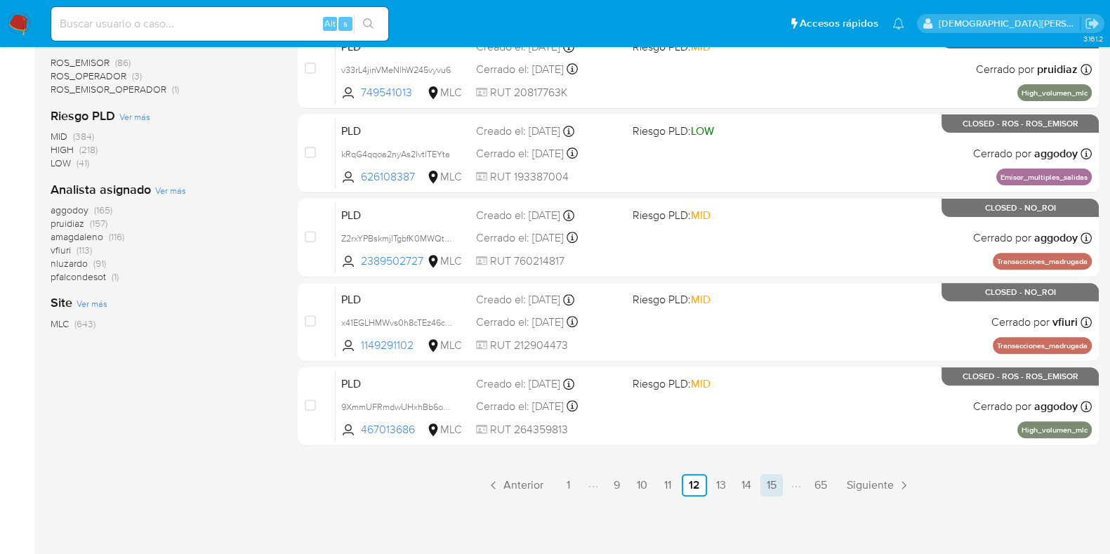
click at [770, 487] on link "15" at bounding box center [771, 485] width 22 height 22
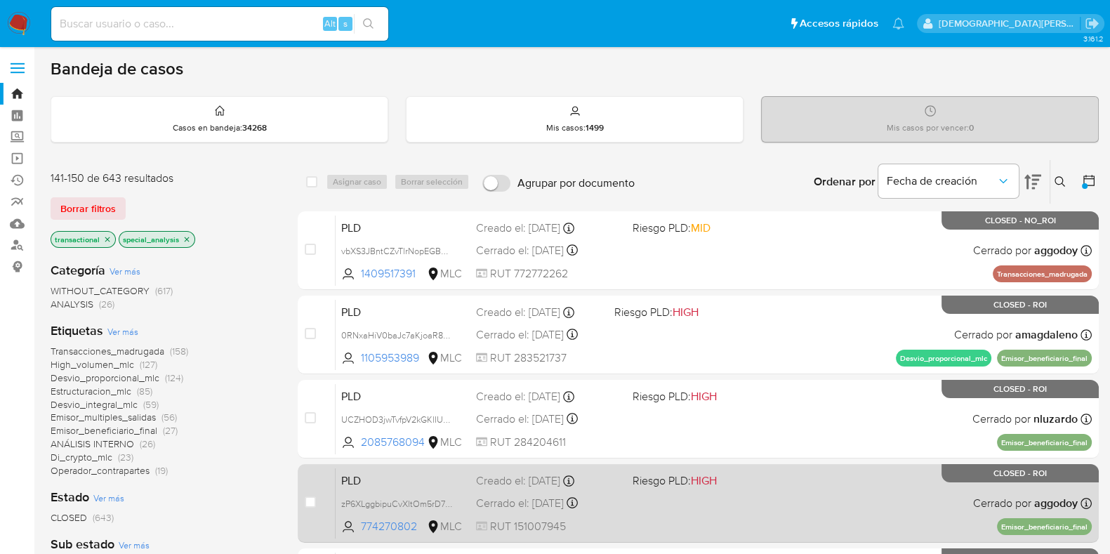
scroll to position [603, 0]
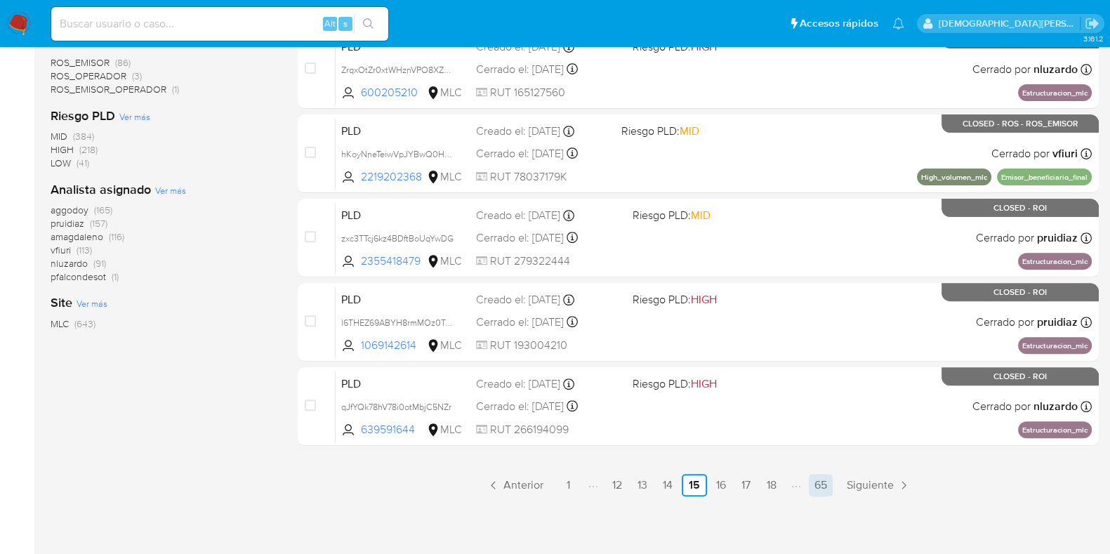
click at [818, 481] on link "65" at bounding box center [821, 485] width 24 height 22
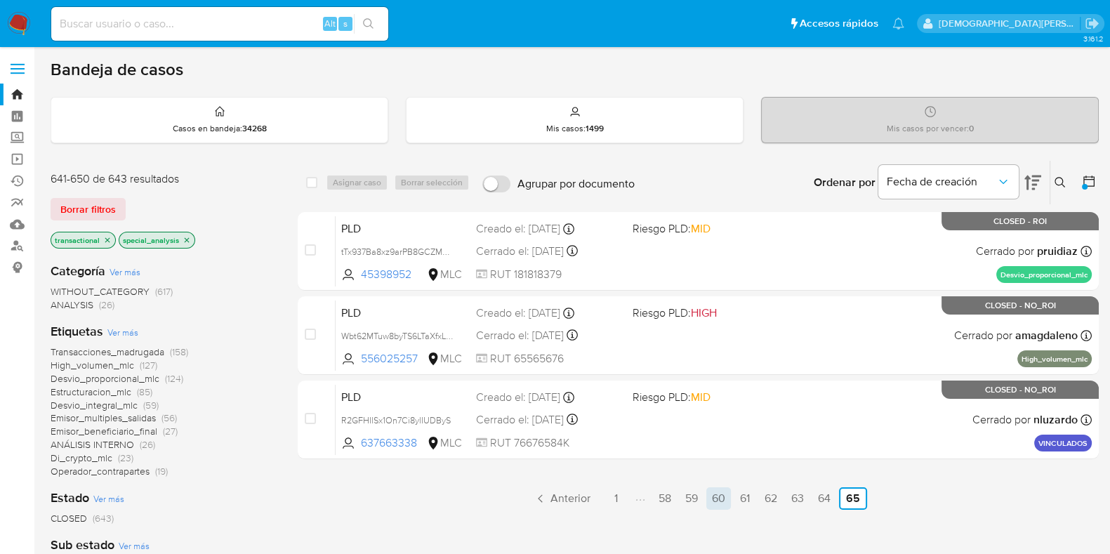
click at [711, 497] on link "60" at bounding box center [718, 498] width 25 height 22
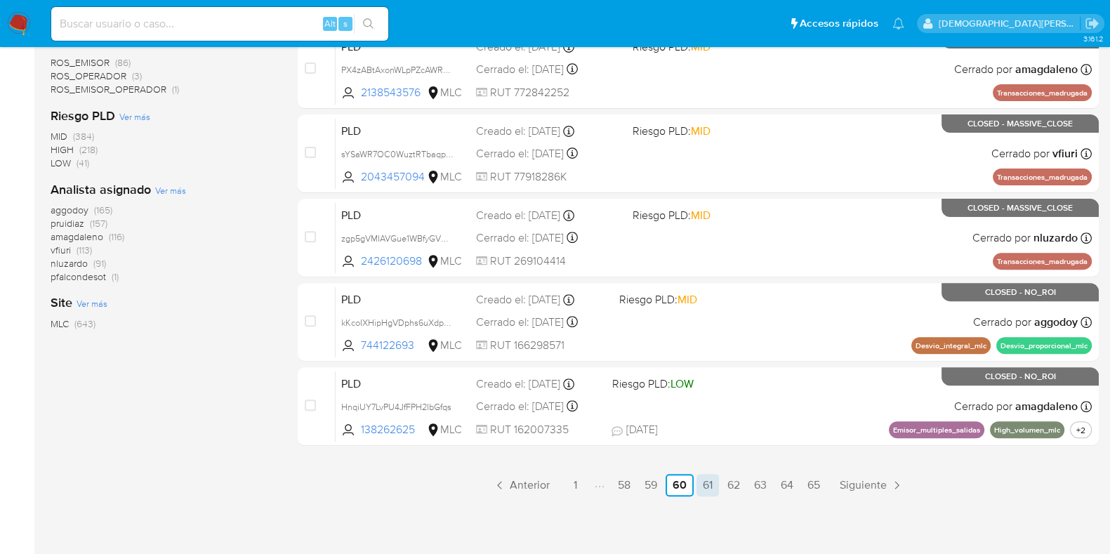
scroll to position [603, 0]
click at [616, 486] on link "58" at bounding box center [624, 485] width 24 height 22
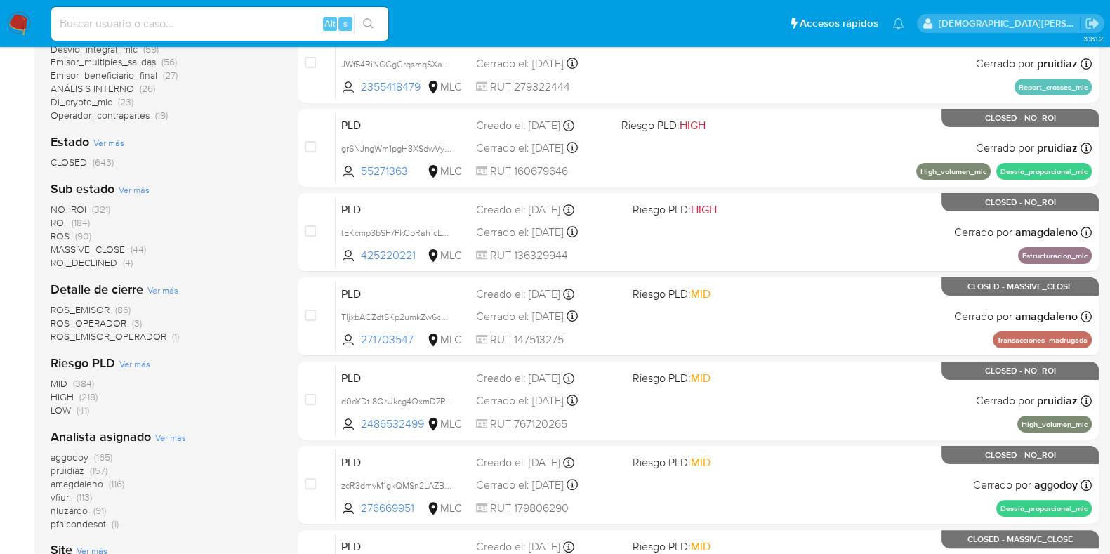
scroll to position [603, 0]
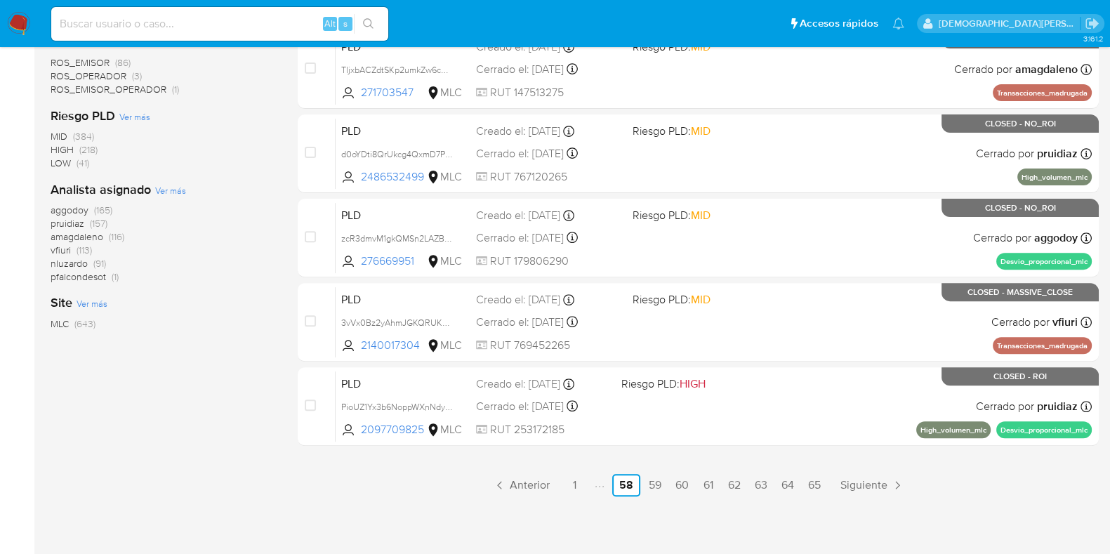
click at [595, 484] on icon "Paginación" at bounding box center [596, 485] width 4 height 11
click at [508, 480] on link "Anterior" at bounding box center [521, 485] width 68 height 22
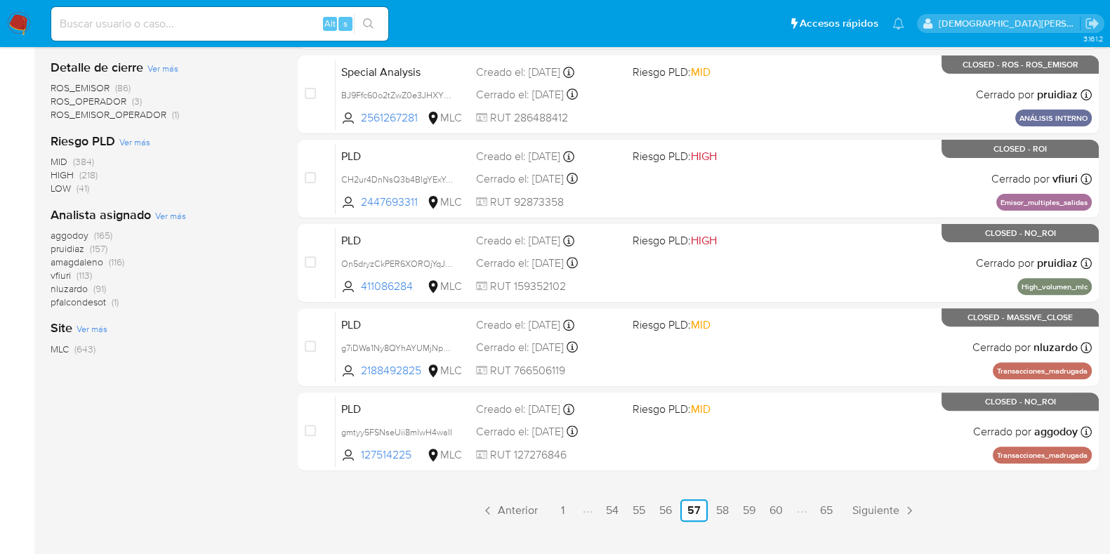
scroll to position [603, 0]
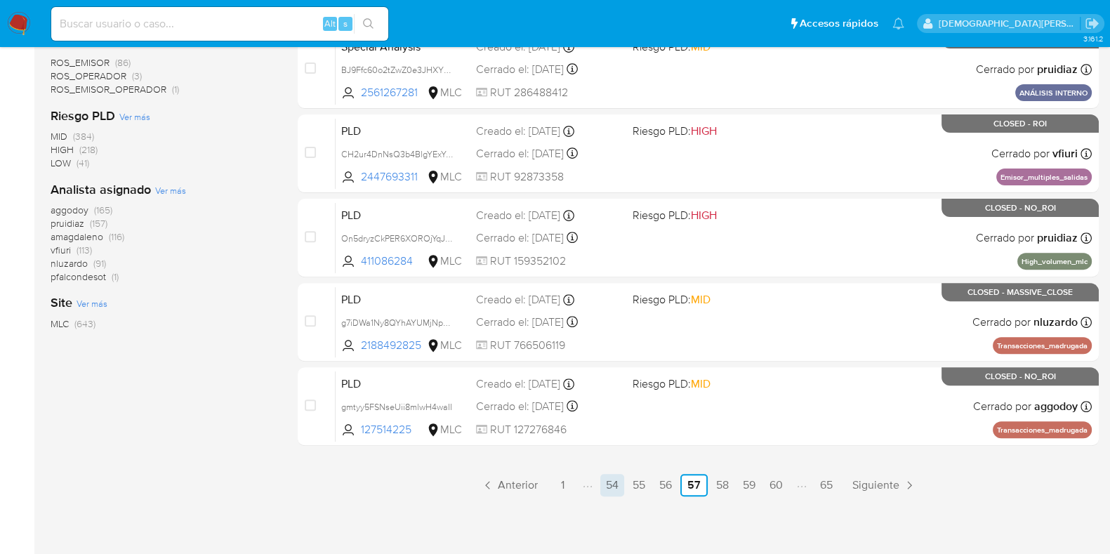
click at [610, 484] on link "54" at bounding box center [612, 485] width 24 height 22
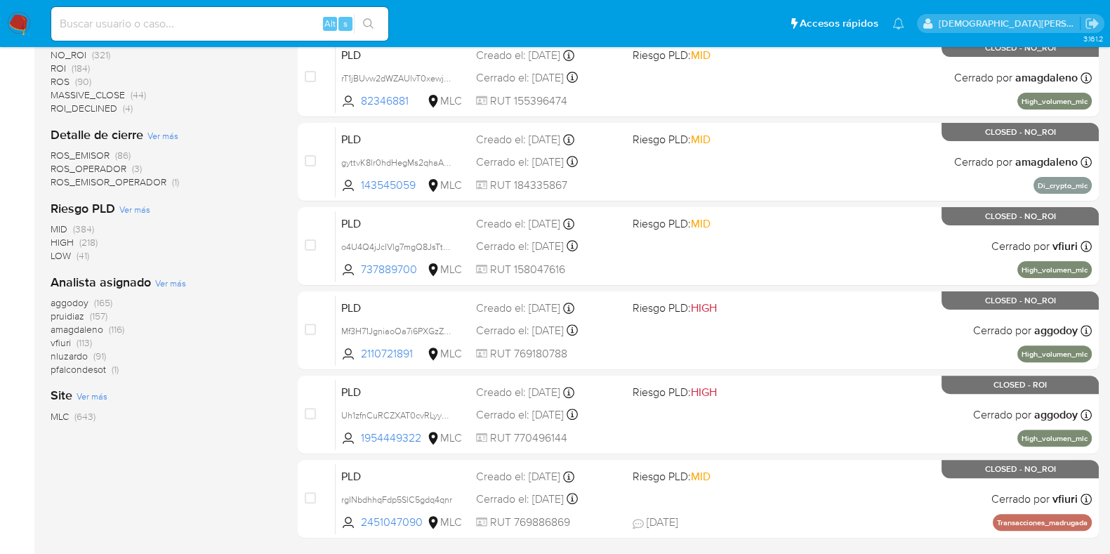
scroll to position [603, 0]
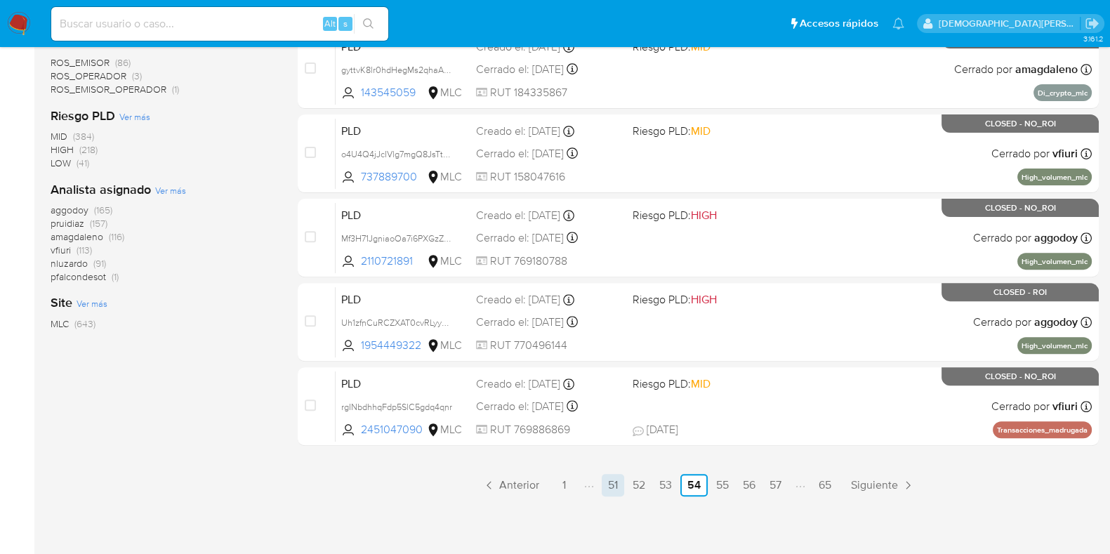
click at [613, 486] on link "51" at bounding box center [612, 485] width 22 height 22
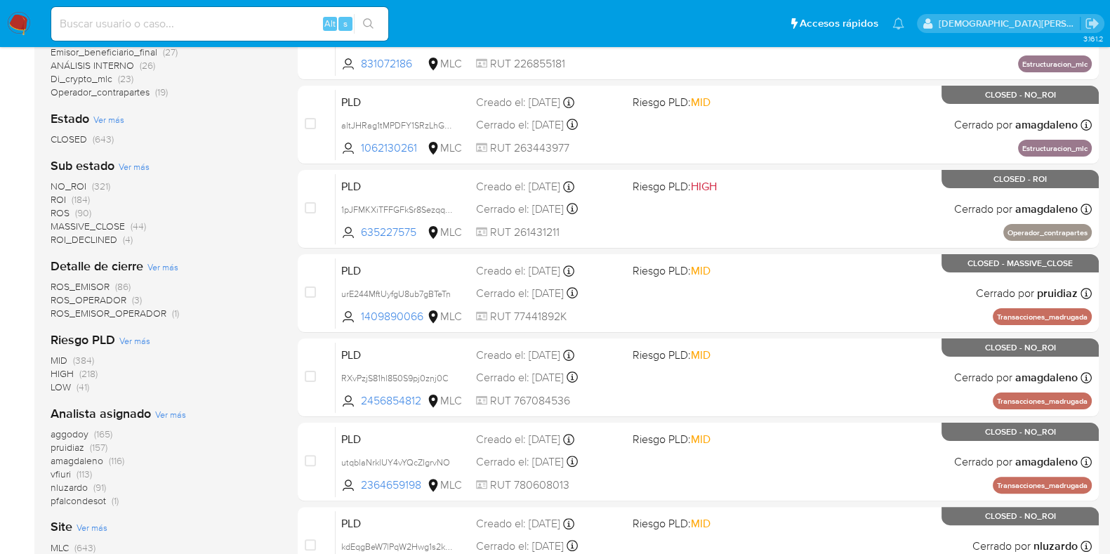
scroll to position [603, 0]
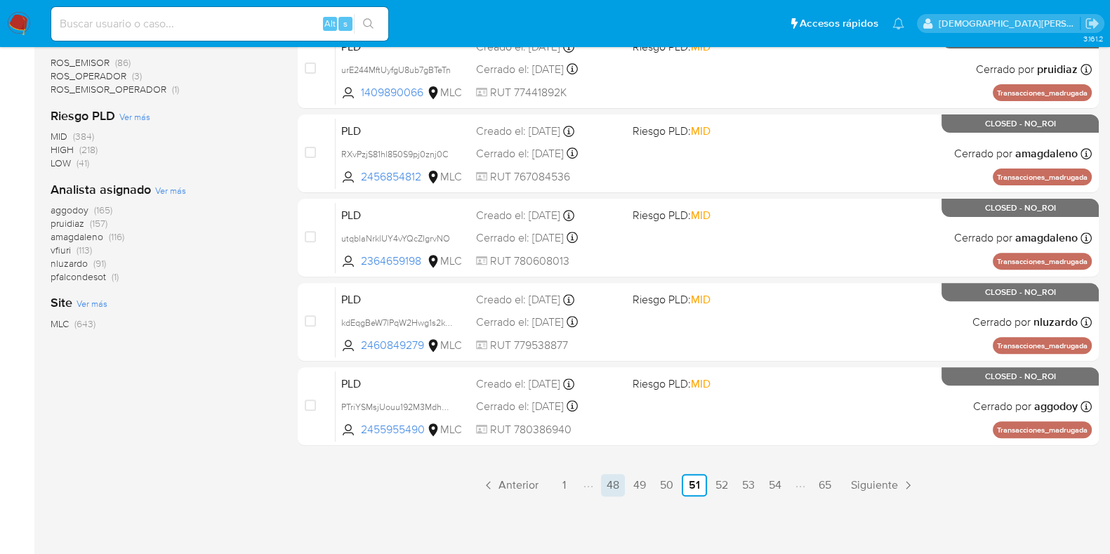
click at [616, 486] on link "48" at bounding box center [613, 485] width 24 height 22
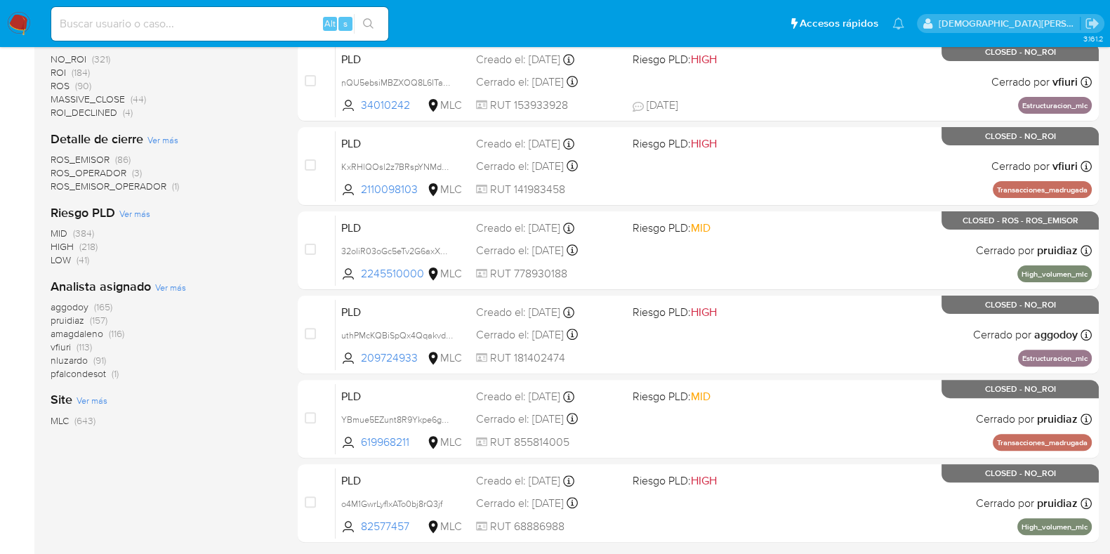
scroll to position [603, 0]
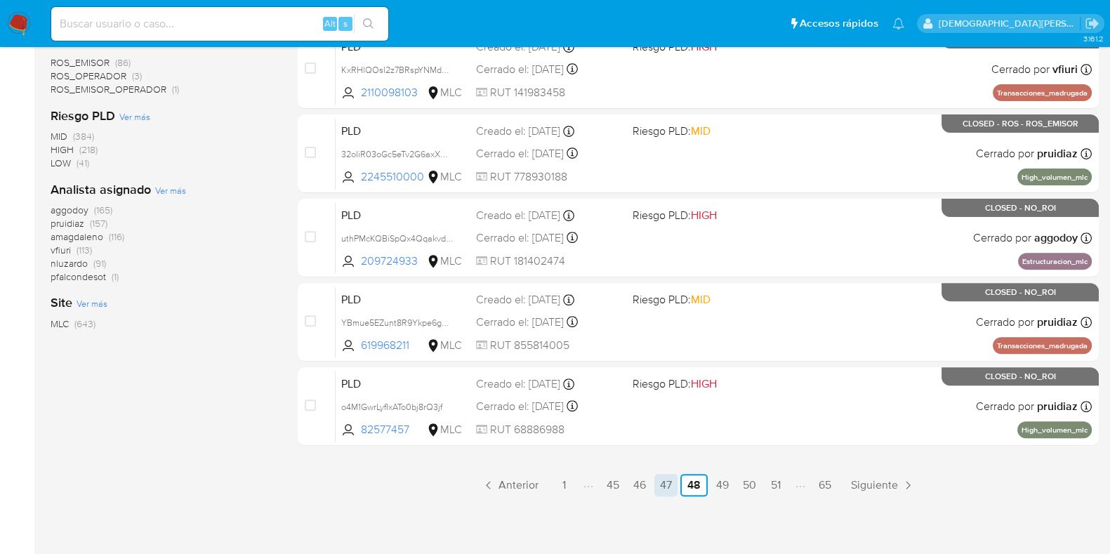
click at [659, 478] on link "47" at bounding box center [665, 485] width 23 height 22
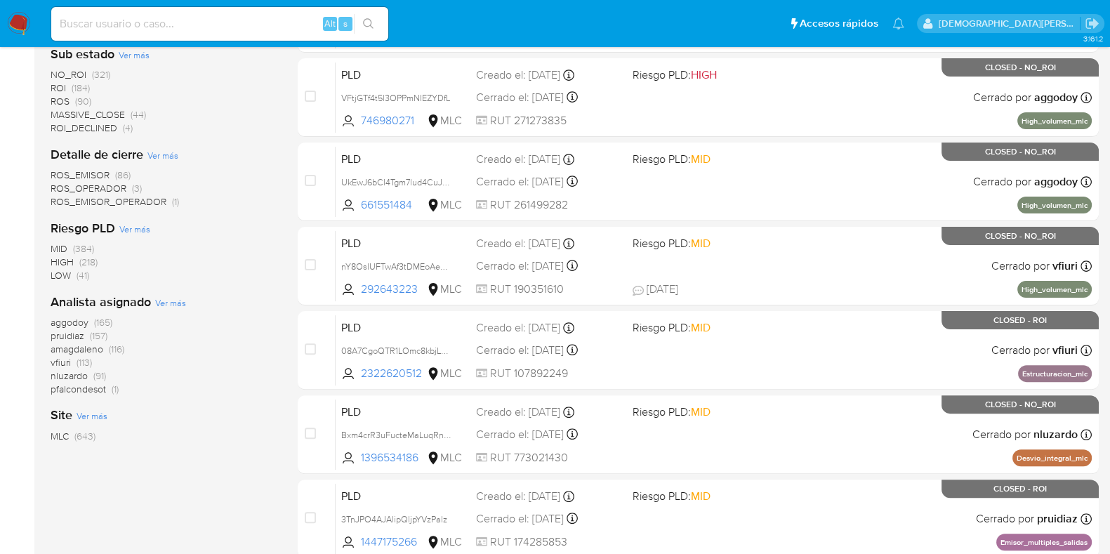
scroll to position [603, 0]
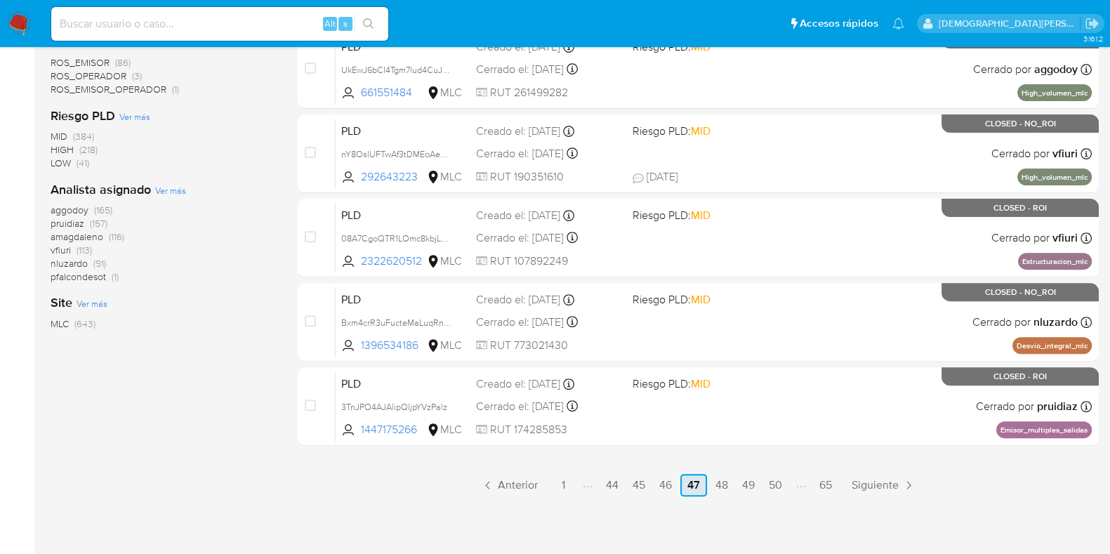
click at [680, 475] on link "47" at bounding box center [693, 485] width 27 height 22
click at [664, 480] on link "46" at bounding box center [665, 485] width 24 height 22
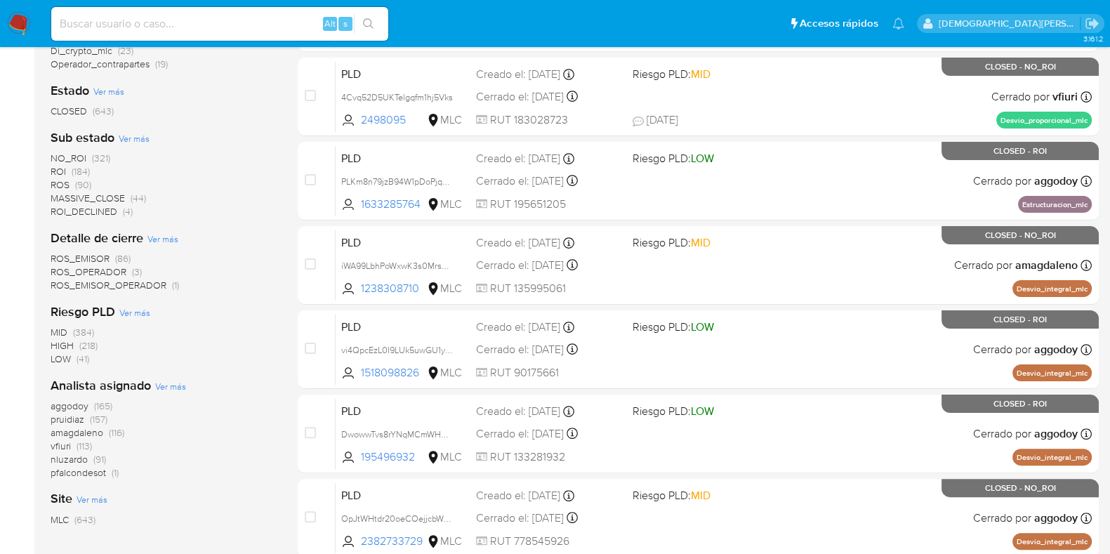
scroll to position [603, 0]
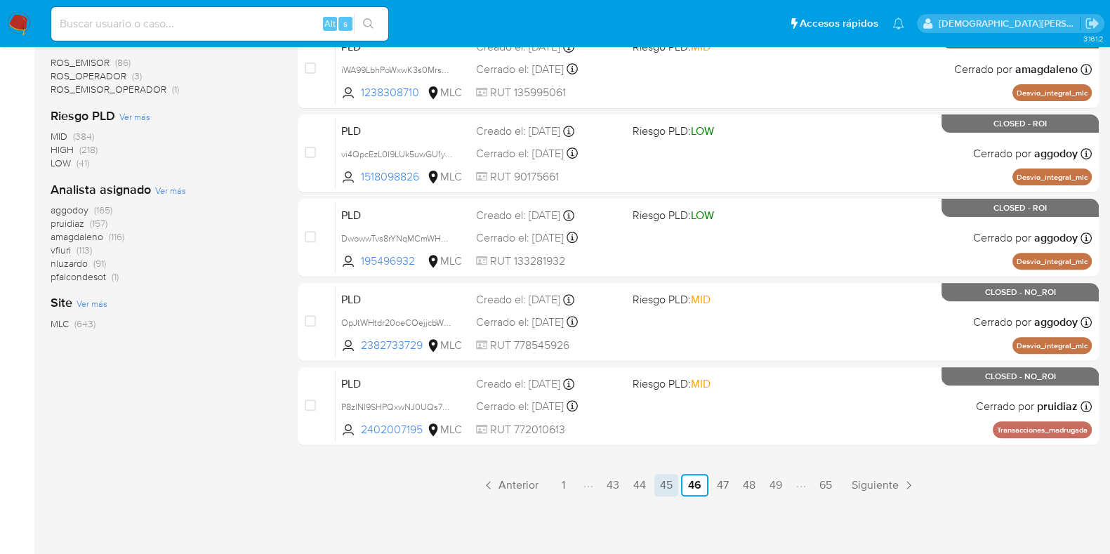
click at [662, 479] on link "45" at bounding box center [666, 485] width 24 height 22
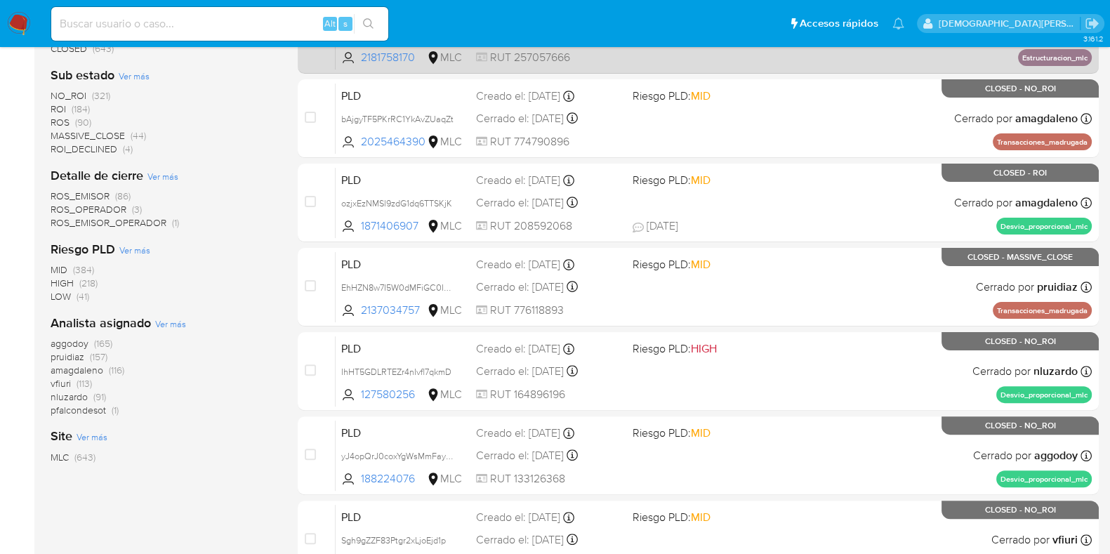
scroll to position [603, 0]
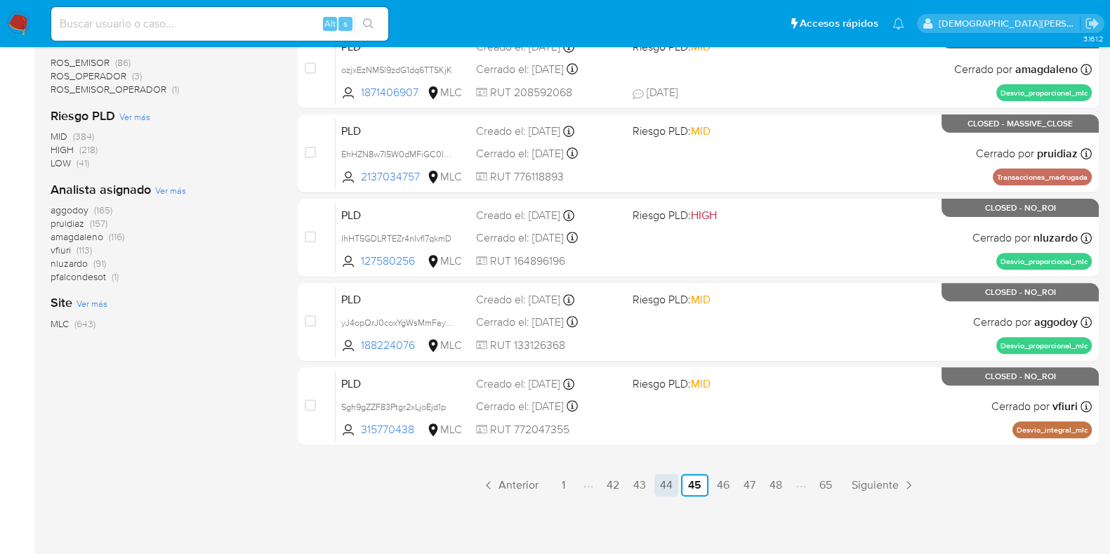
click at [663, 483] on link "44" at bounding box center [666, 485] width 24 height 22
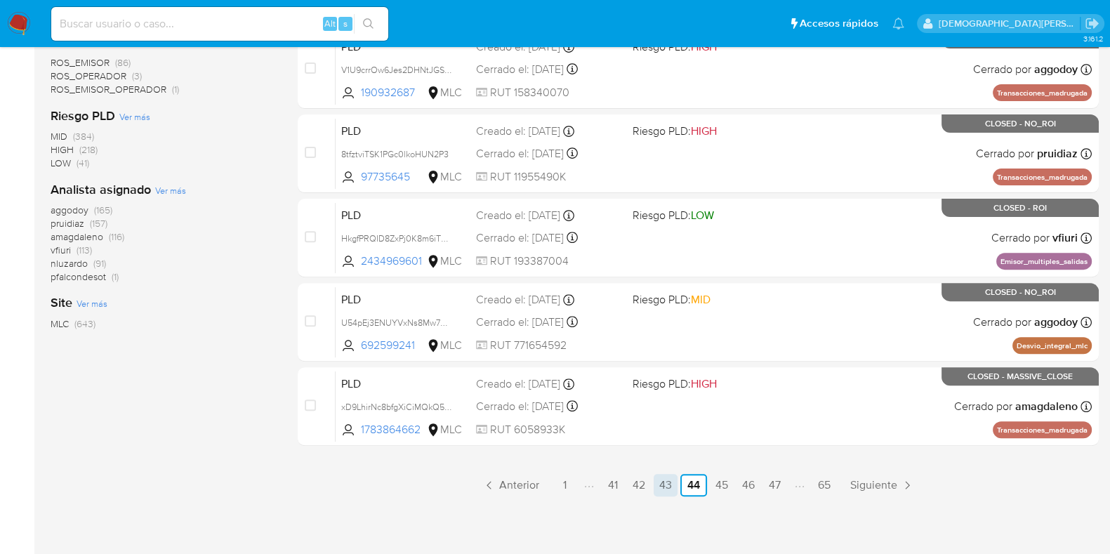
click at [666, 482] on link "43" at bounding box center [665, 485] width 24 height 22
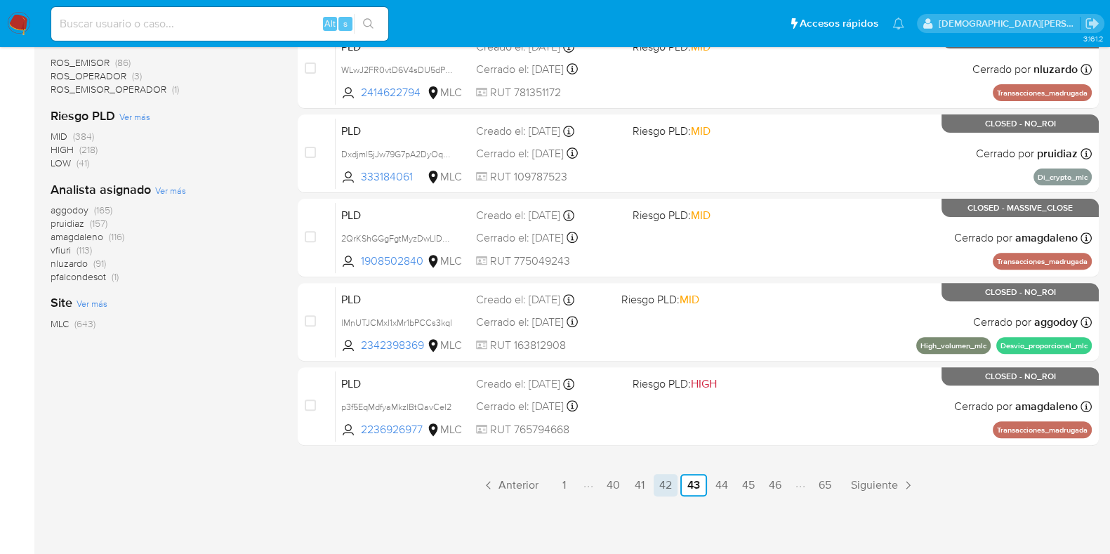
click at [657, 486] on link "42" at bounding box center [665, 485] width 24 height 22
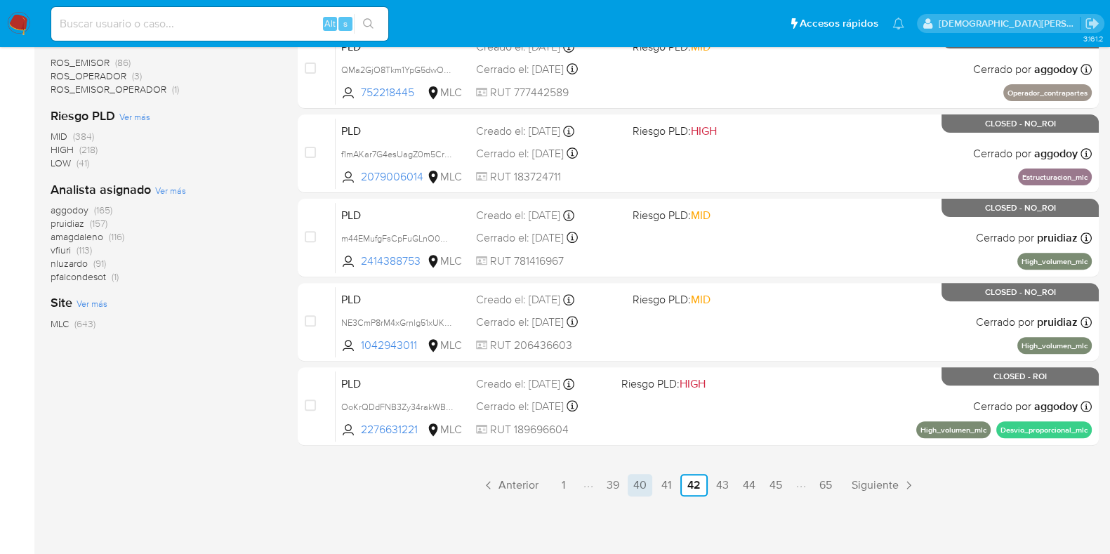
click at [640, 486] on link "40" at bounding box center [639, 485] width 25 height 22
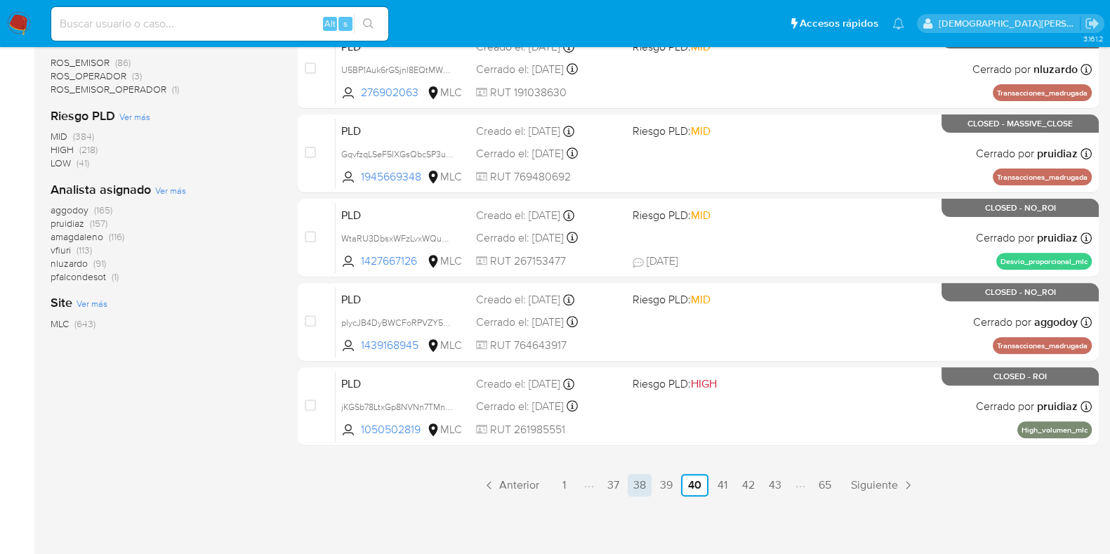
click at [648, 482] on link "38" at bounding box center [639, 485] width 24 height 22
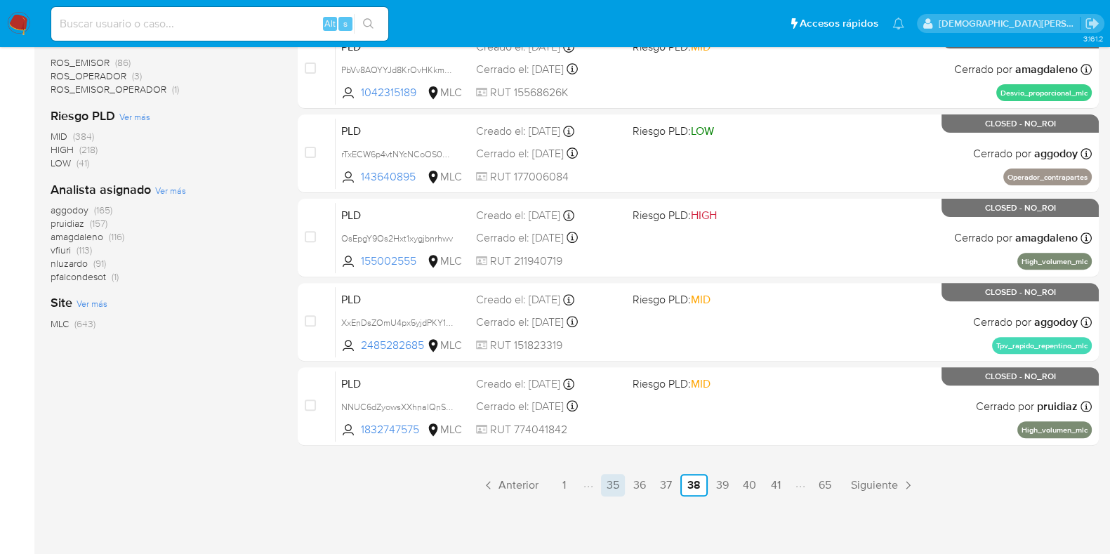
click at [611, 483] on link "35" at bounding box center [613, 485] width 24 height 22
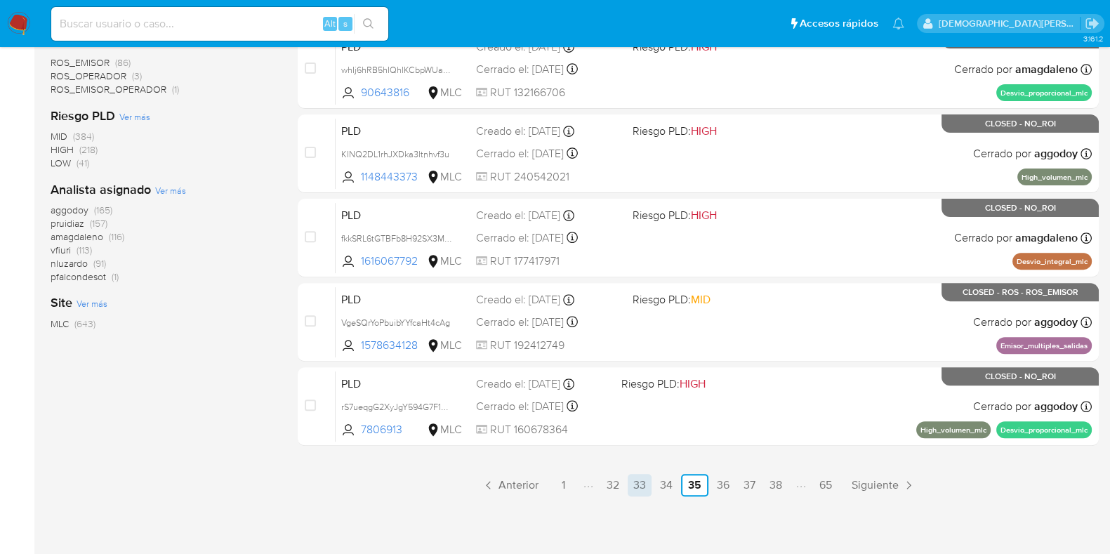
click at [632, 486] on link "33" at bounding box center [639, 485] width 24 height 22
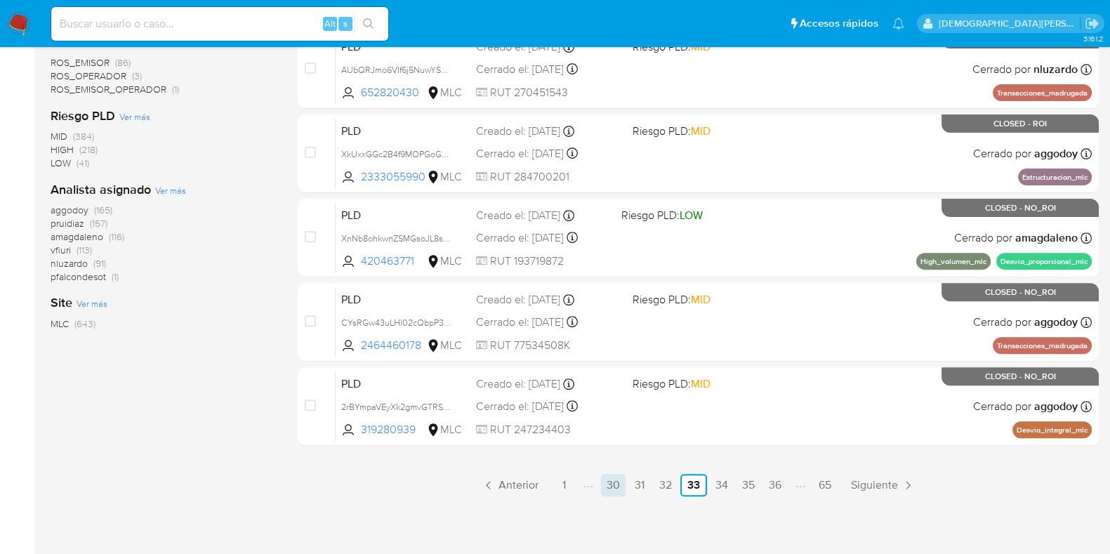
click at [613, 486] on link "30" at bounding box center [613, 485] width 25 height 22
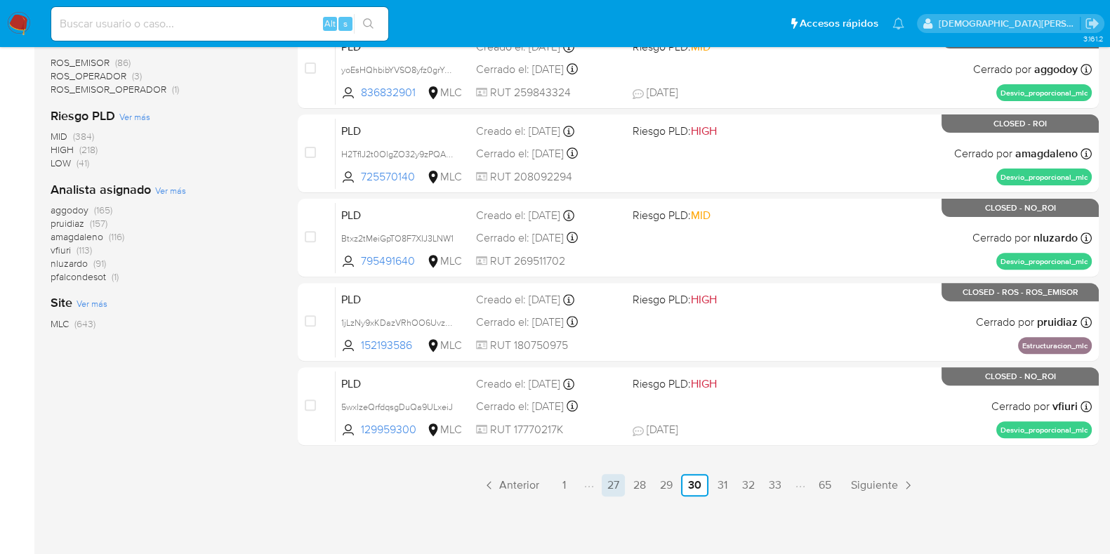
click at [611, 482] on link "27" at bounding box center [612, 485] width 23 height 22
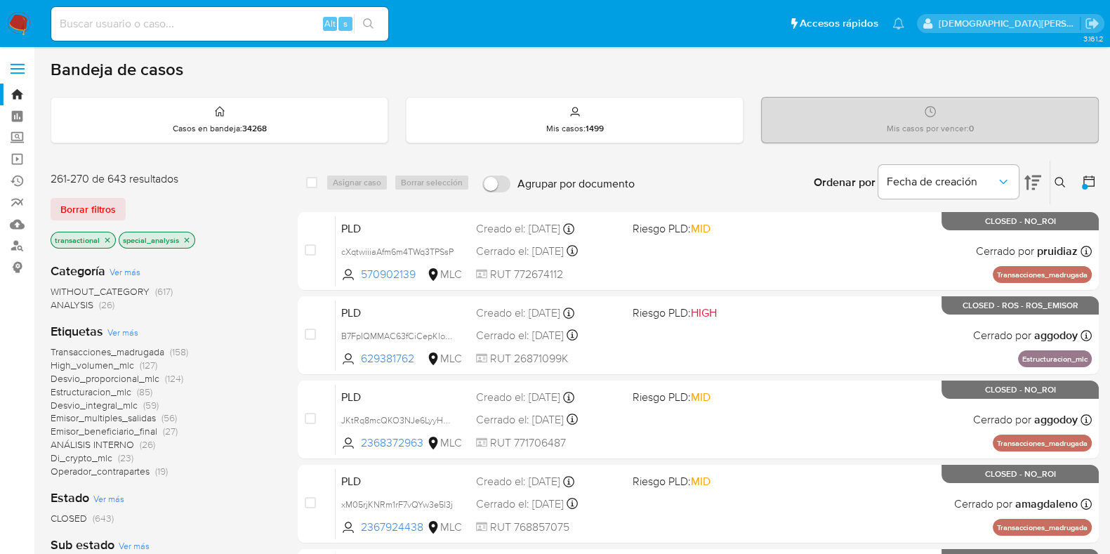
click at [495, 181] on input "Agrupar por documento" at bounding box center [496, 183] width 28 height 17
checkbox input "true"
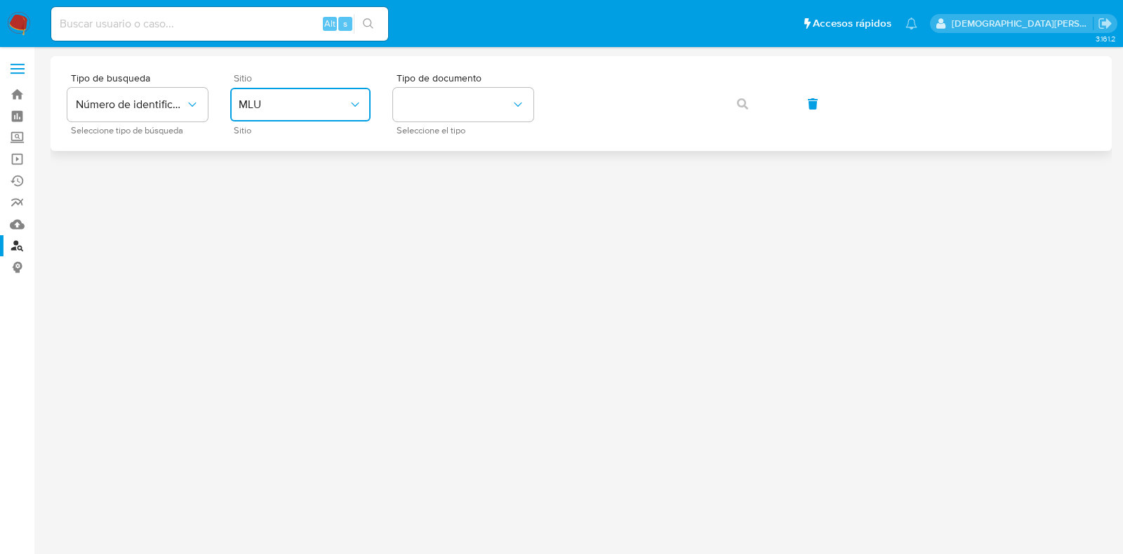
click at [326, 100] on span "MLU" at bounding box center [293, 105] width 109 height 14
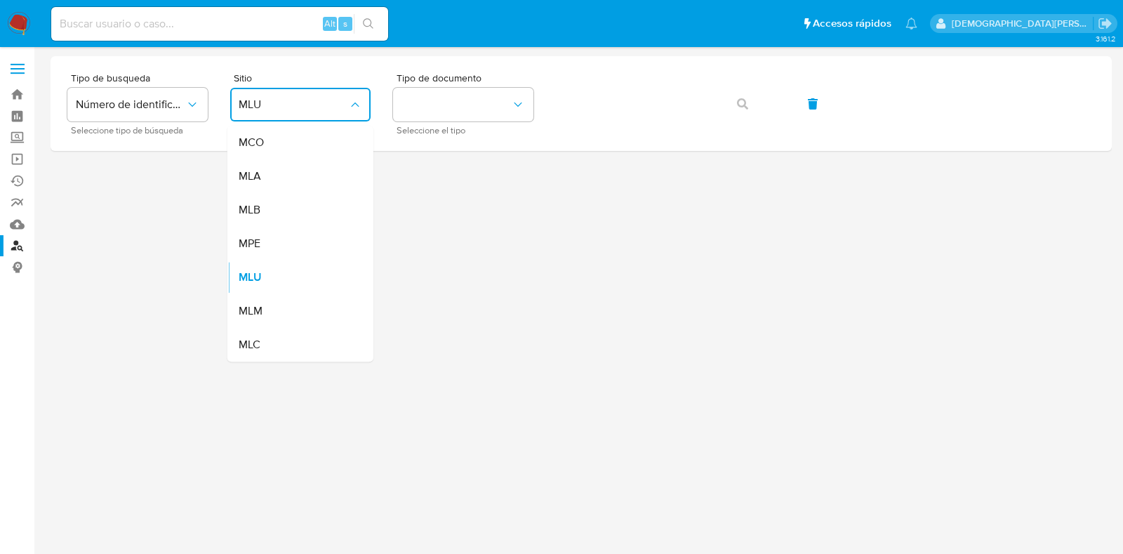
drag, startPoint x: 287, startPoint y: 338, endPoint x: 314, endPoint y: 295, distance: 50.8
click at [287, 338] on div "MLC" at bounding box center [296, 345] width 115 height 34
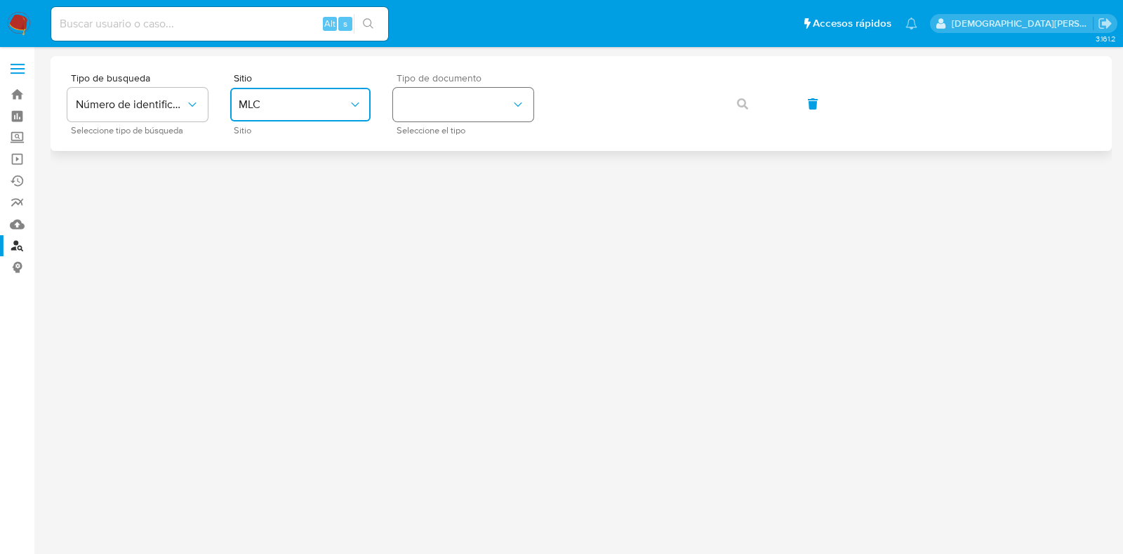
click at [455, 100] on button "identificationType" at bounding box center [463, 105] width 140 height 34
drag, startPoint x: 474, startPoint y: 154, endPoint x: 514, endPoint y: 133, distance: 45.5
click at [475, 154] on div "RUT RUT" at bounding box center [458, 150] width 115 height 48
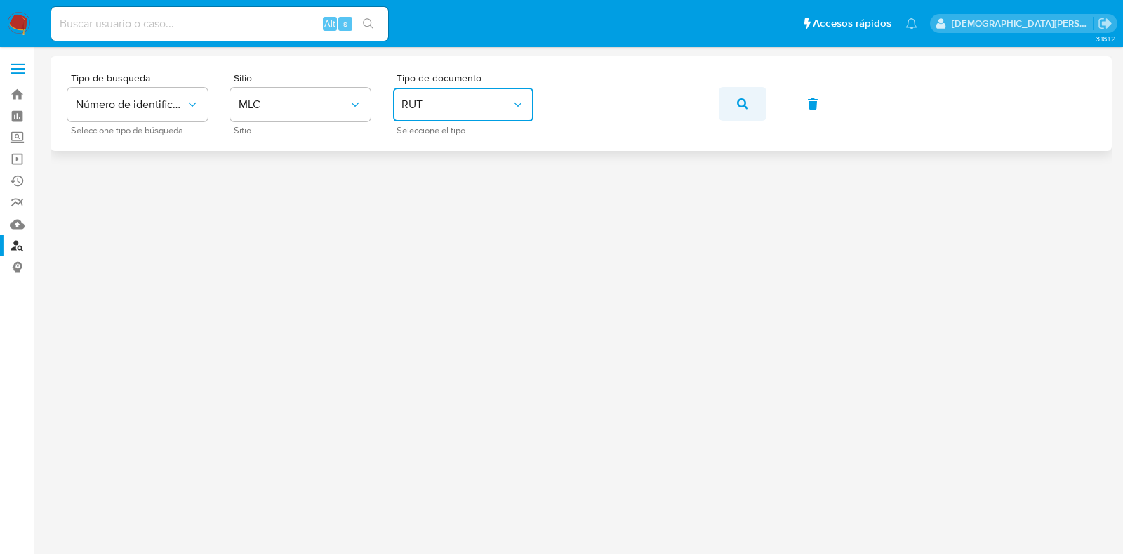
click at [730, 98] on button "button" at bounding box center [743, 104] width 48 height 34
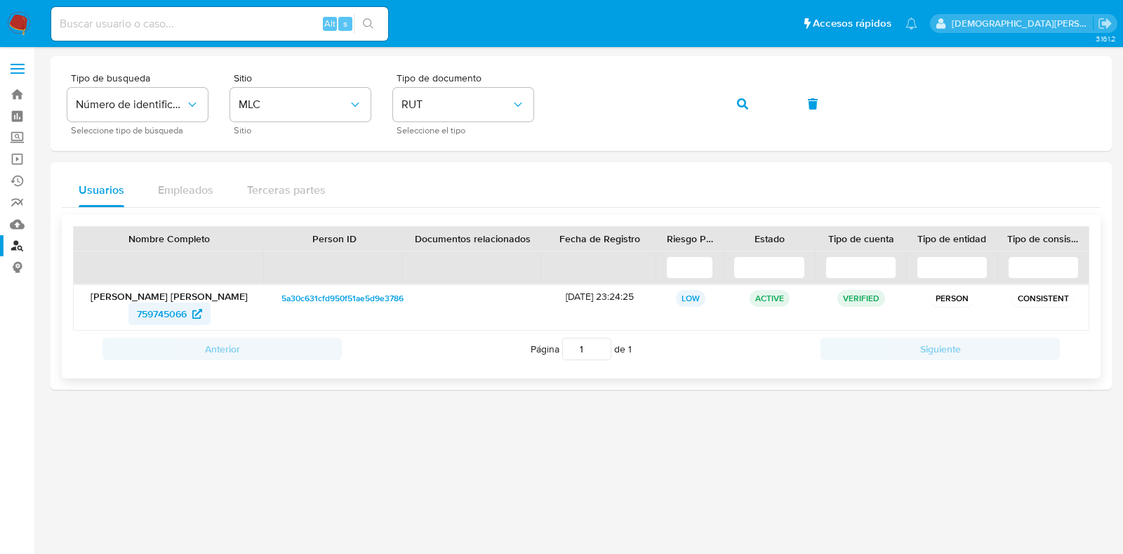
click at [171, 313] on span "759745066" at bounding box center [162, 313] width 50 height 22
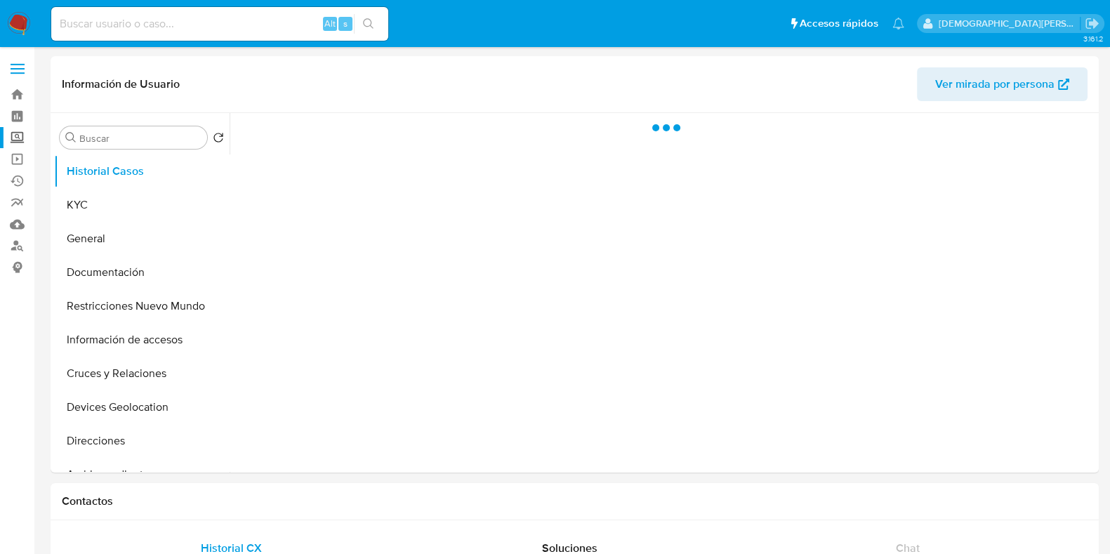
select select "10"
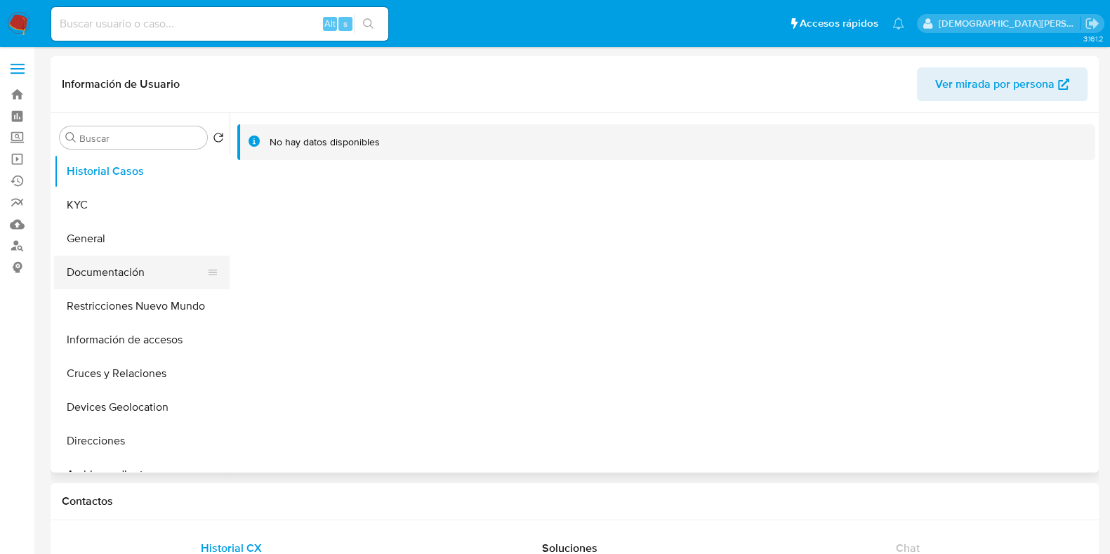
click at [101, 265] on button "Documentación" at bounding box center [136, 272] width 164 height 34
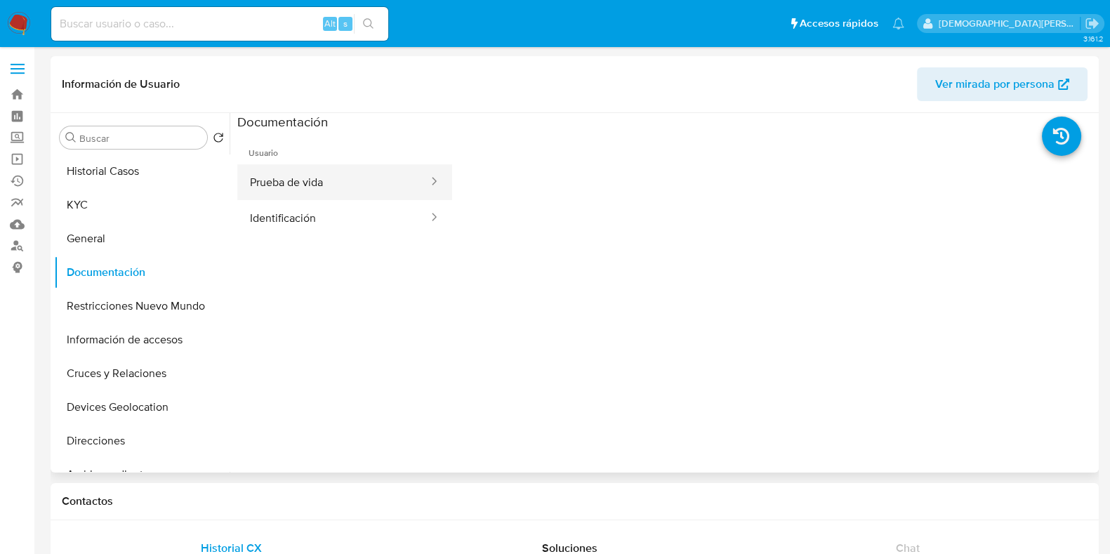
click at [319, 176] on button "Prueba de vida" at bounding box center [333, 182] width 192 height 36
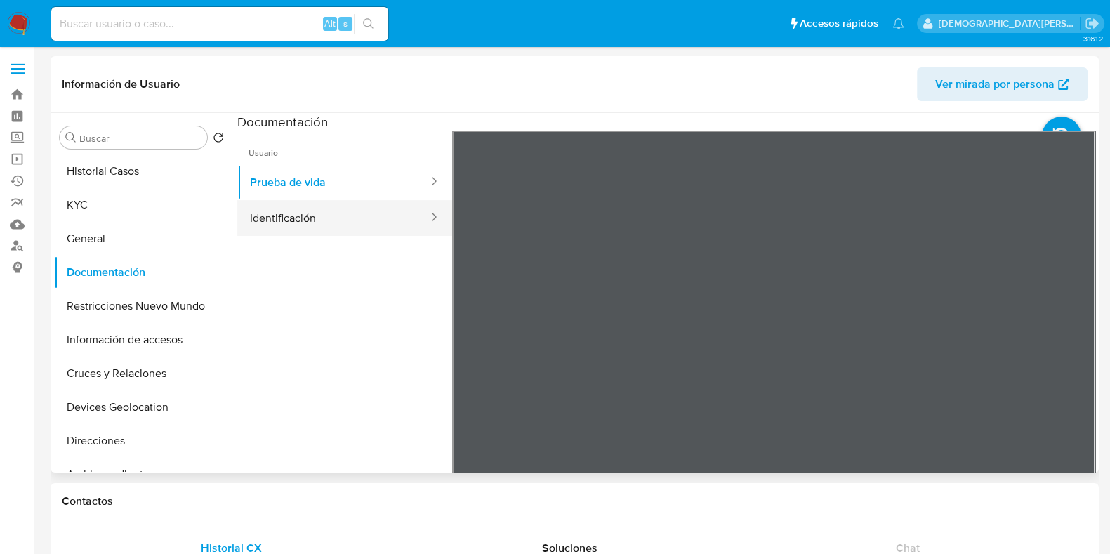
click at [294, 208] on button "Identificación" at bounding box center [333, 218] width 192 height 36
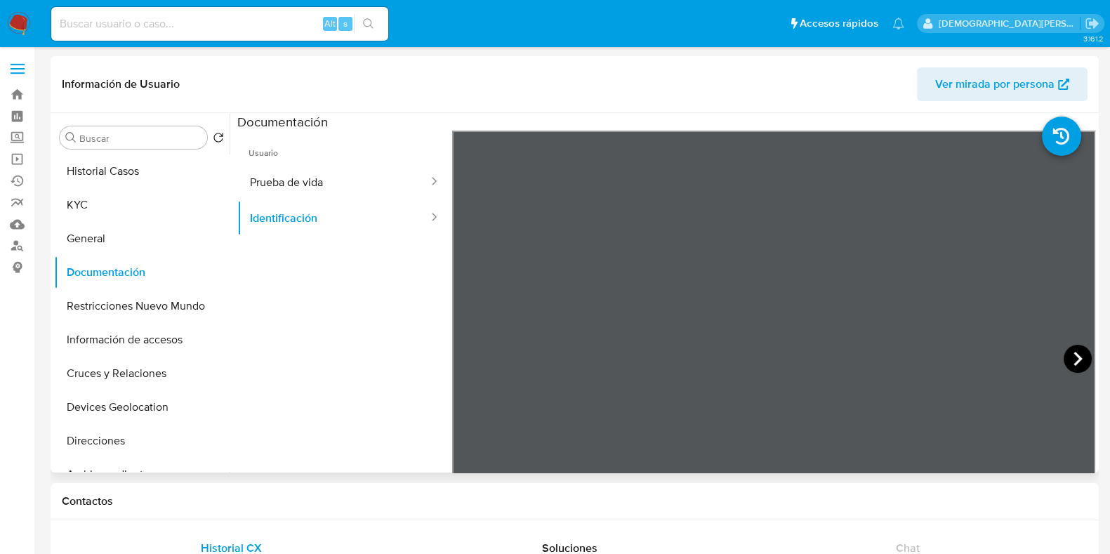
click at [1064, 352] on icon at bounding box center [1077, 359] width 28 height 28
click at [467, 356] on icon at bounding box center [469, 359] width 8 height 14
click at [368, 184] on button "Prueba de vida" at bounding box center [333, 182] width 192 height 36
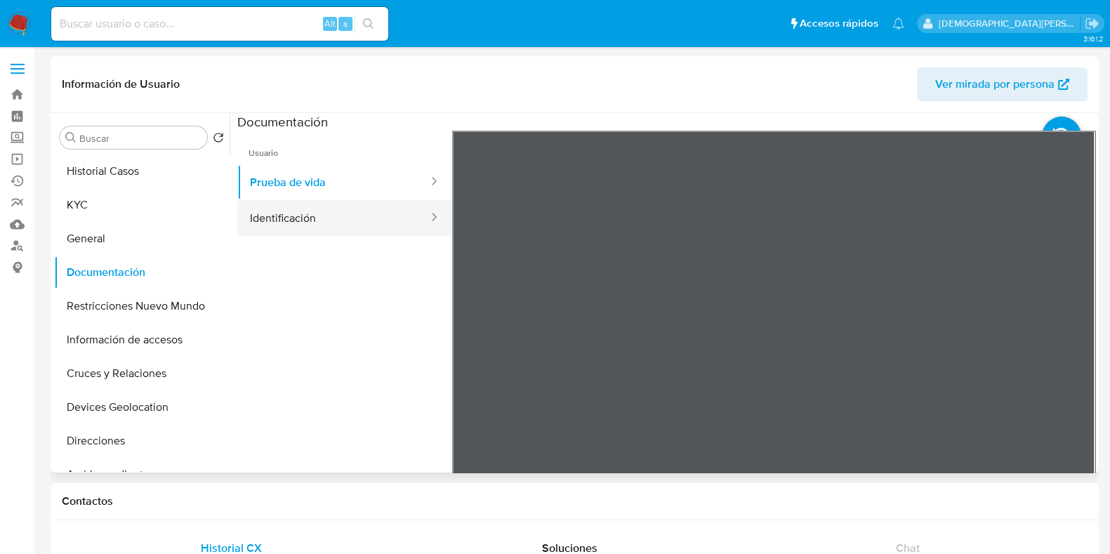
click at [322, 219] on button "Identificación" at bounding box center [333, 218] width 192 height 36
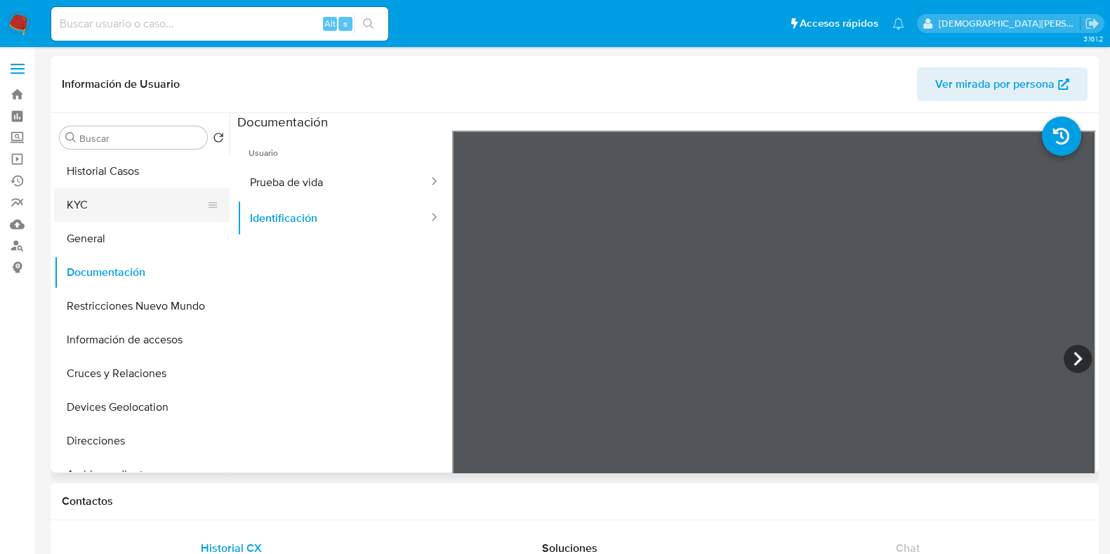
click at [142, 202] on button "KYC" at bounding box center [136, 205] width 164 height 34
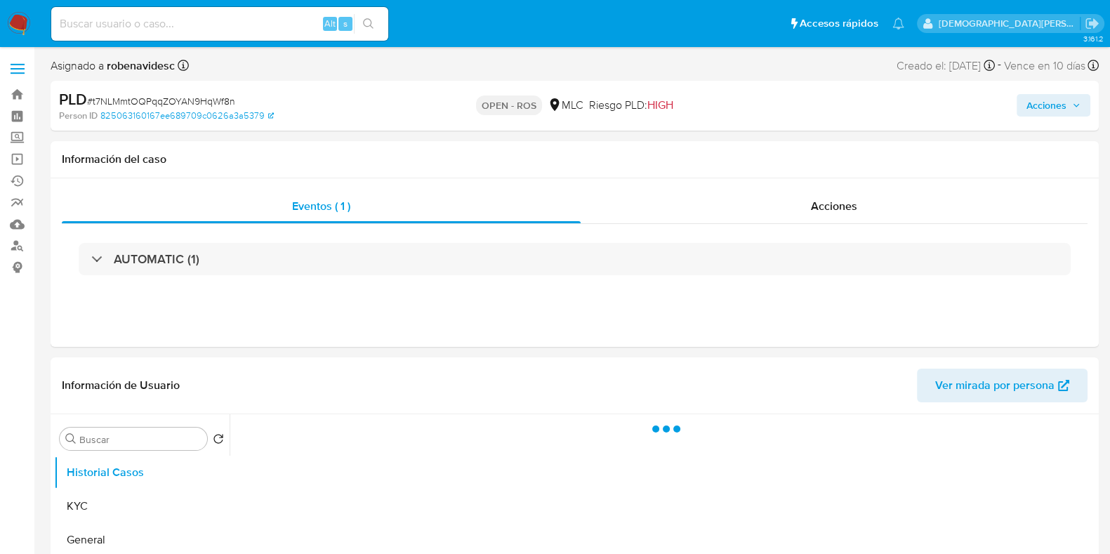
select select "10"
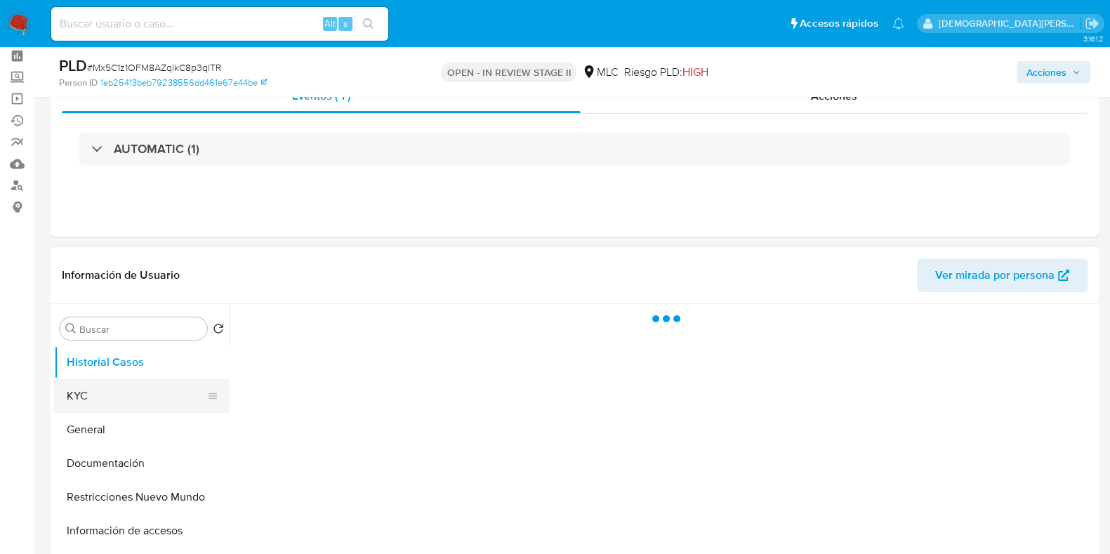
scroll to position [87, 0]
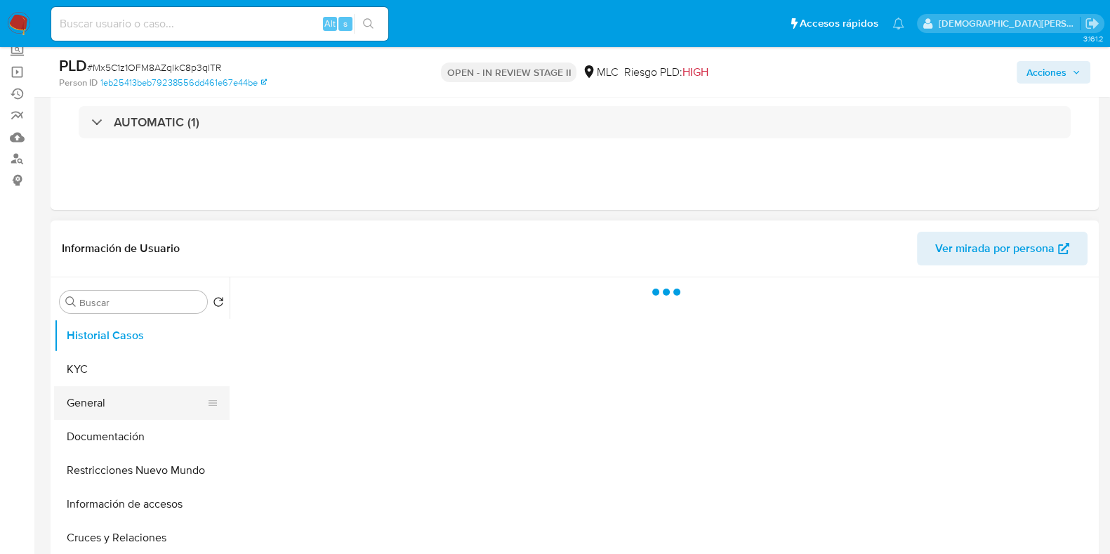
select select "10"
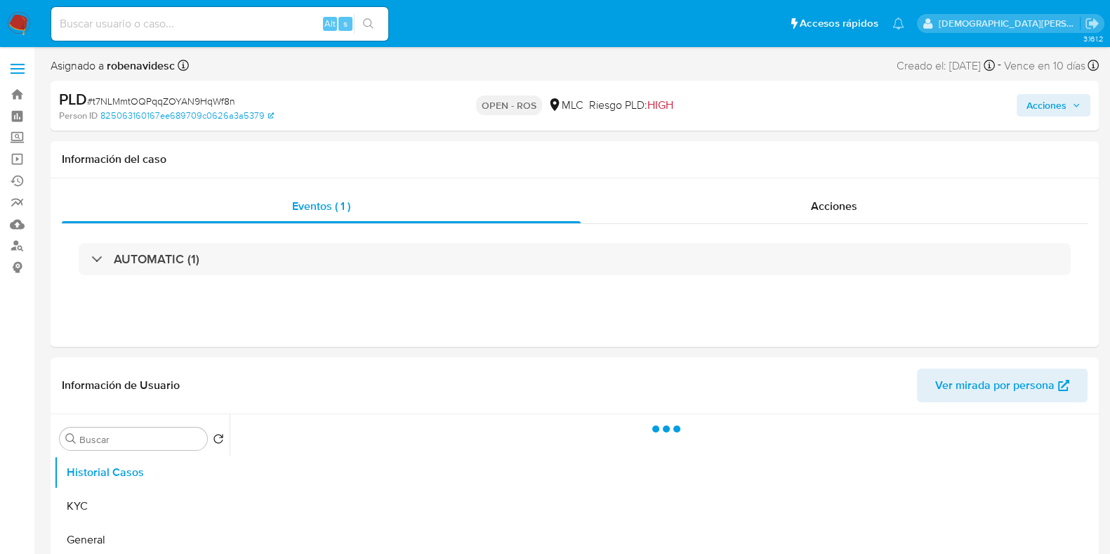
select select "10"
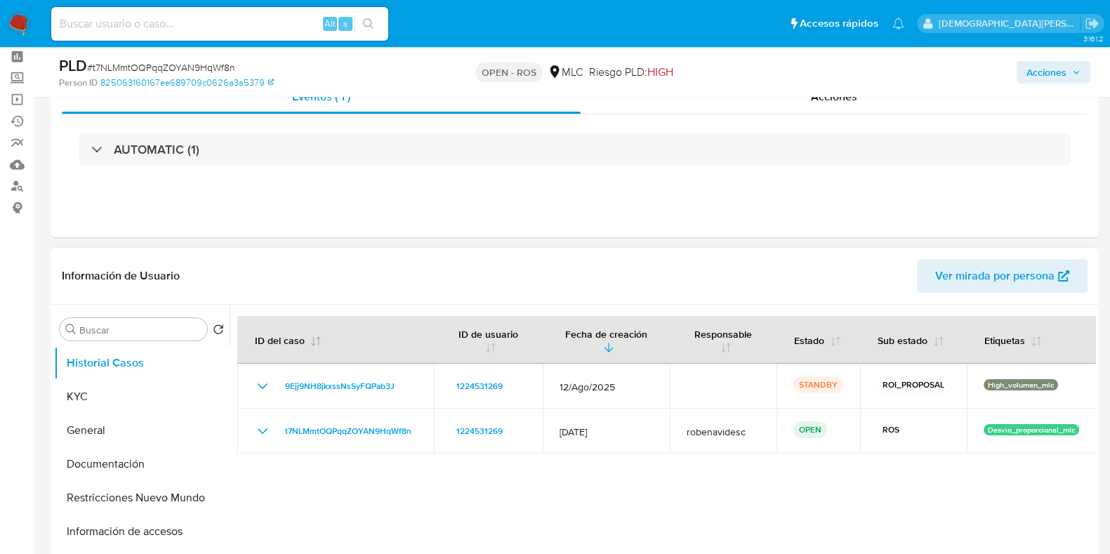
scroll to position [87, 0]
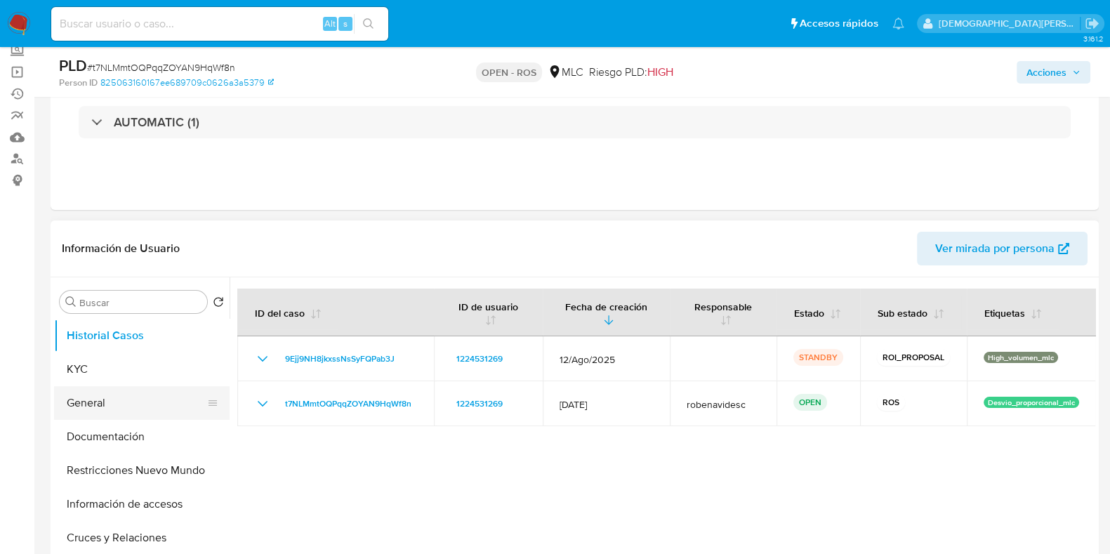
click at [148, 410] on button "General" at bounding box center [136, 403] width 164 height 34
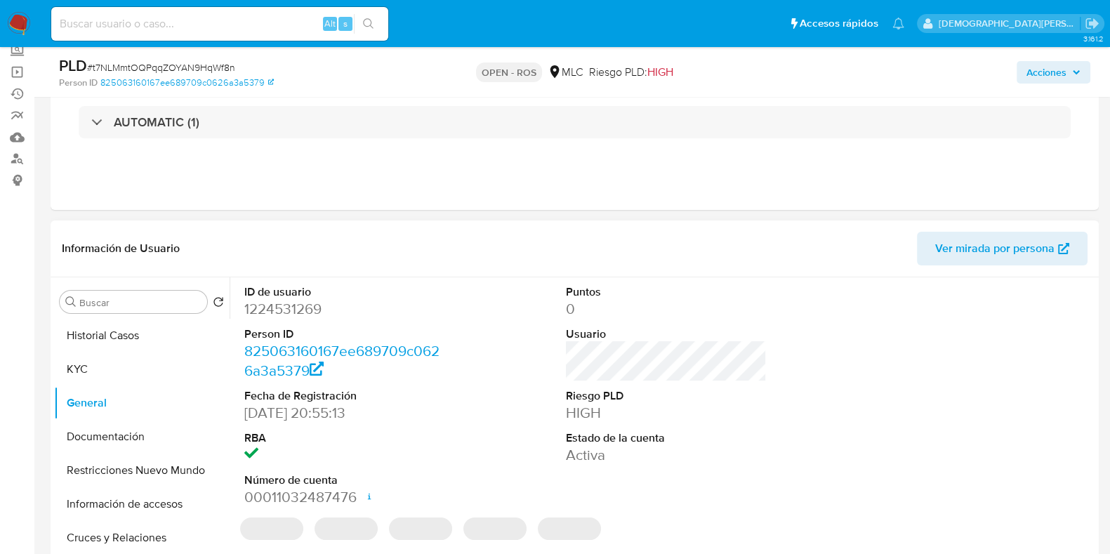
click at [302, 300] on dd "1224531269" at bounding box center [344, 309] width 201 height 20
copy dd "1224531269"
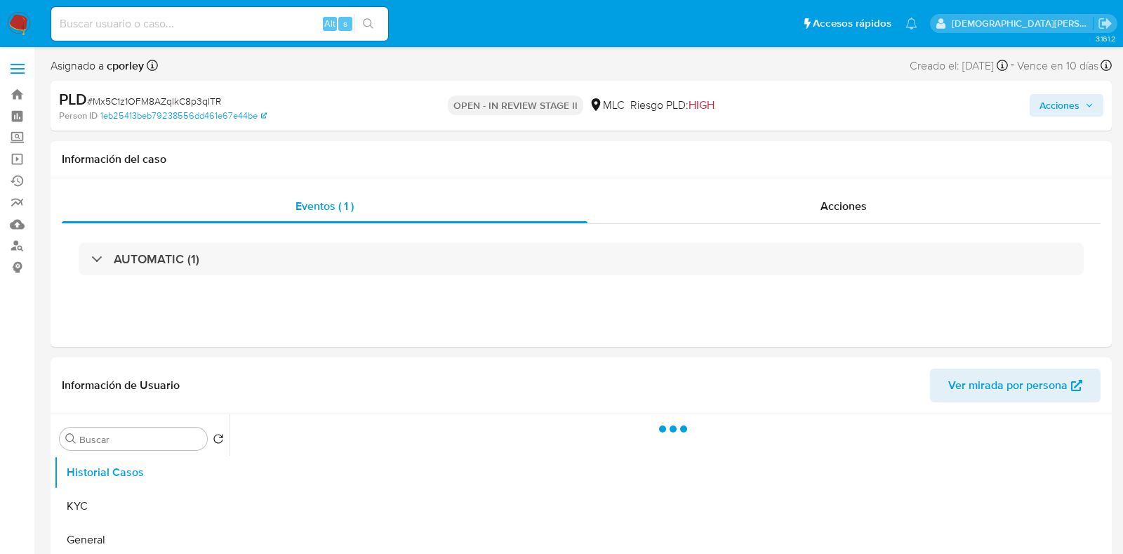
select select "10"
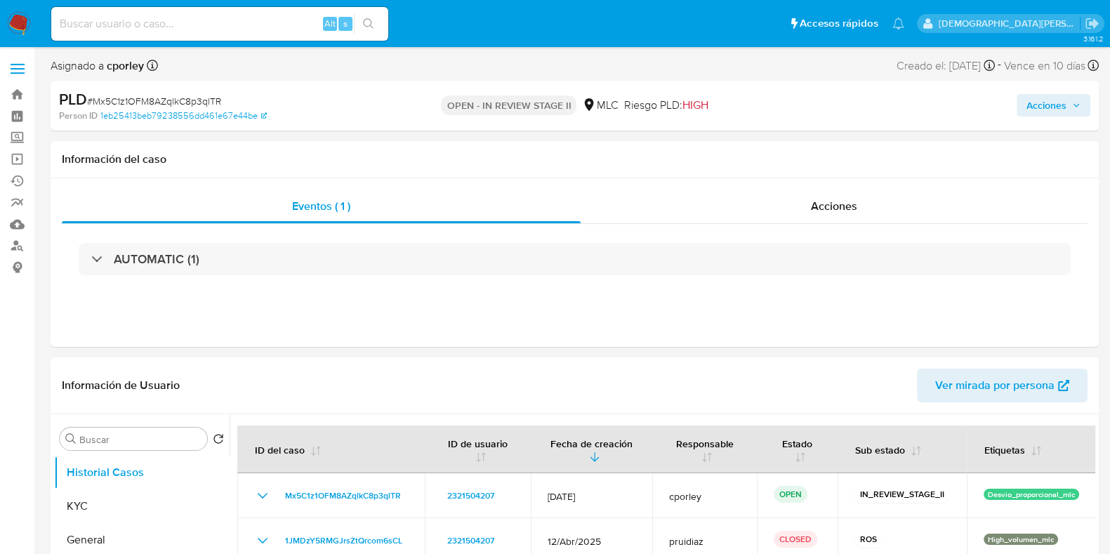
click at [1037, 100] on span "Acciones" at bounding box center [1046, 105] width 40 height 22
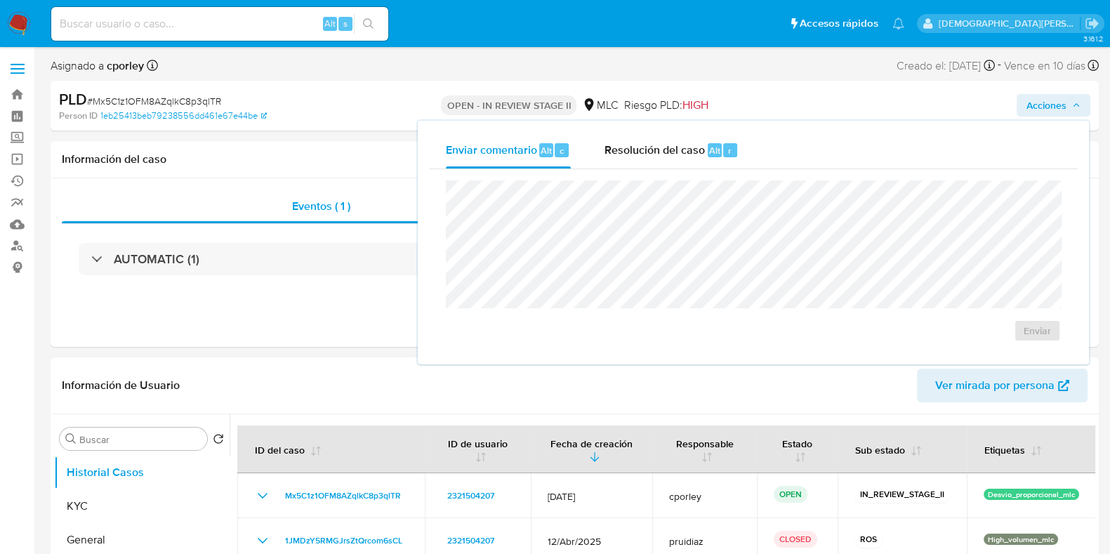
click at [617, 155] on span "Resolución del caso" at bounding box center [654, 150] width 100 height 16
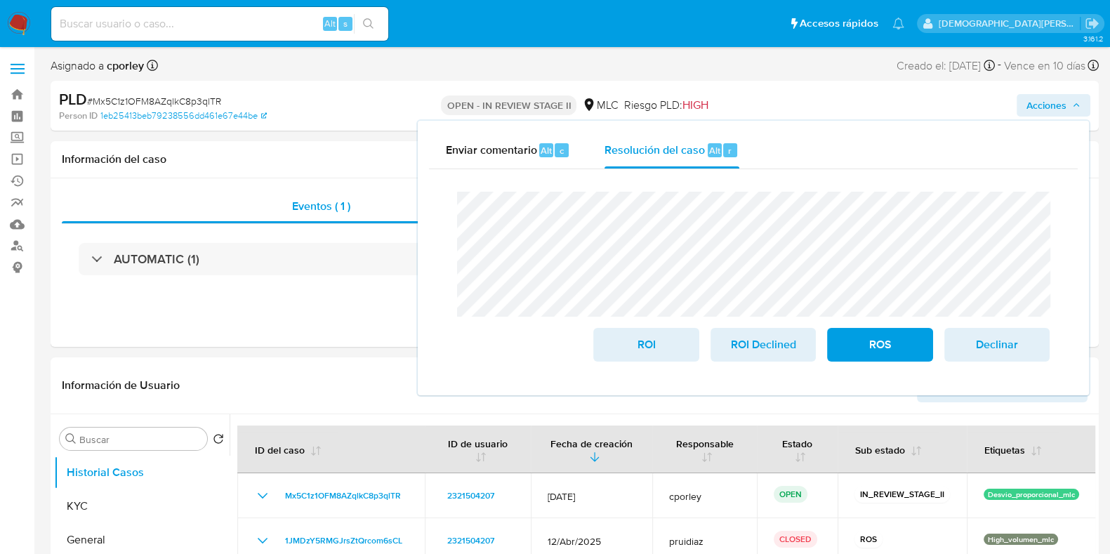
click at [149, 97] on div "PLD # Mx5C1z1OFM8AZqlkC8p3qlTR Person ID 1eb25413beb79238556dd461e67e44be OPEN …" at bounding box center [575, 106] width 1048 height 50
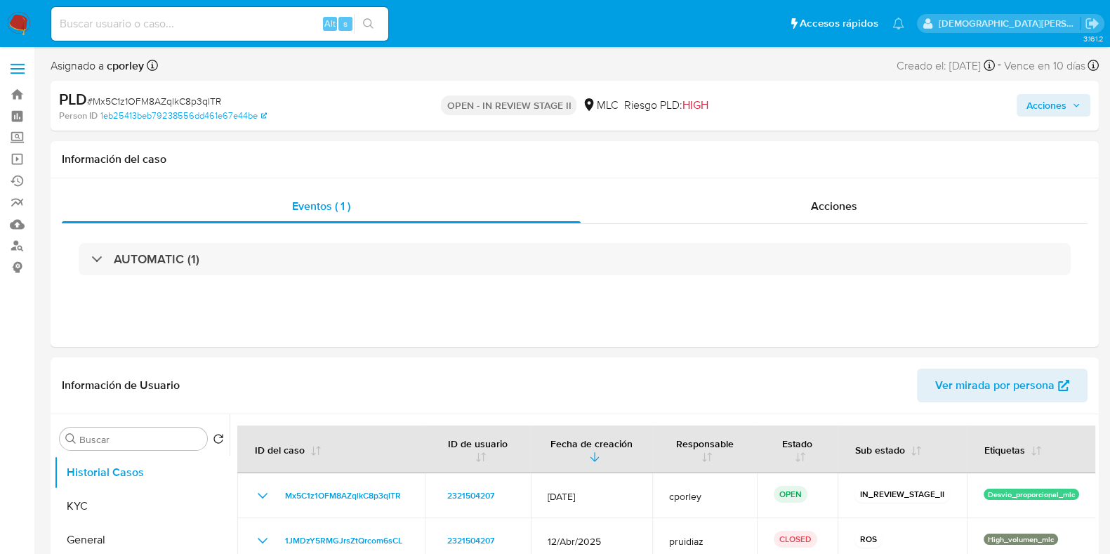
click at [1029, 105] on span "Acciones" at bounding box center [1046, 105] width 40 height 22
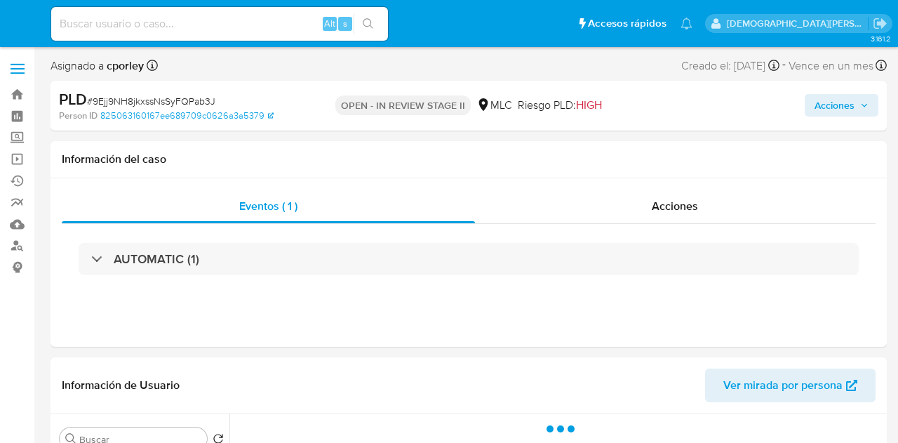
select select "10"
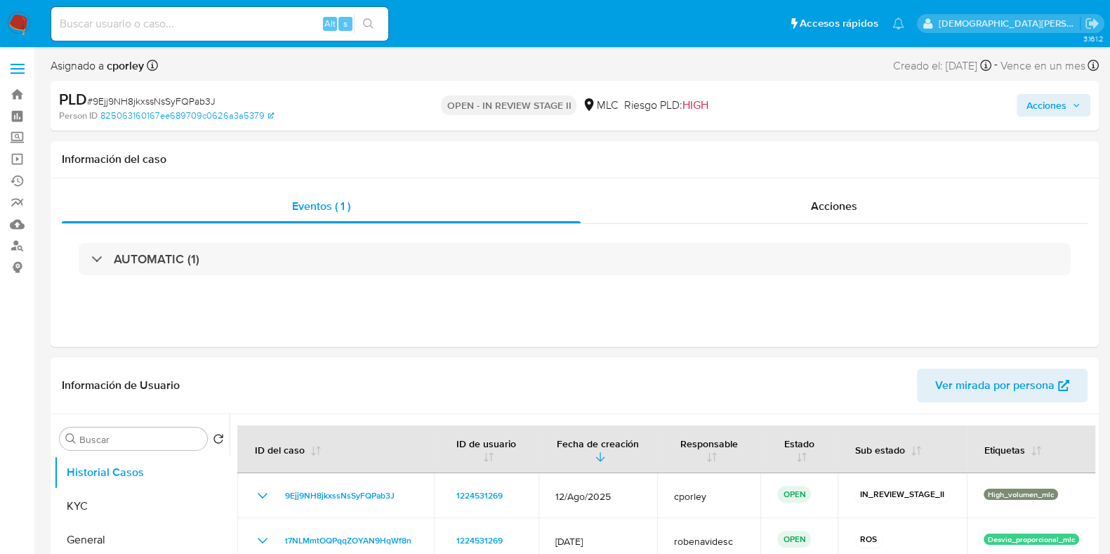
click at [898, 100] on span "Acciones" at bounding box center [1046, 105] width 40 height 22
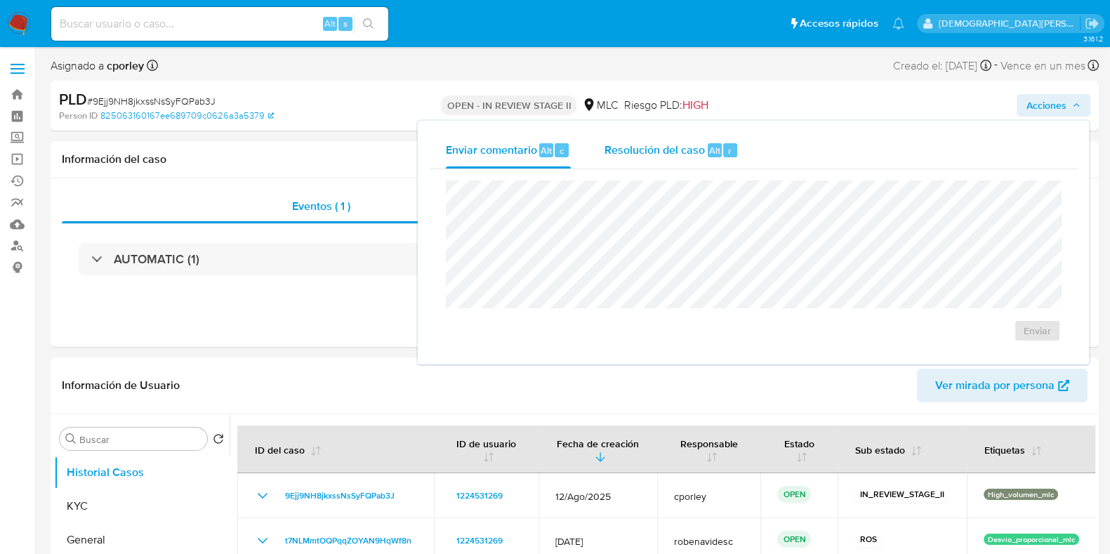
click at [641, 139] on div "Resolución del caso Alt r" at bounding box center [671, 150] width 134 height 36
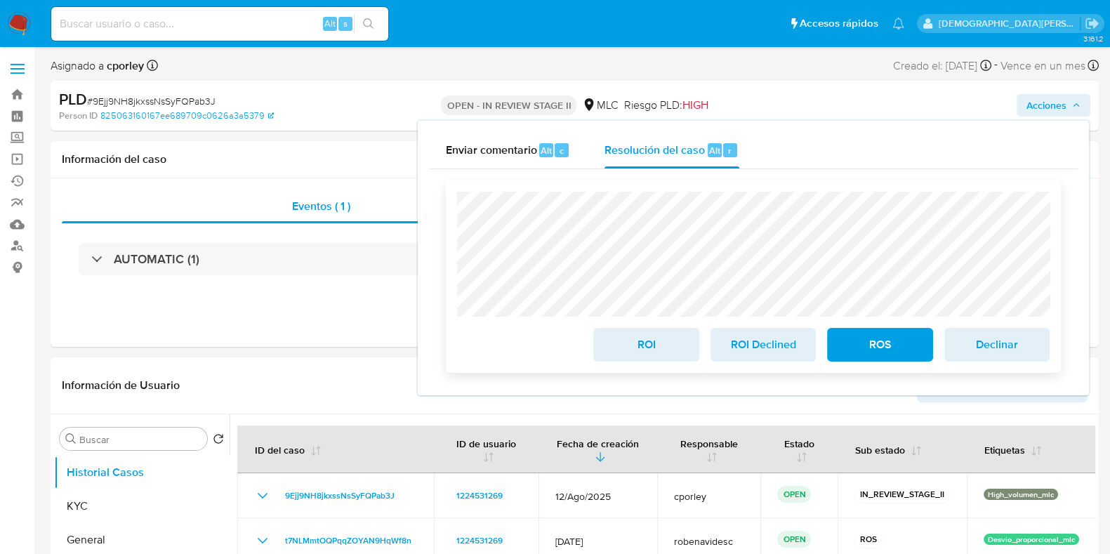
click at [623, 350] on span "ROI" at bounding box center [645, 344] width 69 height 31
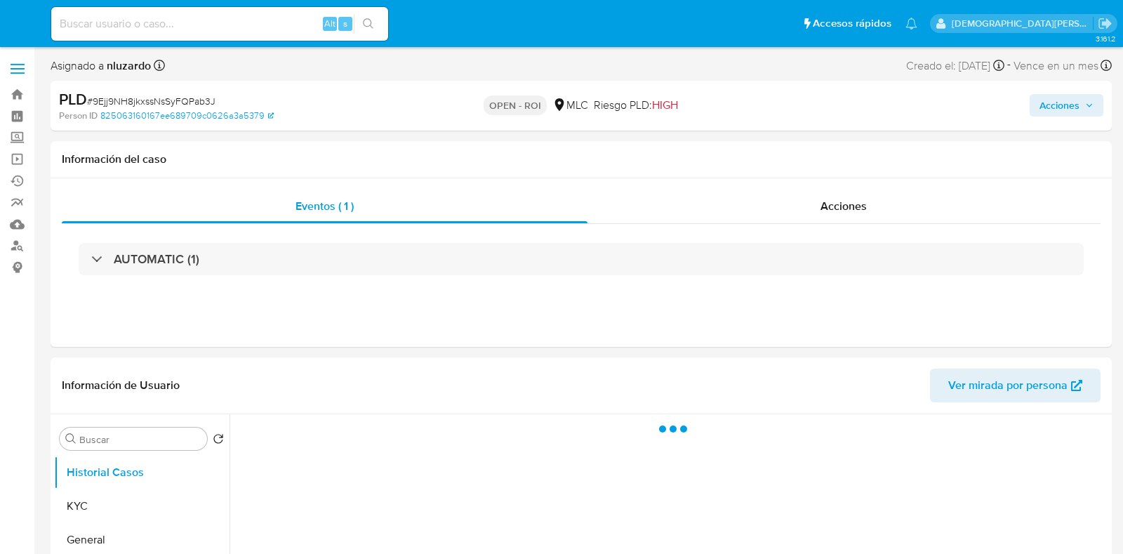
select select "10"
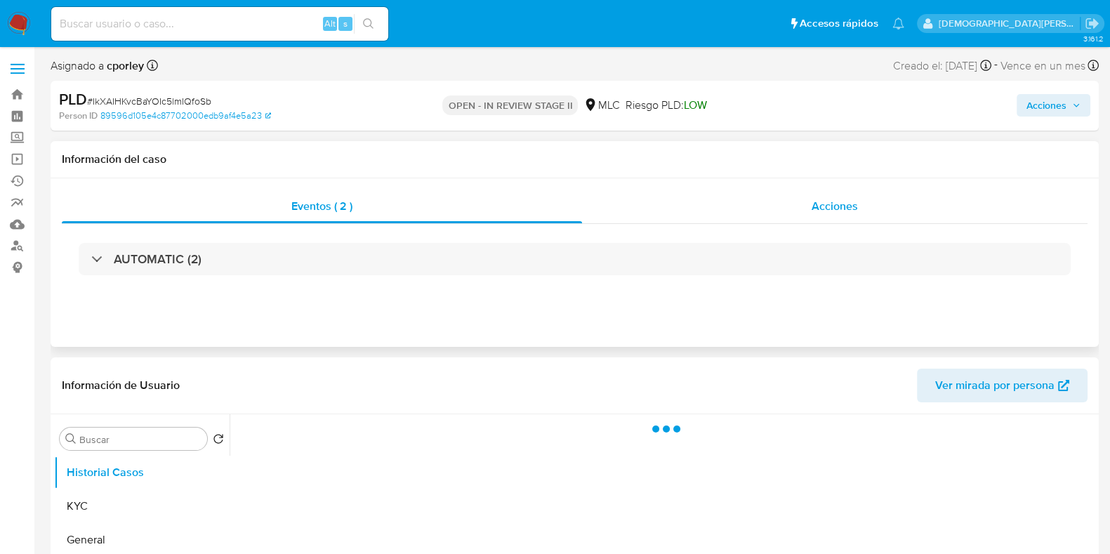
click at [775, 213] on div "Acciones" at bounding box center [834, 206] width 505 height 34
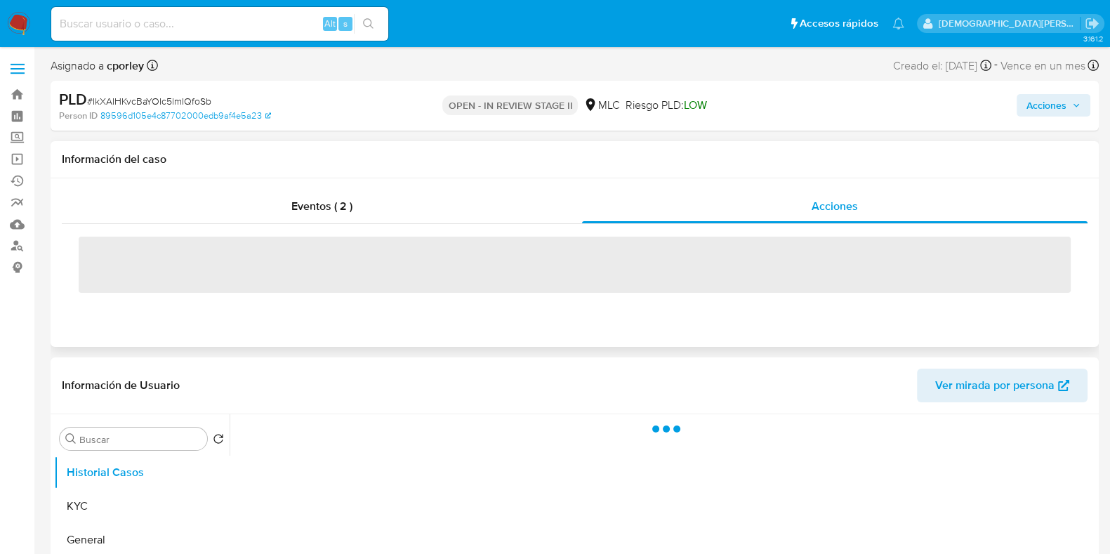
select select "10"
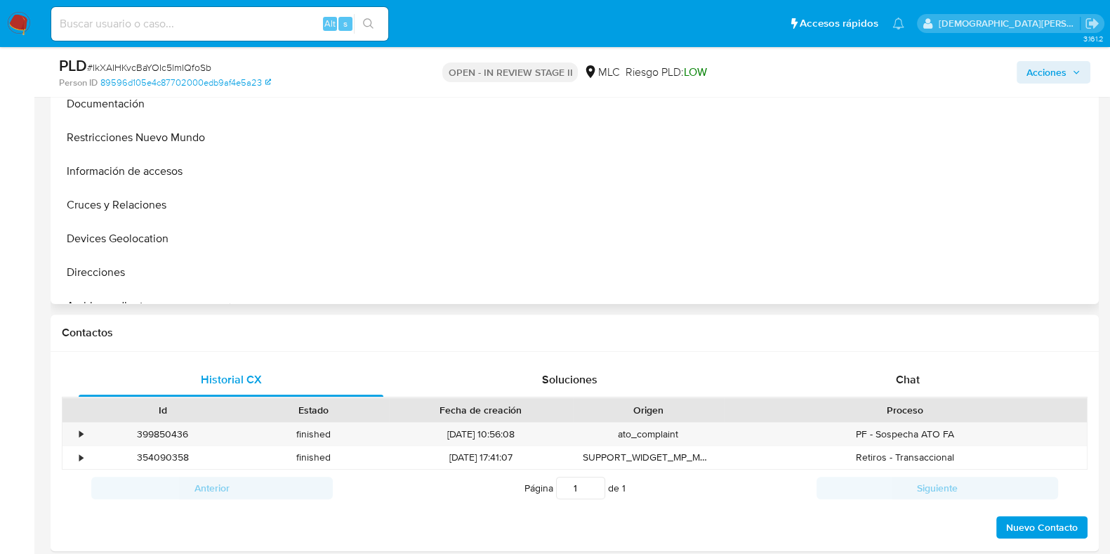
scroll to position [526, 0]
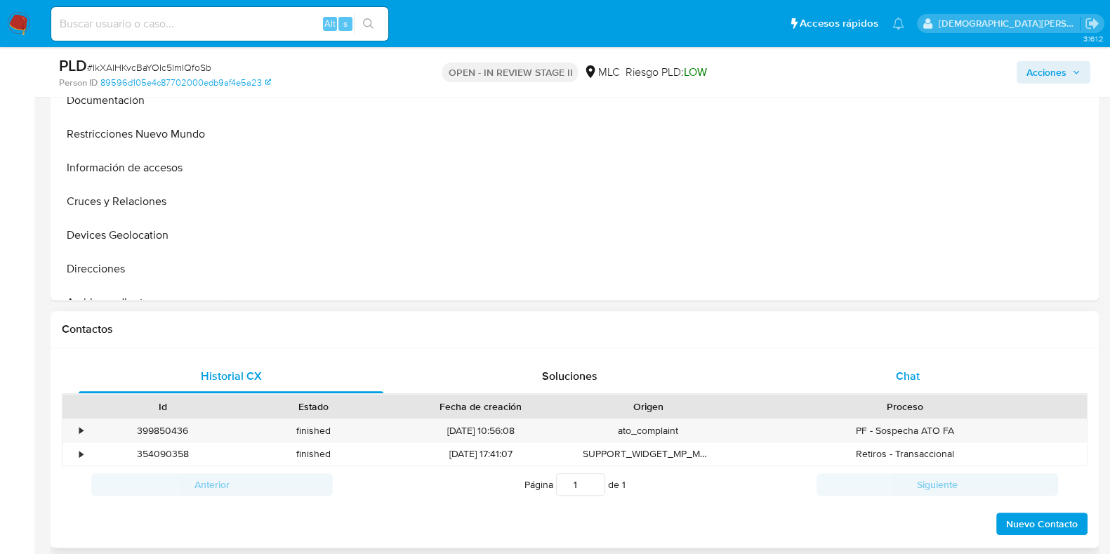
click at [827, 376] on div "Chat" at bounding box center [907, 376] width 305 height 34
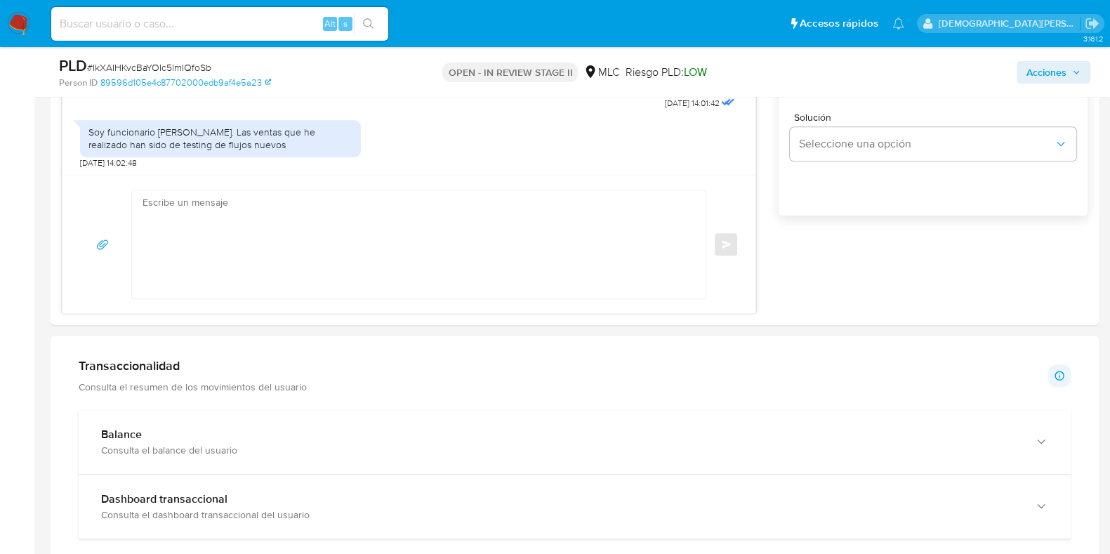
scroll to position [877, 0]
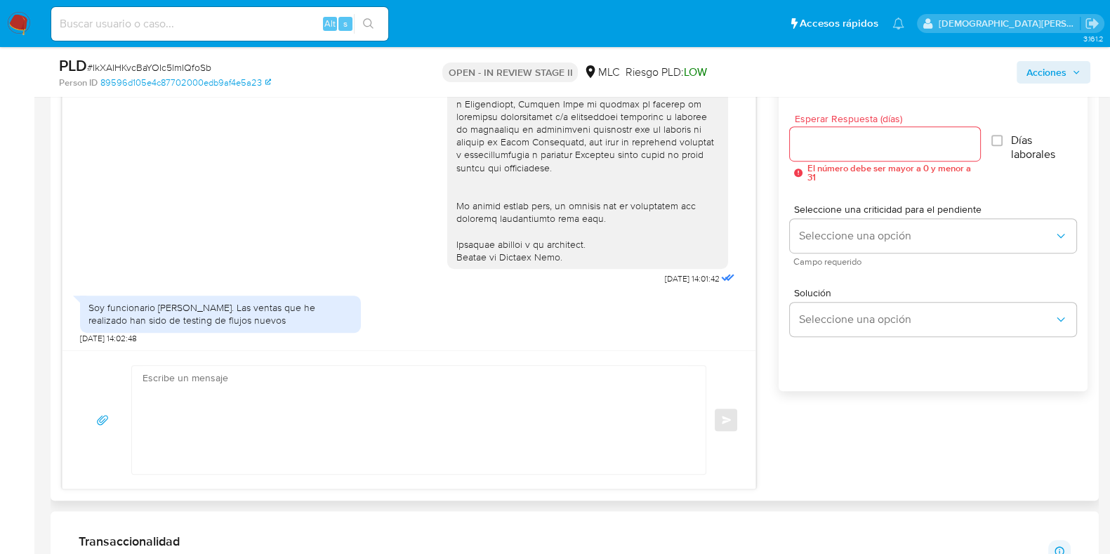
click at [267, 380] on textarea at bounding box center [414, 420] width 545 height 108
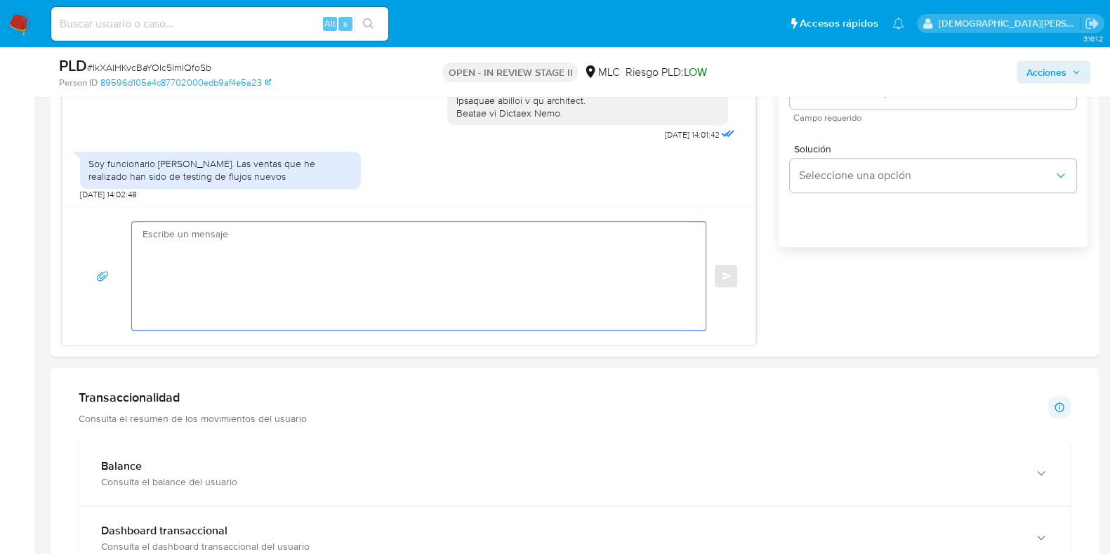
scroll to position [1053, 0]
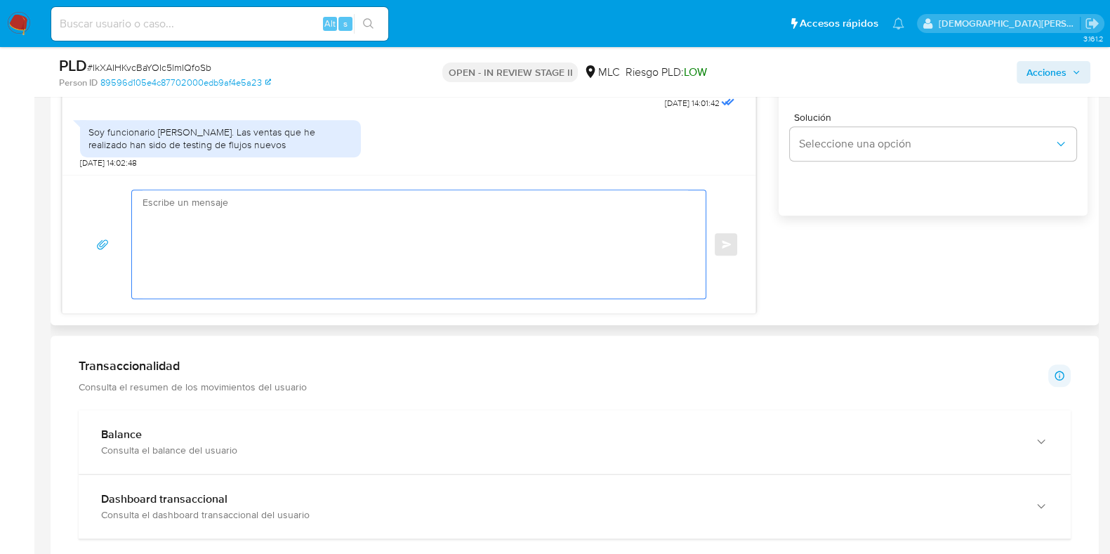
click at [321, 230] on textarea at bounding box center [414, 244] width 545 height 108
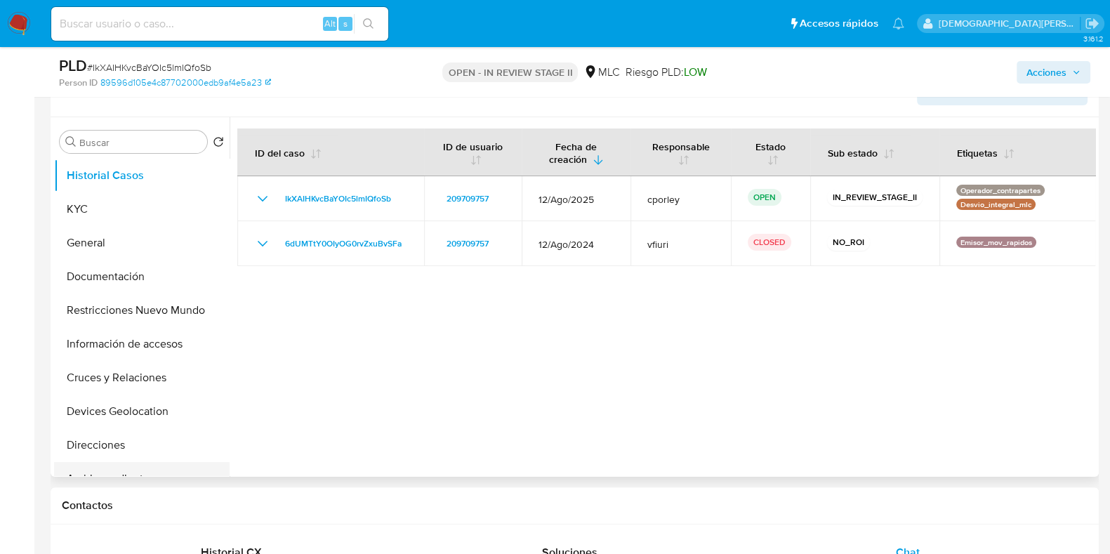
scroll to position [175, 0]
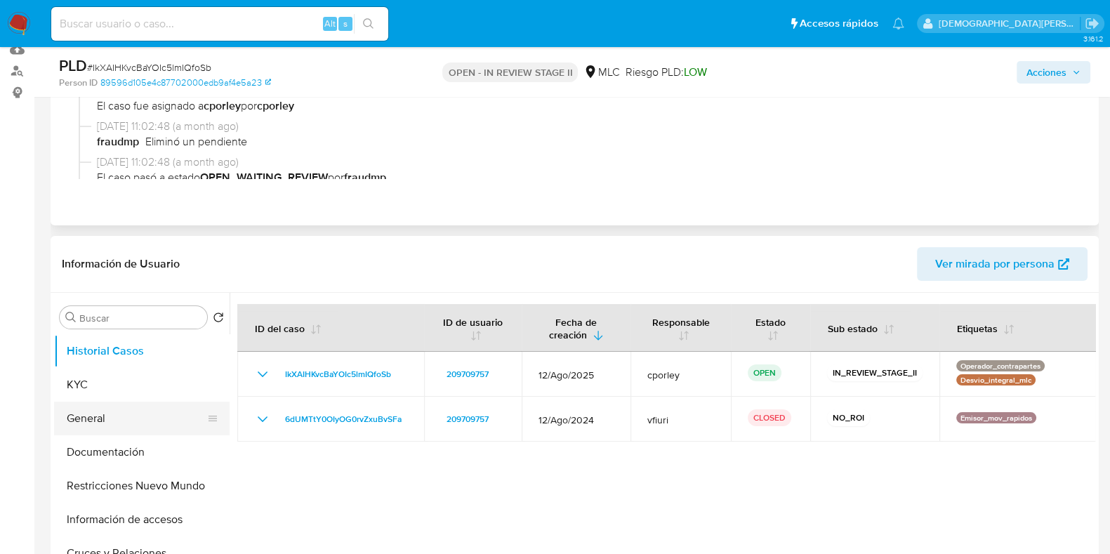
click at [117, 413] on button "General" at bounding box center [136, 418] width 164 height 34
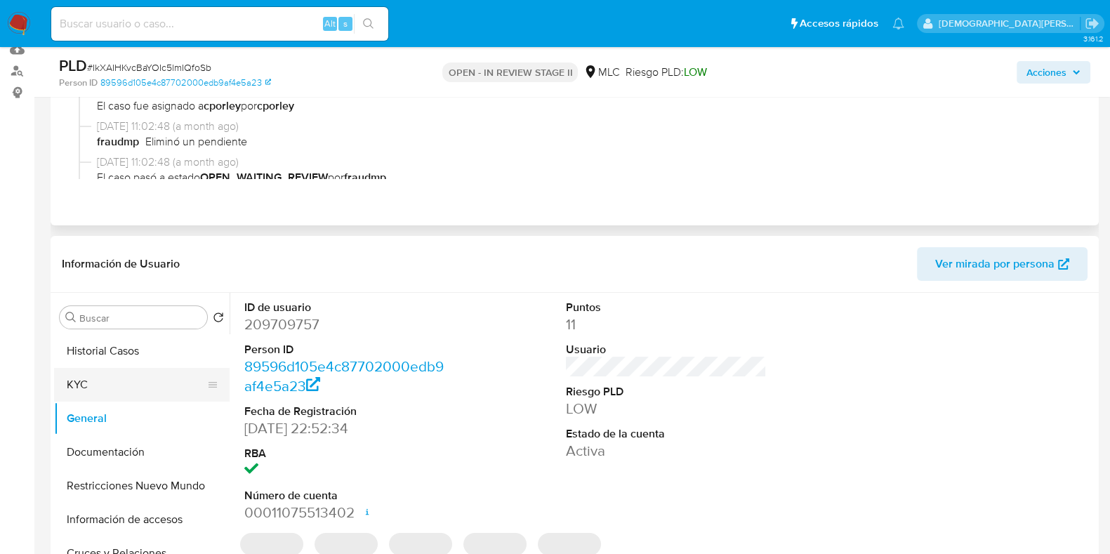
click at [145, 386] on button "KYC" at bounding box center [136, 385] width 164 height 34
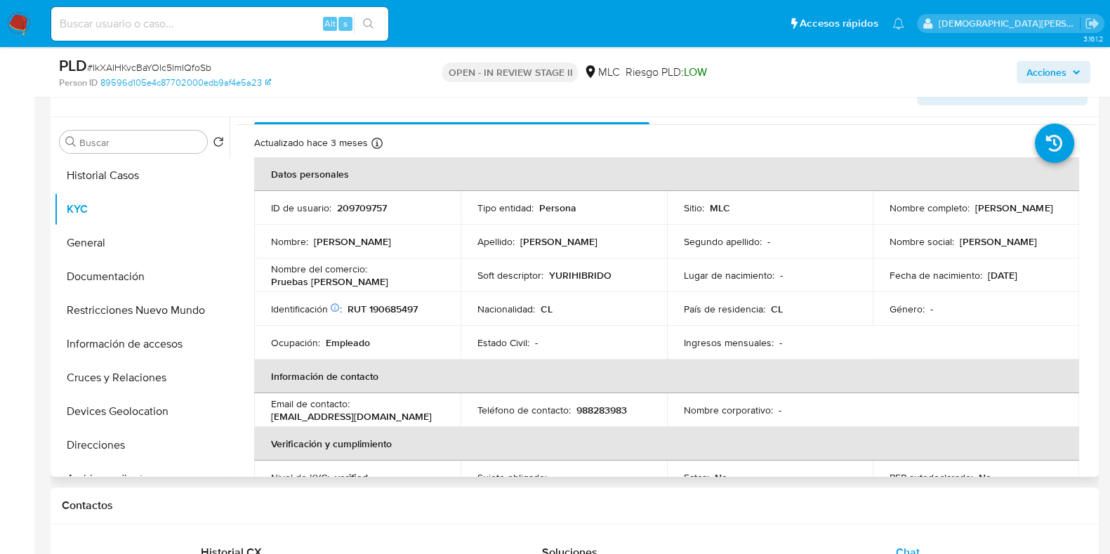
scroll to position [0, 0]
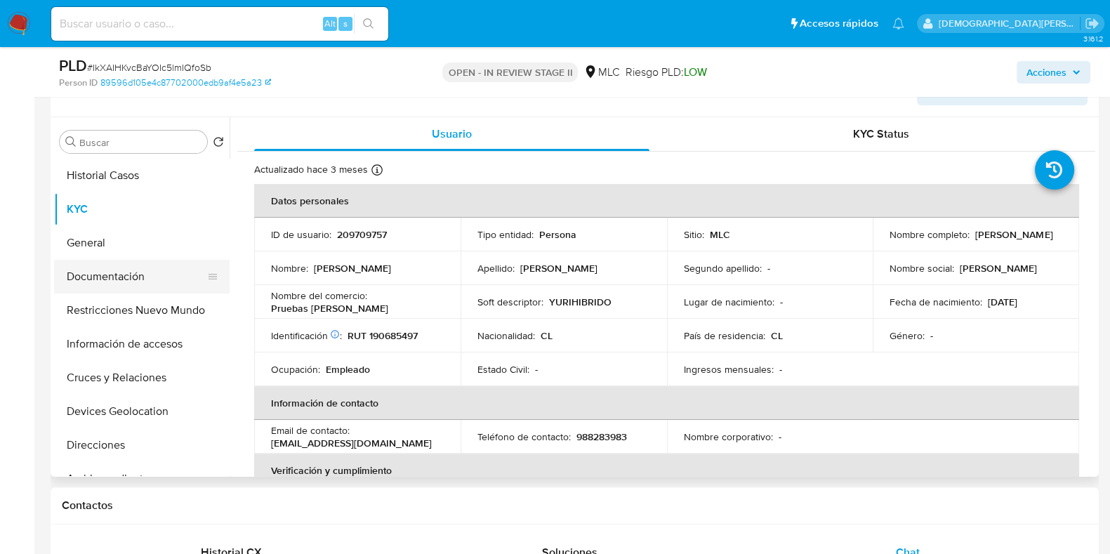
click at [161, 277] on button "Documentación" at bounding box center [136, 277] width 164 height 34
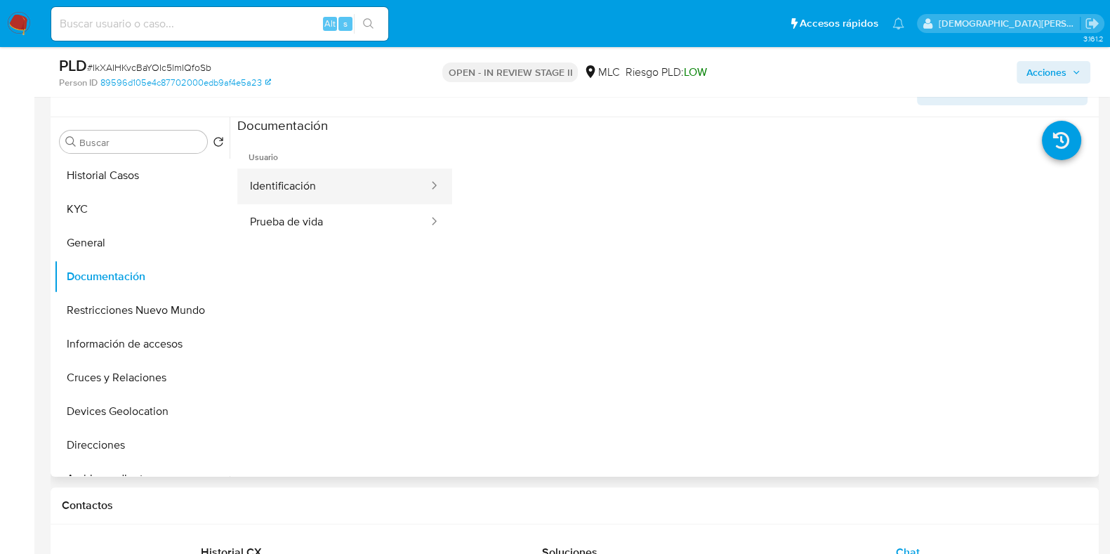
click at [328, 185] on button "Identificación" at bounding box center [333, 186] width 192 height 36
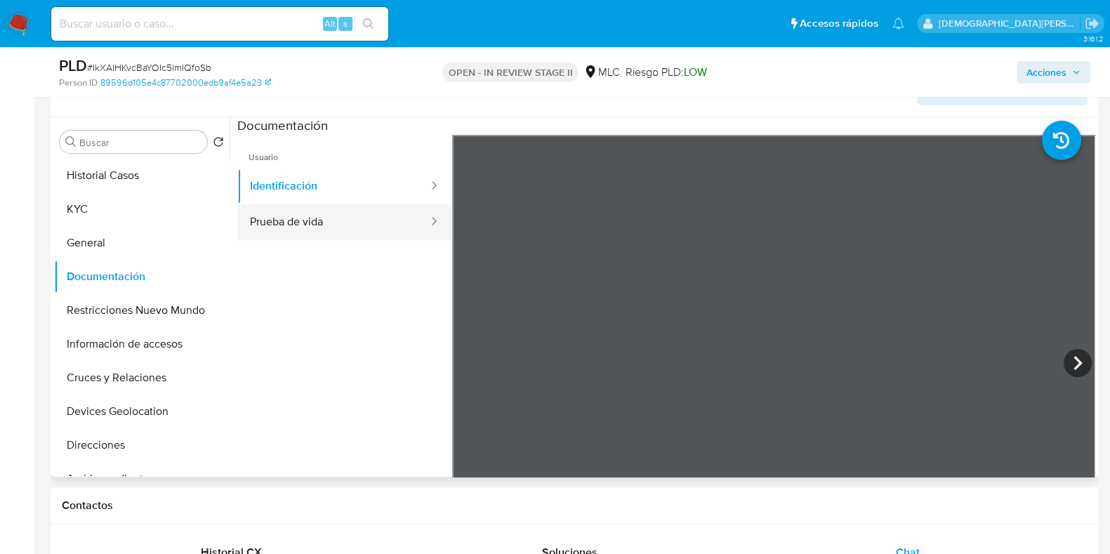
click at [301, 215] on button "Prueba de vida" at bounding box center [333, 222] width 192 height 36
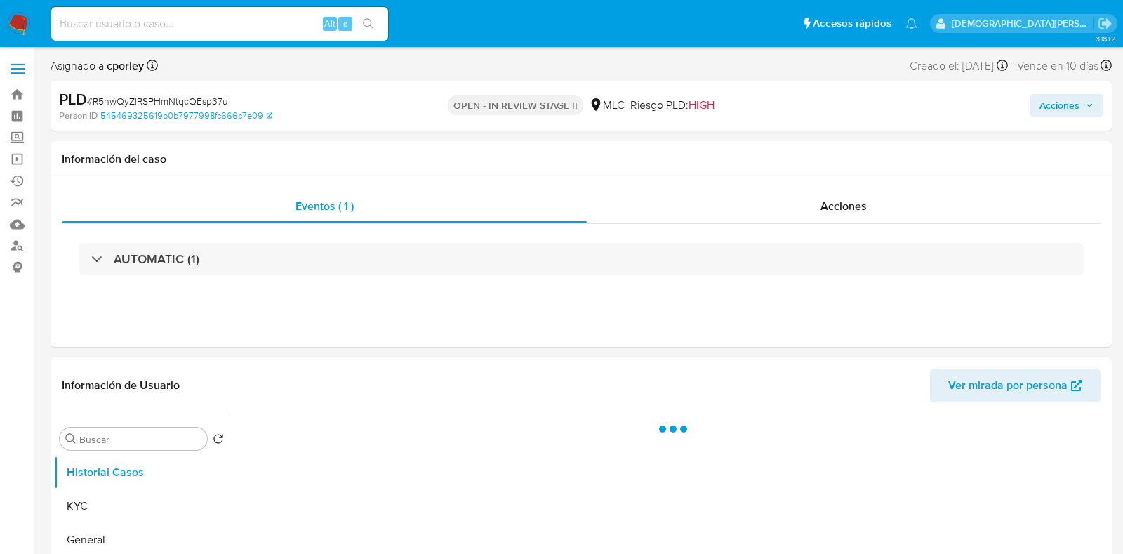
select select "10"
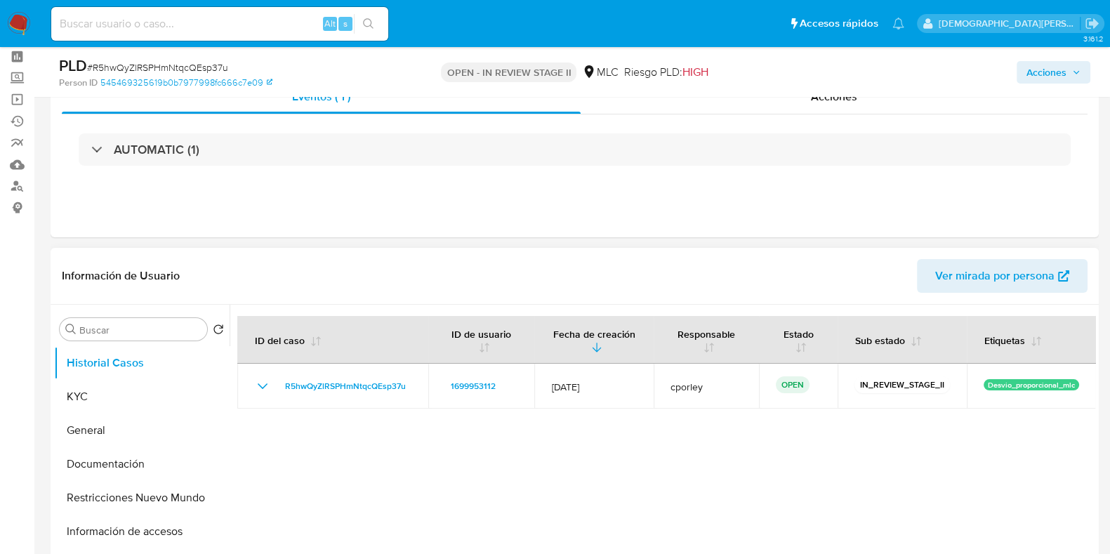
scroll to position [87, 0]
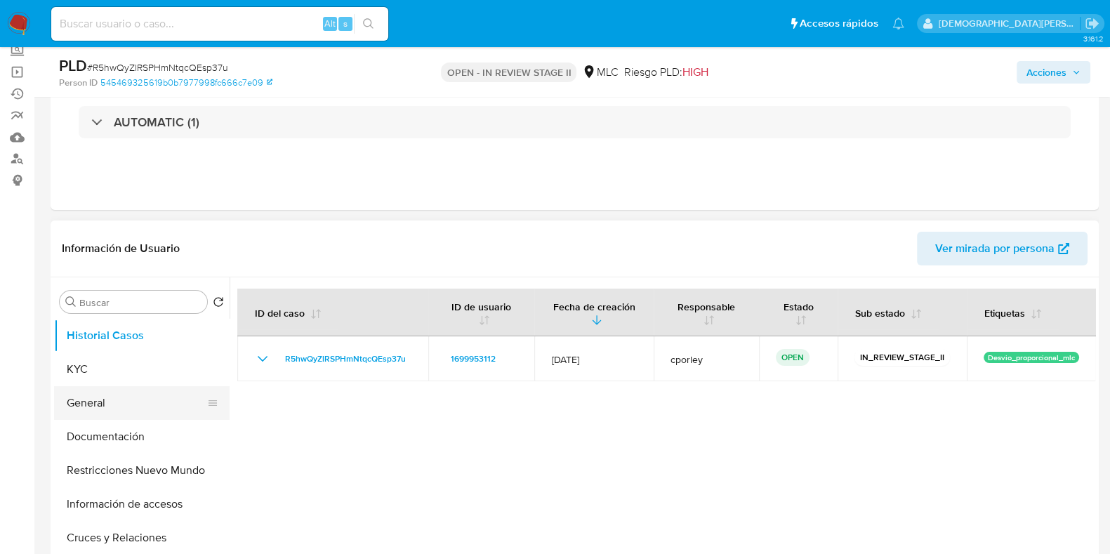
click at [104, 411] on button "General" at bounding box center [136, 403] width 164 height 34
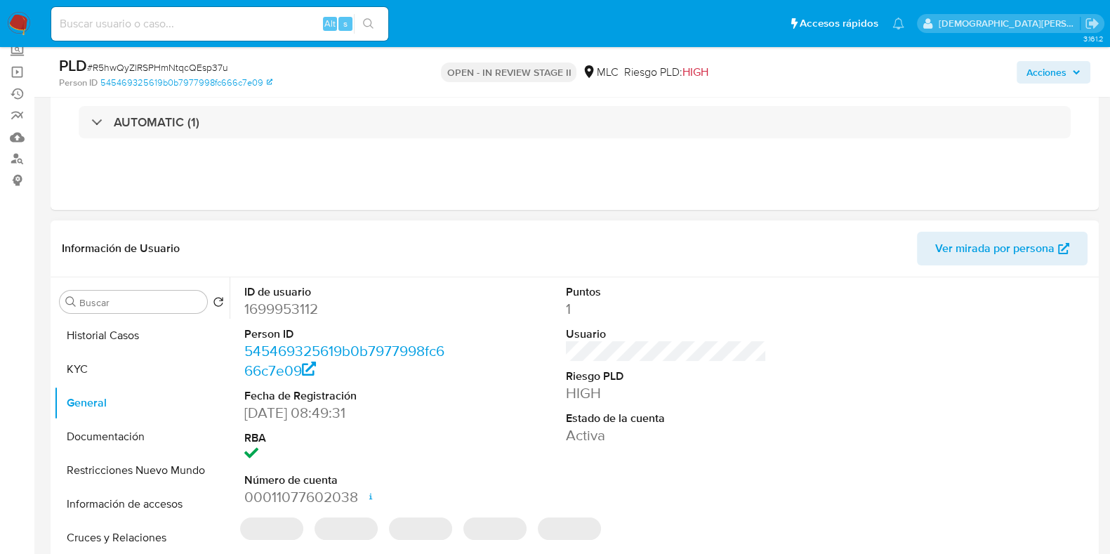
click at [274, 308] on dd "1699953112" at bounding box center [344, 309] width 201 height 20
copy dd "1699953112"
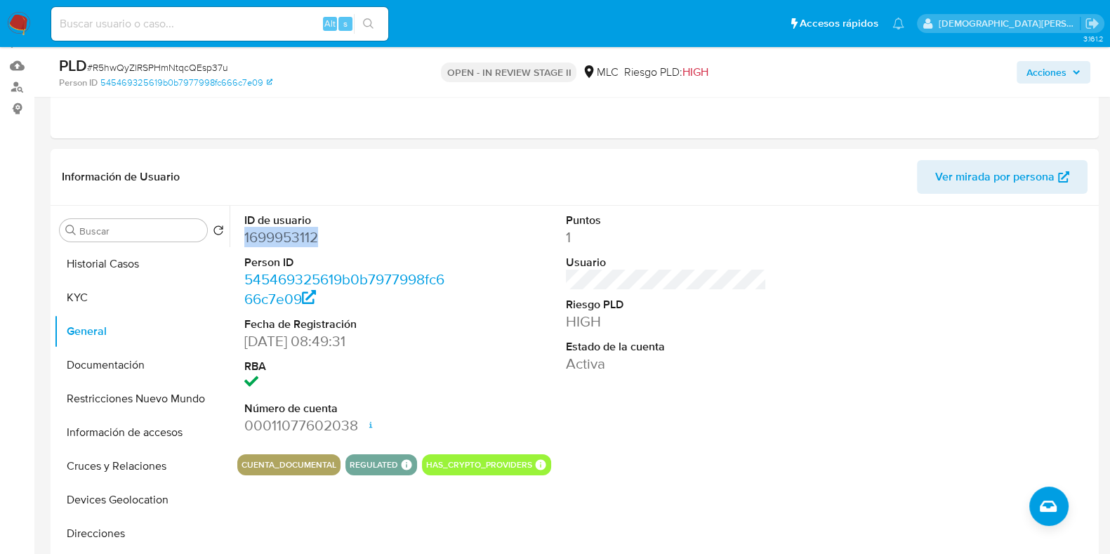
scroll to position [175, 0]
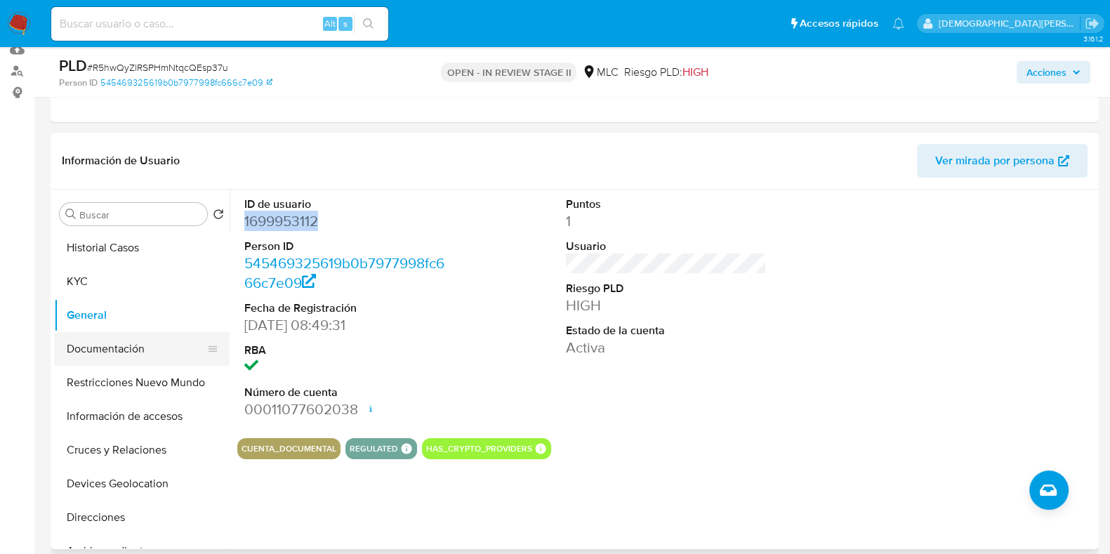
click at [116, 359] on button "Documentación" at bounding box center [136, 349] width 164 height 34
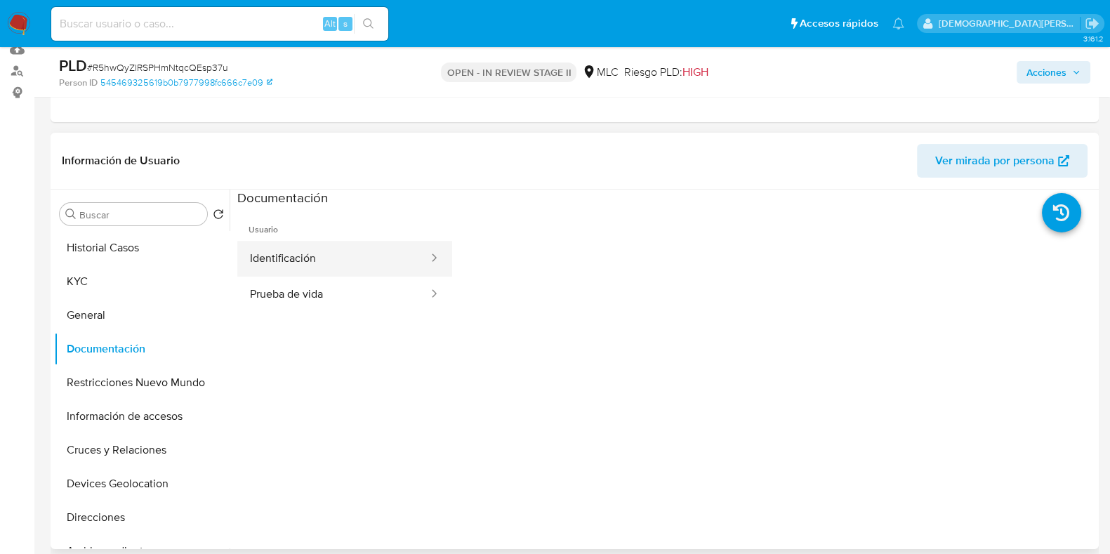
click at [324, 260] on button "Identificación" at bounding box center [333, 259] width 192 height 36
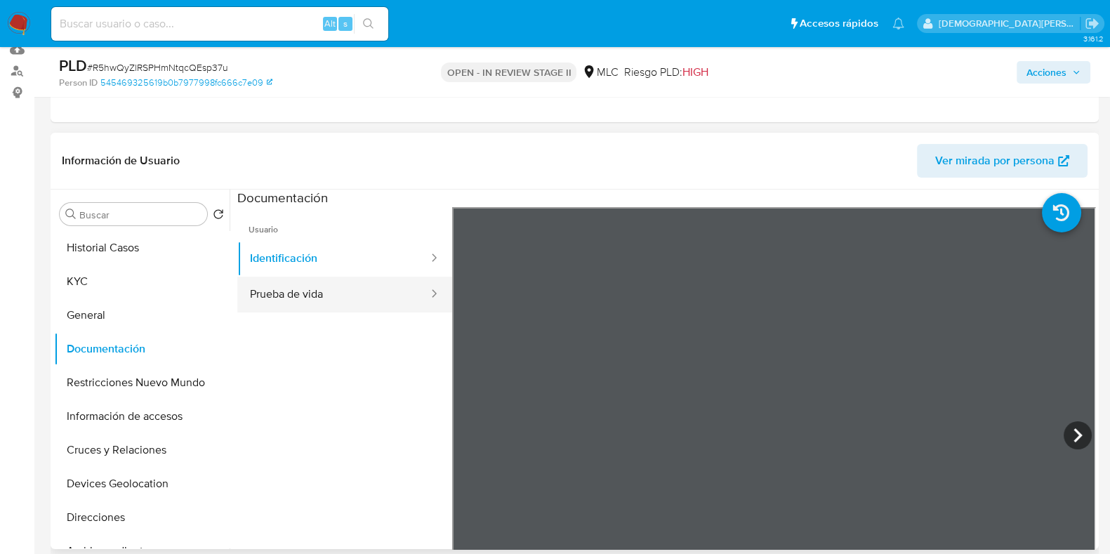
click at [305, 288] on button "Prueba de vida" at bounding box center [333, 295] width 192 height 36
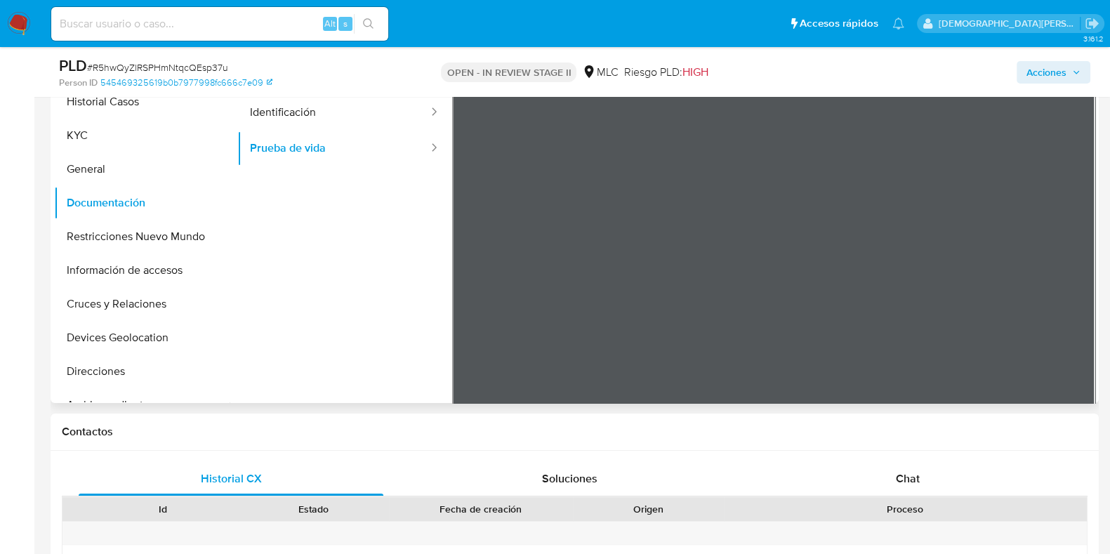
scroll to position [263, 0]
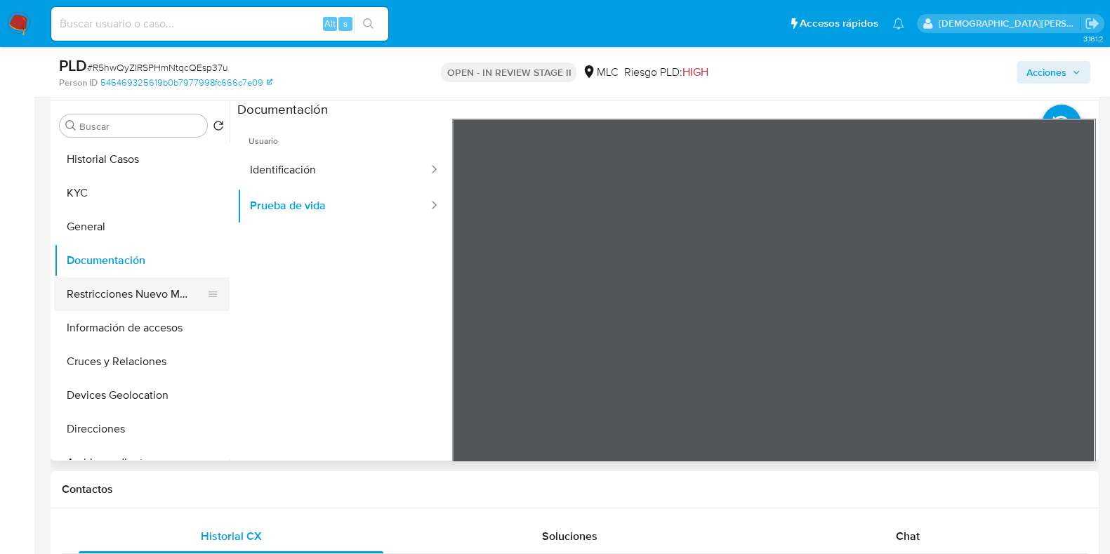
click at [109, 294] on button "Restricciones Nuevo Mundo" at bounding box center [136, 294] width 164 height 34
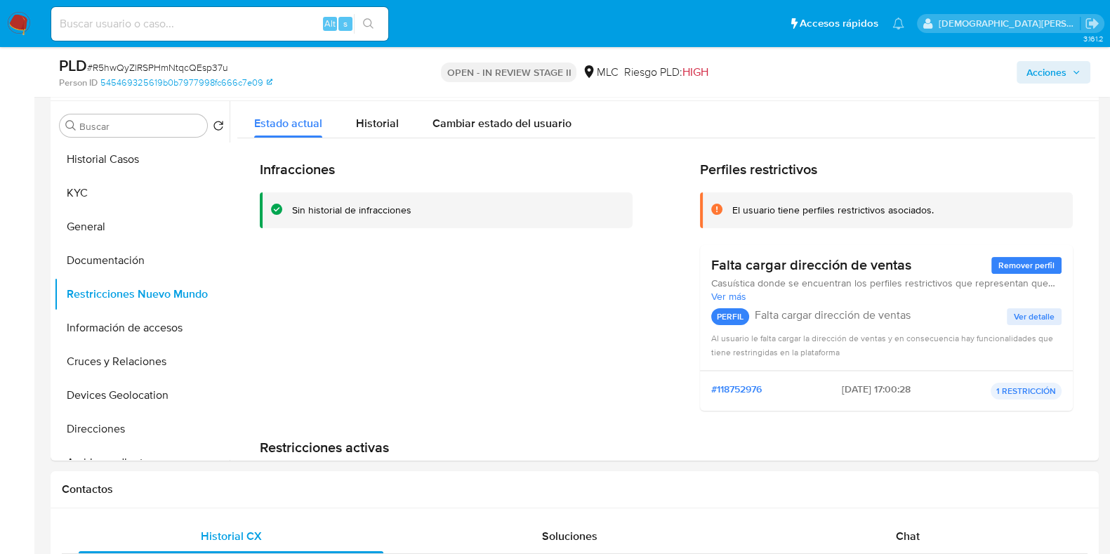
drag, startPoint x: 133, startPoint y: 333, endPoint x: 0, endPoint y: 360, distance: 136.0
click at [67, 328] on button "Información de accesos" at bounding box center [136, 328] width 164 height 34
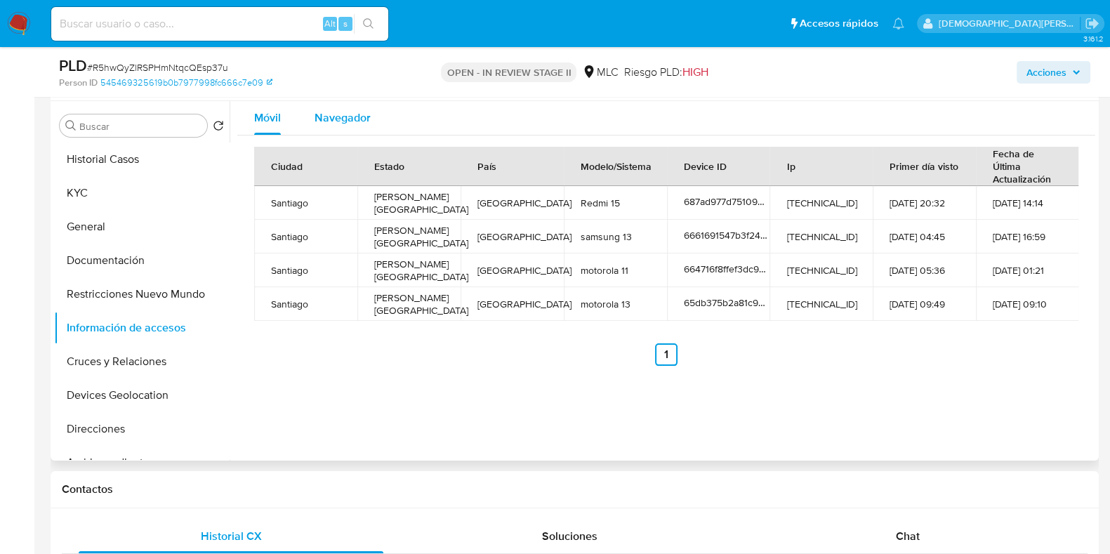
click at [336, 121] on span "Navegador" at bounding box center [342, 117] width 56 height 16
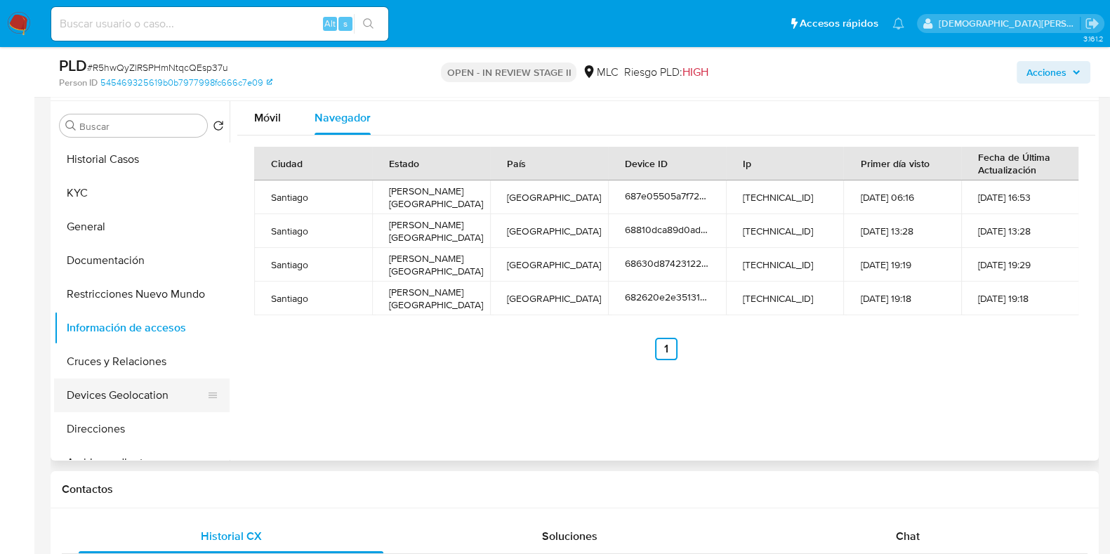
click at [111, 395] on button "Devices Geolocation" at bounding box center [136, 395] width 164 height 34
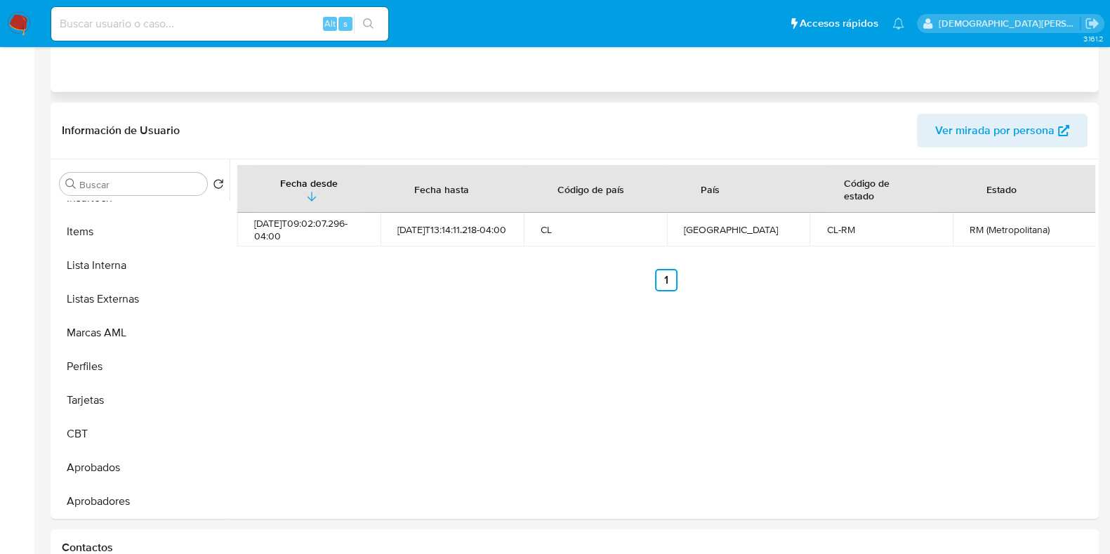
scroll to position [0, 0]
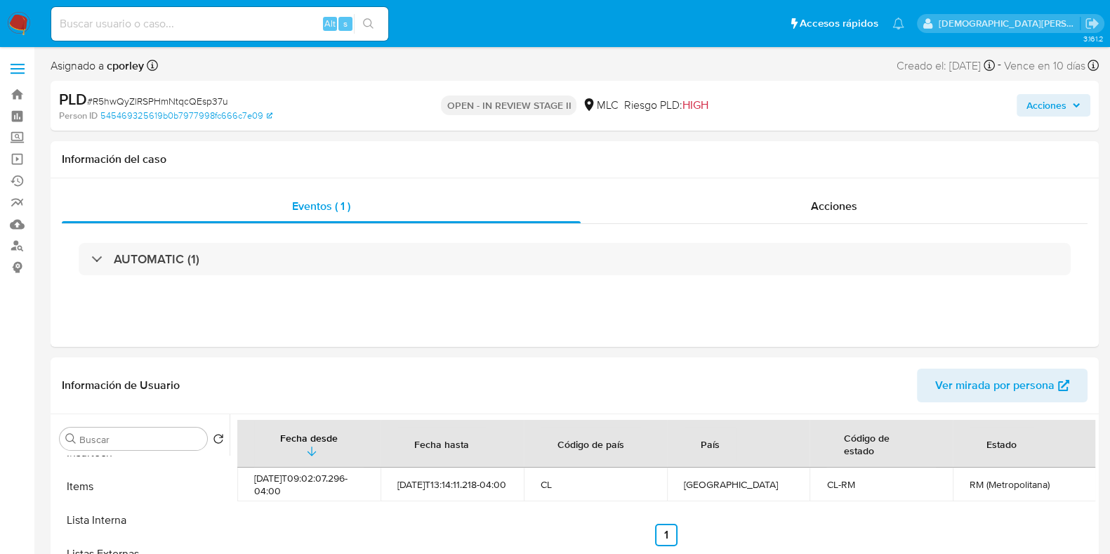
click at [1043, 106] on span "Acciones" at bounding box center [1046, 105] width 40 height 22
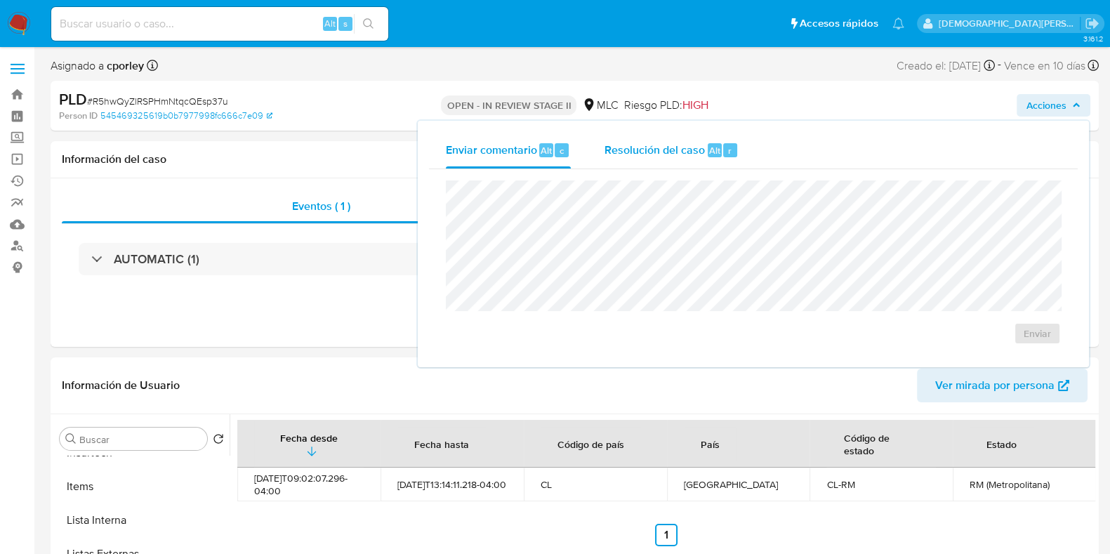
click at [621, 149] on span "Resolución del caso" at bounding box center [654, 150] width 100 height 16
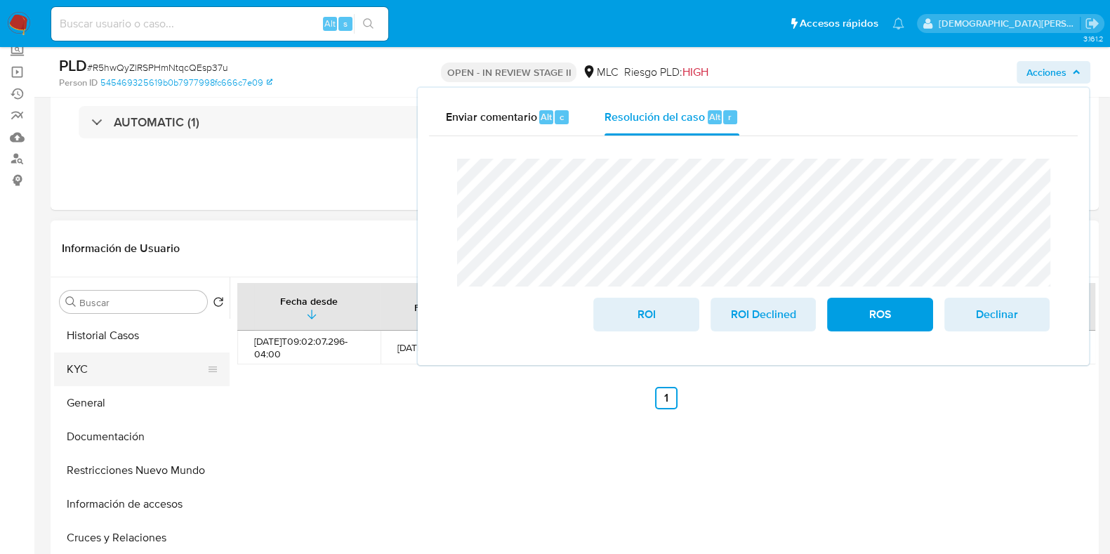
click at [119, 373] on button "KYC" at bounding box center [136, 369] width 164 height 34
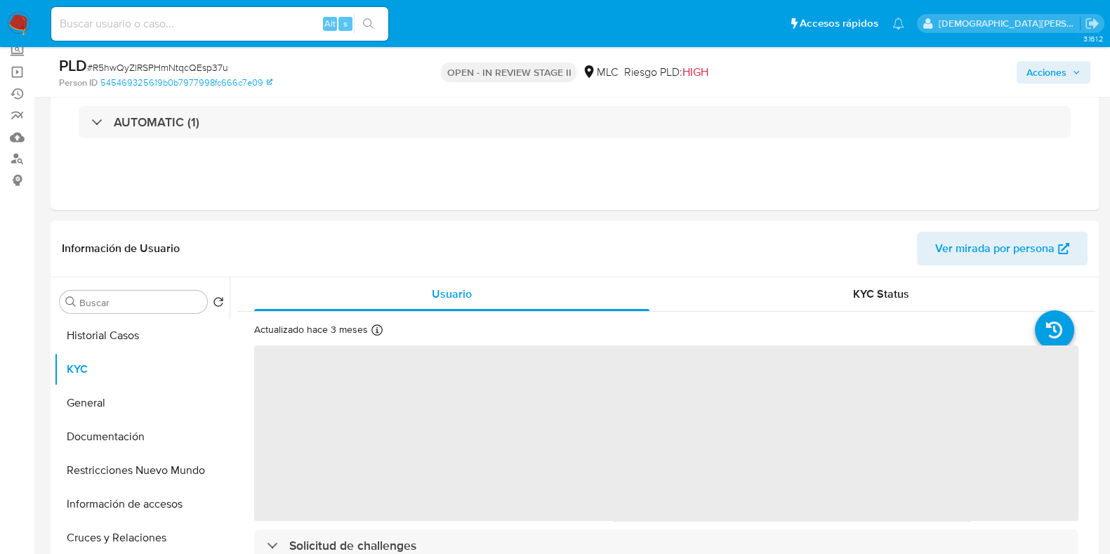
click at [1037, 64] on span "Acciones" at bounding box center [1046, 72] width 40 height 22
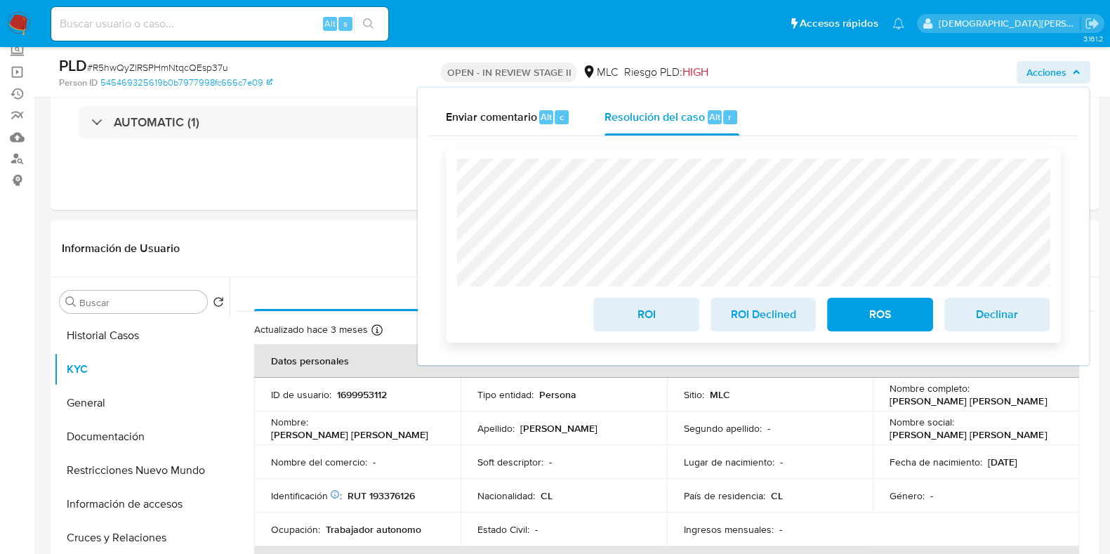
click at [632, 321] on span "ROI" at bounding box center [645, 314] width 69 height 31
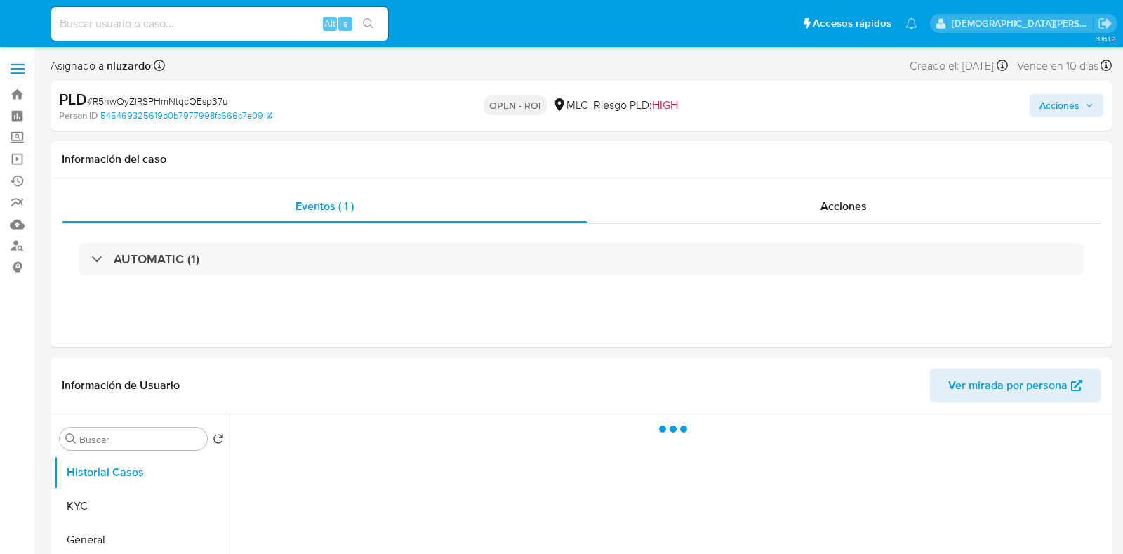
select select "10"
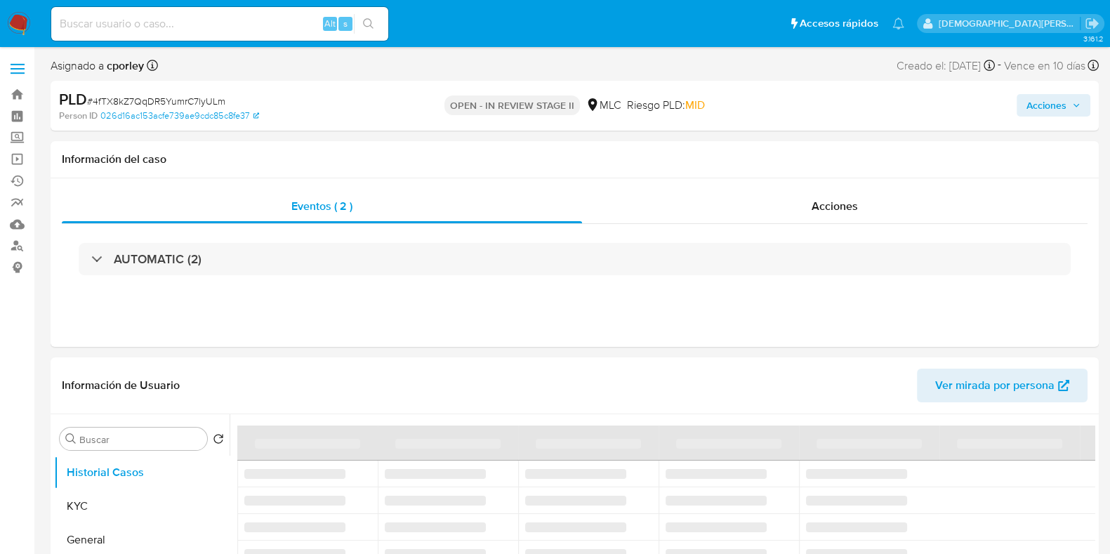
select select "10"
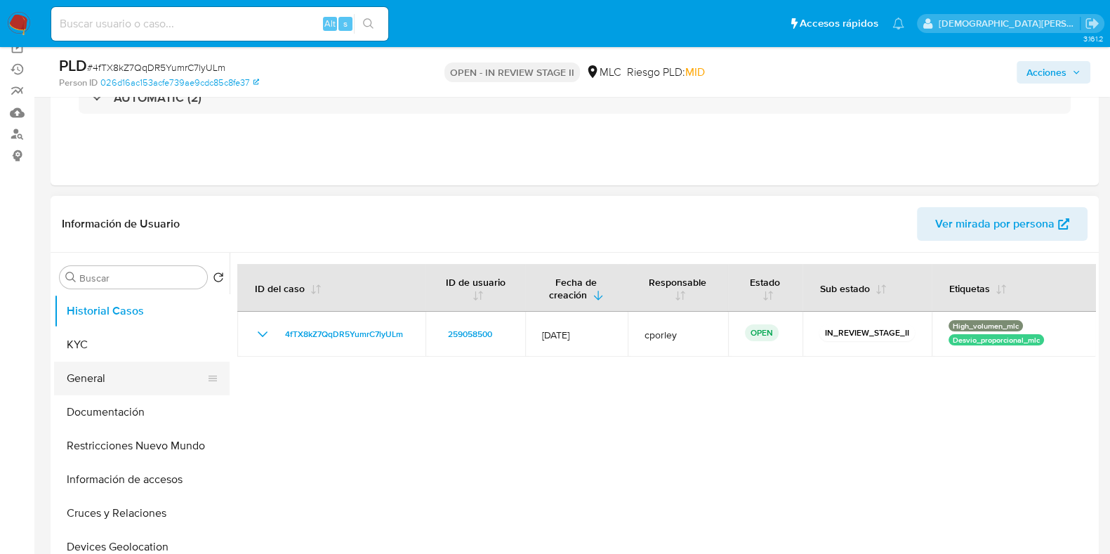
scroll to position [175, 0]
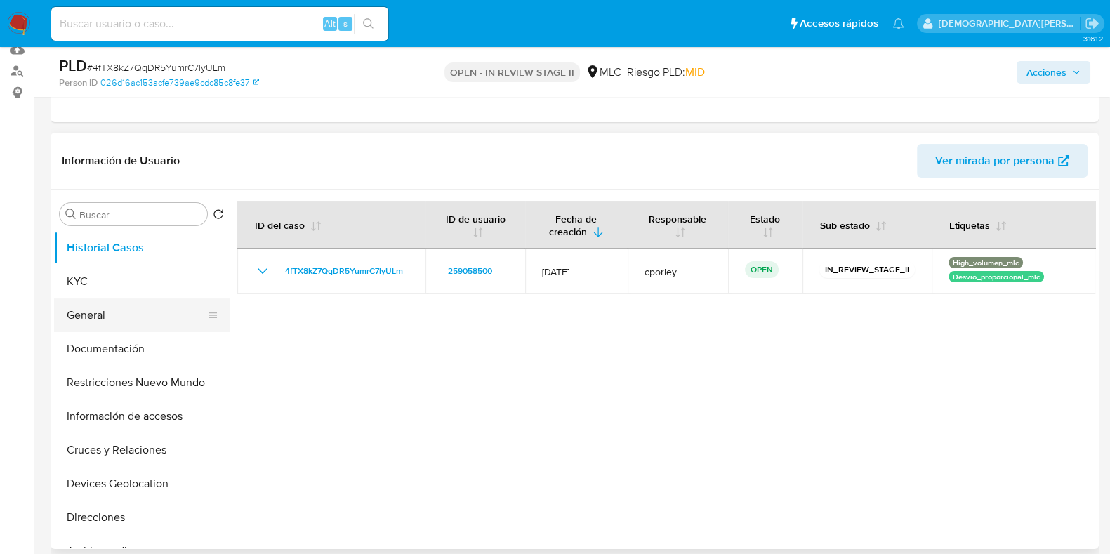
click at [110, 310] on button "General" at bounding box center [136, 315] width 164 height 34
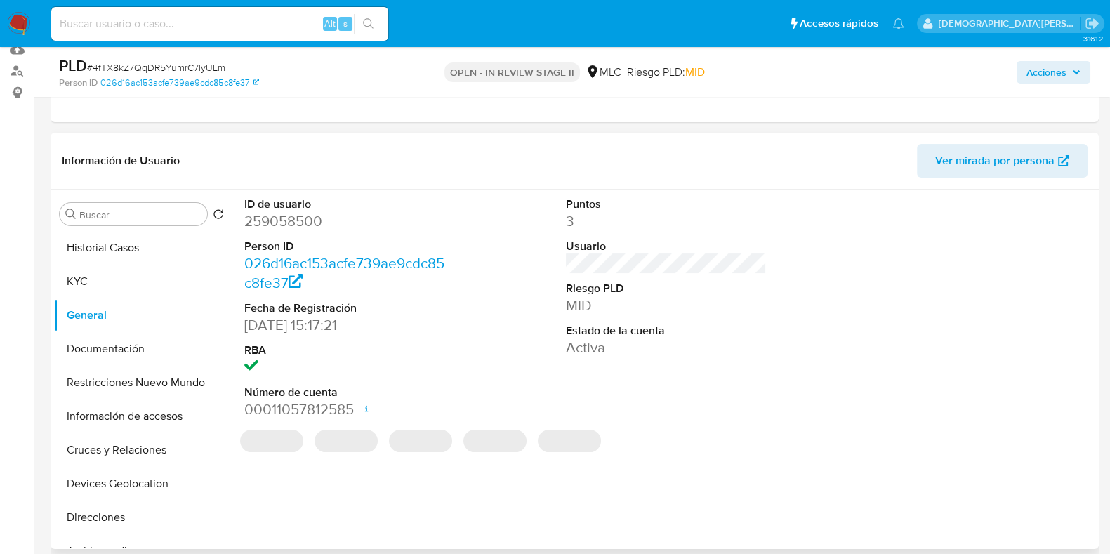
click at [275, 229] on dd "259058500" at bounding box center [344, 221] width 201 height 20
copy dd "259058500"
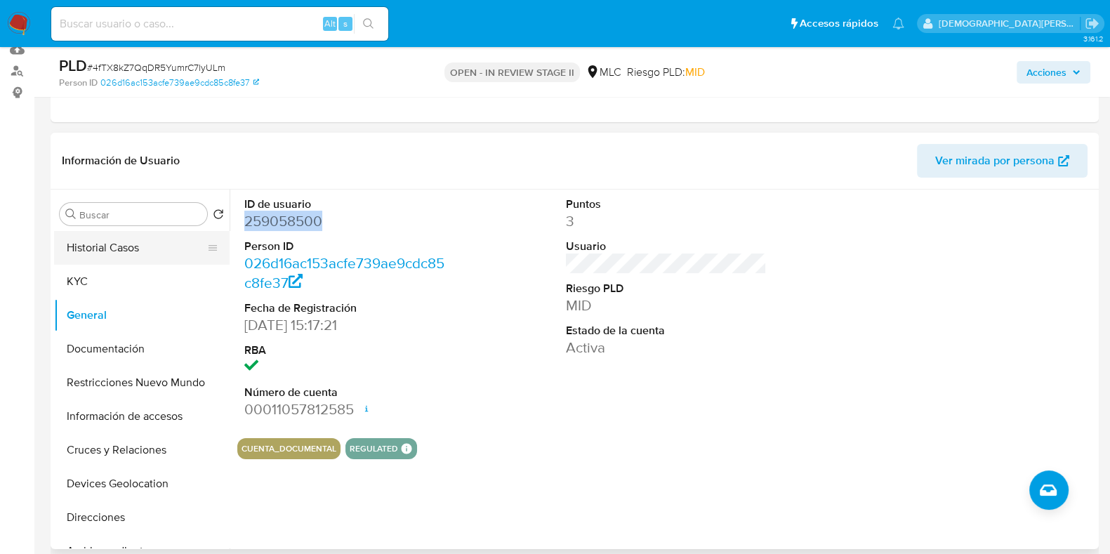
click at [145, 241] on button "Historial Casos" at bounding box center [136, 248] width 164 height 34
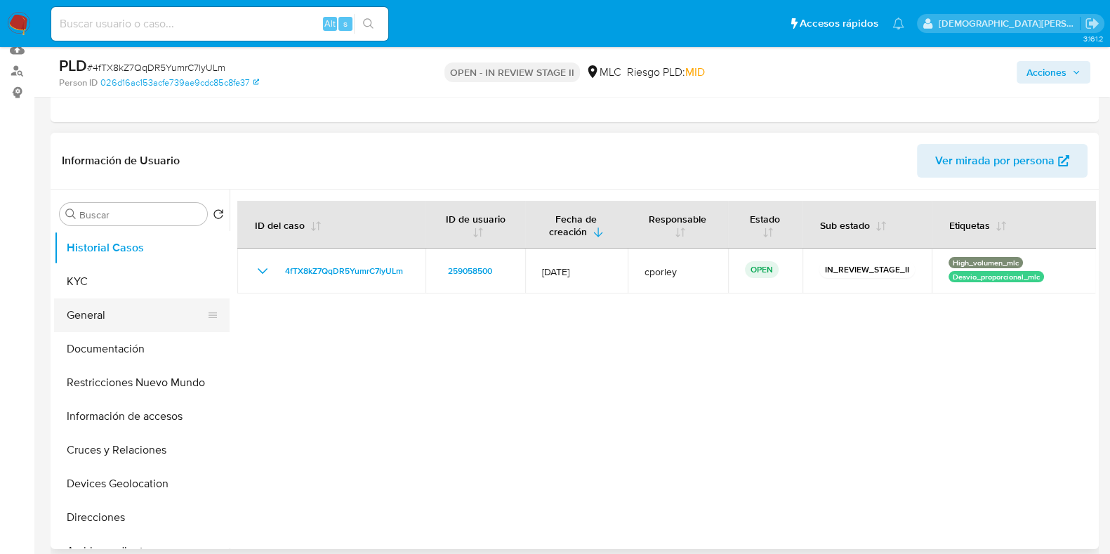
click at [128, 308] on button "General" at bounding box center [136, 315] width 164 height 34
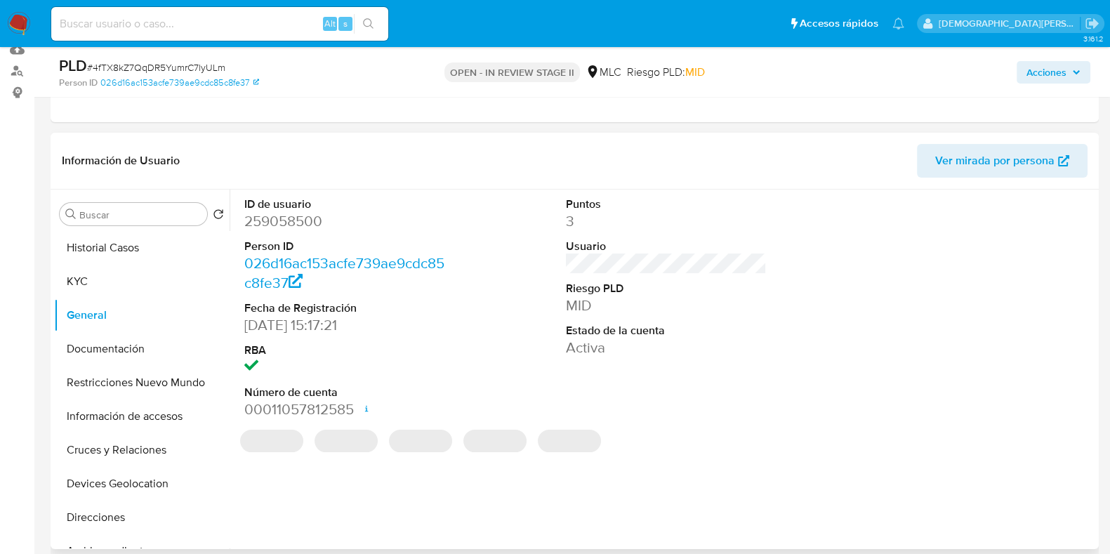
click at [285, 220] on dd "259058500" at bounding box center [344, 221] width 201 height 20
copy dd "259058500"
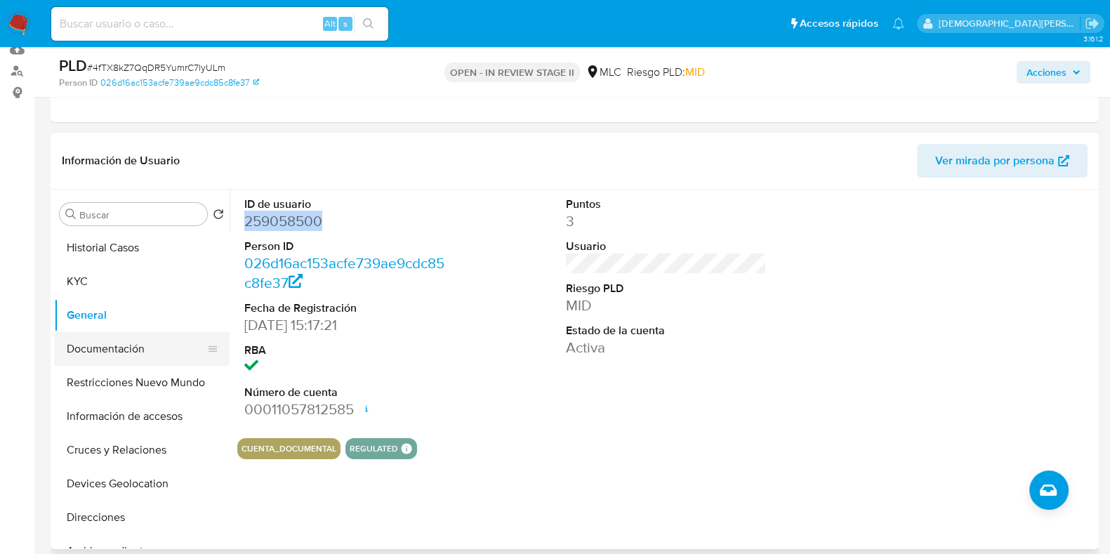
click at [126, 343] on button "Documentación" at bounding box center [136, 349] width 164 height 34
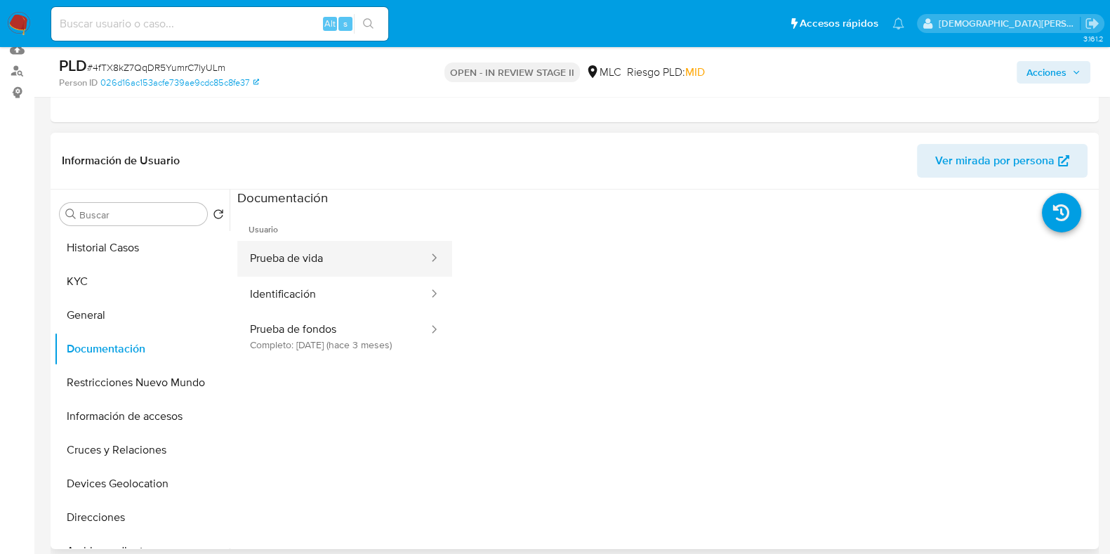
click at [351, 253] on button "Prueba de vida" at bounding box center [333, 259] width 192 height 36
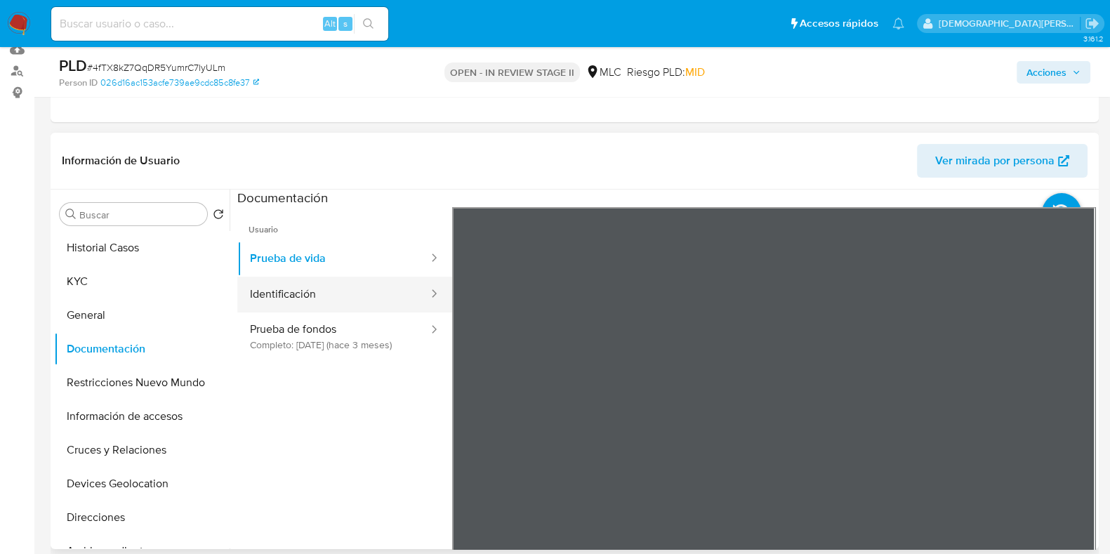
click at [377, 296] on button "Identificación" at bounding box center [333, 295] width 192 height 36
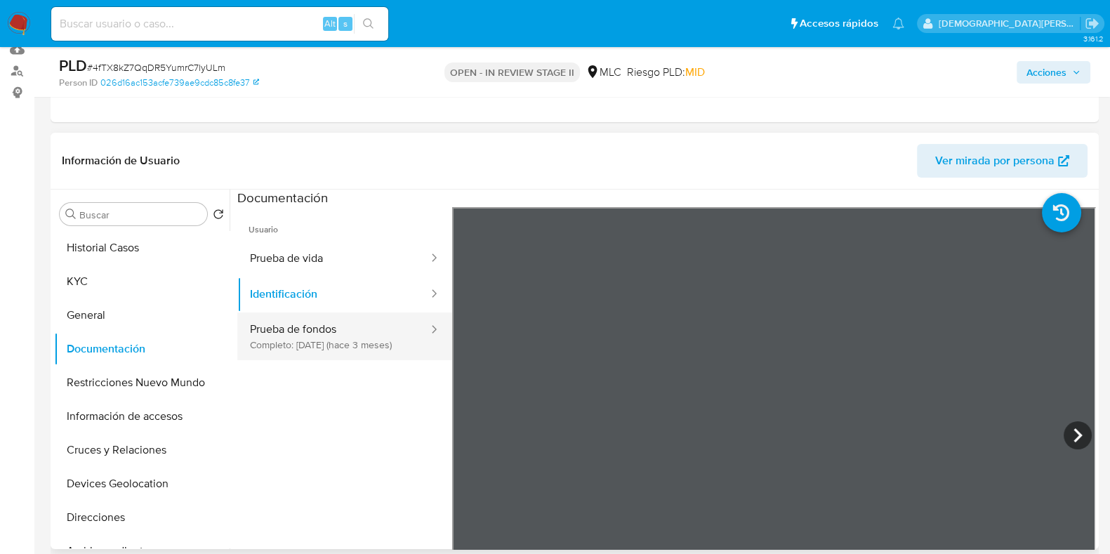
click at [317, 342] on button "Prueba de fondos Completo: 04/07/2025 (hace 3 meses)" at bounding box center [333, 336] width 192 height 48
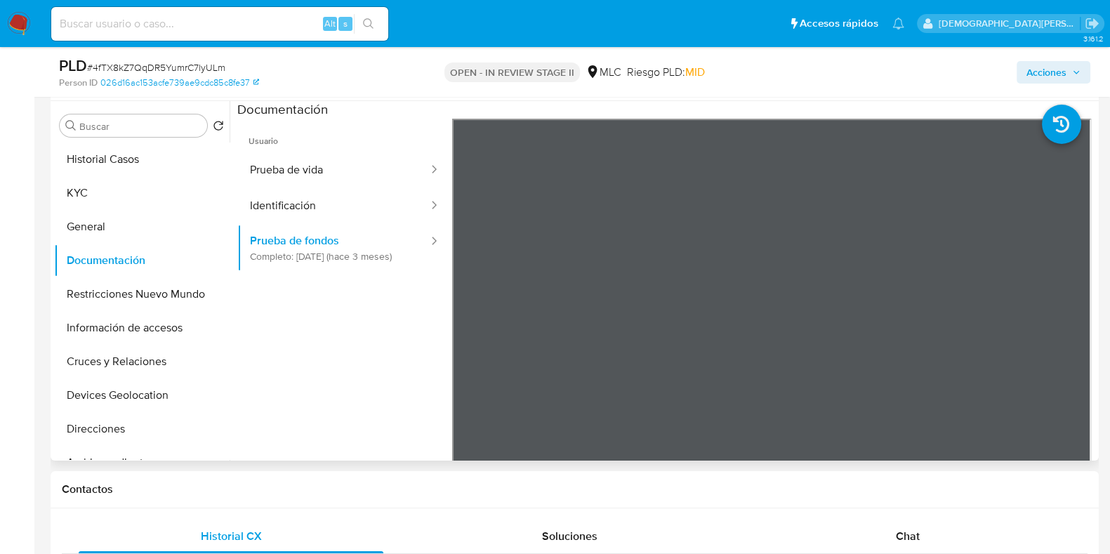
scroll to position [123, 0]
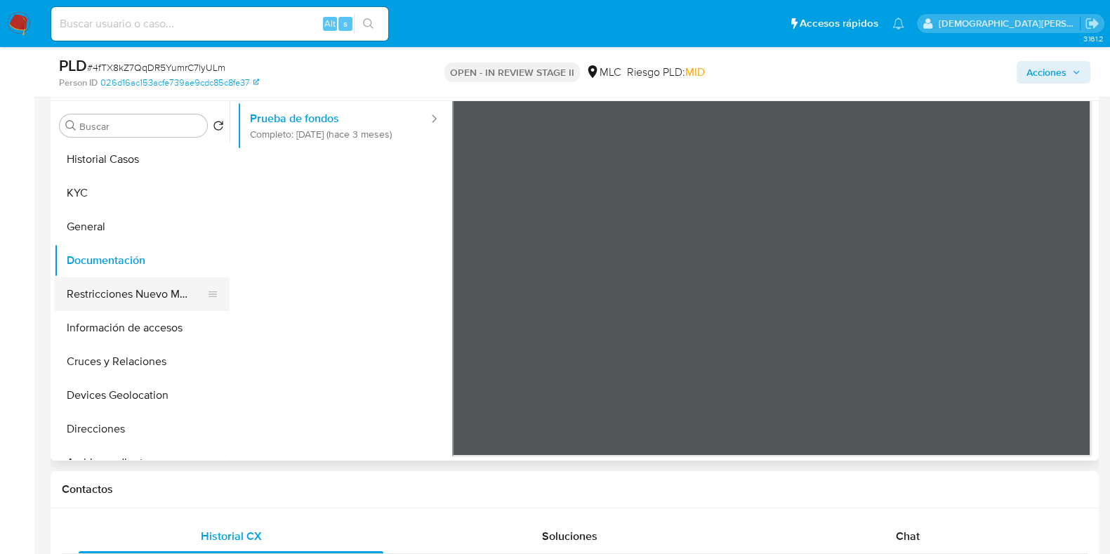
click at [137, 307] on button "Restricciones Nuevo Mundo" at bounding box center [136, 294] width 164 height 34
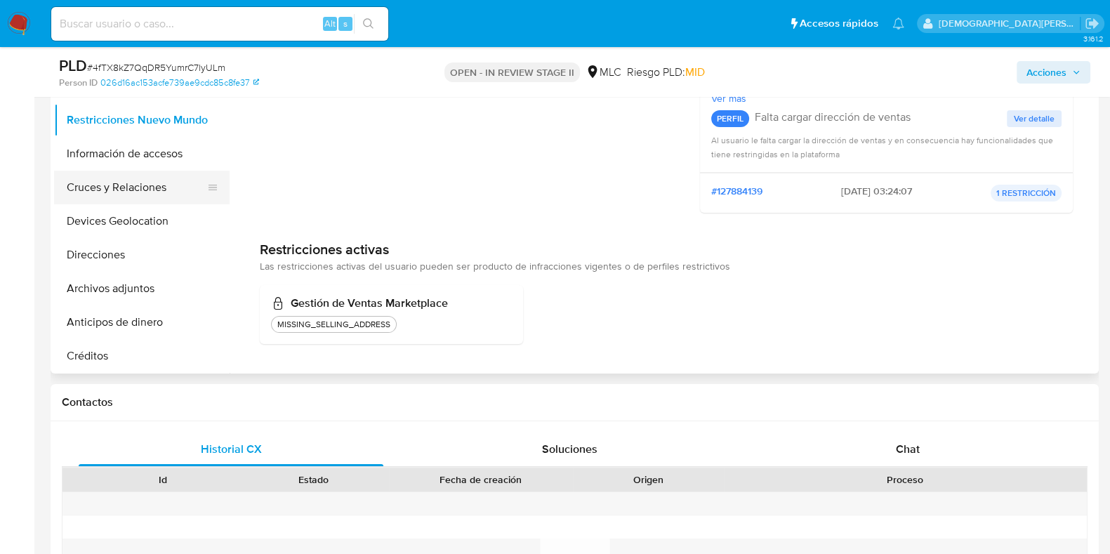
scroll to position [0, 0]
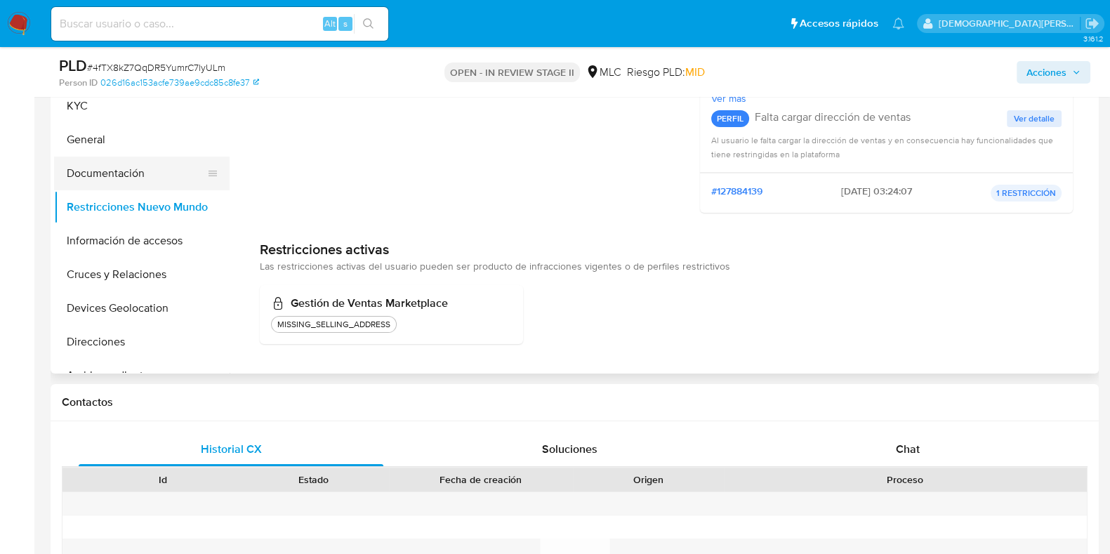
click at [118, 168] on button "Documentación" at bounding box center [136, 174] width 164 height 34
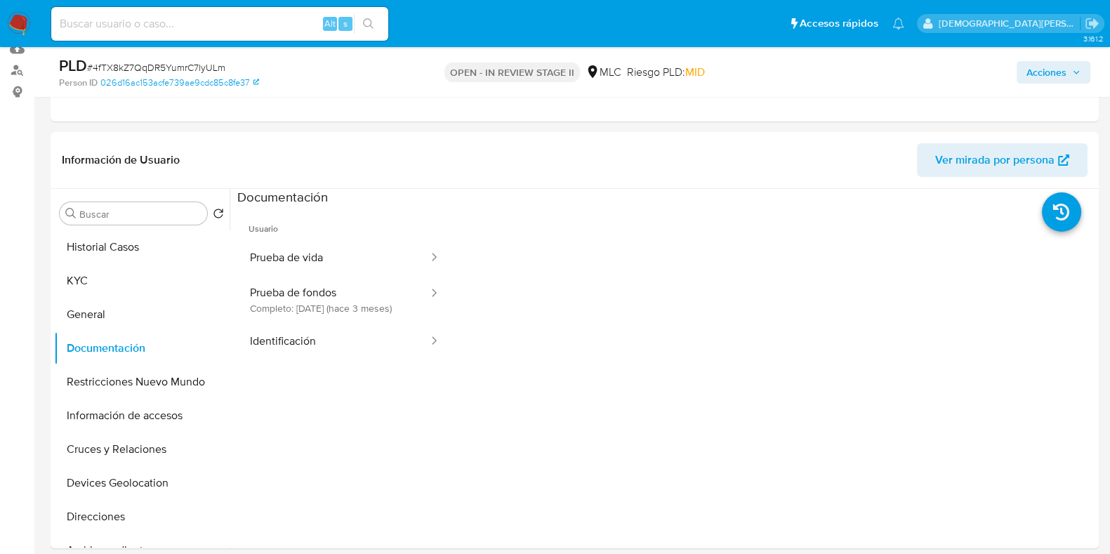
scroll to position [175, 0]
click at [277, 306] on button "Prueba de fondos Completo: 04/07/2025 (hace 3 meses)" at bounding box center [333, 301] width 192 height 48
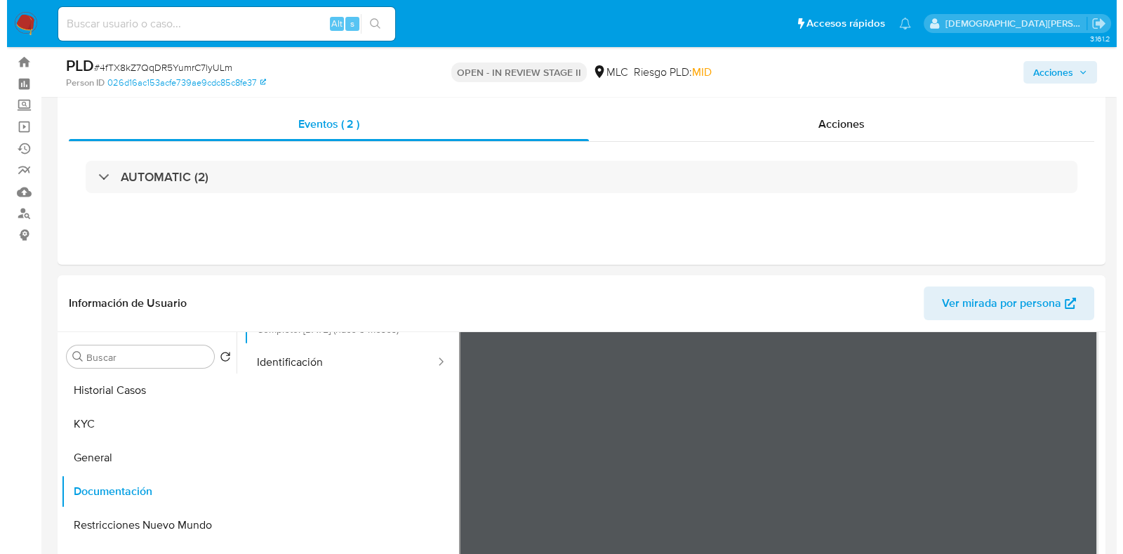
scroll to position [0, 0]
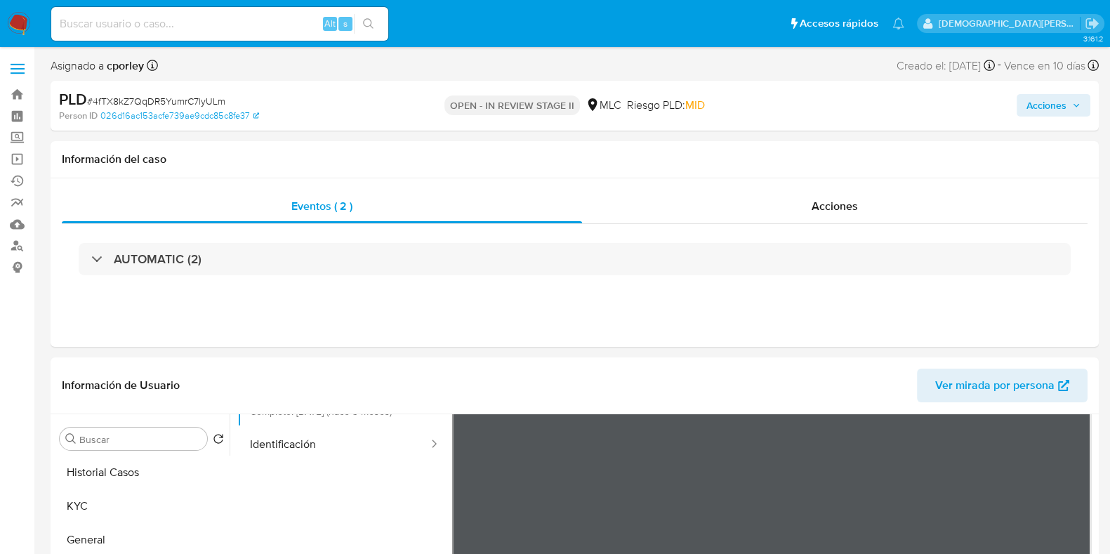
click at [887, 110] on span "Acciones" at bounding box center [1046, 105] width 40 height 22
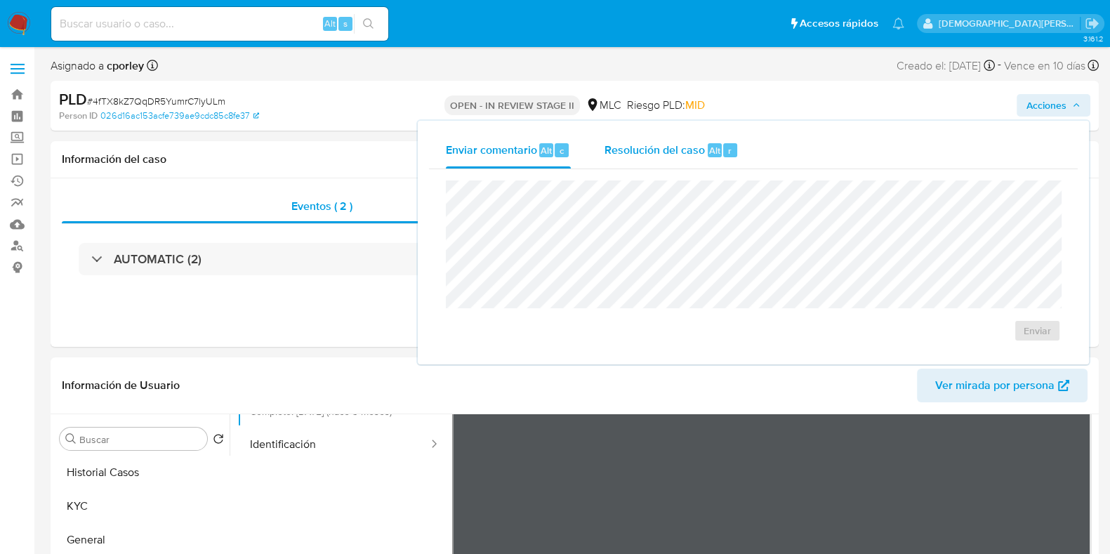
click at [634, 153] on span "Resolución del caso" at bounding box center [654, 150] width 100 height 16
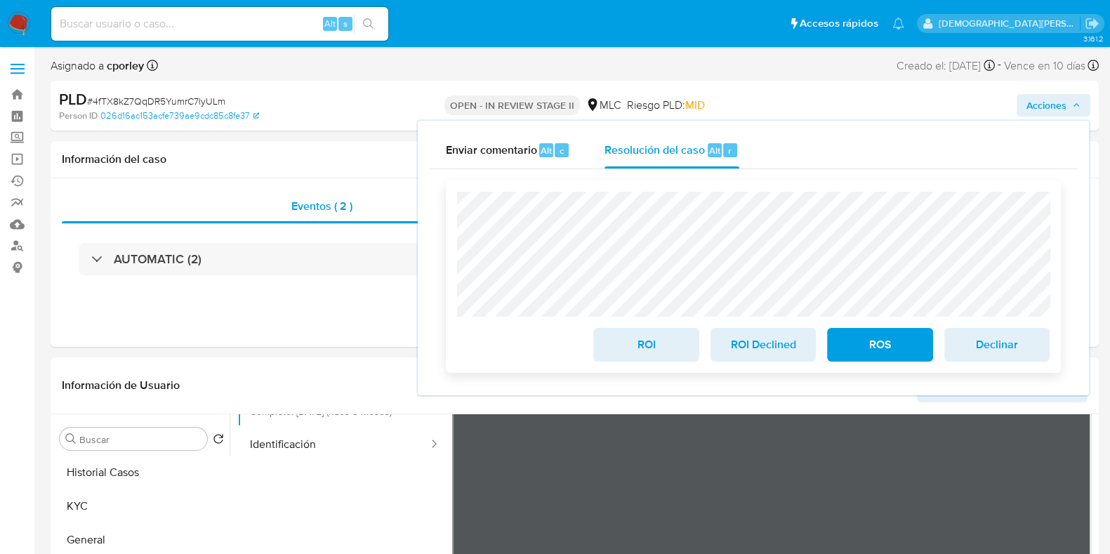
click at [887, 352] on span "ROS" at bounding box center [879, 344] width 69 height 31
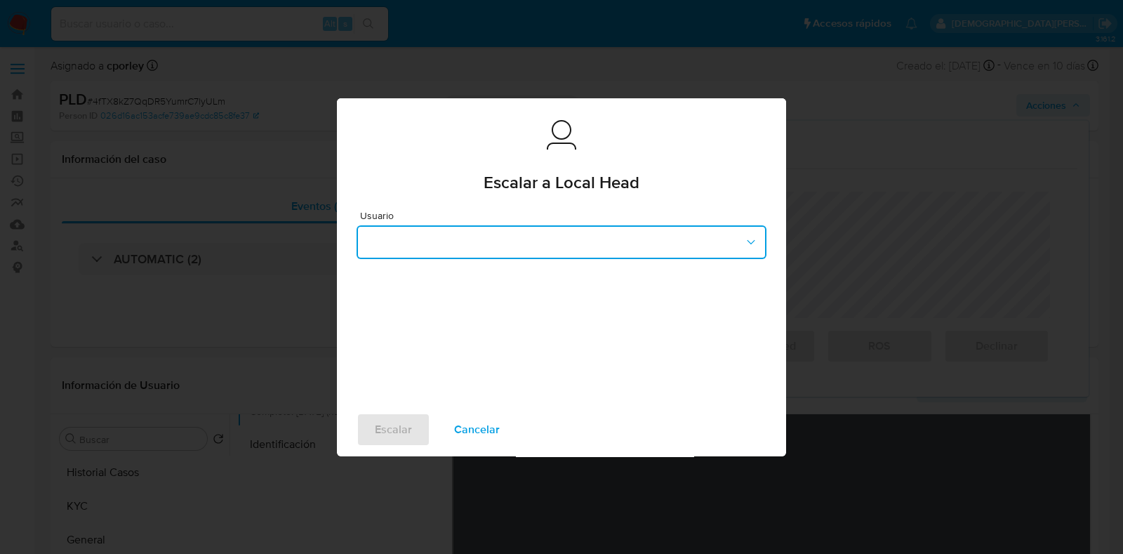
click at [409, 244] on button "button" at bounding box center [562, 242] width 410 height 34
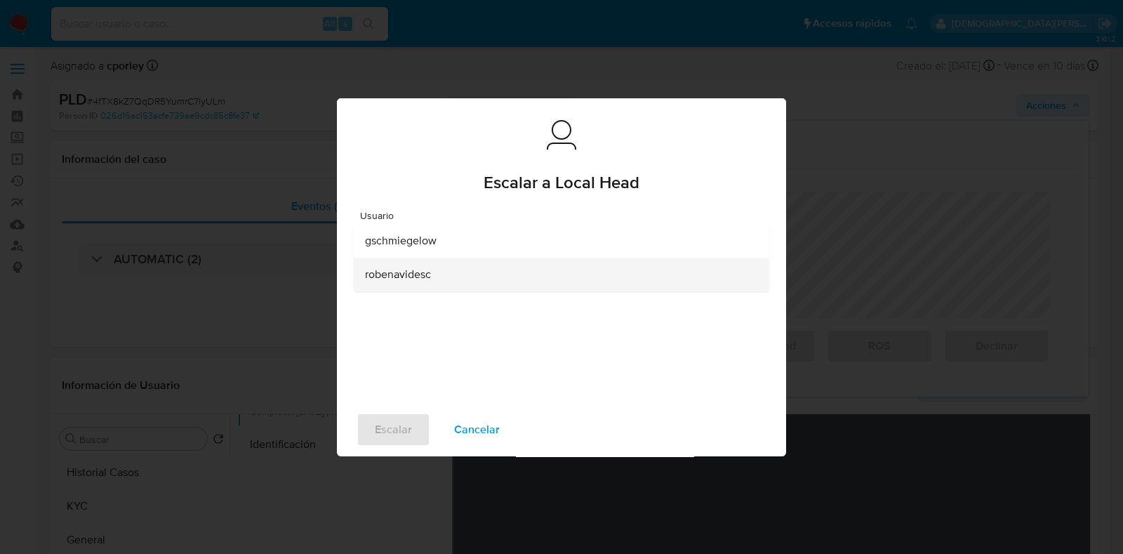
click at [390, 275] on span "robenavidesc" at bounding box center [398, 274] width 66 height 14
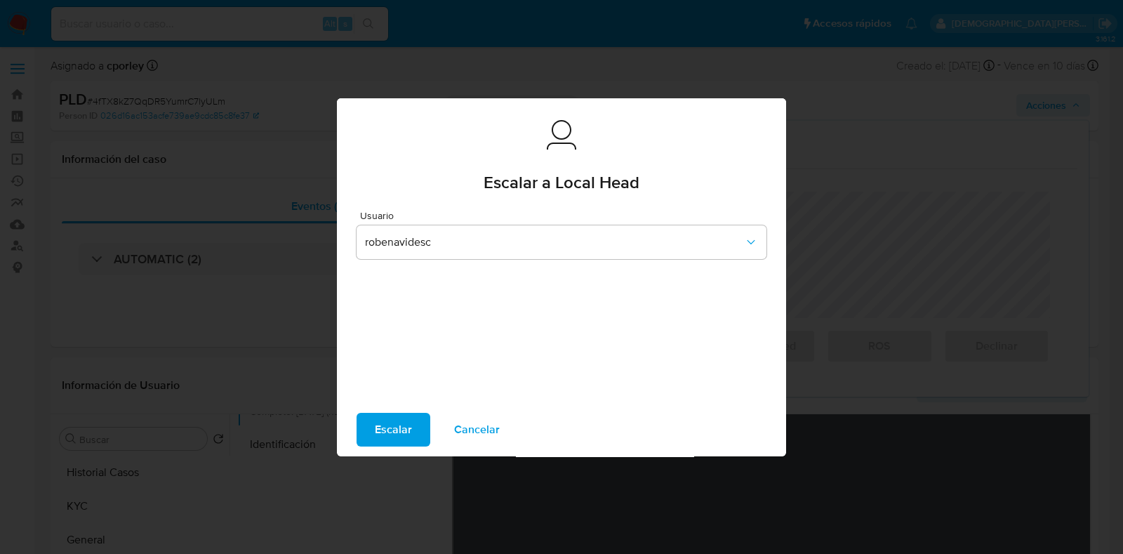
click at [408, 423] on span "Escalar" at bounding box center [393, 429] width 37 height 31
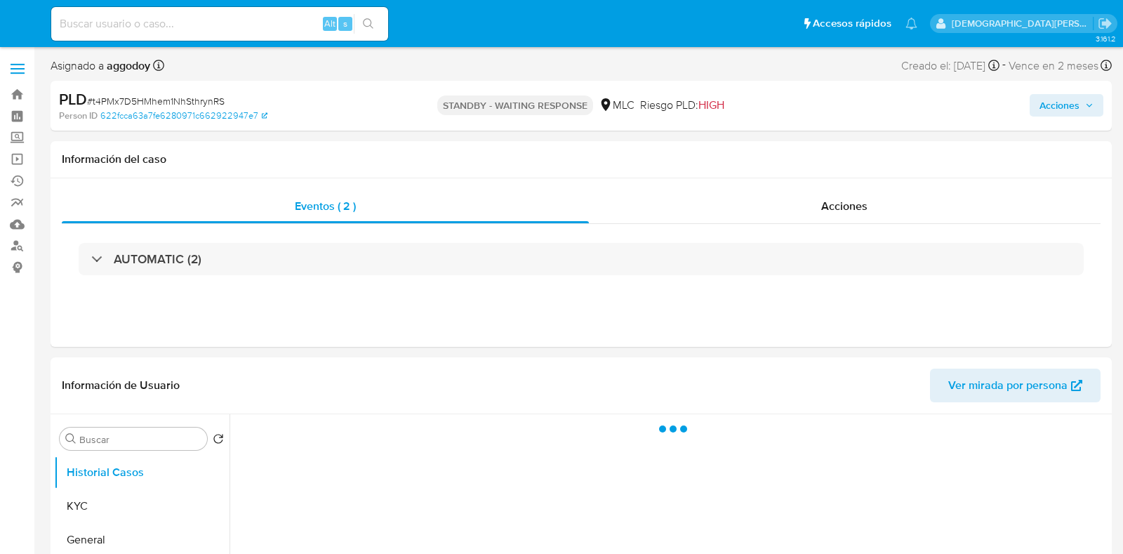
select select "10"
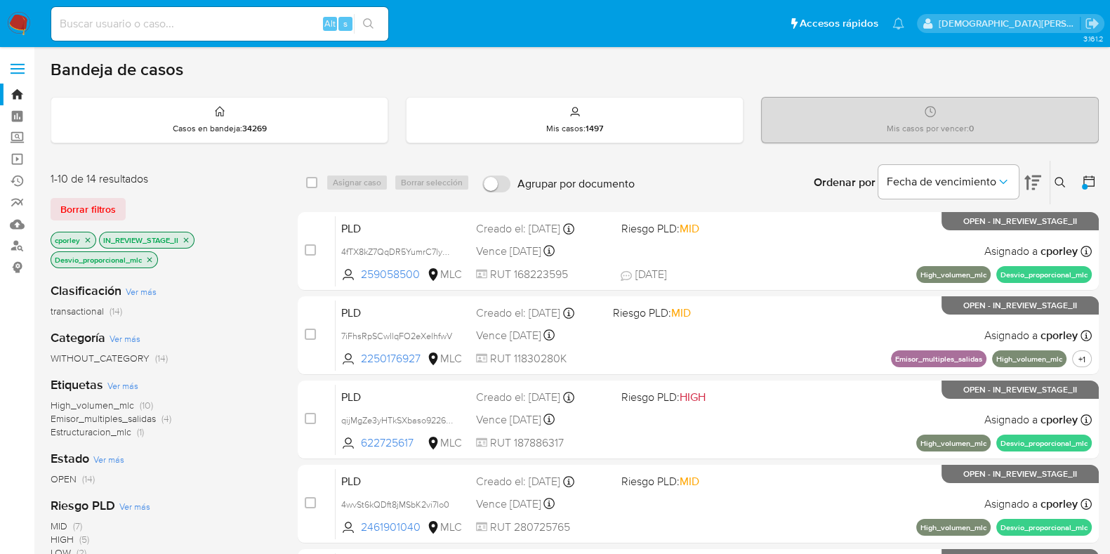
click at [1087, 182] on icon at bounding box center [1089, 181] width 14 height 14
click at [1086, 182] on icon at bounding box center [1089, 181] width 14 height 14
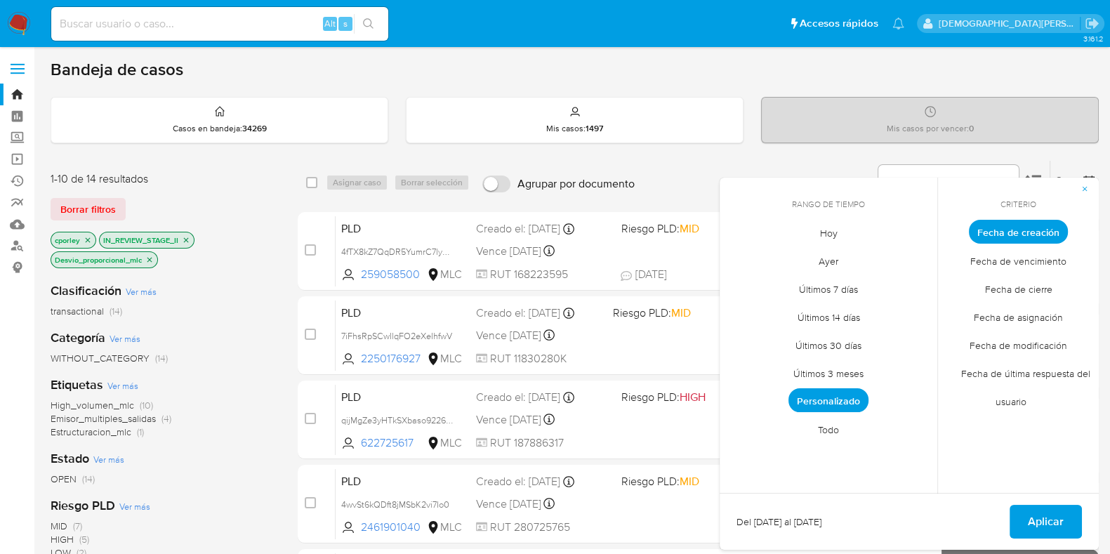
click at [832, 430] on span "Todo" at bounding box center [828, 429] width 51 height 29
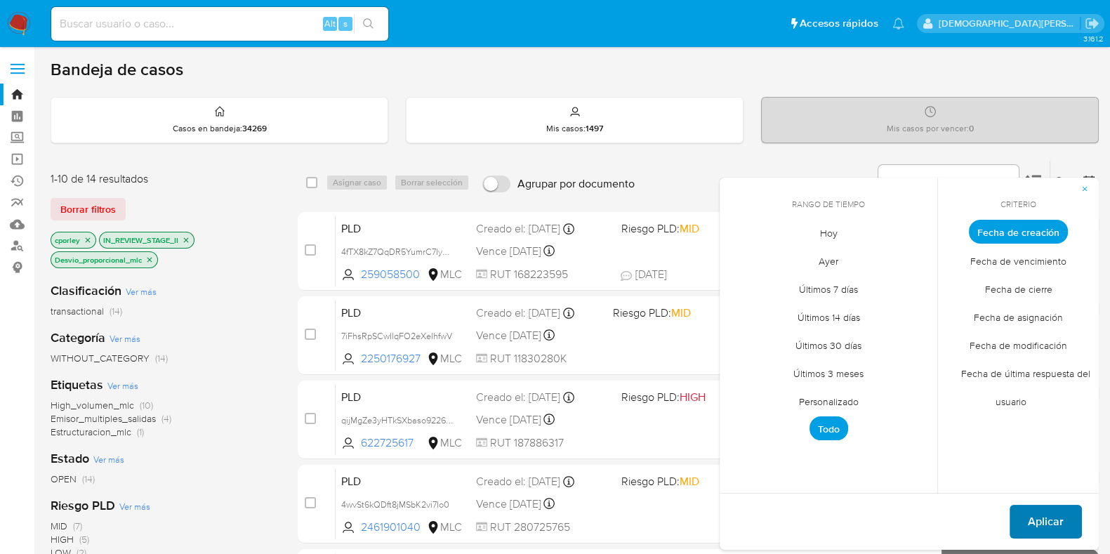
click at [1032, 508] on span "Aplicar" at bounding box center [1045, 521] width 36 height 31
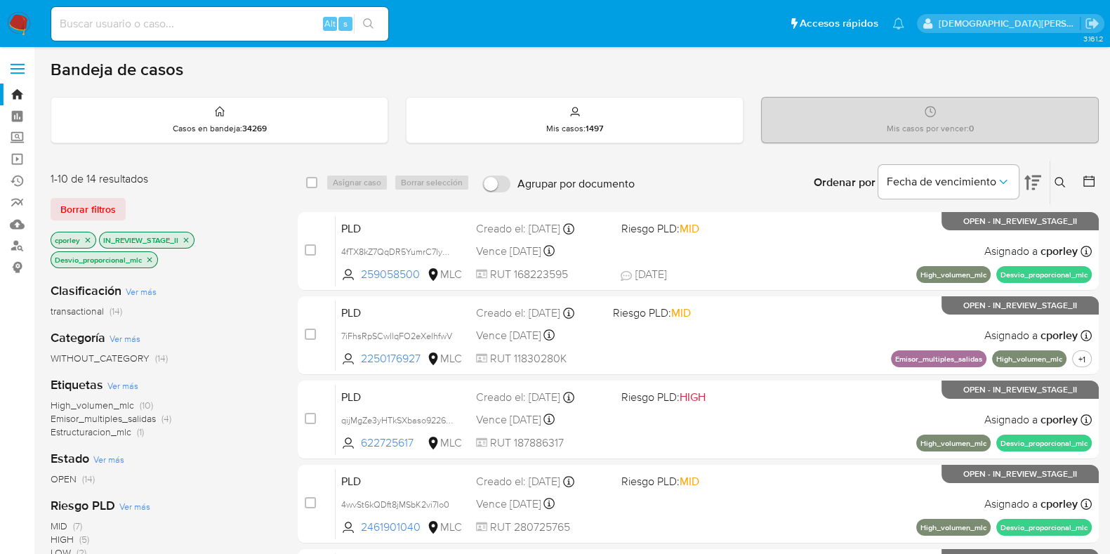
click at [84, 233] on p "cporley" at bounding box center [73, 239] width 44 height 15
click at [88, 239] on icon "close-filter" at bounding box center [88, 239] width 5 height 5
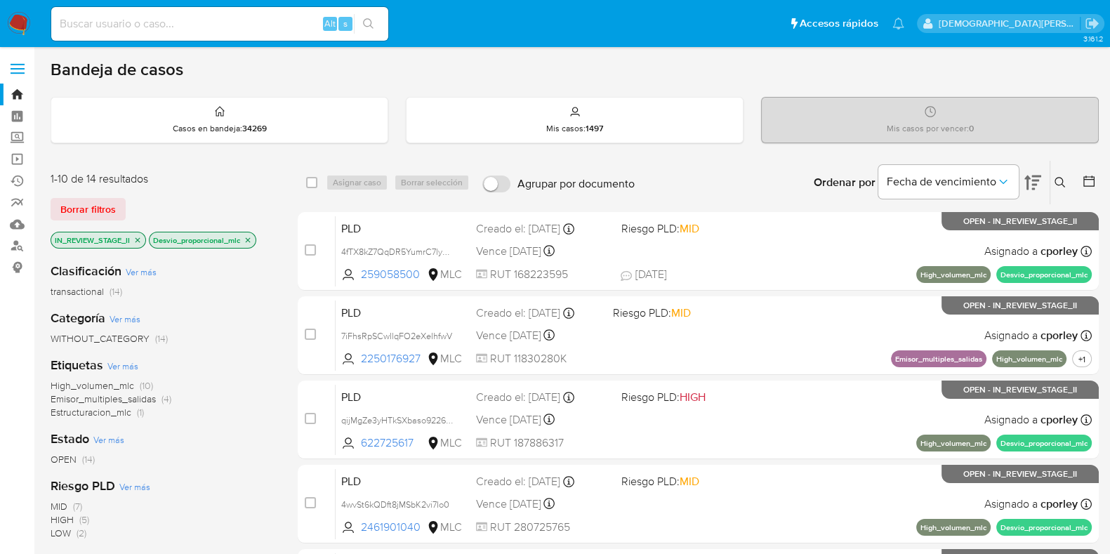
click at [137, 237] on icon "close-filter" at bounding box center [137, 240] width 8 height 8
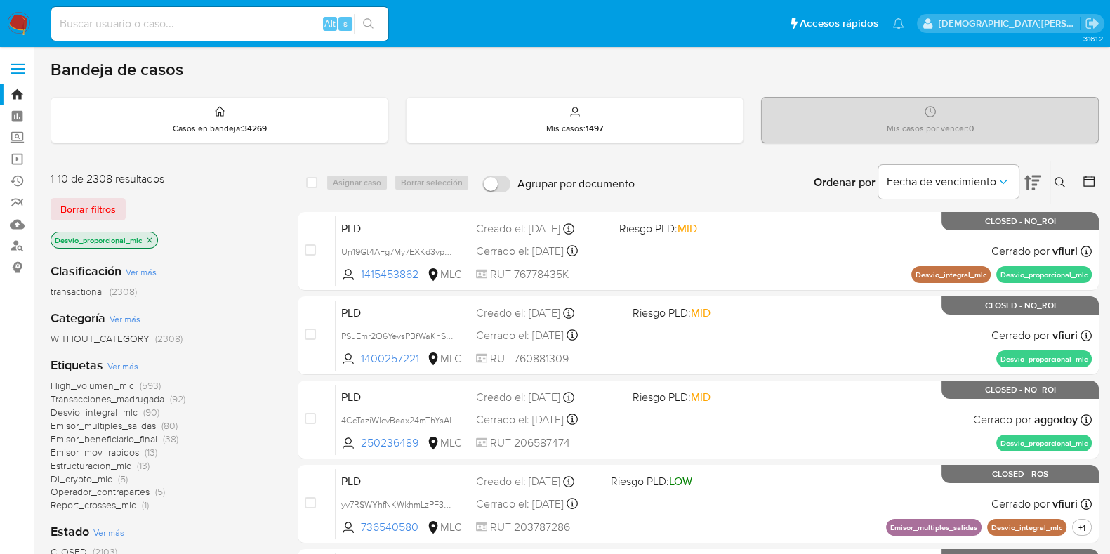
click at [149, 236] on icon "close-filter" at bounding box center [149, 240] width 8 height 8
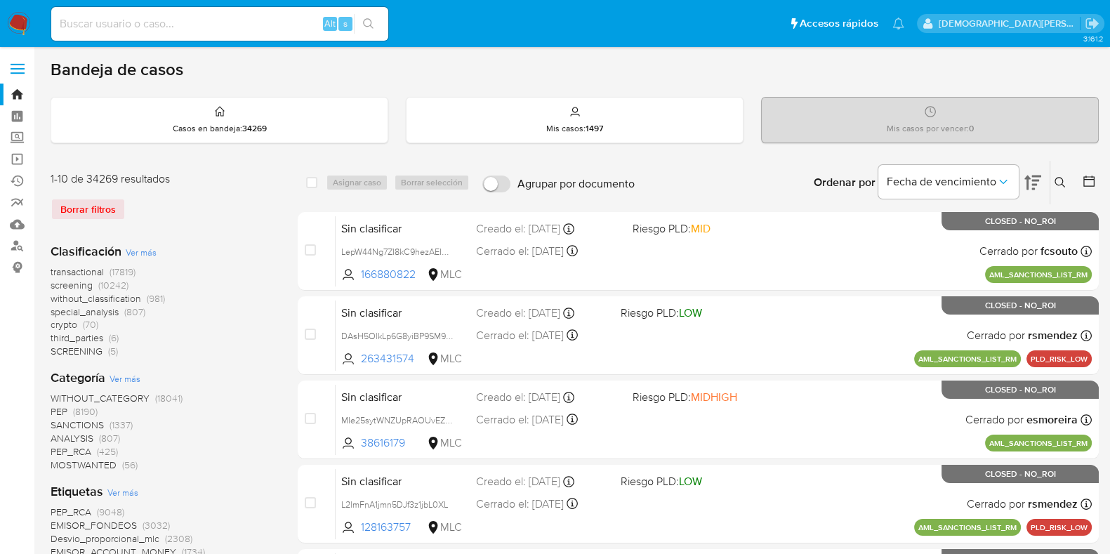
click at [1060, 187] on icon at bounding box center [1059, 182] width 11 height 11
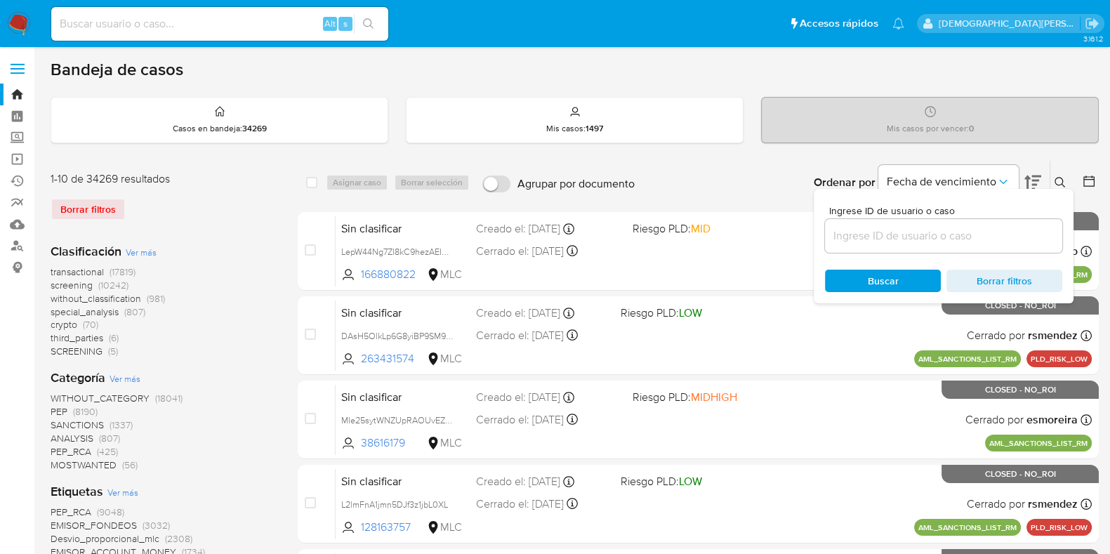
click at [965, 236] on input at bounding box center [943, 236] width 237 height 18
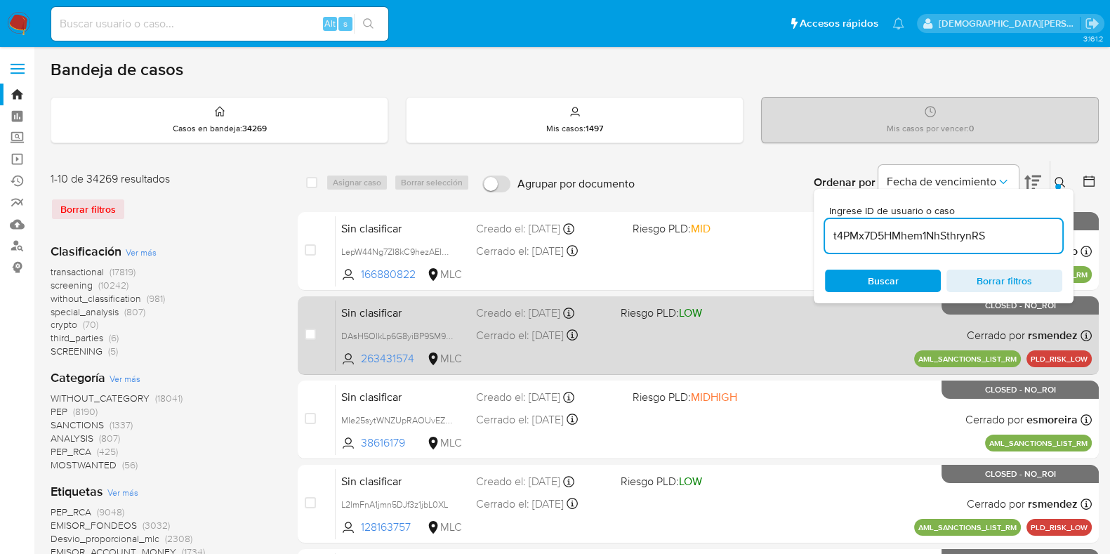
type input "t4PMx7D5HMhem1NhSthrynRS"
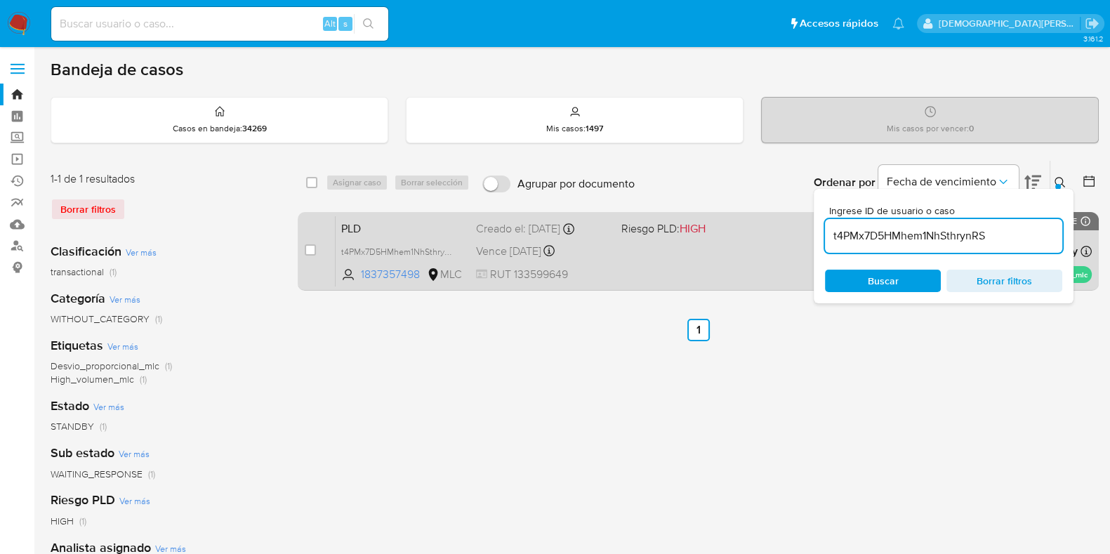
click at [315, 248] on input "checkbox" at bounding box center [310, 249] width 11 height 11
checkbox input "true"
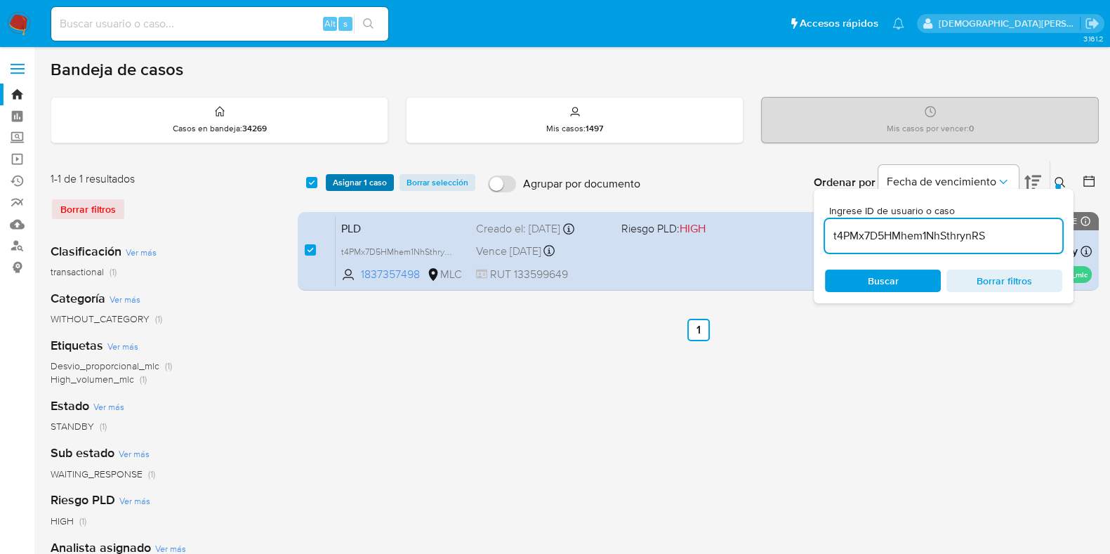
click at [360, 180] on span "Asignar 1 caso" at bounding box center [360, 182] width 54 height 14
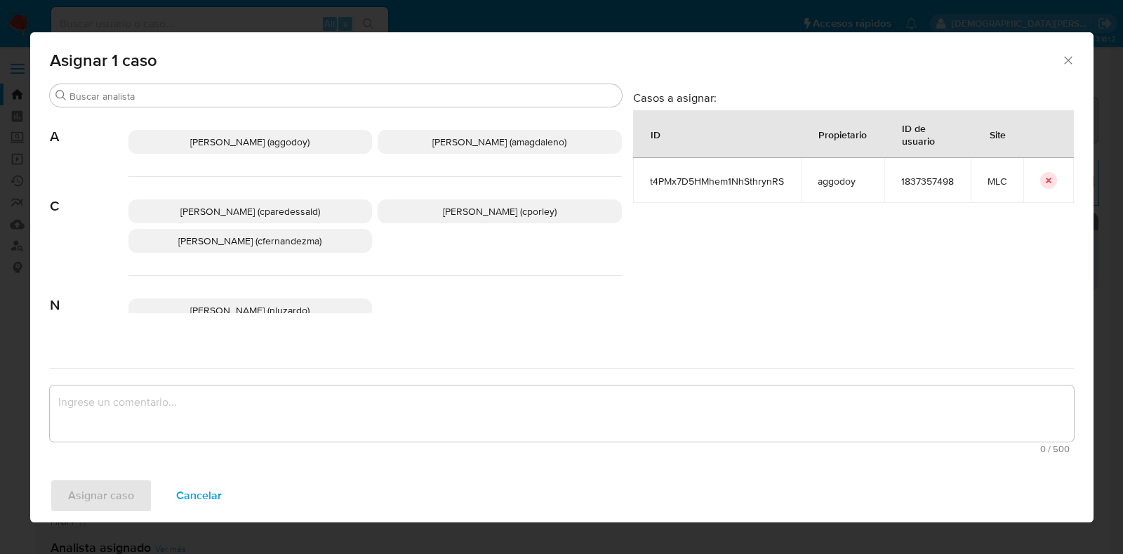
click at [453, 135] on span "Aline Magdaleno (amagdaleno)" at bounding box center [499, 142] width 134 height 14
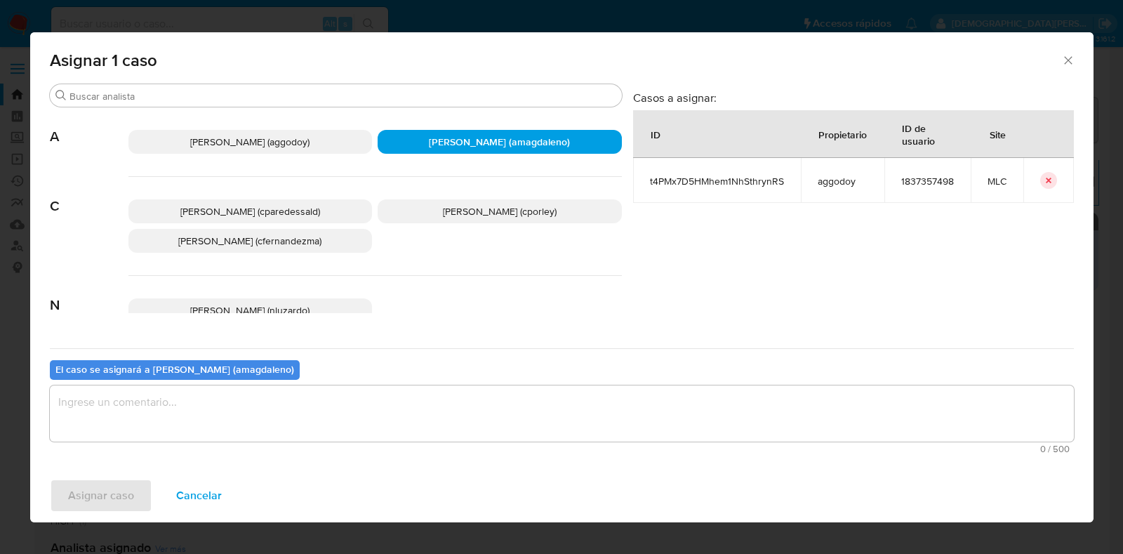
click at [458, 412] on textarea "assign-modal" at bounding box center [562, 413] width 1024 height 56
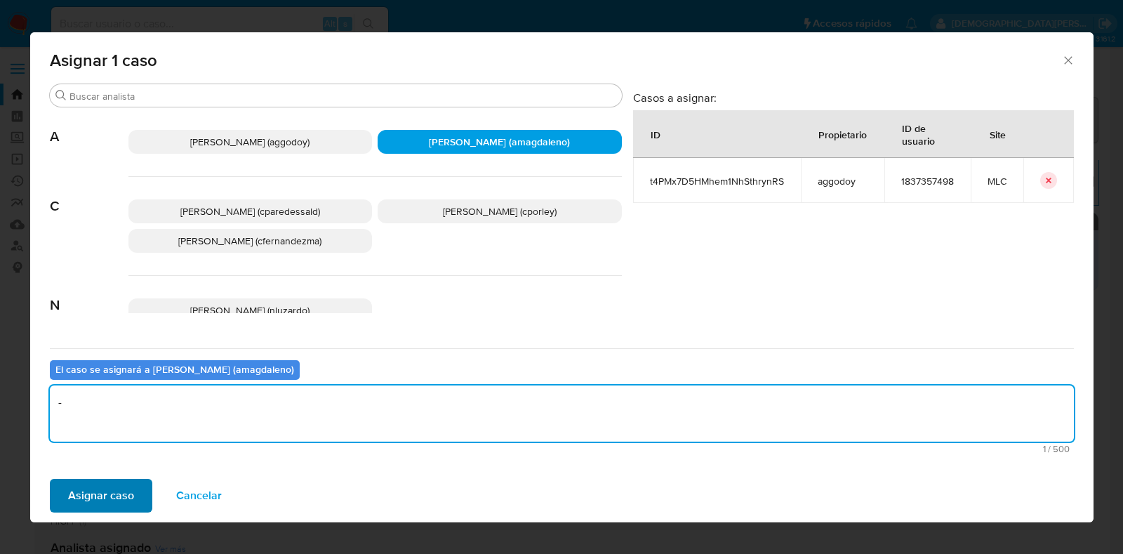
type textarea "-"
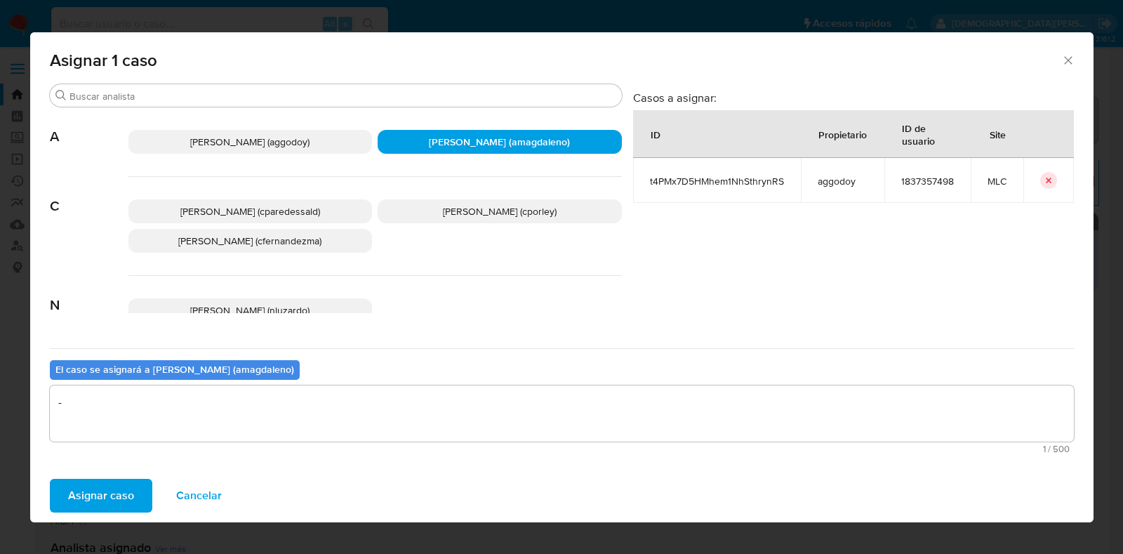
click at [84, 483] on span "Asignar caso" at bounding box center [101, 495] width 66 height 31
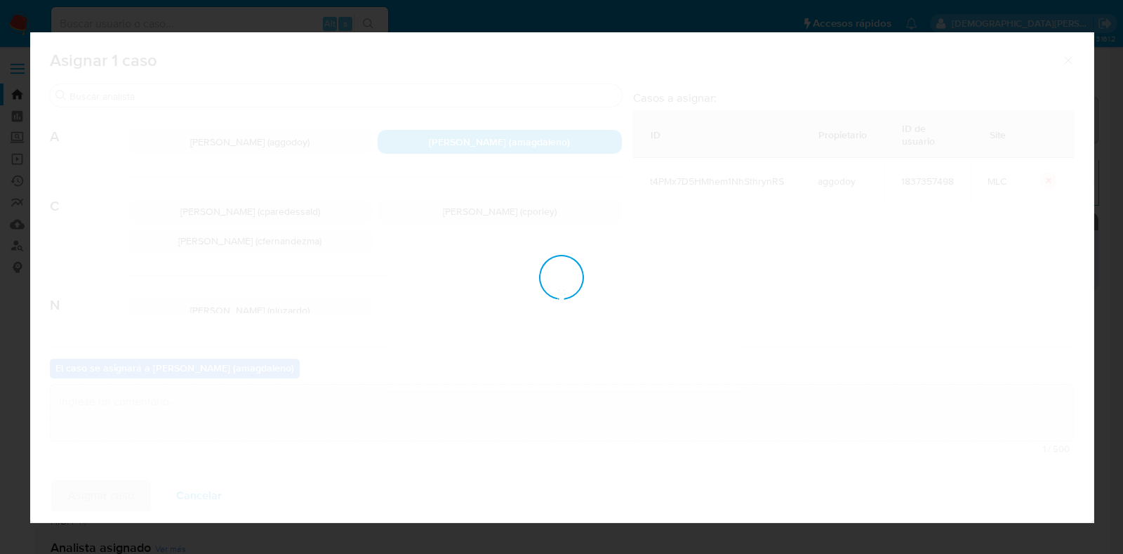
checkbox input "false"
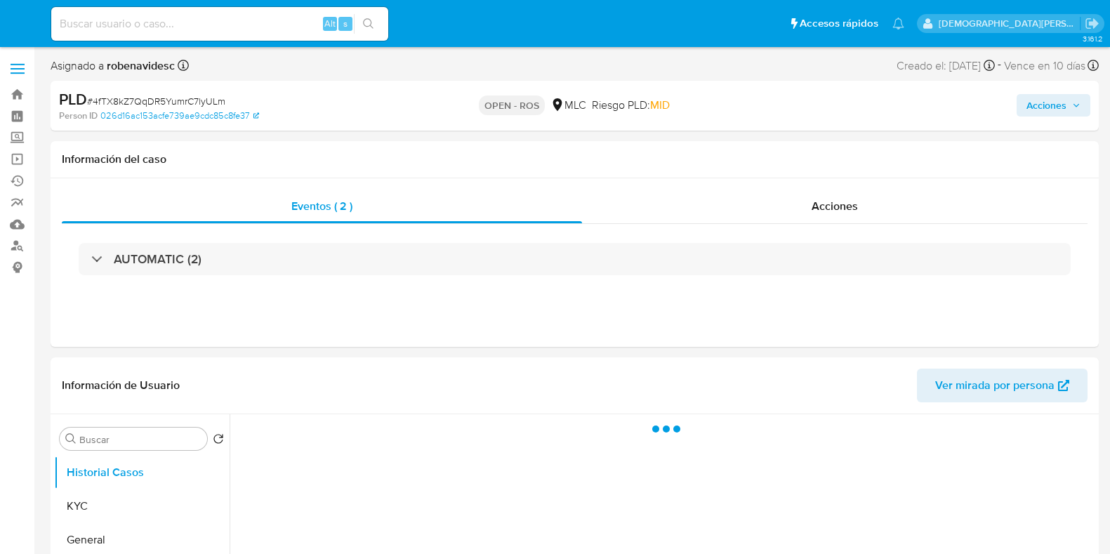
select select "10"
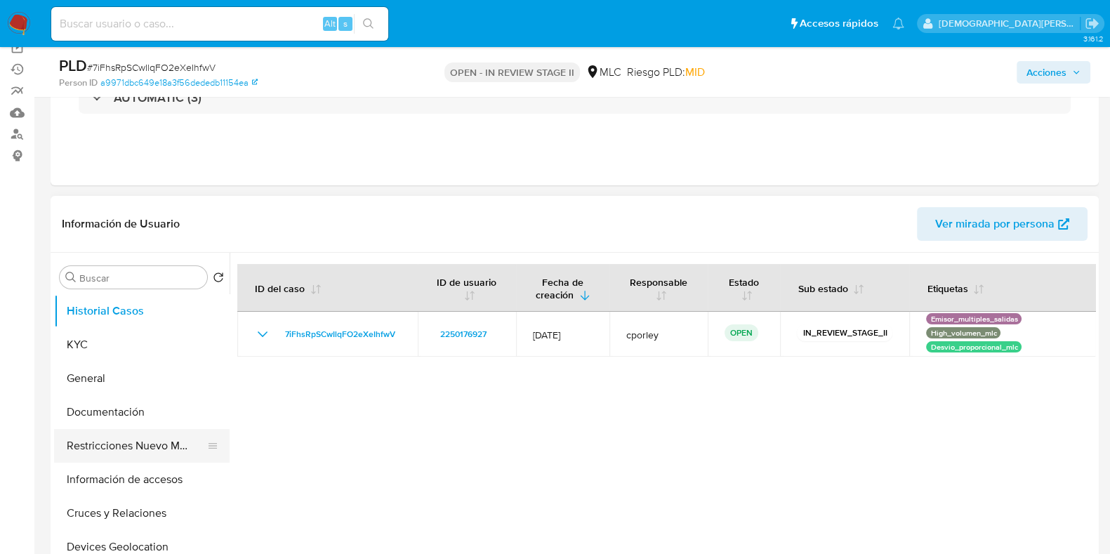
scroll to position [175, 0]
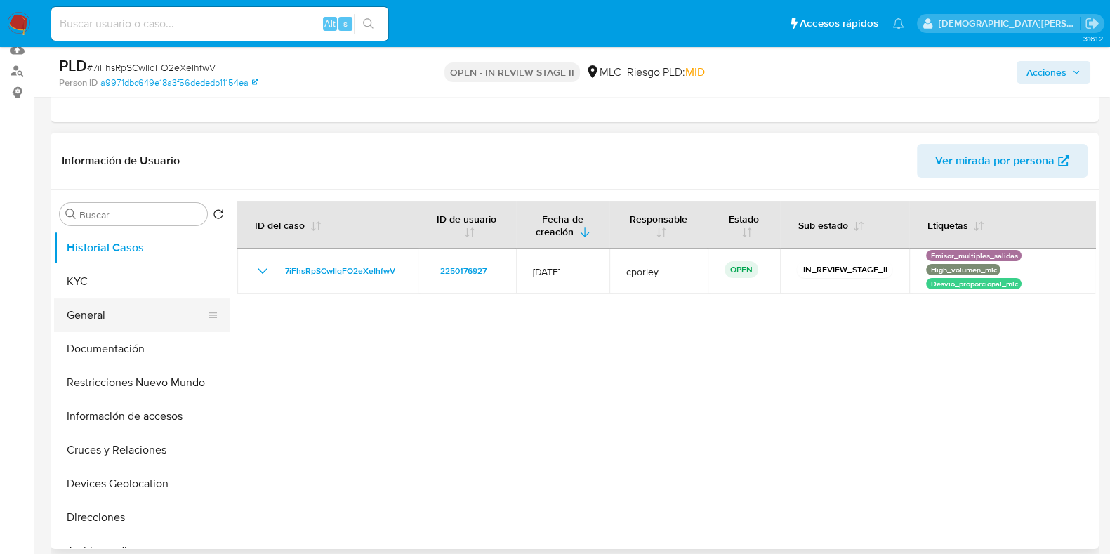
click at [129, 314] on button "General" at bounding box center [136, 315] width 164 height 34
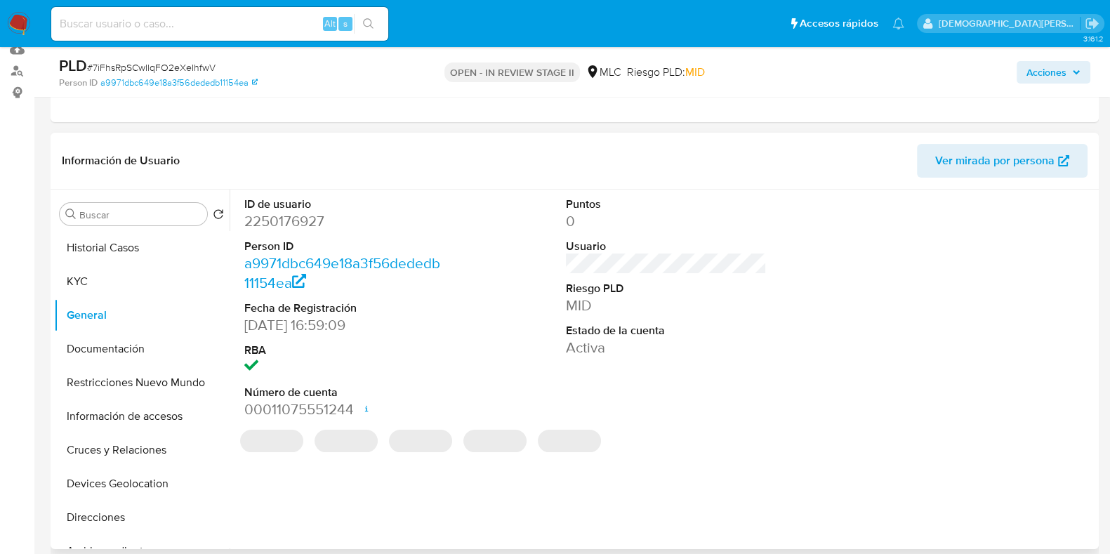
click at [281, 218] on dd "2250176927" at bounding box center [344, 221] width 201 height 20
copy dd "2250176927"
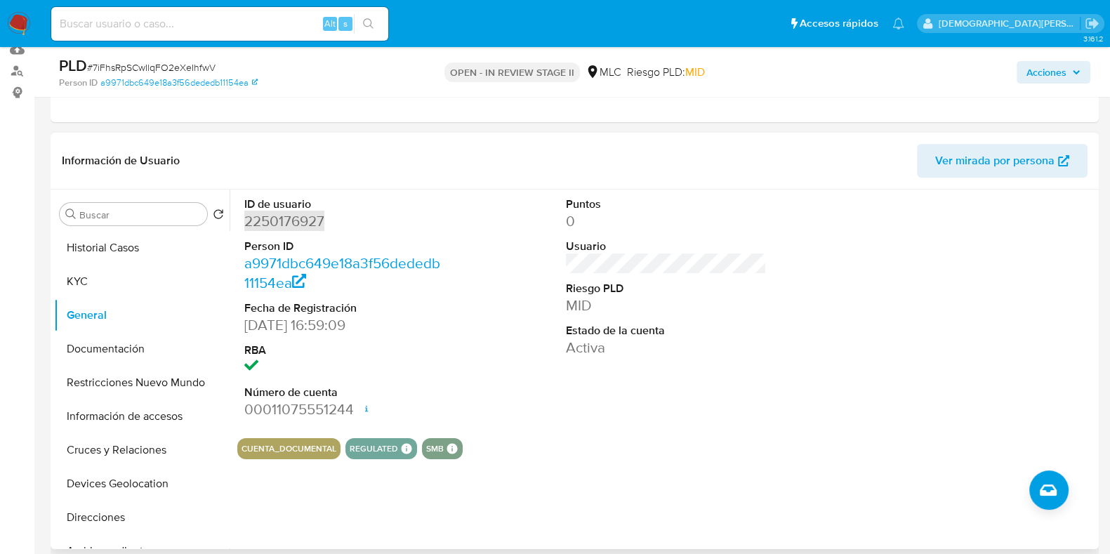
scroll to position [0, 0]
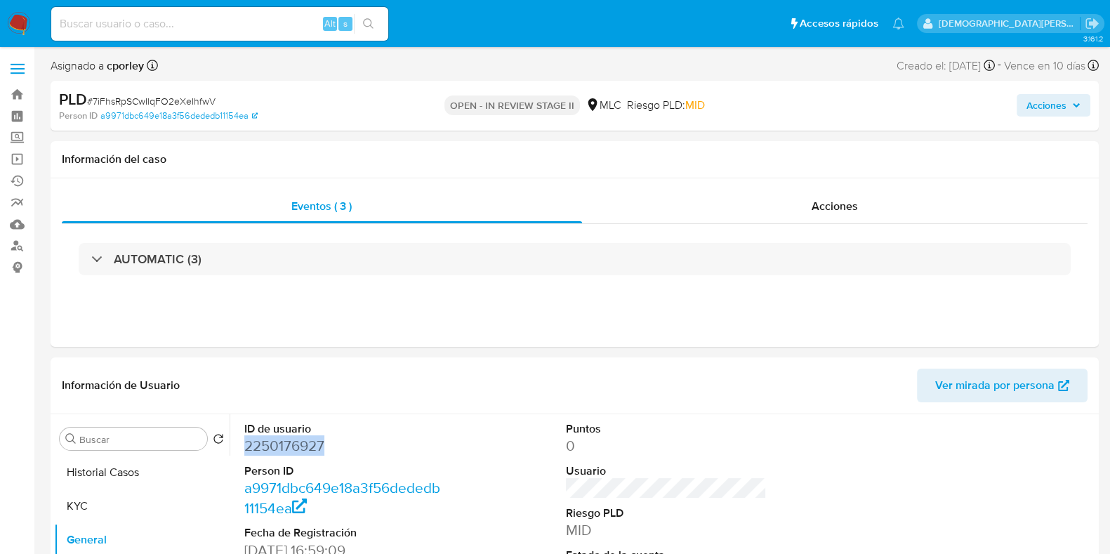
drag, startPoint x: 1032, startPoint y: 103, endPoint x: 924, endPoint y: 116, distance: 108.1
click at [887, 103] on span "Acciones" at bounding box center [1046, 105] width 40 height 22
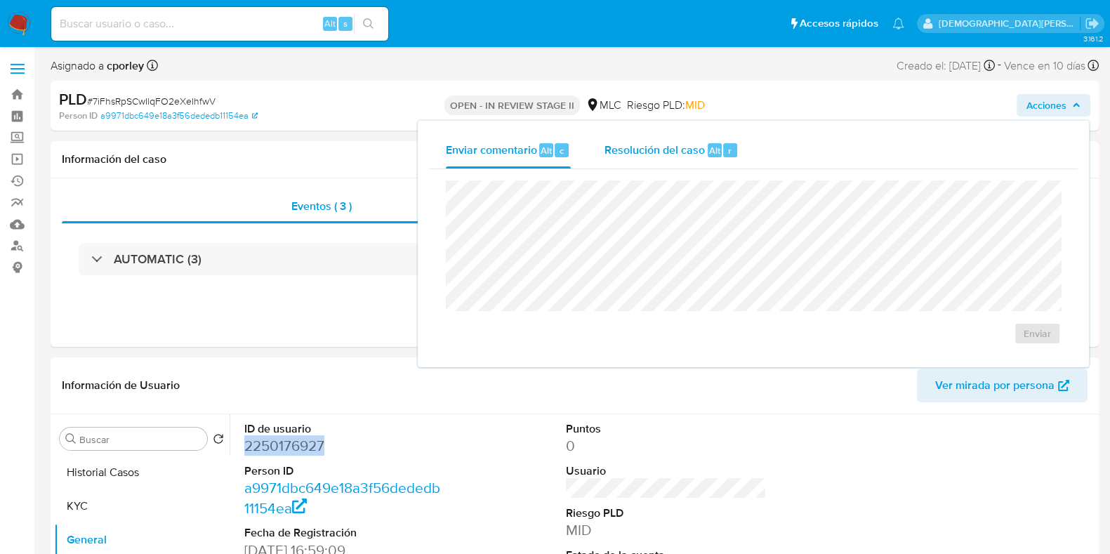
click at [658, 150] on span "Resolución del caso" at bounding box center [654, 150] width 100 height 16
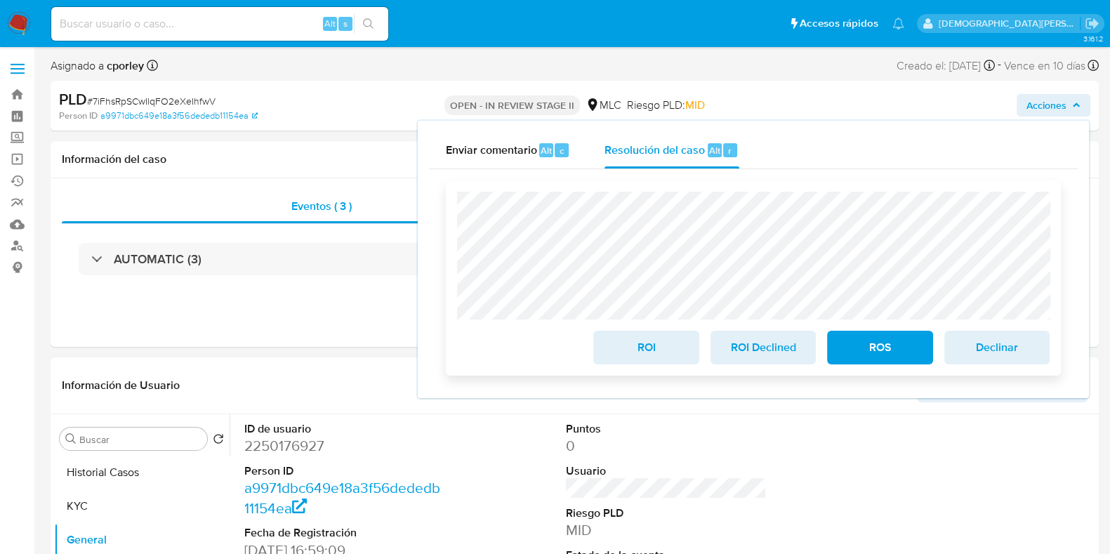
click at [887, 347] on span "ROS" at bounding box center [879, 347] width 69 height 31
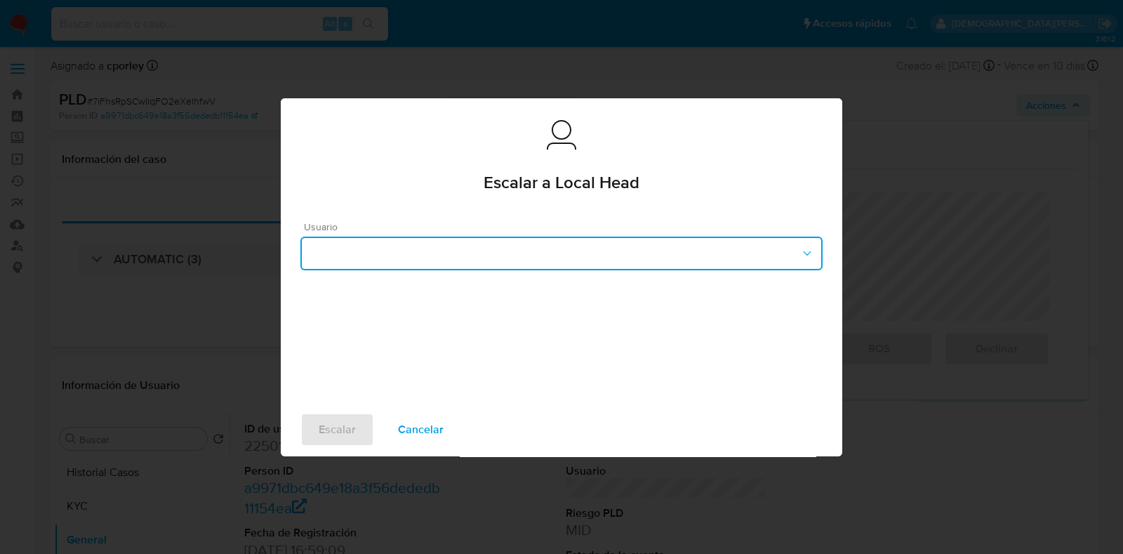
click at [413, 243] on button "button" at bounding box center [561, 254] width 522 height 34
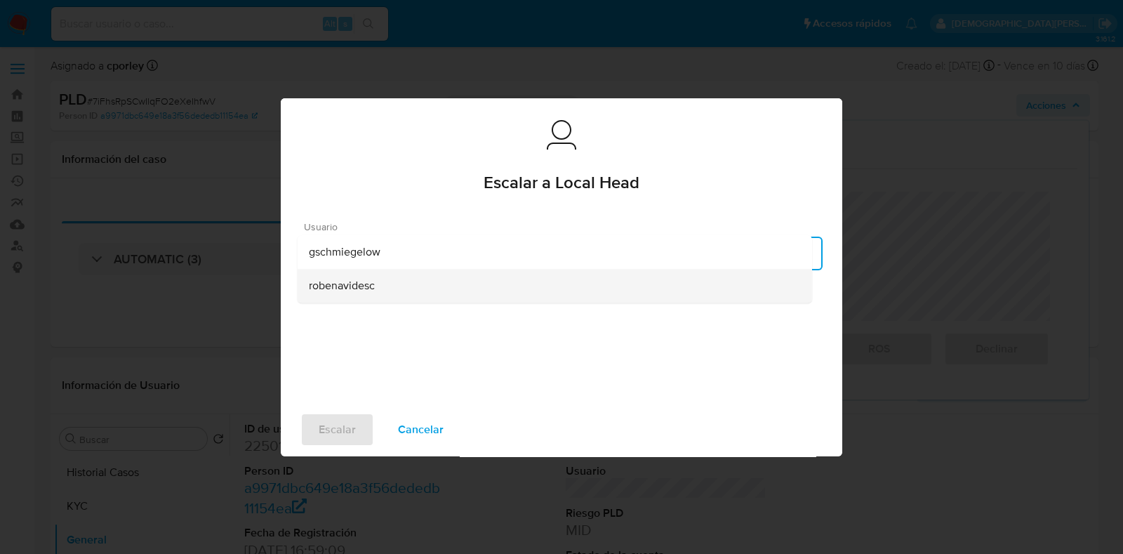
click at [342, 290] on span "robenavidesc" at bounding box center [342, 286] width 66 height 14
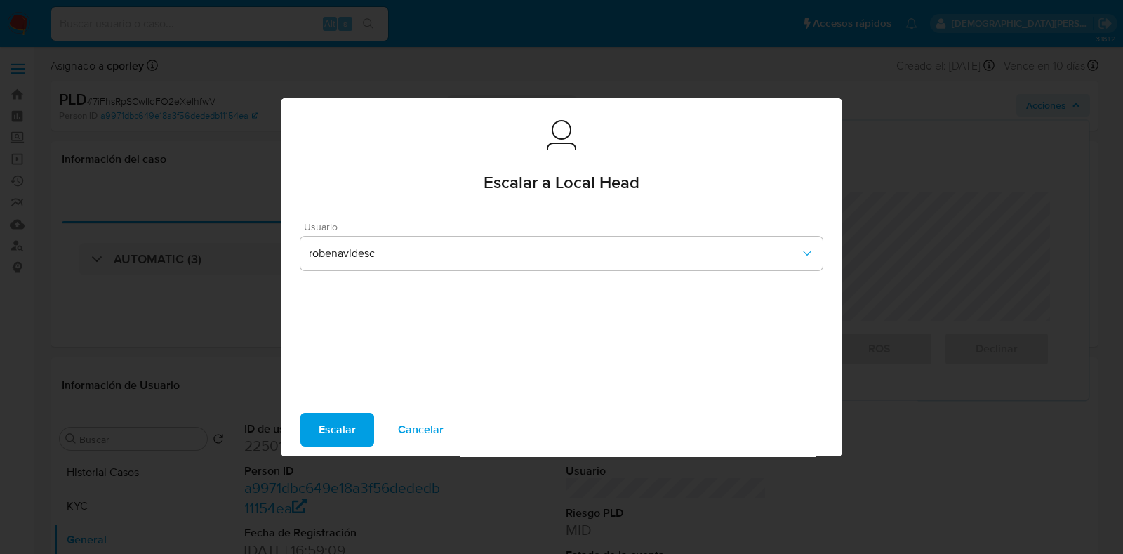
click at [333, 425] on span "Escalar" at bounding box center [337, 429] width 37 height 31
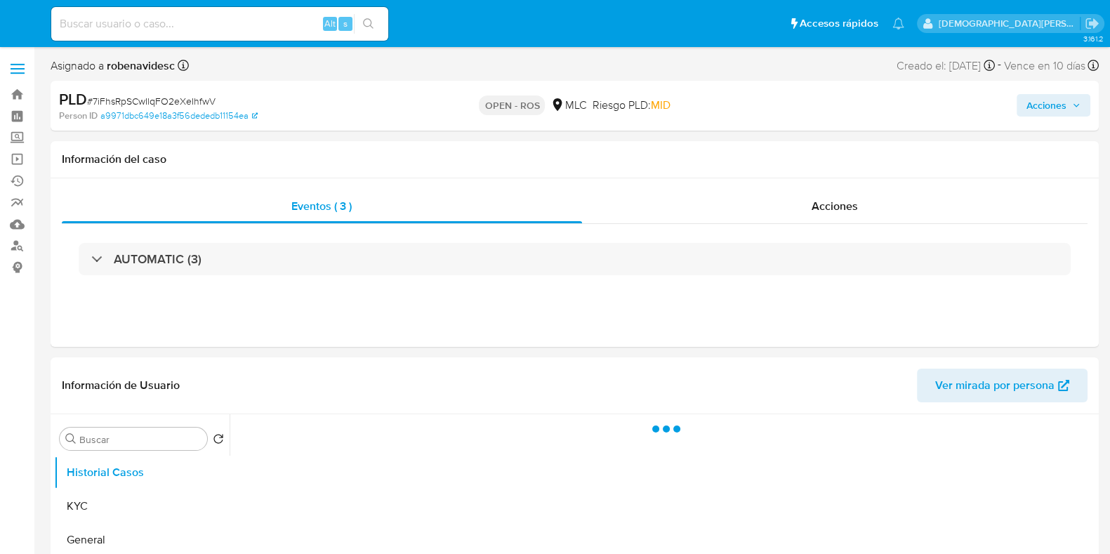
select select "10"
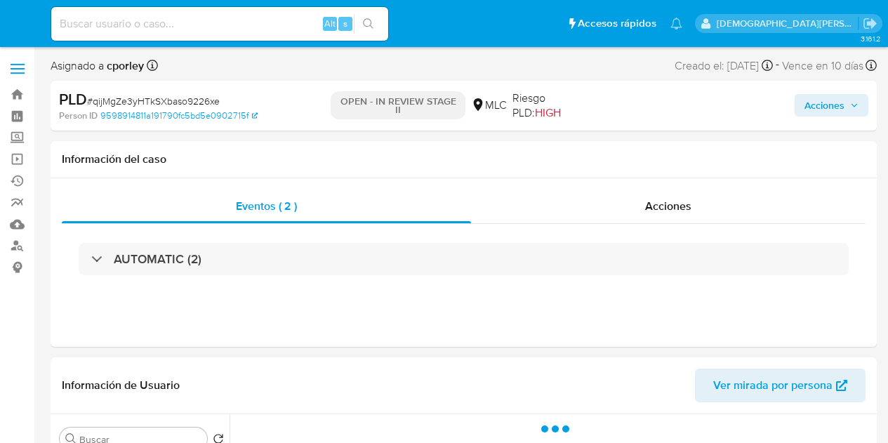
select select "10"
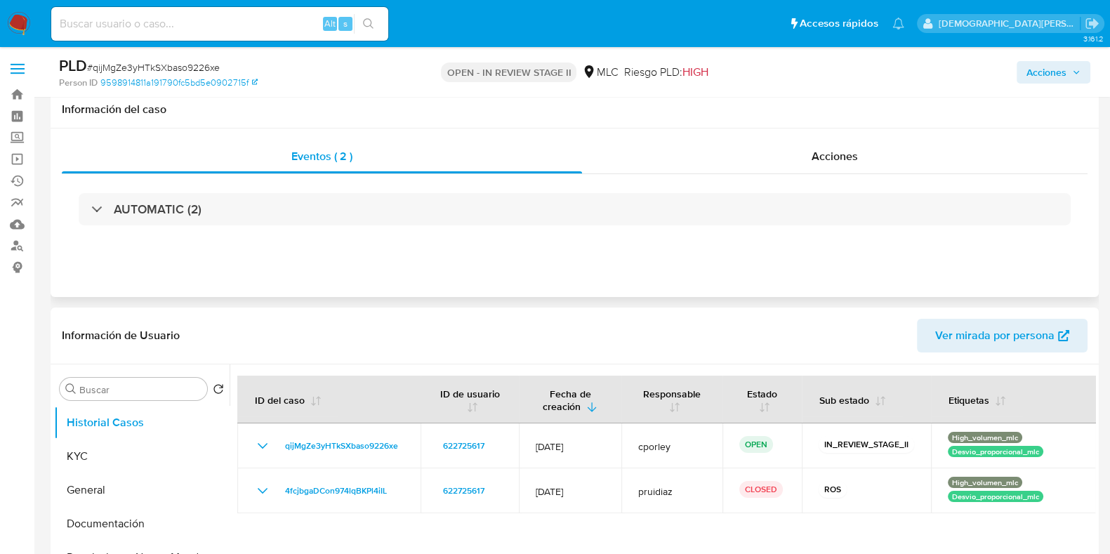
scroll to position [175, 0]
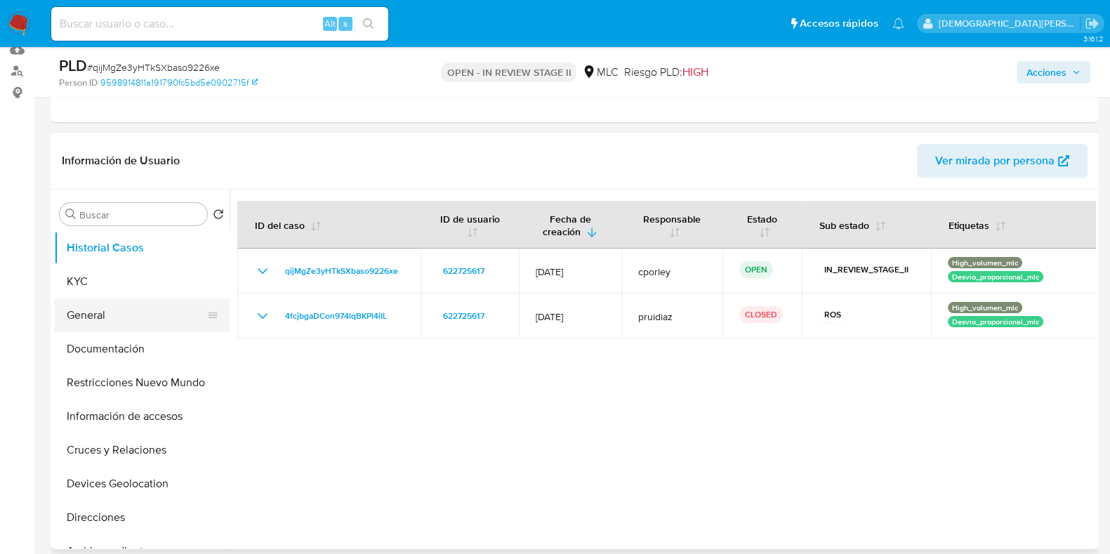
click at [126, 305] on button "General" at bounding box center [136, 315] width 164 height 34
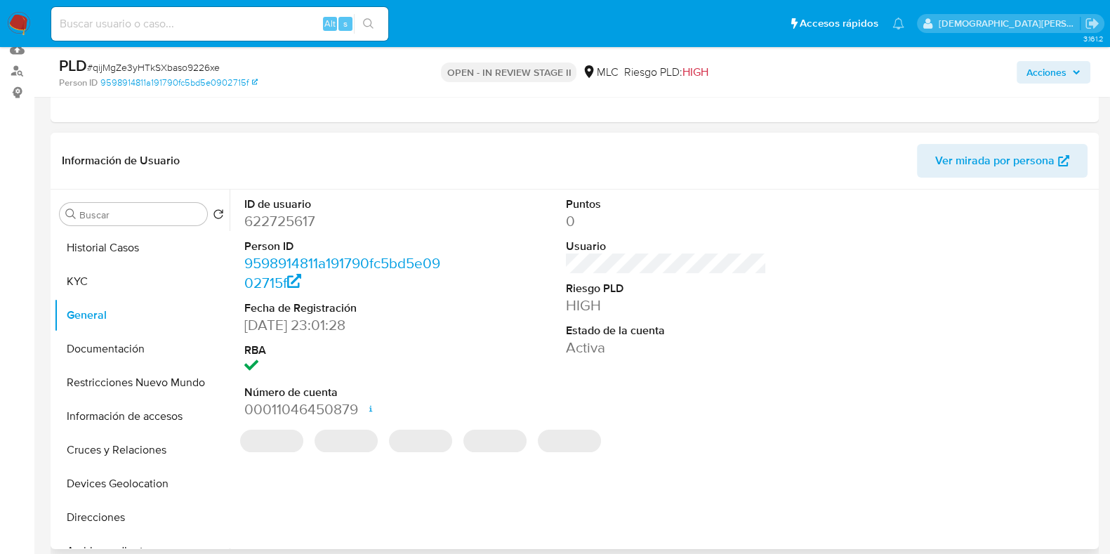
click at [288, 220] on dd "622725617" at bounding box center [344, 221] width 201 height 20
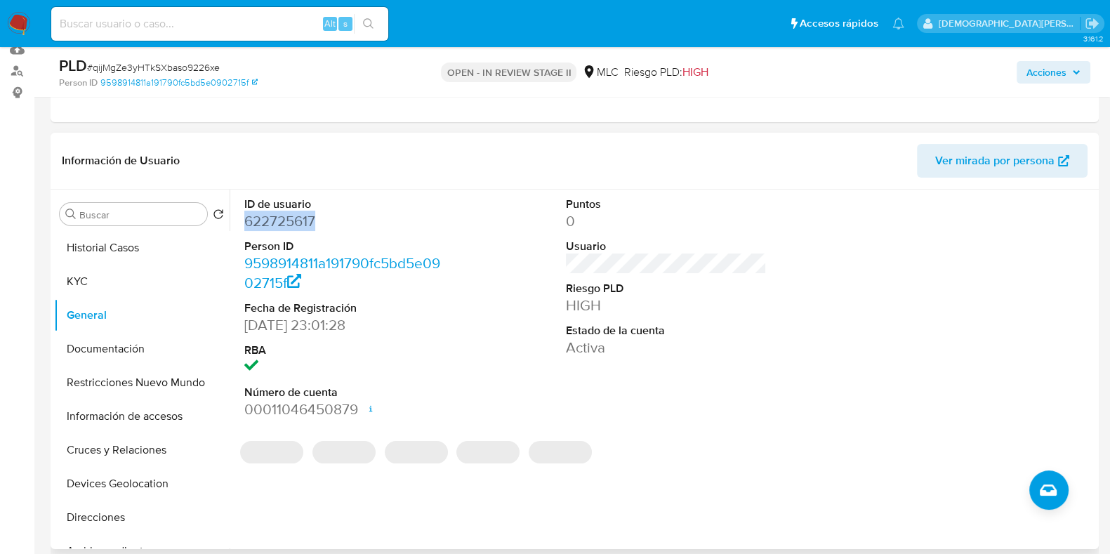
click at [288, 220] on dd "622725617" at bounding box center [344, 221] width 201 height 20
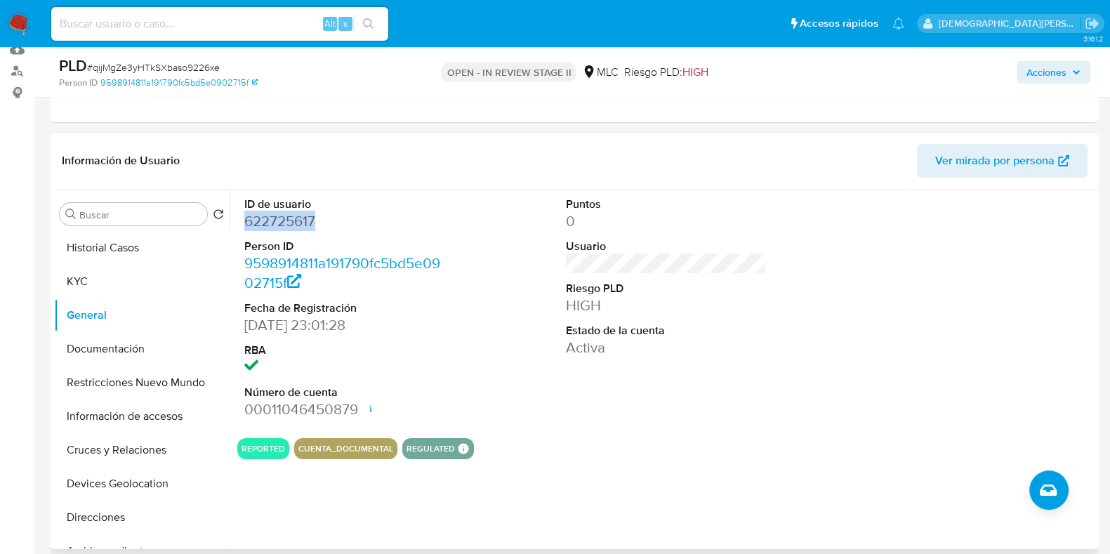
copy dd "622725617"
click at [112, 279] on button "KYC" at bounding box center [136, 282] width 164 height 34
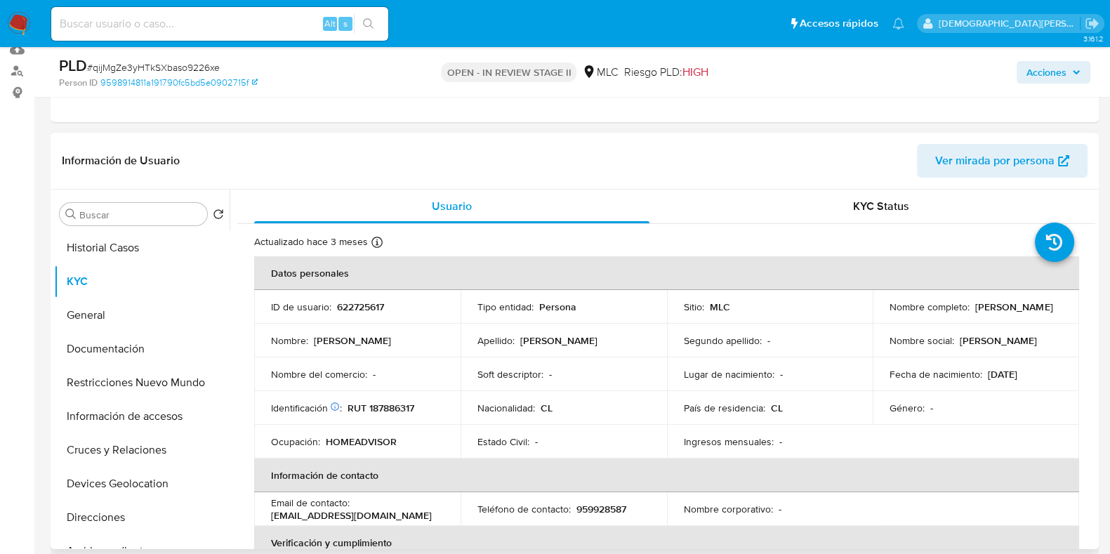
drag, startPoint x: 1042, startPoint y: 314, endPoint x: 879, endPoint y: 313, distance: 162.8
click at [879, 313] on td "Nombre completo : [PERSON_NAME]" at bounding box center [975, 307] width 206 height 34
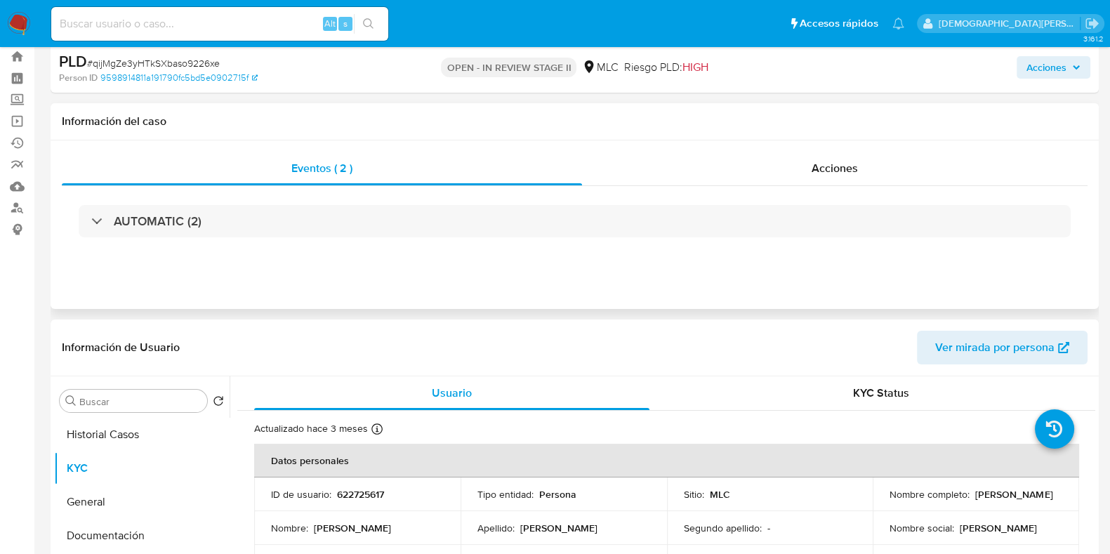
scroll to position [0, 0]
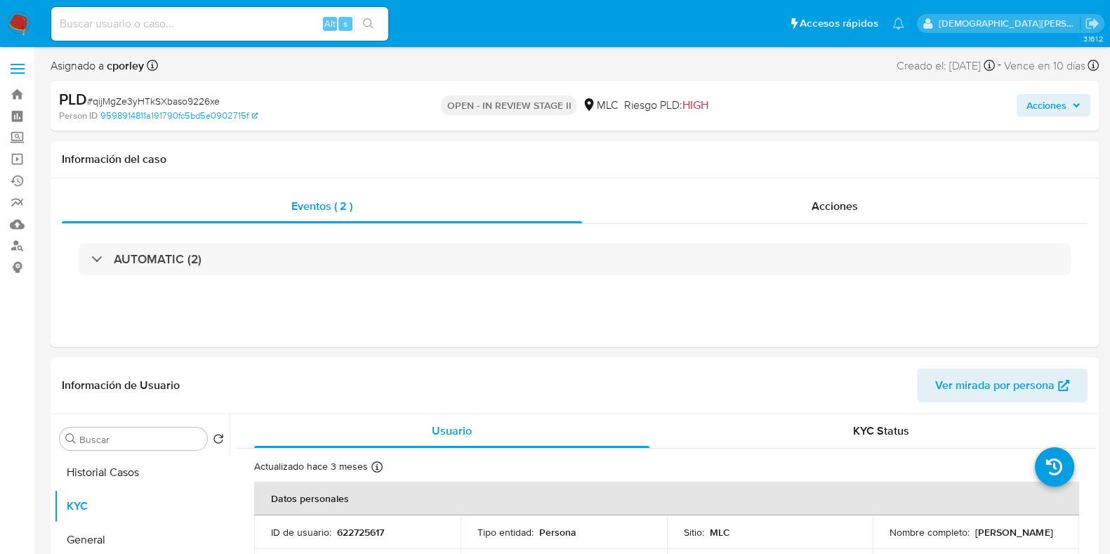
click at [887, 100] on span "Acciones" at bounding box center [1046, 105] width 40 height 22
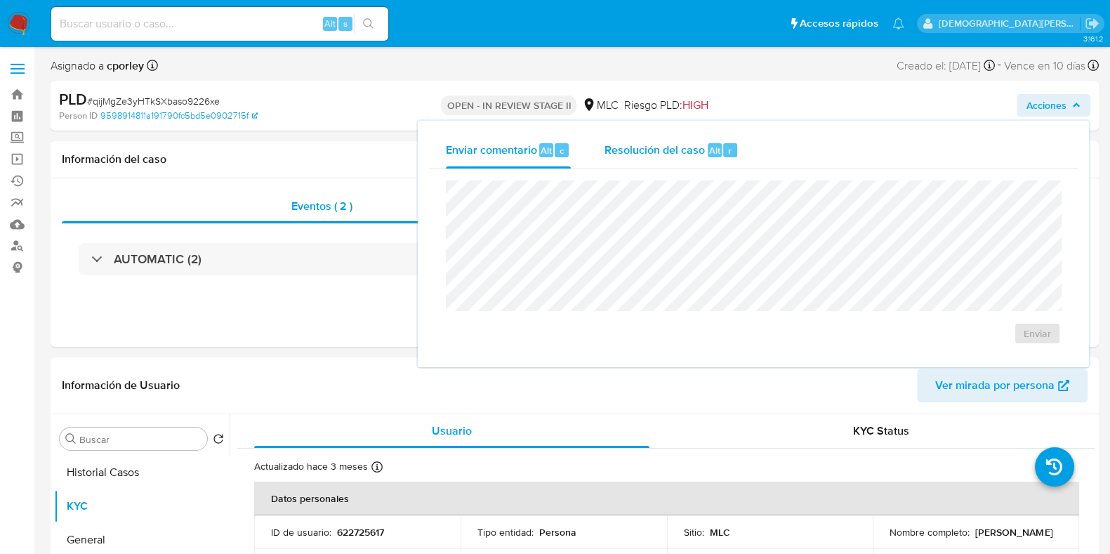
click at [647, 151] on span "Resolución del caso" at bounding box center [654, 150] width 100 height 16
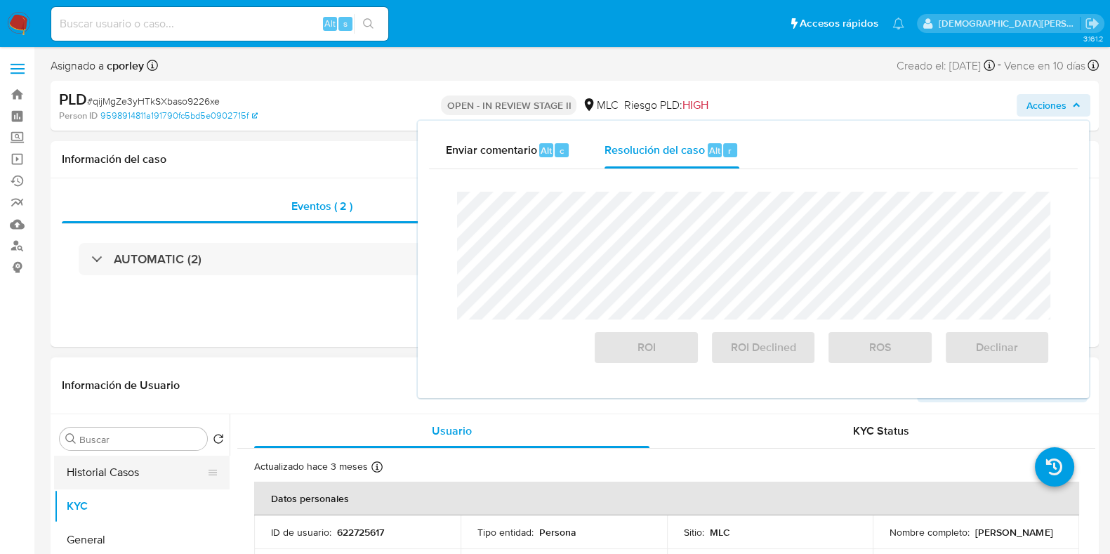
click at [115, 442] on button "Historial Casos" at bounding box center [136, 472] width 164 height 34
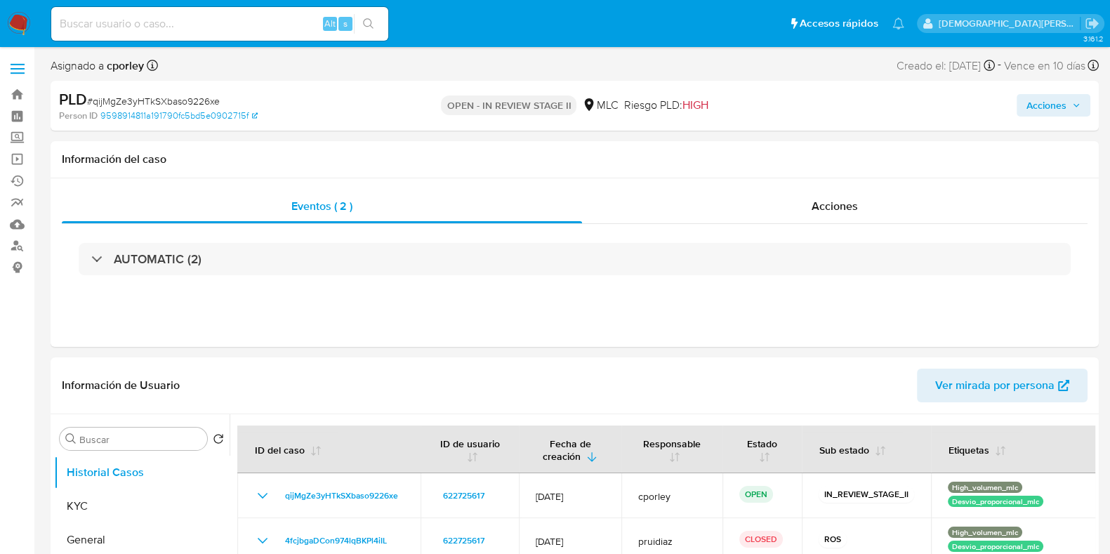
click at [887, 105] on span "Acciones" at bounding box center [1046, 105] width 40 height 22
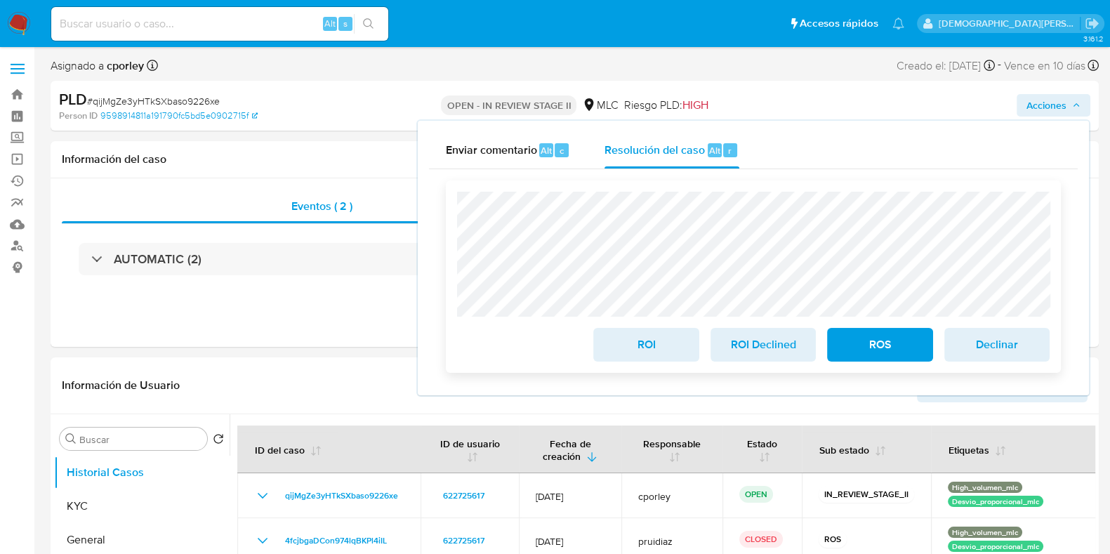
click at [641, 343] on span "ROI" at bounding box center [645, 344] width 69 height 31
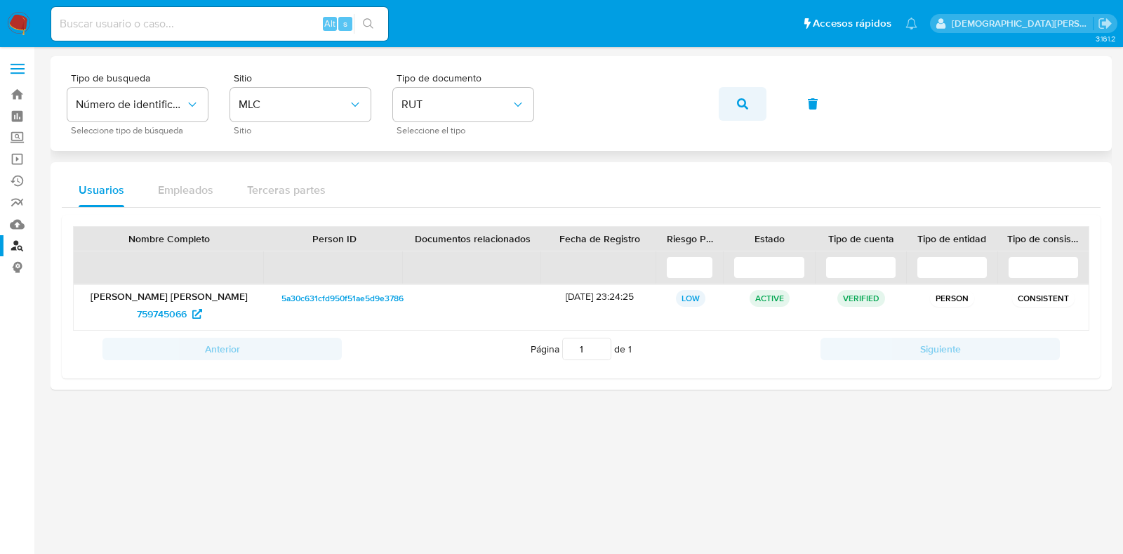
click at [746, 105] on icon "button" at bounding box center [742, 103] width 11 height 11
click at [171, 311] on span "468183624" at bounding box center [162, 313] width 48 height 22
click at [747, 96] on button "button" at bounding box center [743, 104] width 48 height 34
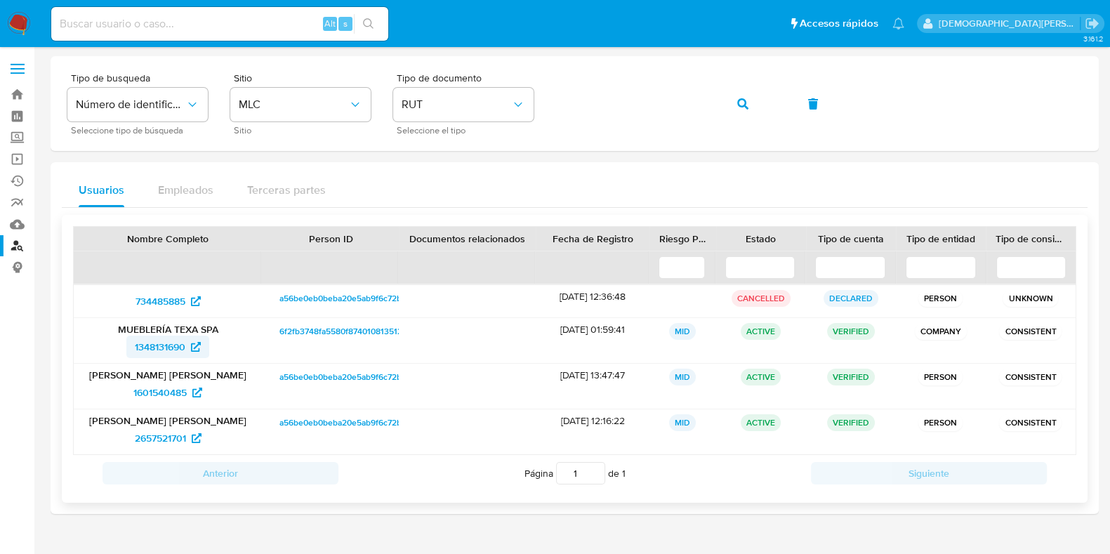
click at [165, 349] on span "1348131690" at bounding box center [160, 346] width 51 height 22
click at [166, 385] on span "1601540485" at bounding box center [159, 392] width 53 height 22
click at [161, 435] on span "2657521701" at bounding box center [160, 438] width 51 height 22
click at [749, 108] on button "button" at bounding box center [743, 104] width 48 height 34
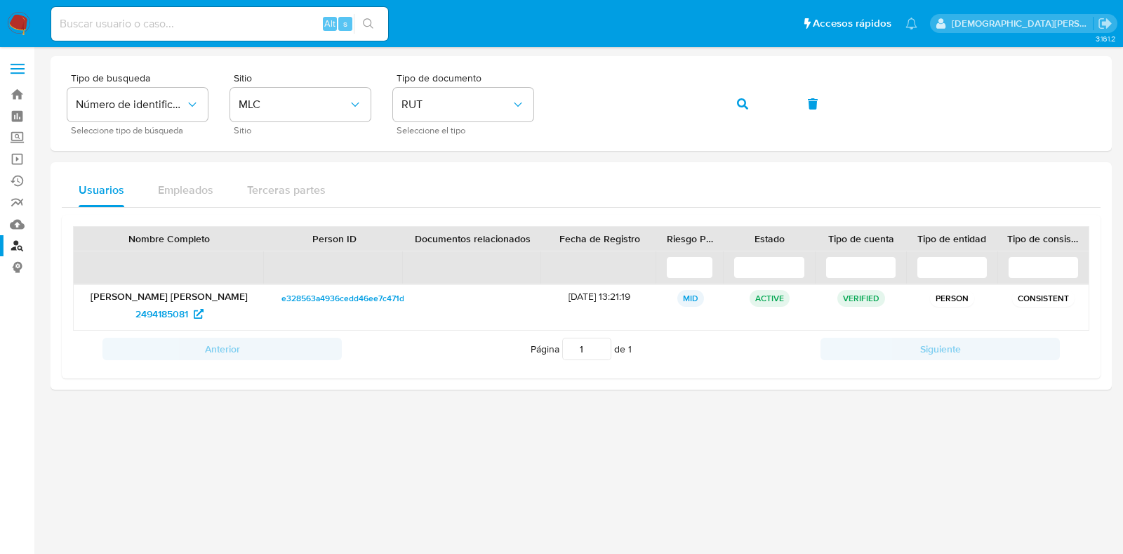
click at [495, 474] on div at bounding box center [581, 275] width 1061 height 438
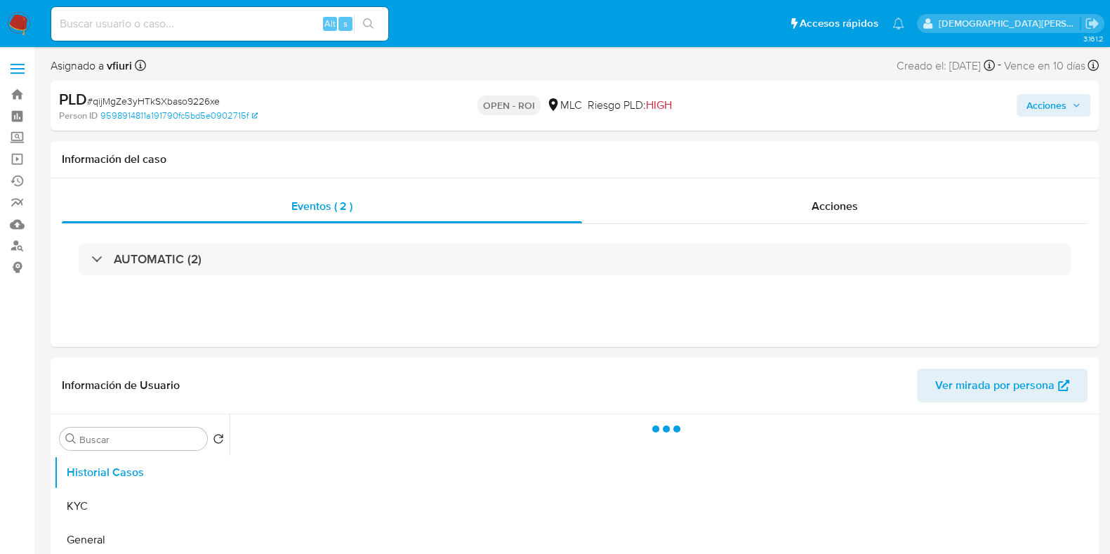
select select "10"
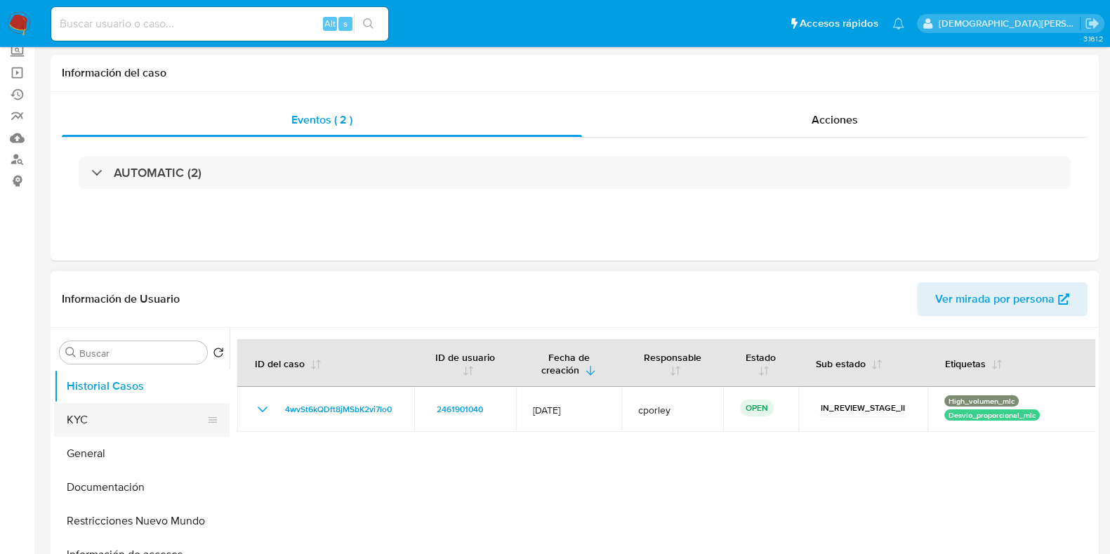
scroll to position [175, 0]
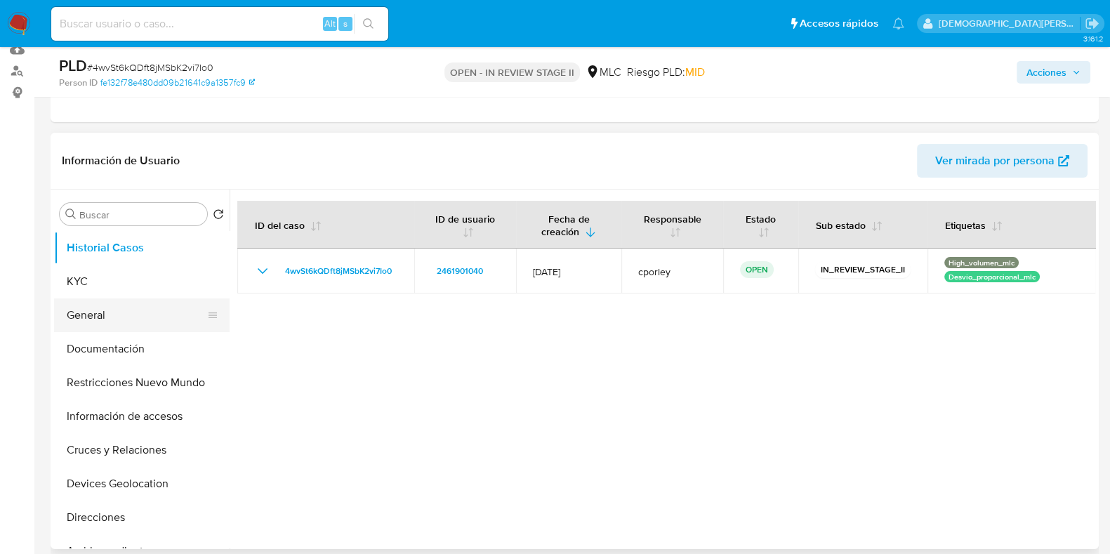
click at [144, 317] on button "General" at bounding box center [136, 315] width 164 height 34
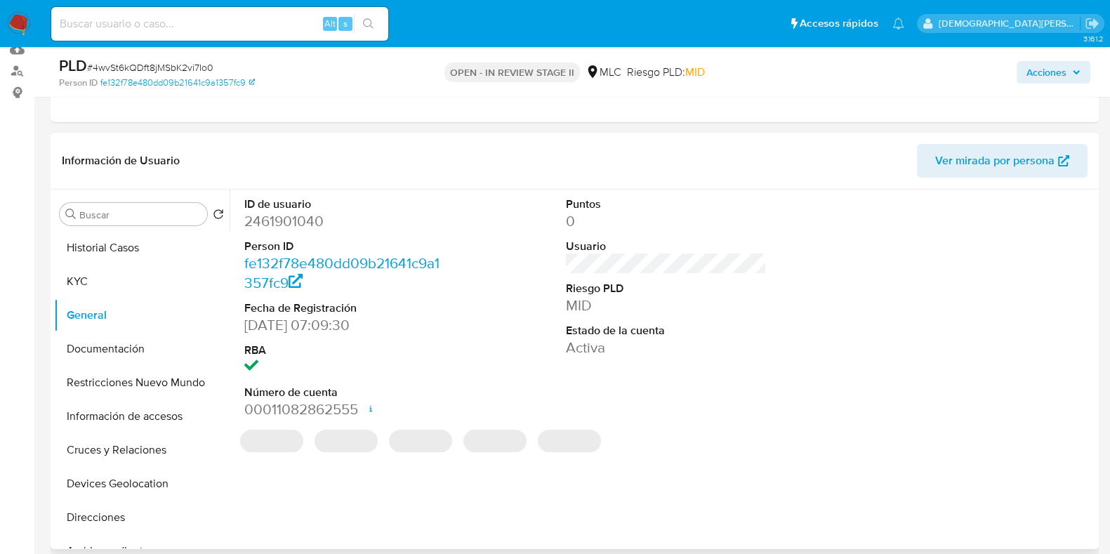
click at [288, 229] on dd "2461901040" at bounding box center [344, 221] width 201 height 20
copy dd "2461901040"
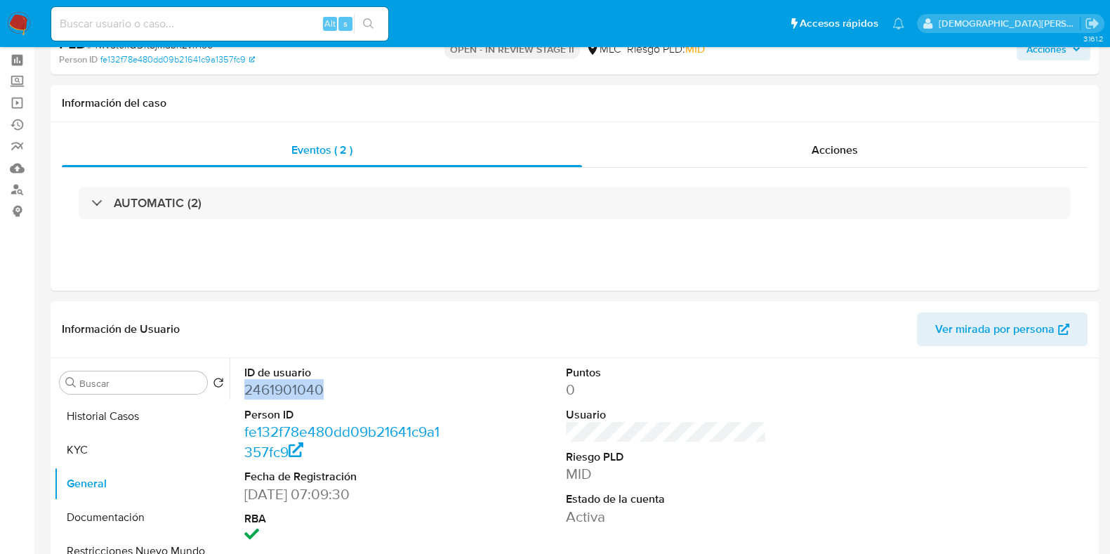
scroll to position [0, 0]
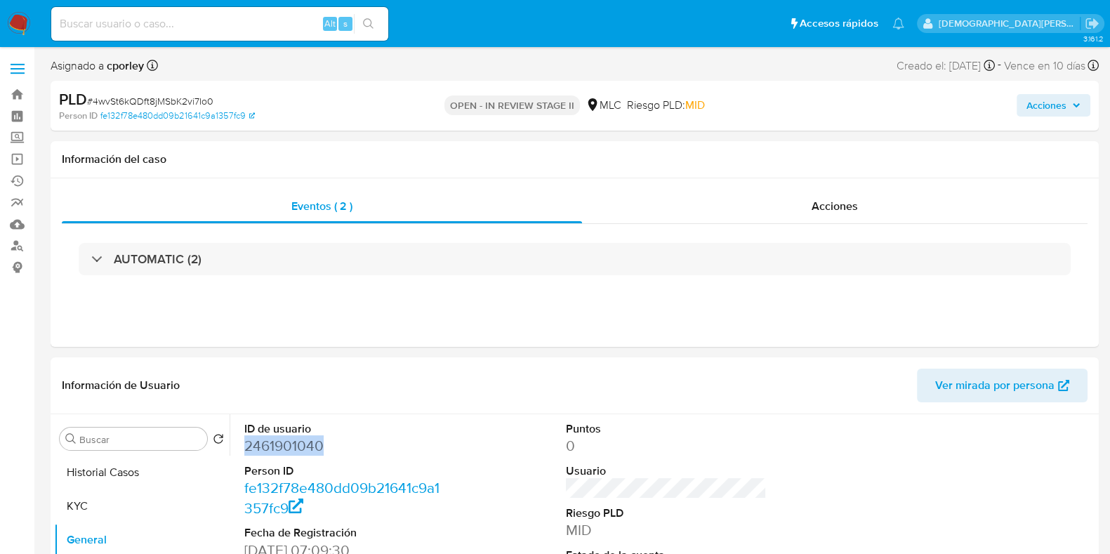
drag, startPoint x: 1026, startPoint y: 107, endPoint x: 947, endPoint y: 119, distance: 79.4
click at [1026, 108] on span "Acciones" at bounding box center [1046, 105] width 40 height 22
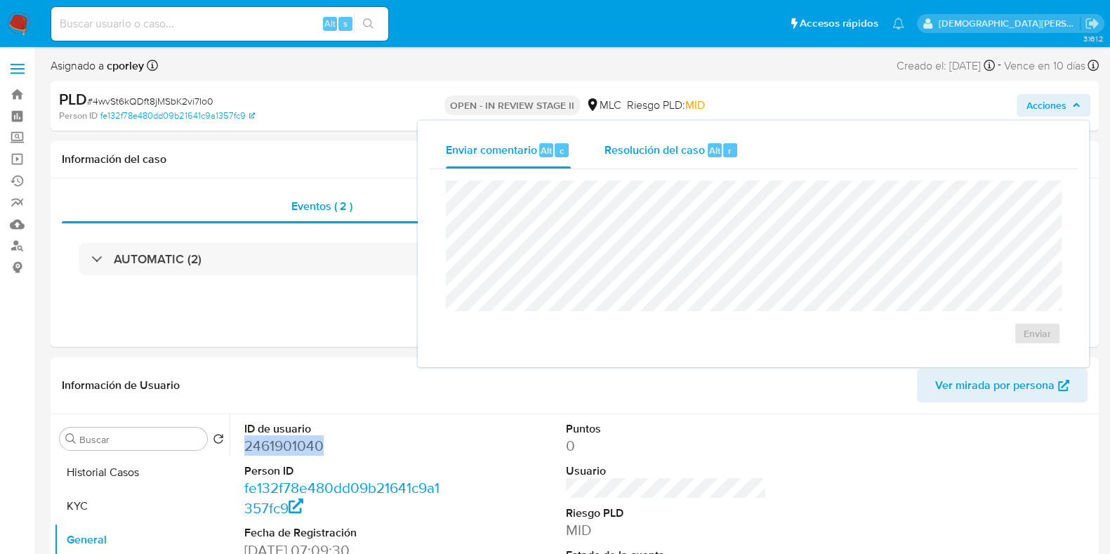
click at [625, 149] on span "Resolución del caso" at bounding box center [654, 150] width 100 height 16
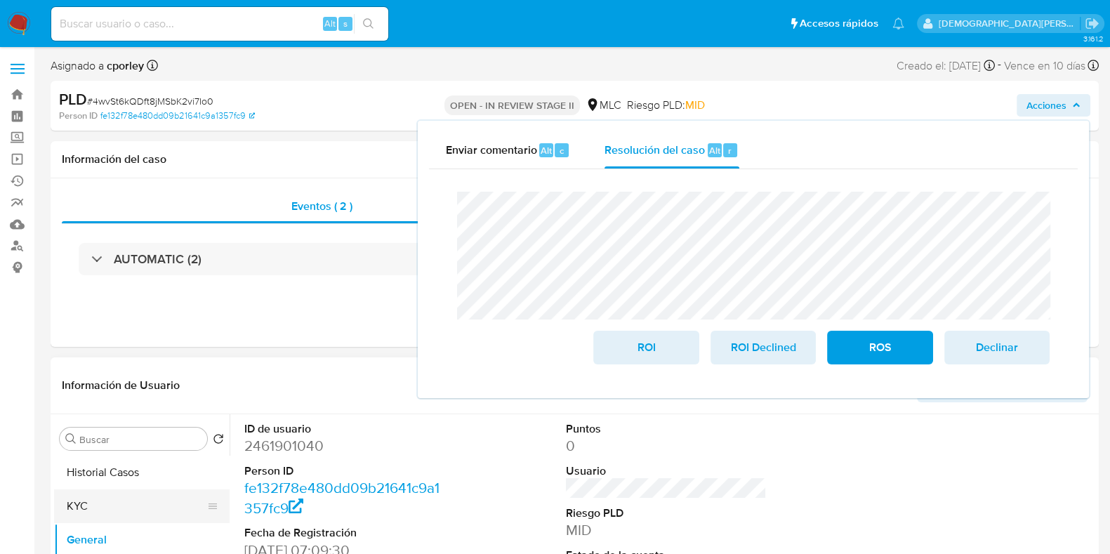
click at [142, 501] on button "KYC" at bounding box center [136, 506] width 164 height 34
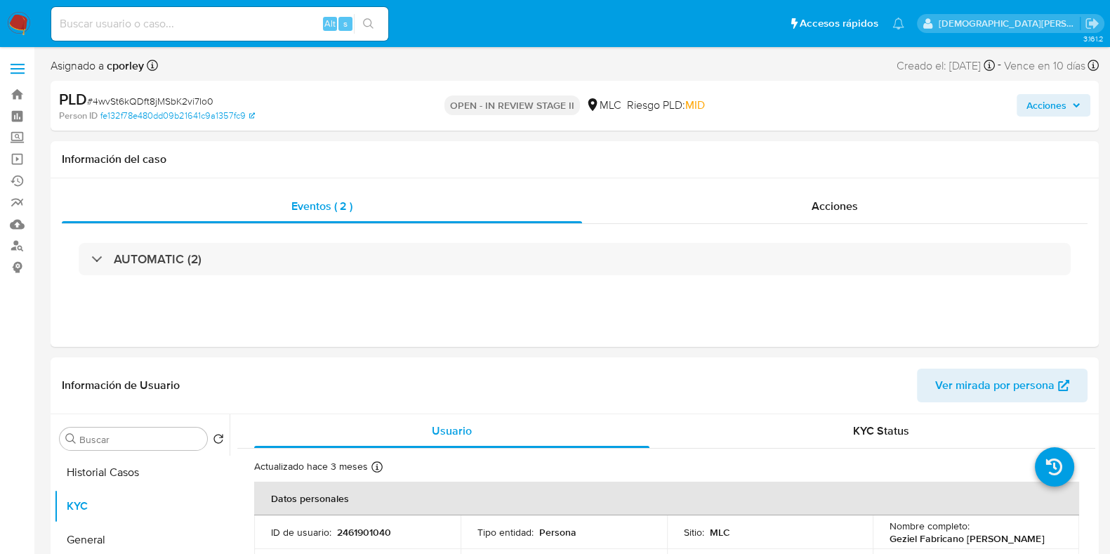
click at [1058, 109] on span "Acciones" at bounding box center [1046, 105] width 40 height 22
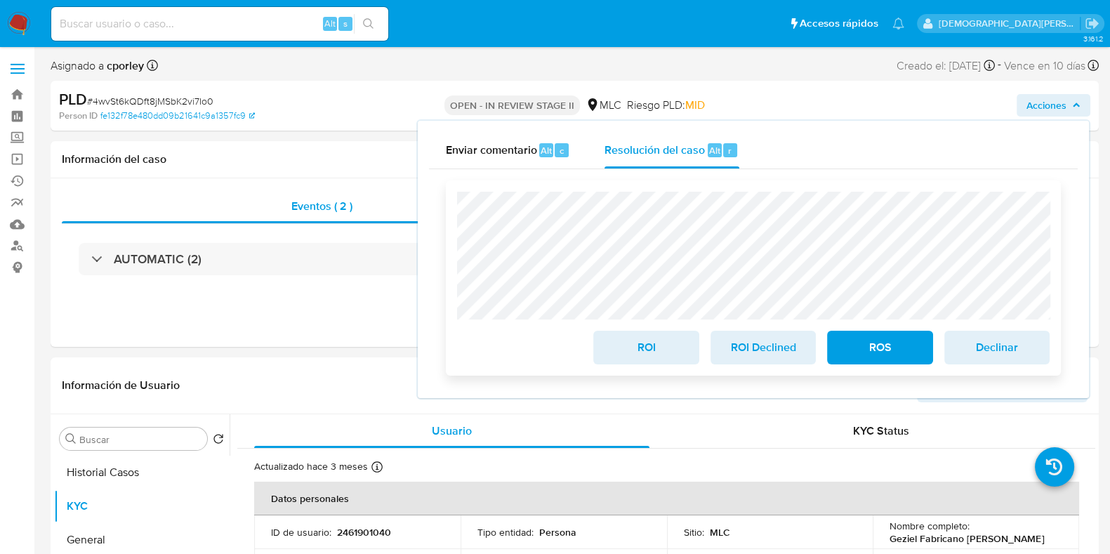
click at [884, 342] on span "ROS" at bounding box center [879, 347] width 69 height 31
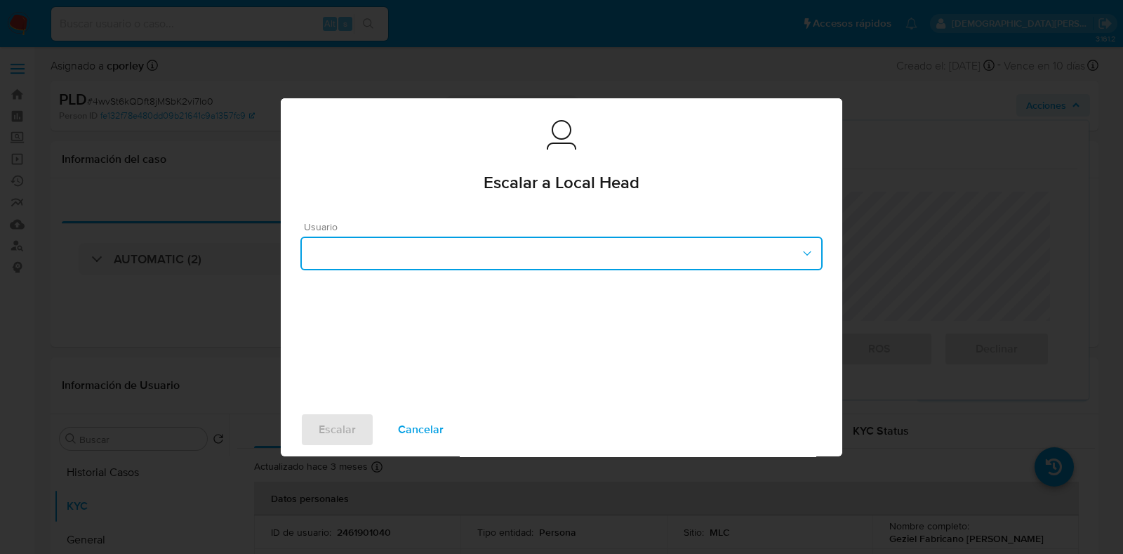
click at [551, 253] on button "button" at bounding box center [561, 254] width 522 height 34
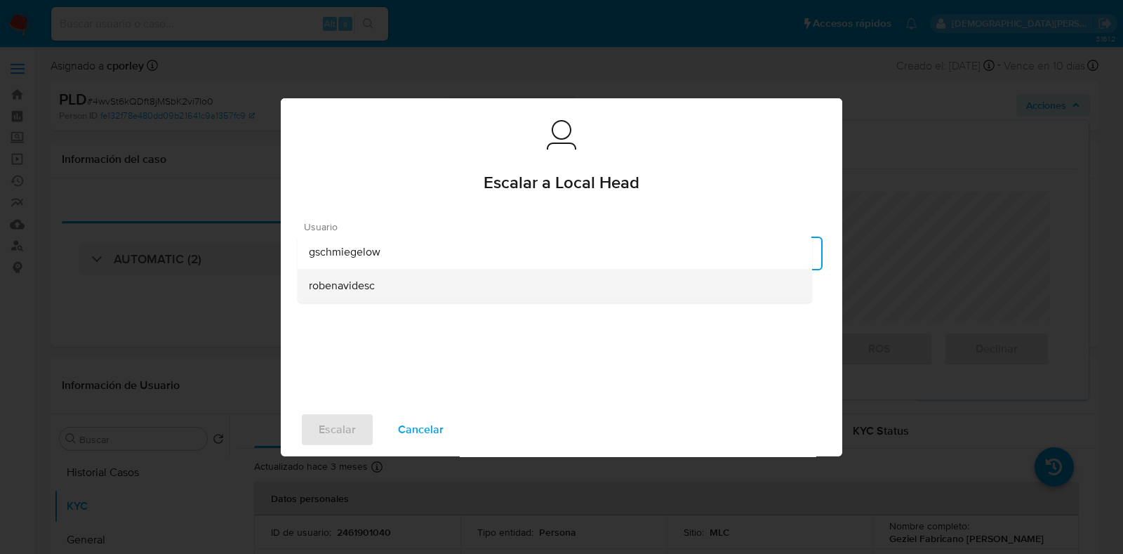
click at [377, 298] on div "robenavidesc" at bounding box center [555, 286] width 492 height 34
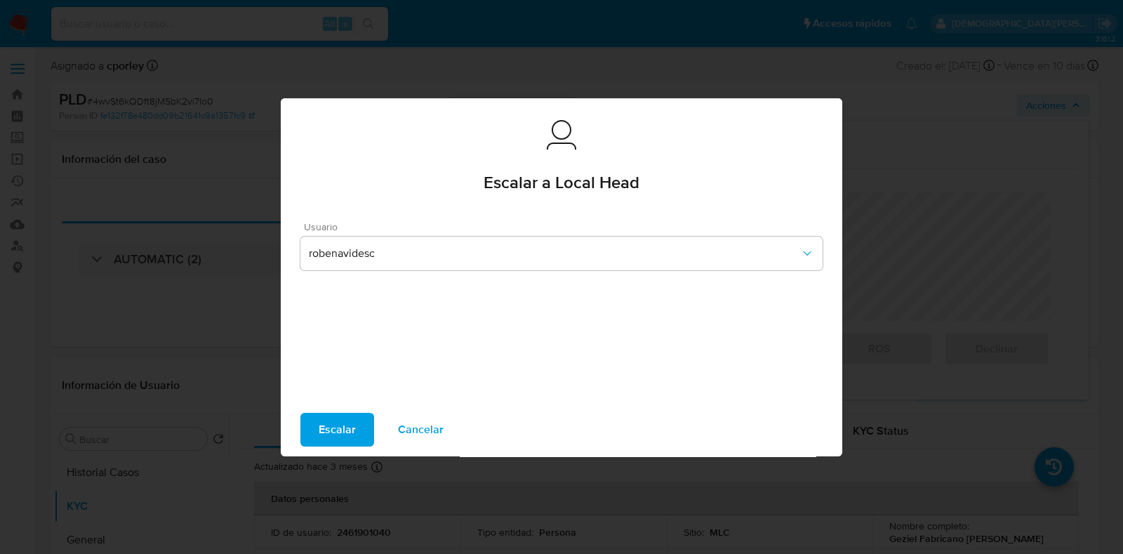
click at [319, 434] on span "Escalar" at bounding box center [337, 429] width 37 height 31
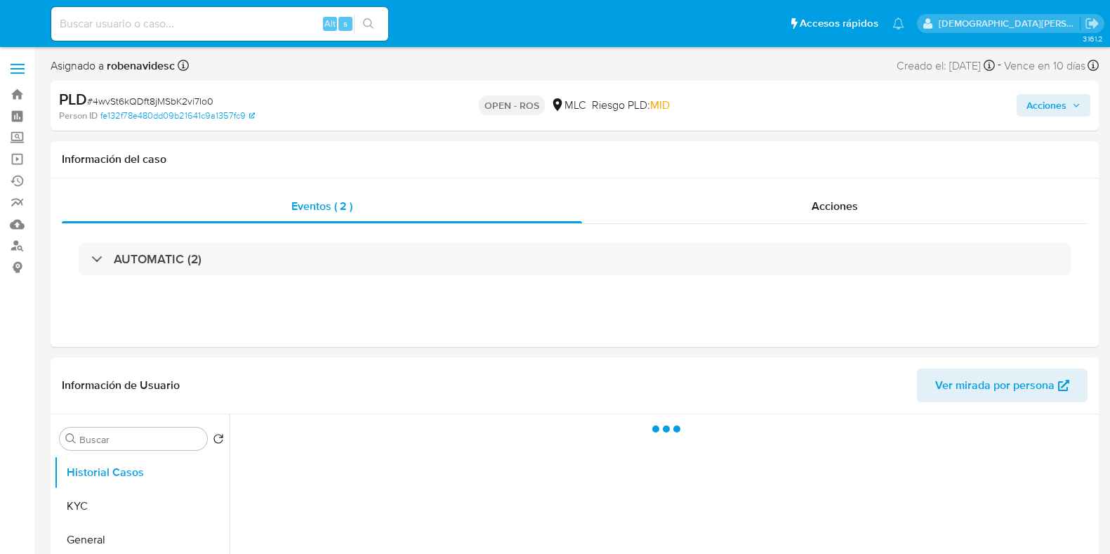
select select "10"
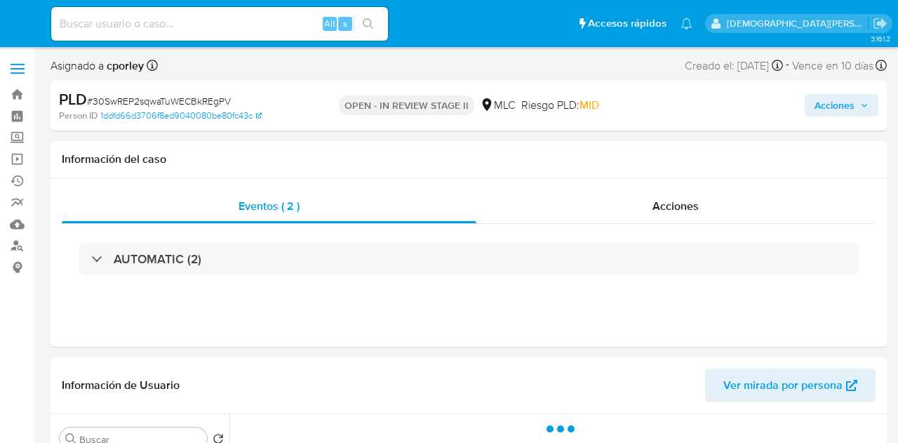
select select "10"
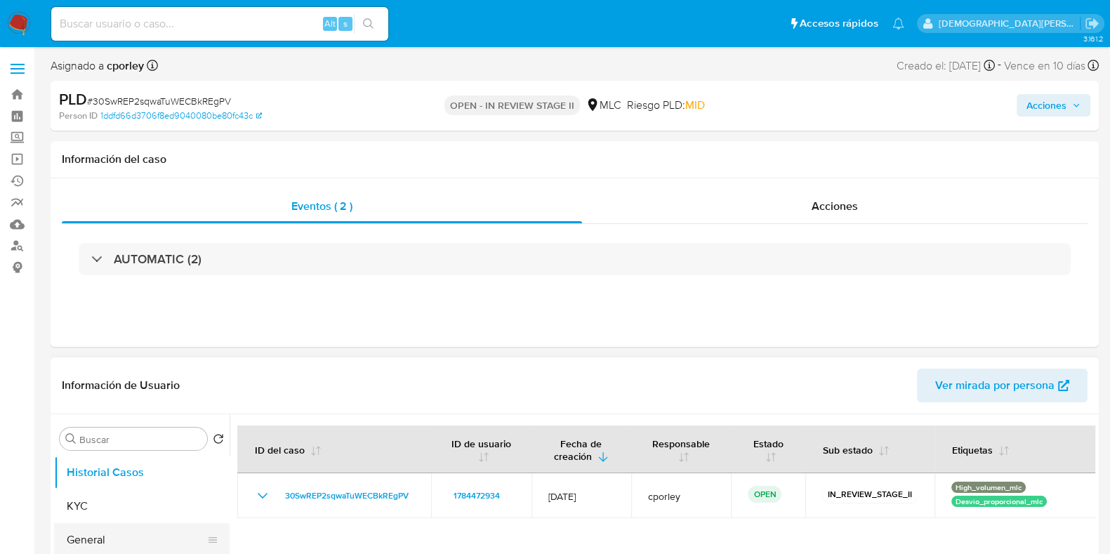
click at [91, 442] on button "General" at bounding box center [136, 540] width 164 height 34
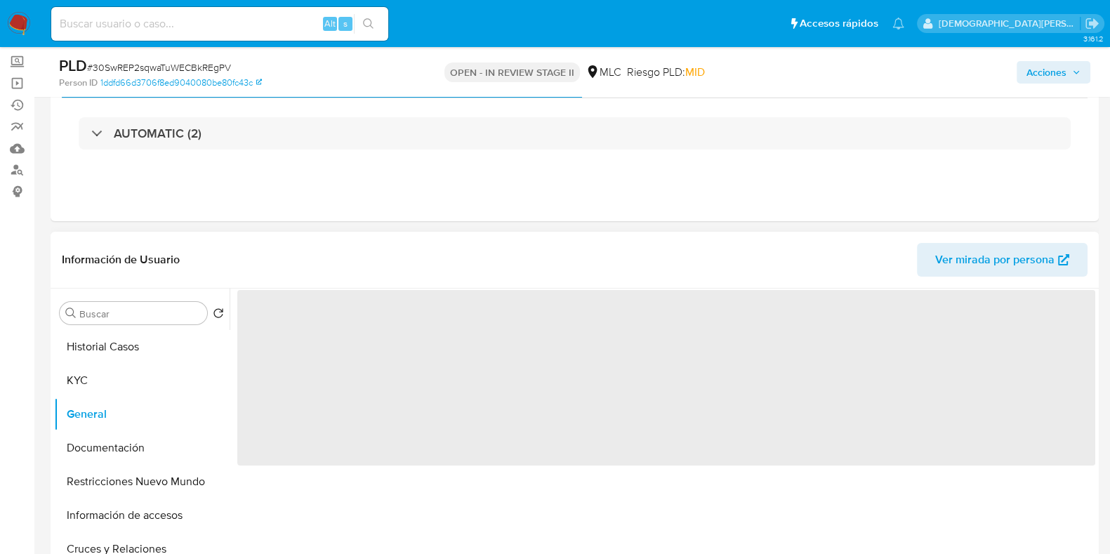
scroll to position [175, 0]
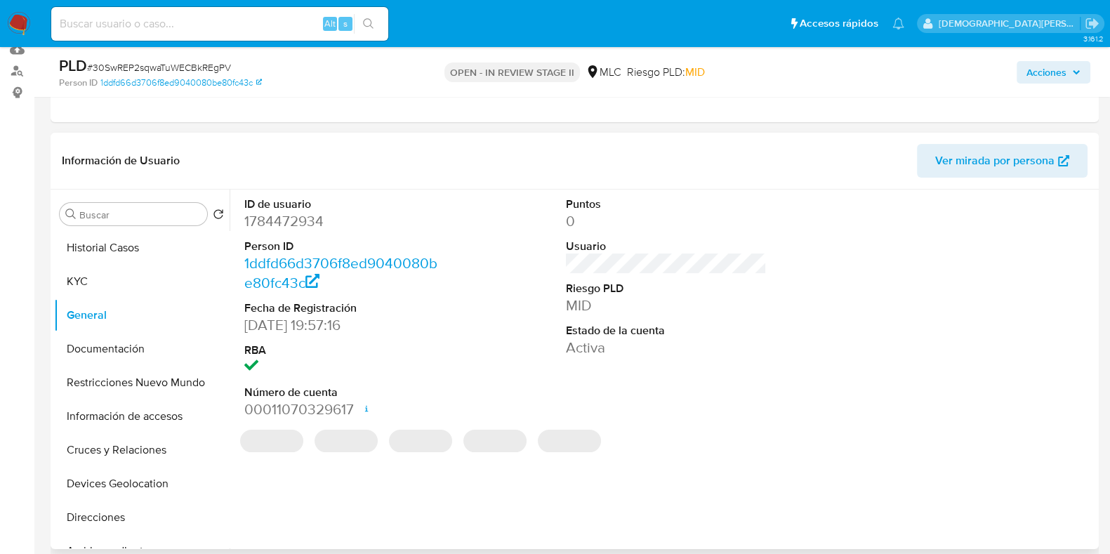
click at [293, 215] on dd "1784472934" at bounding box center [344, 221] width 201 height 20
copy dd "1784472934"
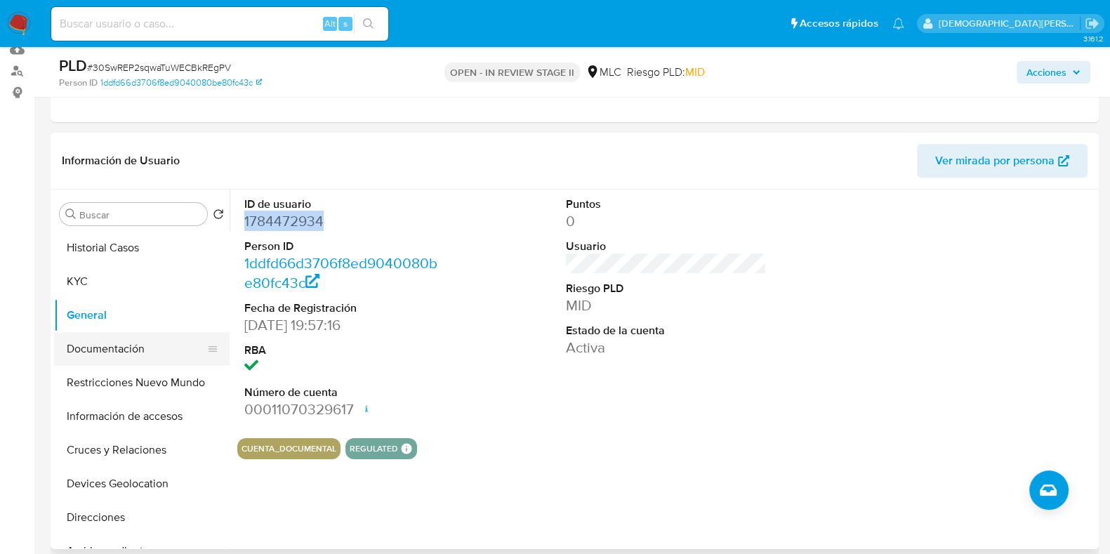
click at [98, 352] on button "Documentación" at bounding box center [136, 349] width 164 height 34
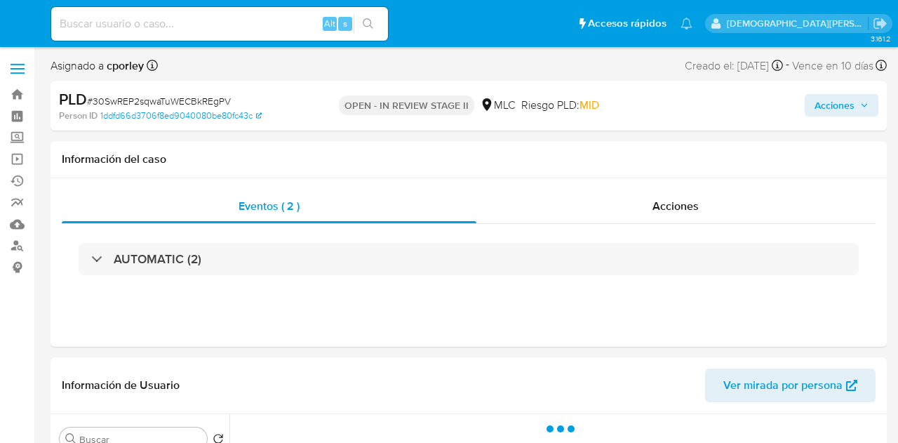
select select "10"
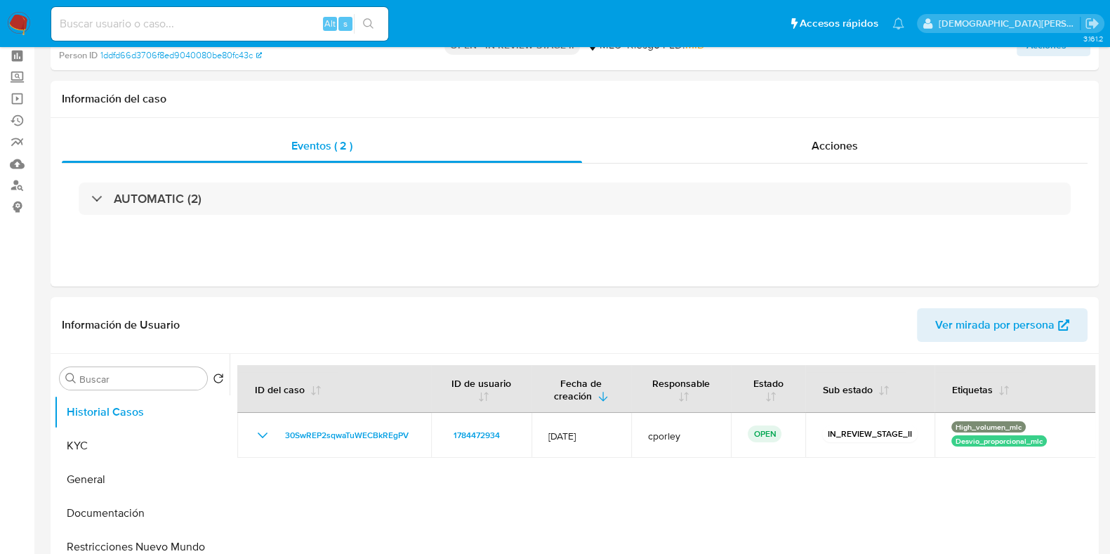
scroll to position [87, 0]
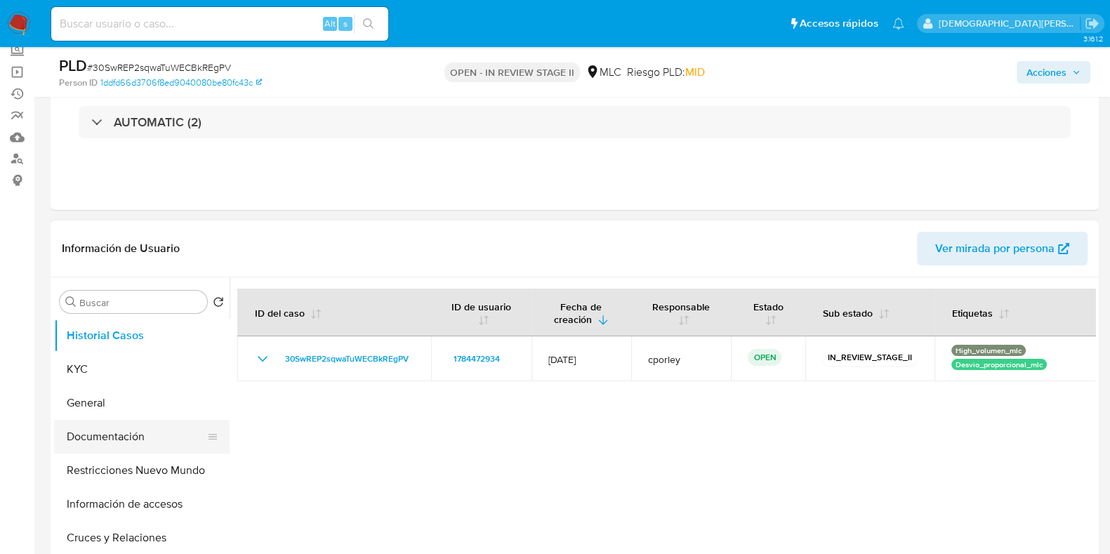
click at [93, 430] on button "Documentación" at bounding box center [136, 437] width 164 height 34
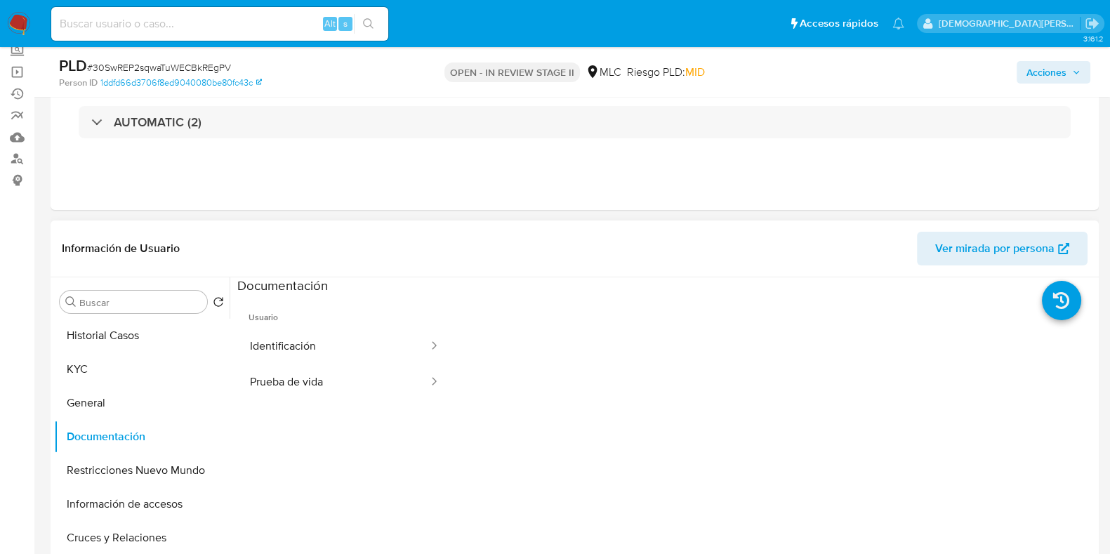
click at [317, 345] on button "Identificación" at bounding box center [333, 346] width 192 height 36
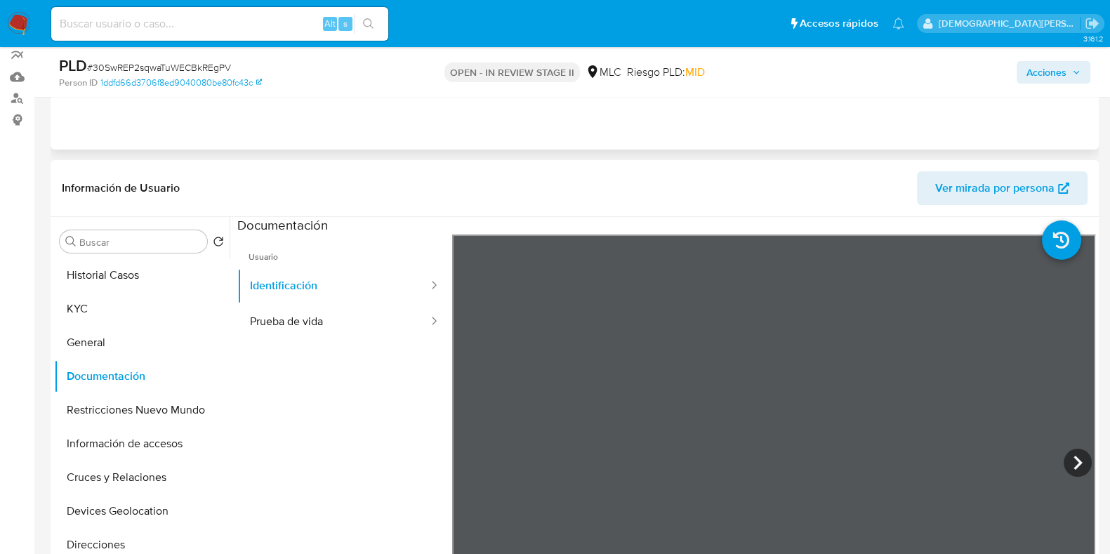
scroll to position [175, 0]
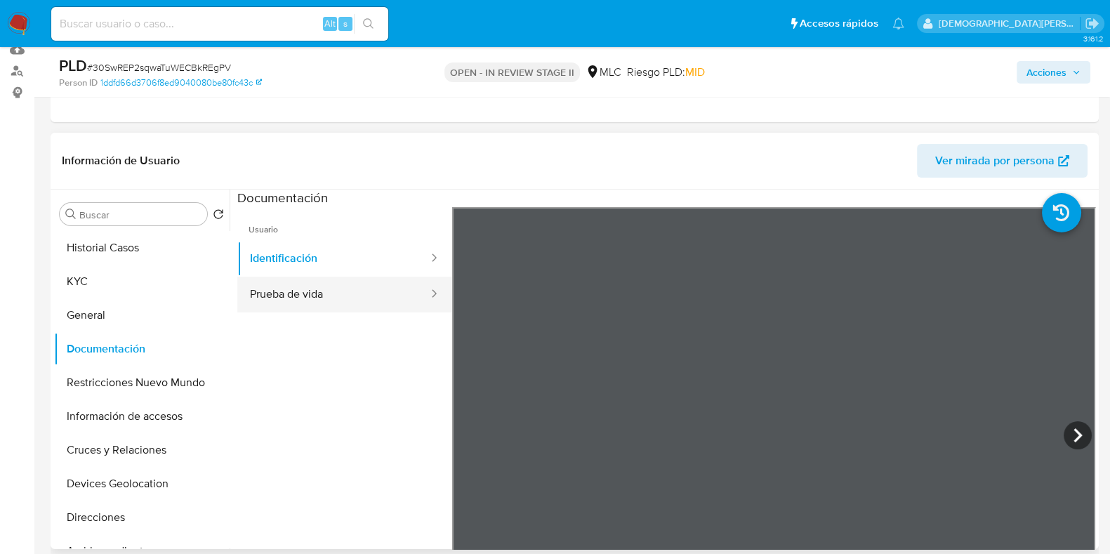
click at [314, 296] on button "Prueba de vida" at bounding box center [333, 295] width 192 height 36
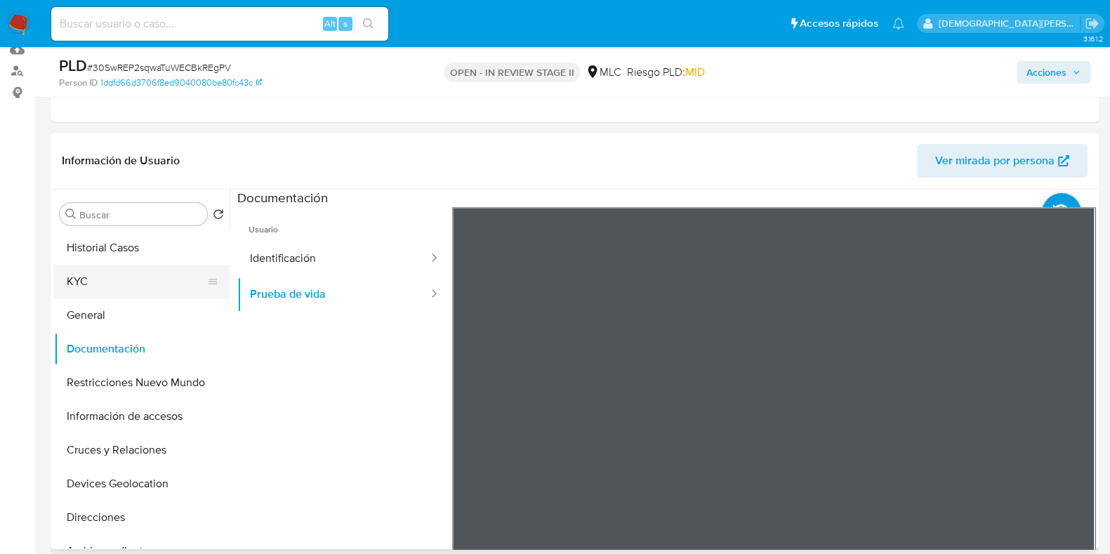
click at [119, 283] on button "KYC" at bounding box center [136, 282] width 164 height 34
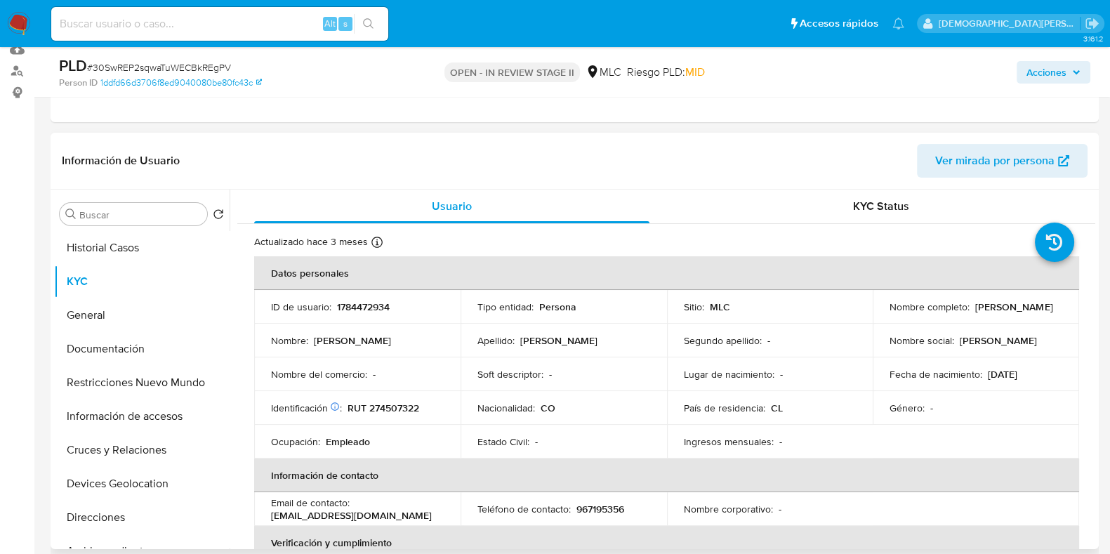
click at [898, 313] on div "Nombre completo : Brayan Ferney Rodriguez Salcedo" at bounding box center [975, 306] width 173 height 13
drag, startPoint x: 1036, startPoint y: 315, endPoint x: 886, endPoint y: 314, distance: 150.2
click at [884, 317] on td "Nombre completo : Brayan Ferney Rodriguez Salcedo" at bounding box center [975, 307] width 206 height 34
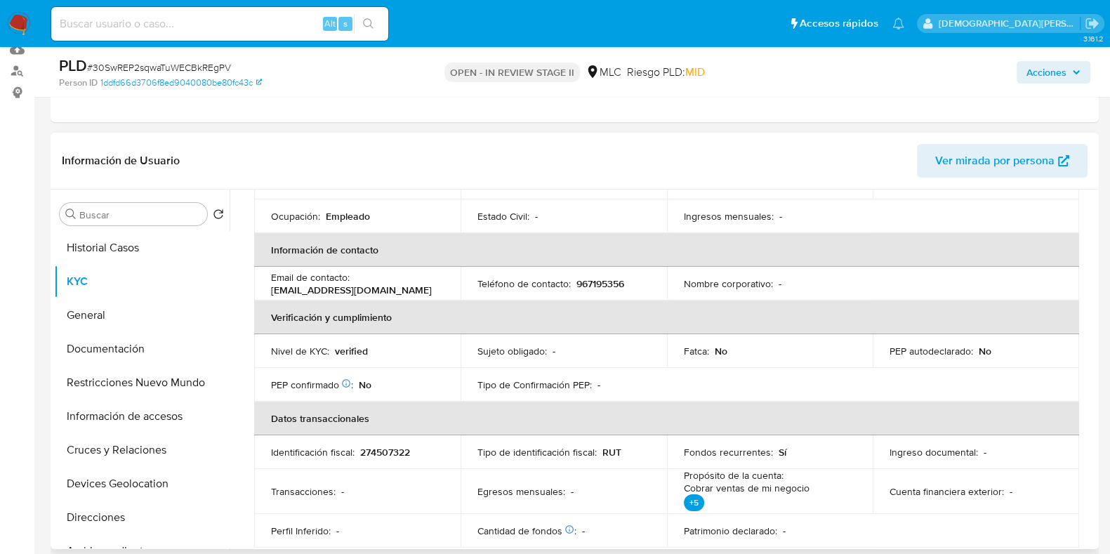
scroll to position [263, 0]
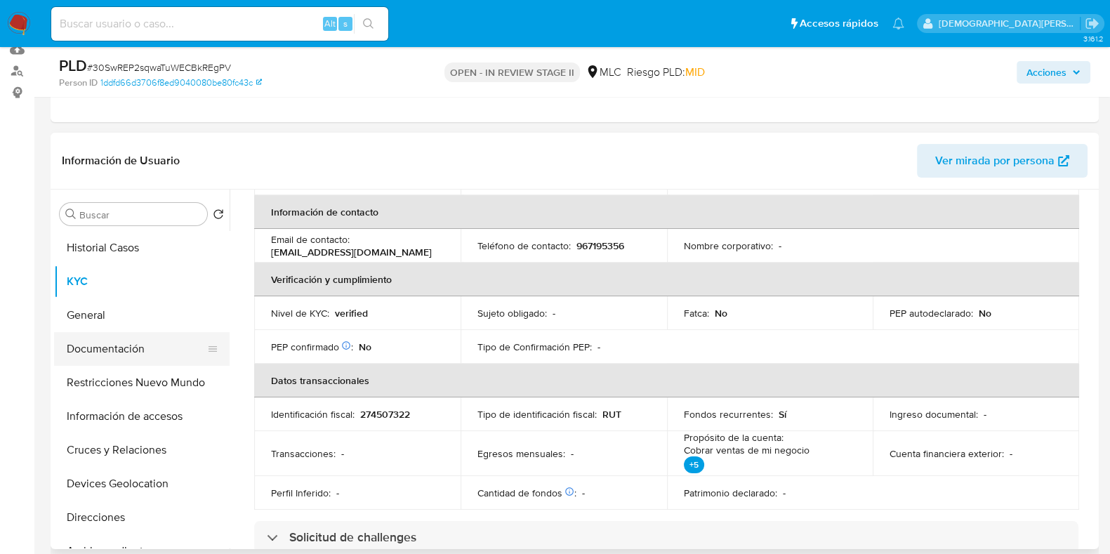
click at [94, 338] on button "Documentación" at bounding box center [136, 349] width 164 height 34
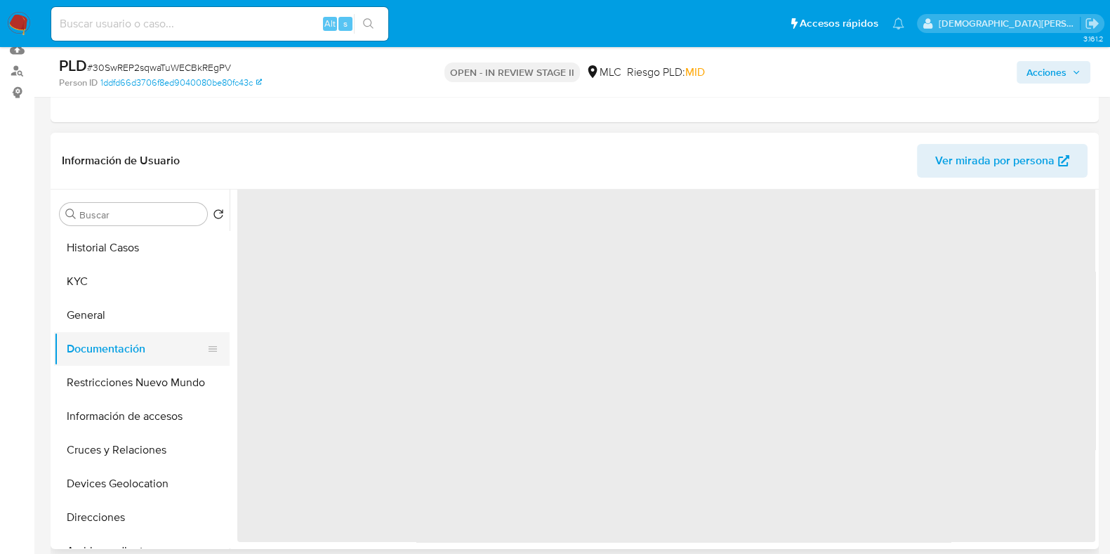
scroll to position [0, 0]
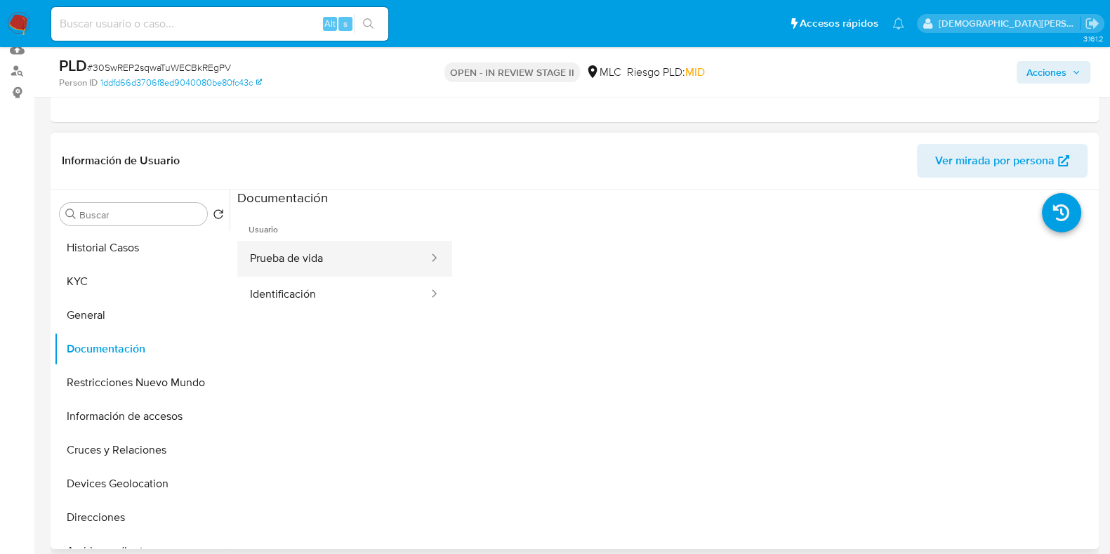
click at [305, 251] on button "Prueba de vida" at bounding box center [333, 259] width 192 height 36
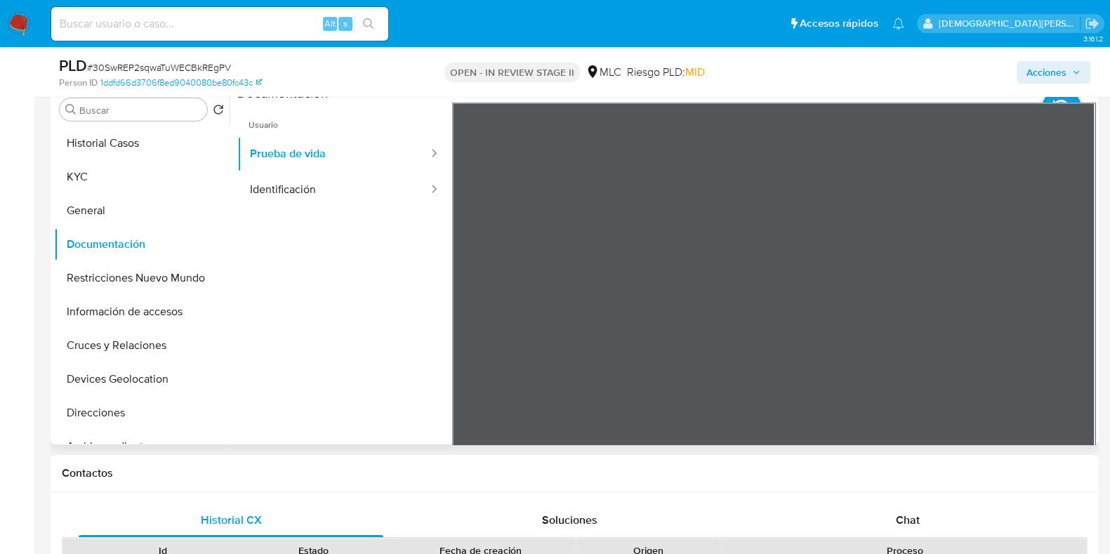
scroll to position [263, 0]
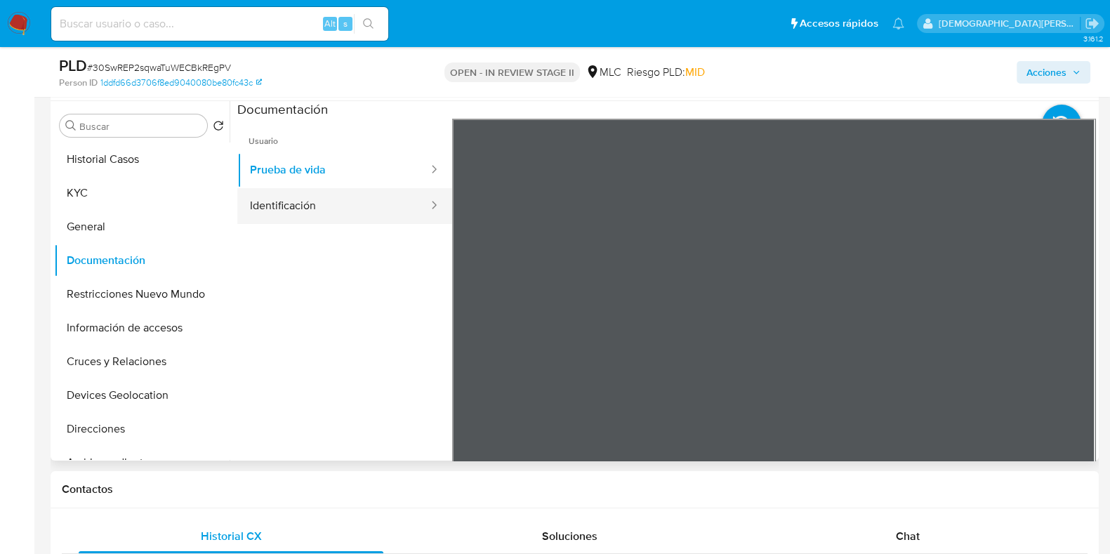
click at [339, 198] on button "Identificación" at bounding box center [333, 206] width 192 height 36
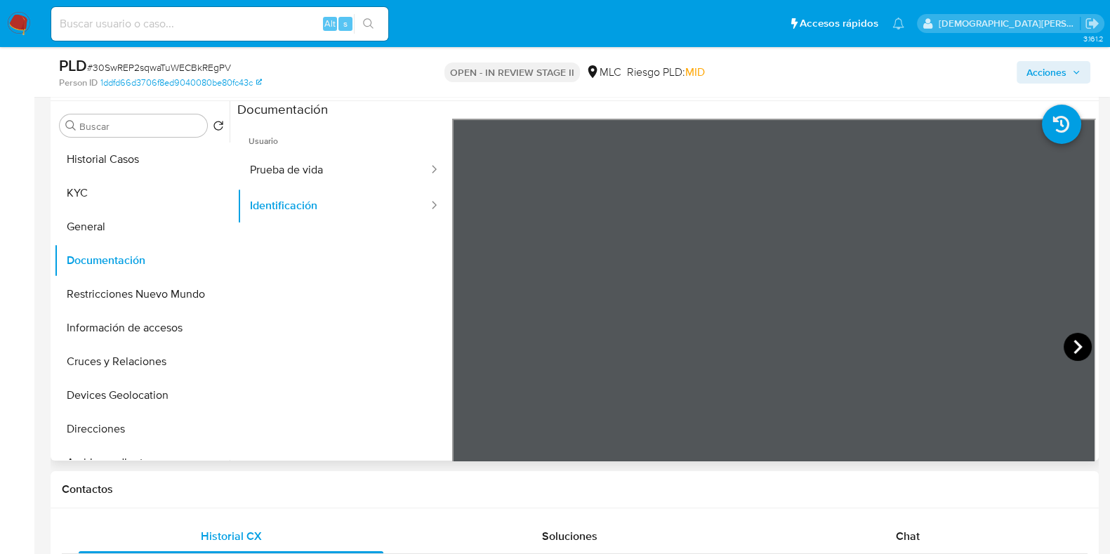
click at [898, 353] on icon at bounding box center [1077, 347] width 28 height 28
click at [467, 345] on icon at bounding box center [469, 347] width 8 height 14
click at [102, 287] on button "Restricciones Nuevo Mundo" at bounding box center [136, 294] width 164 height 34
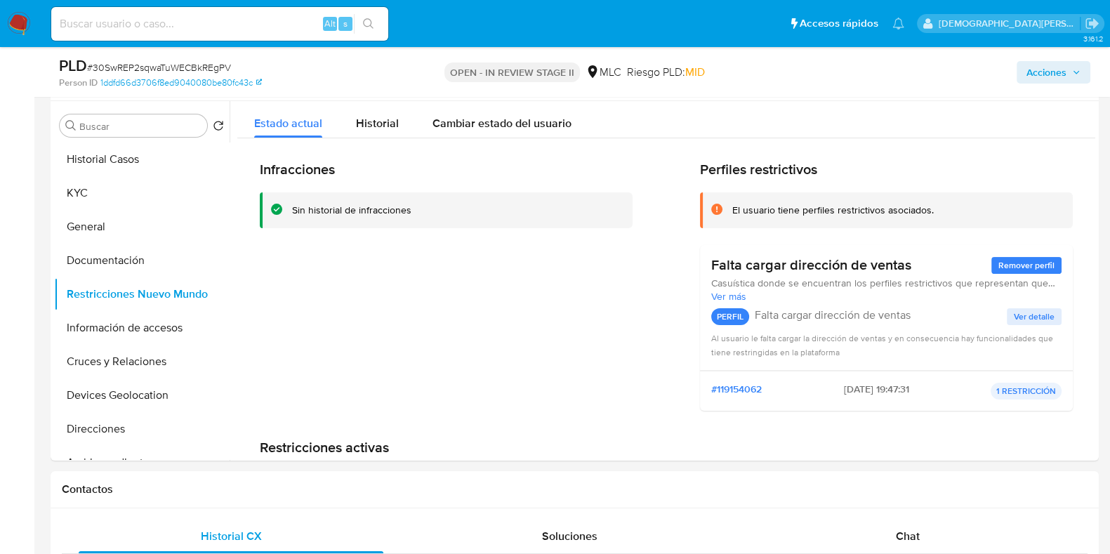
drag, startPoint x: 130, startPoint y: 335, endPoint x: 34, endPoint y: 329, distance: 96.3
click at [128, 334] on button "Información de accesos" at bounding box center [141, 328] width 175 height 34
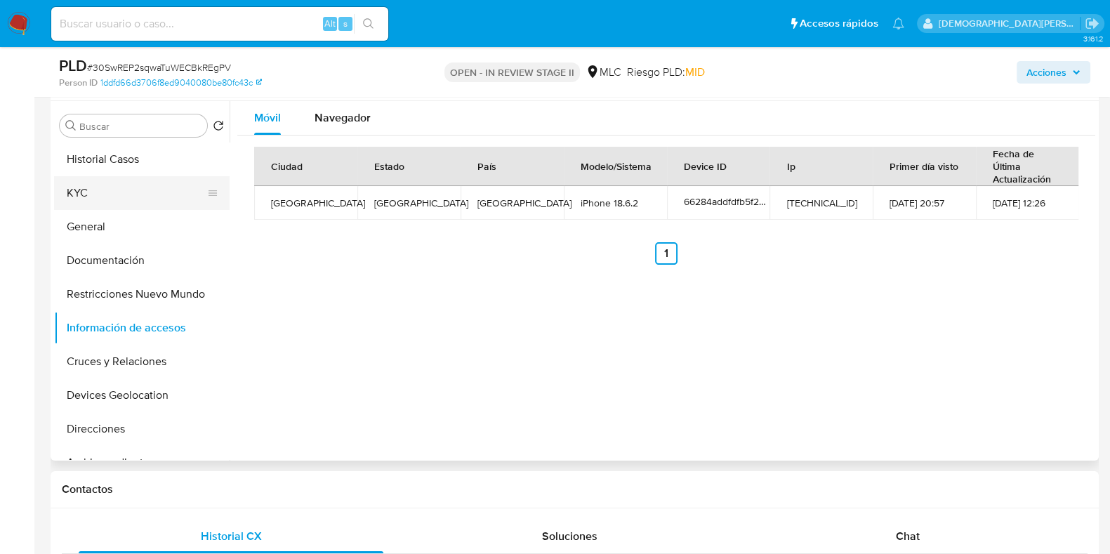
click at [135, 180] on button "KYC" at bounding box center [136, 193] width 164 height 34
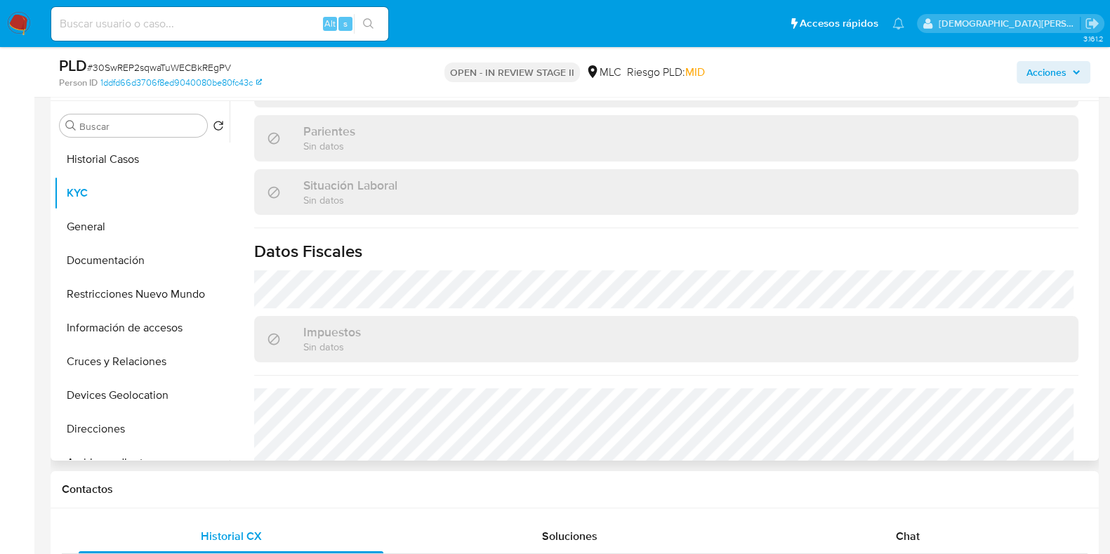
scroll to position [701, 0]
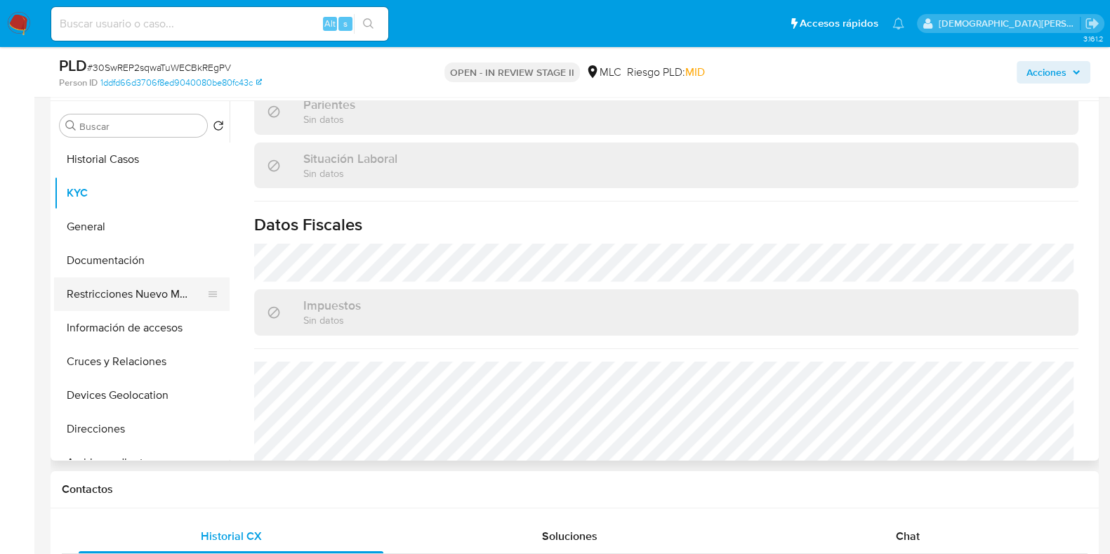
click at [116, 289] on button "Restricciones Nuevo Mundo" at bounding box center [136, 294] width 164 height 34
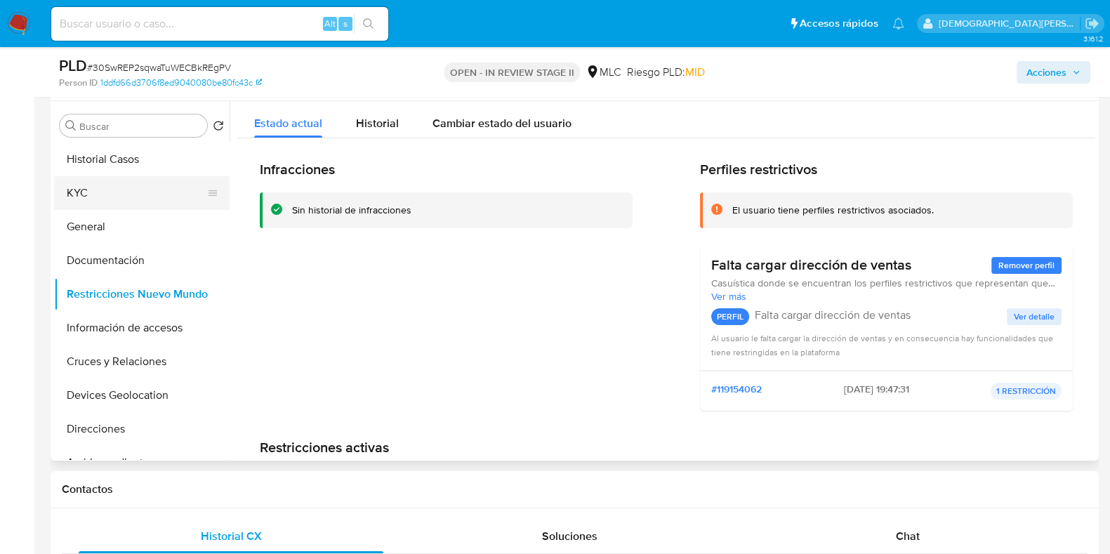
click at [108, 189] on button "KYC" at bounding box center [136, 193] width 164 height 34
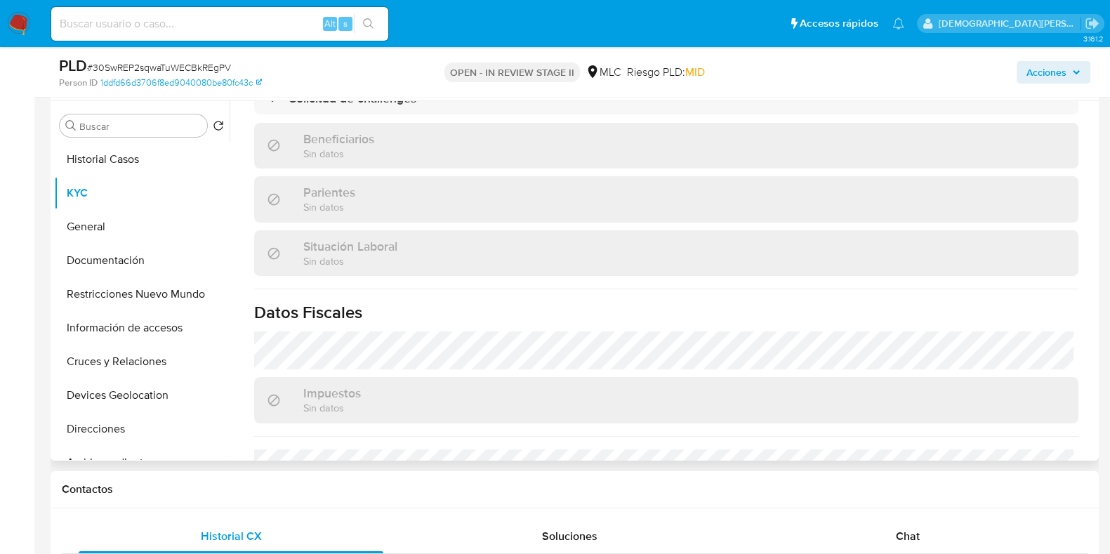
scroll to position [786, 0]
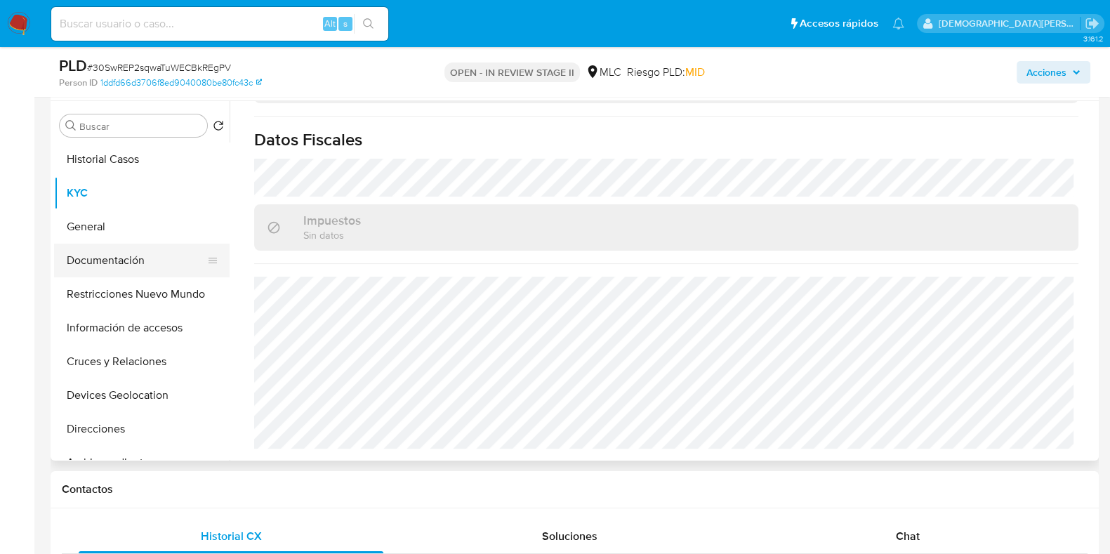
click at [122, 272] on button "Documentación" at bounding box center [136, 261] width 164 height 34
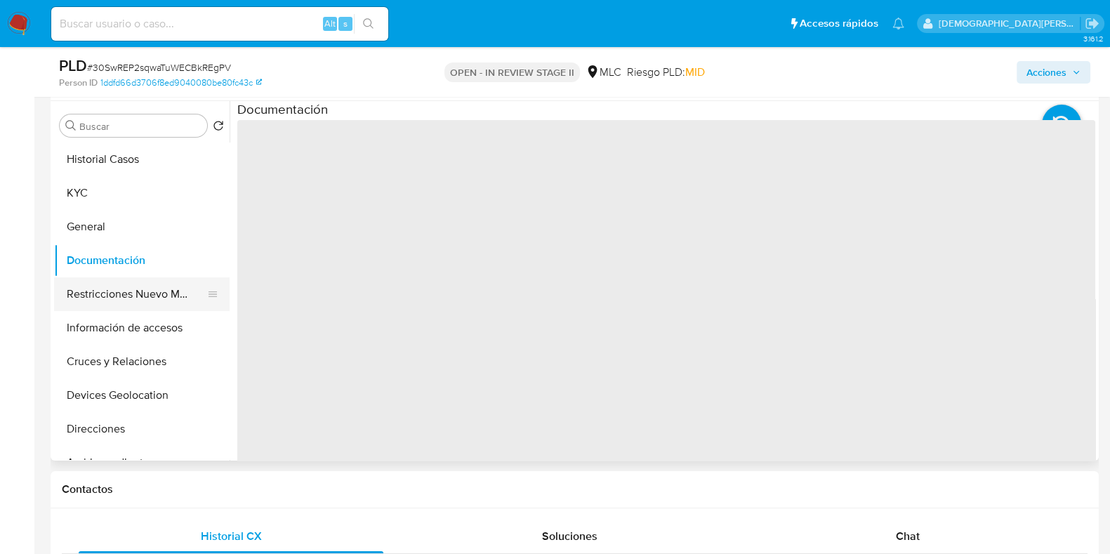
click at [122, 289] on button "Restricciones Nuevo Mundo" at bounding box center [136, 294] width 164 height 34
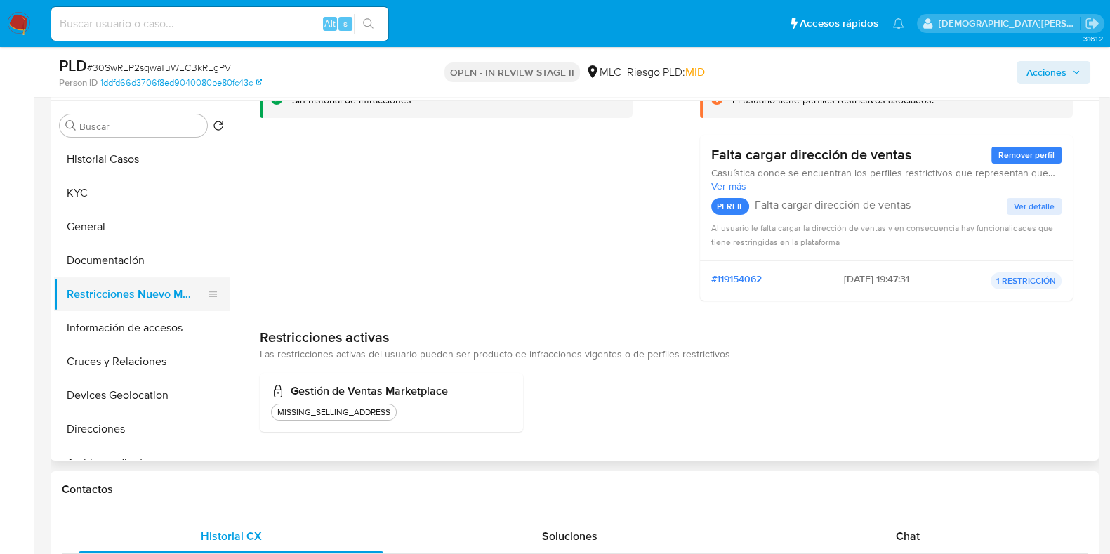
scroll to position [111, 0]
click at [95, 324] on button "Información de accesos" at bounding box center [136, 328] width 164 height 34
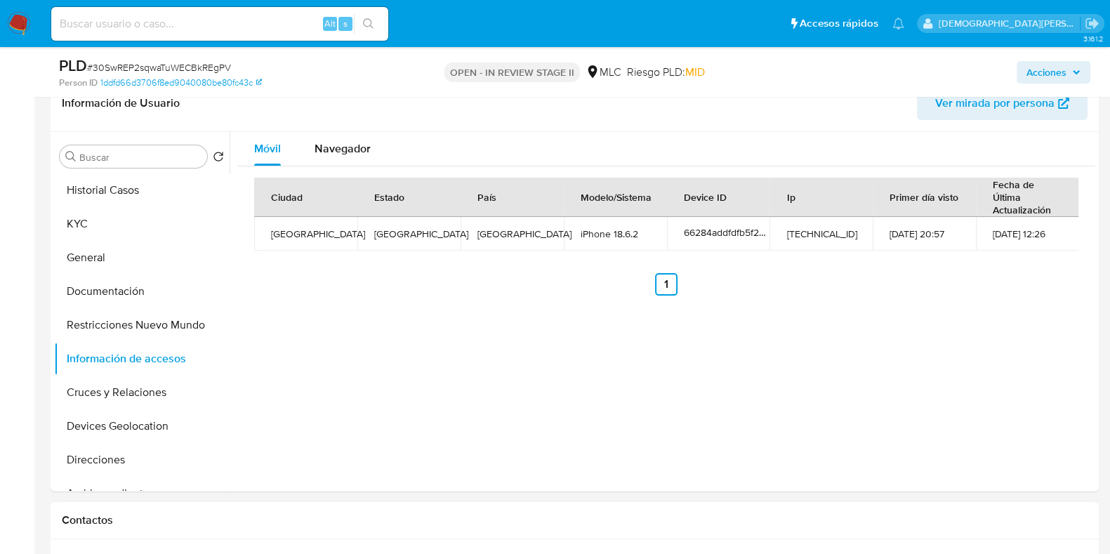
scroll to position [175, 0]
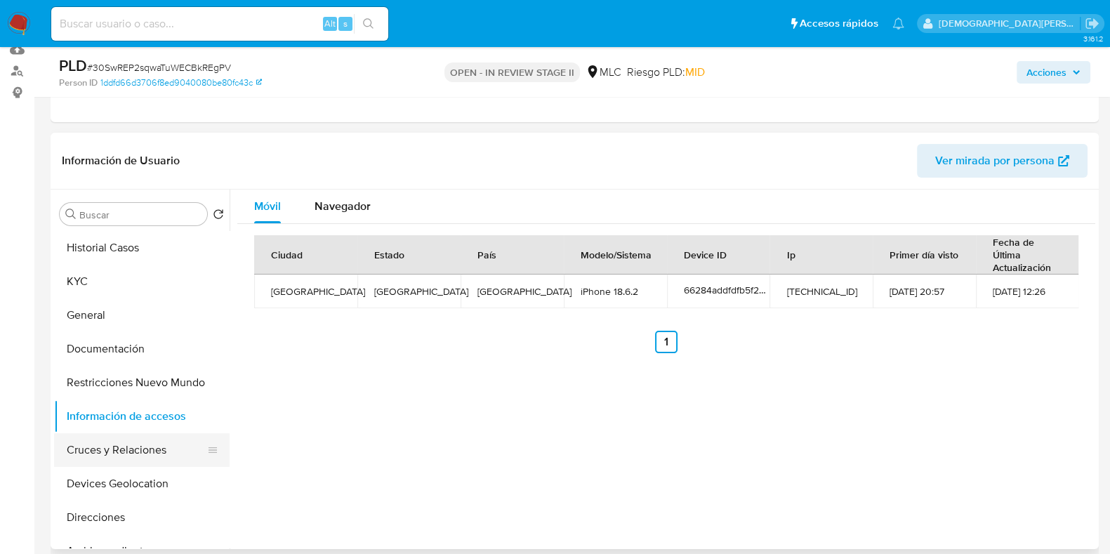
click at [102, 442] on button "Cruces y Relaciones" at bounding box center [136, 450] width 164 height 34
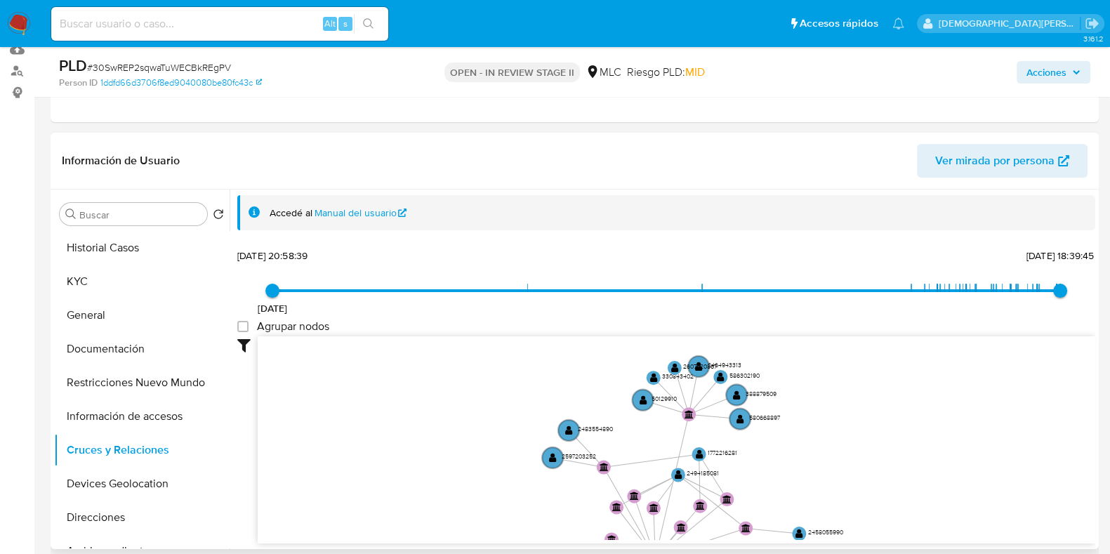
drag, startPoint x: 413, startPoint y: 463, endPoint x: 433, endPoint y: 490, distance: 34.1
click at [400, 442] on div "Filtros Confianza alta Device Tarjeta Persona validada Teléfono validado Confia…" at bounding box center [666, 465] width 858 height 258
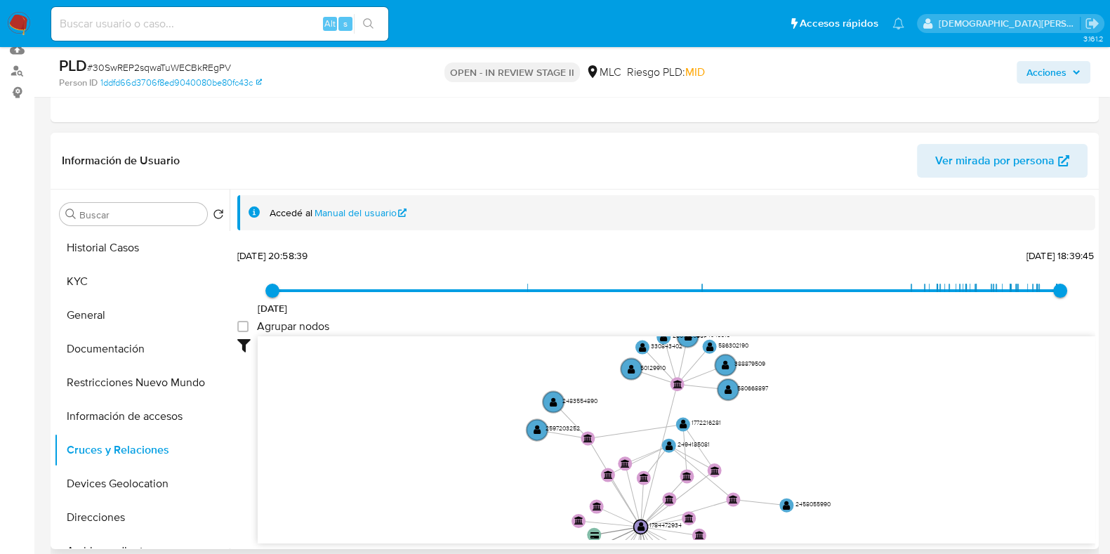
drag, startPoint x: 438, startPoint y: 507, endPoint x: 420, endPoint y: 336, distance: 171.5
click at [418, 345] on icon "device-66284addfdfb5f2eba7d601c  user-1784472934  1784472934 card-WHUBNRFPEAC…" at bounding box center [676, 438] width 837 height 204
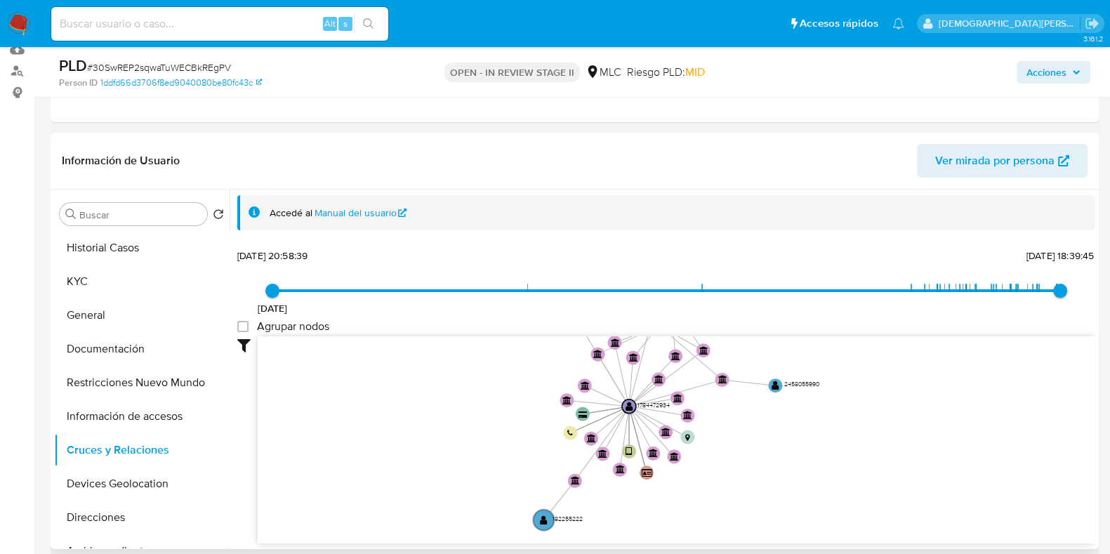
drag, startPoint x: 387, startPoint y: 432, endPoint x: 407, endPoint y: 387, distance: 49.0
click at [407, 387] on icon "device-66284addfdfb5f2eba7d601c  user-1784472934  1784472934 card-WHUBNRFPEAC…" at bounding box center [676, 438] width 837 height 204
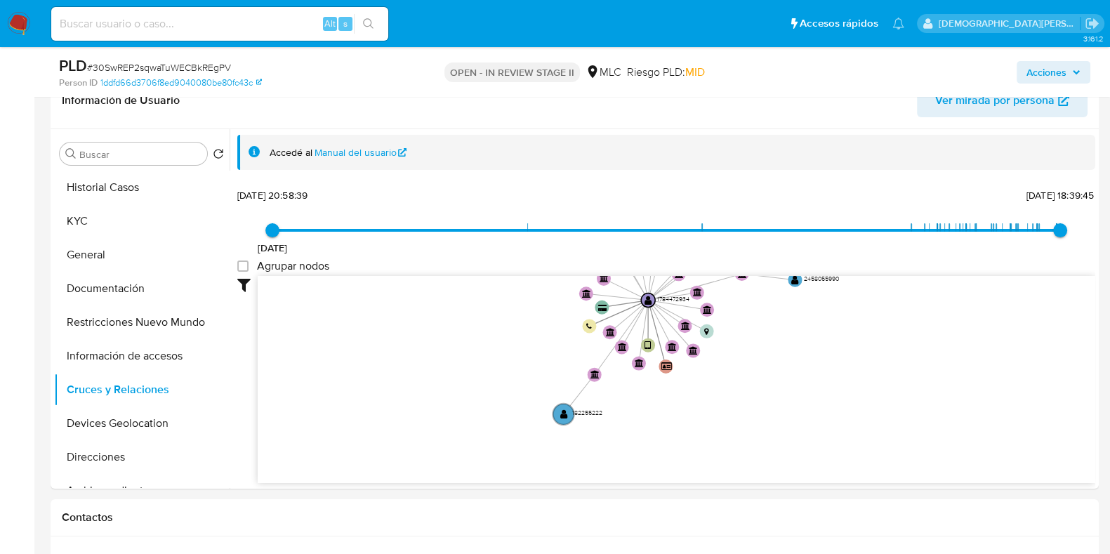
scroll to position [263, 0]
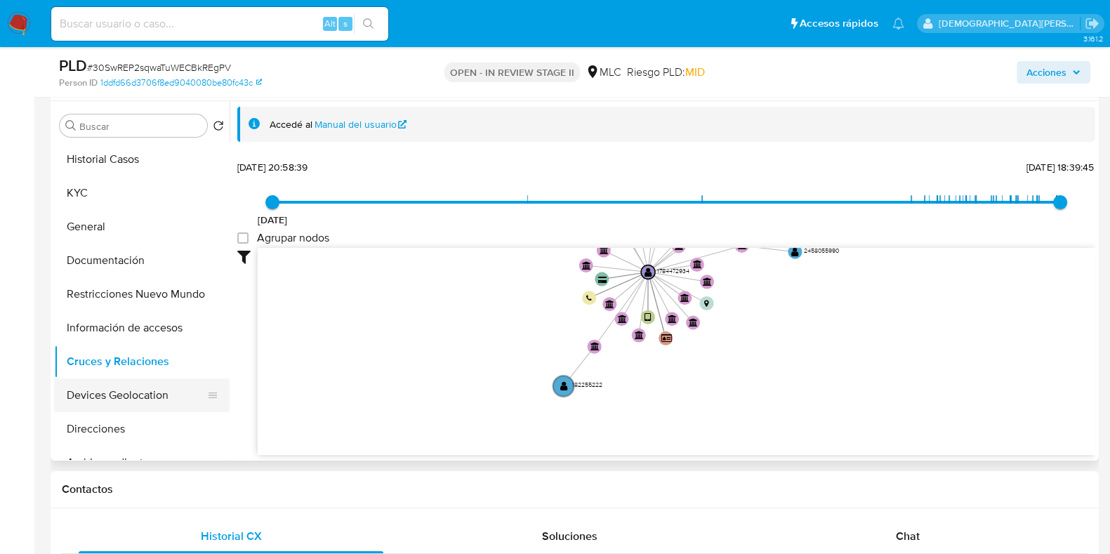
click at [131, 398] on button "Devices Geolocation" at bounding box center [136, 395] width 164 height 34
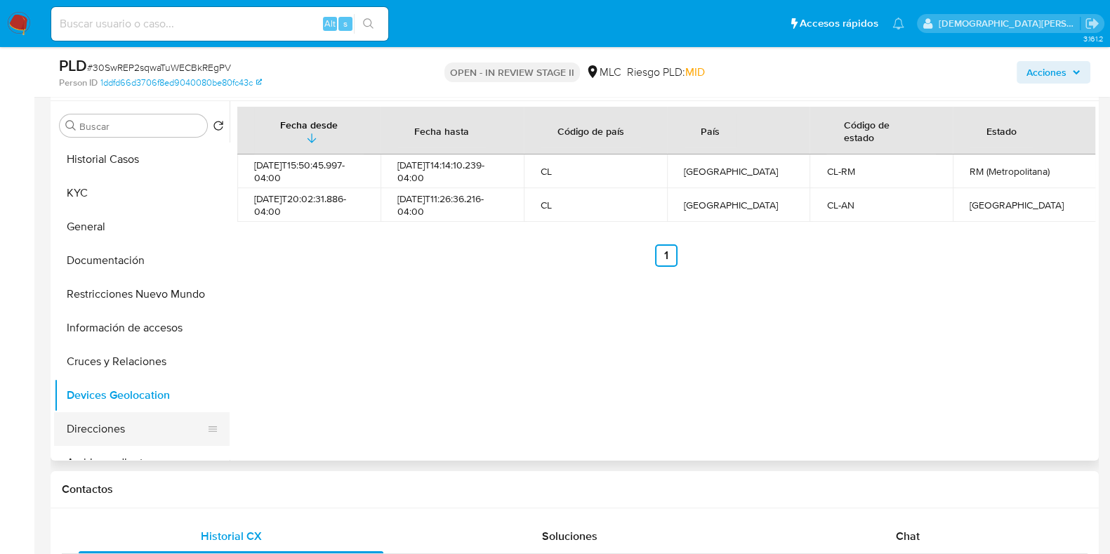
click at [100, 424] on button "Direcciones" at bounding box center [136, 429] width 164 height 34
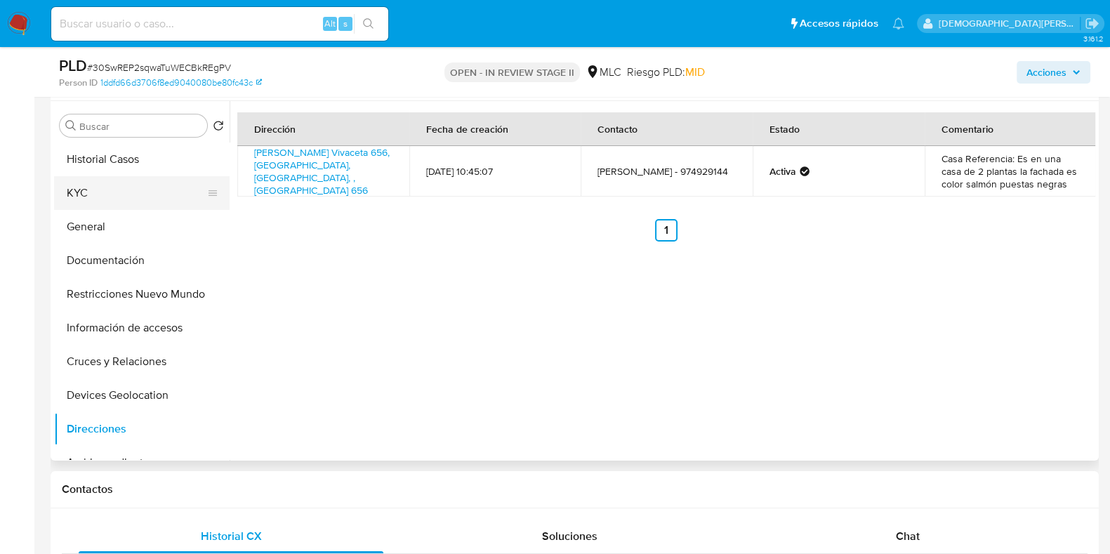
click at [80, 182] on button "KYC" at bounding box center [136, 193] width 164 height 34
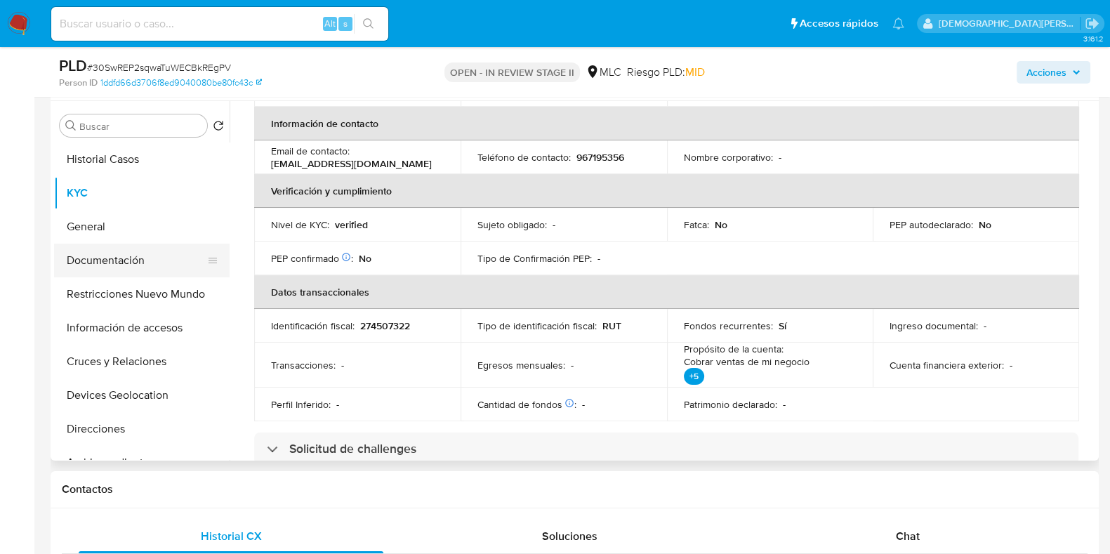
click at [86, 267] on button "Documentación" at bounding box center [136, 261] width 164 height 34
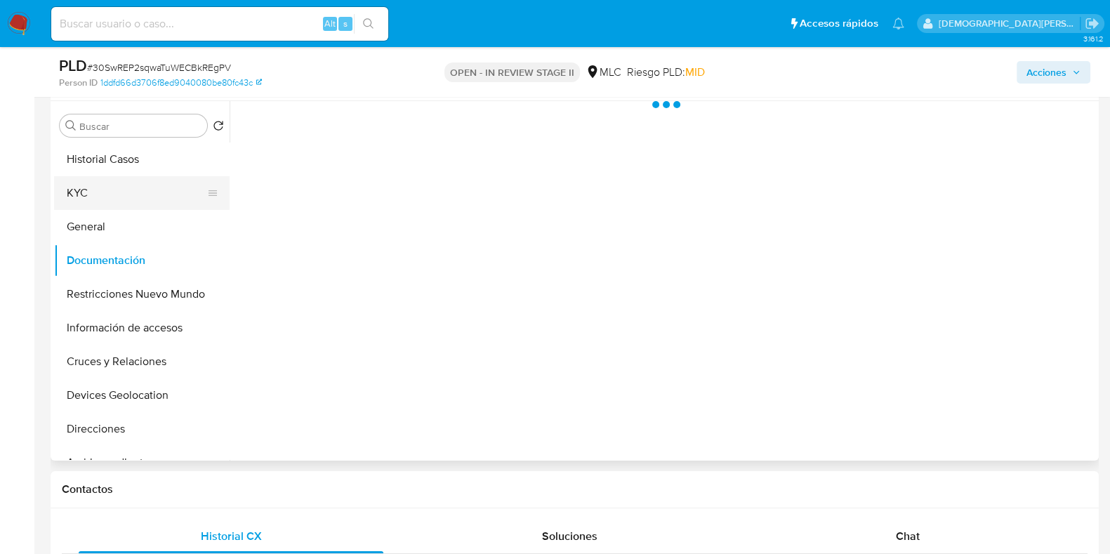
scroll to position [0, 0]
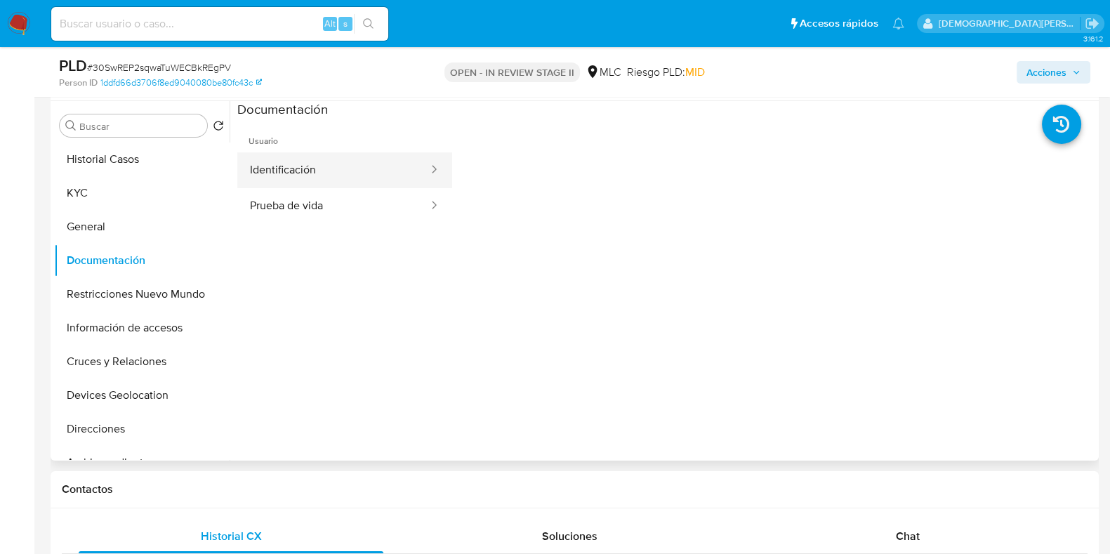
click at [288, 159] on button "Identificación" at bounding box center [333, 170] width 192 height 36
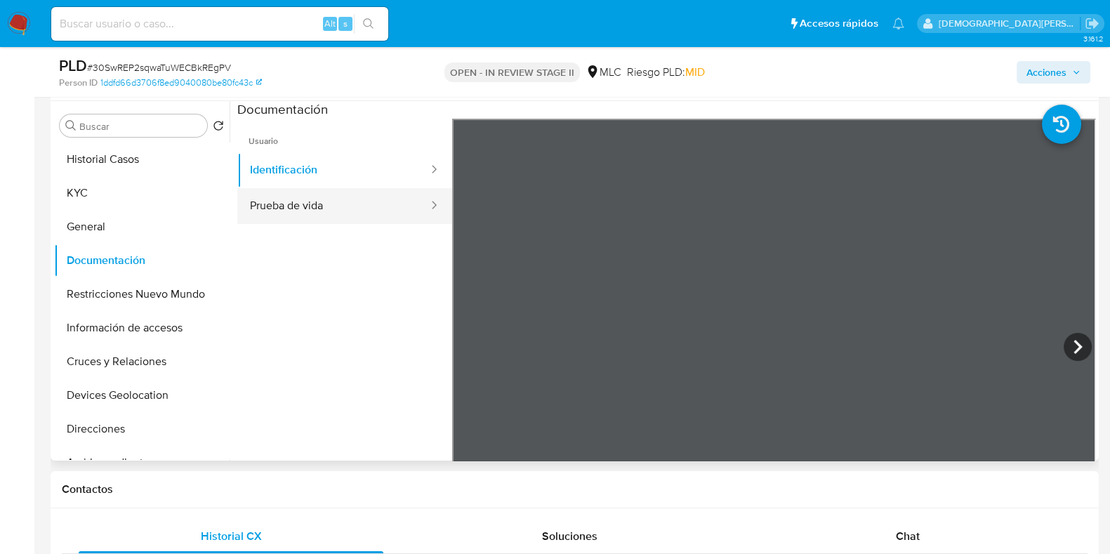
click at [349, 201] on button "Prueba de vida" at bounding box center [333, 206] width 192 height 36
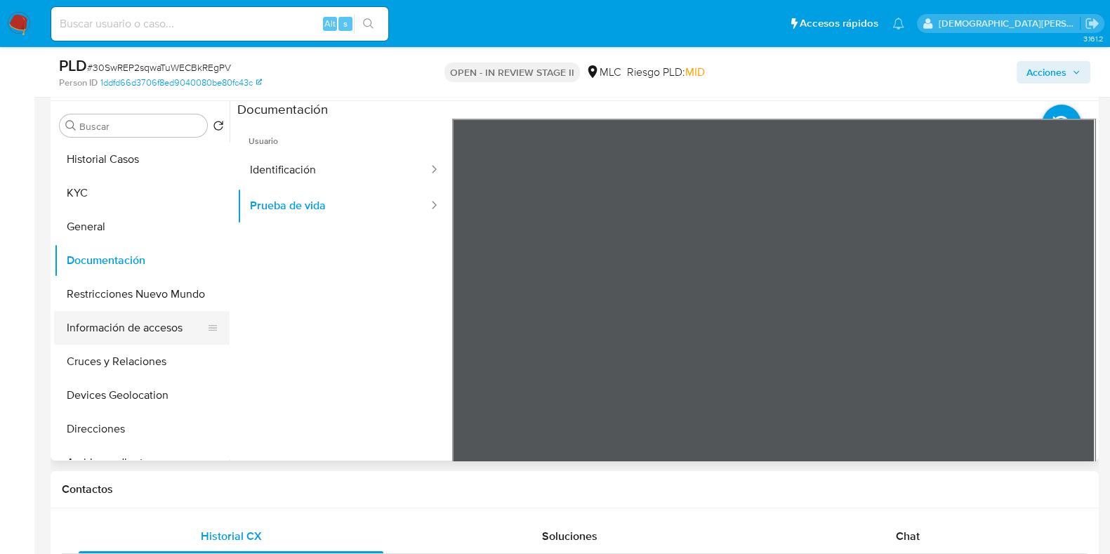
click at [127, 334] on button "Información de accesos" at bounding box center [136, 328] width 164 height 34
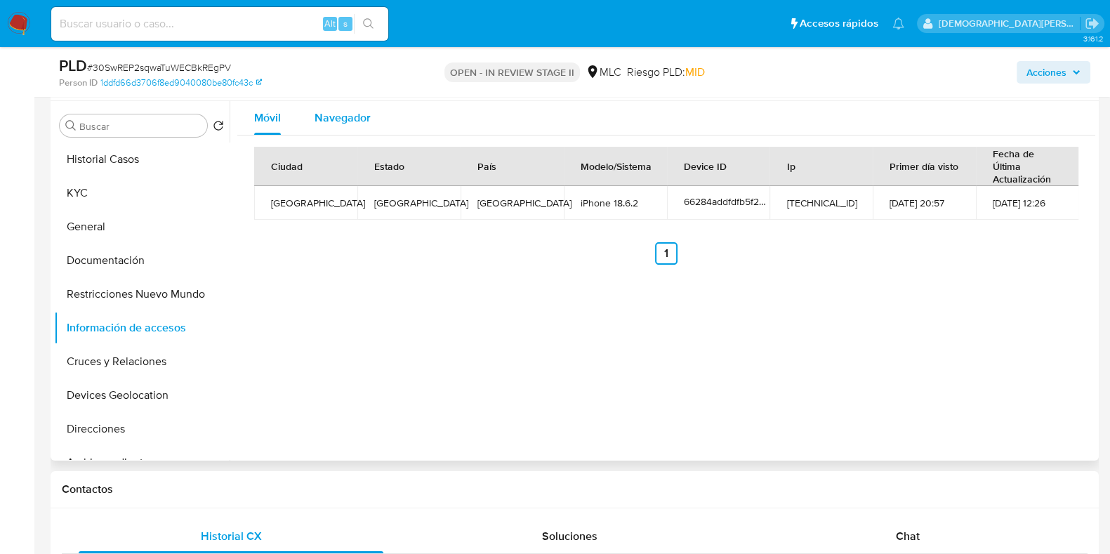
click at [348, 121] on span "Navegador" at bounding box center [342, 117] width 56 height 16
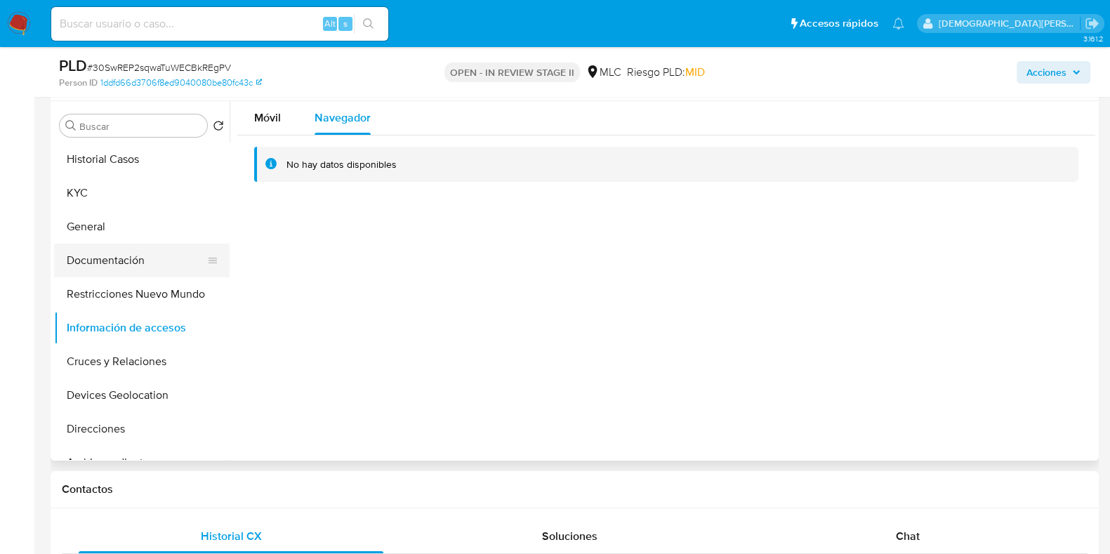
click at [145, 263] on button "Documentación" at bounding box center [136, 261] width 164 height 34
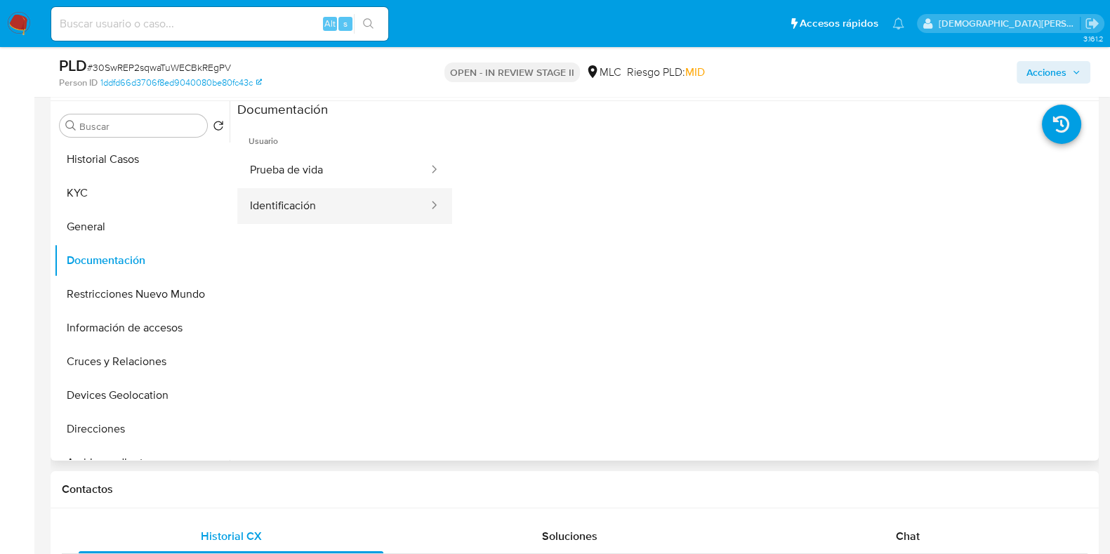
drag, startPoint x: 393, startPoint y: 175, endPoint x: 430, endPoint y: 192, distance: 40.8
click at [393, 175] on button "Prueba de vida" at bounding box center [333, 170] width 192 height 36
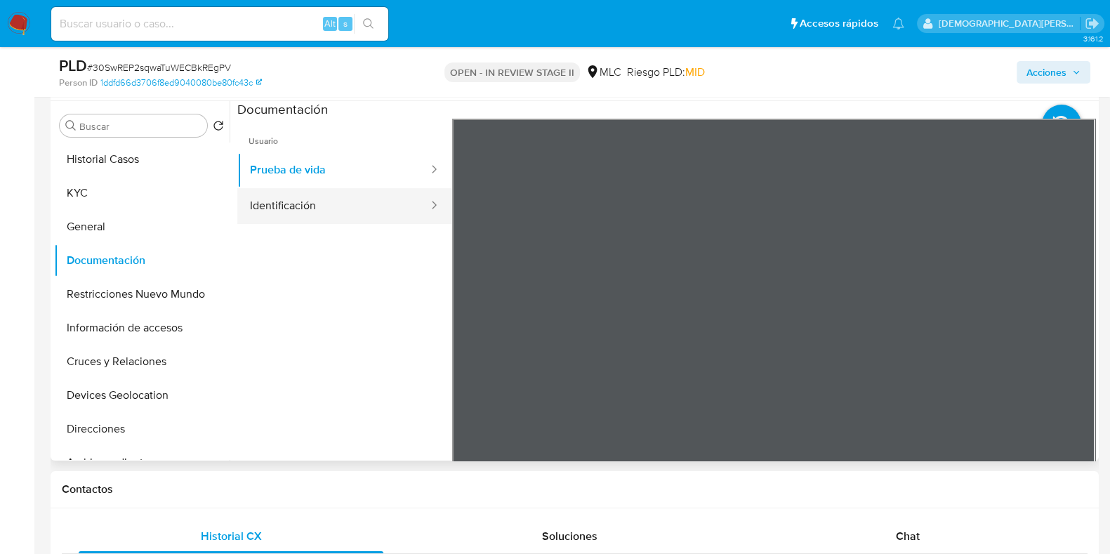
click at [347, 207] on button "Identificación" at bounding box center [333, 206] width 192 height 36
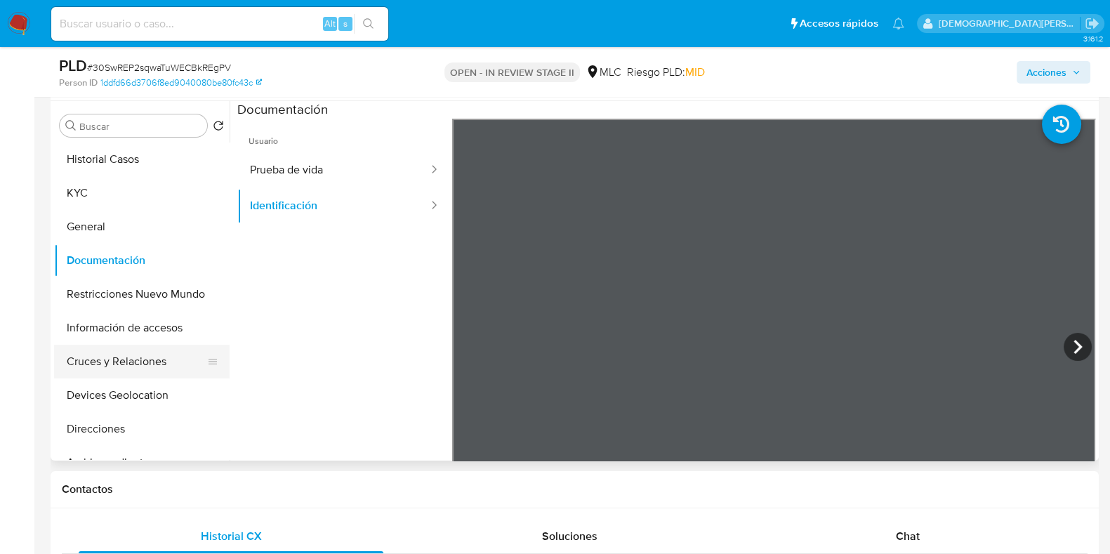
click at [118, 356] on button "Cruces y Relaciones" at bounding box center [136, 362] width 164 height 34
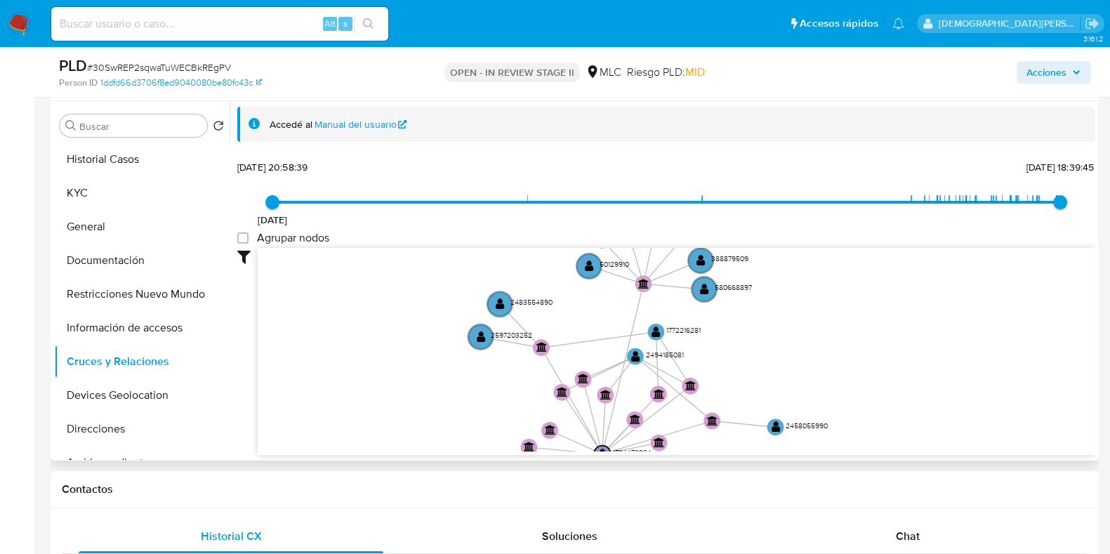
drag, startPoint x: 433, startPoint y: 337, endPoint x: 432, endPoint y: 428, distance: 91.3
click at [432, 428] on icon "device-66284addfdfb5f2eba7d601c  user-1784472934  1784472934 card-WHUBNRFPEAC…" at bounding box center [676, 350] width 837 height 204
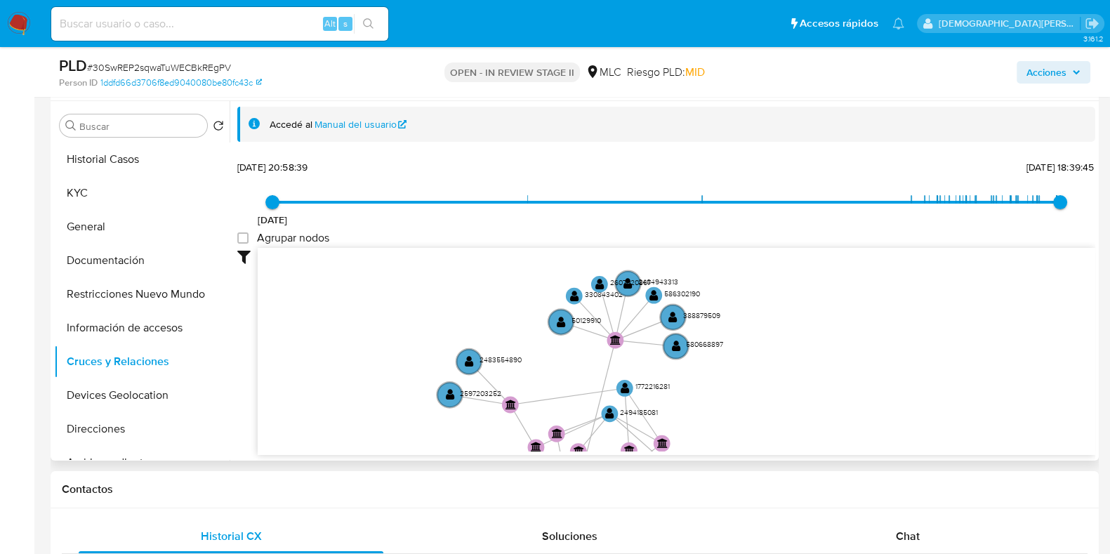
drag, startPoint x: 422, startPoint y: 397, endPoint x: 399, endPoint y: 434, distance: 42.9
click at [399, 434] on icon "device-66284addfdfb5f2eba7d601c  user-1784472934  1784472934 card-WHUBNRFPEAC…" at bounding box center [676, 350] width 837 height 204
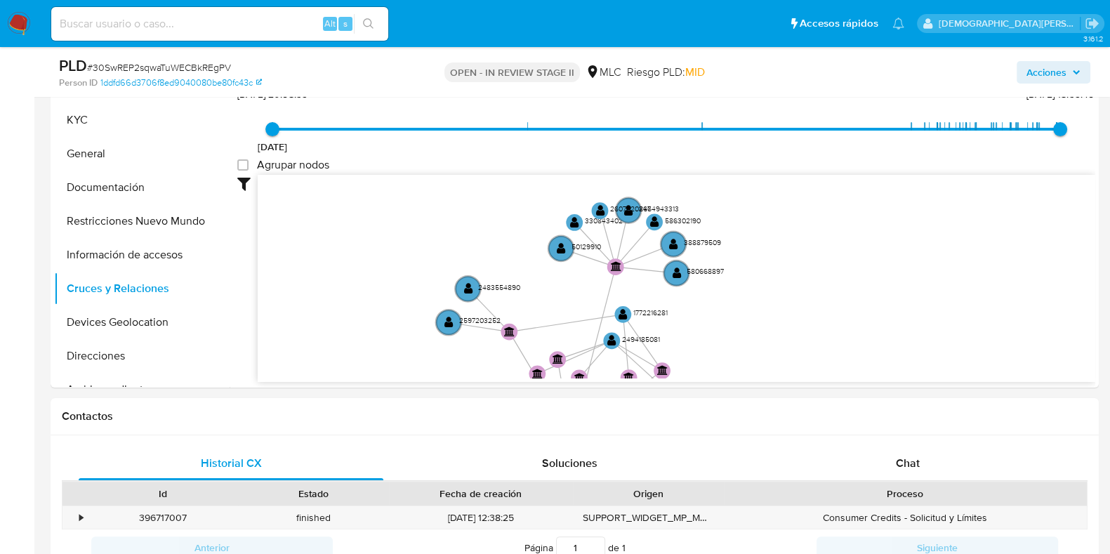
scroll to position [439, 0]
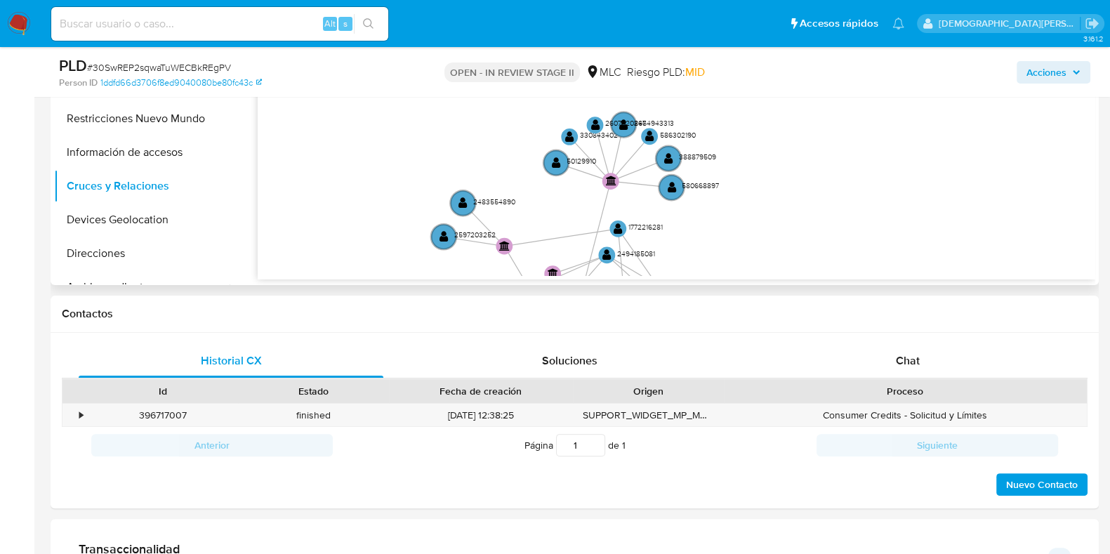
drag, startPoint x: 394, startPoint y: 156, endPoint x: 390, endPoint y: 173, distance: 17.5
click at [390, 173] on icon "device-66284addfdfb5f2eba7d601c  user-1784472934  1784472934 card-WHUBNRFPEAC…" at bounding box center [676, 174] width 837 height 204
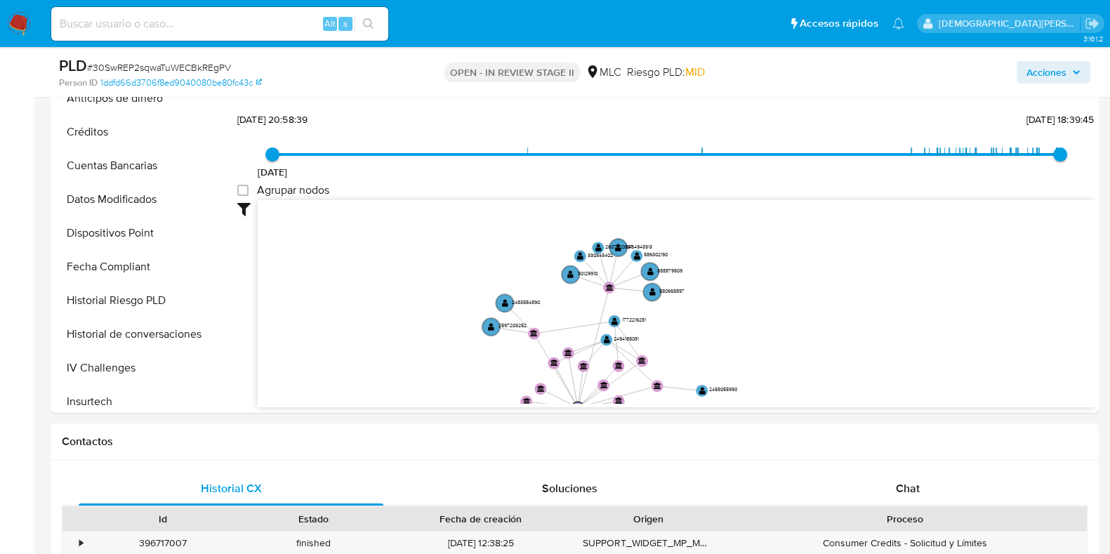
scroll to position [350, 0]
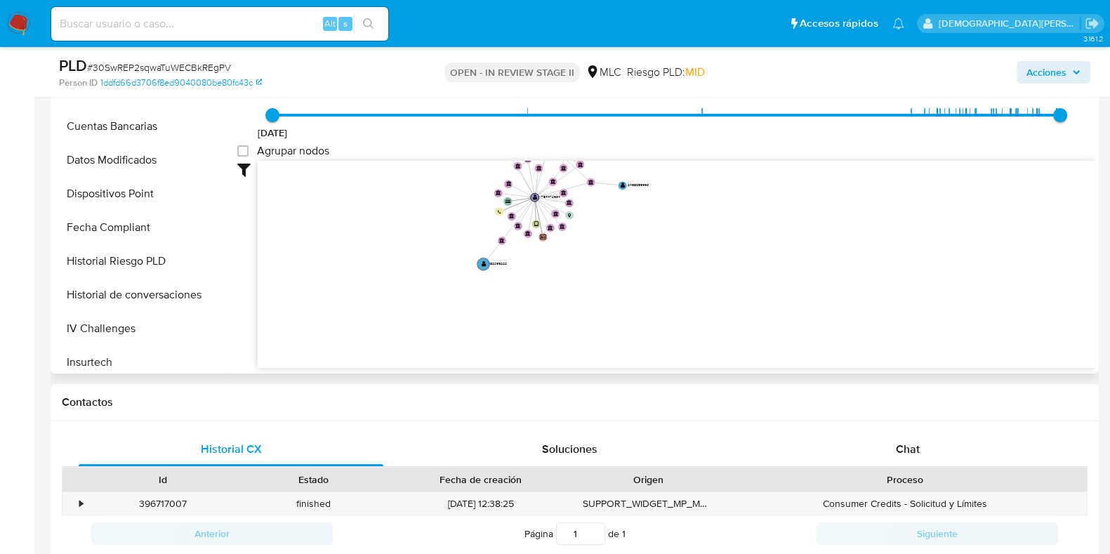
drag, startPoint x: 512, startPoint y: 279, endPoint x: 494, endPoint y: 272, distance: 19.3
click at [494, 272] on icon "device-66284addfdfb5f2eba7d601c  user-1784472934  1784472934 card-WHUBNRFPEAC…" at bounding box center [676, 263] width 837 height 204
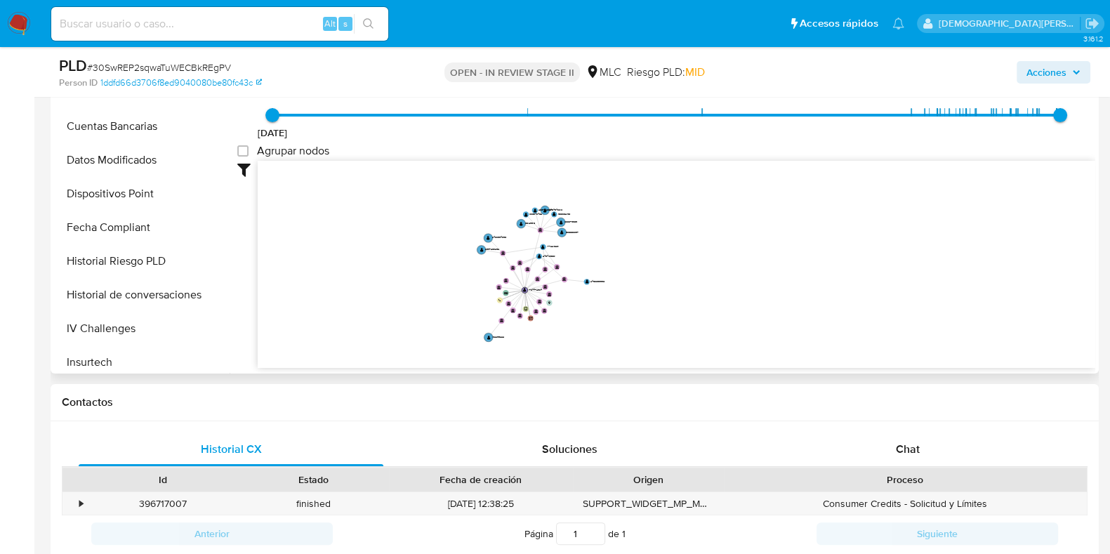
click at [412, 265] on icon "device-66284addfdfb5f2eba7d601c  user-1784472934  1784472934 card-WHUBNRFPEAC…" at bounding box center [676, 263] width 837 height 204
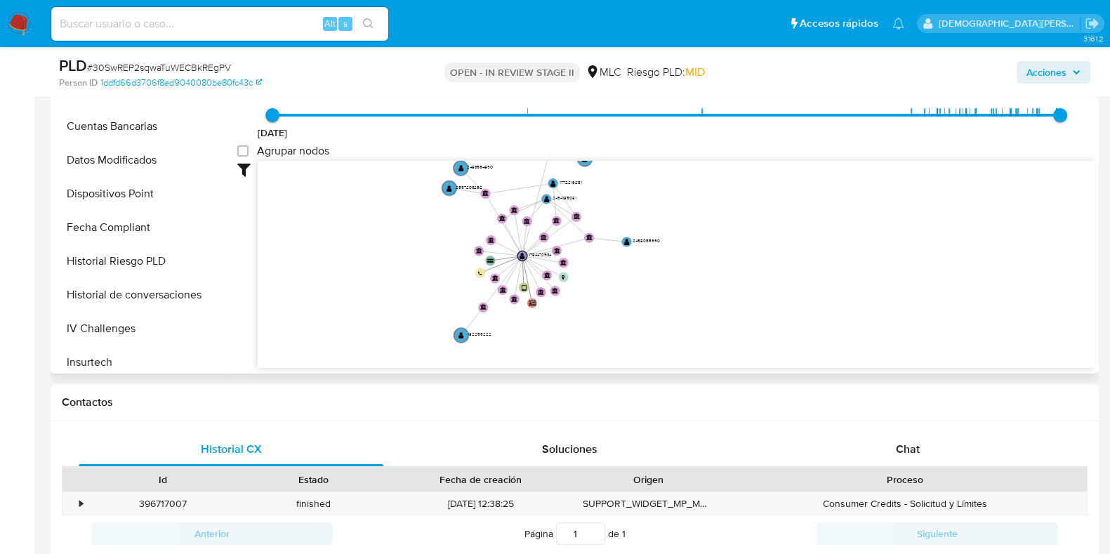
click at [387, 224] on icon "device-66284addfdfb5f2eba7d601c  user-1784472934  1784472934 card-WHUBNRFPEAC…" at bounding box center [676, 263] width 837 height 204
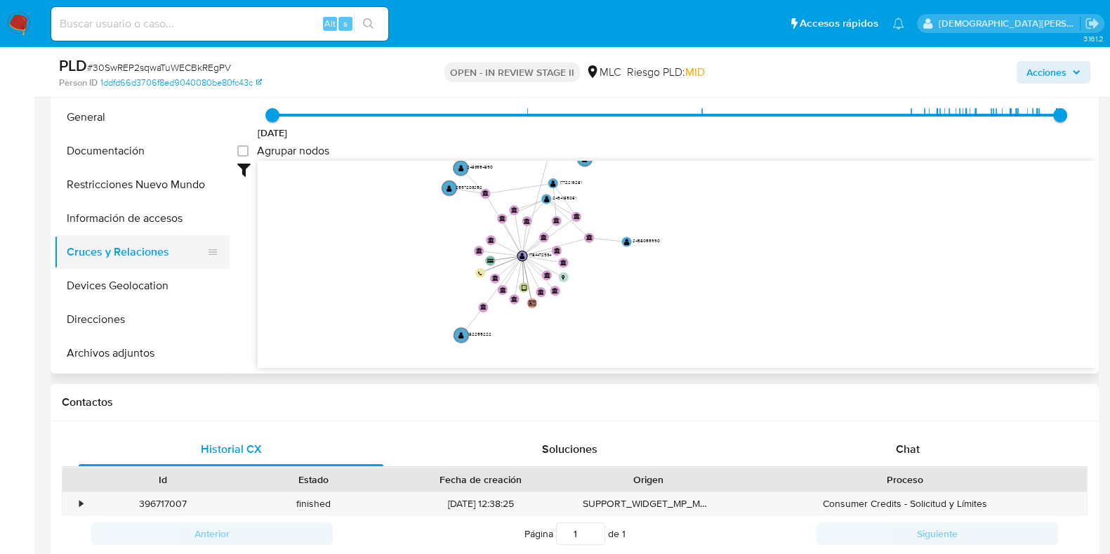
scroll to position [0, 0]
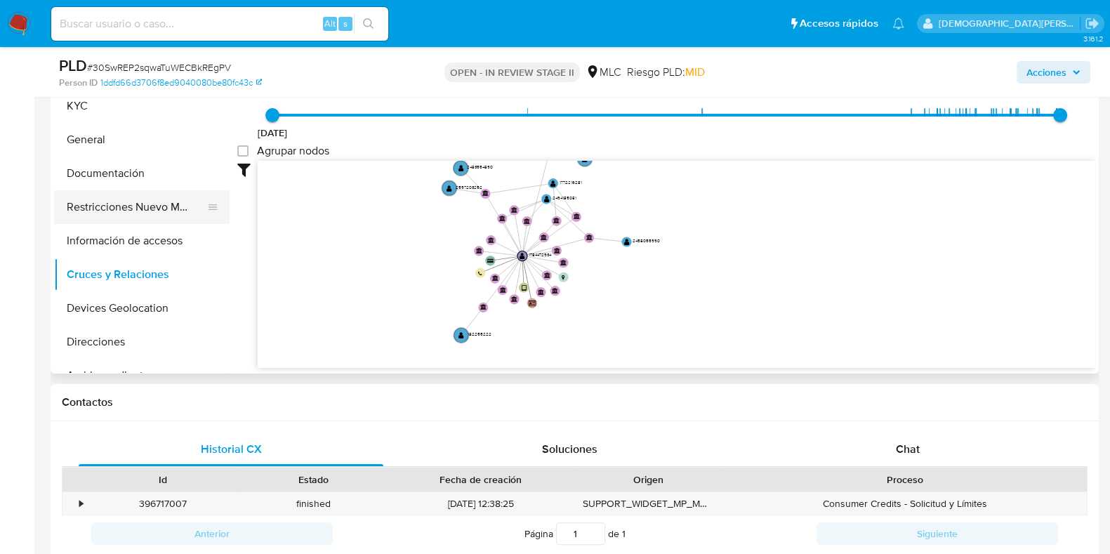
click at [154, 207] on button "Restricciones Nuevo Mundo" at bounding box center [136, 207] width 164 height 34
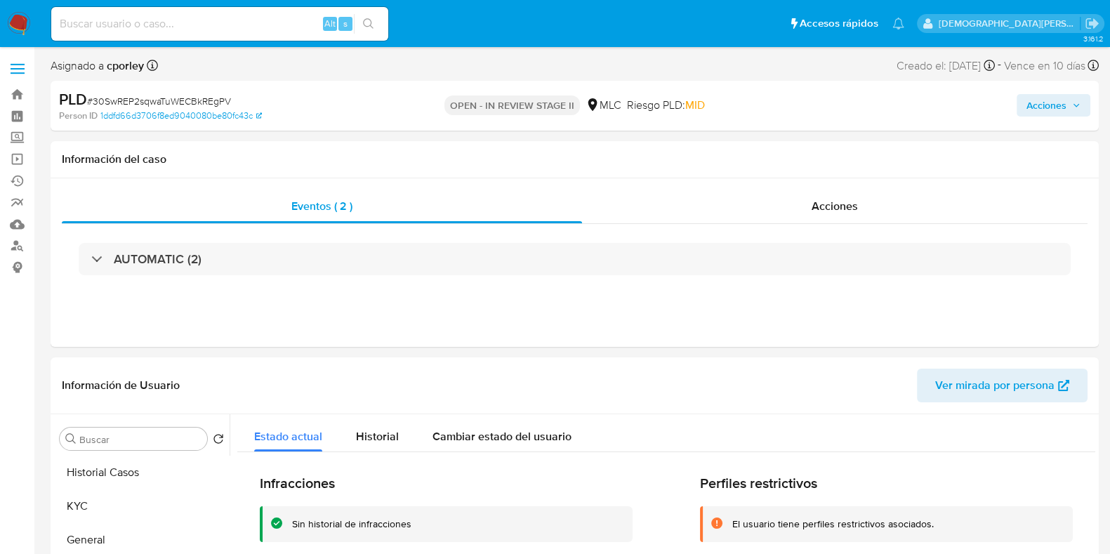
click at [898, 105] on span "Acciones" at bounding box center [1046, 105] width 40 height 22
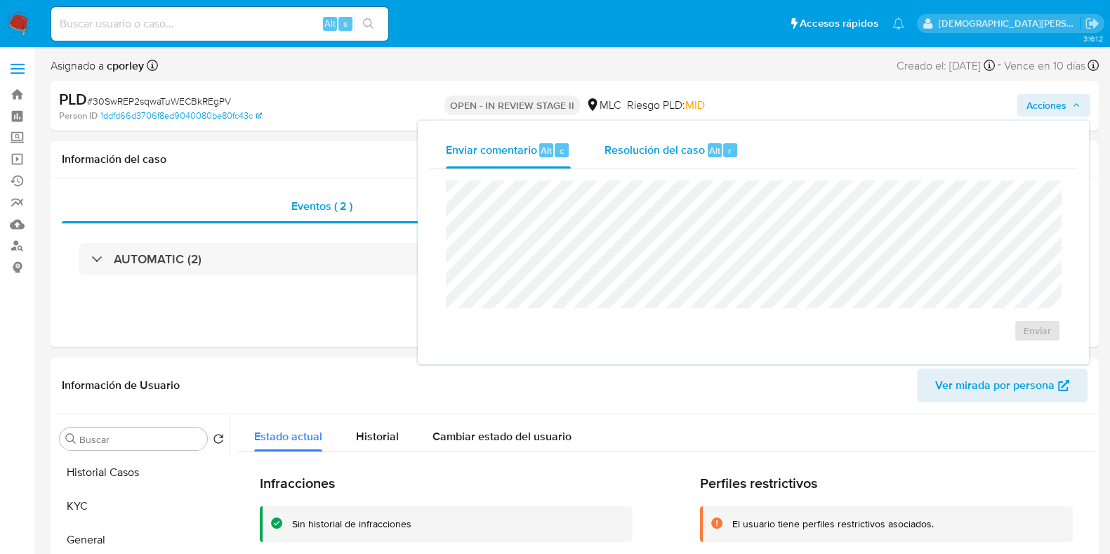
click at [665, 159] on div "Resolución del caso Alt r" at bounding box center [671, 150] width 134 height 36
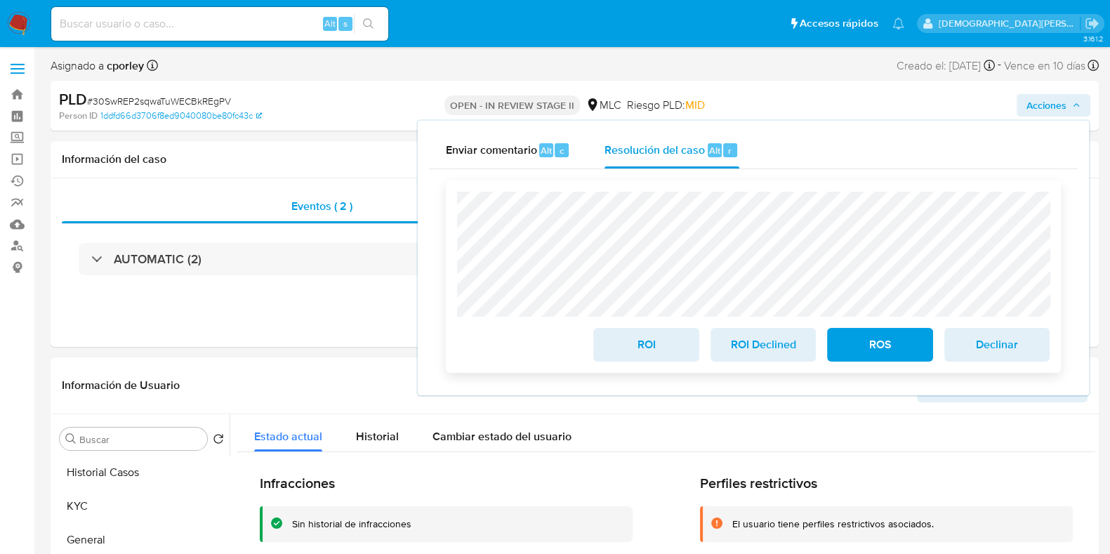
click at [847, 342] on span "ROS" at bounding box center [879, 344] width 69 height 31
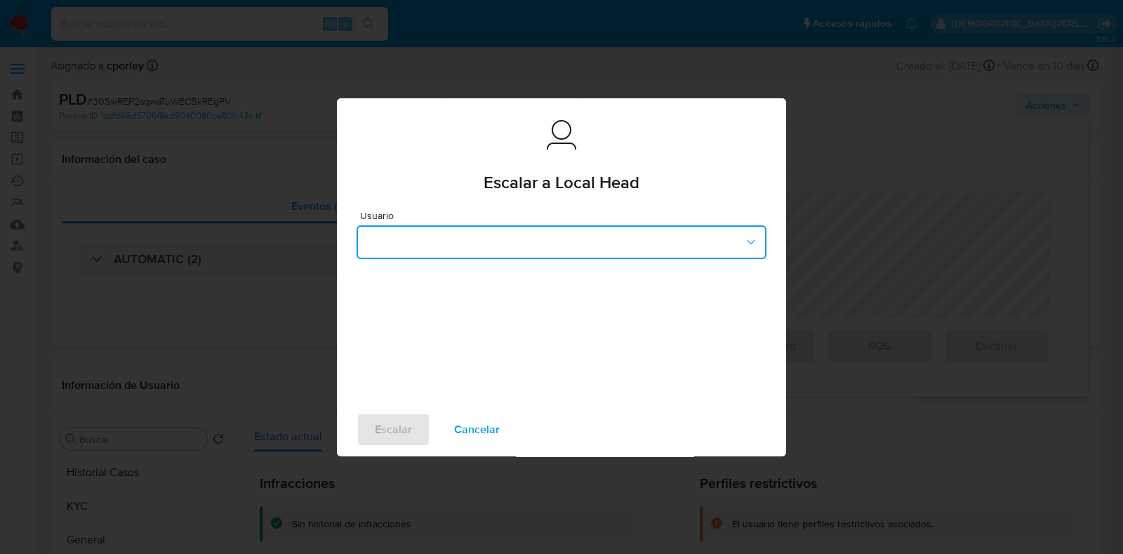
click at [518, 249] on button "button" at bounding box center [562, 242] width 410 height 34
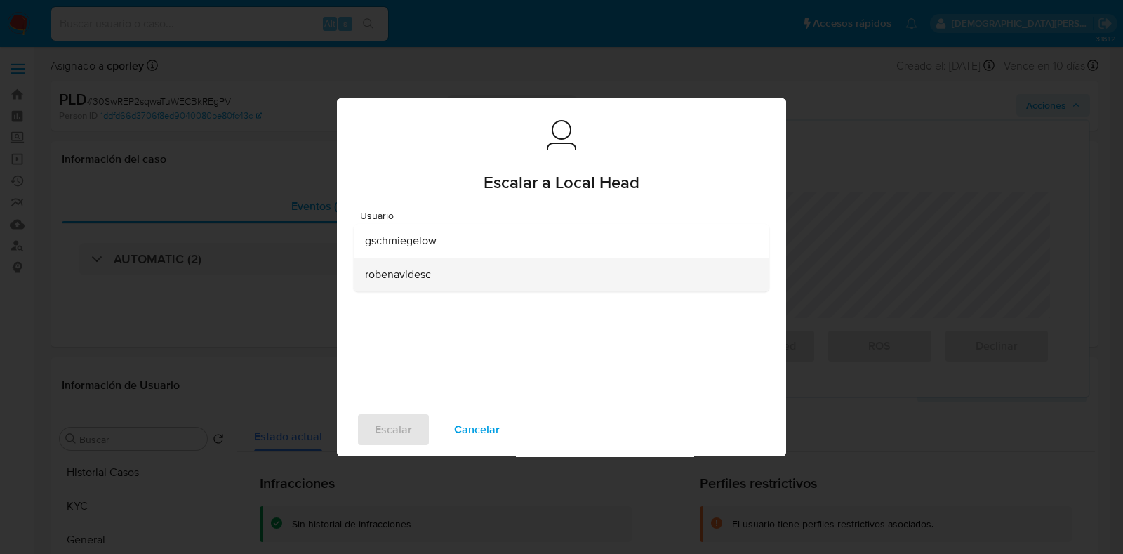
click at [435, 271] on div "robenavidesc" at bounding box center [557, 275] width 385 height 34
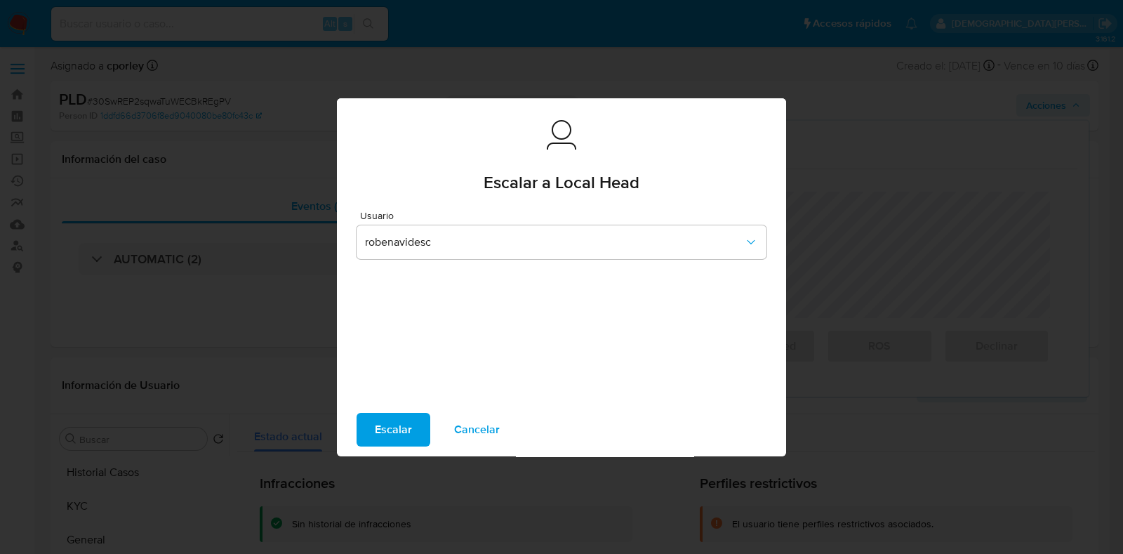
click at [390, 434] on span "Escalar" at bounding box center [393, 429] width 37 height 31
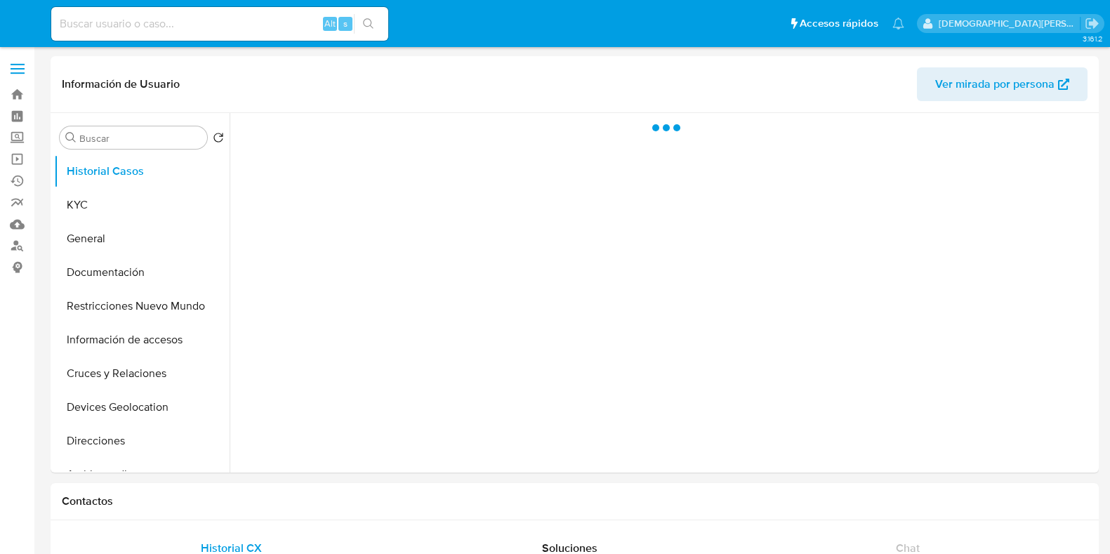
select select "10"
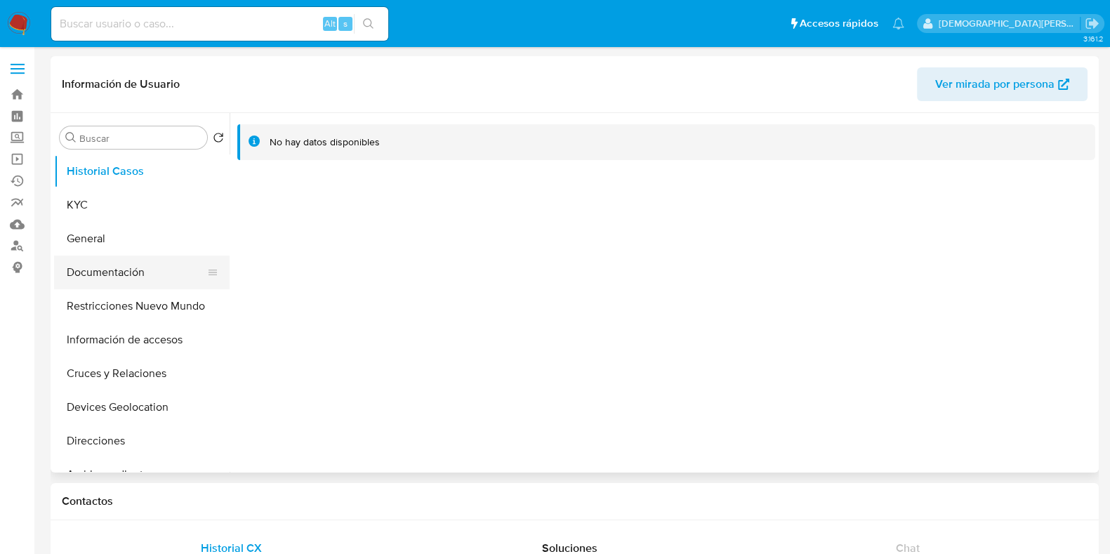
click at [124, 267] on button "Documentación" at bounding box center [136, 272] width 164 height 34
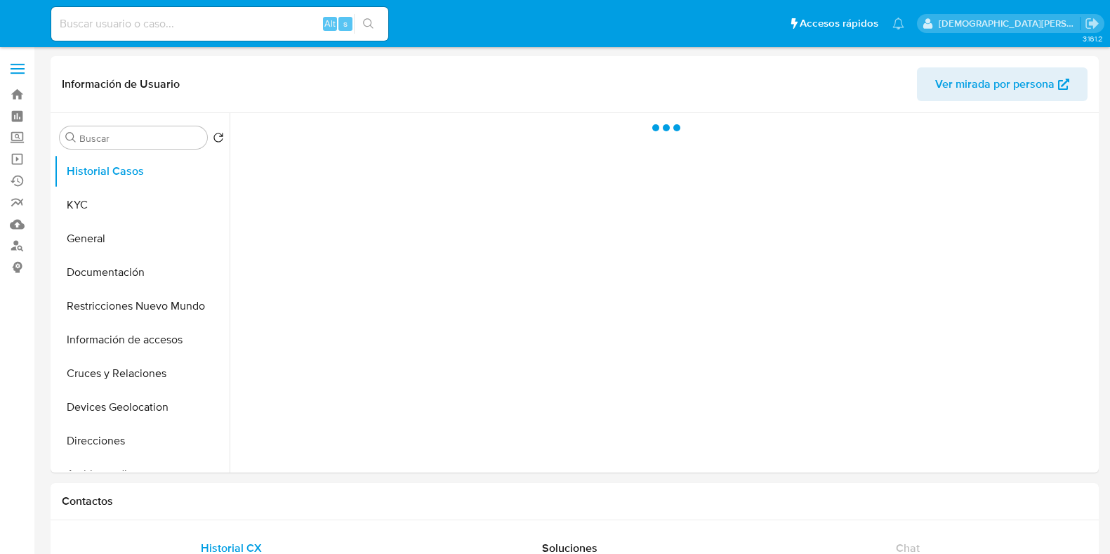
select select "10"
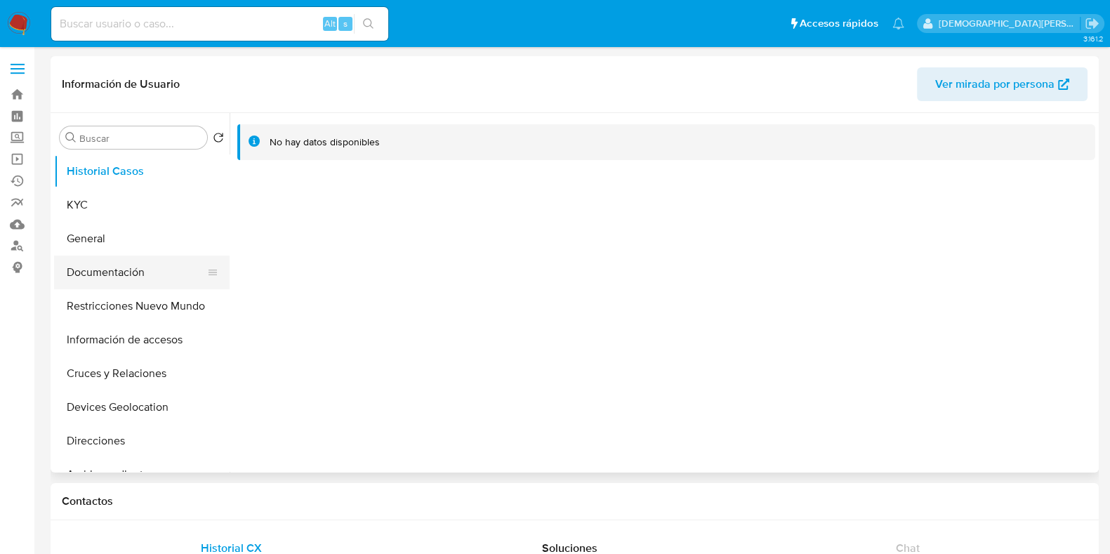
click at [119, 264] on button "Documentación" at bounding box center [136, 272] width 164 height 34
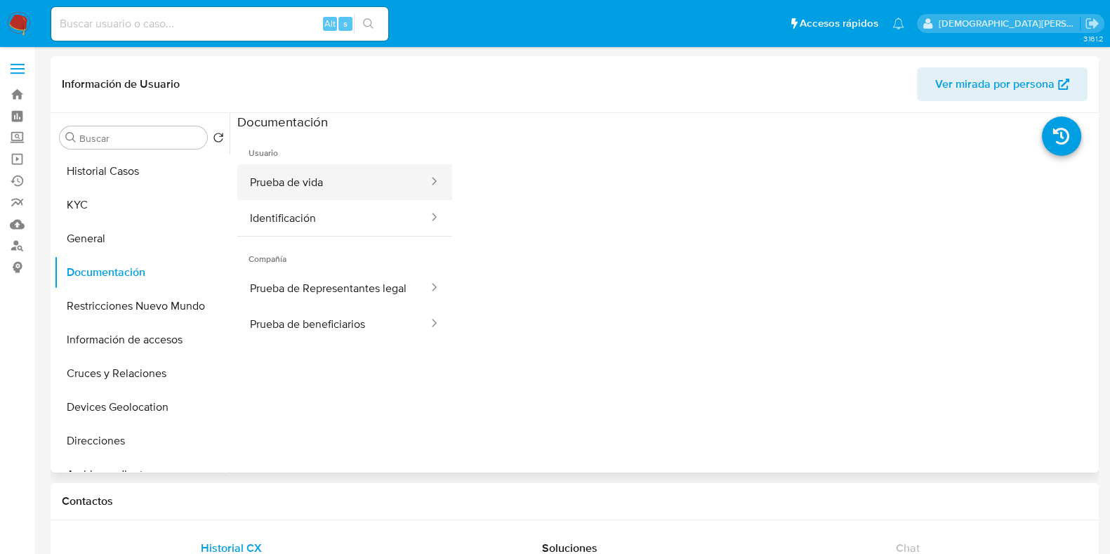
click at [319, 177] on button "Prueba de vida" at bounding box center [333, 182] width 192 height 36
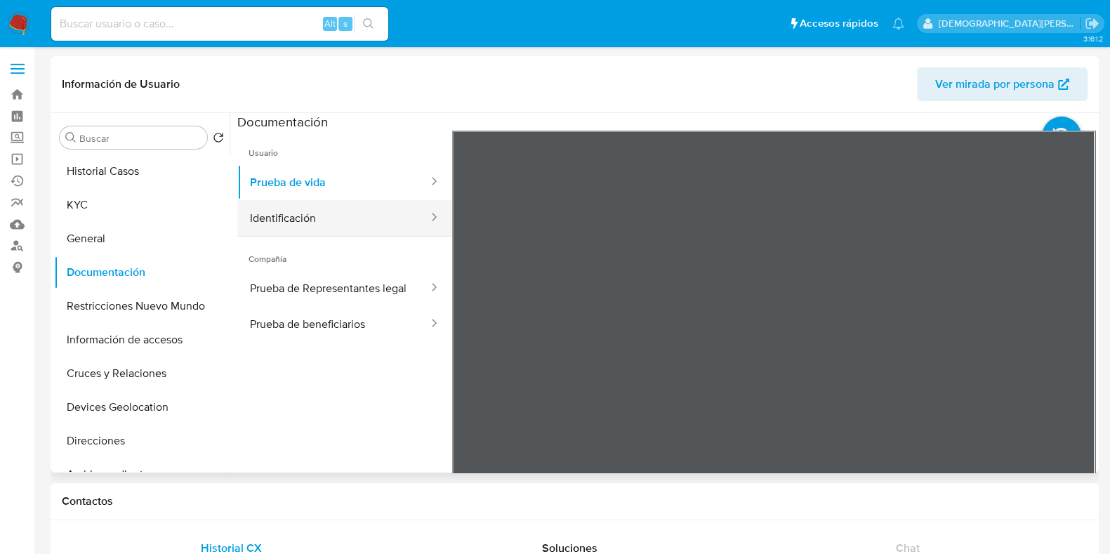
click at [284, 214] on button "Identificación" at bounding box center [333, 218] width 192 height 36
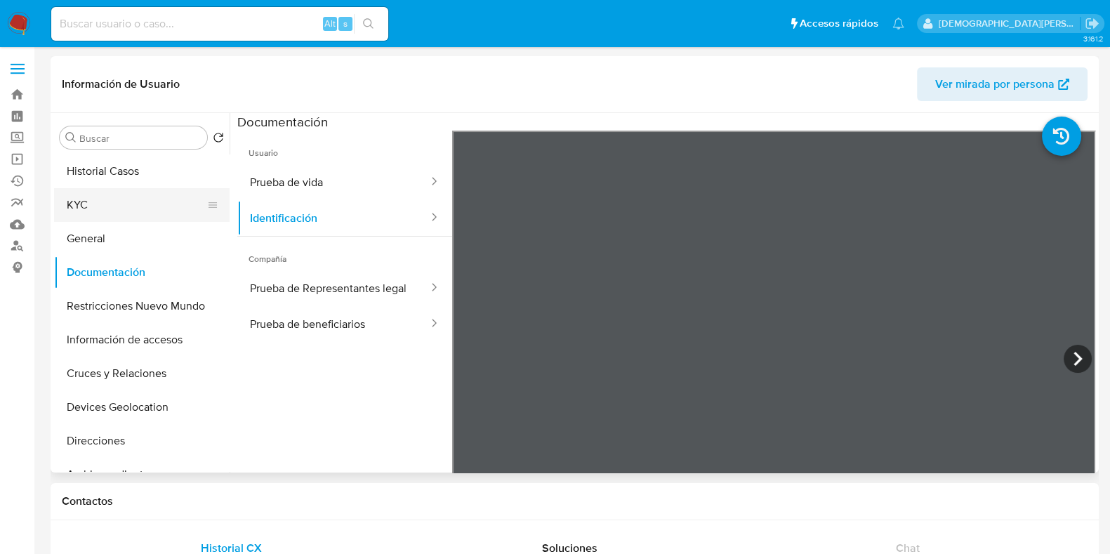
click at [131, 204] on button "KYC" at bounding box center [136, 205] width 164 height 34
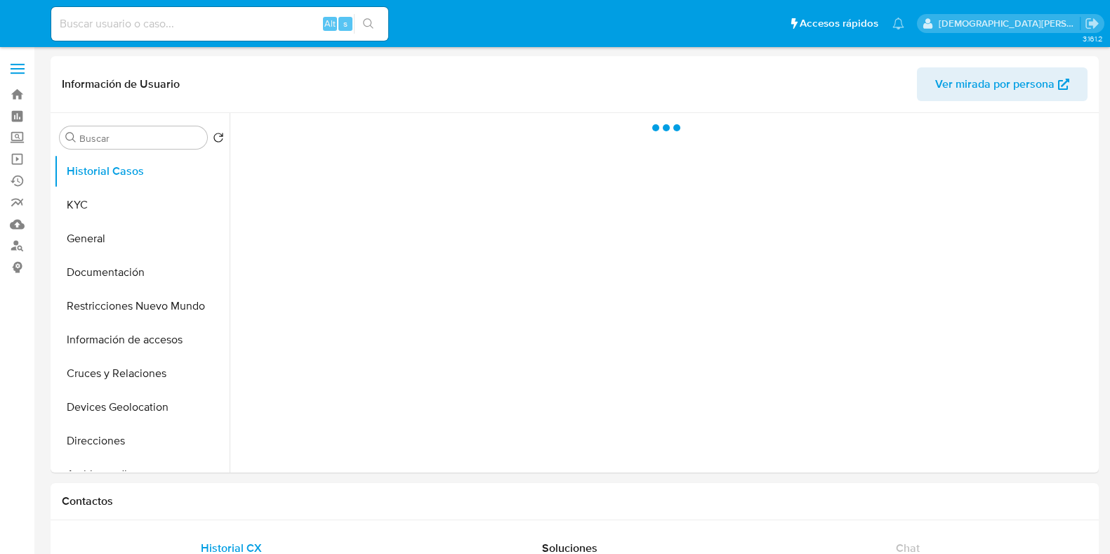
select select "10"
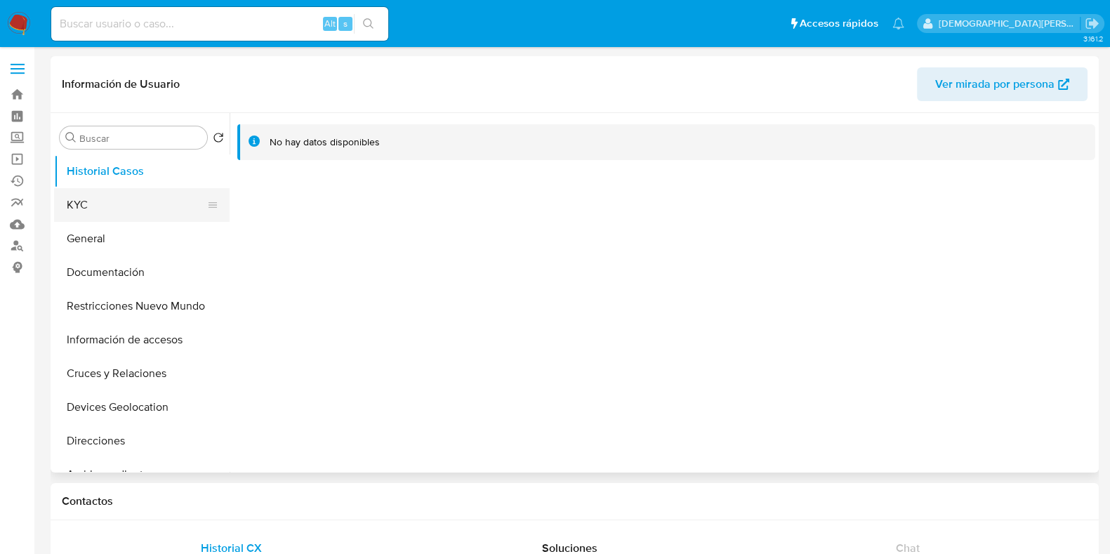
click at [158, 214] on button "KYC" at bounding box center [136, 205] width 164 height 34
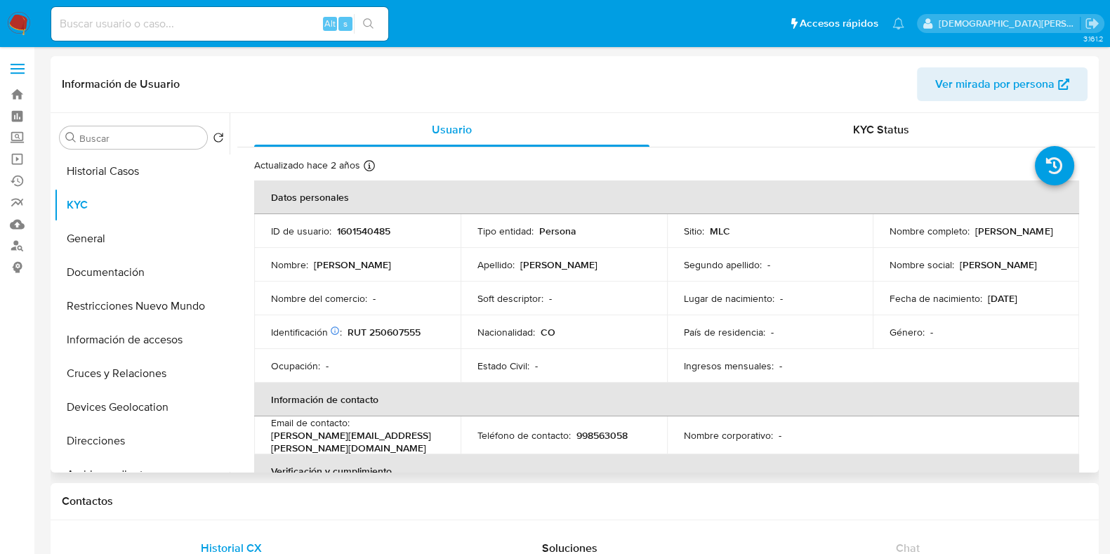
click at [975, 237] on p "[PERSON_NAME]" at bounding box center [1013, 231] width 77 height 13
click at [1025, 237] on div "Nombre completo : [PERSON_NAME]" at bounding box center [975, 231] width 173 height 13
drag, startPoint x: 1025, startPoint y: 231, endPoint x: 882, endPoint y: 239, distance: 143.4
click at [882, 239] on td "Nombre completo : [PERSON_NAME]" at bounding box center [975, 231] width 206 height 34
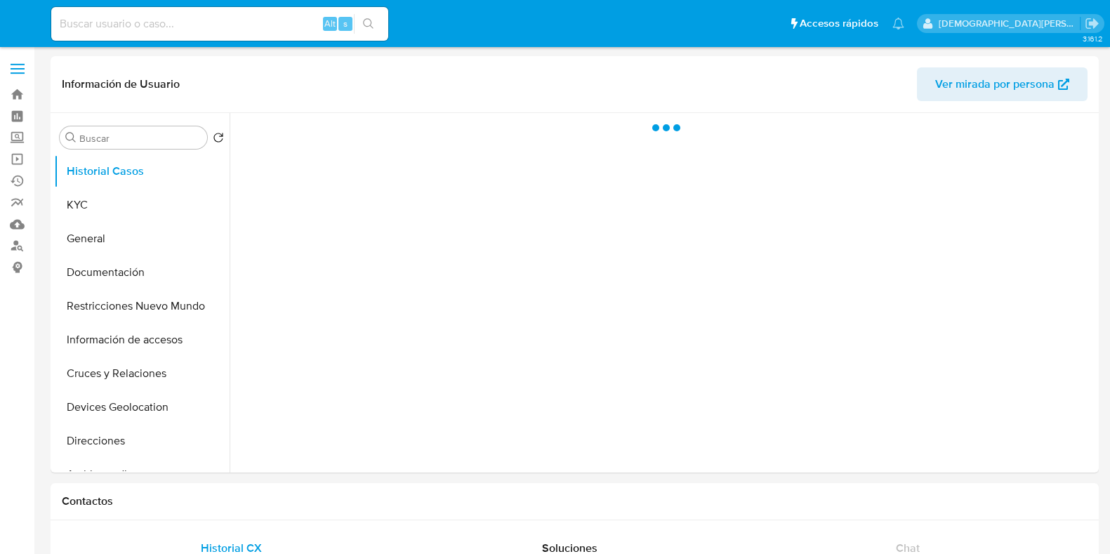
select select "10"
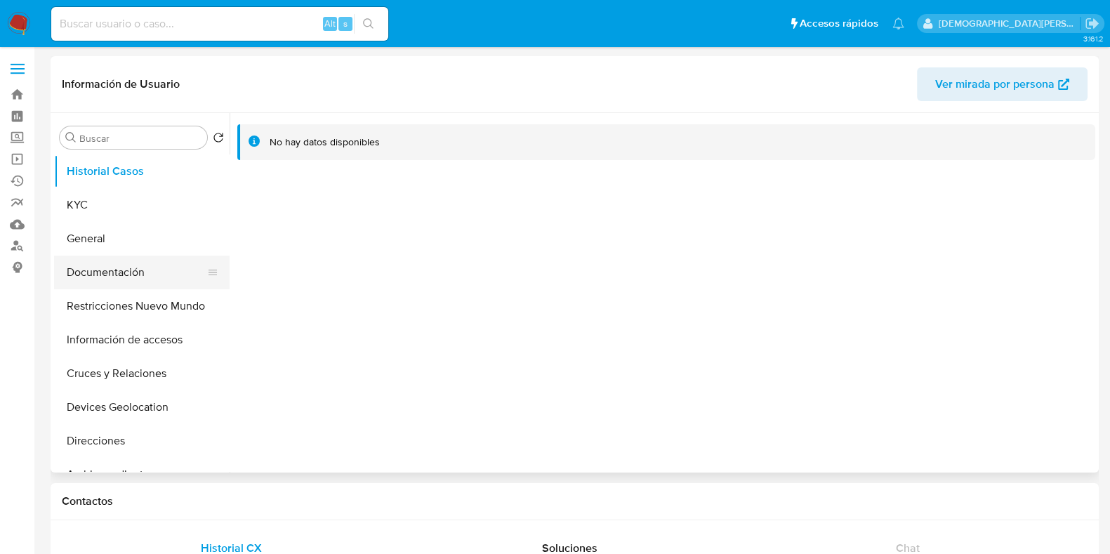
click at [112, 269] on button "Documentación" at bounding box center [136, 272] width 164 height 34
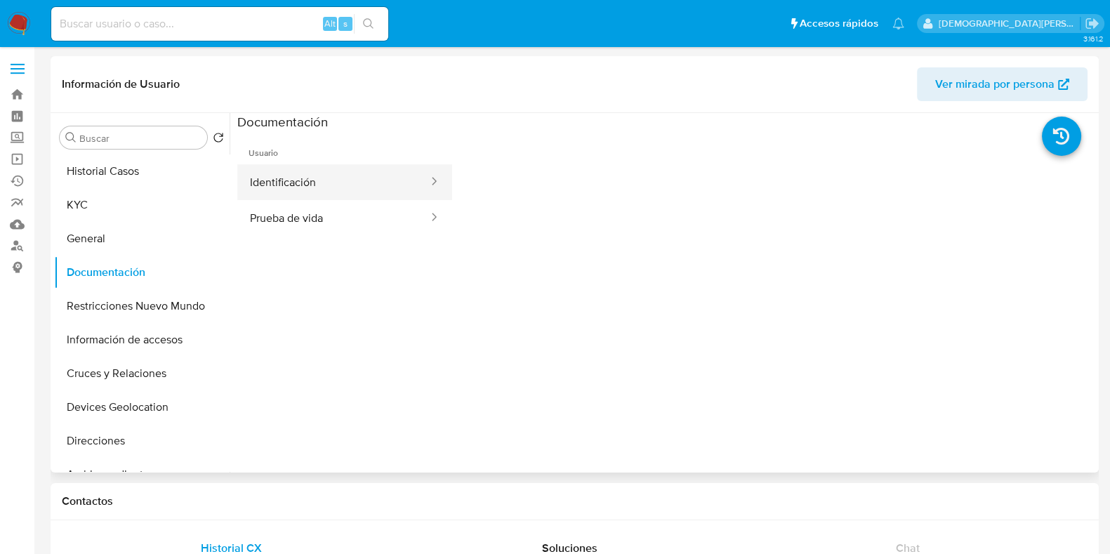
click at [325, 180] on button "Identificación" at bounding box center [333, 182] width 192 height 36
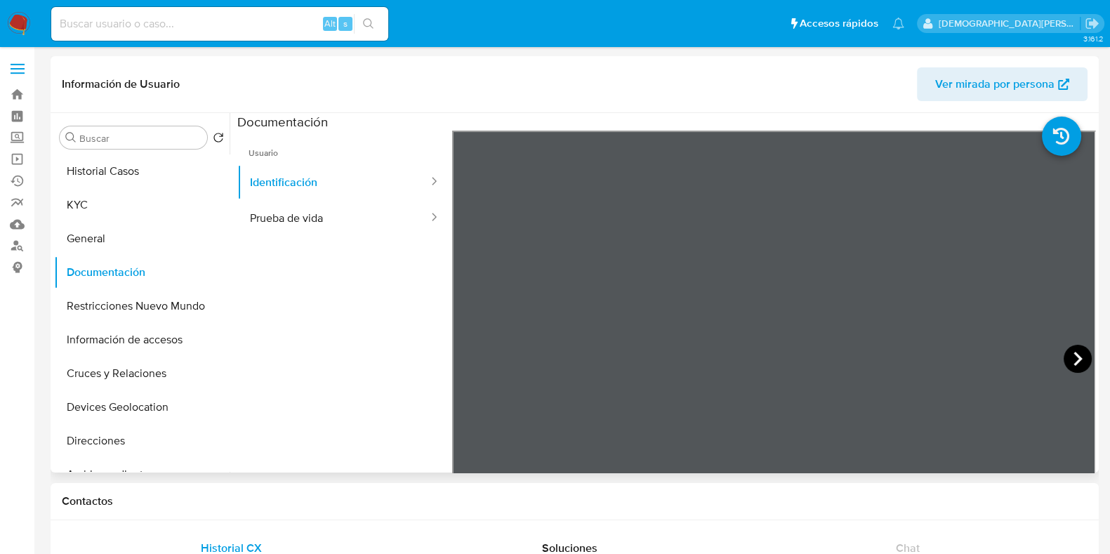
click at [1075, 360] on icon at bounding box center [1077, 359] width 28 height 28
click at [345, 222] on button "Prueba de vida" at bounding box center [333, 218] width 192 height 36
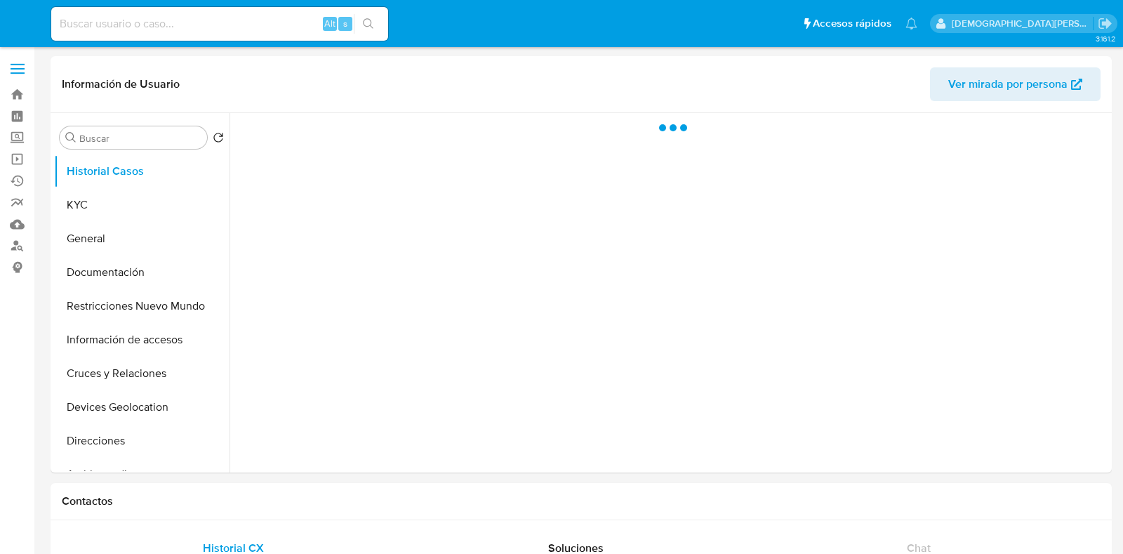
select select "10"
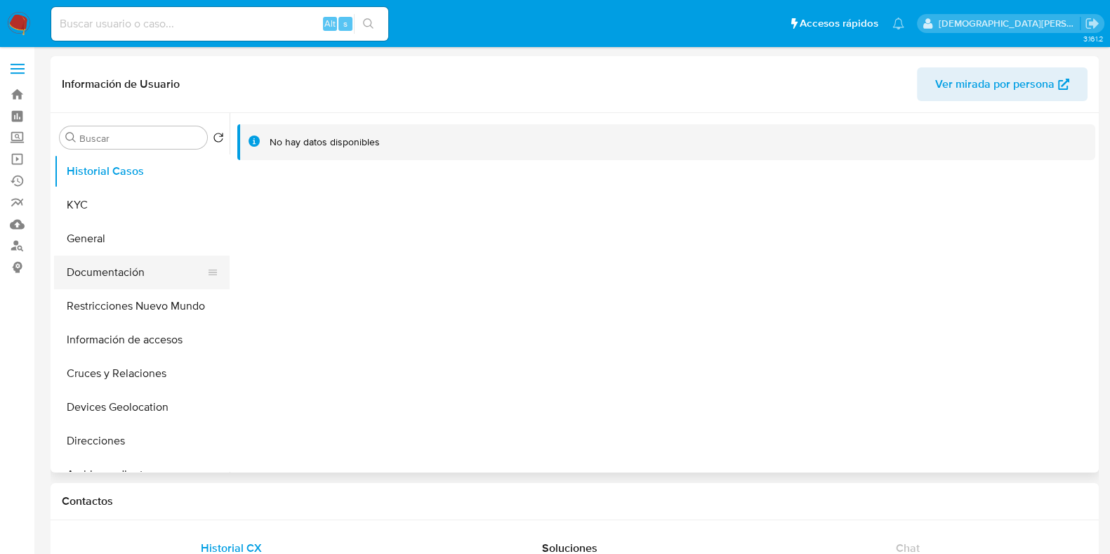
click at [130, 267] on button "Documentación" at bounding box center [136, 272] width 164 height 34
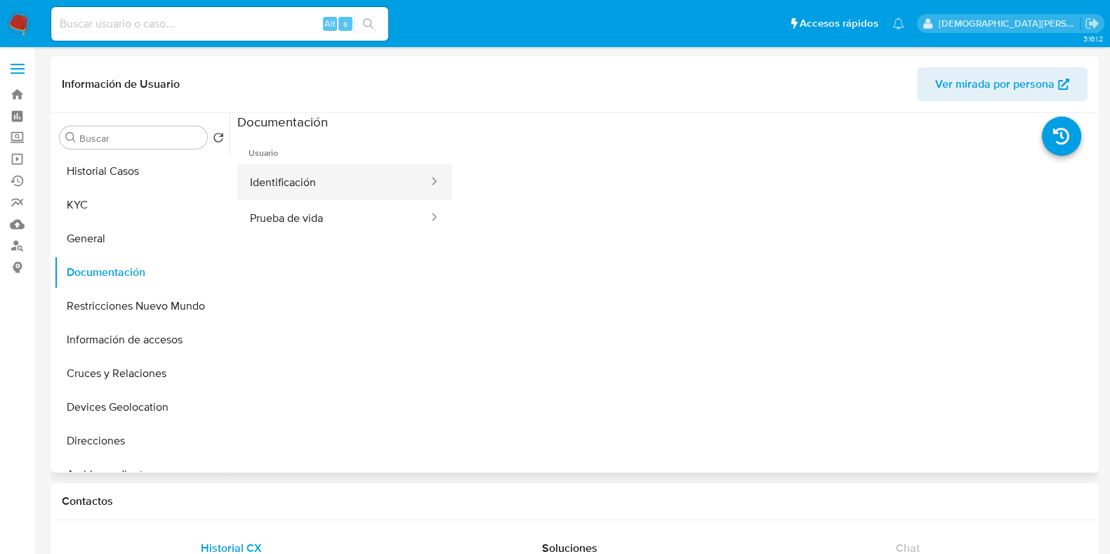
click at [371, 180] on button "Identificación" at bounding box center [333, 182] width 192 height 36
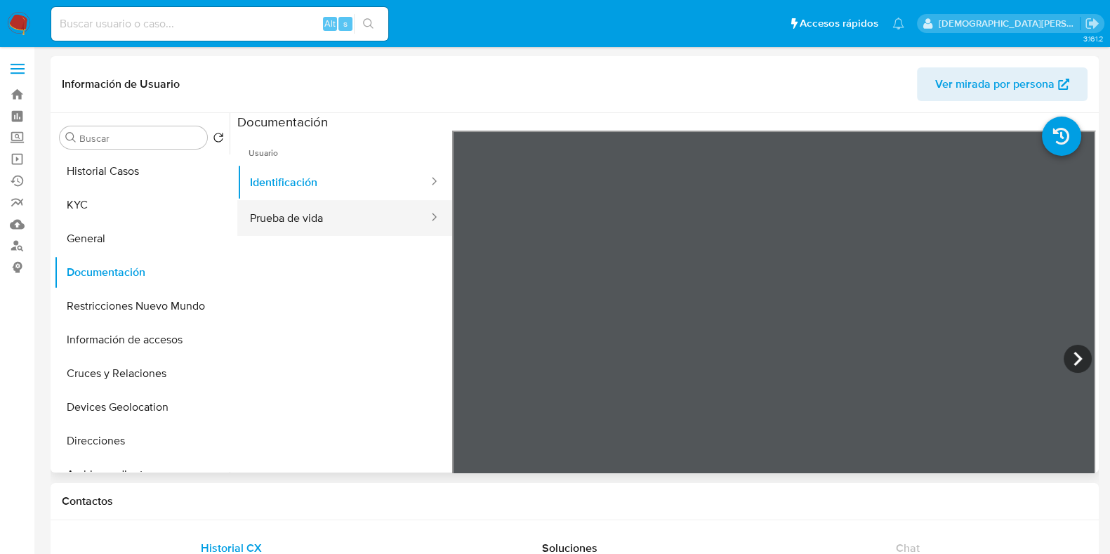
click at [342, 215] on button "Prueba de vida" at bounding box center [333, 218] width 192 height 36
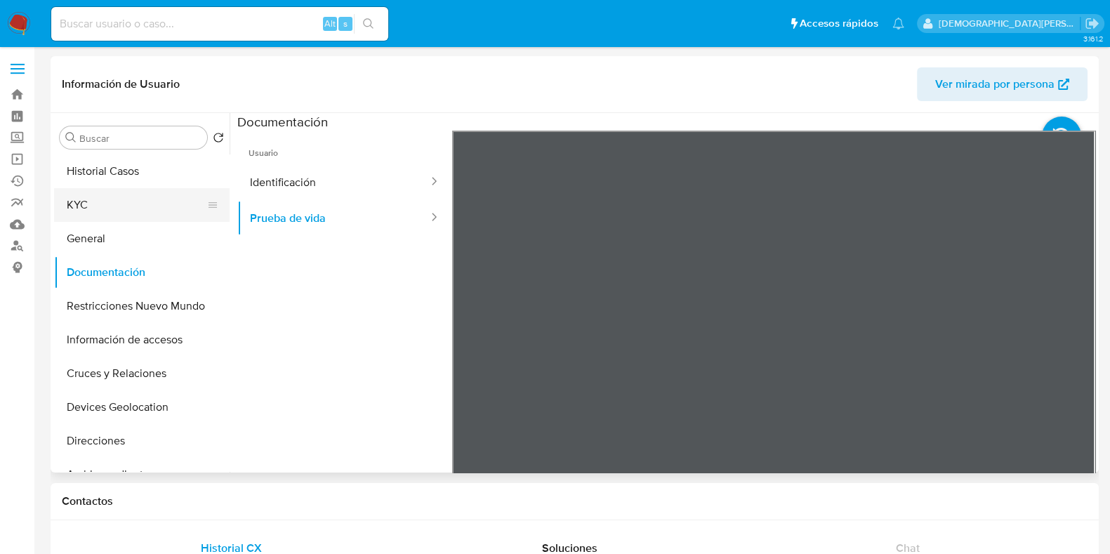
click at [121, 209] on button "KYC" at bounding box center [136, 205] width 164 height 34
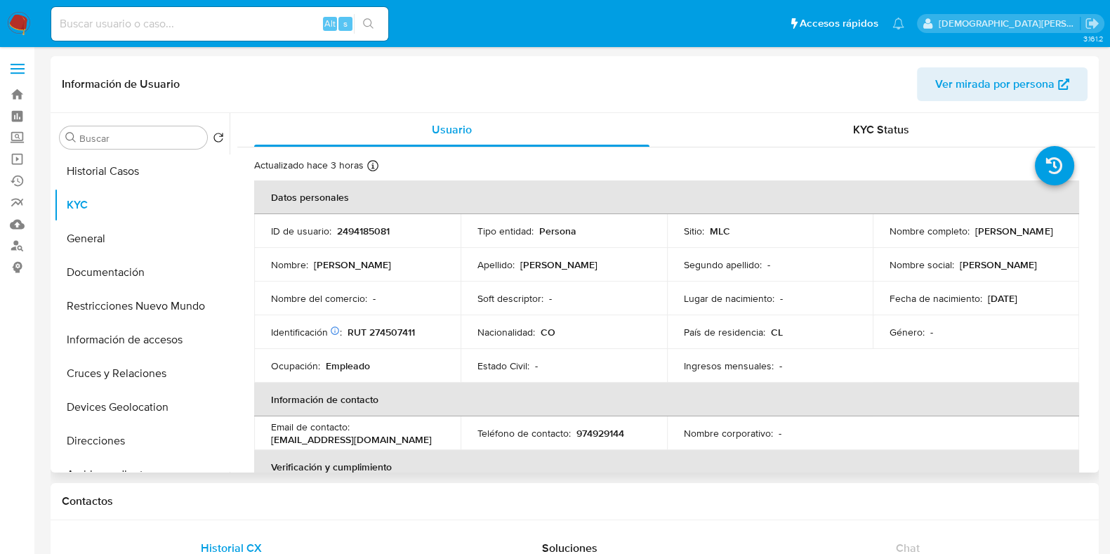
drag, startPoint x: 1013, startPoint y: 237, endPoint x: 886, endPoint y: 239, distance: 126.4
click at [889, 237] on div "Nombre completo : [PERSON_NAME] [PERSON_NAME]" at bounding box center [975, 231] width 173 height 13
click at [116, 166] on button "Historial Casos" at bounding box center [136, 171] width 164 height 34
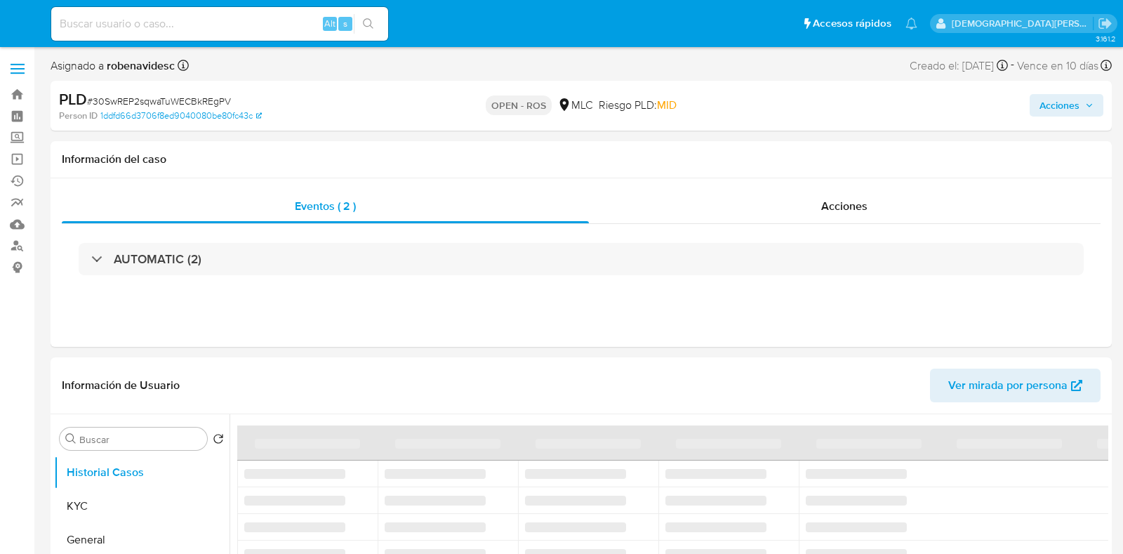
select select "10"
